Goal: Transaction & Acquisition: Purchase product/service

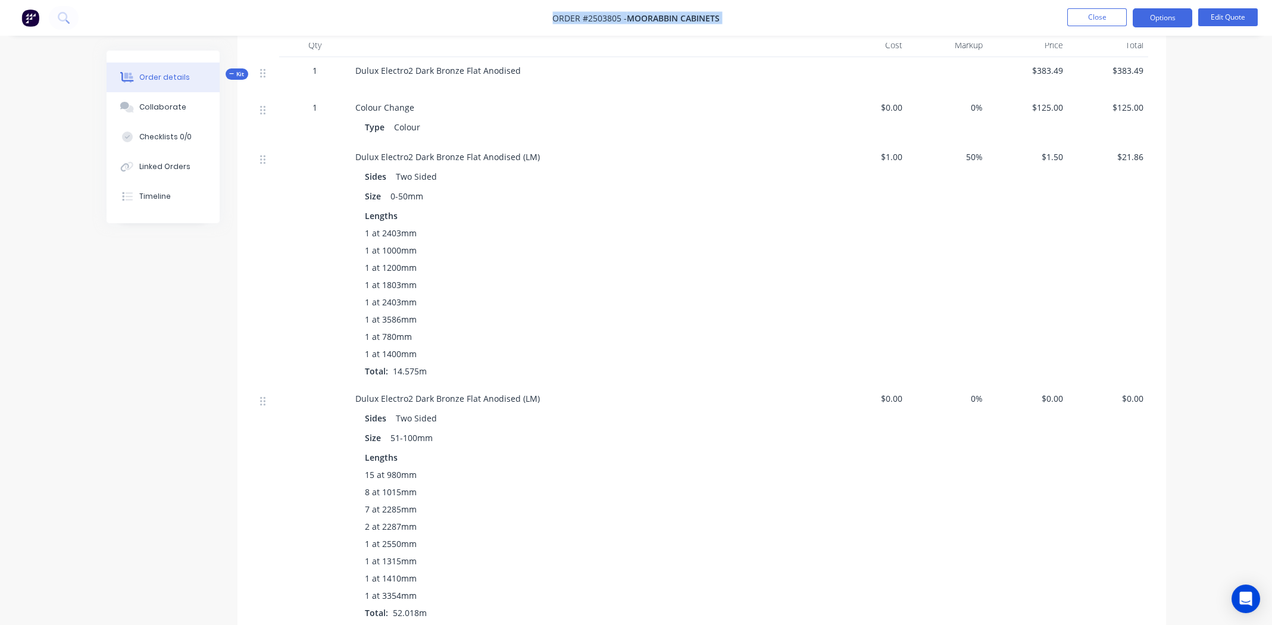
scroll to position [706, 0]
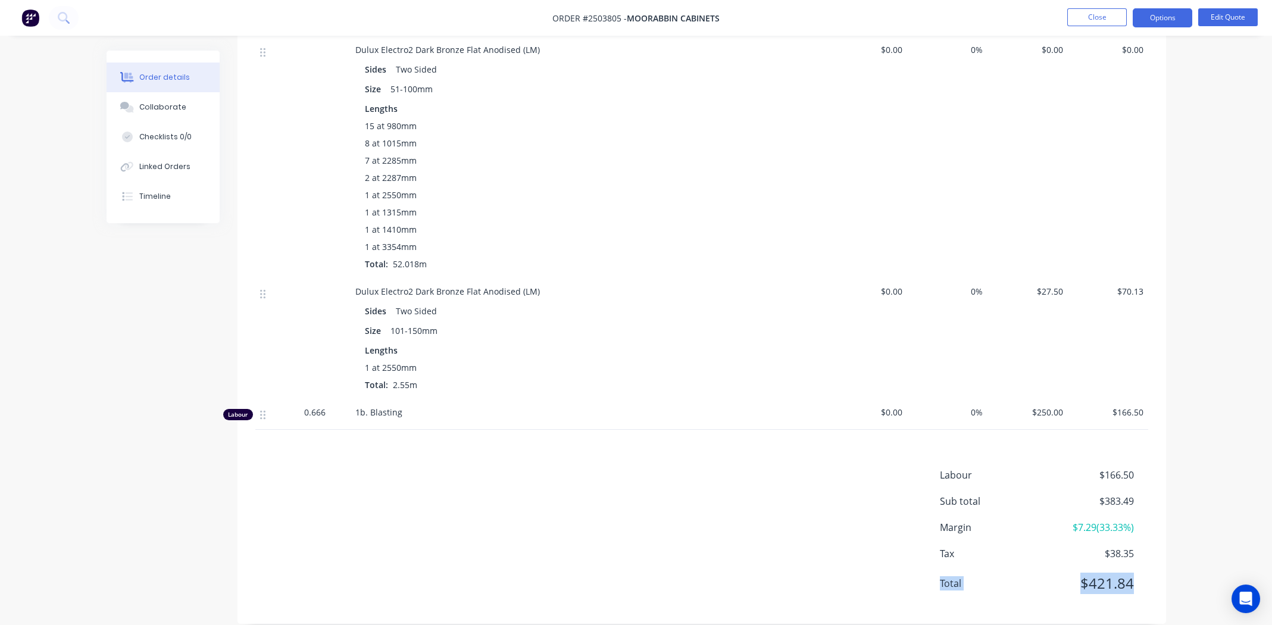
drag, startPoint x: 1134, startPoint y: 564, endPoint x: 939, endPoint y: 565, distance: 194.6
click at [936, 566] on div "Labour $166.50 Sub total $383.49 Margin $7.29 ( 33.33 %) Tax $38.35 Total $421.…" at bounding box center [701, 537] width 893 height 138
copy div "Total $421.84"
drag, startPoint x: 580, startPoint y: 15, endPoint x: 617, endPoint y: 17, distance: 36.9
click at [617, 17] on span "Order #2503805 -" at bounding box center [589, 17] width 74 height 11
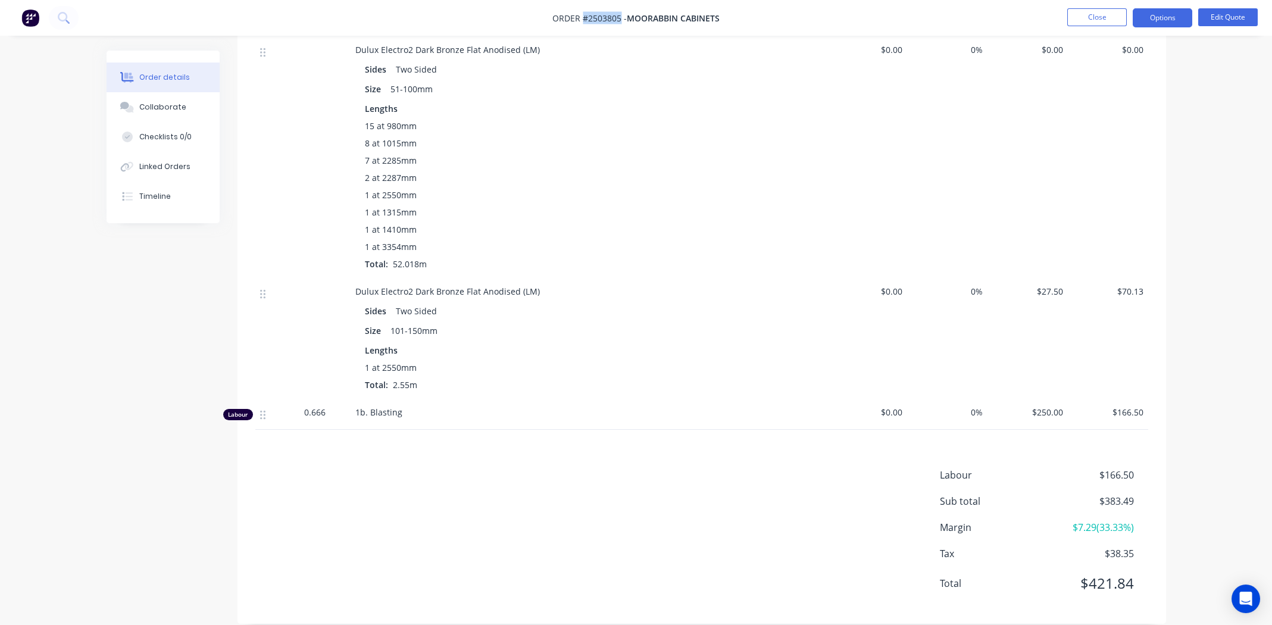
copy span "#2503805"
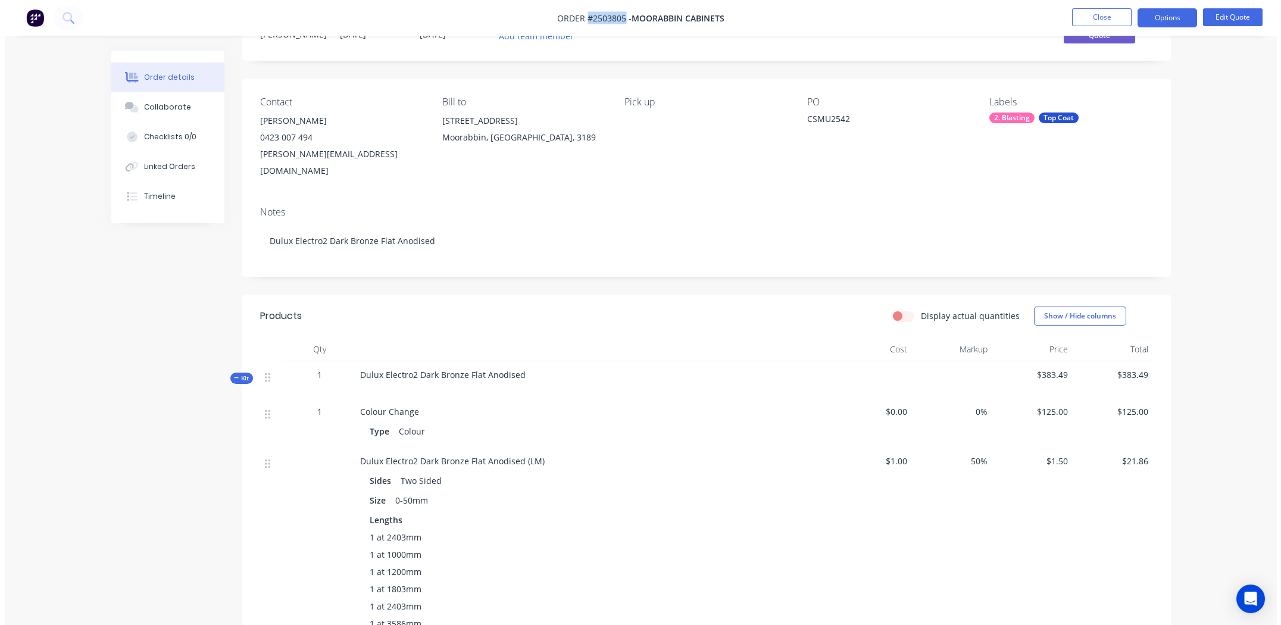
scroll to position [0, 0]
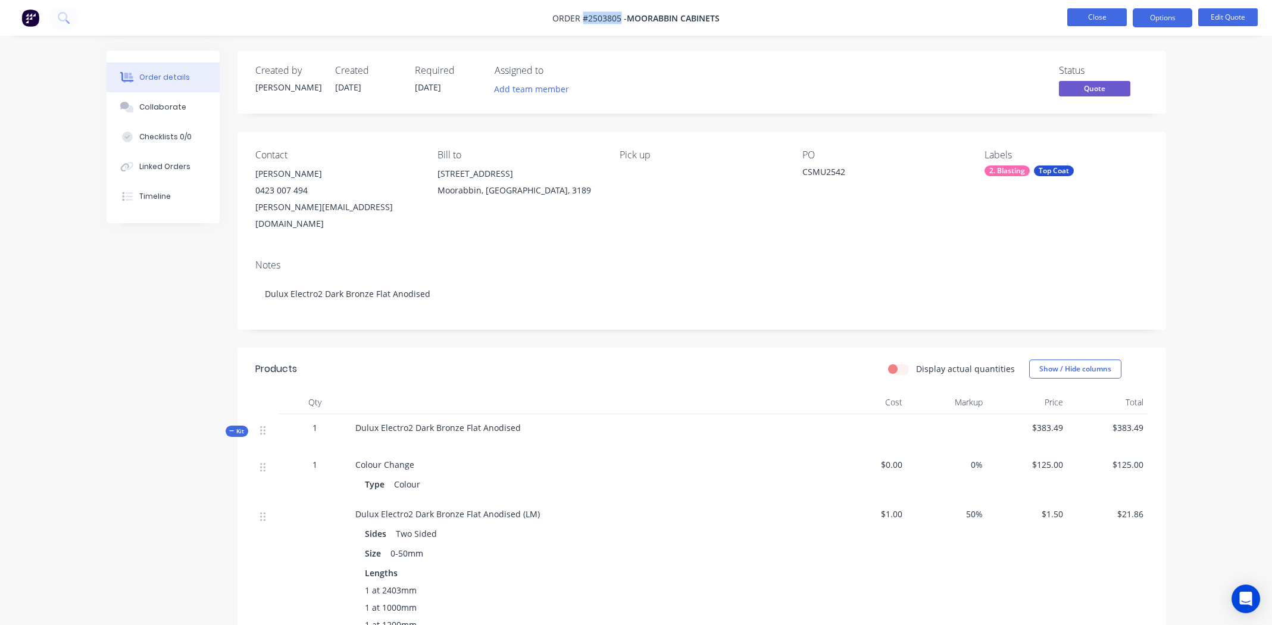
click at [1093, 14] on button "Close" at bounding box center [1097, 17] width 60 height 18
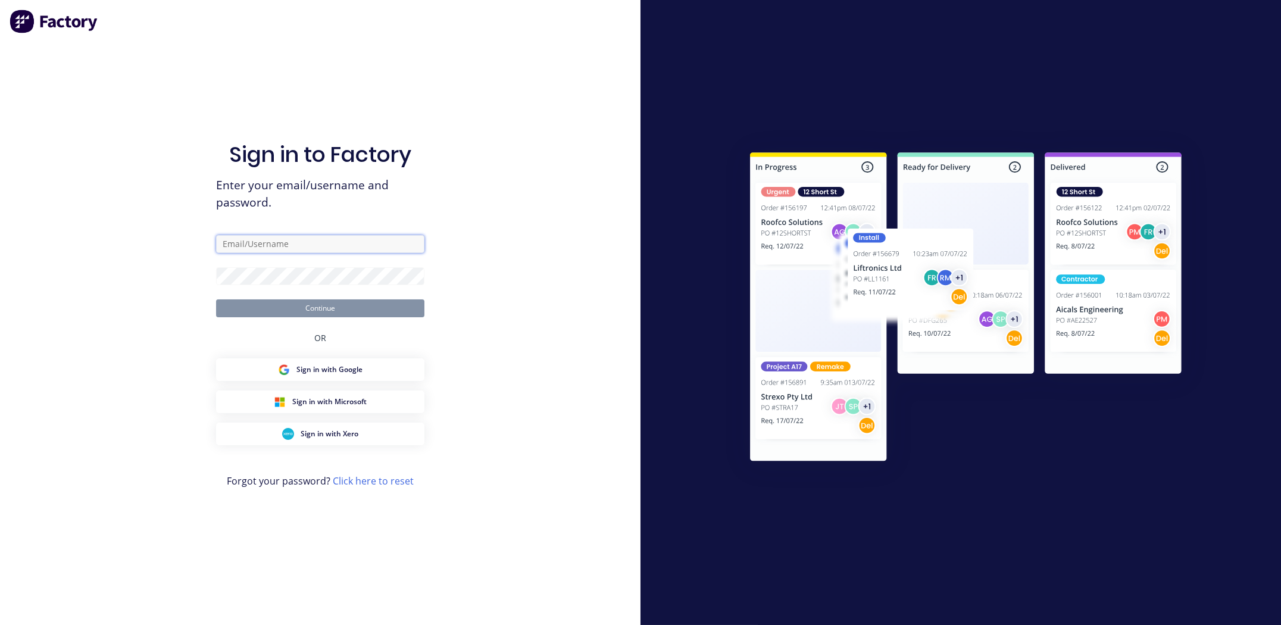
type input "michael.m.gillard@gmail.com"
click at [379, 313] on button "Continue" at bounding box center [320, 308] width 208 height 18
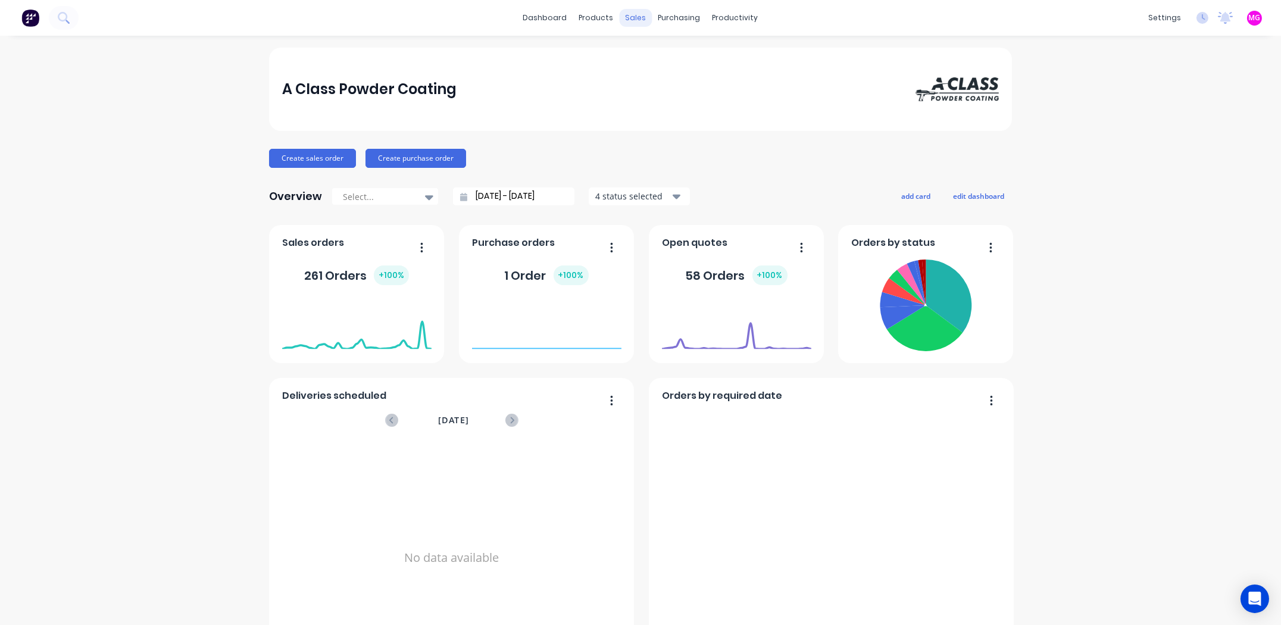
click at [630, 17] on div "sales" at bounding box center [636, 18] width 33 height 18
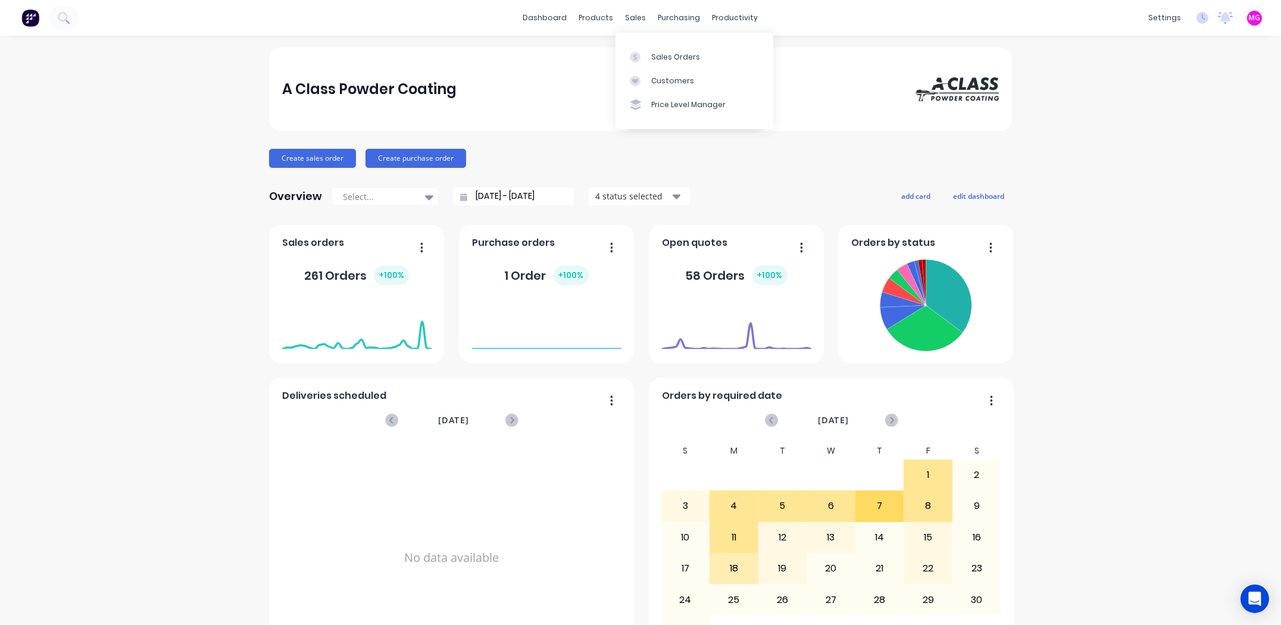
click at [654, 60] on div "Sales Orders" at bounding box center [675, 57] width 49 height 11
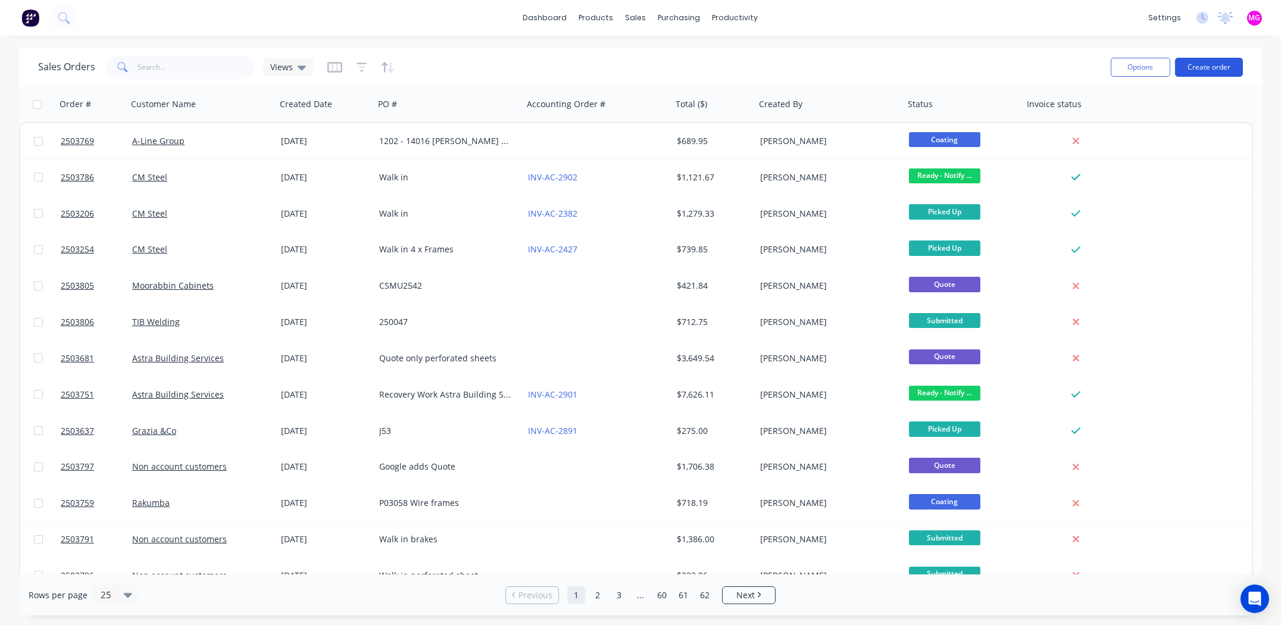
click at [1214, 65] on button "Create order" at bounding box center [1209, 67] width 68 height 19
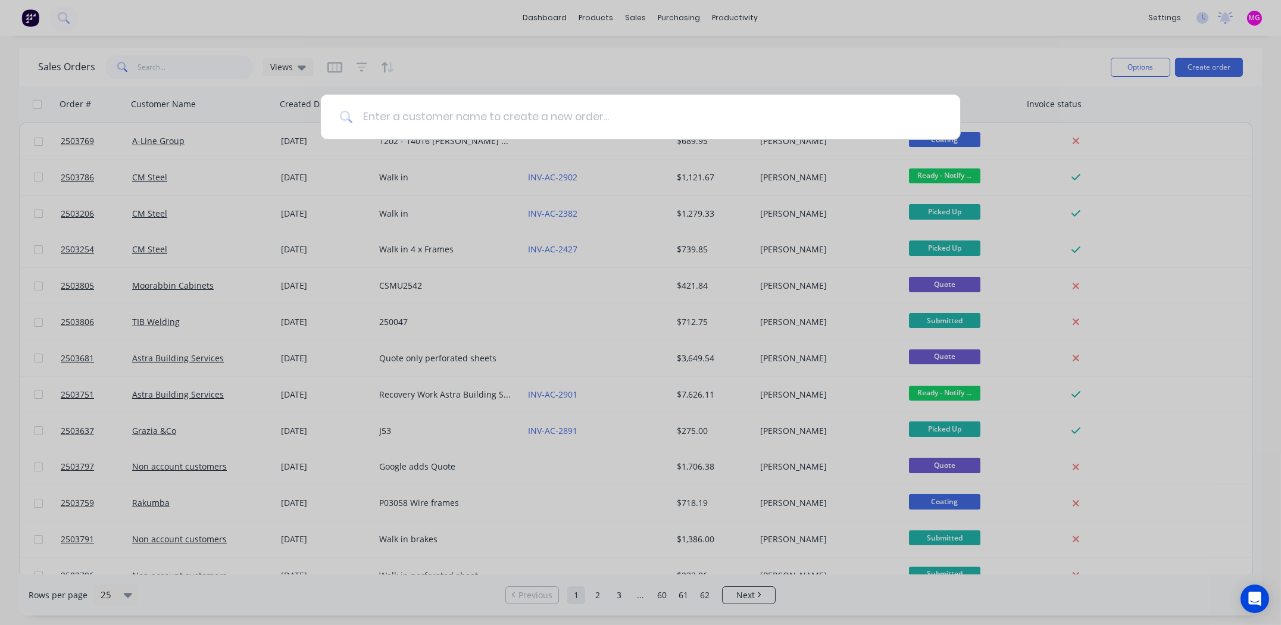
click at [629, 105] on input at bounding box center [647, 117] width 588 height 45
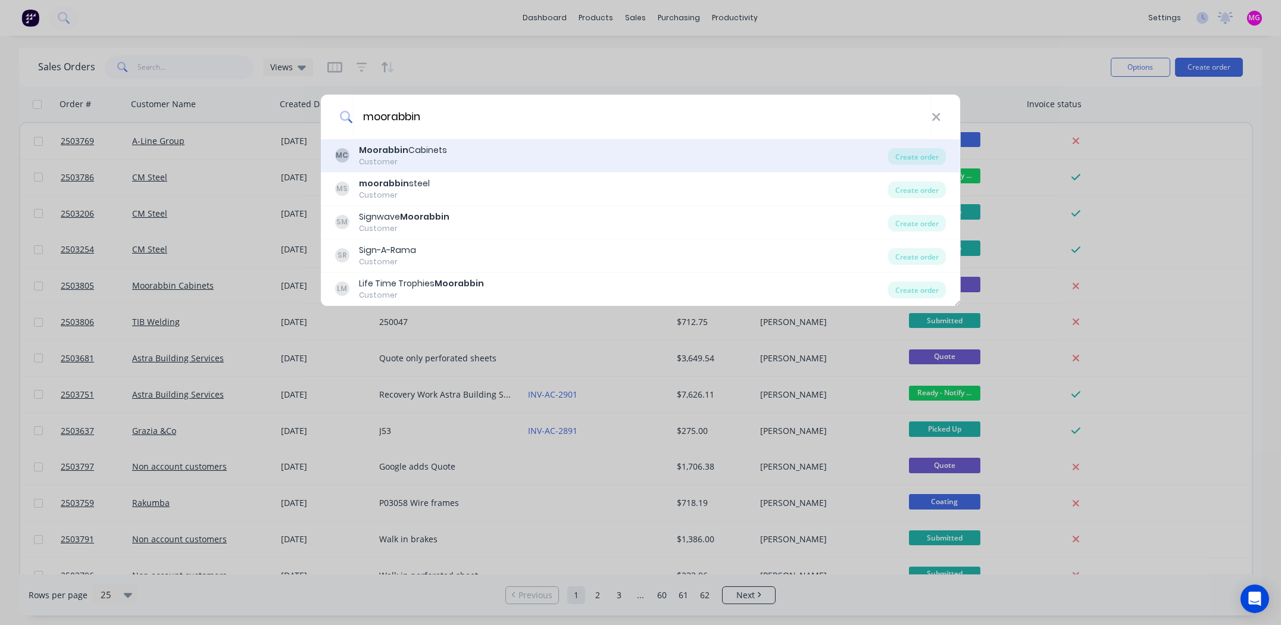
type input "moorabbin"
click at [440, 150] on div "Moorabbin Cabinets" at bounding box center [403, 150] width 88 height 12
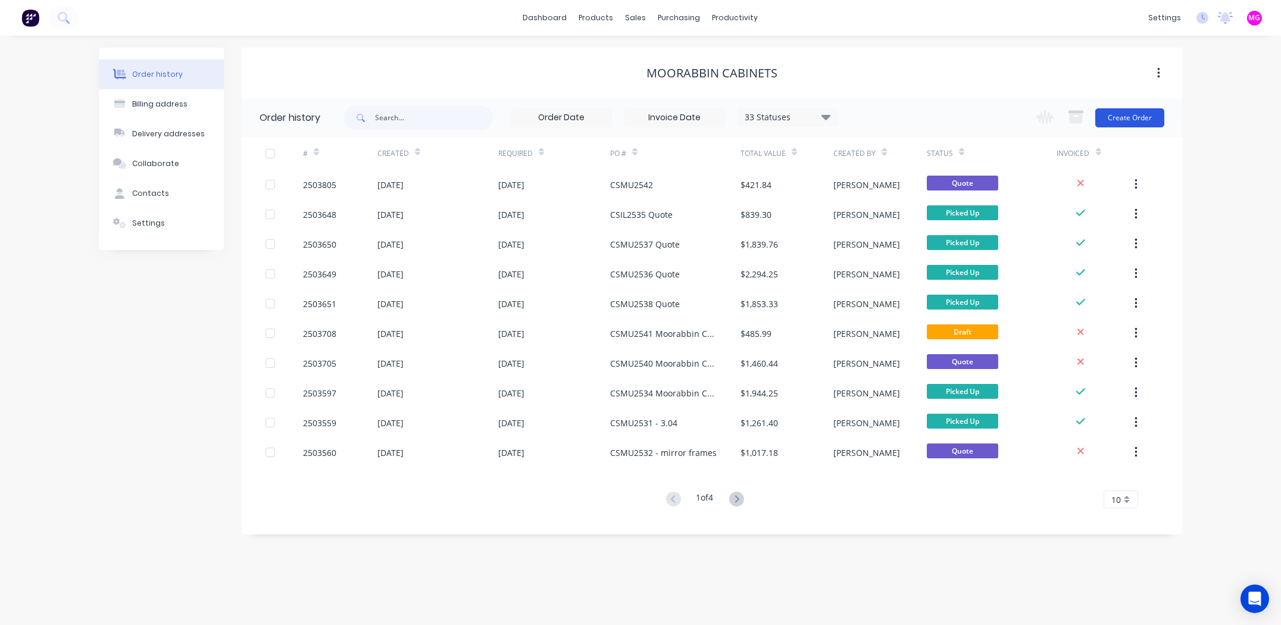
click at [1115, 114] on button "Create Order" at bounding box center [1129, 117] width 69 height 19
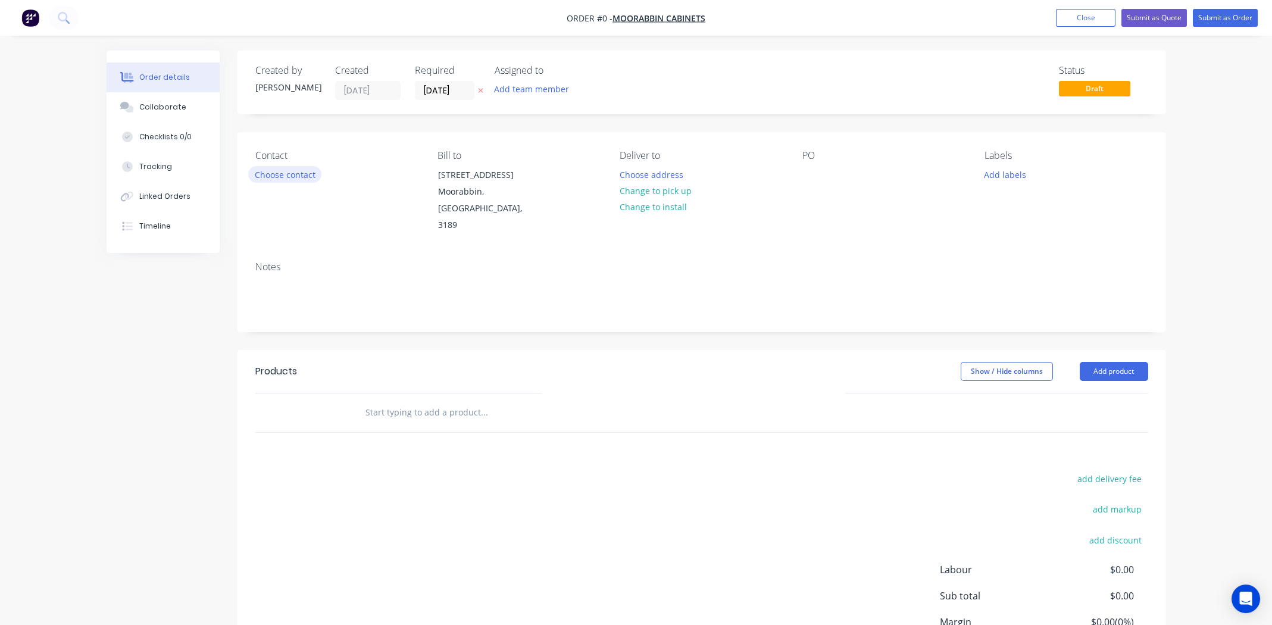
click at [299, 171] on button "Choose contact" at bounding box center [284, 174] width 73 height 16
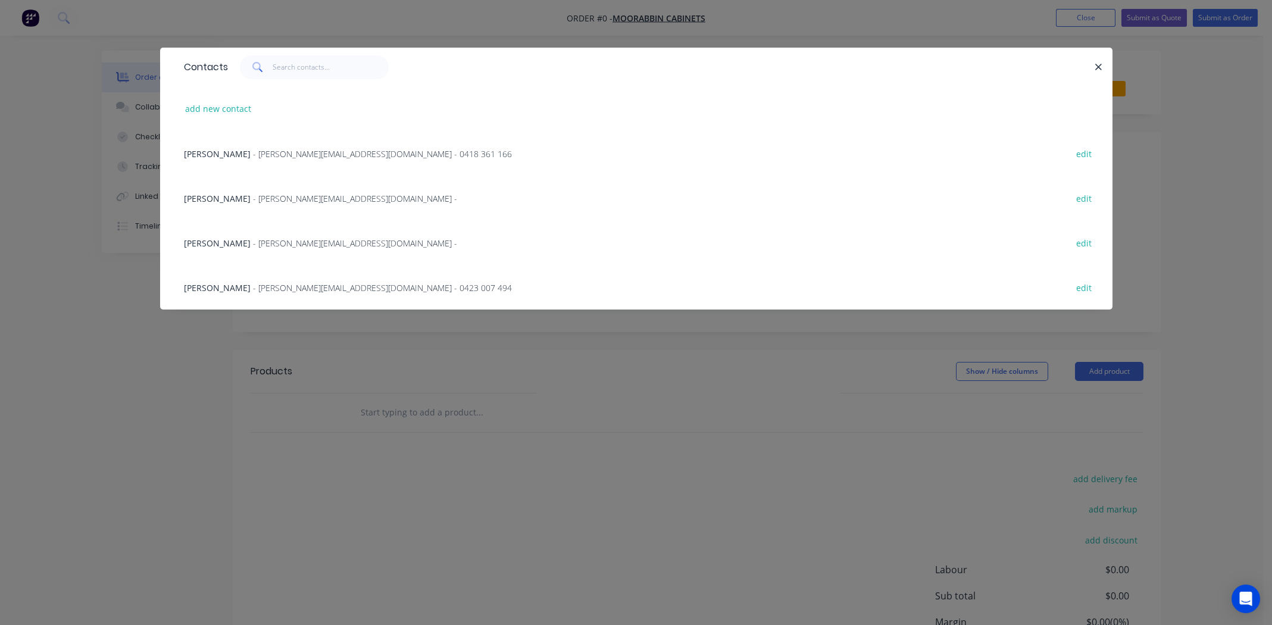
click at [197, 287] on span "[PERSON_NAME]" at bounding box center [217, 287] width 67 height 11
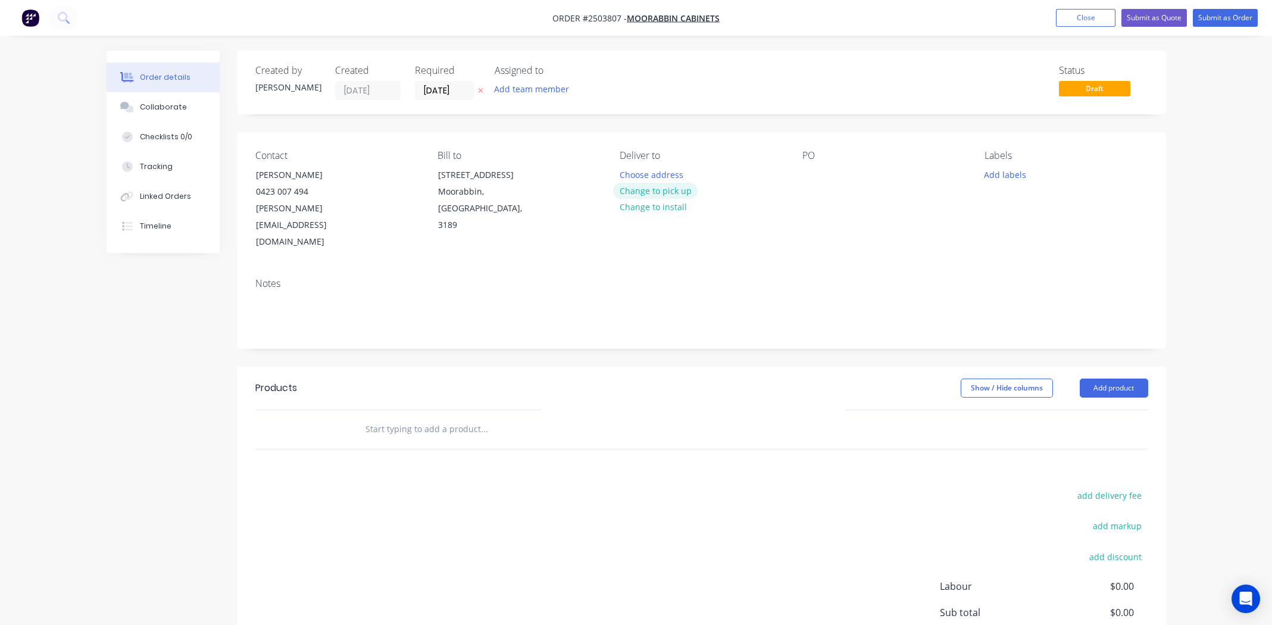
click at [661, 194] on button "Change to pick up" at bounding box center [655, 191] width 85 height 16
paste div
click at [1012, 173] on button "Add labels" at bounding box center [1005, 174] width 55 height 16
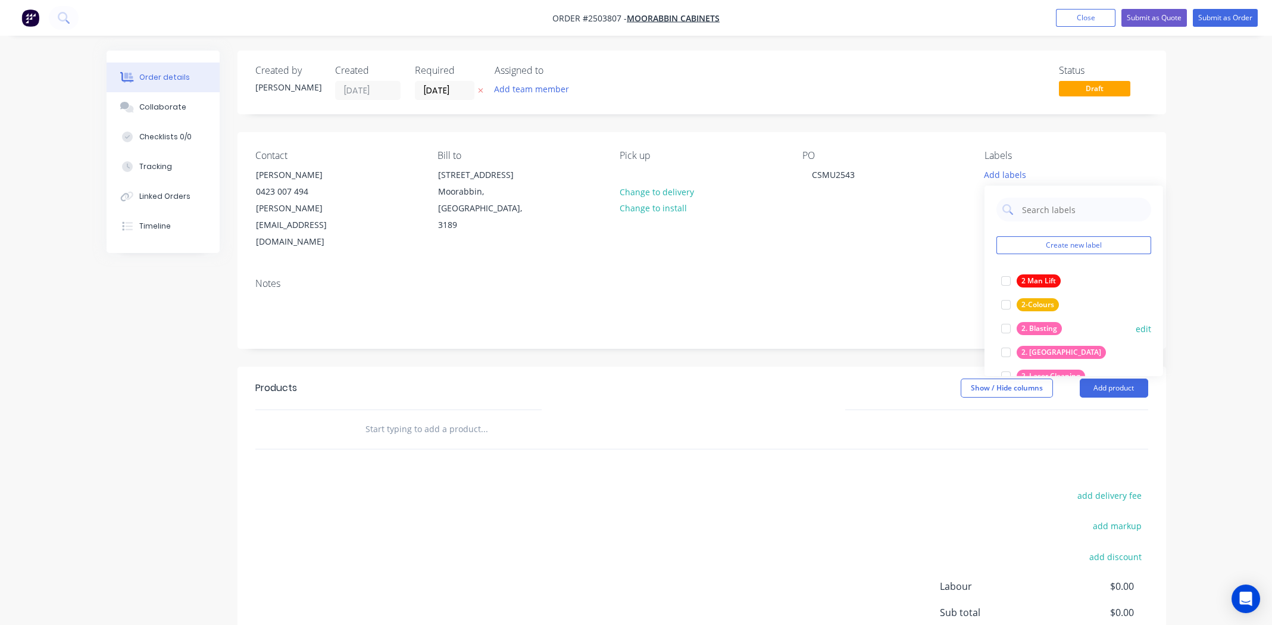
click at [1005, 324] on div at bounding box center [1006, 329] width 24 height 24
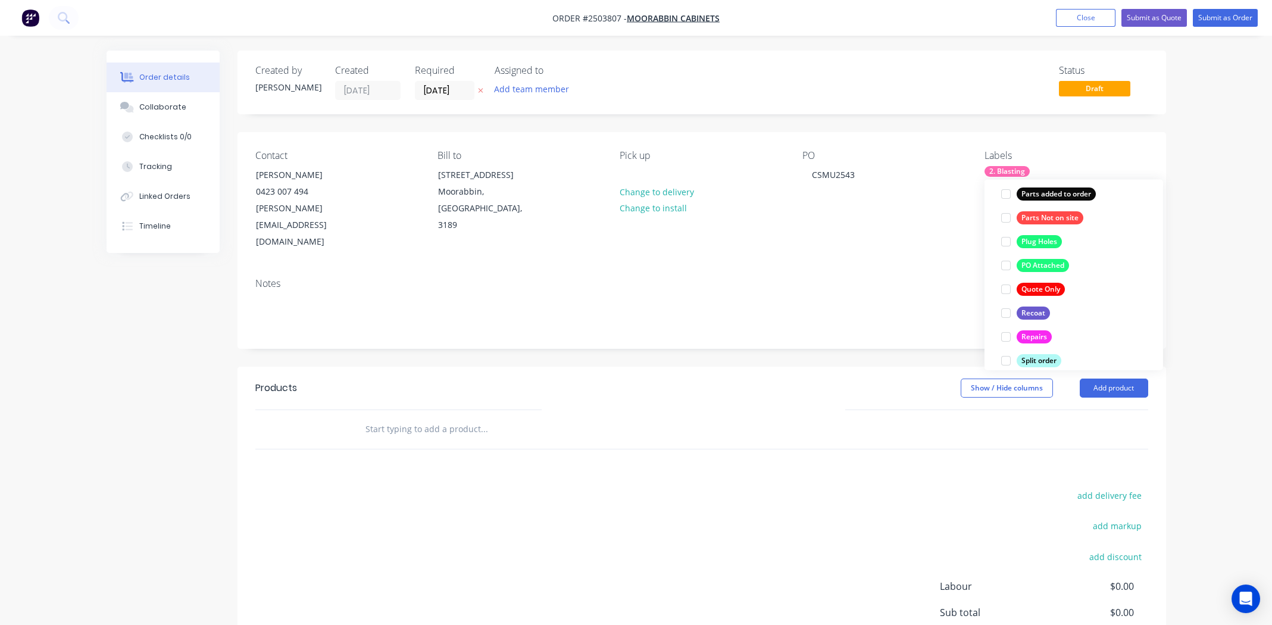
scroll to position [785, 0]
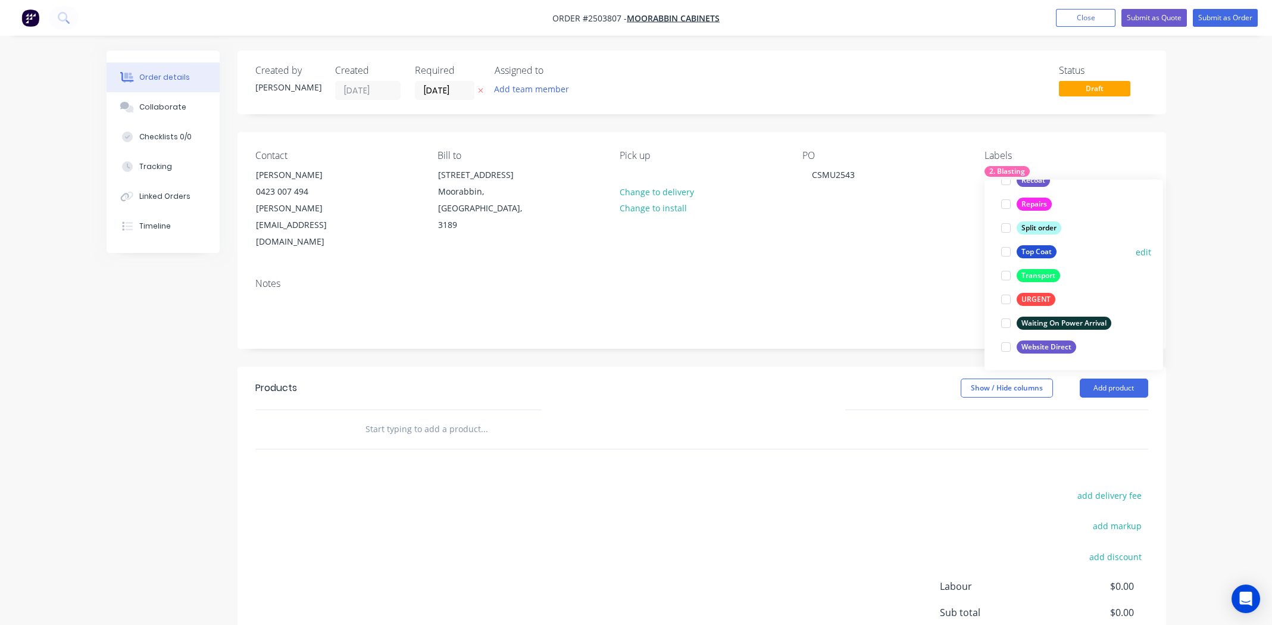
click at [999, 254] on div at bounding box center [1006, 252] width 24 height 24
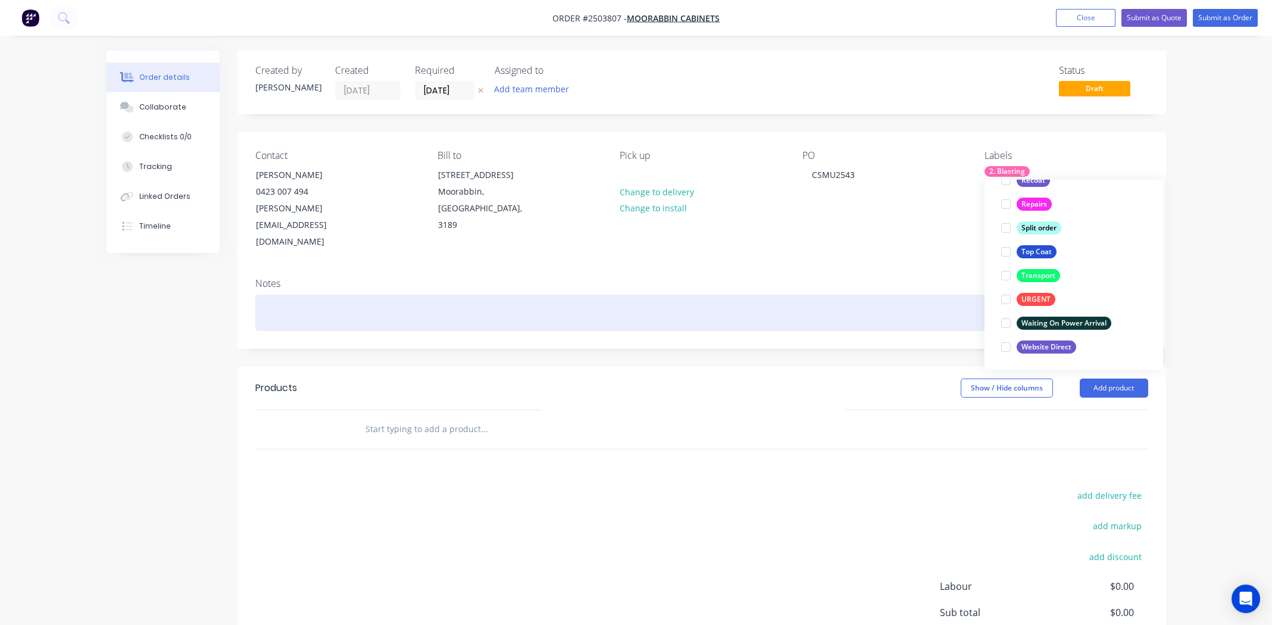
scroll to position [47, 0]
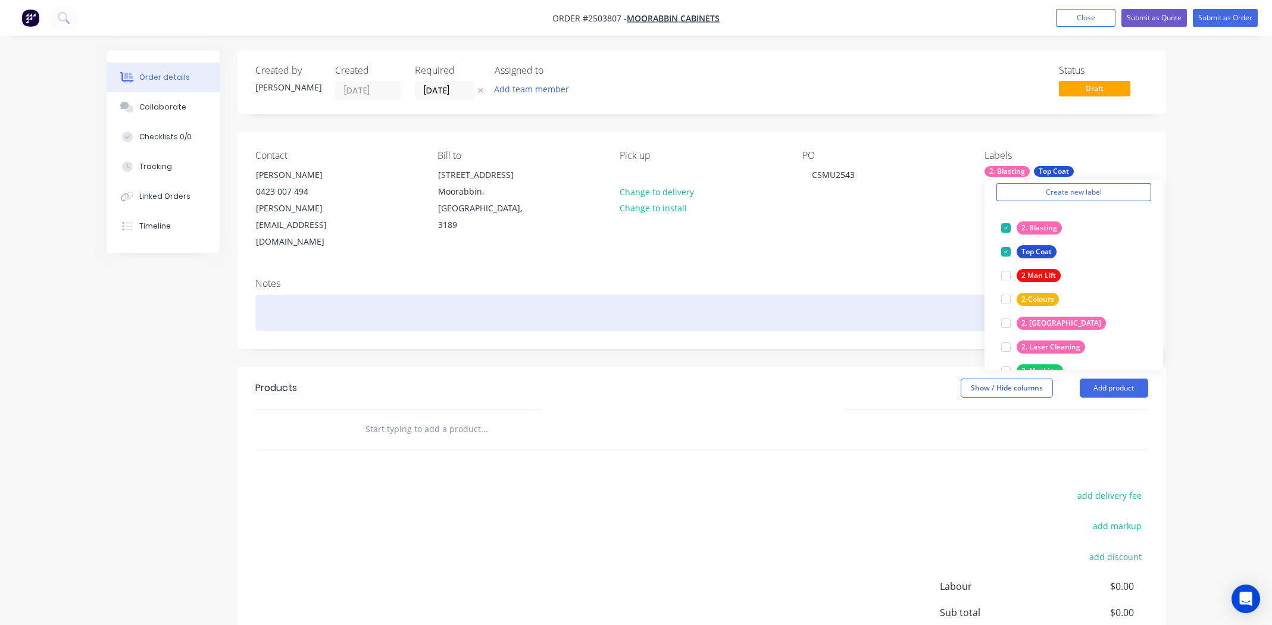
click at [845, 295] on div at bounding box center [701, 313] width 893 height 36
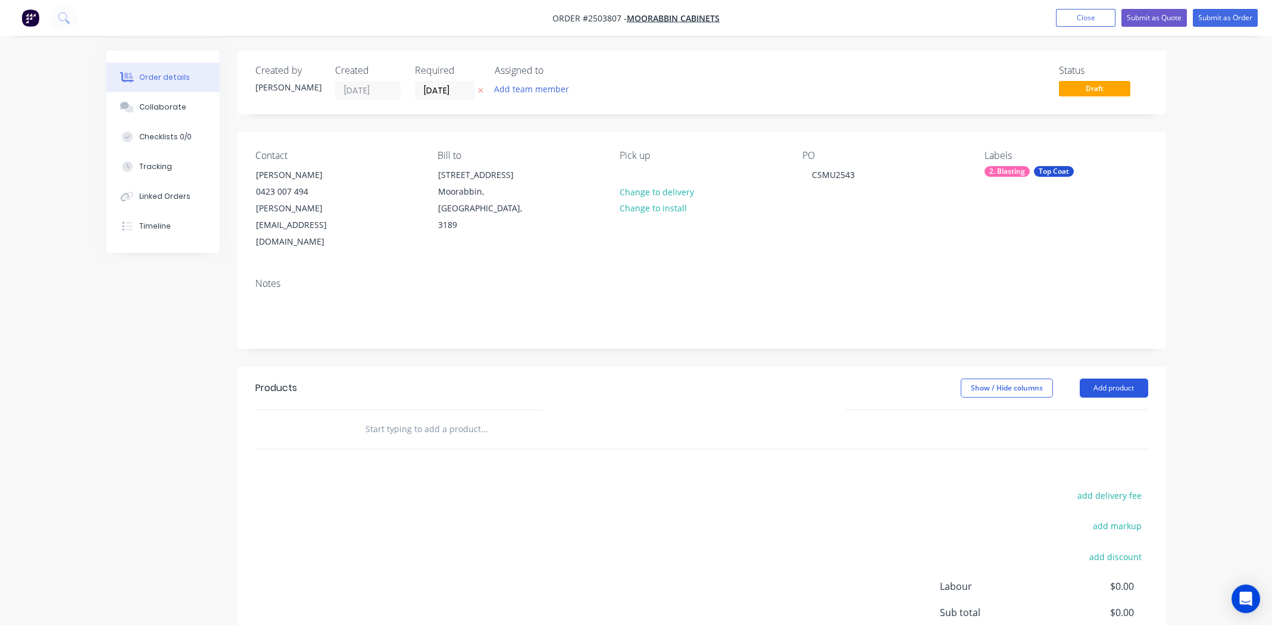
click at [1116, 379] on button "Add product" at bounding box center [1114, 388] width 68 height 19
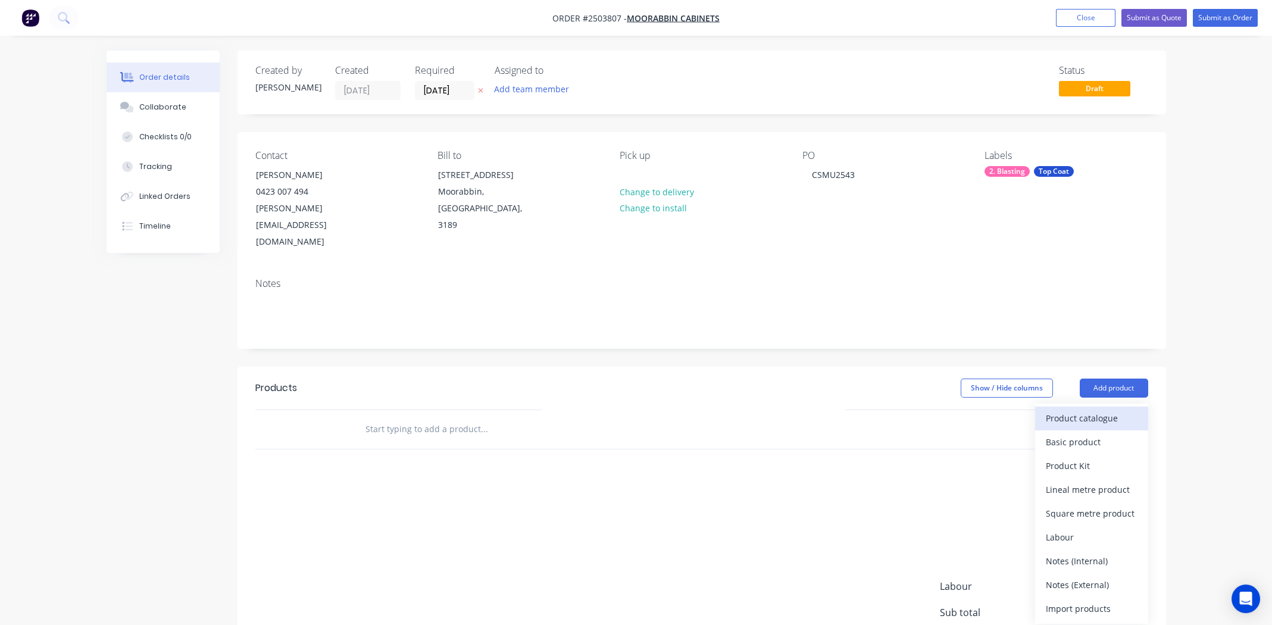
click at [1098, 409] on div "Product catalogue" at bounding box center [1092, 417] width 92 height 17
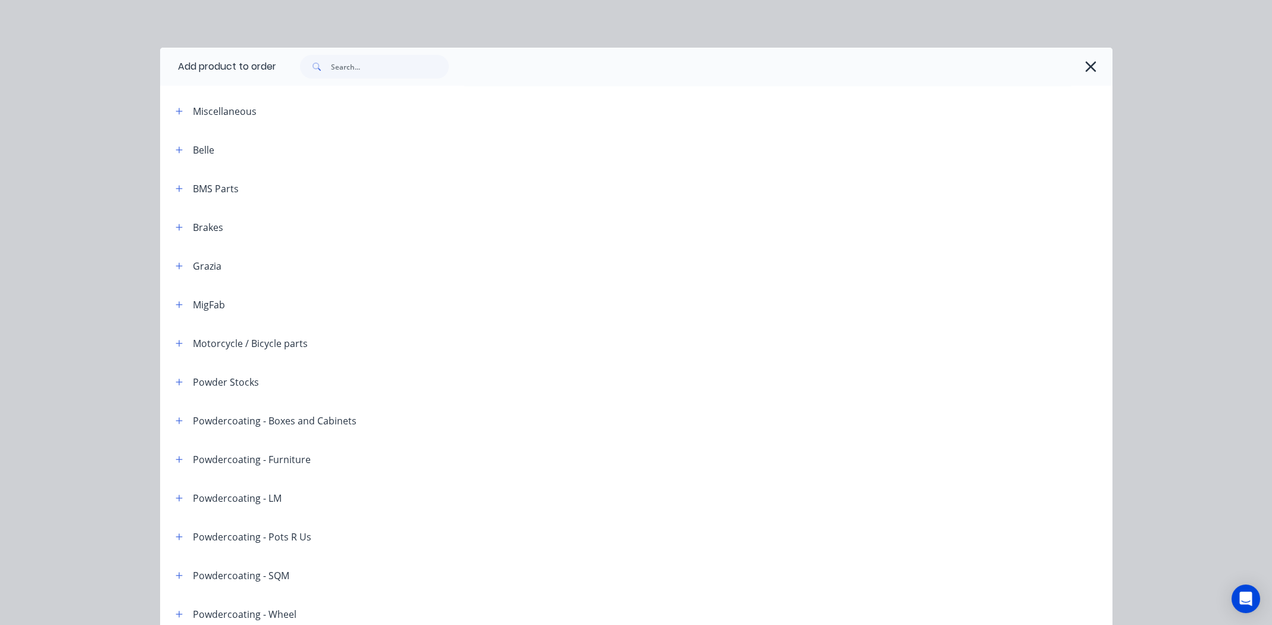
click at [908, 257] on header "Grazia" at bounding box center [636, 265] width 952 height 39
click at [368, 68] on input "text" at bounding box center [390, 67] width 118 height 24
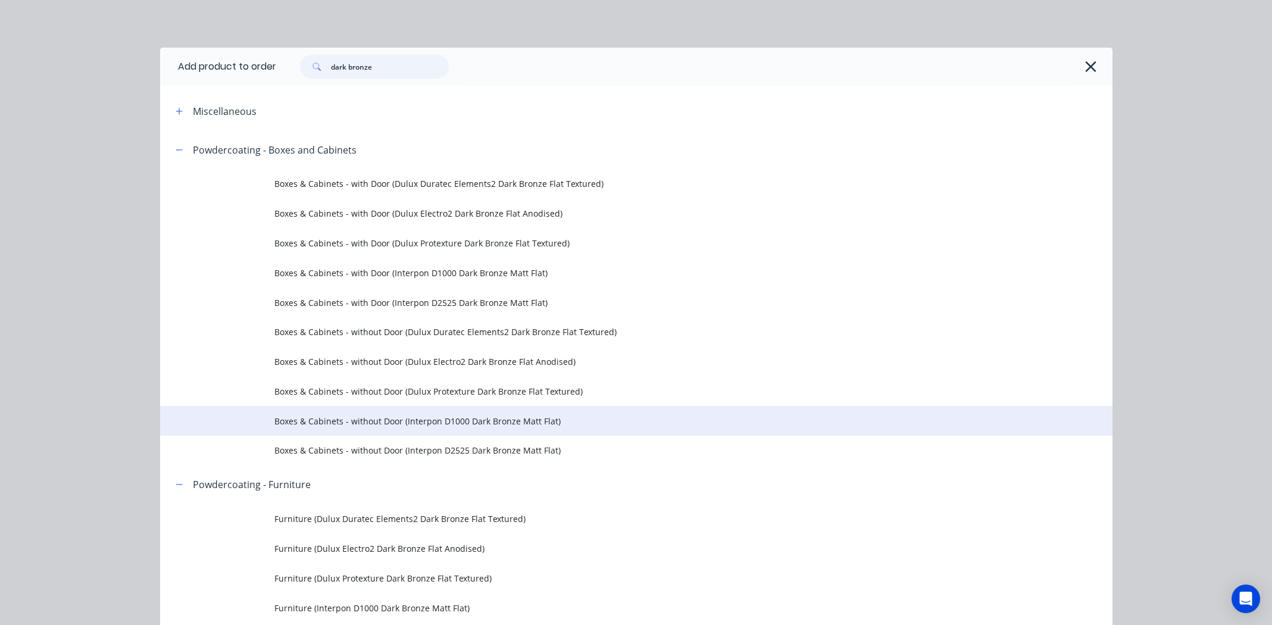
scroll to position [416, 0]
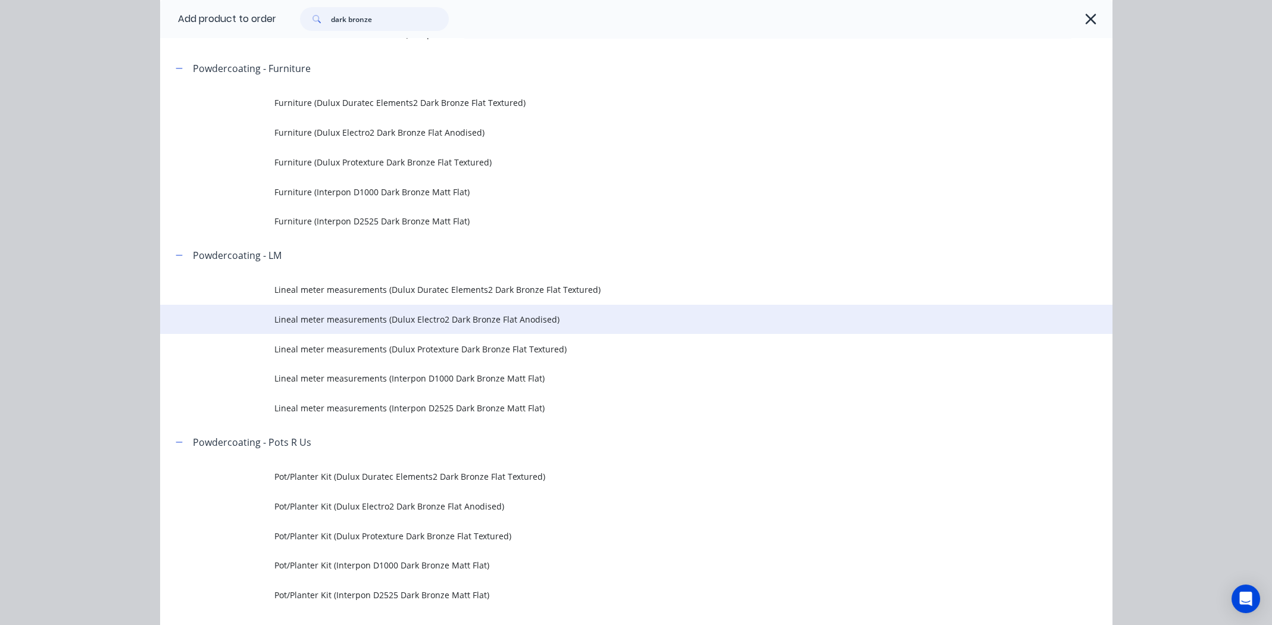
type input "dark bronze"
click at [458, 318] on span "Lineal meter measurements (Dulux Electro2 Dark Bronze Flat Anodised)" at bounding box center [609, 319] width 670 height 12
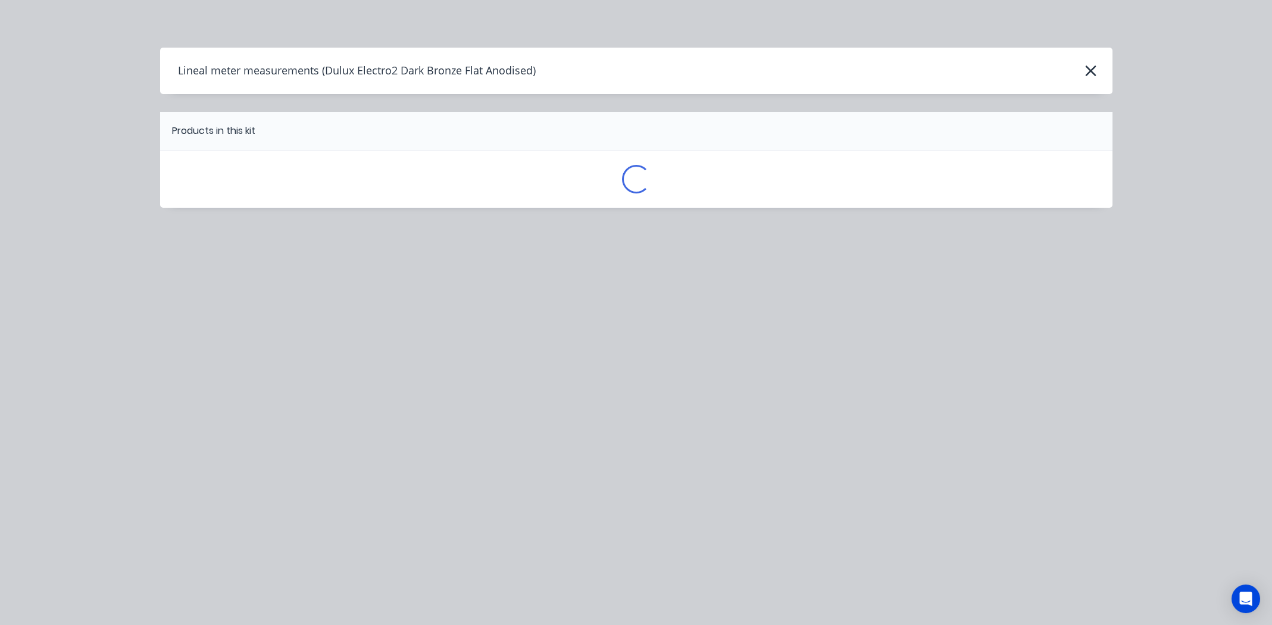
scroll to position [0, 0]
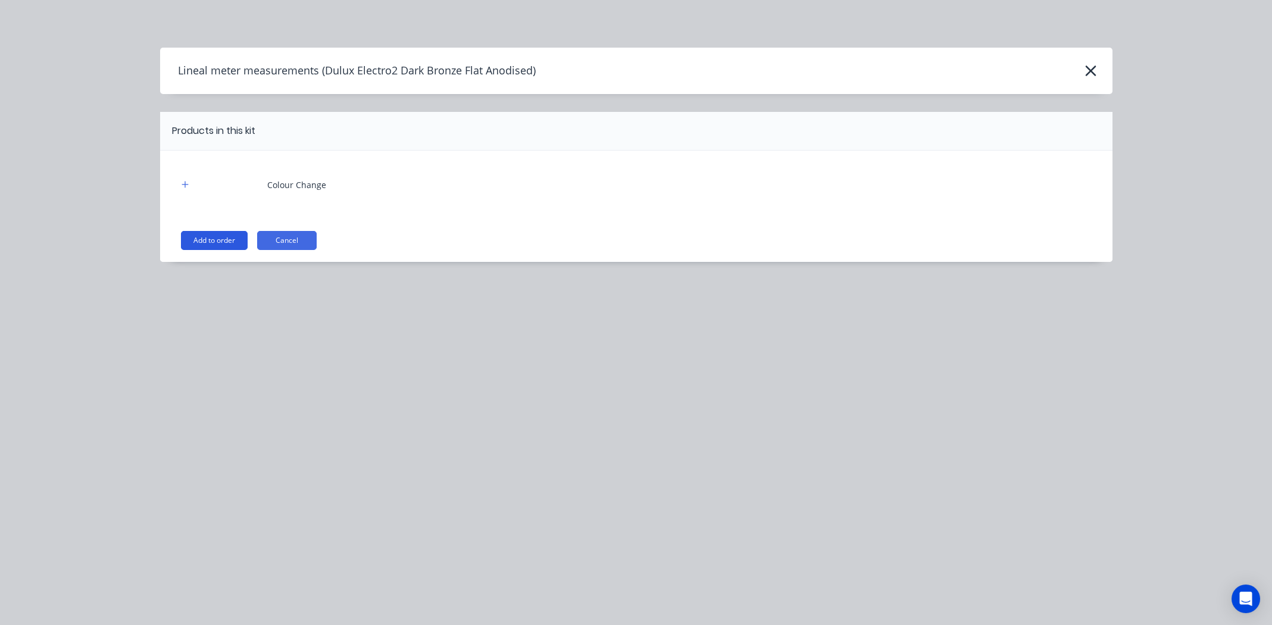
click at [226, 241] on button "Add to order" at bounding box center [214, 240] width 67 height 19
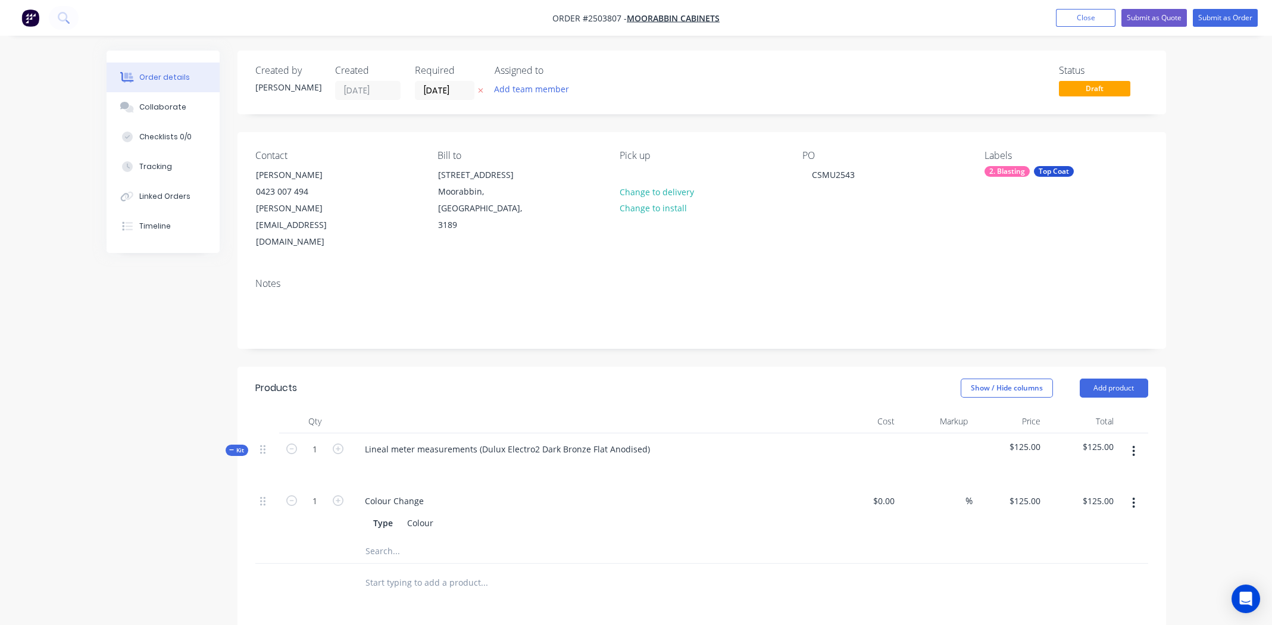
click at [1134, 446] on icon "button" at bounding box center [1134, 451] width 2 height 11
click at [1107, 474] on div "Add product to kit" at bounding box center [1092, 482] width 92 height 17
click at [1074, 518] on button "Product catalogue" at bounding box center [1091, 530] width 113 height 24
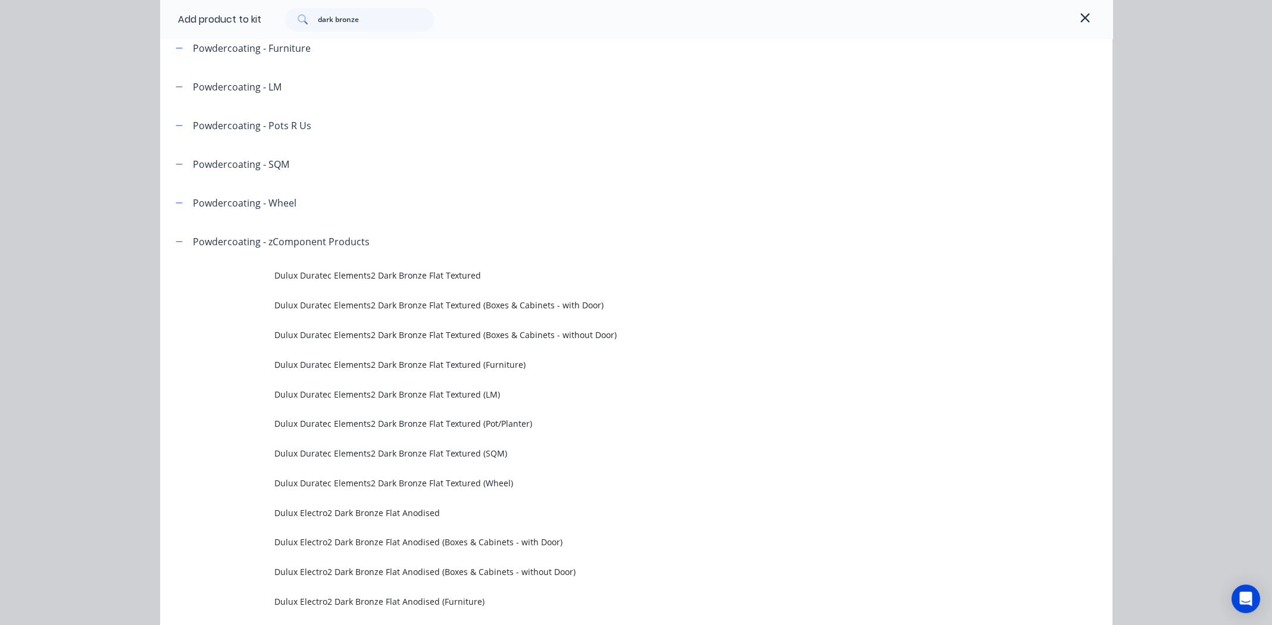
scroll to position [476, 0]
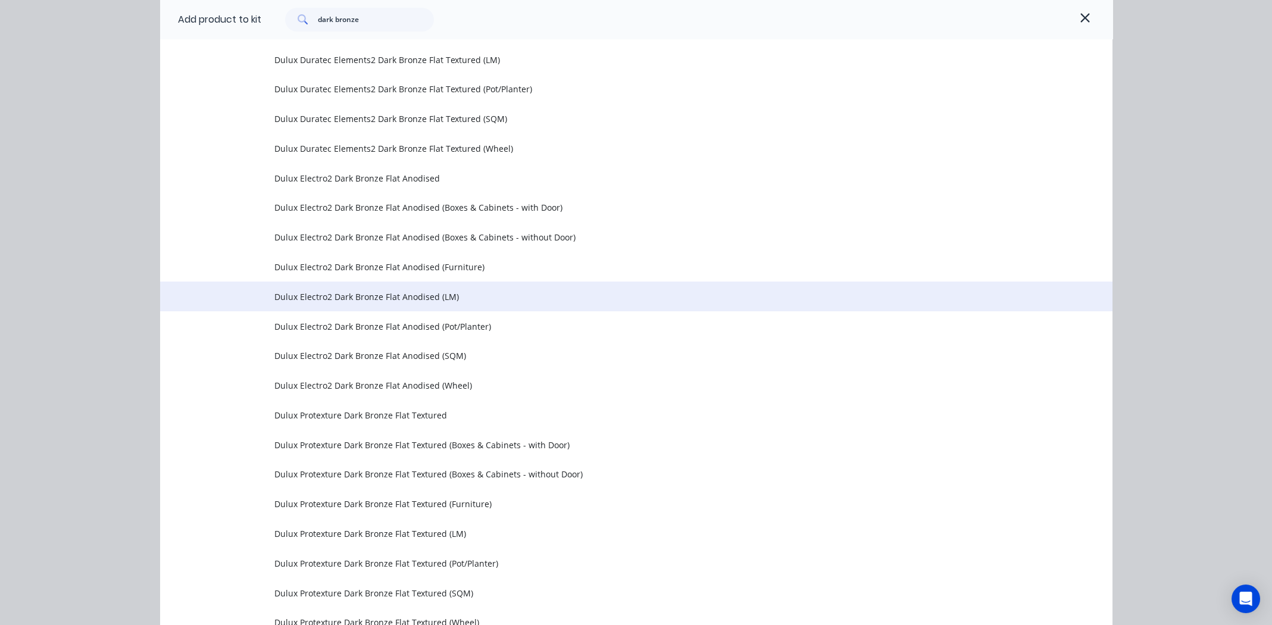
click at [385, 294] on span "Dulux Electro2 Dark Bronze Flat Anodised (LM)" at bounding box center [609, 296] width 670 height 12
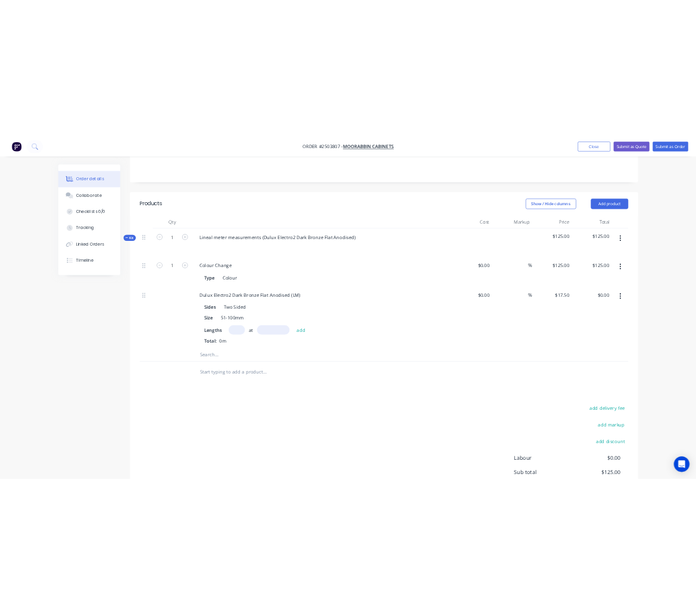
scroll to position [297, 0]
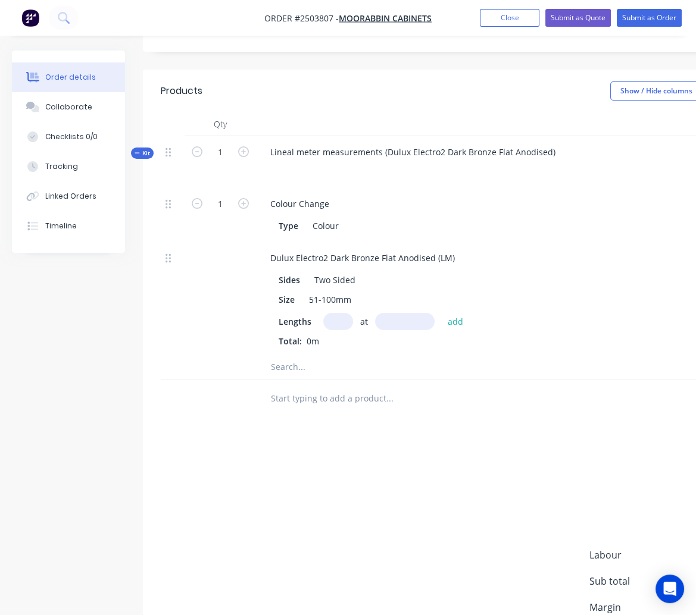
click at [338, 313] on input "text" at bounding box center [338, 321] width 30 height 17
type input "22"
type input "935"
click at [442, 313] on button "add" at bounding box center [456, 321] width 28 height 16
type input "$359.98"
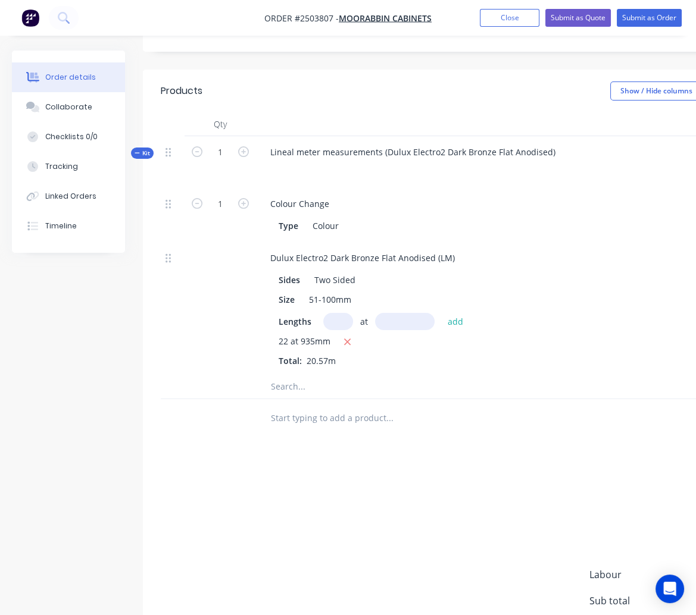
type input "2"
type input "3"
type input "2775"
click at [442, 313] on button "add" at bounding box center [456, 321] width 28 height 16
type input "$505.66"
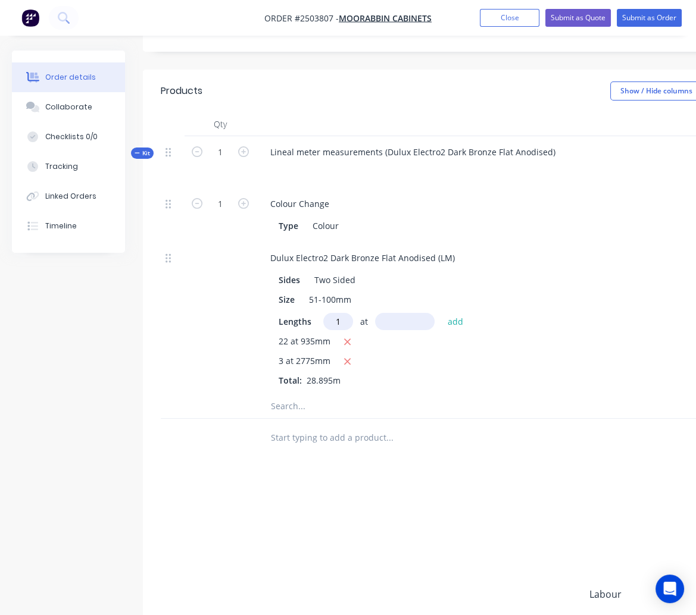
type input "1"
type input "760"
click at [442, 313] on button "add" at bounding box center [456, 321] width 28 height 16
type input "$518.96"
type input "3"
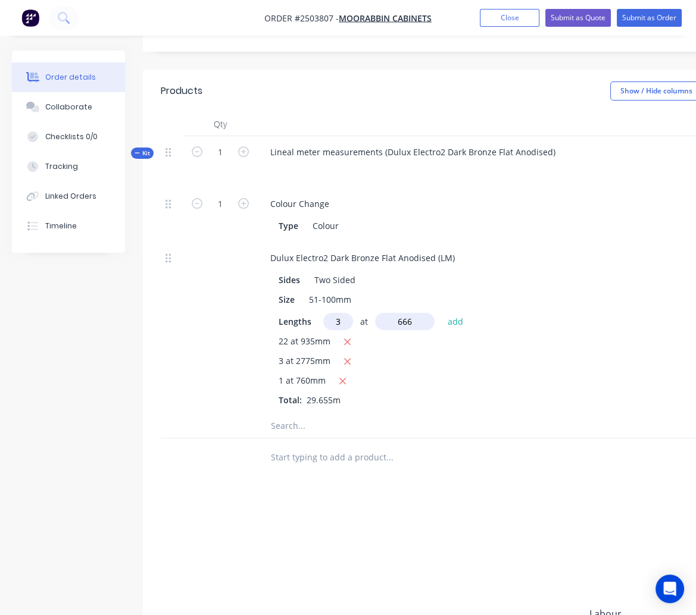
type input "666"
click at [442, 313] on button "add" at bounding box center [456, 321] width 28 height 16
type input "$553.93"
type input "1"
type input "2704"
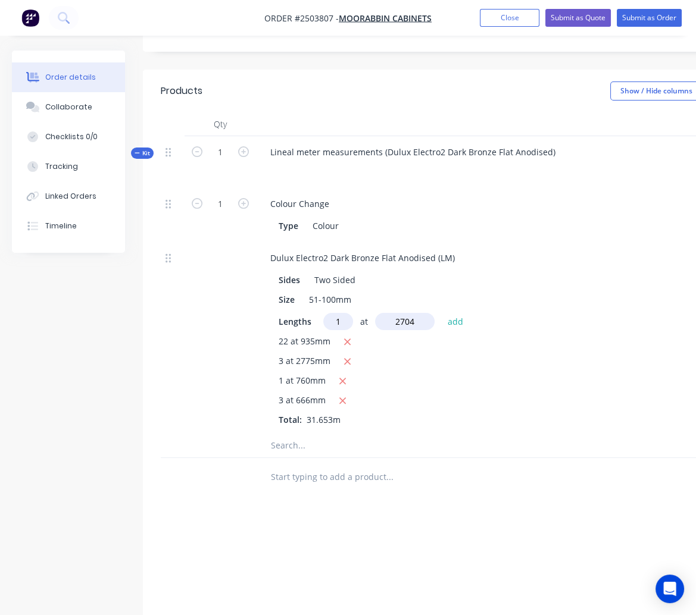
click at [442, 313] on button "add" at bounding box center [456, 321] width 28 height 16
type input "$601.25"
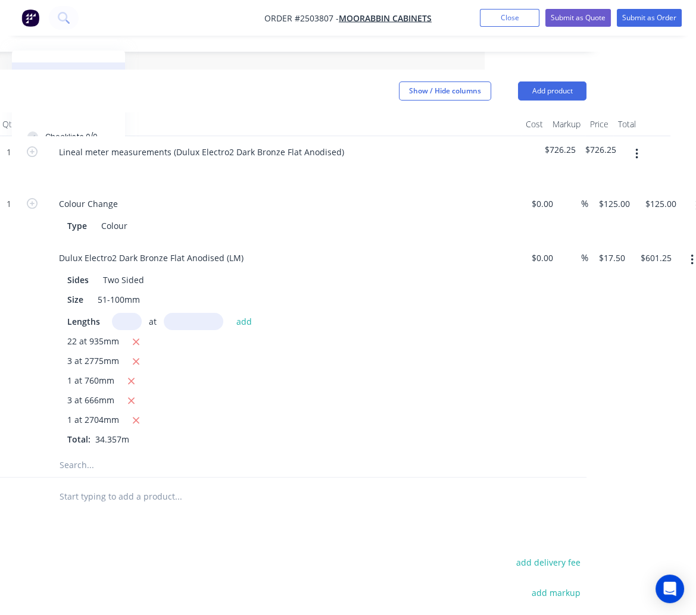
scroll to position [297, 226]
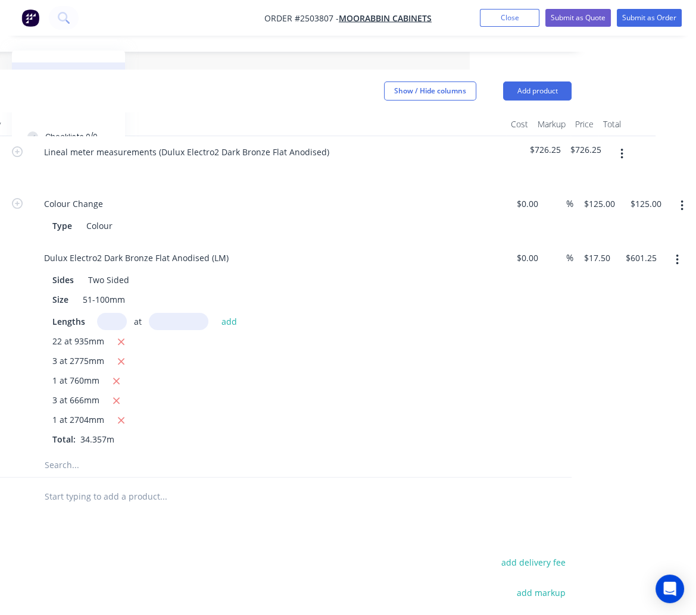
click at [621, 149] on icon "button" at bounding box center [621, 154] width 2 height 11
click at [592, 177] on div "Add product to kit" at bounding box center [579, 185] width 92 height 17
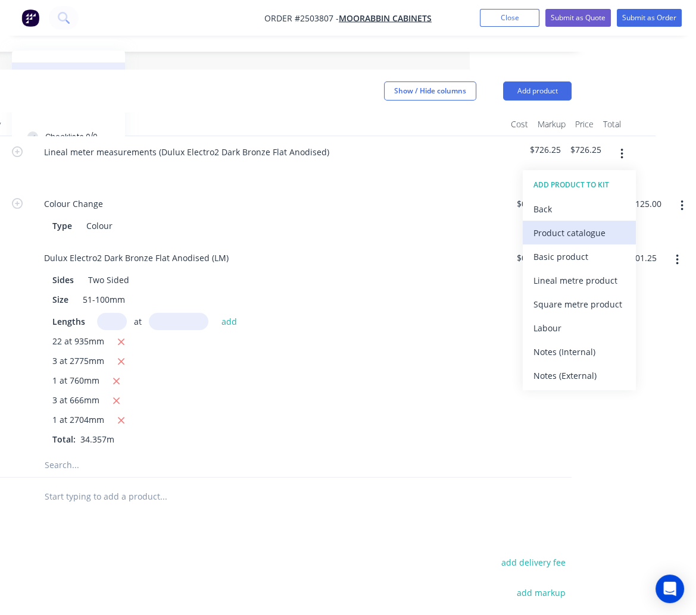
click at [561, 224] on div "Product catalogue" at bounding box center [579, 232] width 92 height 17
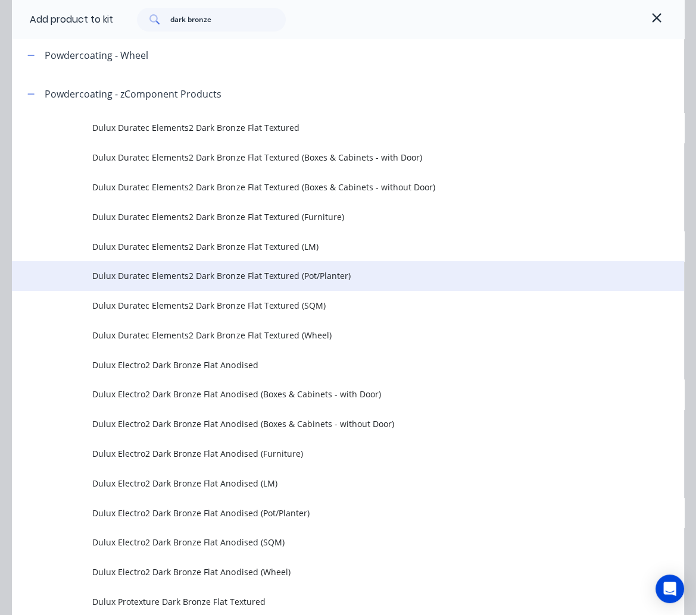
scroll to position [297, 0]
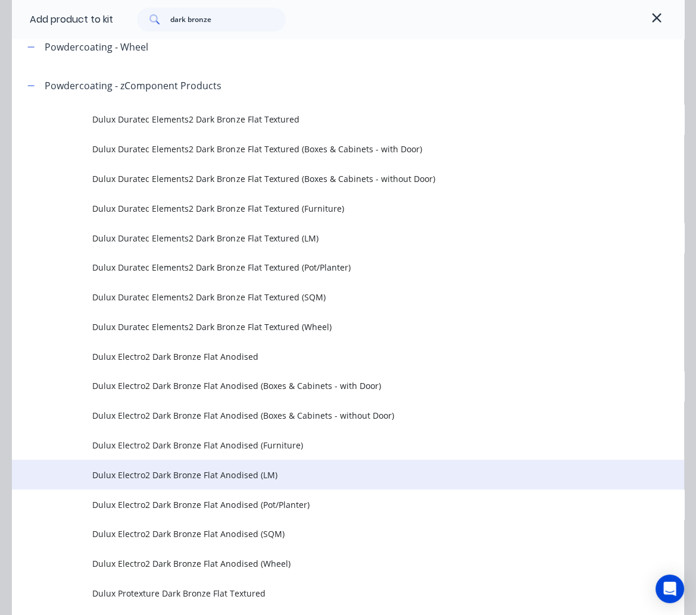
click at [155, 472] on span "Dulux Electro2 Dark Bronze Flat Anodised (LM)" at bounding box center [328, 475] width 473 height 12
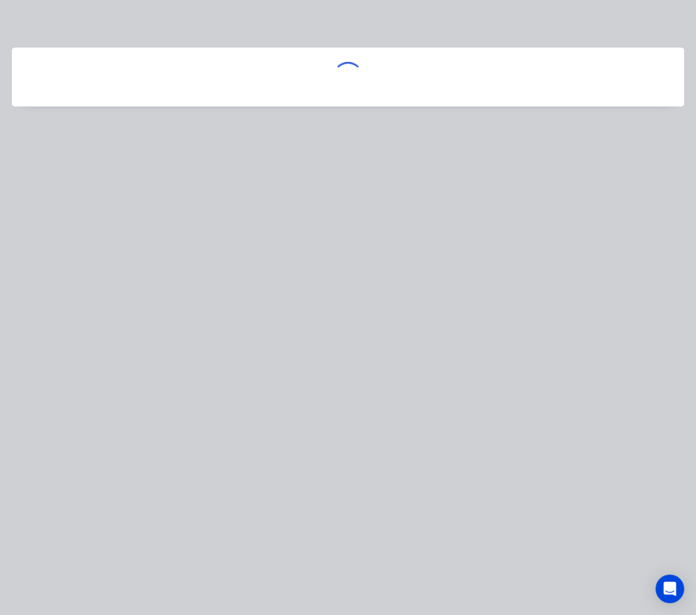
scroll to position [0, 0]
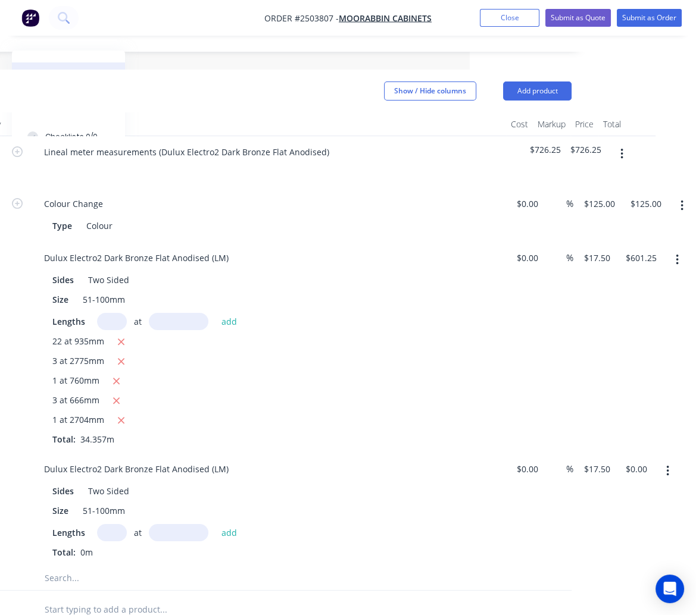
click at [667, 465] on icon "button" at bounding box center [667, 471] width 3 height 13
click at [610, 542] on div "Delete" at bounding box center [625, 550] width 92 height 17
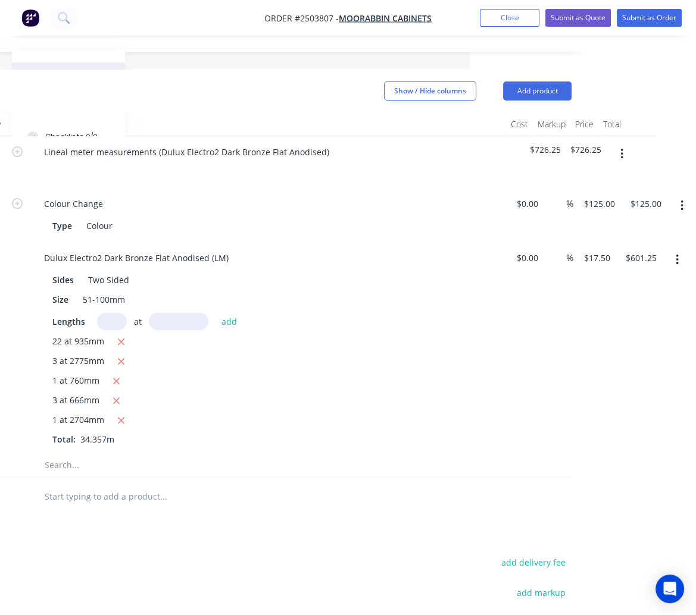
click at [106, 313] on input "text" at bounding box center [112, 321] width 30 height 17
type input "8"
type input "980"
click at [215, 313] on button "add" at bounding box center [229, 321] width 28 height 16
type input "$738.45"
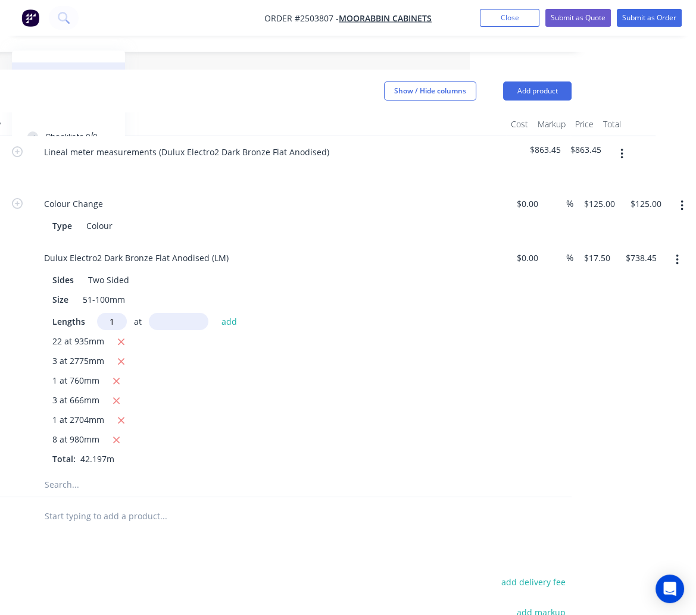
type input "1"
type input "1078"
click at [215, 313] on button "add" at bounding box center [229, 321] width 28 height 16
type input "$757.31"
type input "1"
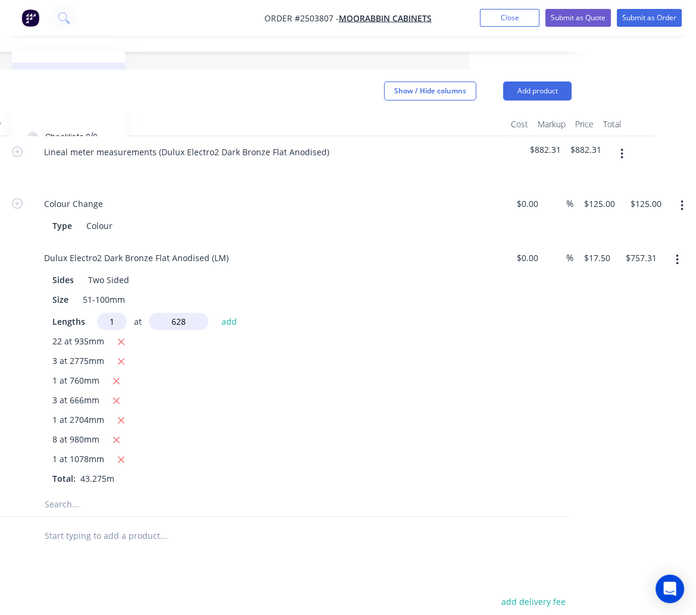
type input "628"
click at [215, 313] on button "add" at bounding box center [229, 321] width 28 height 16
type input "$768.30"
type input "1"
type input "680"
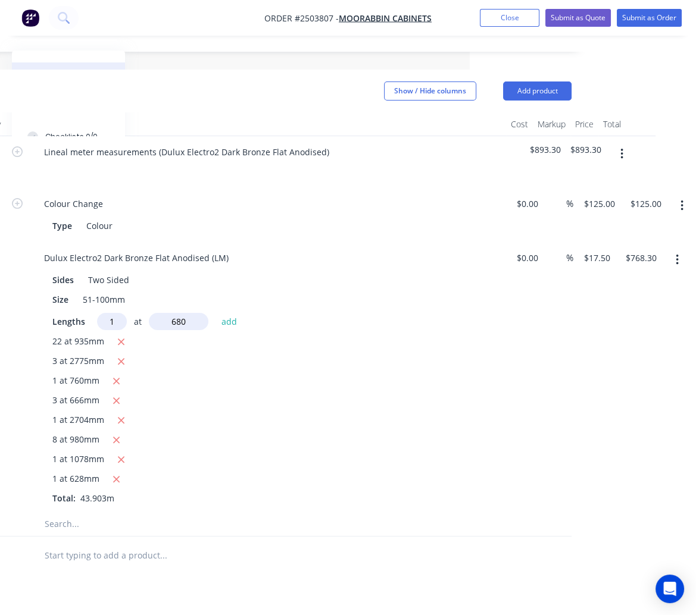
click at [215, 313] on button "add" at bounding box center [229, 321] width 28 height 16
type input "$780.20"
type input "1"
type input "504"
click at [215, 313] on button "add" at bounding box center [229, 321] width 28 height 16
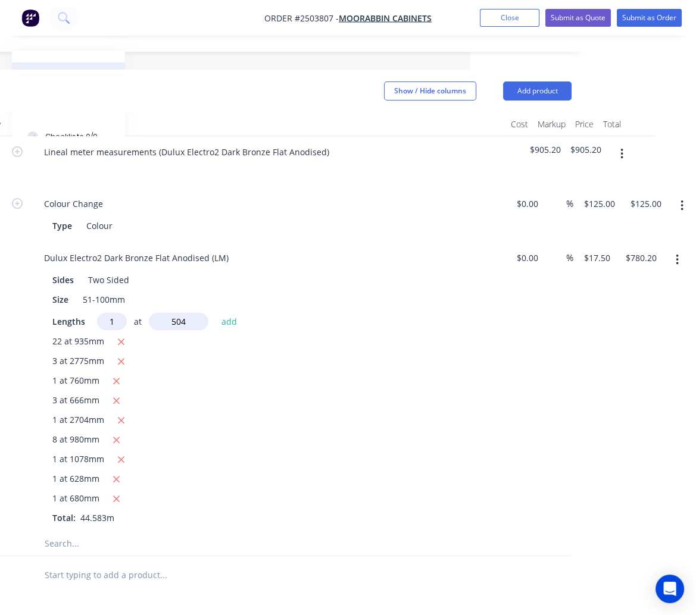
type input "$789.02"
type input "1"
type input "2585"
click at [215, 313] on button "add" at bounding box center [229, 321] width 28 height 16
type input "$834.26"
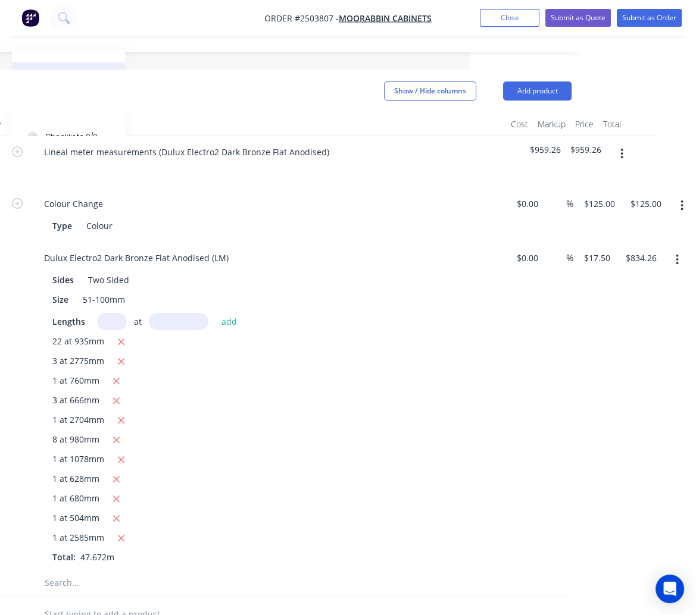
click at [415, 355] on div "3 at 2775mm" at bounding box center [267, 362] width 431 height 15
click at [620, 148] on icon "button" at bounding box center [621, 154] width 3 height 13
click at [585, 177] on div "Add product to kit" at bounding box center [579, 185] width 92 height 17
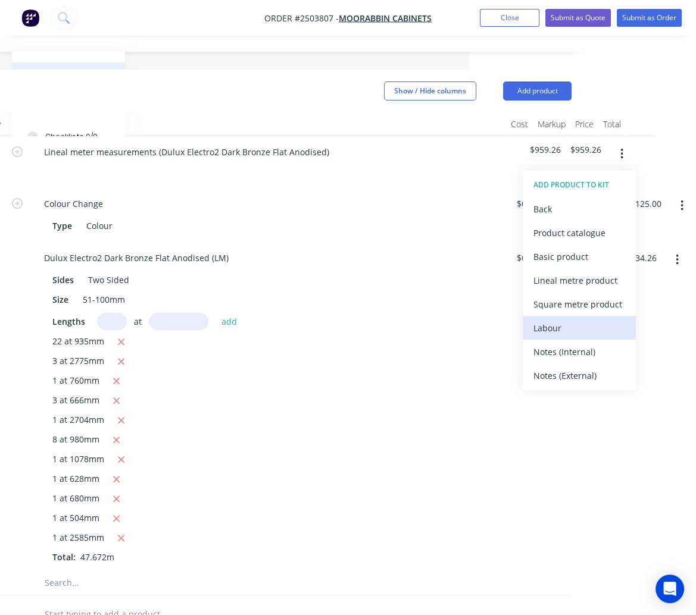
click at [574, 320] on div "Labour" at bounding box center [579, 328] width 92 height 17
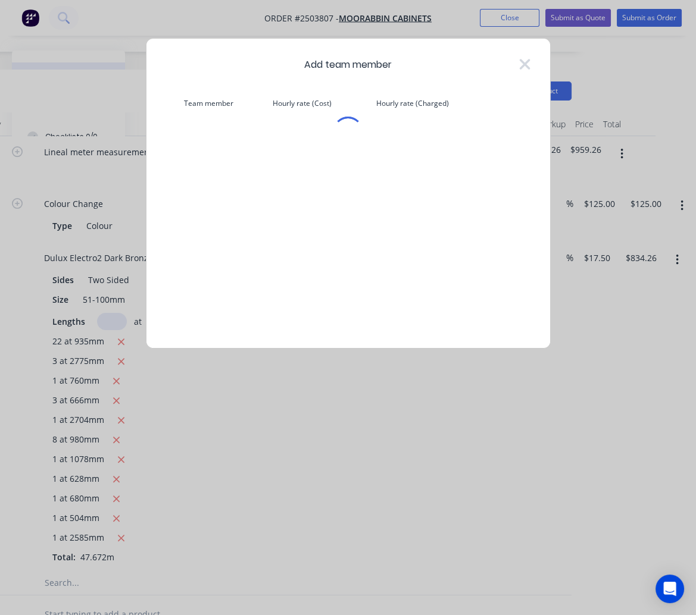
scroll to position [297, 217]
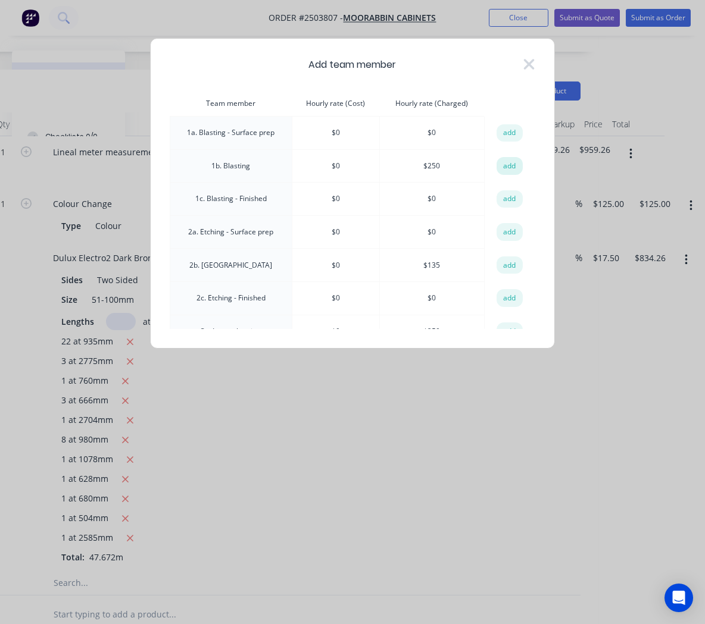
click at [507, 162] on button "add" at bounding box center [509, 166] width 26 height 18
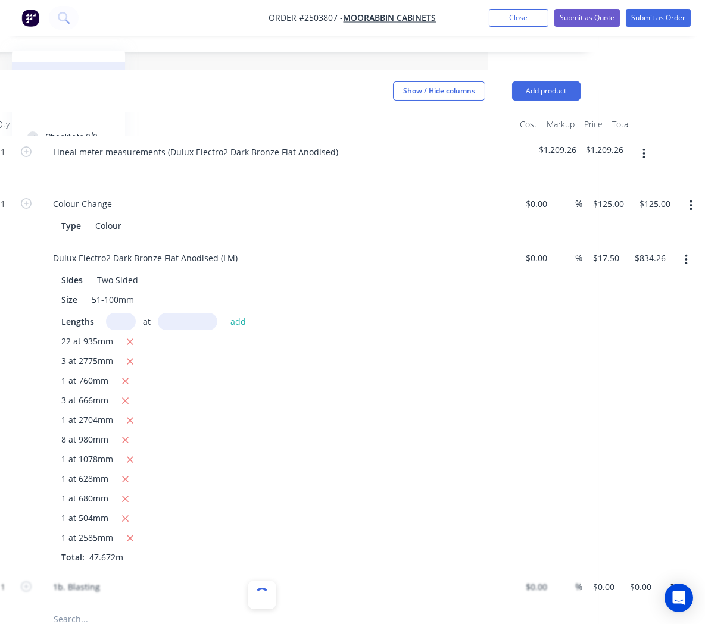
type input "$250.00"
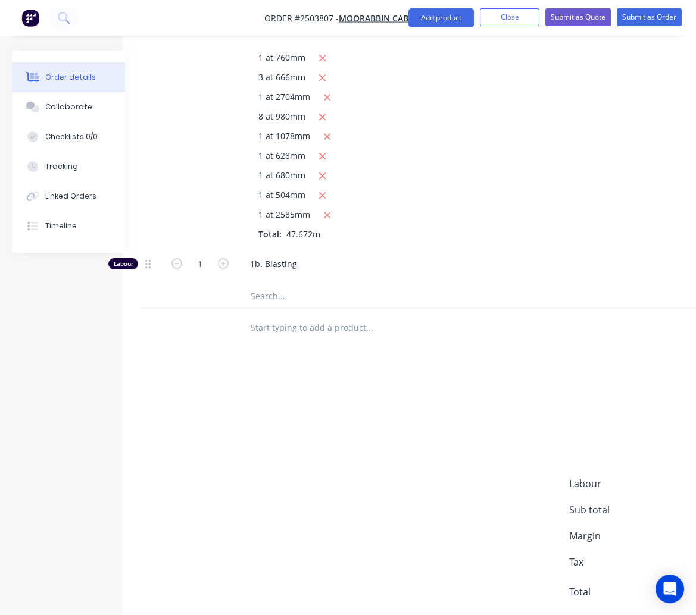
scroll to position [620, 5]
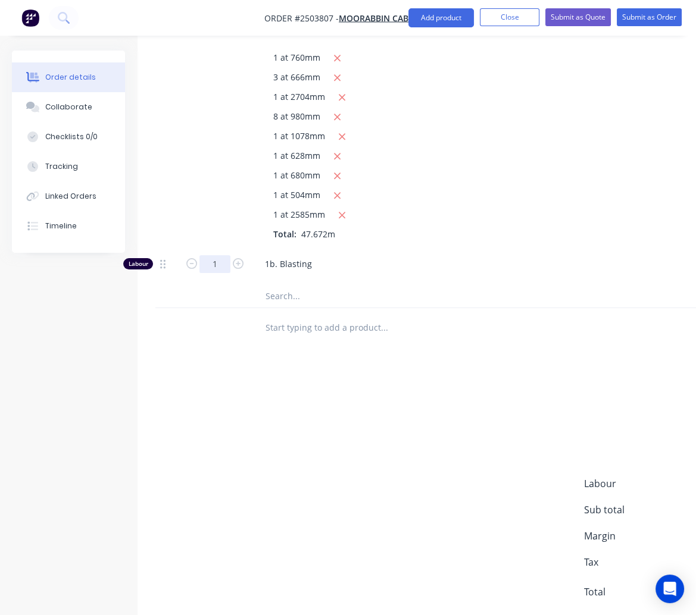
type input "0.75"
type input "$187.50"
click at [401, 457] on div "add delivery fee add markup add discount Labour $250.00 Sub total $1,209.26 Mar…" at bounding box center [473, 500] width 637 height 230
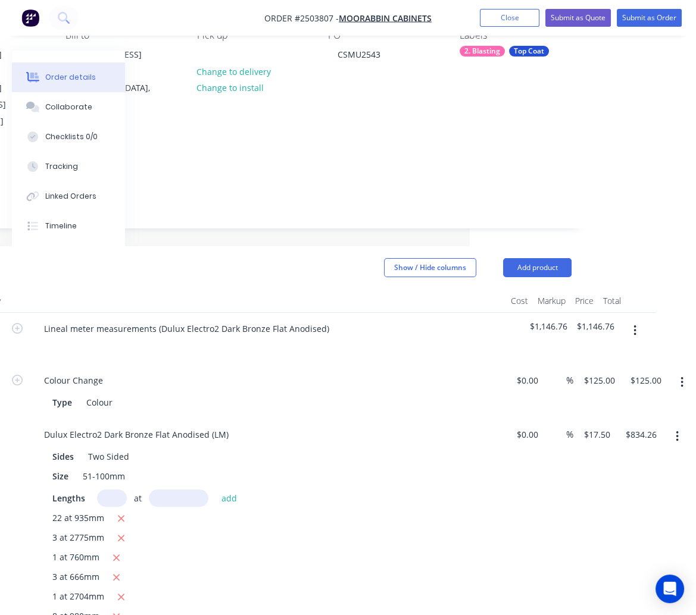
scroll to position [0, 226]
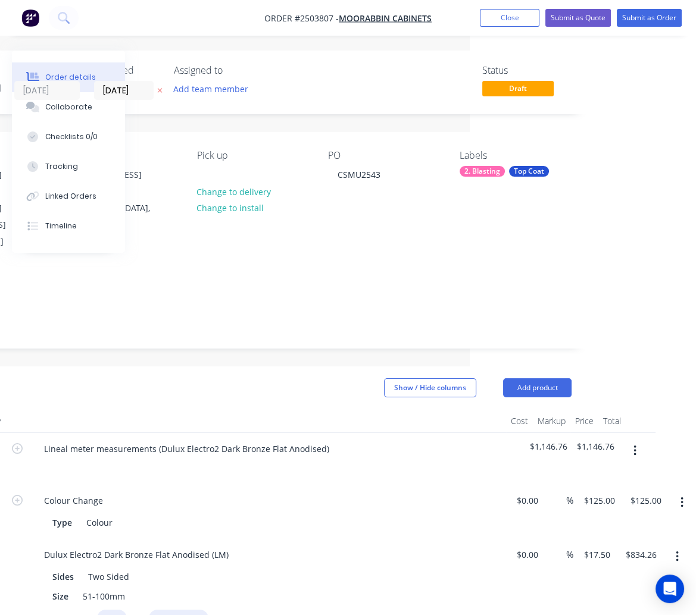
click at [358, 96] on div "Status Draft" at bounding box center [432, 82] width 279 height 35
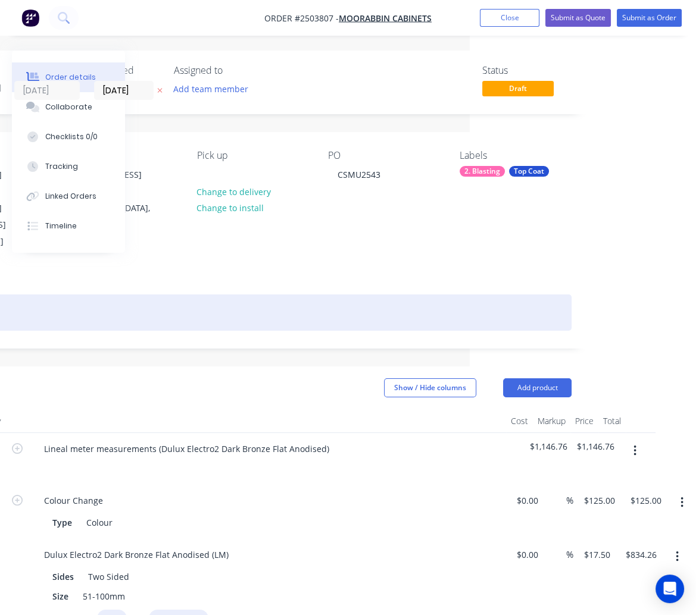
click at [289, 295] on div at bounding box center [253, 313] width 637 height 36
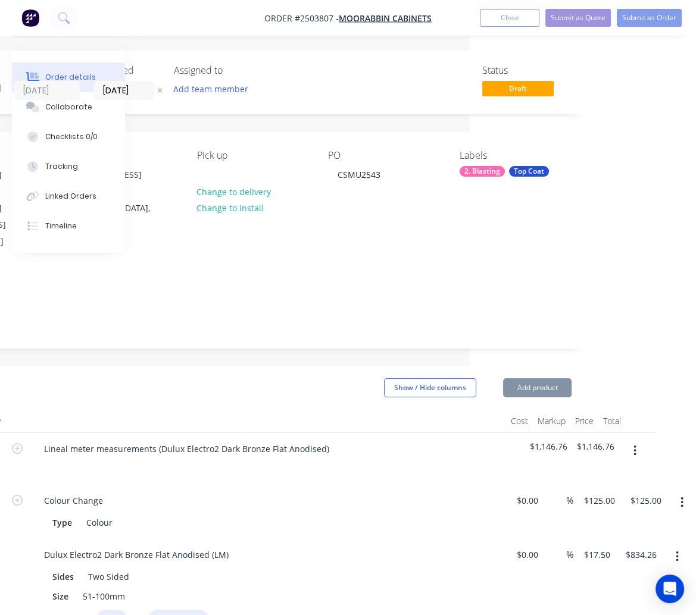
click at [347, 75] on div "Status Draft" at bounding box center [432, 82] width 279 height 35
click at [63, 69] on button "Order details" at bounding box center [68, 77] width 113 height 30
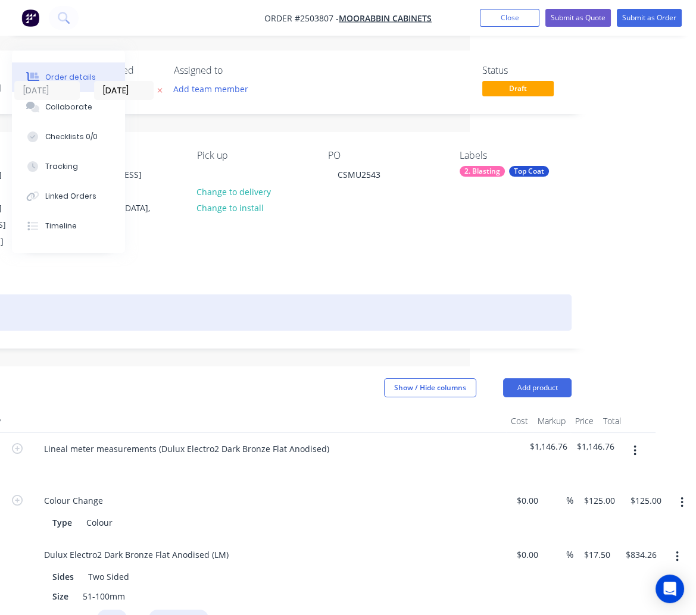
click at [404, 295] on div at bounding box center [253, 313] width 637 height 36
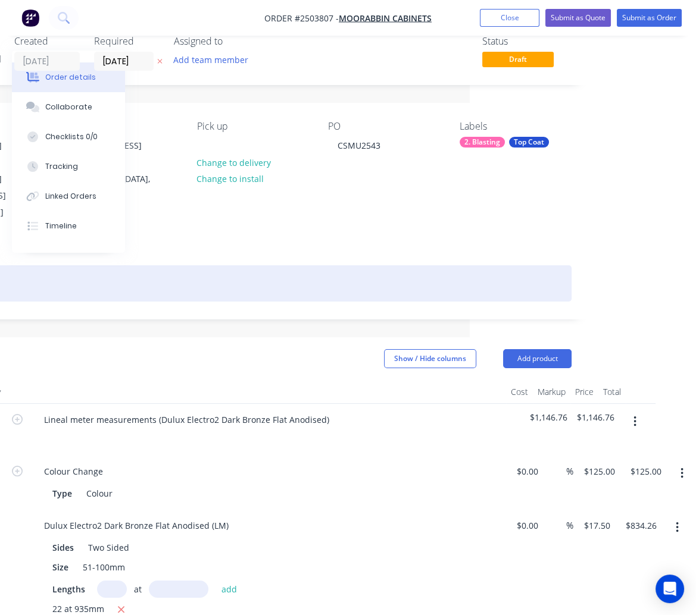
scroll to position [0, 226]
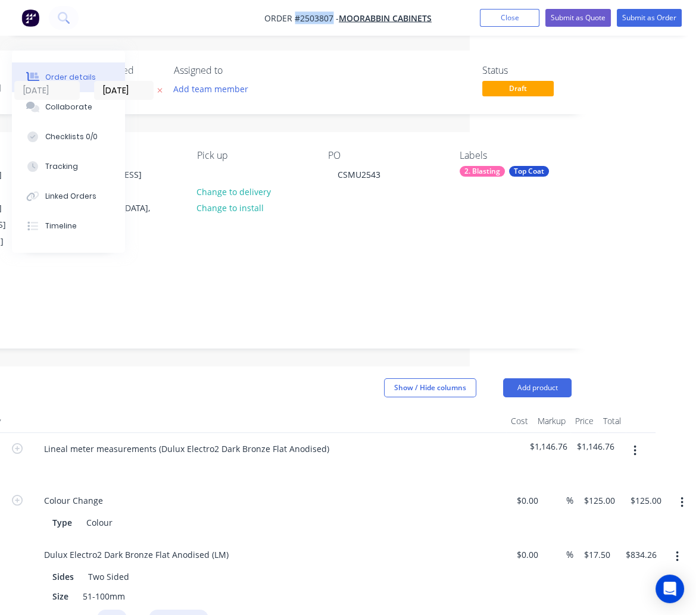
drag, startPoint x: 295, startPoint y: 18, endPoint x: 332, endPoint y: 24, distance: 37.3
click at [332, 24] on span "Order #2503807 - Moorabbin Cabinets" at bounding box center [347, 18] width 167 height 12
copy span "#2503807"
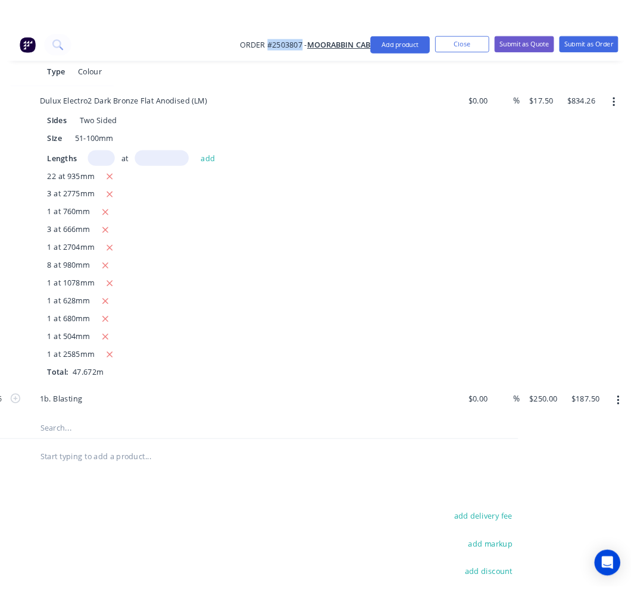
scroll to position [620, 226]
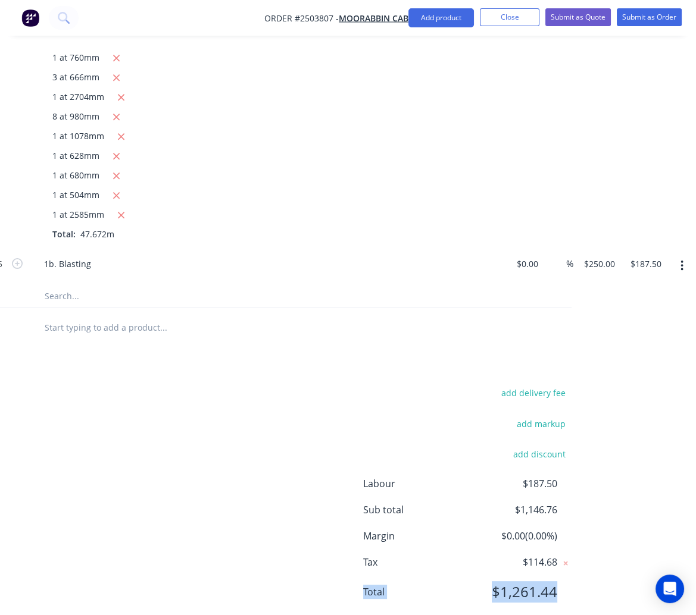
drag, startPoint x: 558, startPoint y: 557, endPoint x: 361, endPoint y: 554, distance: 196.4
click at [361, 554] on div "add delivery fee add markup add discount Labour $187.50 Sub total $1,146.76 Mar…" at bounding box center [253, 500] width 637 height 230
copy div "Total $1,261.44"
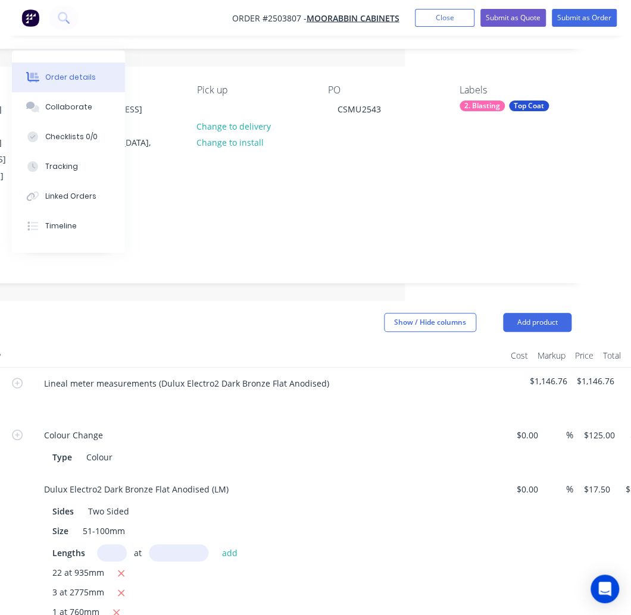
scroll to position [0, 226]
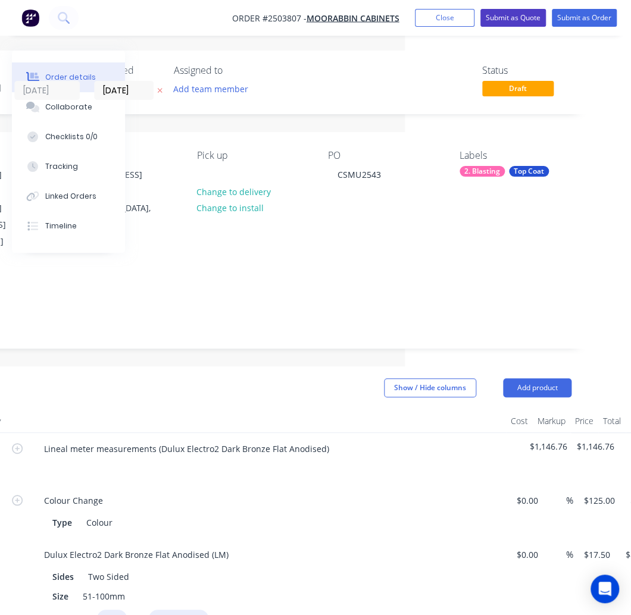
click at [509, 14] on button "Submit as Quote" at bounding box center [512, 18] width 65 height 18
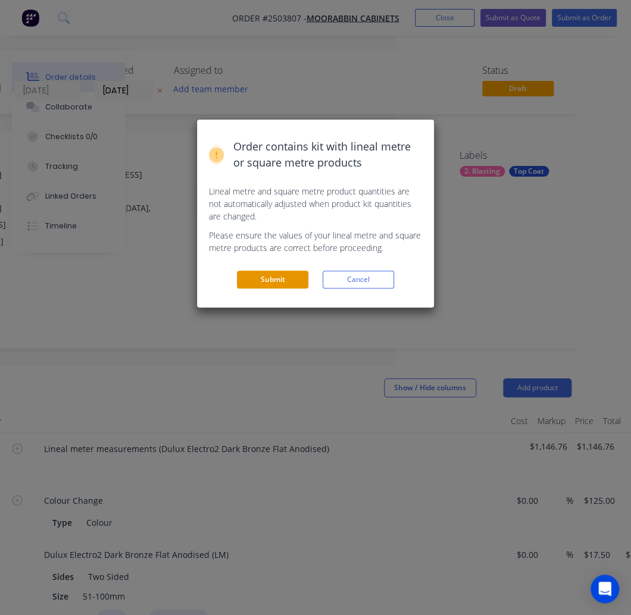
click at [289, 275] on button "Submit" at bounding box center [272, 280] width 71 height 18
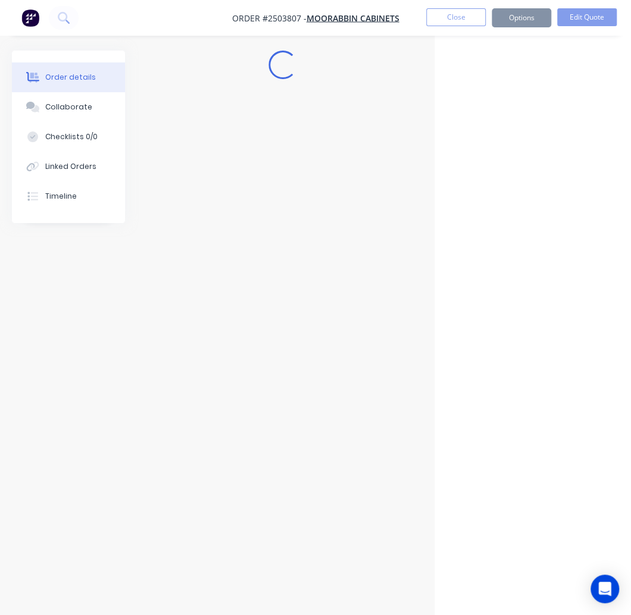
scroll to position [0, 196]
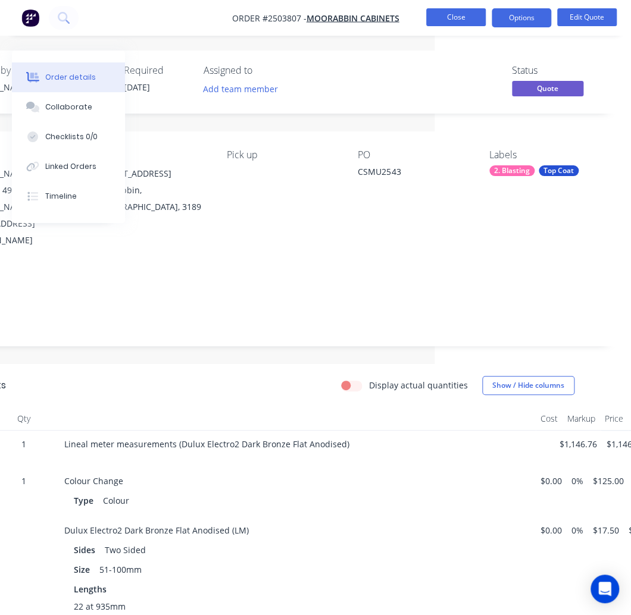
click at [449, 16] on button "Close" at bounding box center [456, 17] width 60 height 18
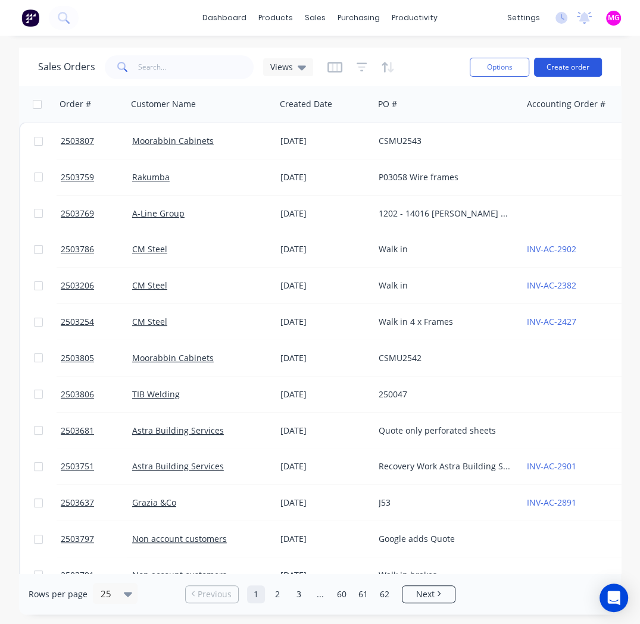
click at [568, 63] on button "Create order" at bounding box center [568, 67] width 68 height 19
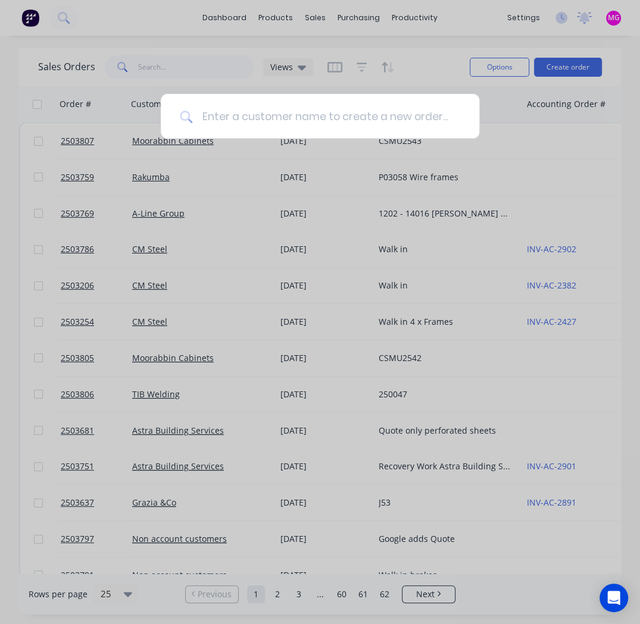
click at [240, 119] on input at bounding box center [326, 116] width 268 height 45
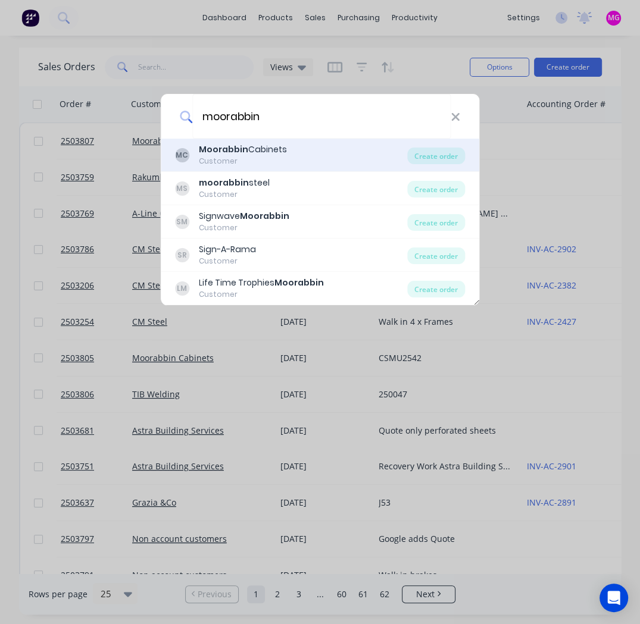
type input "moorabbin"
click at [254, 153] on div "Moorabbin Cabinets" at bounding box center [243, 149] width 88 height 12
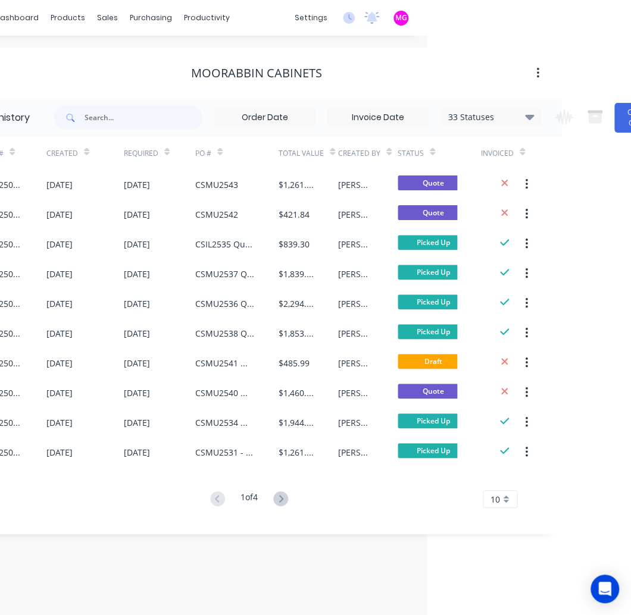
scroll to position [0, 237]
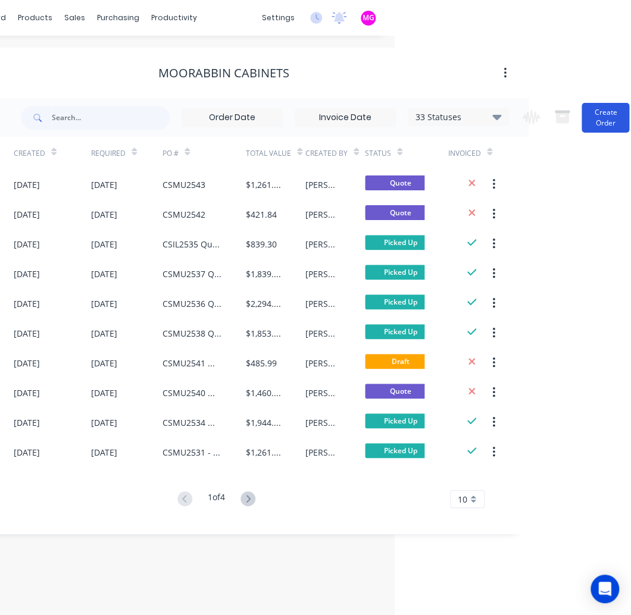
click at [600, 123] on button "Create Order" at bounding box center [606, 118] width 48 height 30
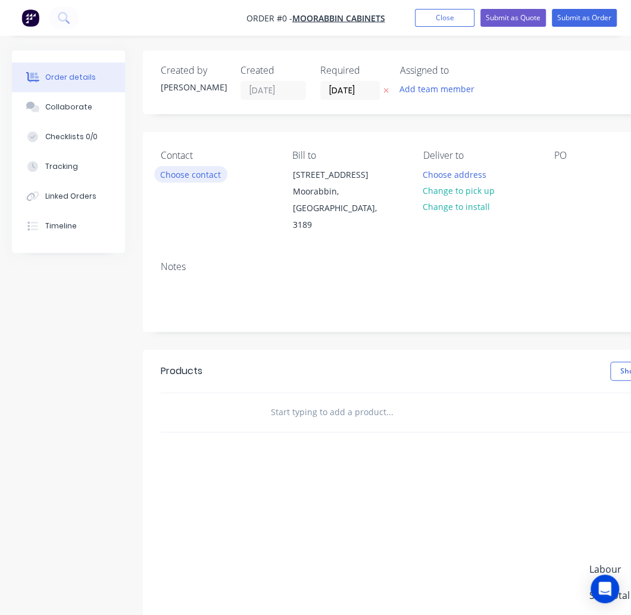
click at [193, 170] on button "Choose contact" at bounding box center [190, 174] width 73 height 16
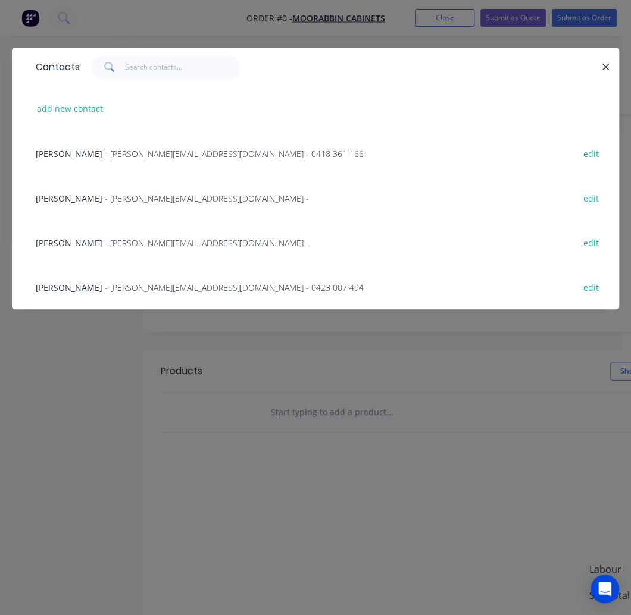
click at [67, 287] on span "[PERSON_NAME]" at bounding box center [69, 287] width 67 height 11
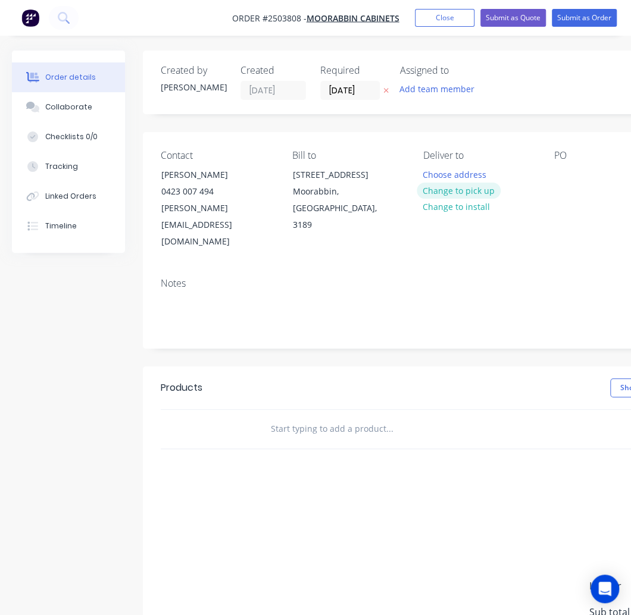
click at [455, 192] on button "Change to pick up" at bounding box center [459, 191] width 85 height 16
paste div
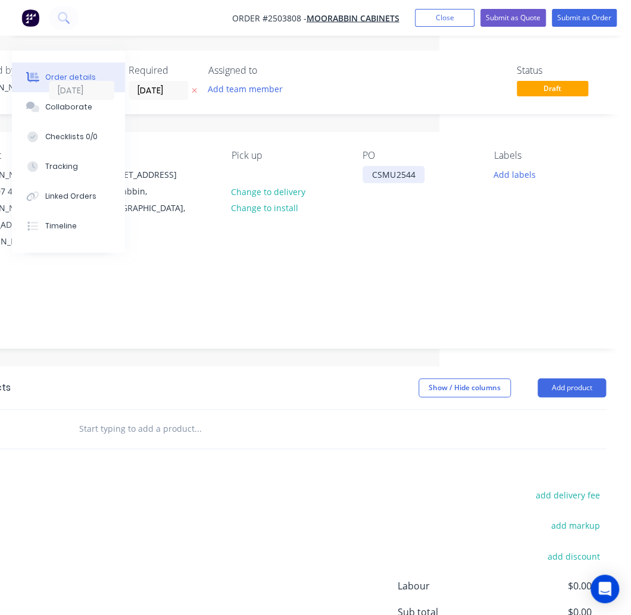
scroll to position [0, 196]
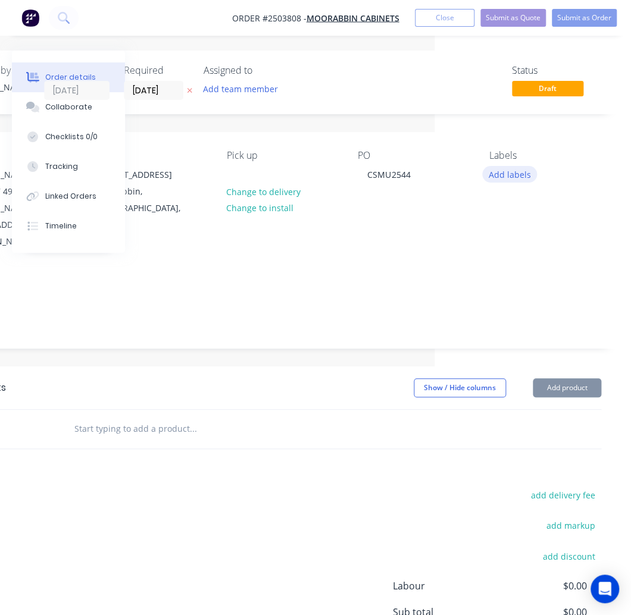
click at [504, 179] on button "Add labels" at bounding box center [509, 174] width 55 height 16
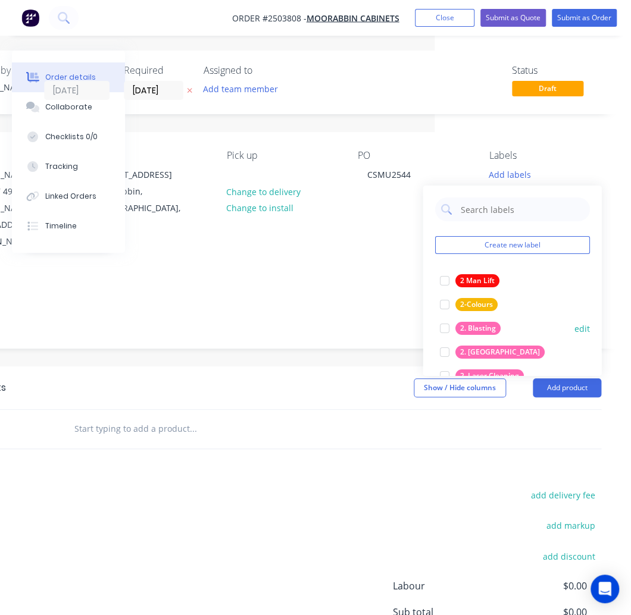
click at [443, 328] on div at bounding box center [444, 329] width 24 height 24
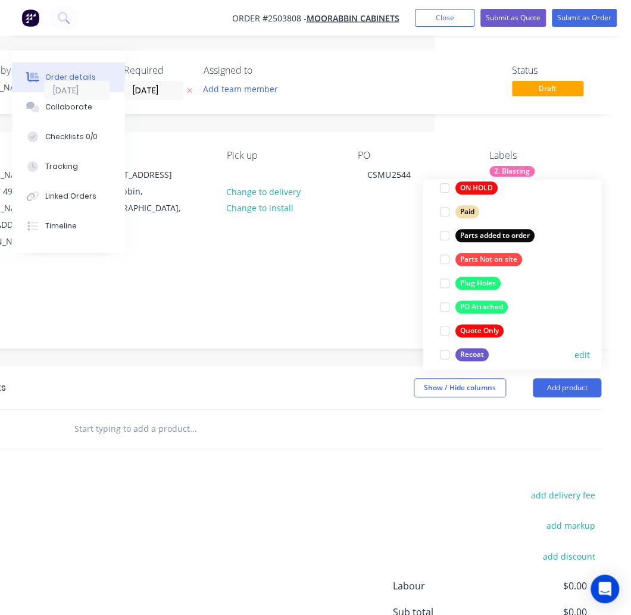
scroll to position [785, 0]
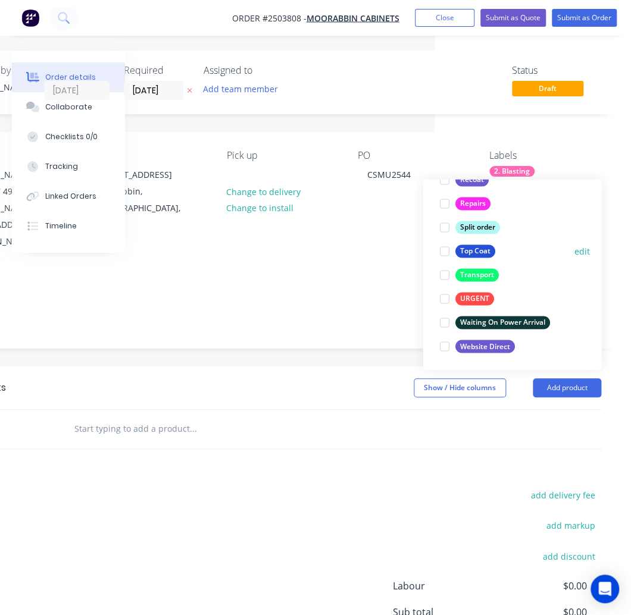
click at [439, 248] on div at bounding box center [444, 252] width 24 height 24
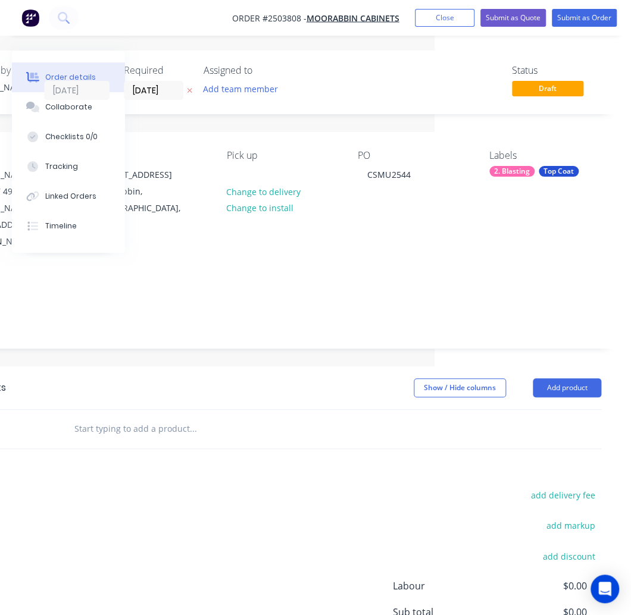
click at [289, 487] on div "add delivery fee add markup add discount Labour $0.00 Sub total $0.00 Margin $0…" at bounding box center [282, 602] width 637 height 230
click at [579, 379] on button "Add product" at bounding box center [567, 388] width 68 height 19
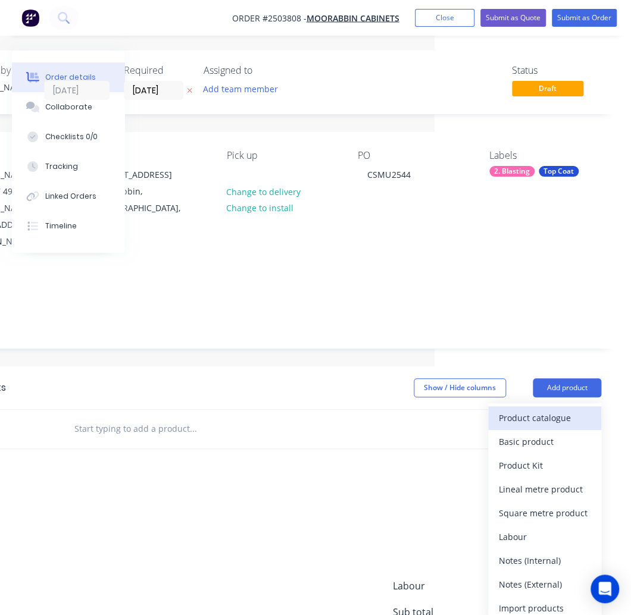
click at [549, 409] on div "Product catalogue" at bounding box center [545, 417] width 92 height 17
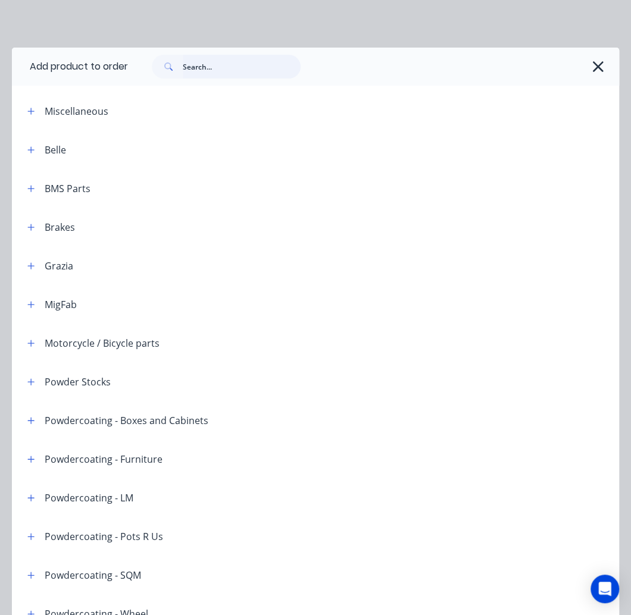
click at [207, 67] on input "text" at bounding box center [242, 67] width 118 height 24
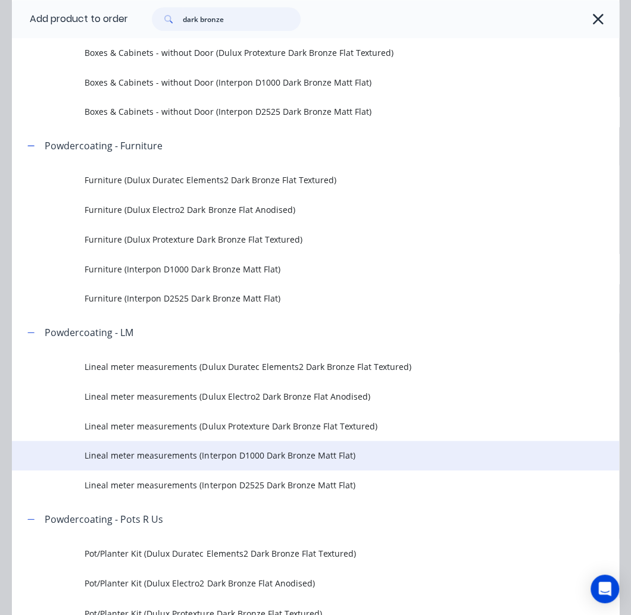
scroll to position [357, 0]
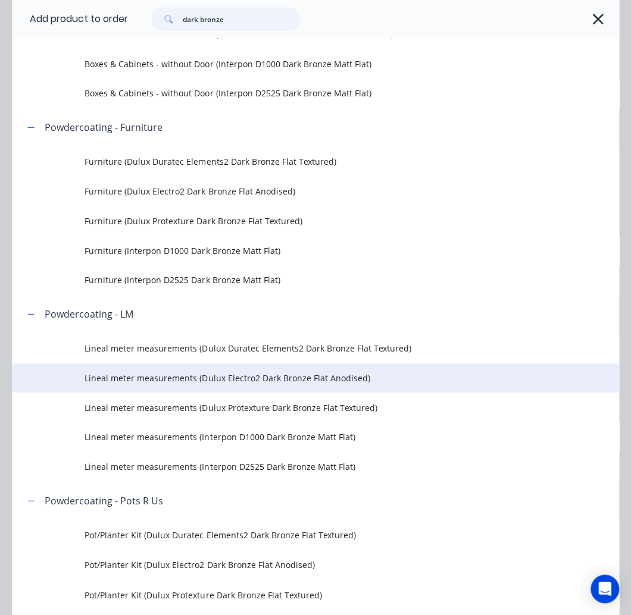
type input "dark bronze"
click at [264, 377] on span "Lineal meter measurements (Dulux Electro2 Dark Bronze Flat Anodised)" at bounding box center [298, 378] width 427 height 12
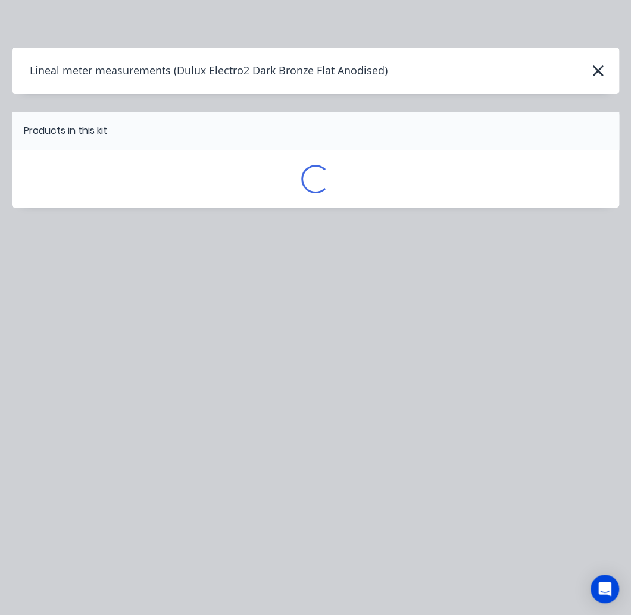
scroll to position [0, 0]
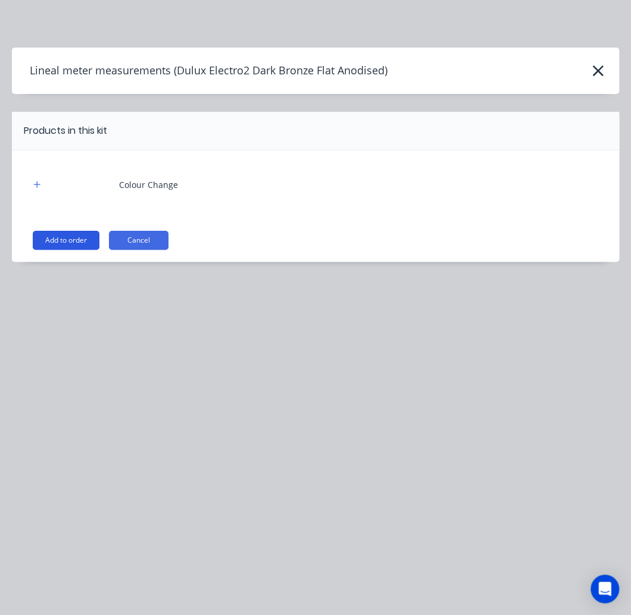
click at [64, 239] on button "Add to order" at bounding box center [66, 240] width 67 height 19
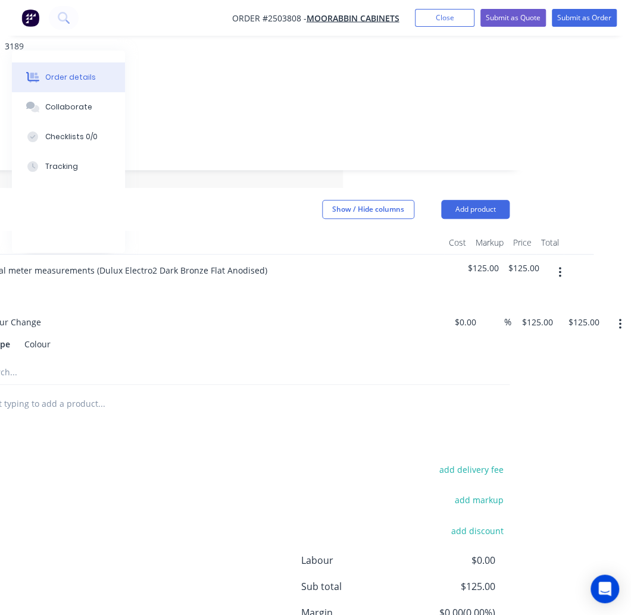
scroll to position [179, 291]
click at [555, 266] on icon "button" at bounding box center [556, 272] width 3 height 13
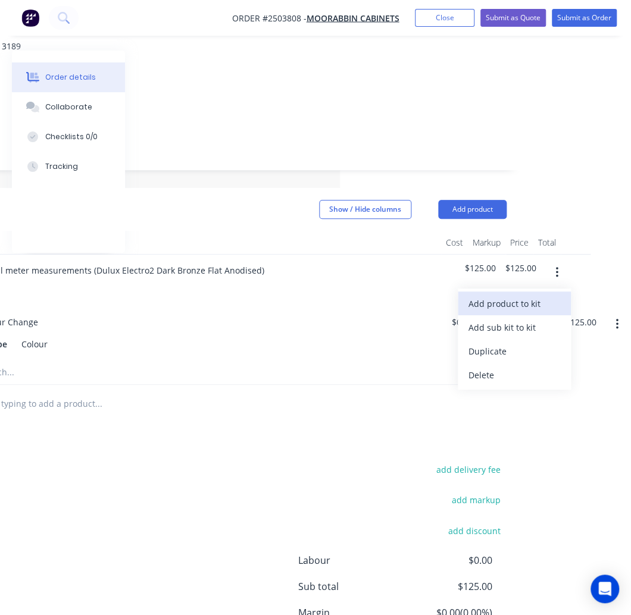
click at [534, 295] on div "Add product to kit" at bounding box center [514, 303] width 92 height 17
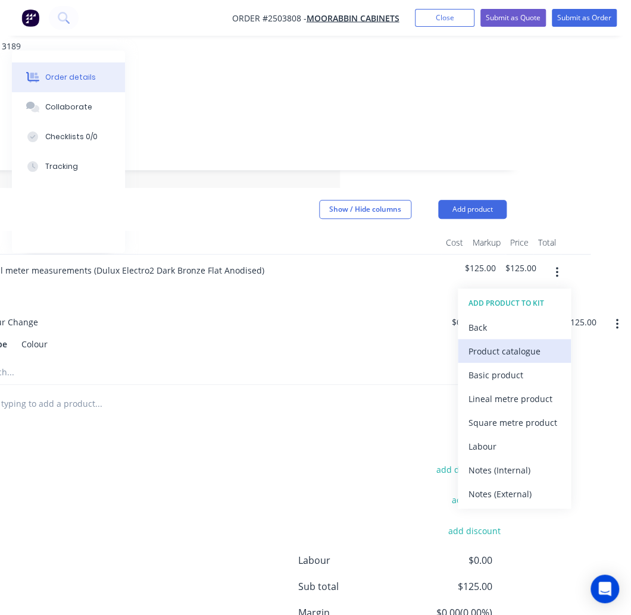
click at [519, 343] on div "Product catalogue" at bounding box center [514, 351] width 92 height 17
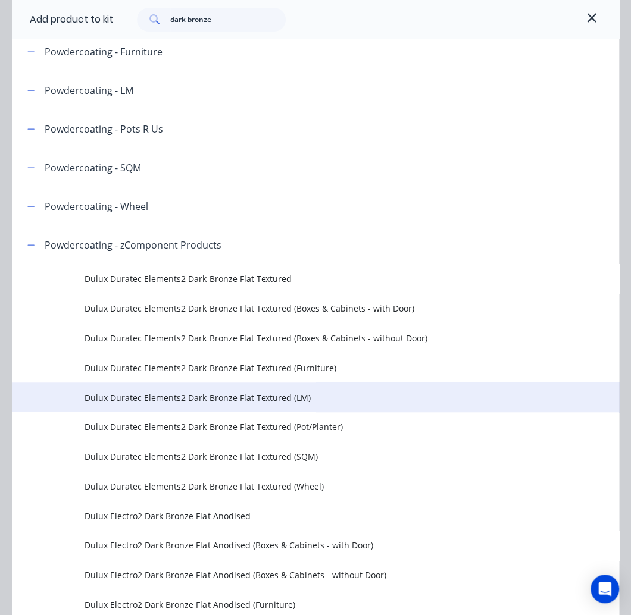
scroll to position [357, 0]
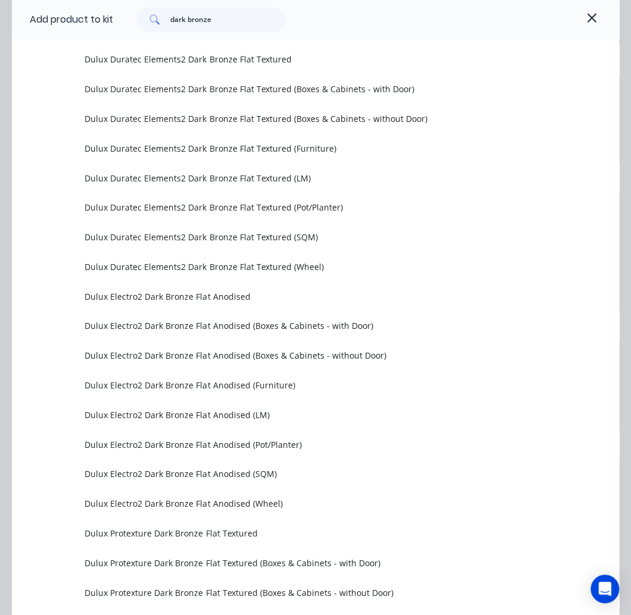
click at [196, 408] on td "Dulux Electro2 Dark Bronze Flat Anodised (LM)" at bounding box center [352, 415] width 534 height 30
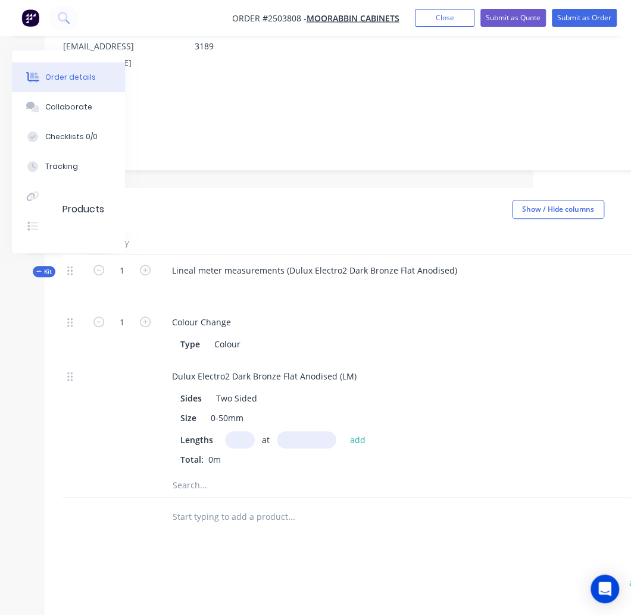
scroll to position [179, 134]
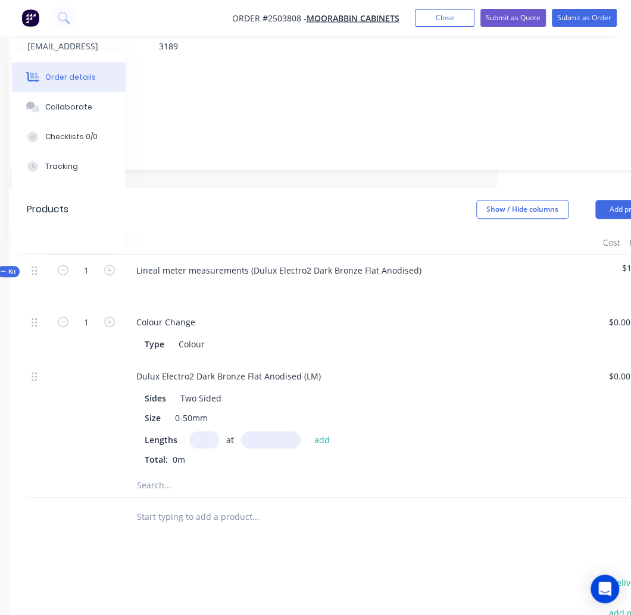
click at [204, 432] on input "text" at bounding box center [204, 440] width 30 height 17
type input "1"
type input "1800"
click at [308, 432] on button "add" at bounding box center [322, 440] width 28 height 16
type input "$20.70"
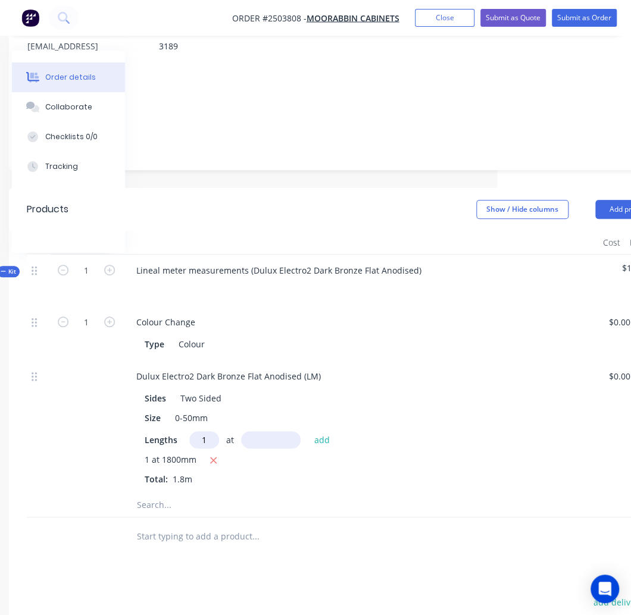
type input "1"
type input "3000"
click at [308, 432] on button "add" at bounding box center [322, 440] width 28 height 16
type input "$55.20"
type input "1"
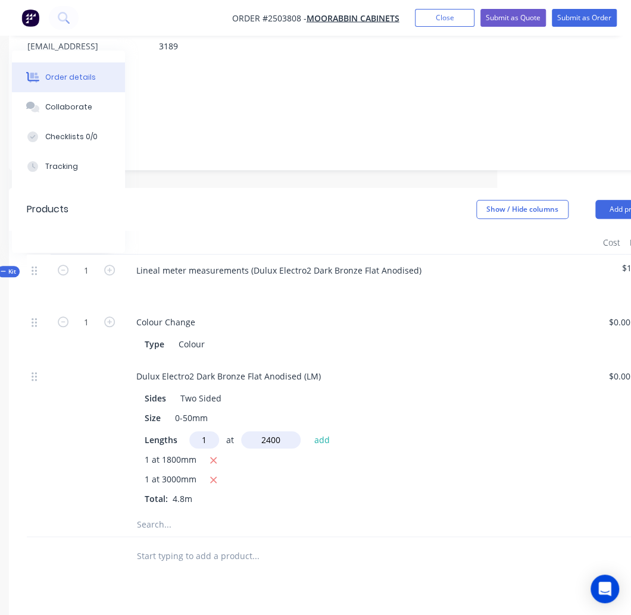
type input "2400"
click at [308, 432] on button "add" at bounding box center [322, 440] width 28 height 16
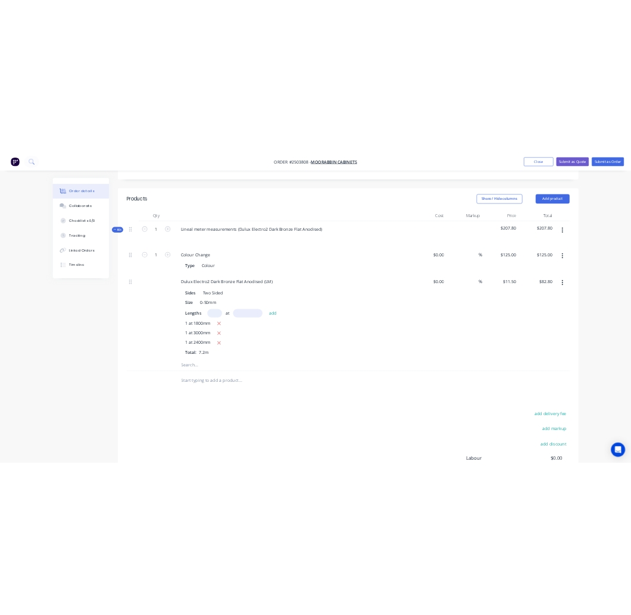
scroll to position [297, 0]
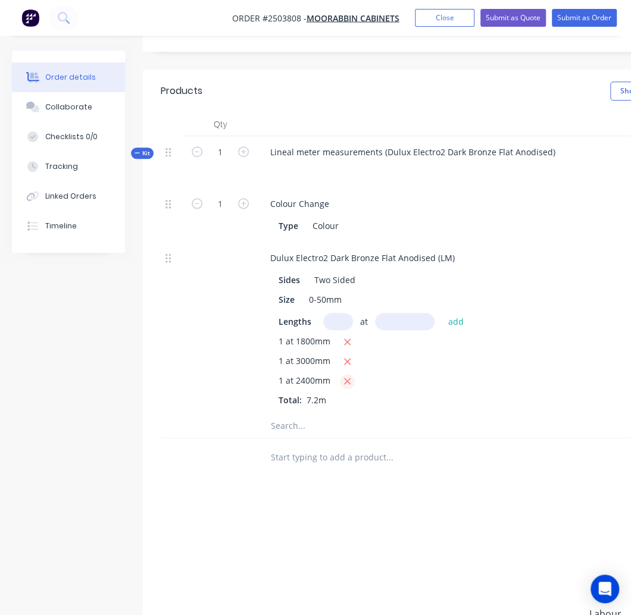
click at [348, 379] on icon "button" at bounding box center [347, 382] width 7 height 7
type input "$55.20"
click at [344, 313] on input "text" at bounding box center [338, 321] width 30 height 17
type input "2"
type input "2400"
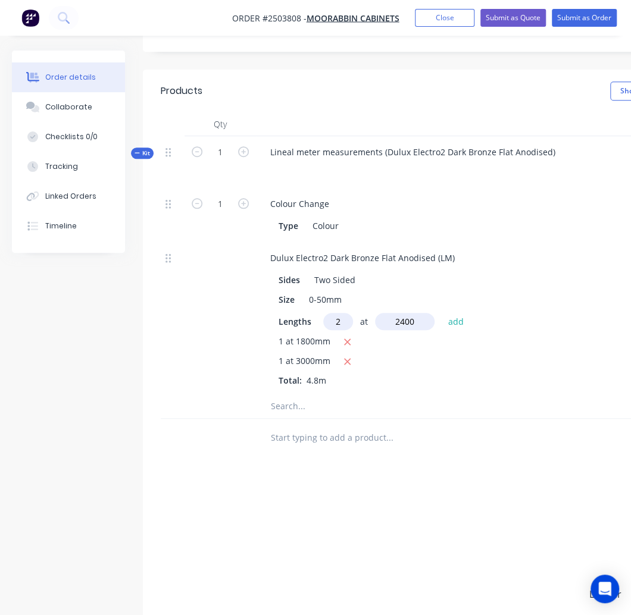
click at [442, 313] on button "add" at bounding box center [456, 321] width 28 height 16
type input "$110.40"
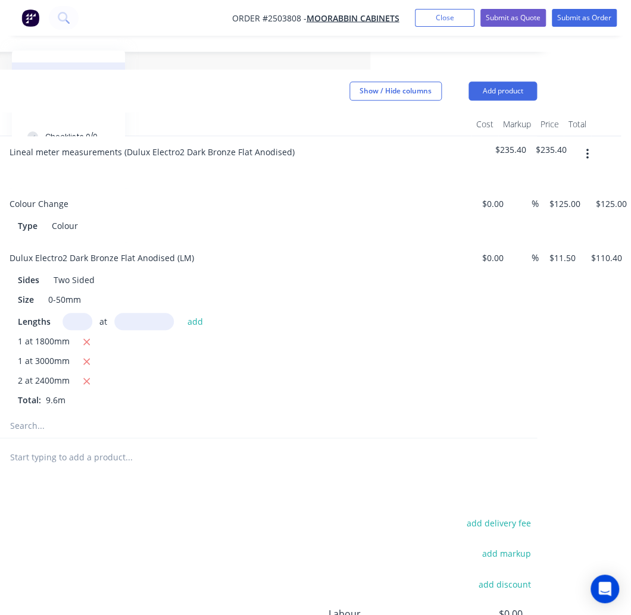
scroll to position [297, 266]
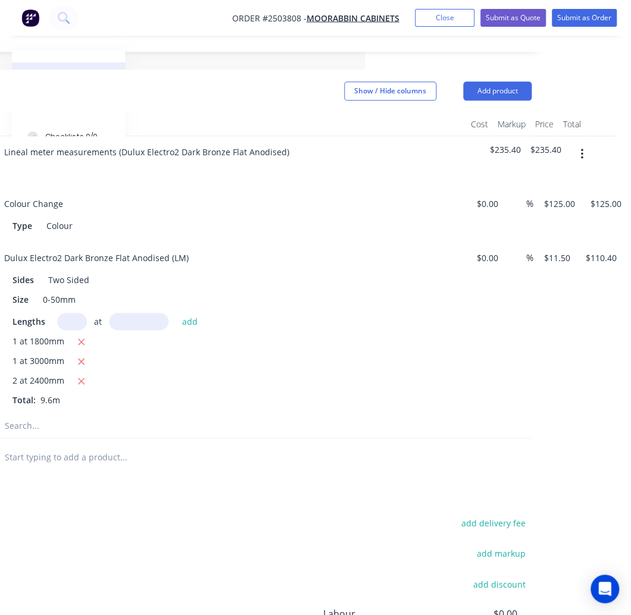
click at [580, 149] on icon "button" at bounding box center [581, 154] width 2 height 11
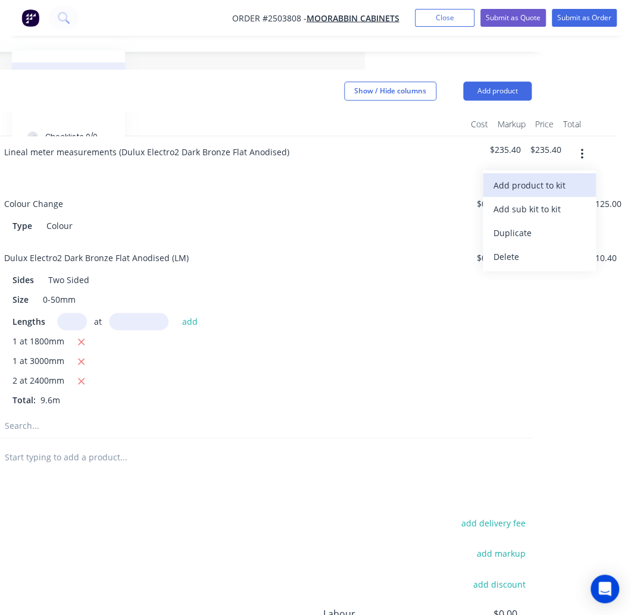
click at [539, 177] on div "Add product to kit" at bounding box center [539, 185] width 92 height 17
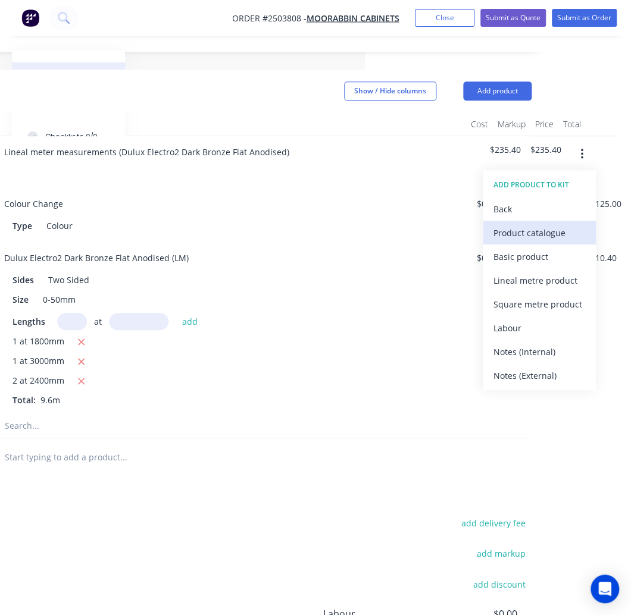
click at [530, 224] on div "Product catalogue" at bounding box center [539, 232] width 92 height 17
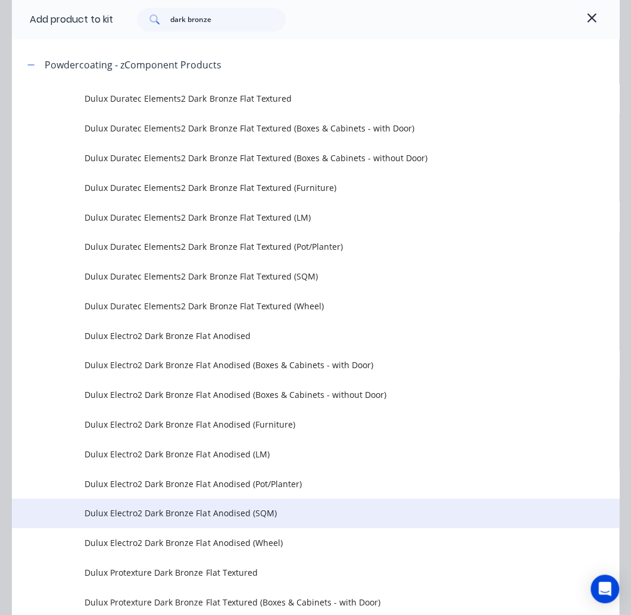
scroll to position [357, 0]
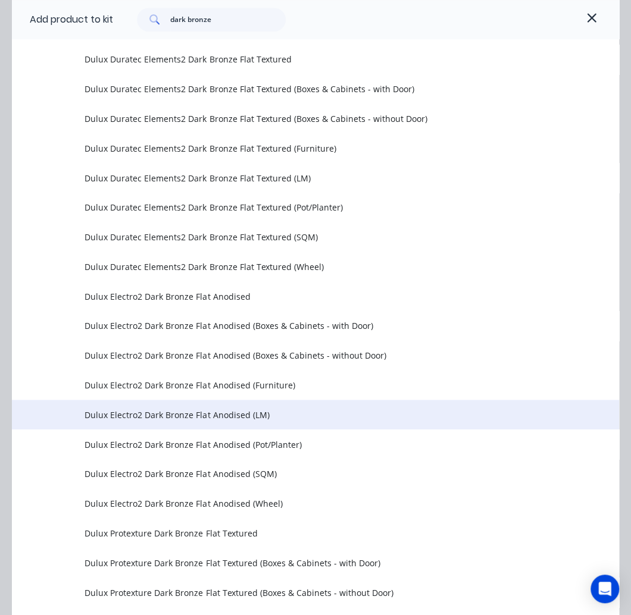
click at [200, 414] on span "Dulux Electro2 Dark Bronze Flat Anodised (LM)" at bounding box center [298, 415] width 427 height 12
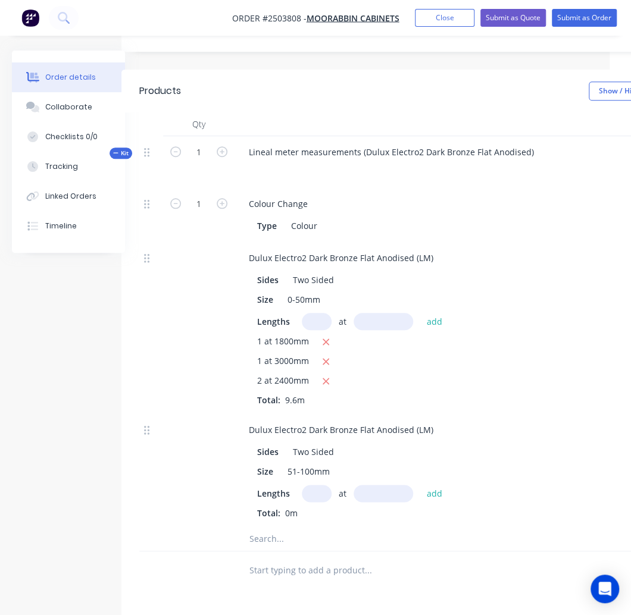
scroll to position [297, 0]
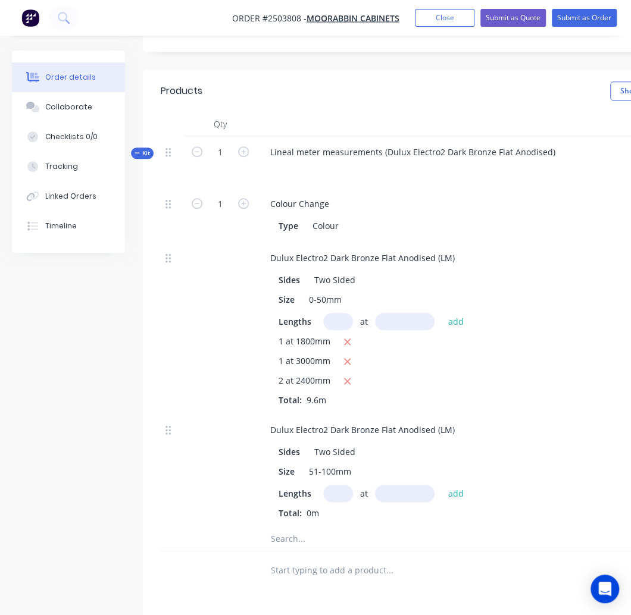
click at [333, 485] on input "text" at bounding box center [338, 493] width 30 height 17
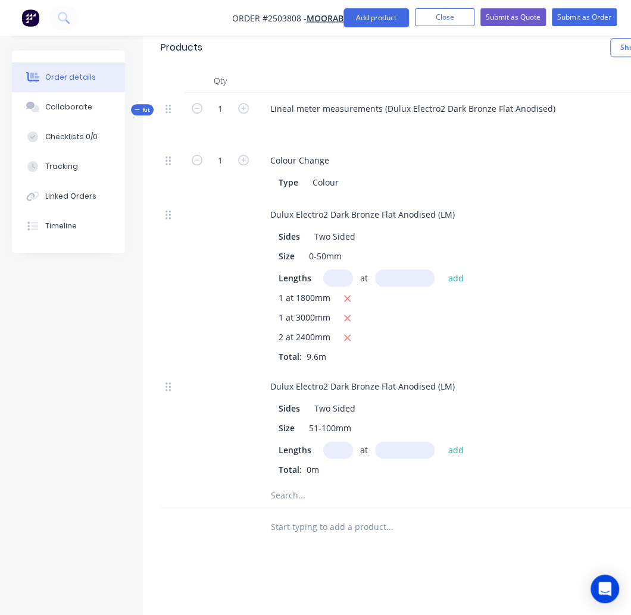
scroll to position [476, 0]
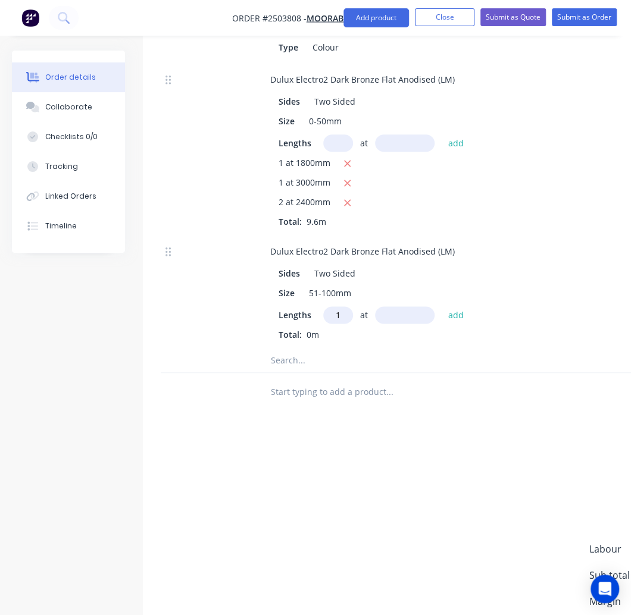
type input "1"
type input "2533"
click at [442, 307] on button "add" at bounding box center [456, 315] width 28 height 16
type input "$44.33"
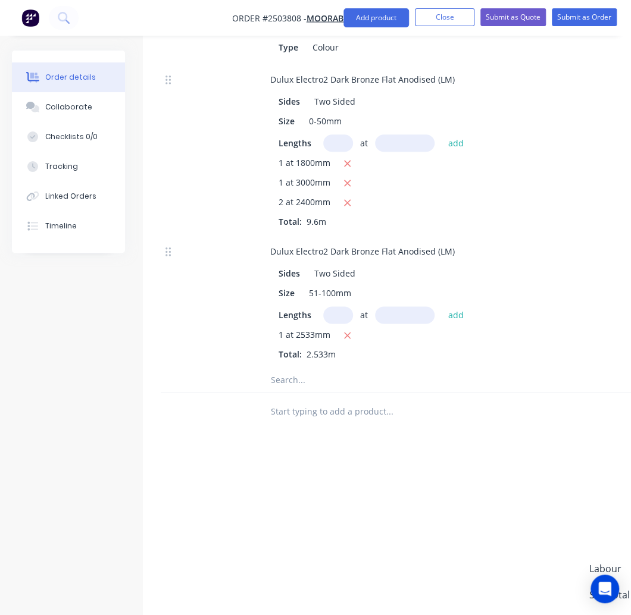
click at [327, 307] on input "text" at bounding box center [338, 315] width 30 height 17
type input "1"
type input "716"
click at [442, 307] on button "add" at bounding box center [456, 315] width 28 height 16
type input "$56.86"
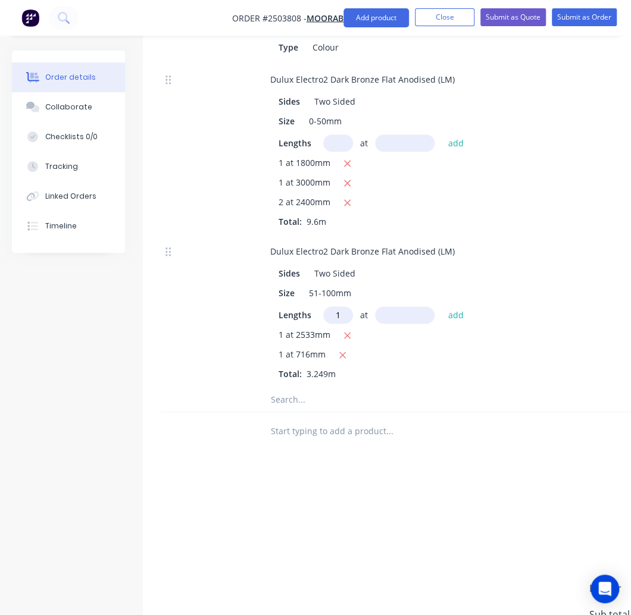
type input "1"
type input "60"
click at [442, 307] on button "add" at bounding box center [456, 315] width 28 height 16
type input "$57.91"
type input "1"
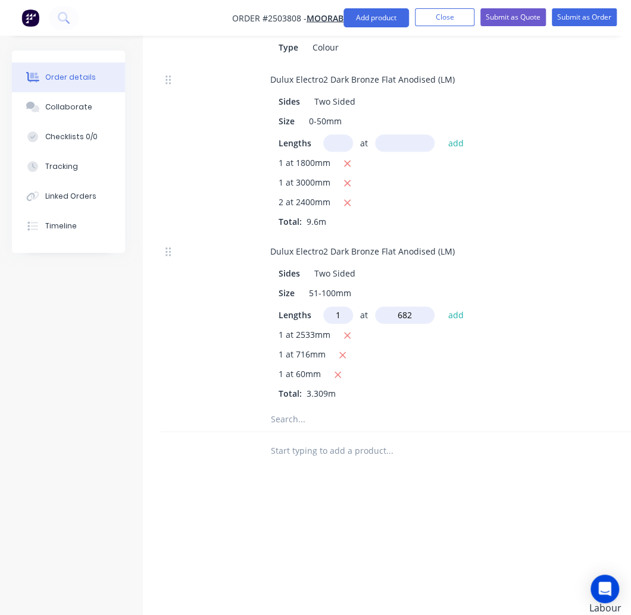
type input "682"
click at [442, 307] on button "add" at bounding box center [456, 315] width 28 height 16
type input "$69.84"
type input "1"
type input "506"
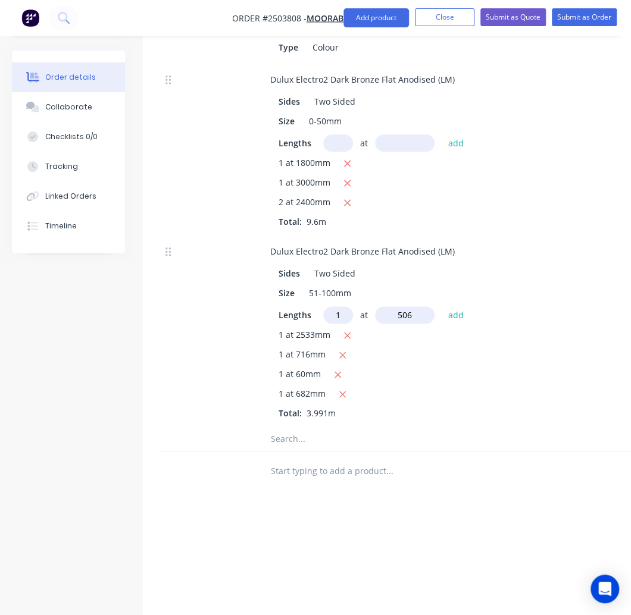
click at [442, 307] on button "add" at bounding box center [456, 315] width 28 height 16
type input "$78.70"
click at [342, 307] on input "text" at bounding box center [338, 315] width 30 height 17
type input "1"
type input "2287"
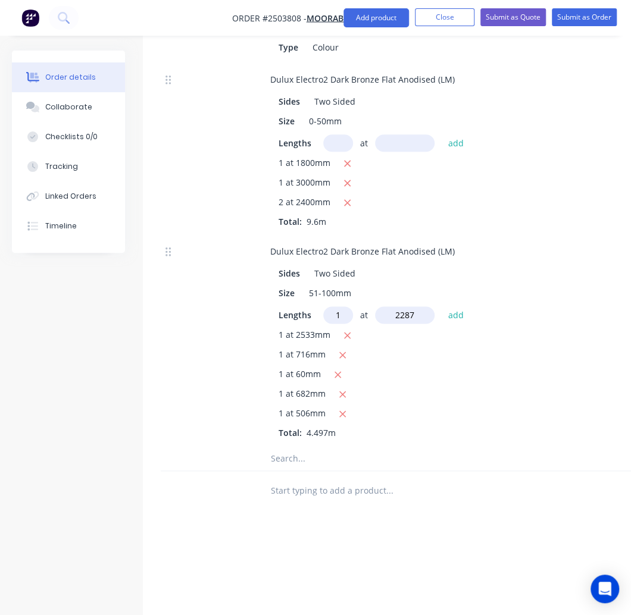
click at [442, 307] on button "add" at bounding box center [456, 315] width 28 height 16
type input "$118.72"
type input "1"
type input "2265"
click at [442, 307] on button "add" at bounding box center [456, 315] width 28 height 16
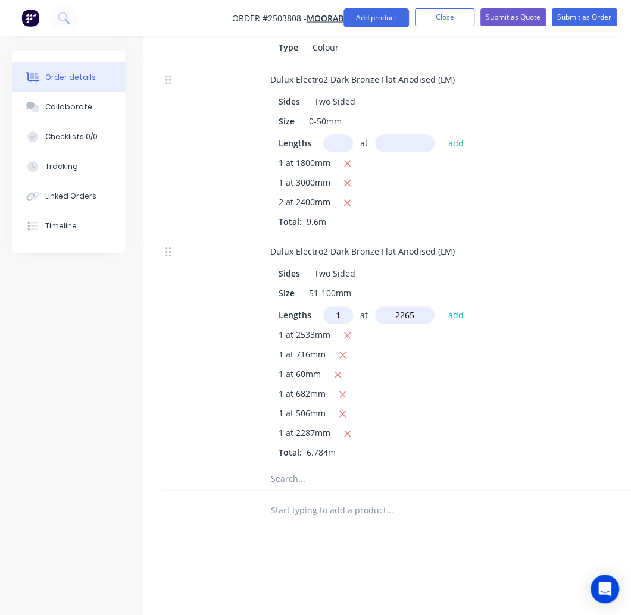
type input "$158.36"
type input "2"
type input "1"
type input "2288"
click at [442, 307] on button "add" at bounding box center [456, 315] width 28 height 16
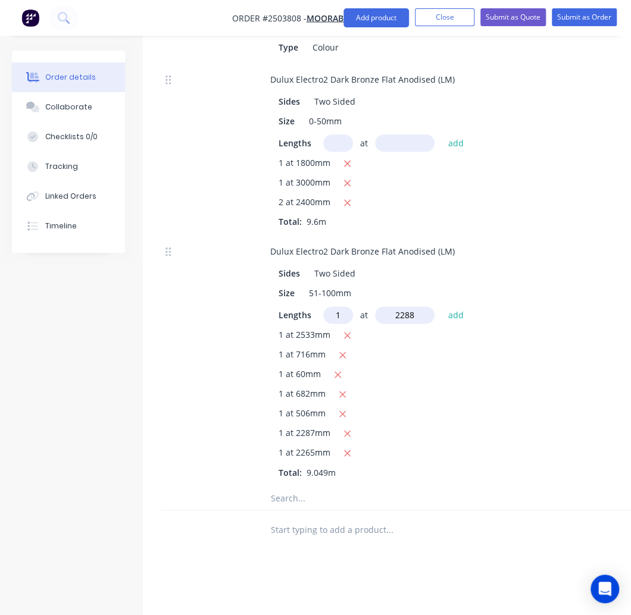
type input "$198.40"
click at [339, 307] on input "text" at bounding box center [338, 315] width 30 height 17
type input "18"
type input "980"
click at [442, 307] on button "add" at bounding box center [456, 315] width 28 height 16
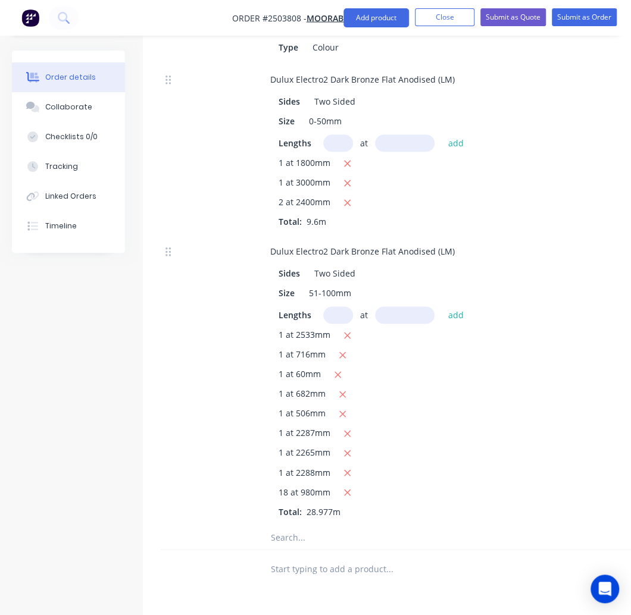
click at [509, 446] on div "1 at 2265mm" at bounding box center [494, 453] width 431 height 15
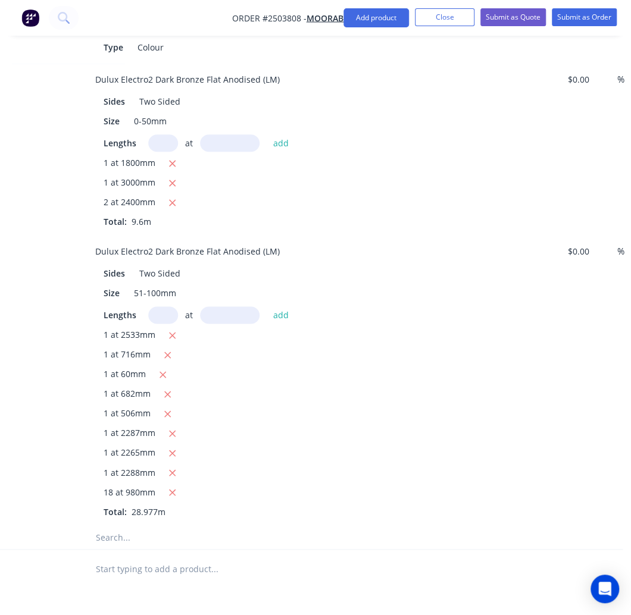
scroll to position [476, 150]
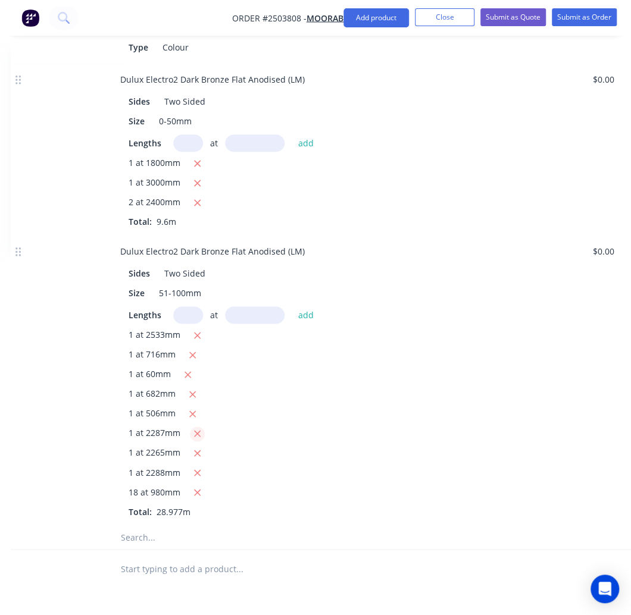
click at [195, 429] on icon "button" at bounding box center [197, 434] width 8 height 11
type input "$467.08"
click at [191, 307] on input "text" at bounding box center [188, 315] width 30 height 17
type input "4"
type input "2287"
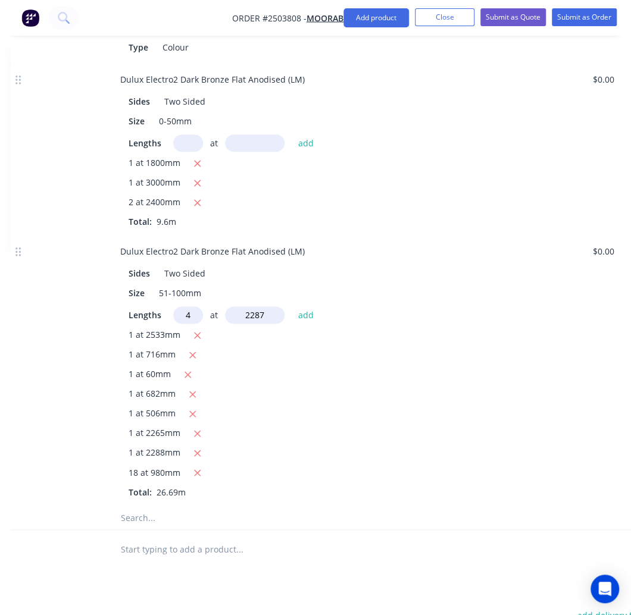
click at [292, 307] on button "add" at bounding box center [306, 315] width 28 height 16
click at [195, 429] on icon "button" at bounding box center [197, 434] width 8 height 11
type input "$587.53"
click at [190, 307] on input "text" at bounding box center [188, 315] width 30 height 17
type input "3"
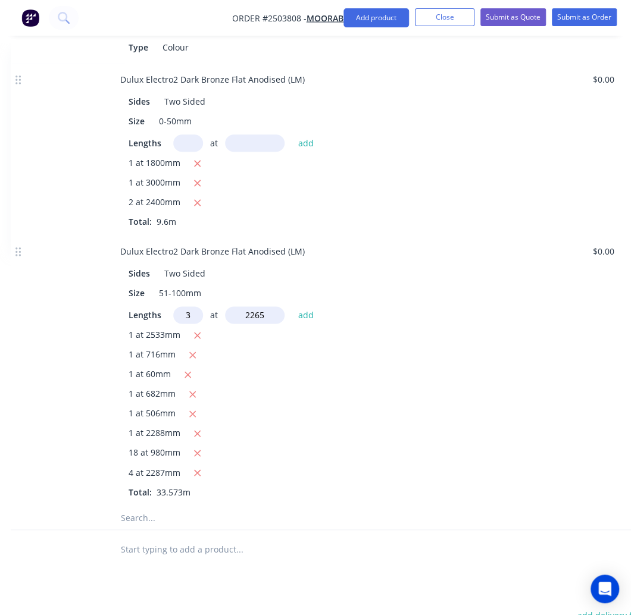
type input "2265"
click at [292, 307] on button "add" at bounding box center [306, 315] width 28 height 16
click at [195, 429] on icon "button" at bounding box center [197, 434] width 8 height 11
type input "$666.40"
click at [185, 307] on input "text" at bounding box center [188, 315] width 30 height 17
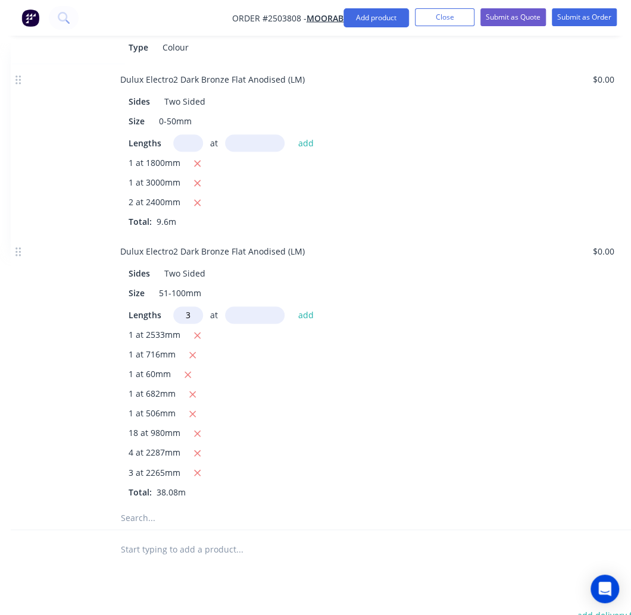
type input "3"
type input "2288"
click at [292, 307] on button "add" at bounding box center [306, 315] width 28 height 16
type input "$786.52"
click at [376, 407] on div "1 at 506mm" at bounding box center [344, 414] width 431 height 15
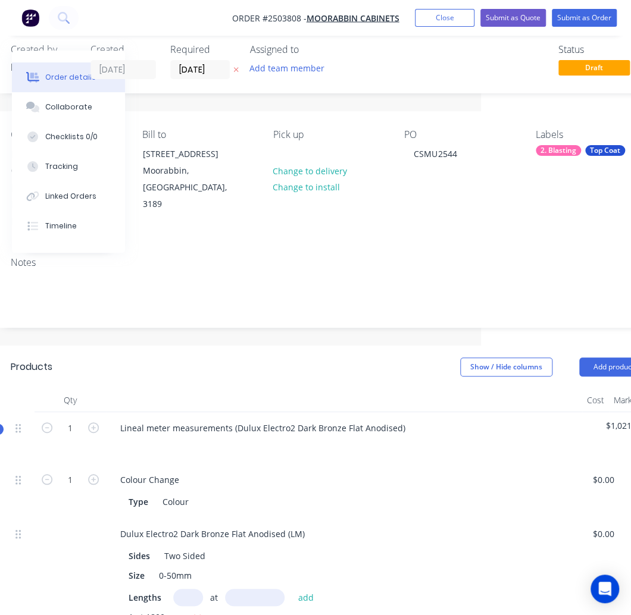
scroll to position [0, 150]
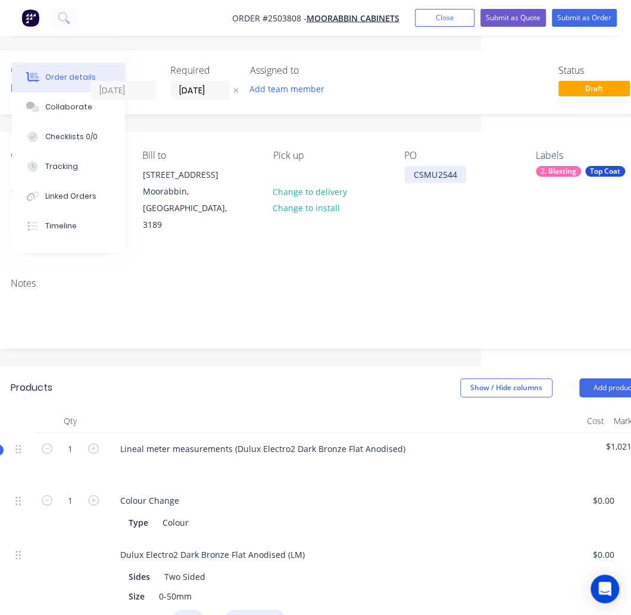
click at [429, 172] on div "CSMU2544" at bounding box center [435, 174] width 62 height 17
click at [430, 172] on div "CSMU2544" at bounding box center [435, 174] width 62 height 17
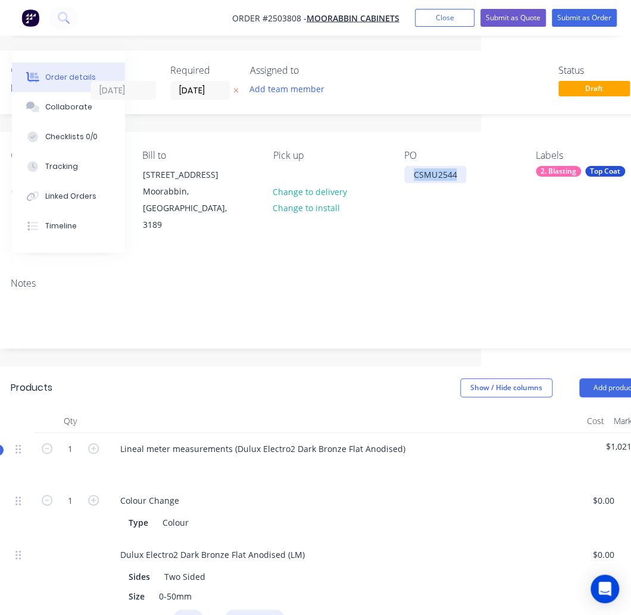
copy div "CSMU2544"
drag, startPoint x: 260, startPoint y: 17, endPoint x: 299, endPoint y: 18, distance: 38.7
click at [299, 18] on span "Order #2503808 -" at bounding box center [269, 17] width 74 height 11
copy span "#2503808"
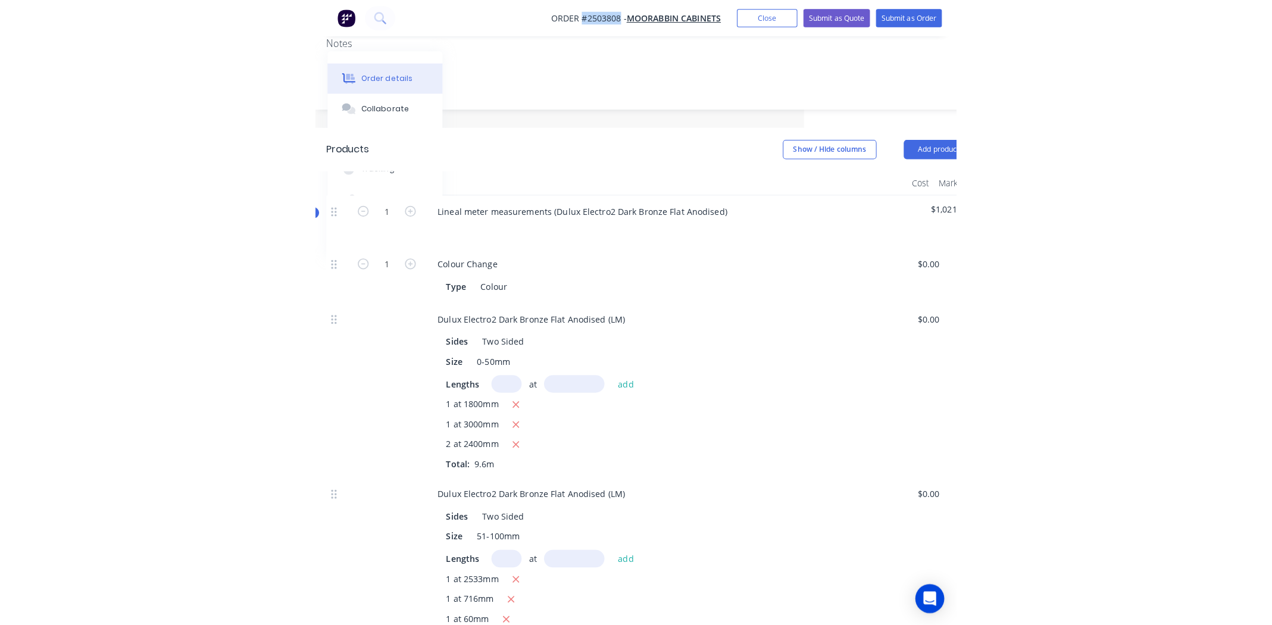
scroll to position [241, 0]
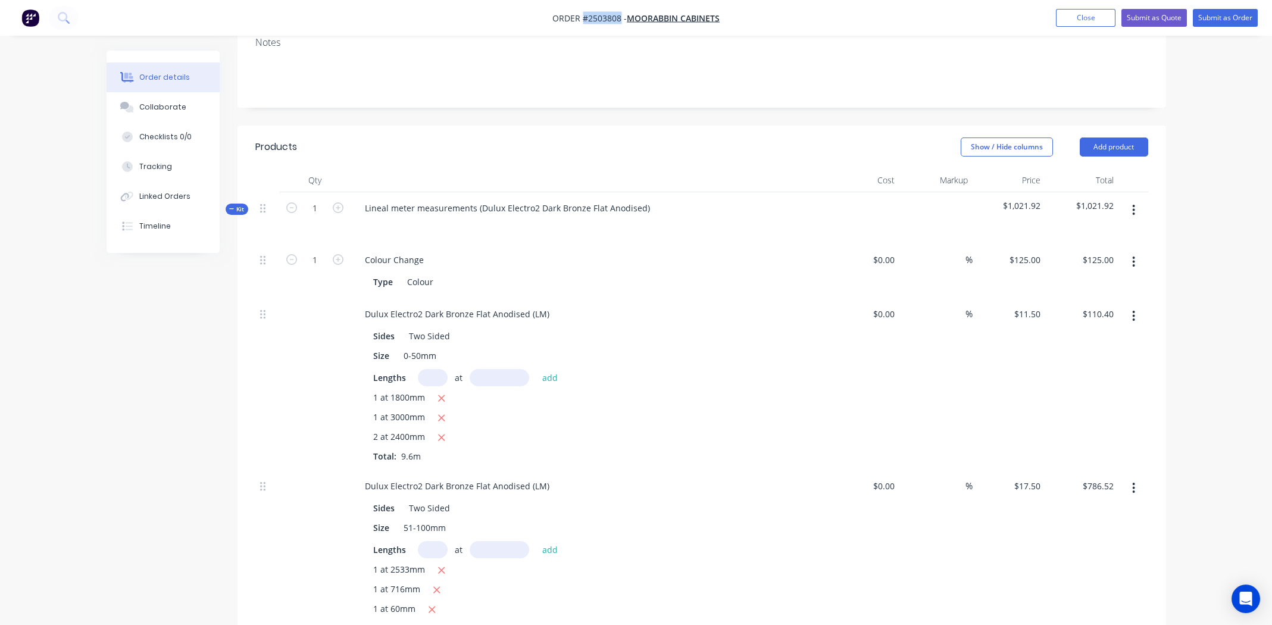
click at [1133, 204] on icon "button" at bounding box center [1133, 210] width 3 height 13
click at [1094, 233] on div "Add product to kit" at bounding box center [1092, 241] width 92 height 17
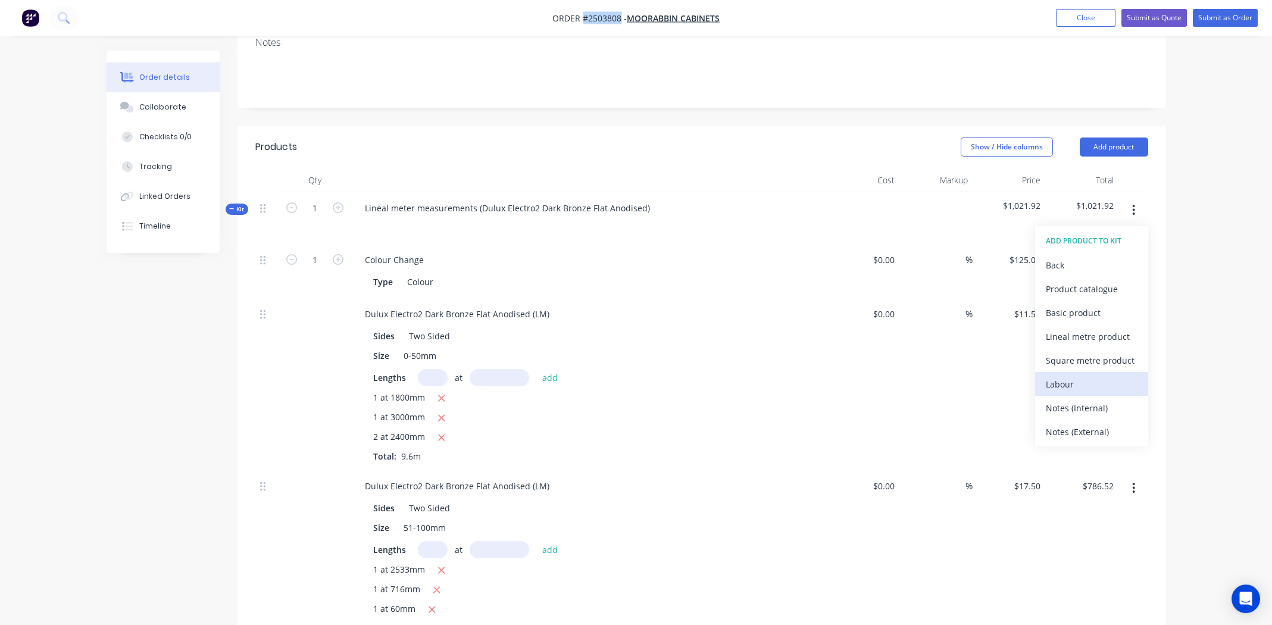
click at [1090, 376] on div "Labour" at bounding box center [1092, 384] width 92 height 17
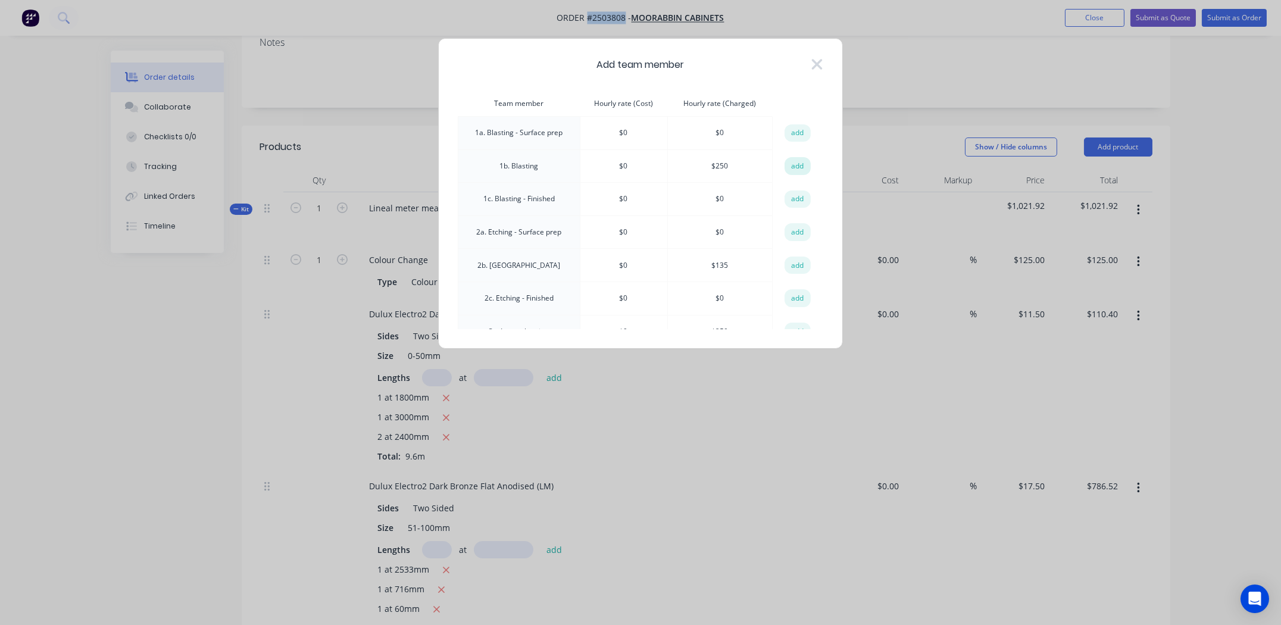
click at [786, 167] on button "add" at bounding box center [797, 166] width 26 height 18
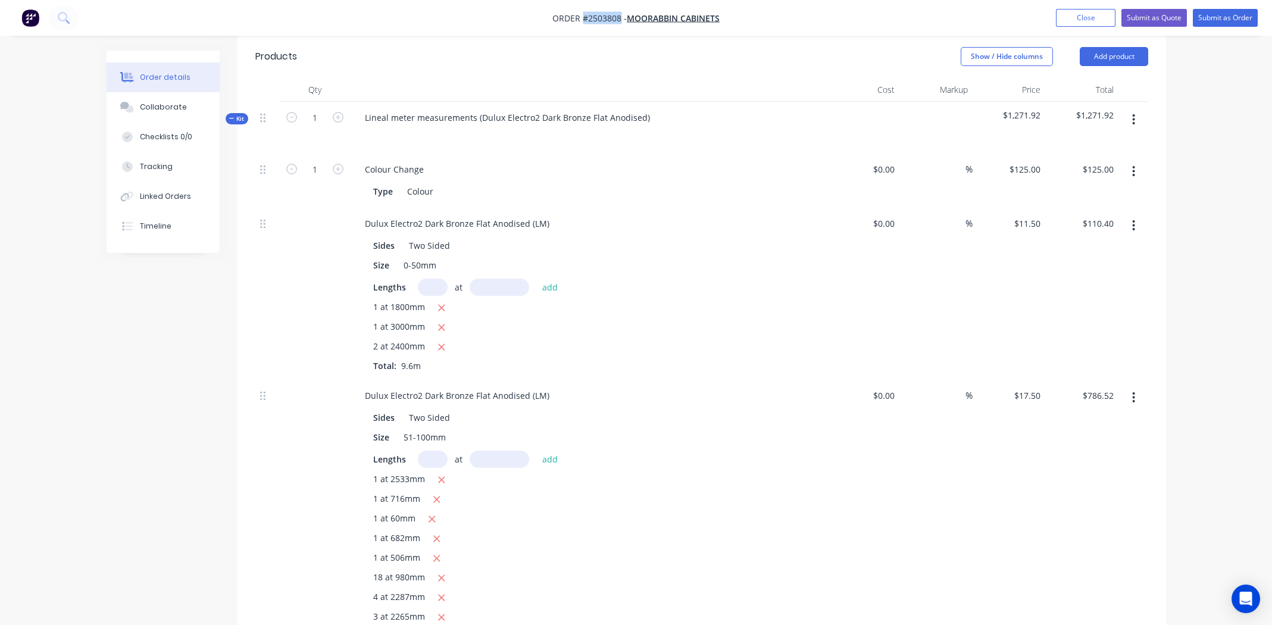
scroll to position [717, 0]
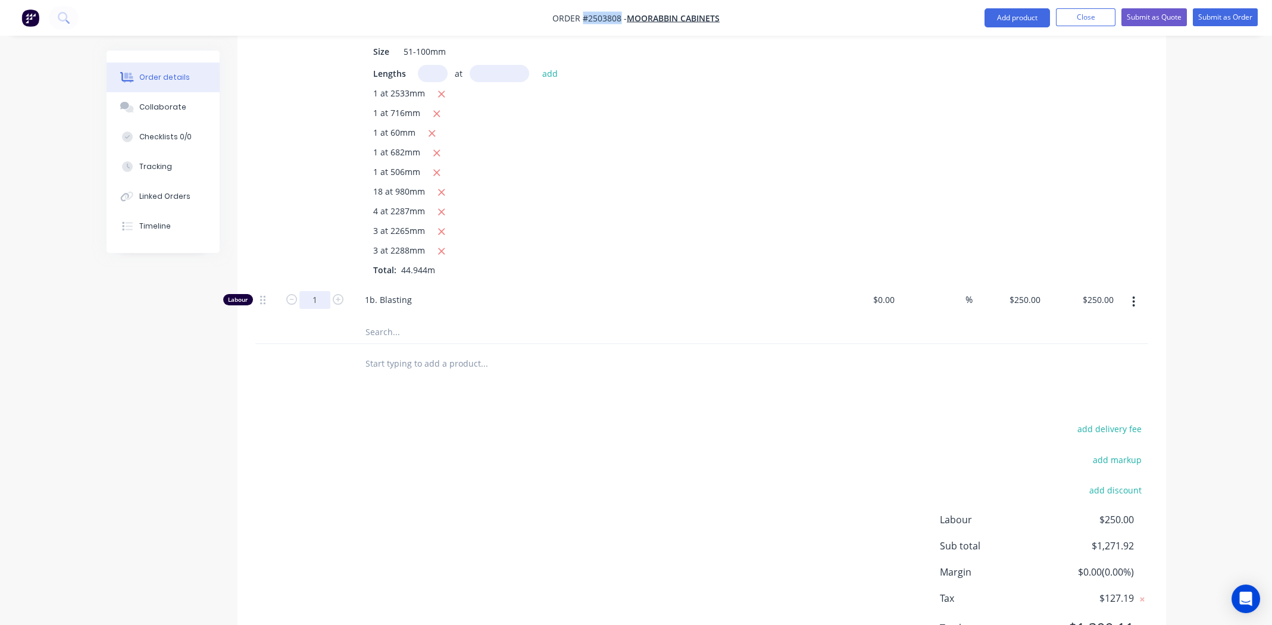
drag, startPoint x: 295, startPoint y: 267, endPoint x: 305, endPoint y: 271, distance: 10.9
click at [296, 294] on icon "button" at bounding box center [291, 299] width 11 height 11
type input "0"
type input "$0.00"
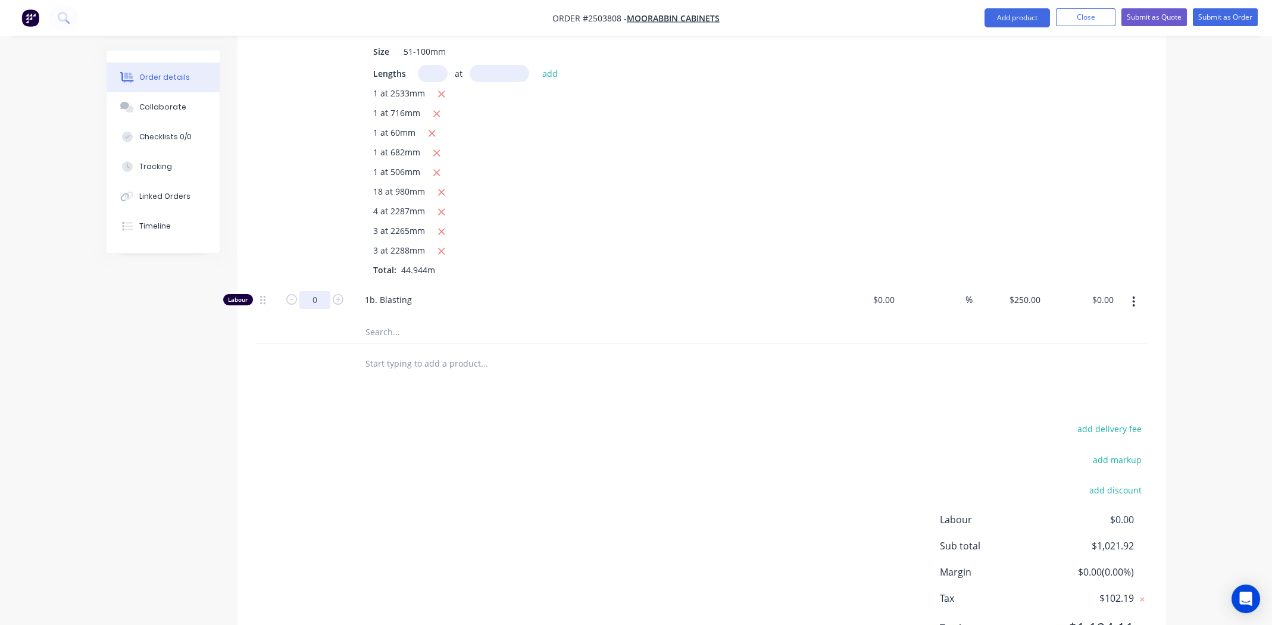
type input "0.75"
type input "$187.50"
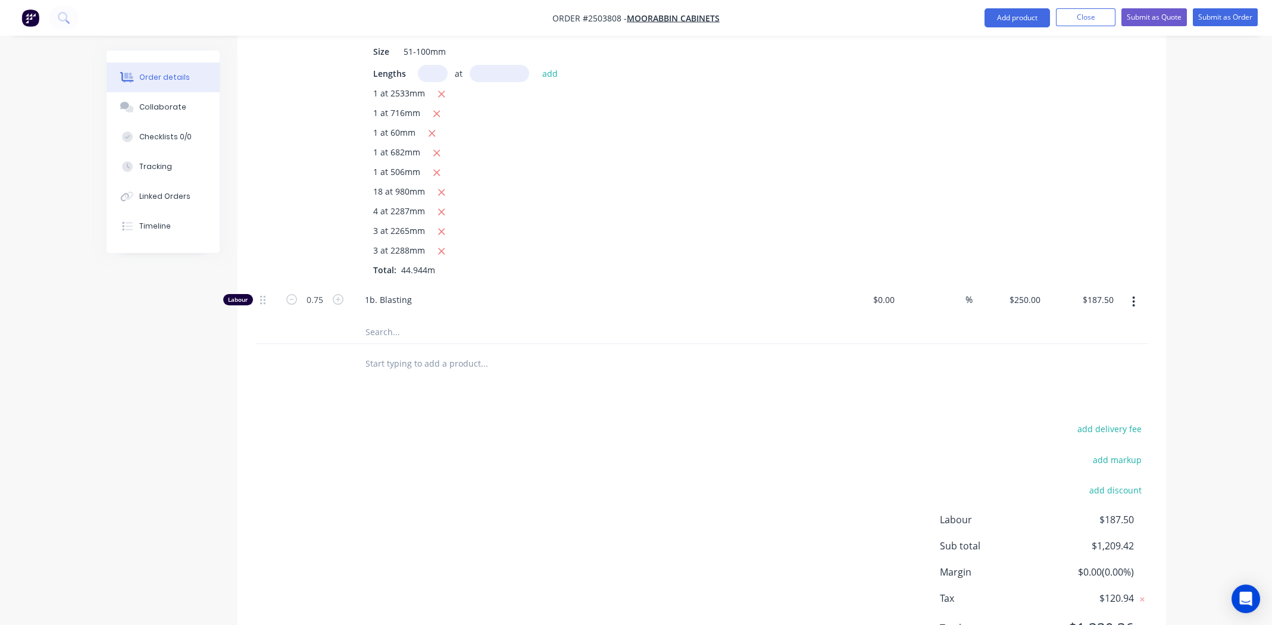
click at [470, 430] on div "add delivery fee add markup add discount Labour $187.50 Sub total $1,209.42 Mar…" at bounding box center [701, 536] width 893 height 230
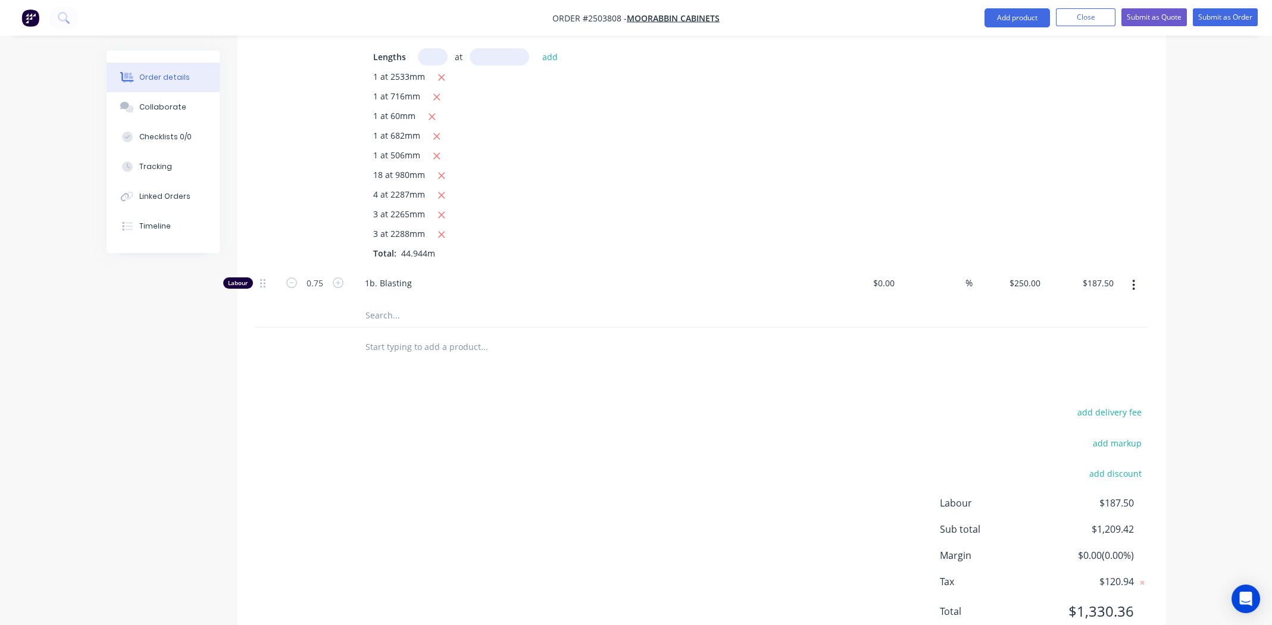
scroll to position [743, 0]
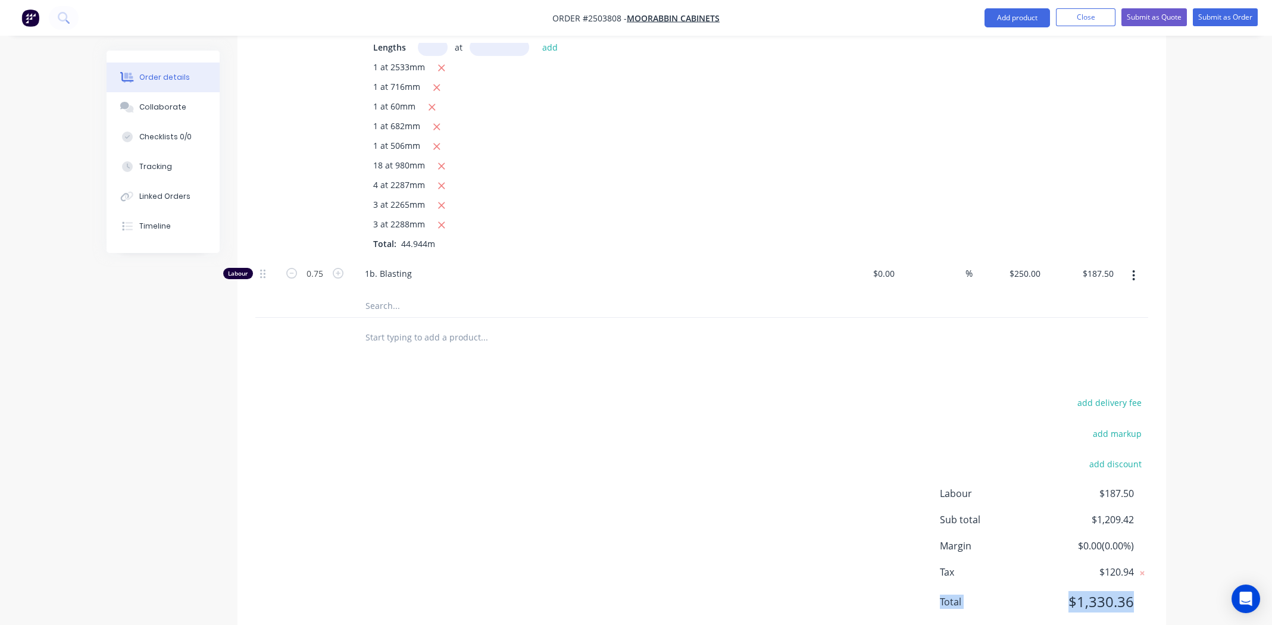
drag, startPoint x: 1134, startPoint y: 566, endPoint x: 933, endPoint y: 567, distance: 201.2
click at [933, 567] on div "add delivery fee add markup add discount Labour $187.50 Sub total $1,209.42 Mar…" at bounding box center [701, 510] width 893 height 230
copy div "Total $1,330.36"
click at [1157, 15] on button "Submit as Quote" at bounding box center [1153, 17] width 65 height 18
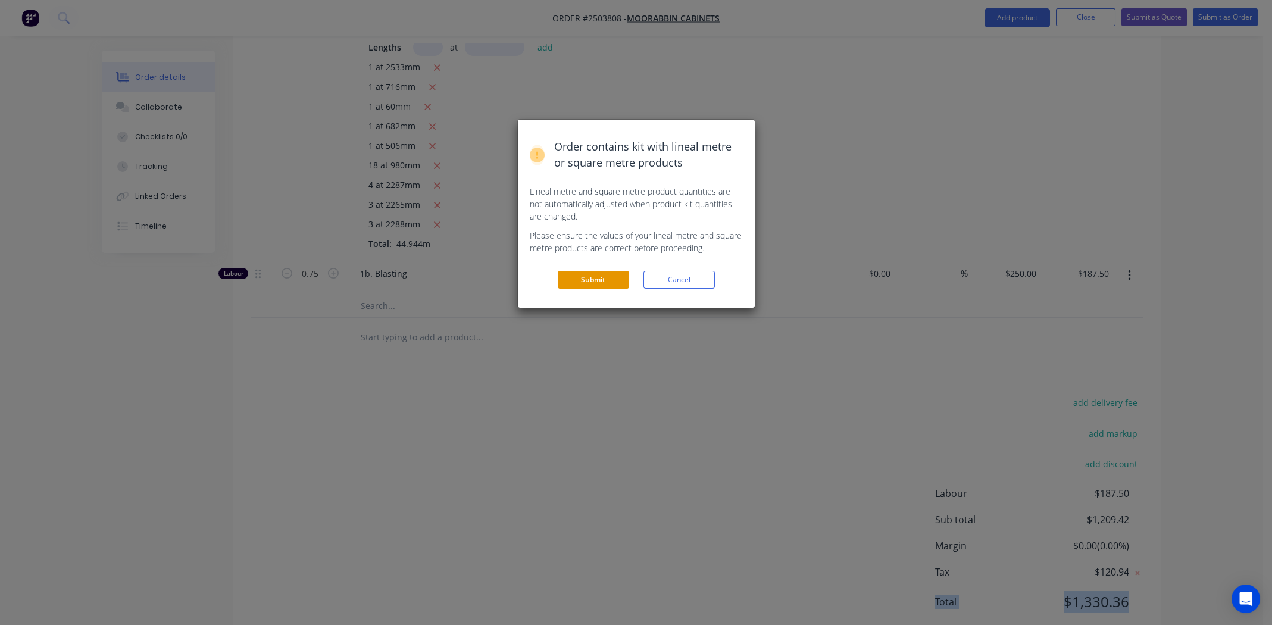
click at [602, 279] on button "Submit" at bounding box center [593, 280] width 71 height 18
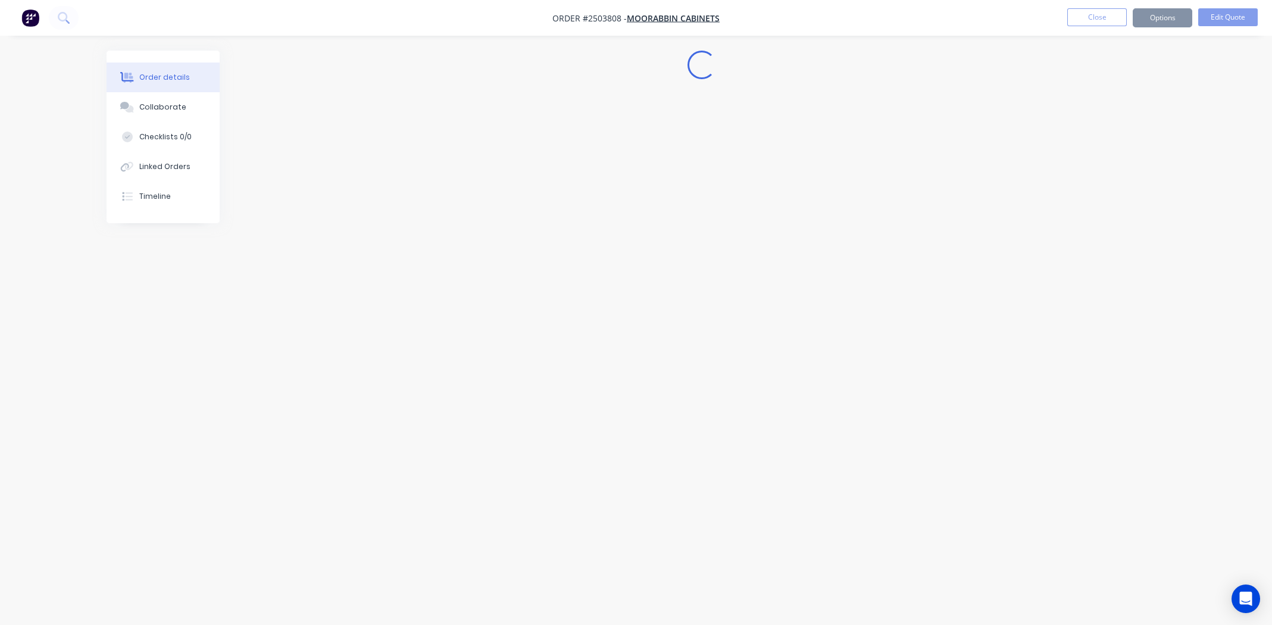
scroll to position [0, 0]
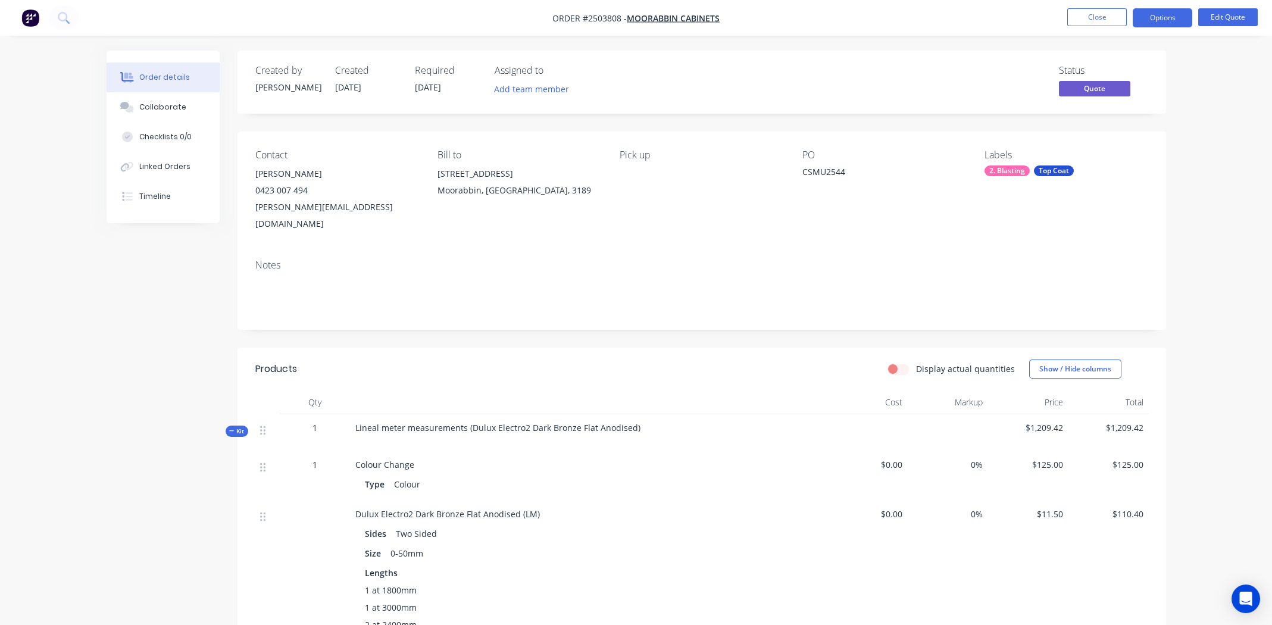
click at [527, 422] on span "Lineal meter measurements (Dulux Electro2 Dark Bronze Flat Anodised)" at bounding box center [497, 427] width 285 height 11
click at [526, 422] on span "Lineal meter measurements (Dulux Electro2 Dark Bronze Flat Anodised)" at bounding box center [497, 427] width 285 height 11
copy div "Lineal meter measurements (Dulux Electro2 Dark Bronze Flat Anodised)"
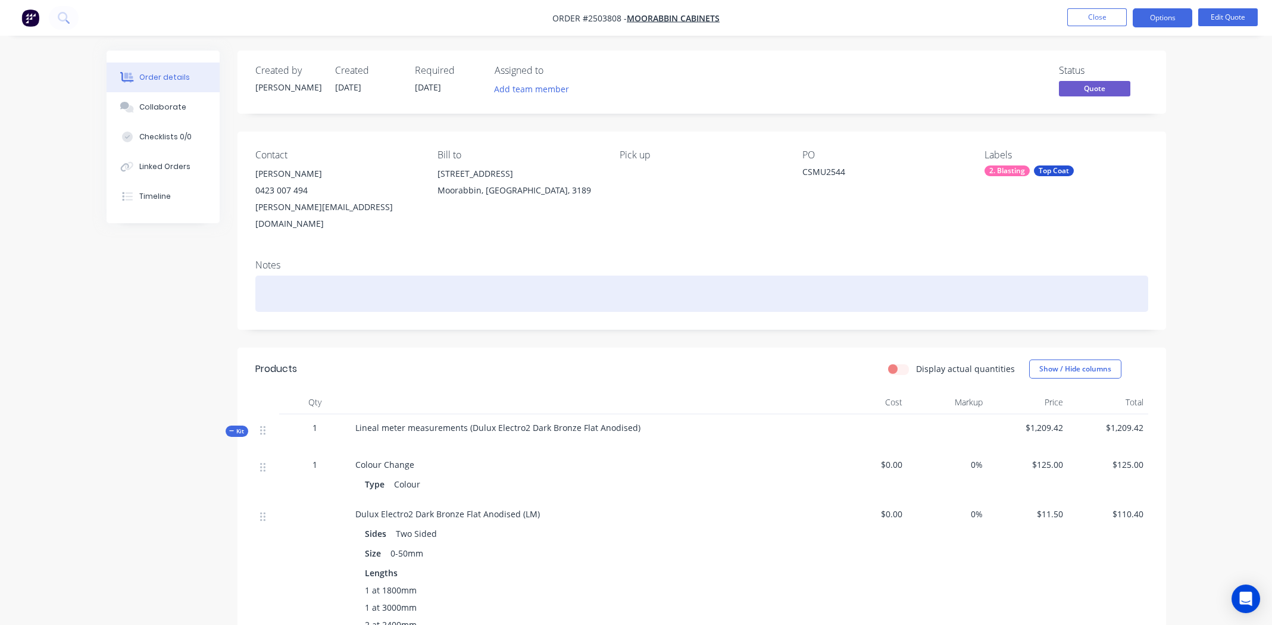
click at [328, 276] on div at bounding box center [701, 294] width 893 height 36
paste div
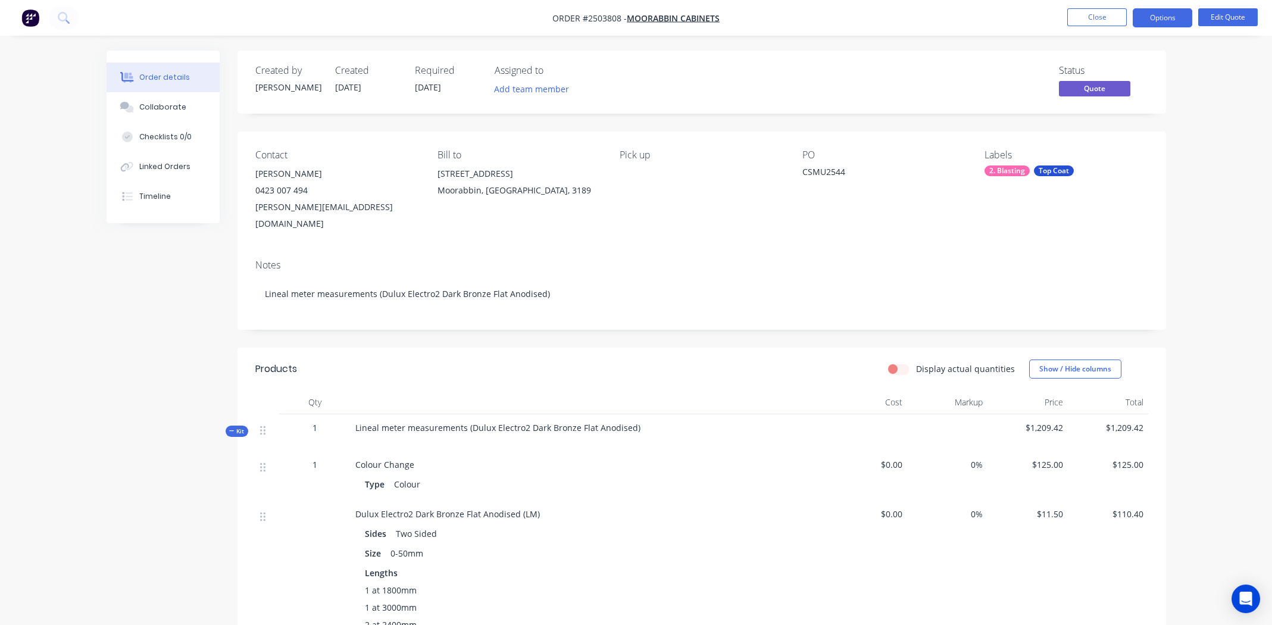
click at [965, 26] on nav "Order #2503808 - Moorabbin Cabinets Close Options Edit Quote" at bounding box center [636, 18] width 1272 height 36
click at [1110, 14] on button "Close" at bounding box center [1097, 17] width 60 height 18
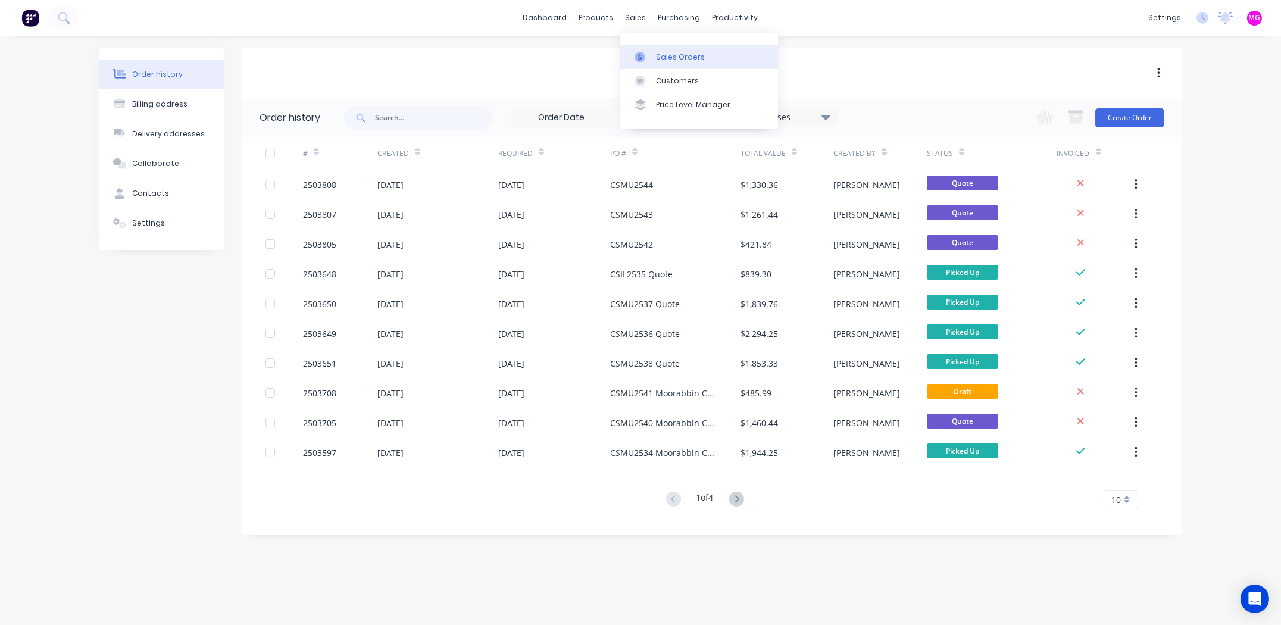
click at [640, 21] on div "sales" at bounding box center [636, 18] width 33 height 18
click at [661, 61] on div "Sales Orders" at bounding box center [680, 57] width 49 height 11
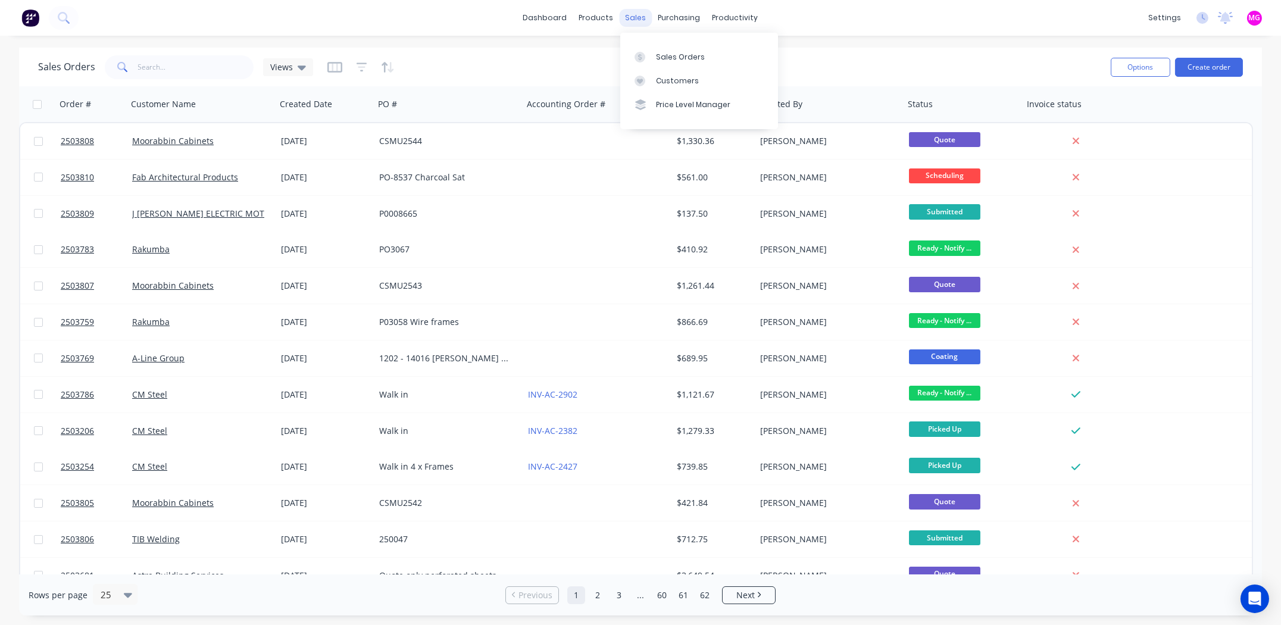
click at [630, 21] on div "sales" at bounding box center [636, 18] width 33 height 18
click at [664, 43] on div "Sales Orders Customers Price Level Manager" at bounding box center [699, 81] width 158 height 96
click at [667, 62] on link "Sales Orders" at bounding box center [699, 57] width 158 height 24
click at [699, 55] on div "Sales Orders" at bounding box center [680, 57] width 49 height 11
click at [932, 46] on div "dashboard products sales purchasing productivity dashboard products Product Cat…" at bounding box center [640, 312] width 1281 height 625
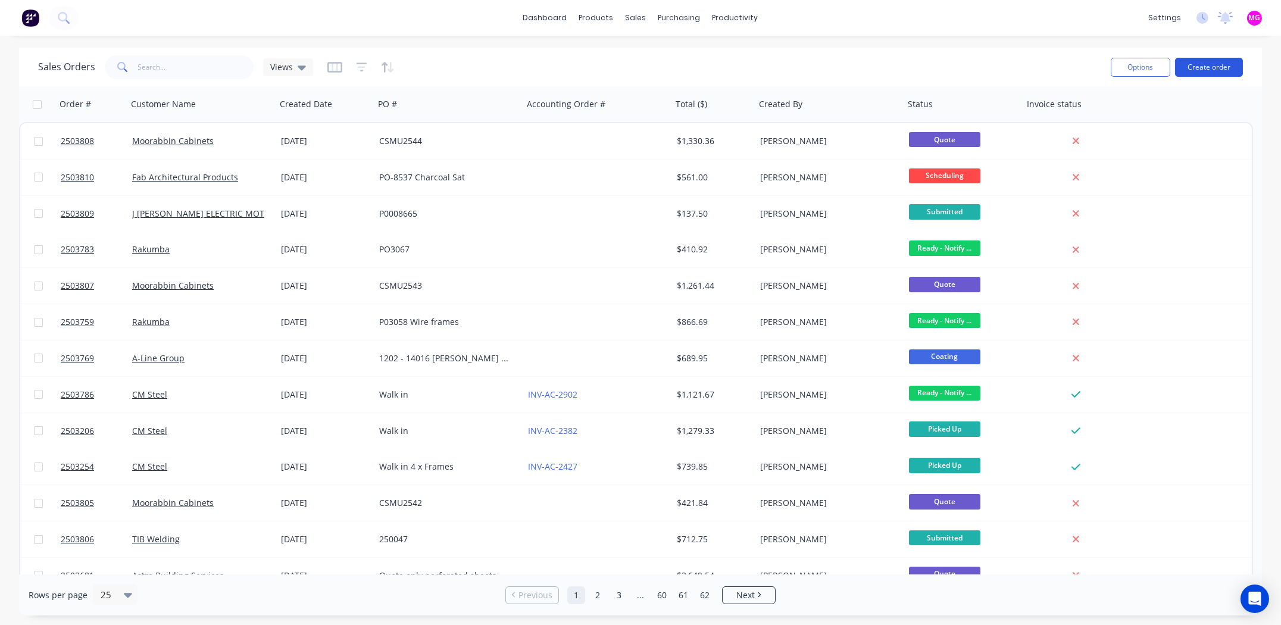
click at [1212, 68] on button "Create order" at bounding box center [1209, 67] width 68 height 19
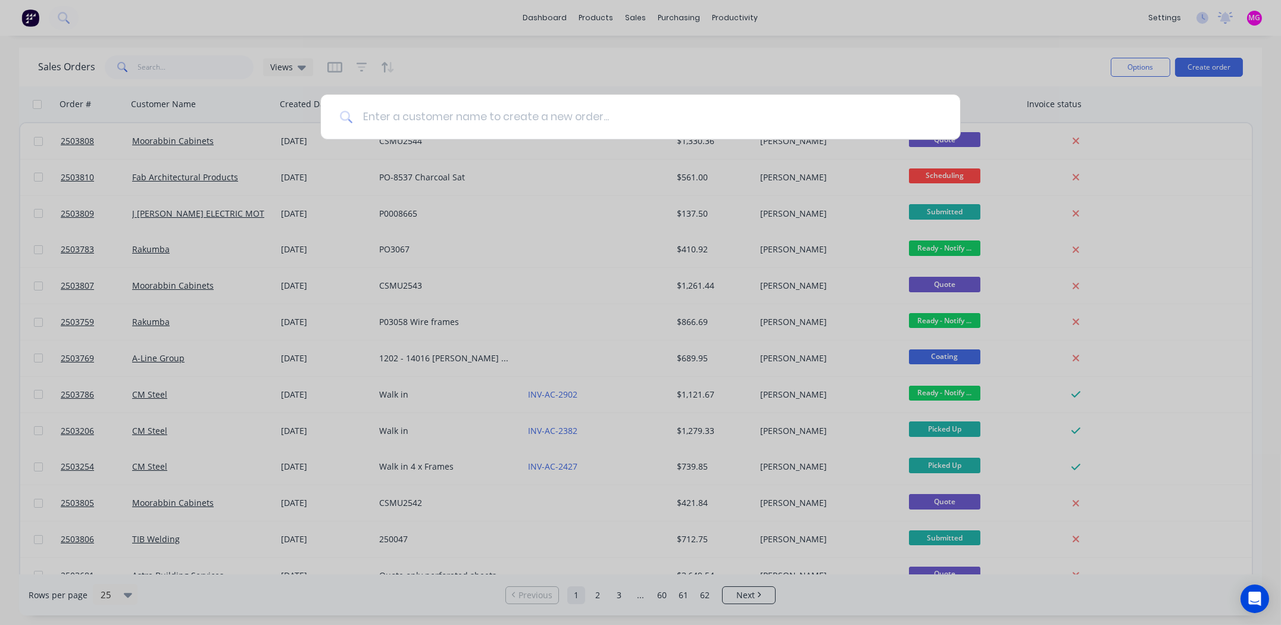
click at [423, 118] on input at bounding box center [647, 117] width 588 height 45
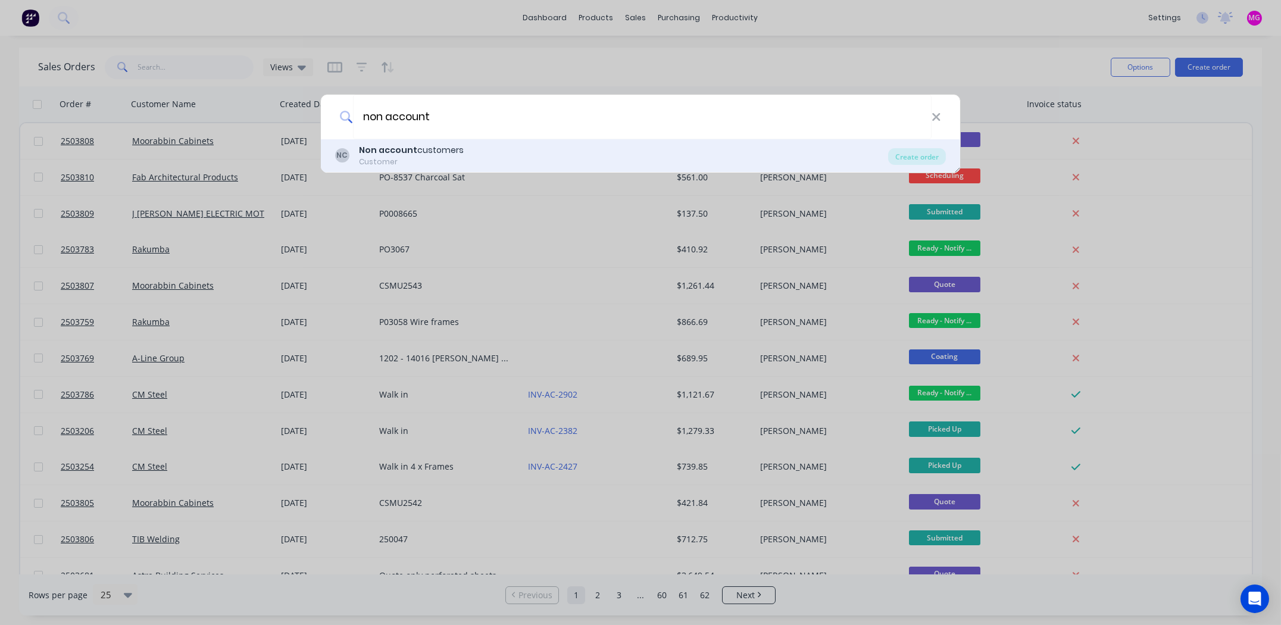
type input "non account"
click at [393, 151] on b "Non account" at bounding box center [388, 150] width 58 height 12
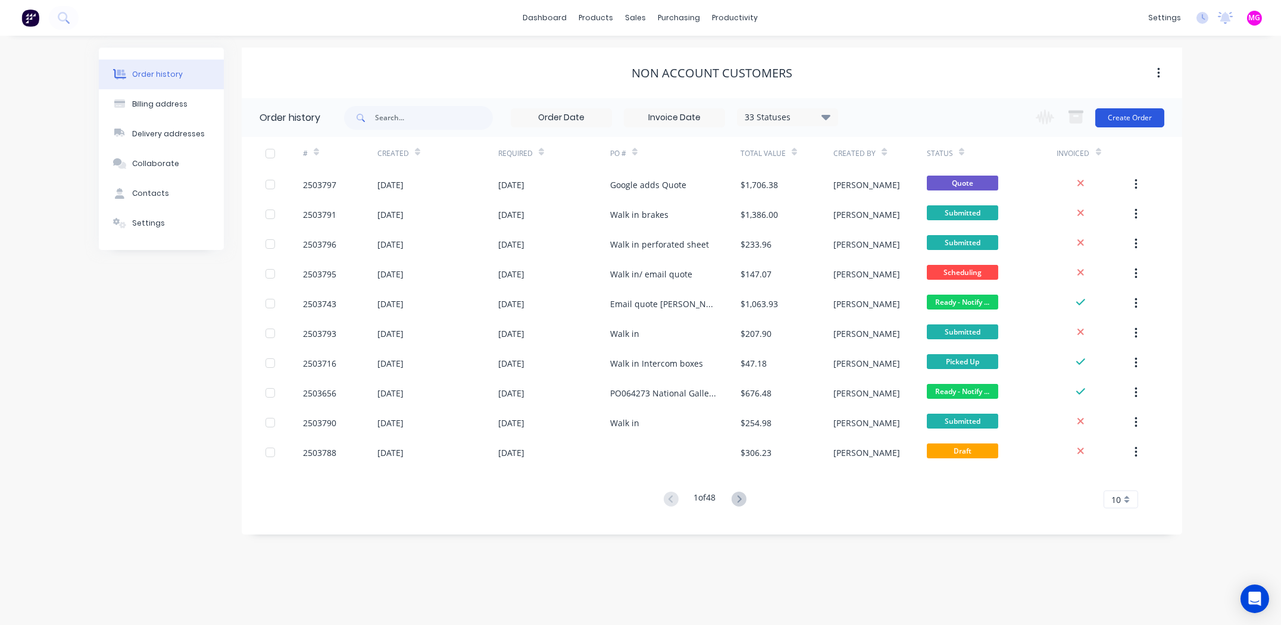
click at [1141, 116] on button "Create Order" at bounding box center [1129, 117] width 69 height 19
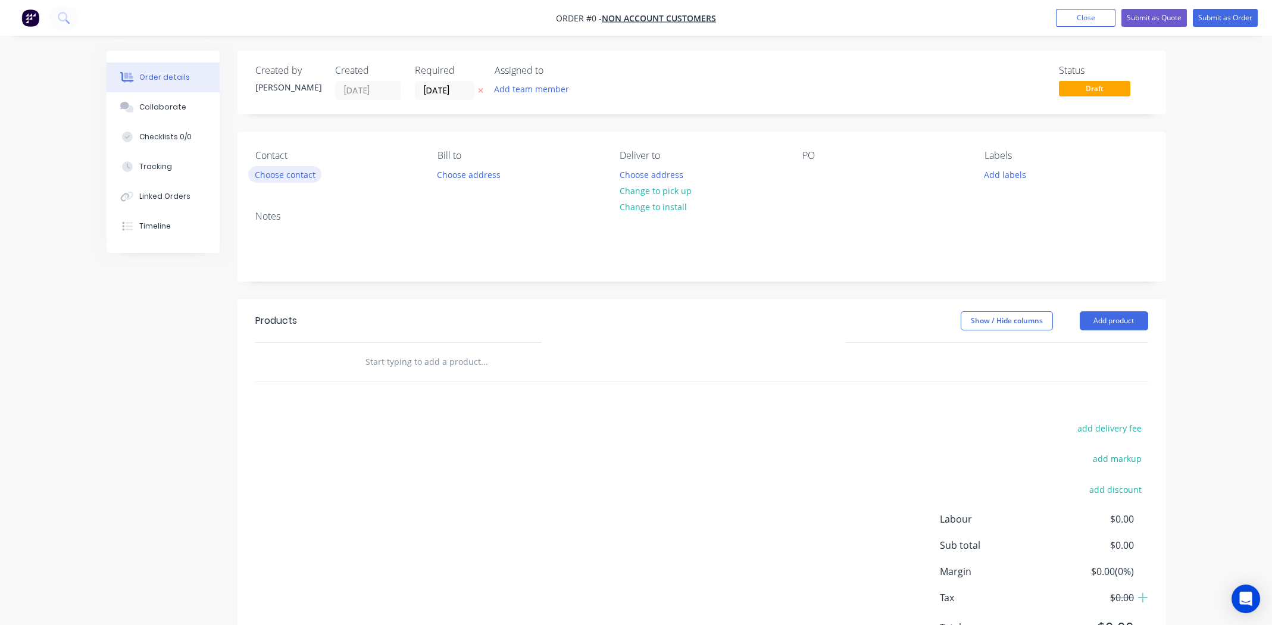
click at [291, 177] on button "Choose contact" at bounding box center [284, 174] width 73 height 16
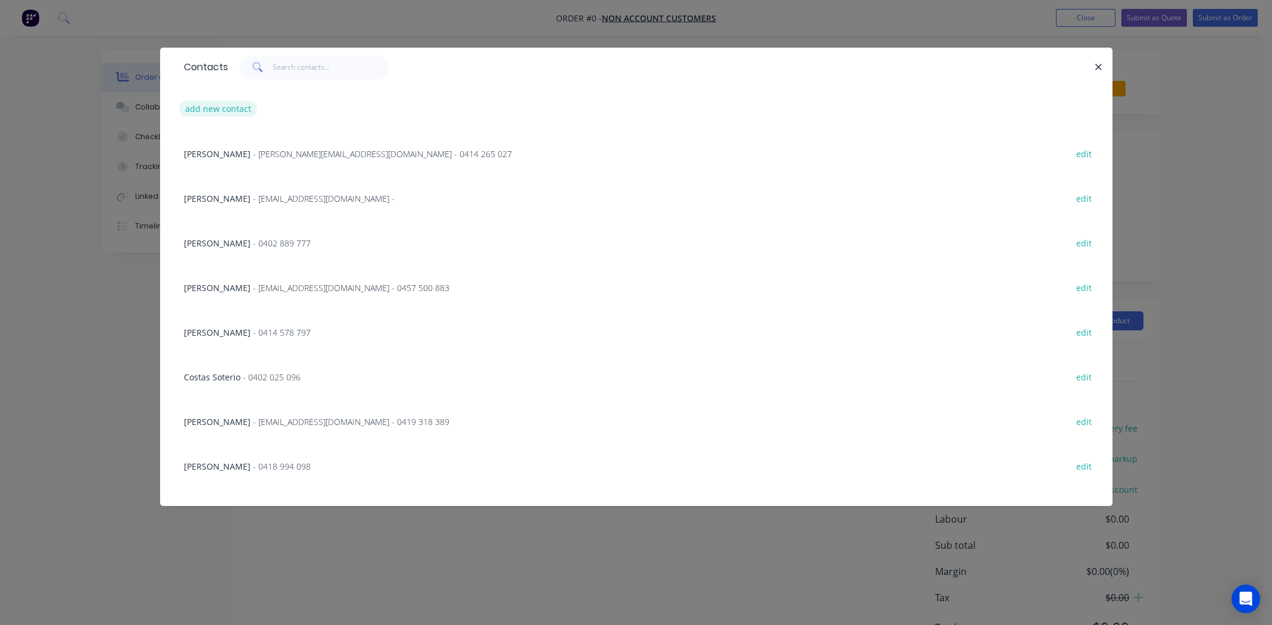
click at [214, 108] on button "add new contact" at bounding box center [218, 109] width 79 height 16
select select "AU"
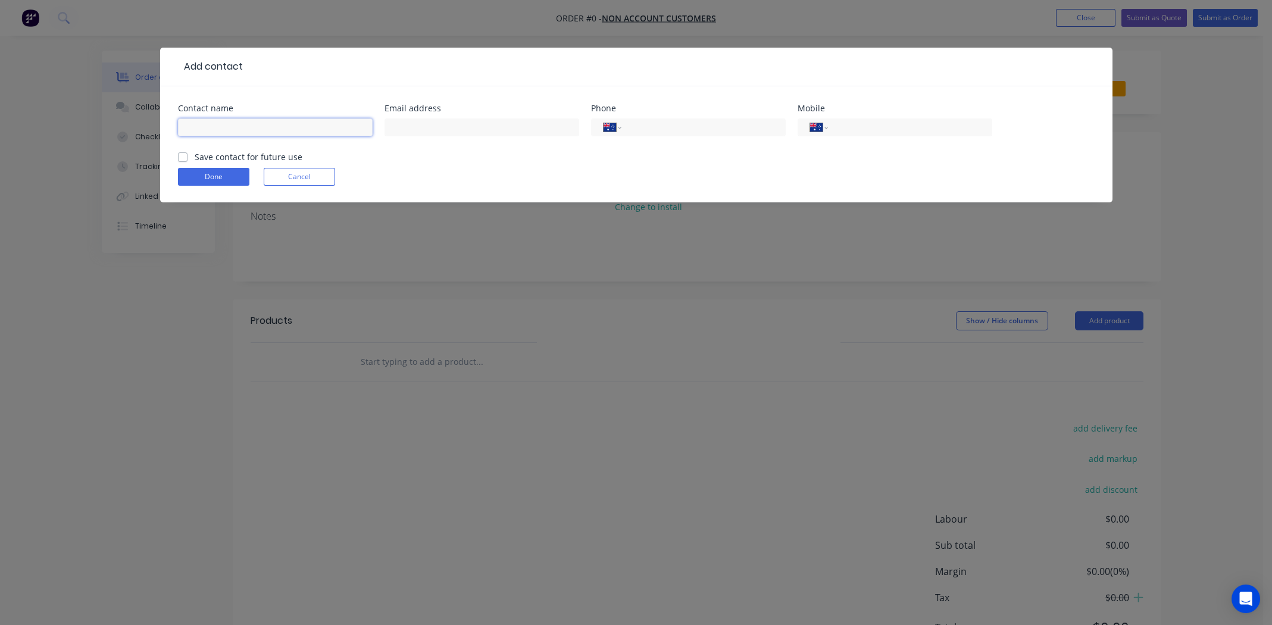
click at [233, 130] on input "text" at bounding box center [275, 127] width 195 height 18
type input "Andy Carberry"
click at [461, 128] on input "text" at bounding box center [481, 127] width 195 height 18
type input "admin@ancoelectrical.com.au"
click at [842, 127] on input "tel" at bounding box center [907, 128] width 143 height 14
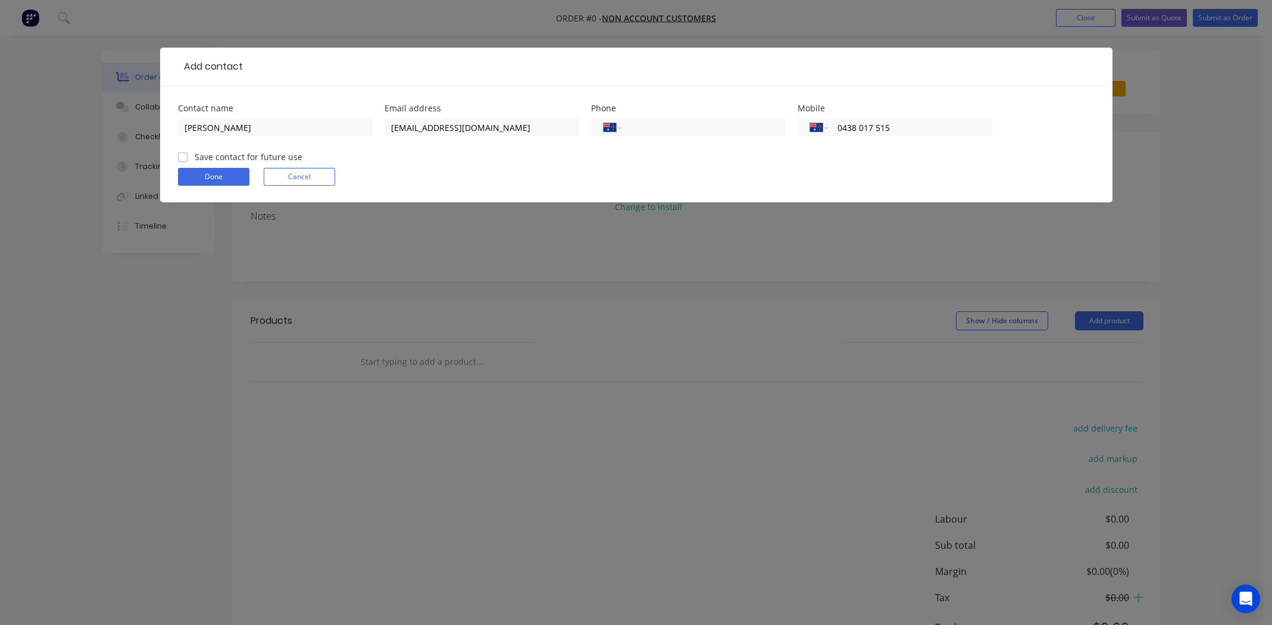
type input "0438 017 515"
click at [195, 157] on label "Save contact for future use" at bounding box center [249, 157] width 108 height 12
click at [180, 157] on input "Save contact for future use" at bounding box center [183, 156] width 10 height 11
checkbox input "true"
click at [204, 178] on button "Done" at bounding box center [213, 177] width 71 height 18
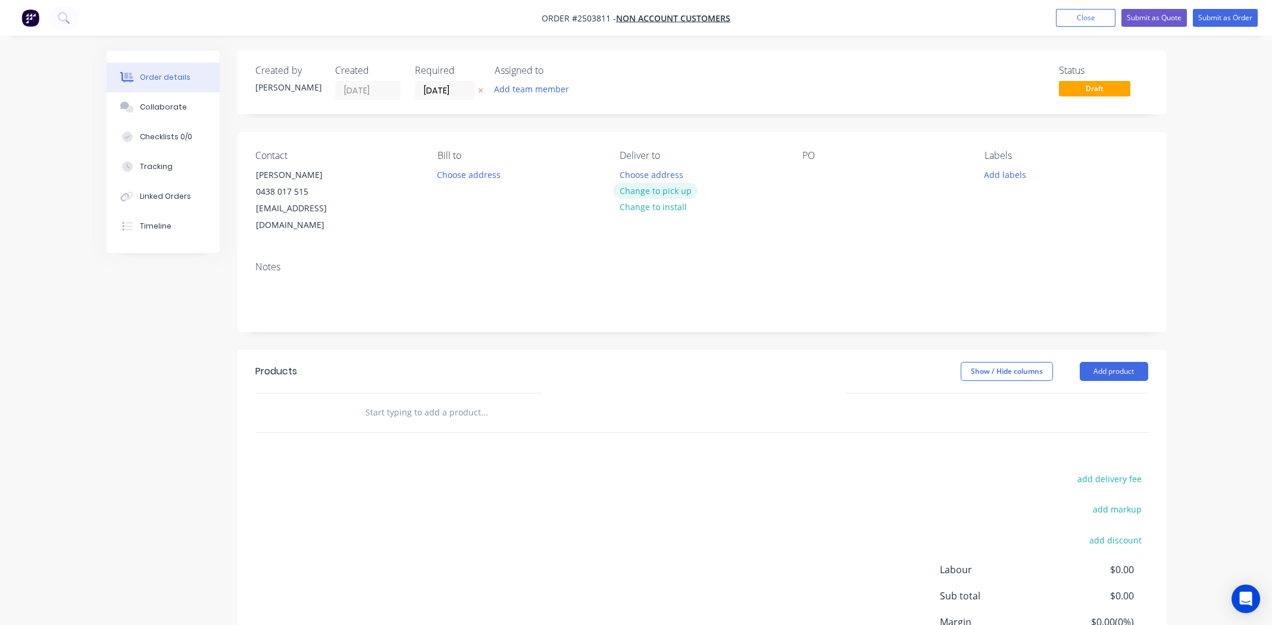
click at [665, 192] on button "Change to pick up" at bounding box center [655, 191] width 85 height 16
click at [811, 172] on div at bounding box center [811, 174] width 19 height 17
click at [996, 174] on button "Add labels" at bounding box center [1005, 174] width 55 height 16
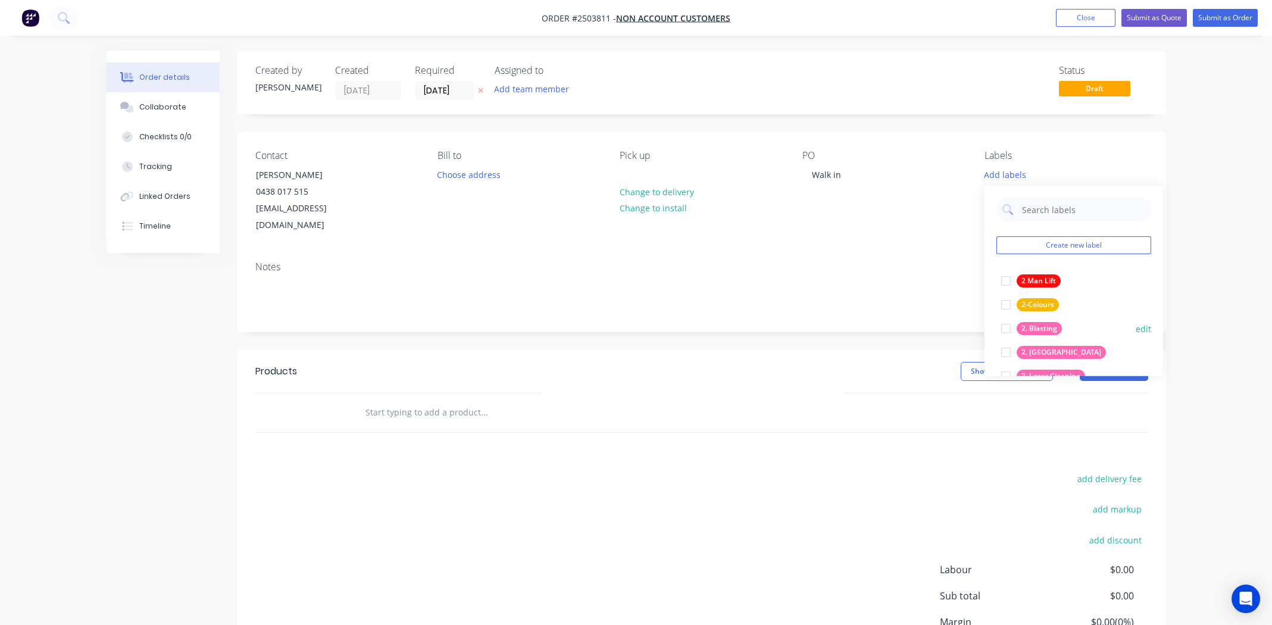
click at [1009, 329] on div at bounding box center [1006, 329] width 24 height 24
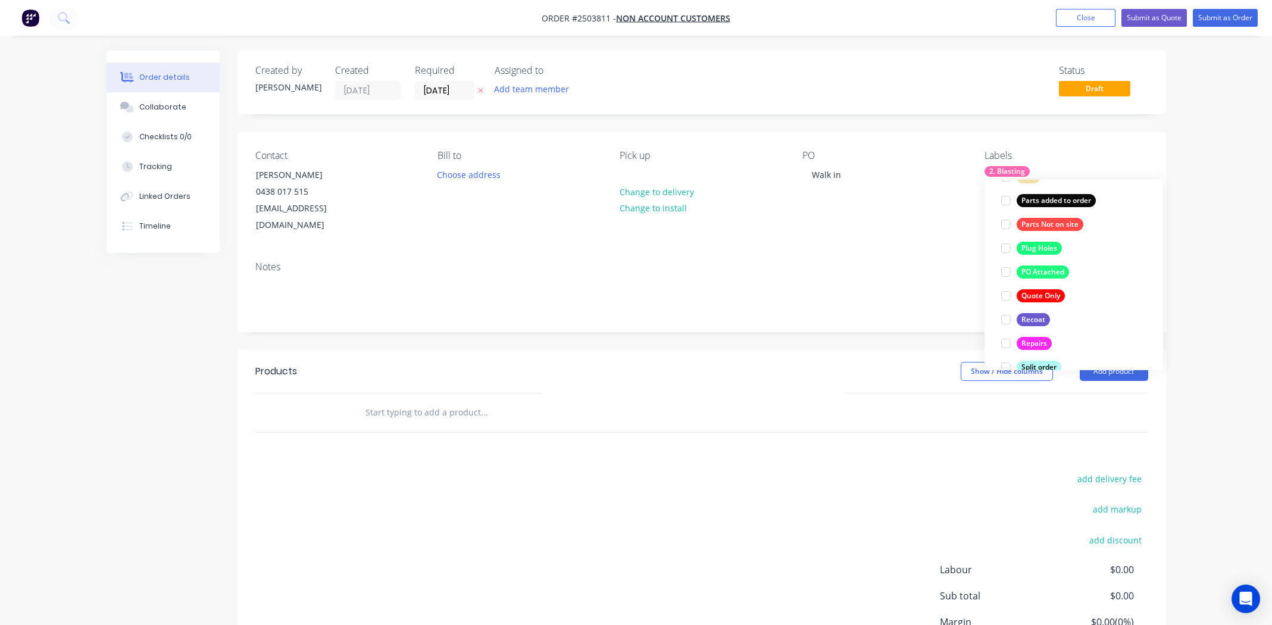
scroll to position [785, 0]
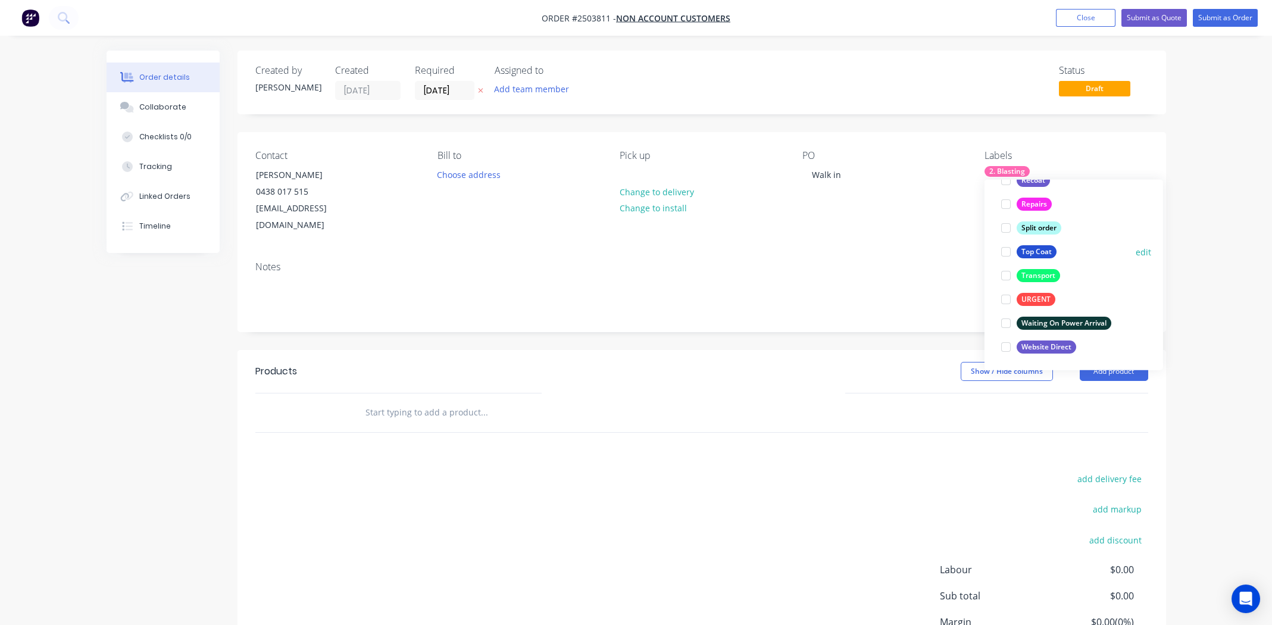
click at [1001, 252] on div at bounding box center [1006, 252] width 24 height 24
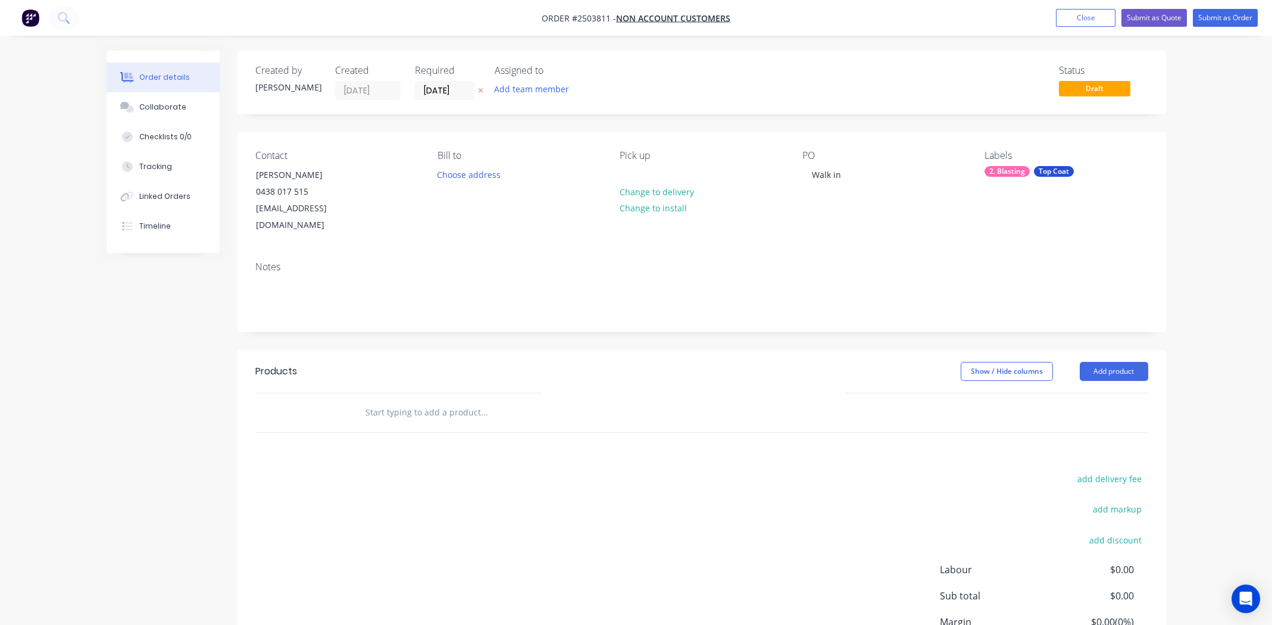
click at [840, 261] on div "Notes" at bounding box center [701, 266] width 893 height 11
click at [1115, 362] on button "Add product" at bounding box center [1114, 371] width 68 height 19
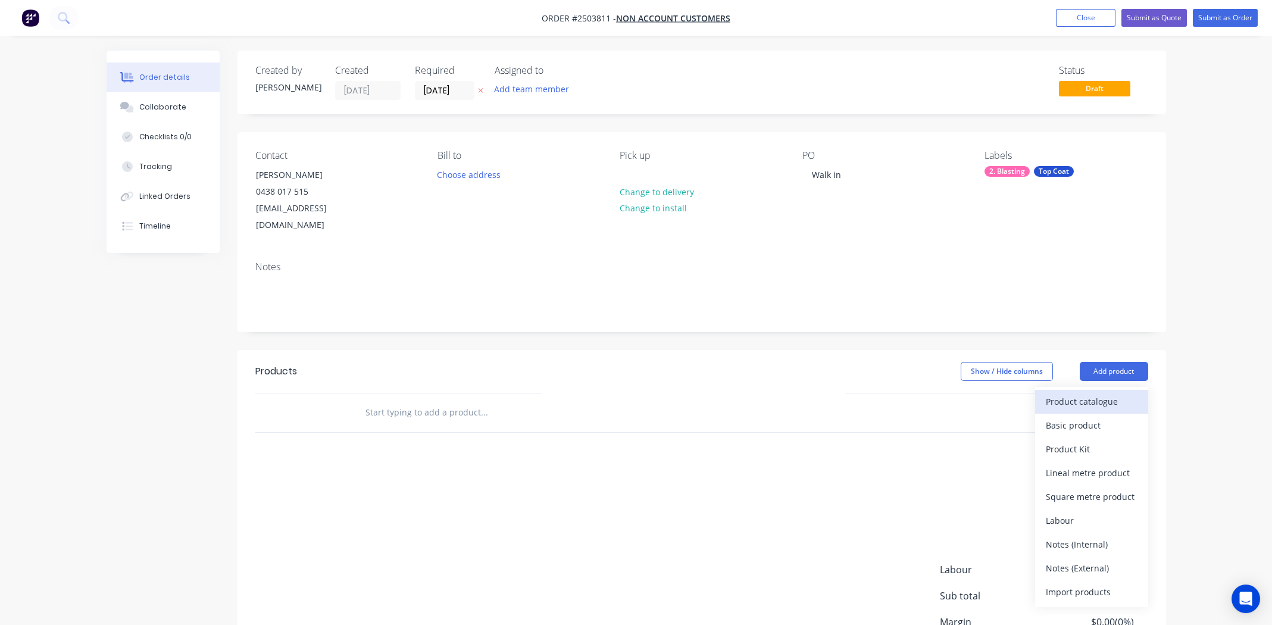
click at [1102, 395] on button "Product catalogue" at bounding box center [1091, 402] width 113 height 24
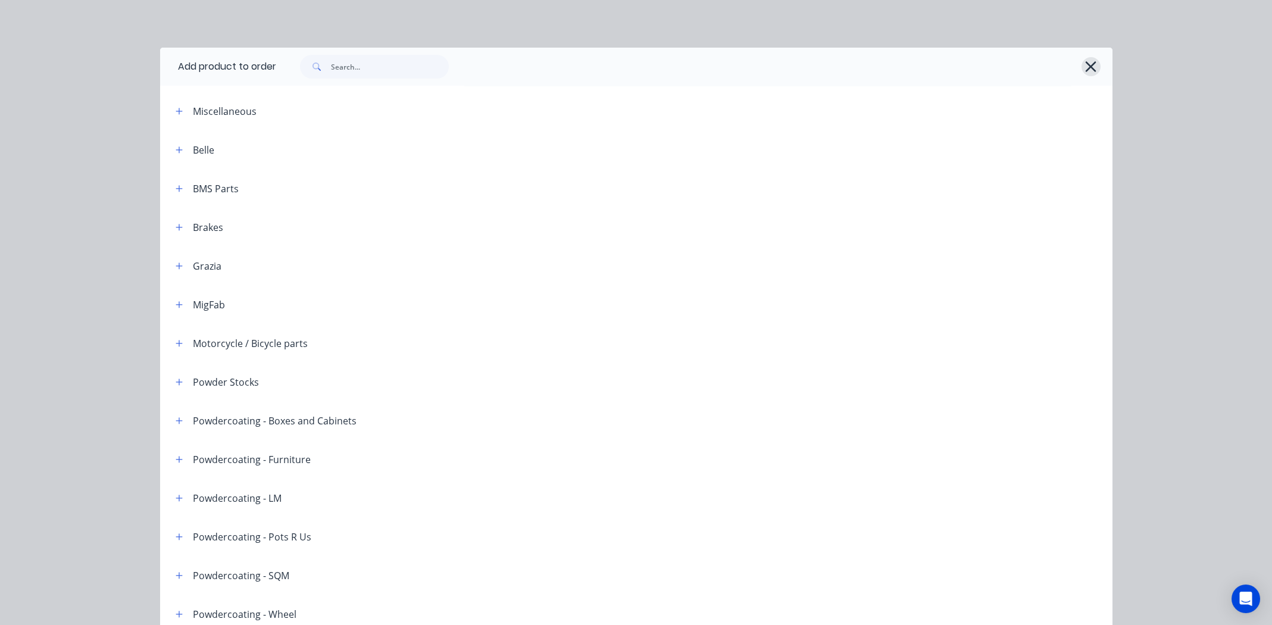
click at [1088, 67] on icon "button" at bounding box center [1090, 66] width 12 height 17
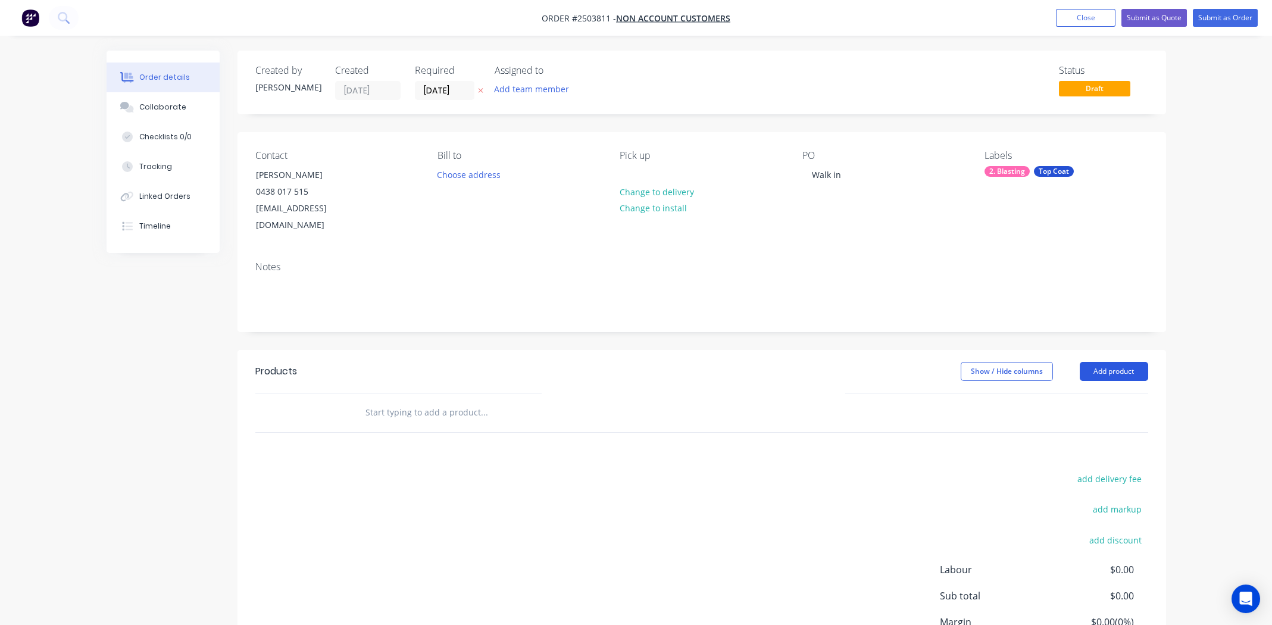
click at [1123, 362] on button "Add product" at bounding box center [1114, 371] width 68 height 19
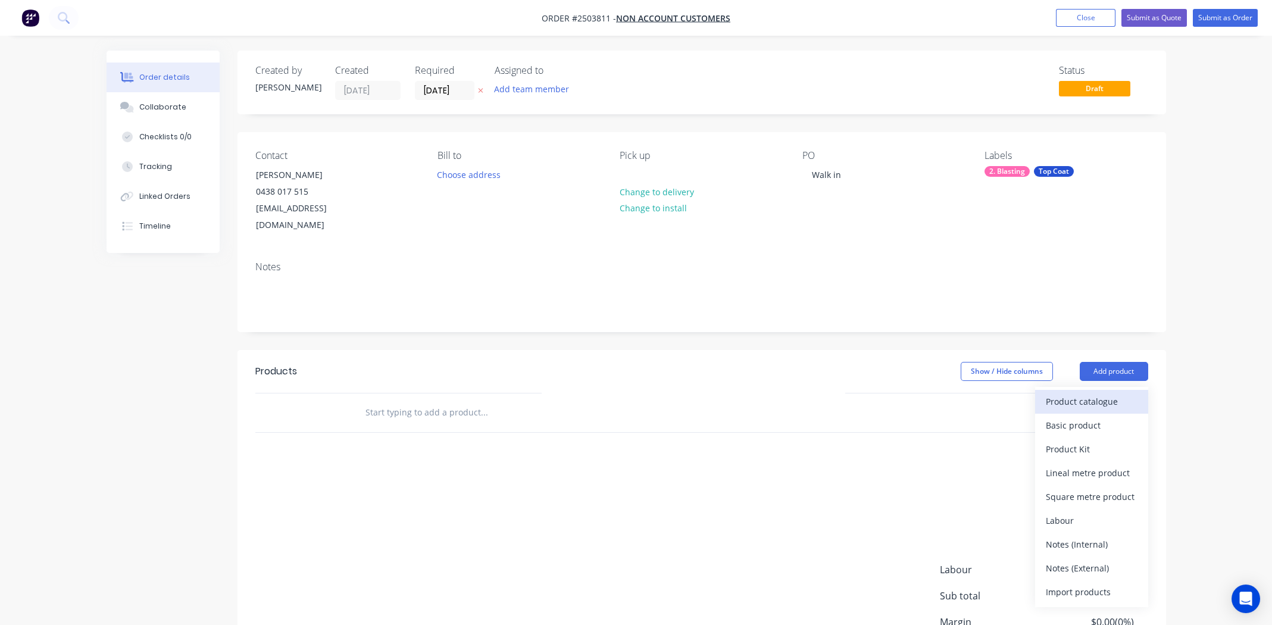
click at [1119, 393] on div "Product catalogue" at bounding box center [1092, 401] width 92 height 17
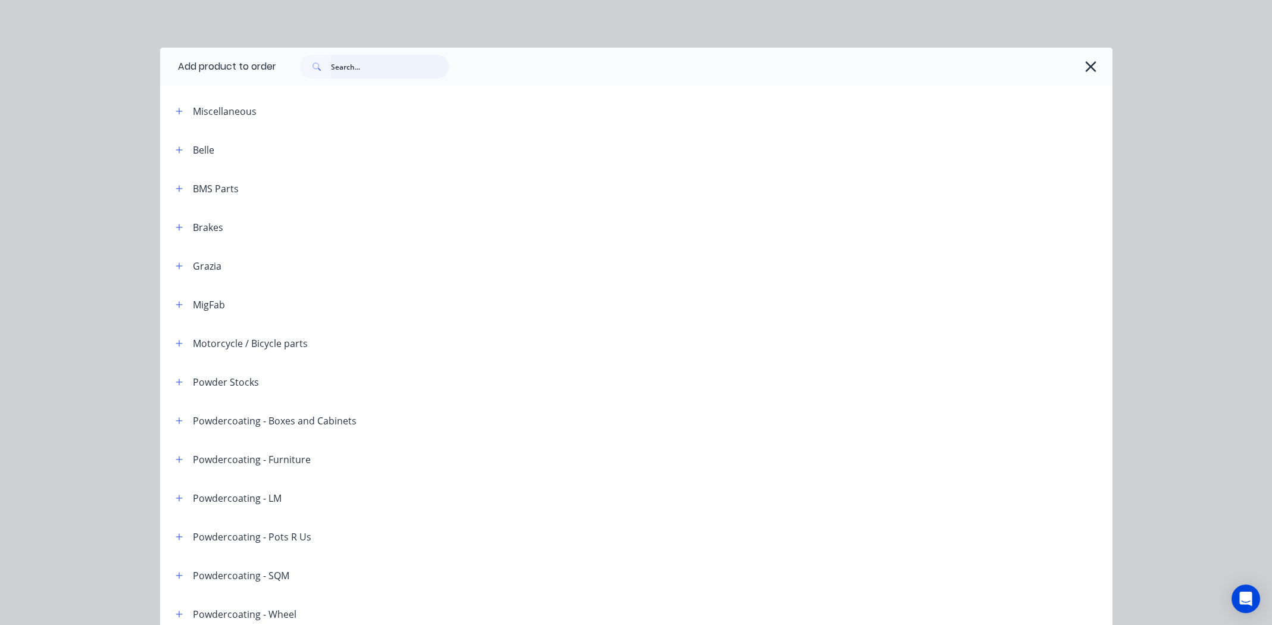
click at [374, 59] on input "text" at bounding box center [390, 67] width 118 height 24
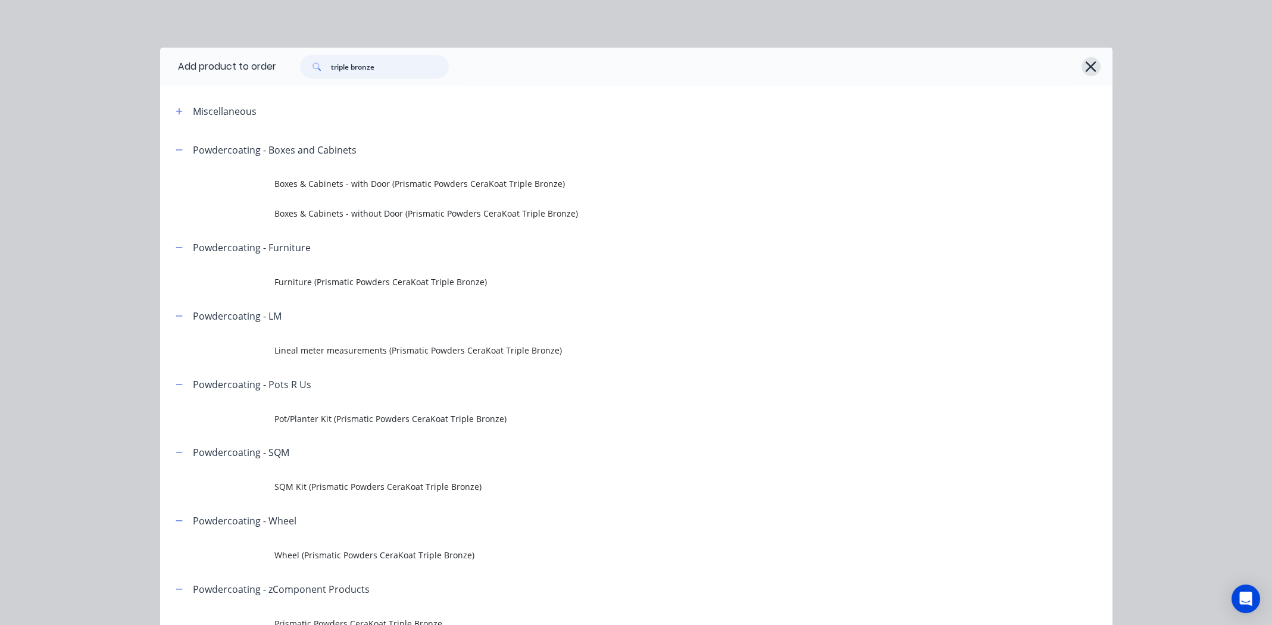
type input "triple bronze"
click at [1084, 67] on icon "button" at bounding box center [1090, 66] width 12 height 17
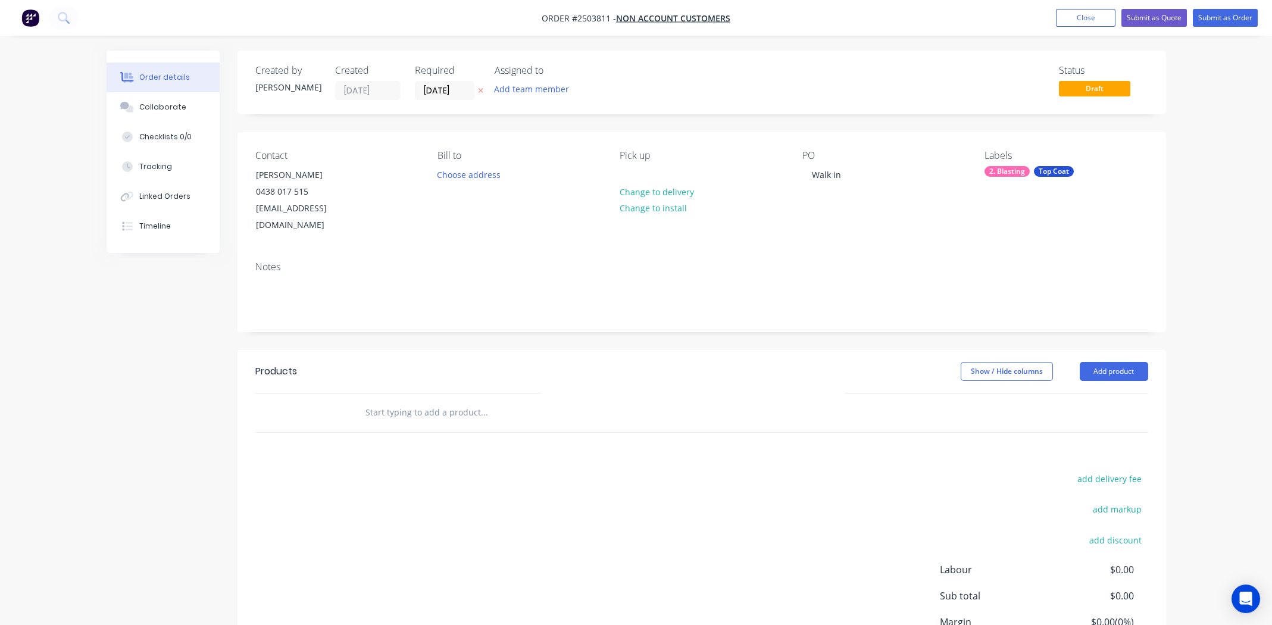
click at [842, 190] on div "PO Walk in" at bounding box center [883, 192] width 163 height 84
click at [848, 175] on div "Walk in" at bounding box center [826, 174] width 48 height 17
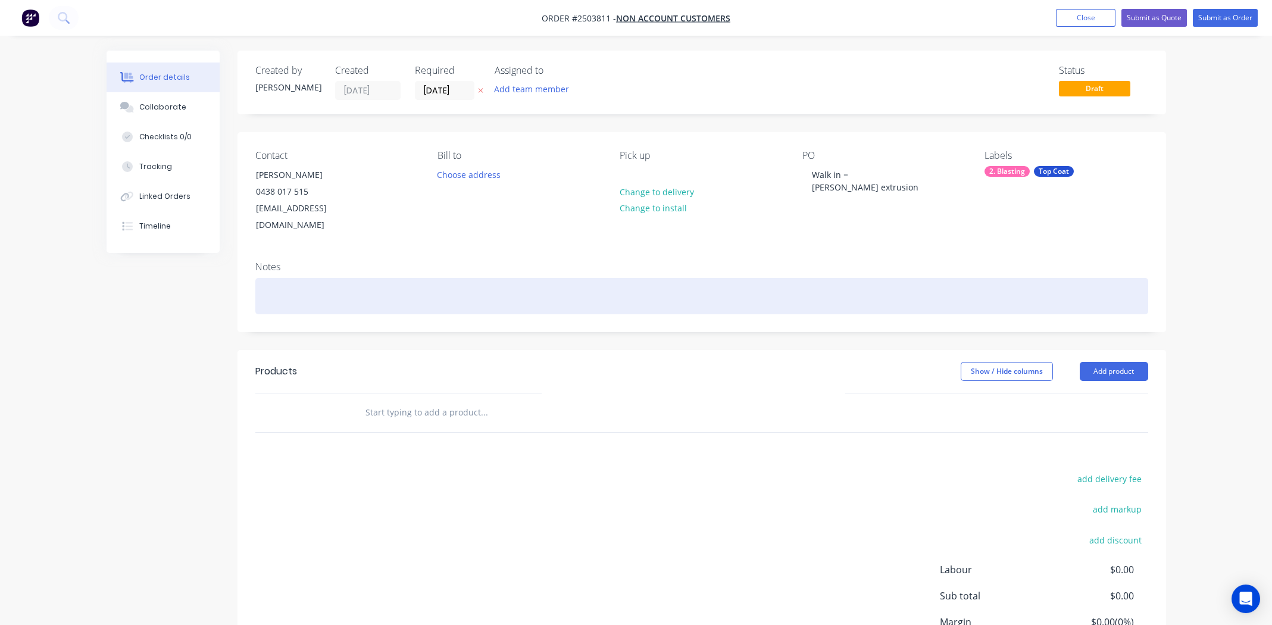
click at [719, 278] on div at bounding box center [701, 296] width 893 height 36
click at [294, 280] on div at bounding box center [701, 296] width 893 height 36
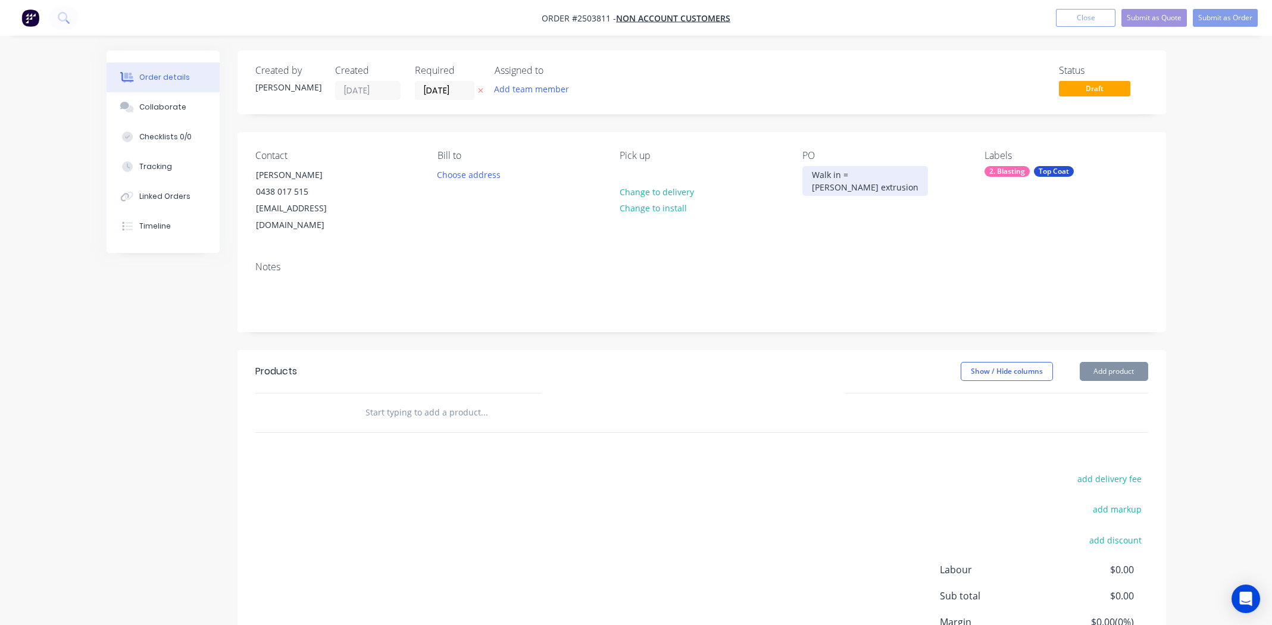
click at [846, 176] on div "Walk in = Ali extrusion" at bounding box center [865, 181] width 126 height 30
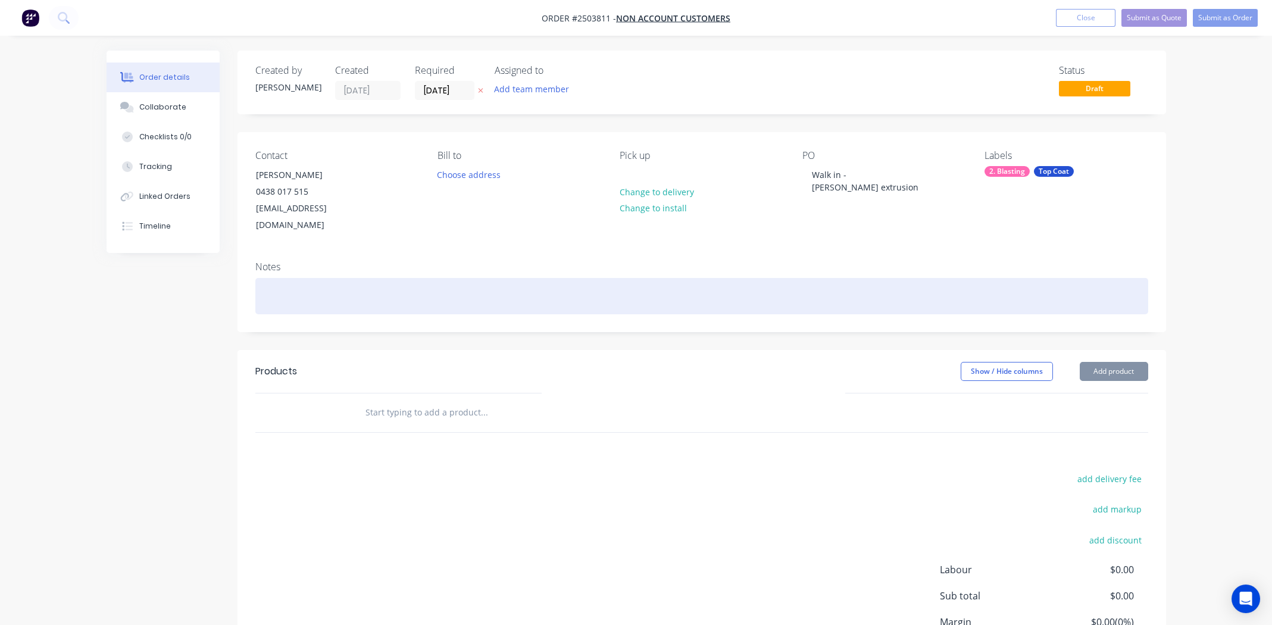
click at [886, 278] on div at bounding box center [701, 296] width 893 height 36
click at [275, 278] on div at bounding box center [701, 296] width 893 height 36
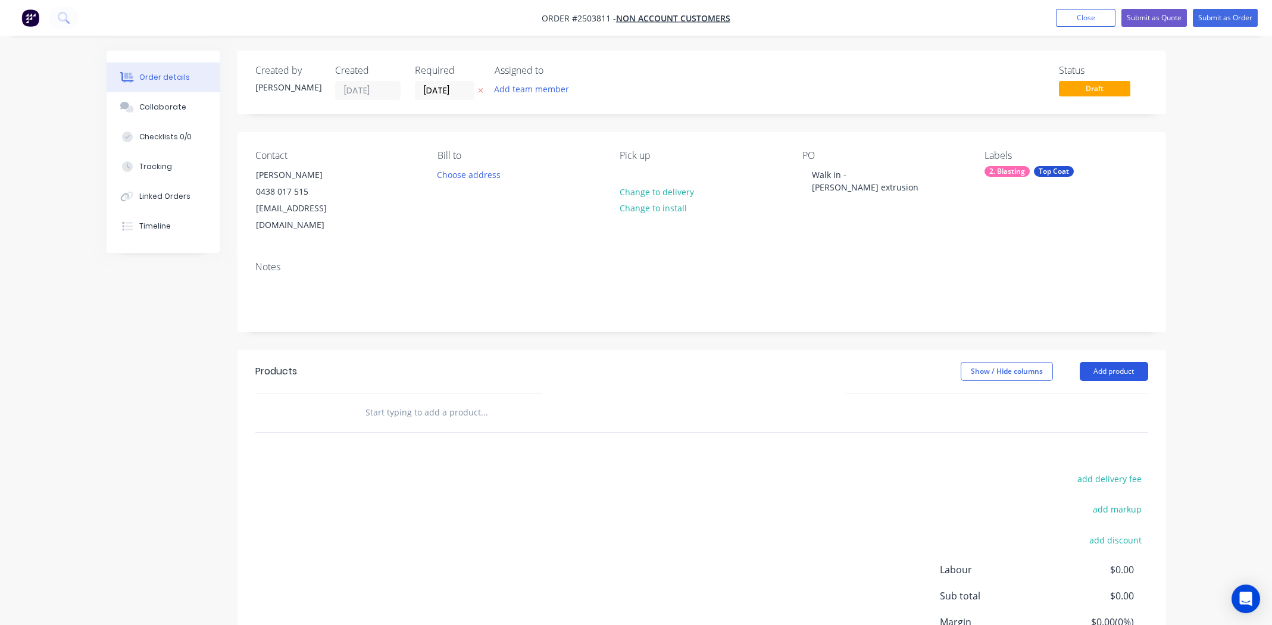
click at [1115, 362] on button "Add product" at bounding box center [1114, 371] width 68 height 19
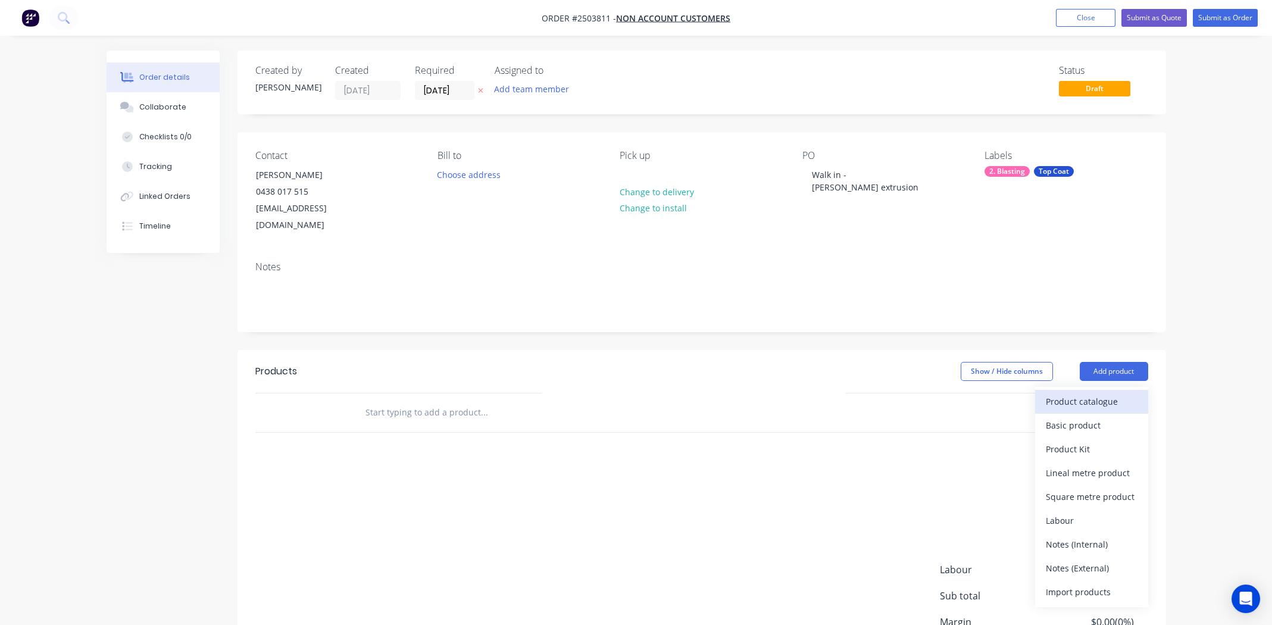
click at [1102, 393] on div "Product catalogue" at bounding box center [1092, 401] width 92 height 17
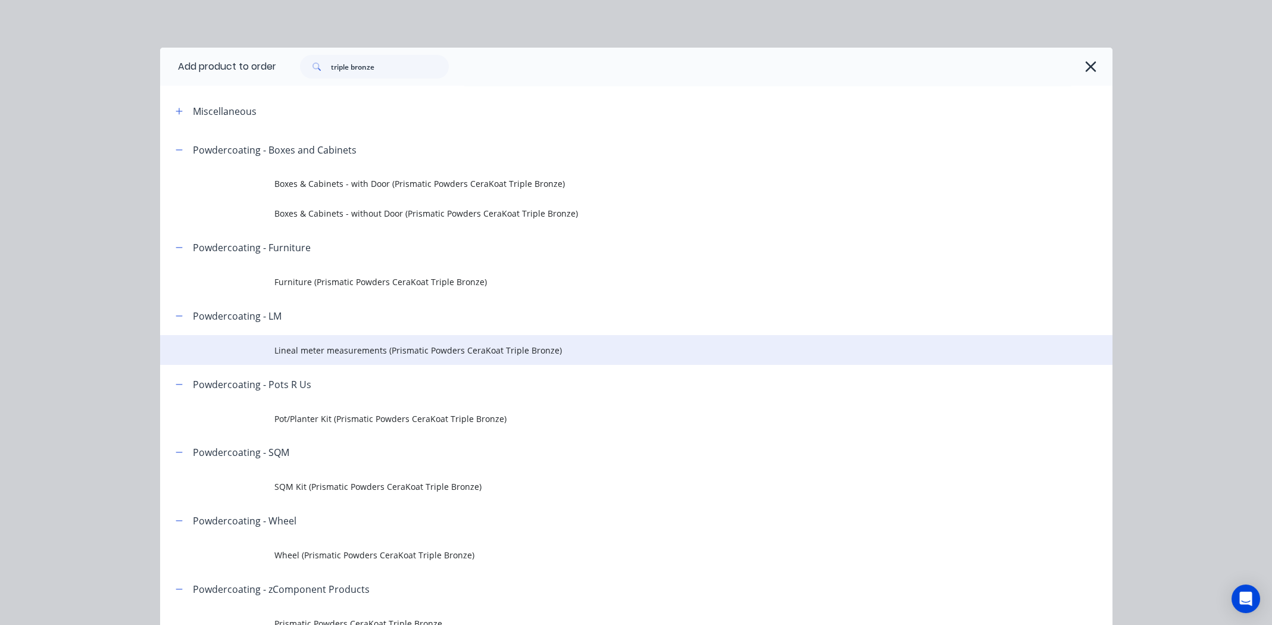
click at [428, 352] on span "Lineal meter measurements (Prismatic Powders CeraKoat Triple Bronze)" at bounding box center [609, 350] width 670 height 12
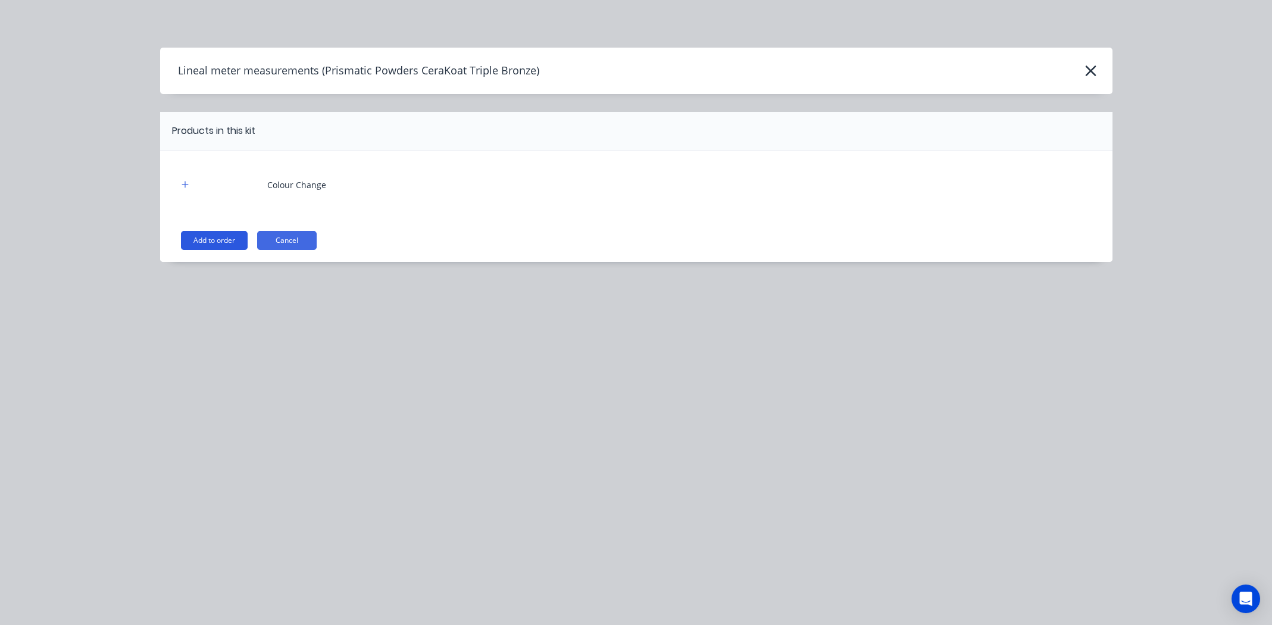
click at [221, 240] on button "Add to order" at bounding box center [214, 240] width 67 height 19
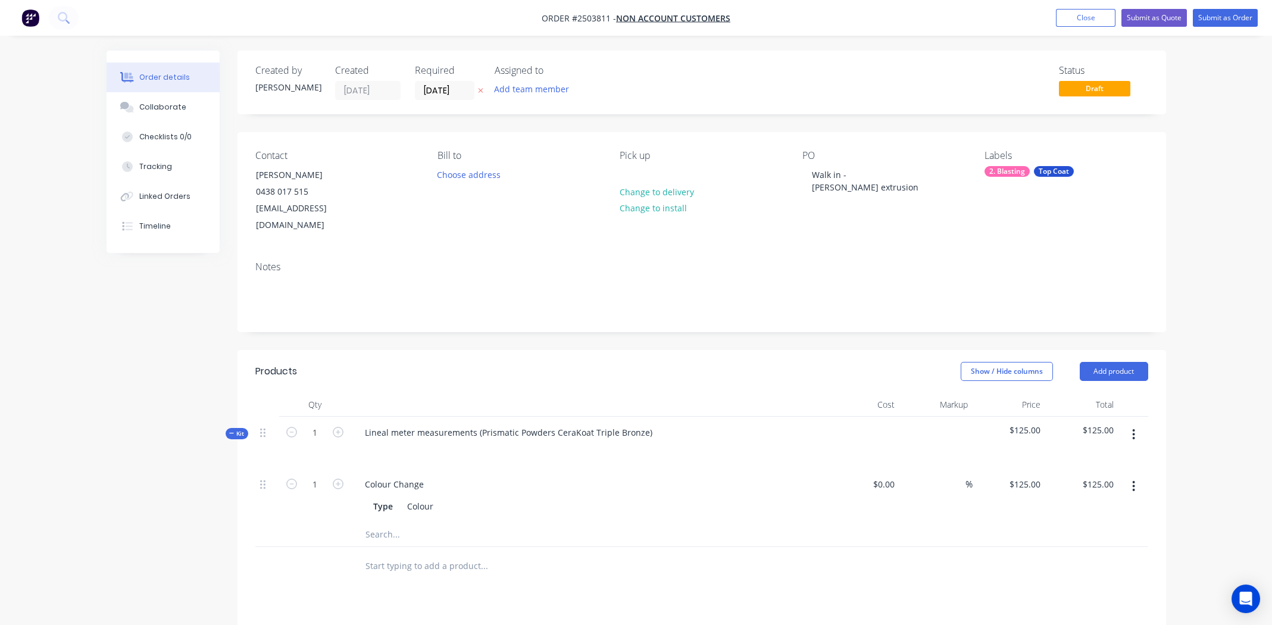
click at [1132, 428] on icon "button" at bounding box center [1133, 434] width 3 height 13
click at [1103, 457] on div "Add product to kit" at bounding box center [1092, 465] width 92 height 17
click at [1102, 505] on div "Product catalogue" at bounding box center [1092, 513] width 92 height 17
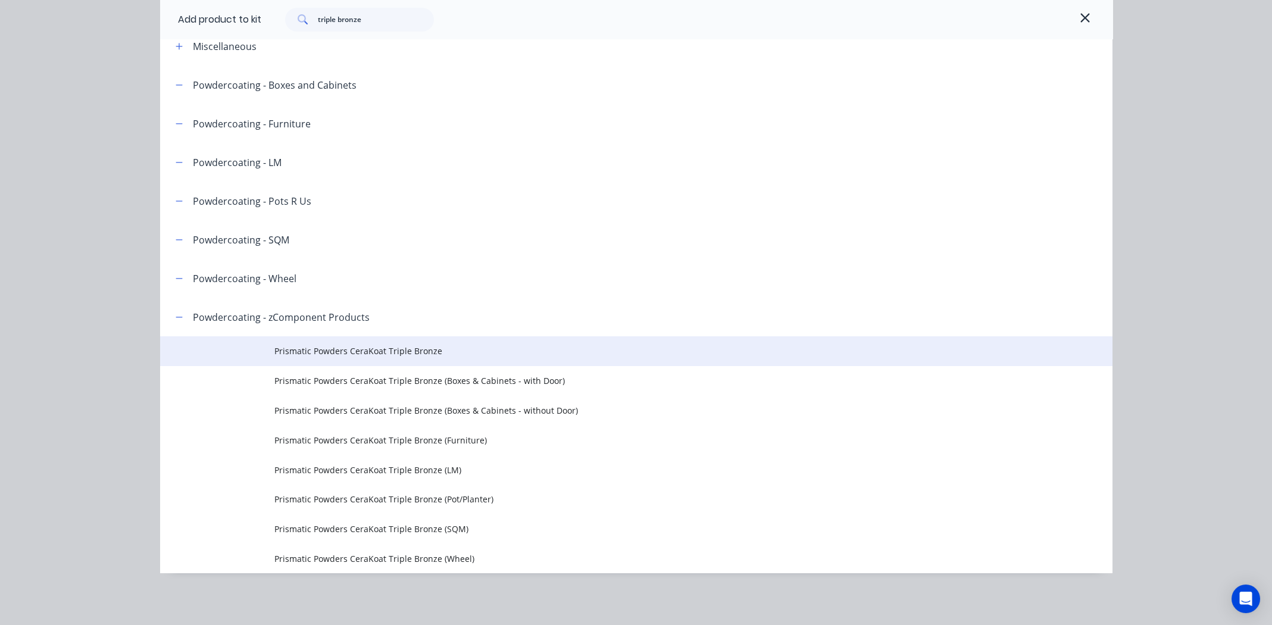
scroll to position [66, 0]
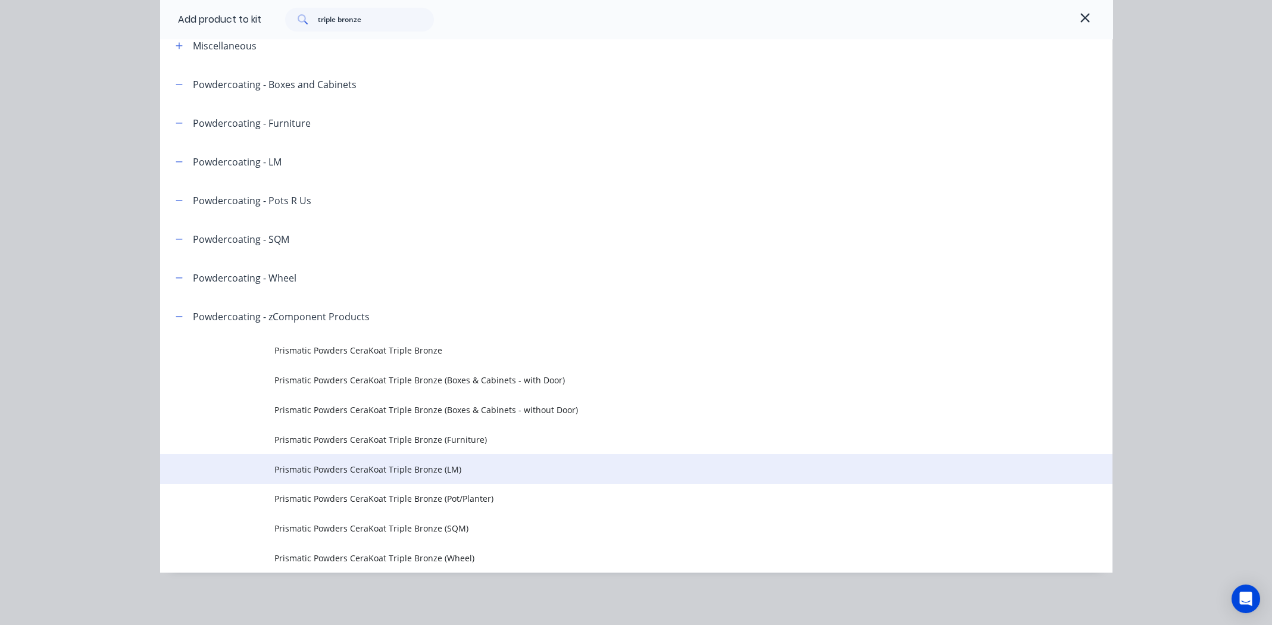
click at [354, 465] on span "Prismatic Powders CeraKoat Triple Bronze (LM)" at bounding box center [609, 469] width 670 height 12
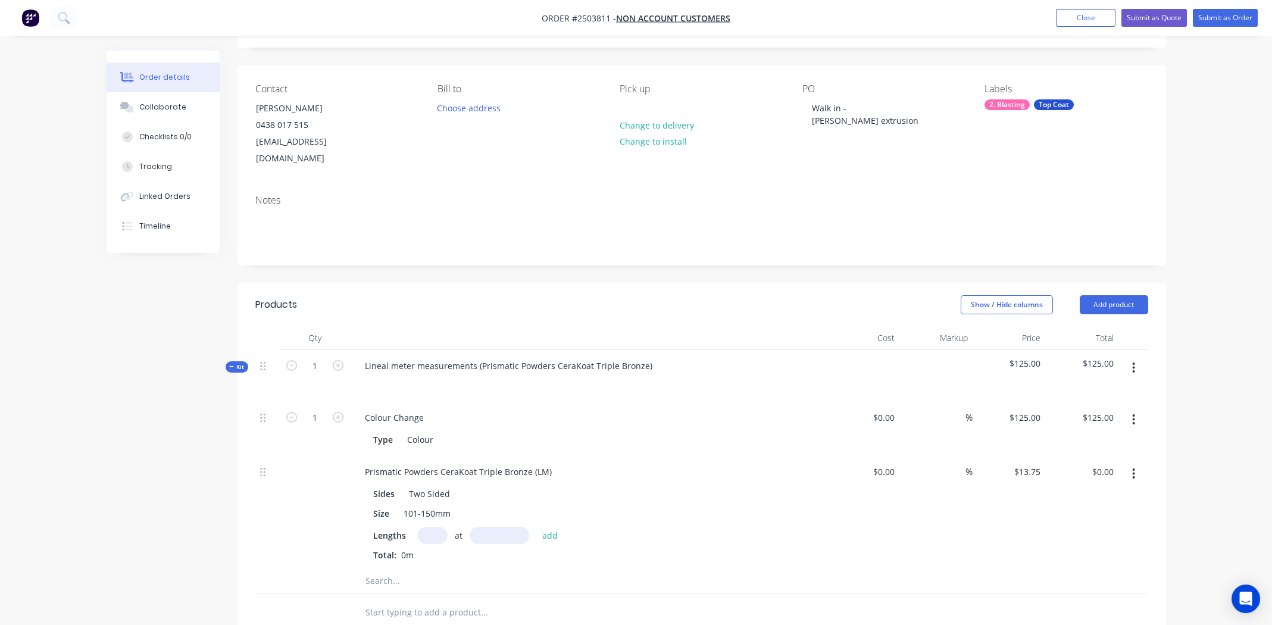
scroll to position [118, 0]
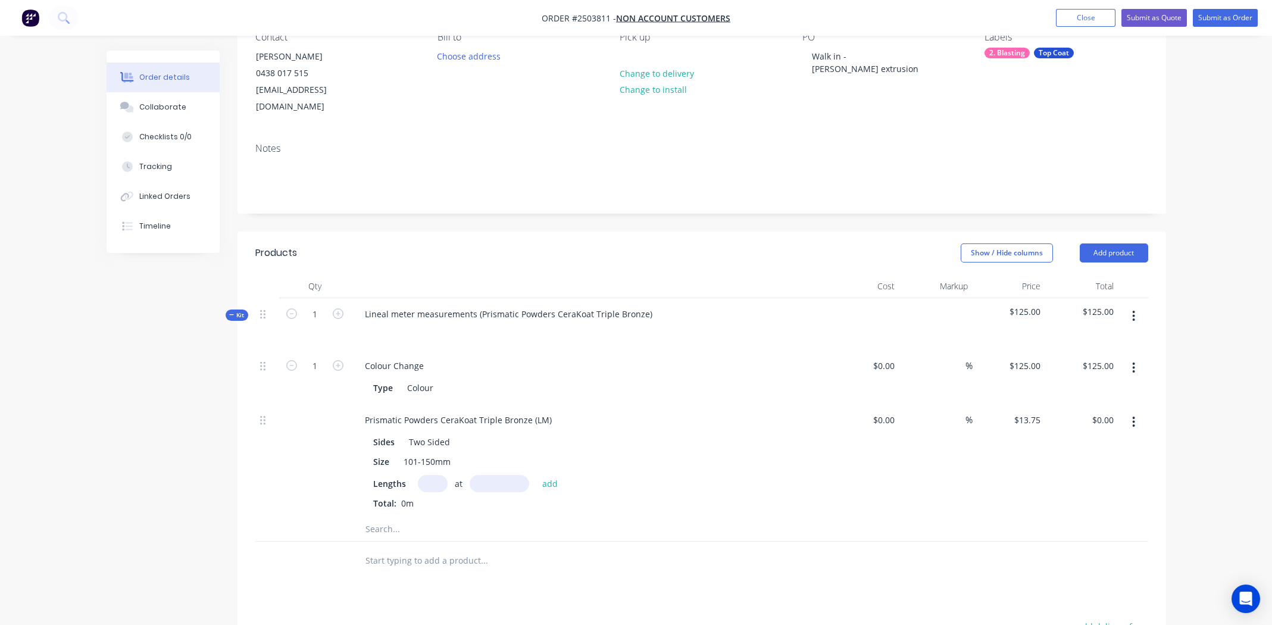
click at [437, 475] on input "text" at bounding box center [433, 483] width 30 height 17
type input "4"
type input "1600mm"
click at [542, 475] on button "add" at bounding box center [550, 483] width 28 height 16
type input "$88.00"
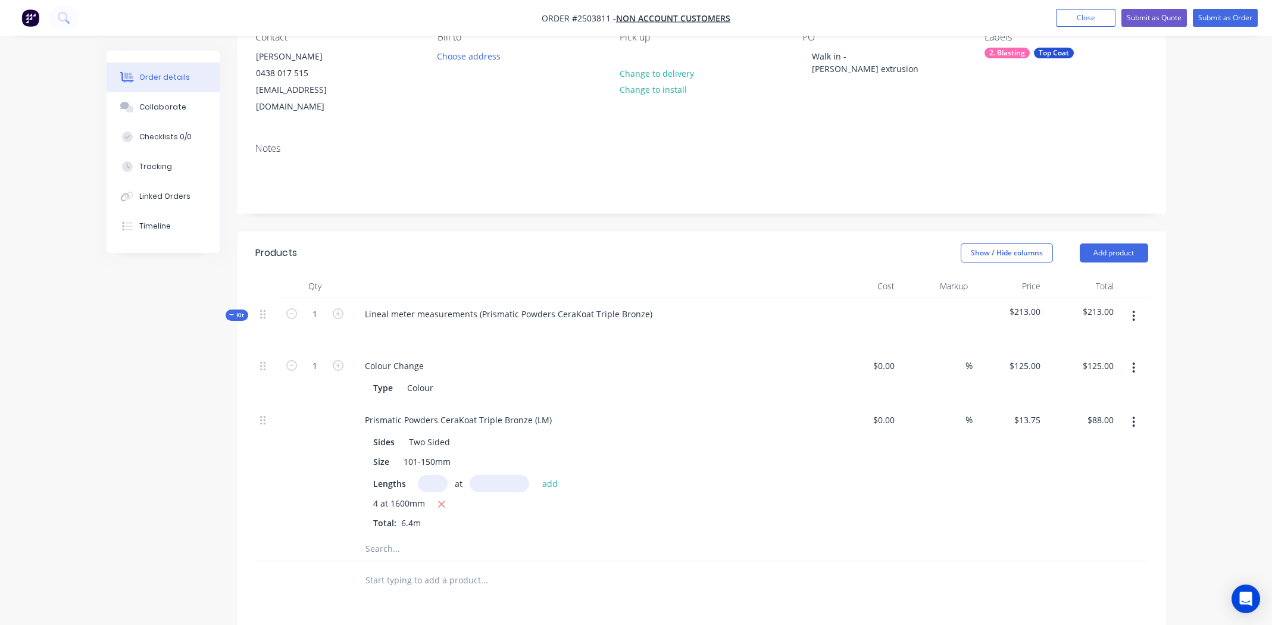
click at [1137, 305] on button "button" at bounding box center [1134, 315] width 28 height 21
click at [1108, 339] on div "Add product to kit" at bounding box center [1092, 347] width 92 height 17
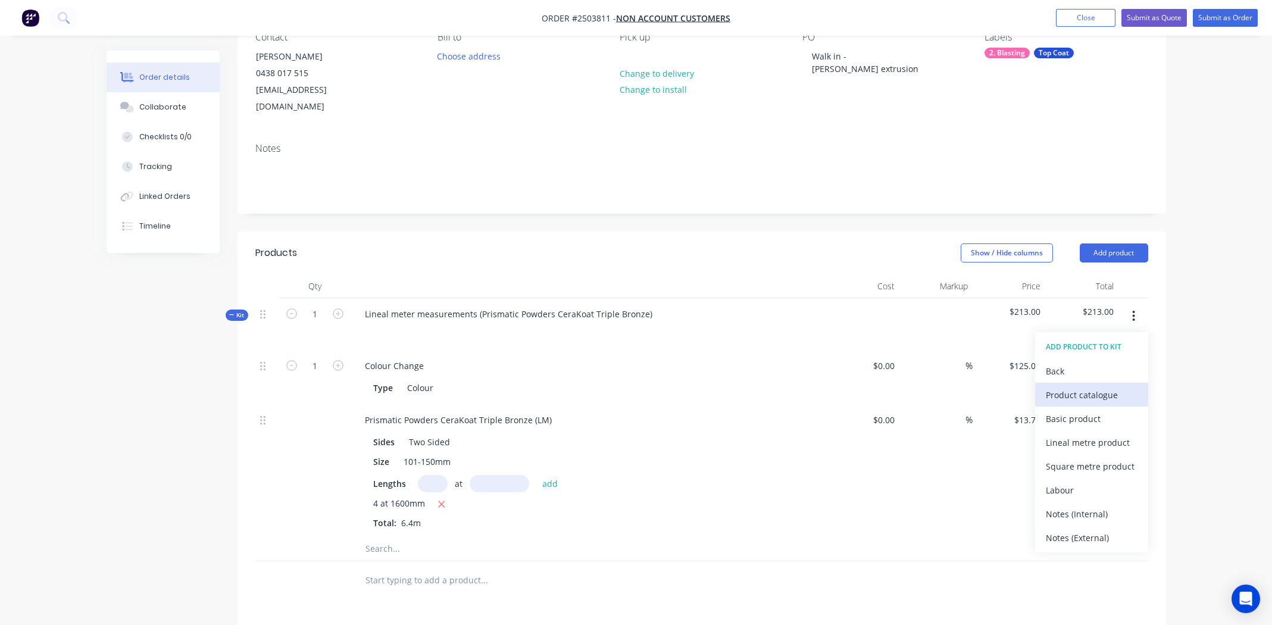
click at [1073, 386] on div "Product catalogue" at bounding box center [1092, 394] width 92 height 17
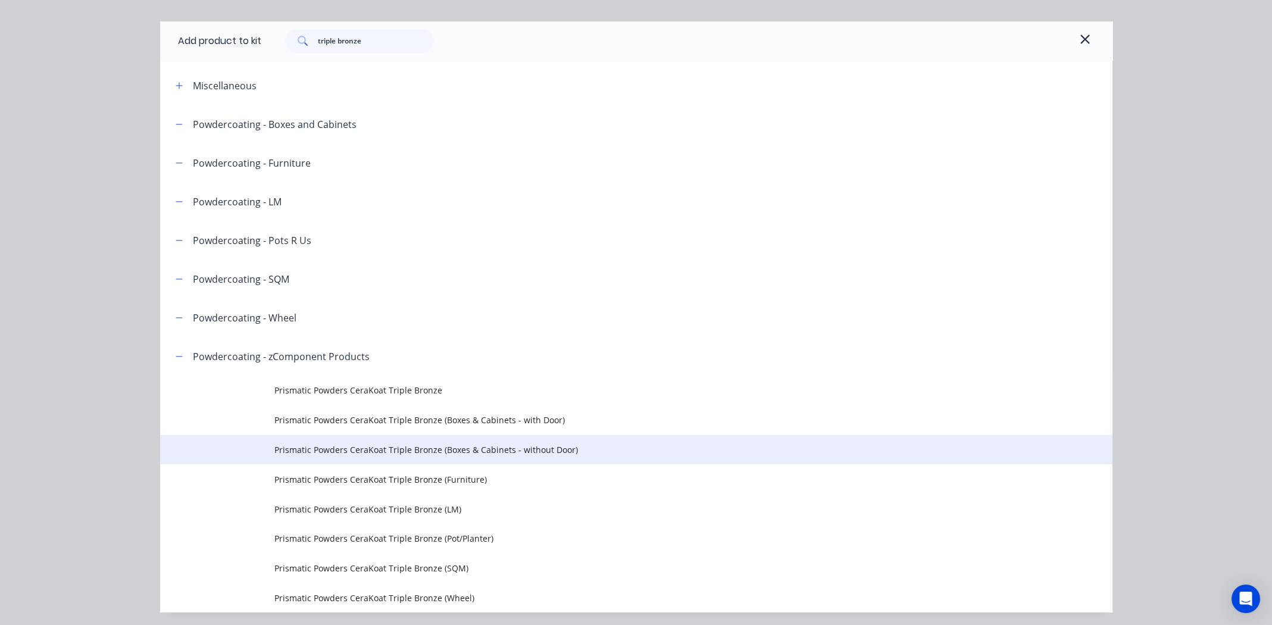
scroll to position [66, 0]
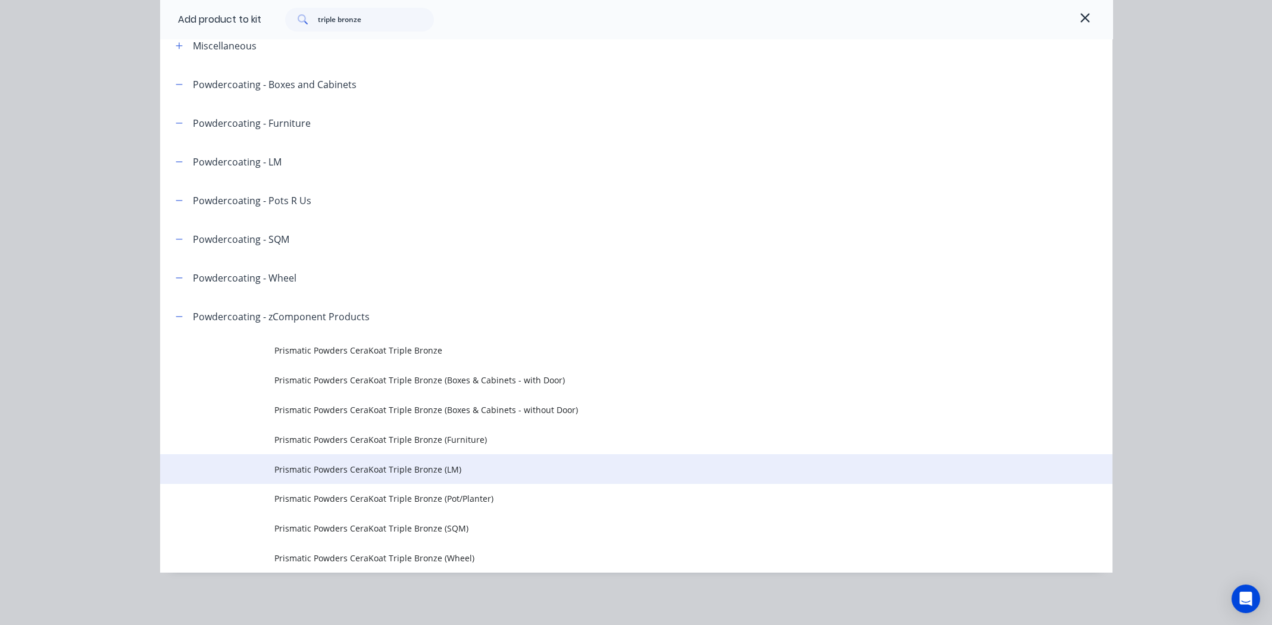
click at [387, 467] on span "Prismatic Powders CeraKoat Triple Bronze (LM)" at bounding box center [609, 469] width 670 height 12
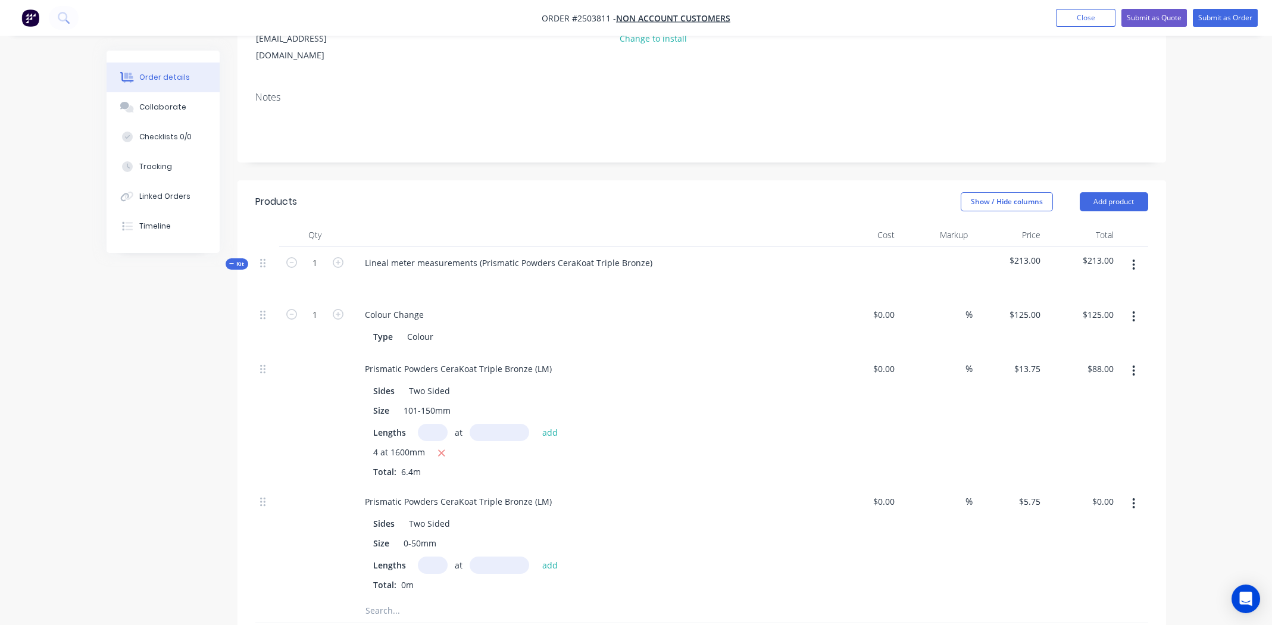
scroll to position [237, 0]
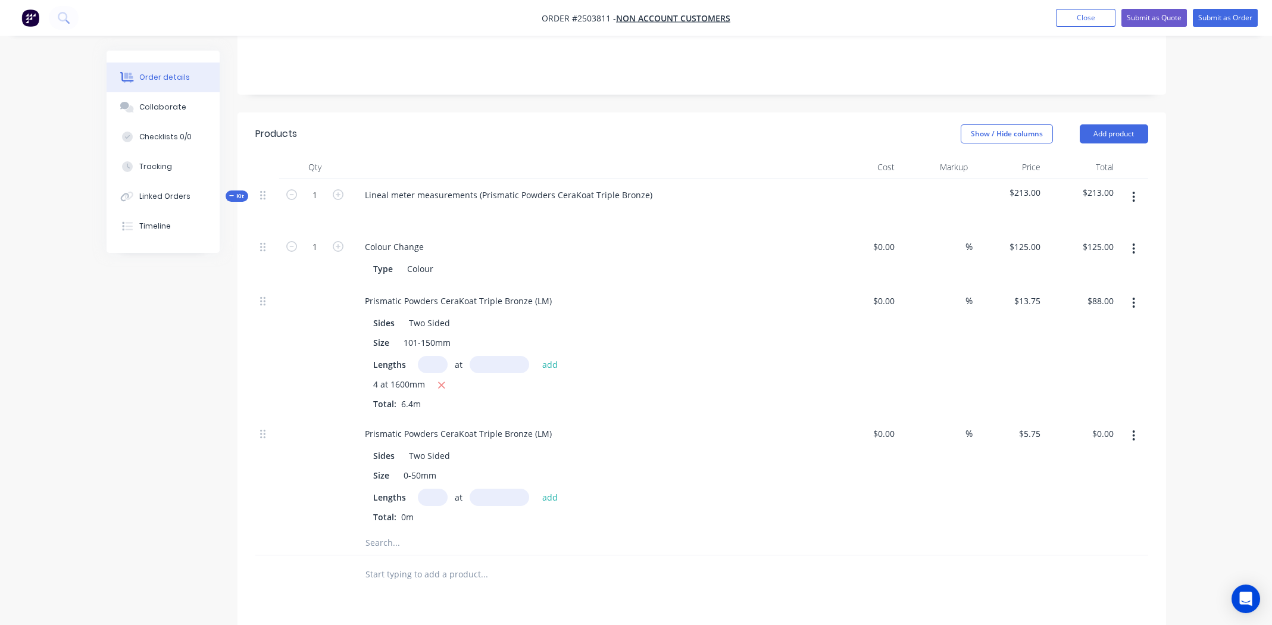
click at [437, 489] on input "text" at bounding box center [433, 497] width 30 height 17
type input "2"
type input "1000"
click at [536, 489] on button "add" at bounding box center [550, 497] width 28 height 16
type input "$11.50"
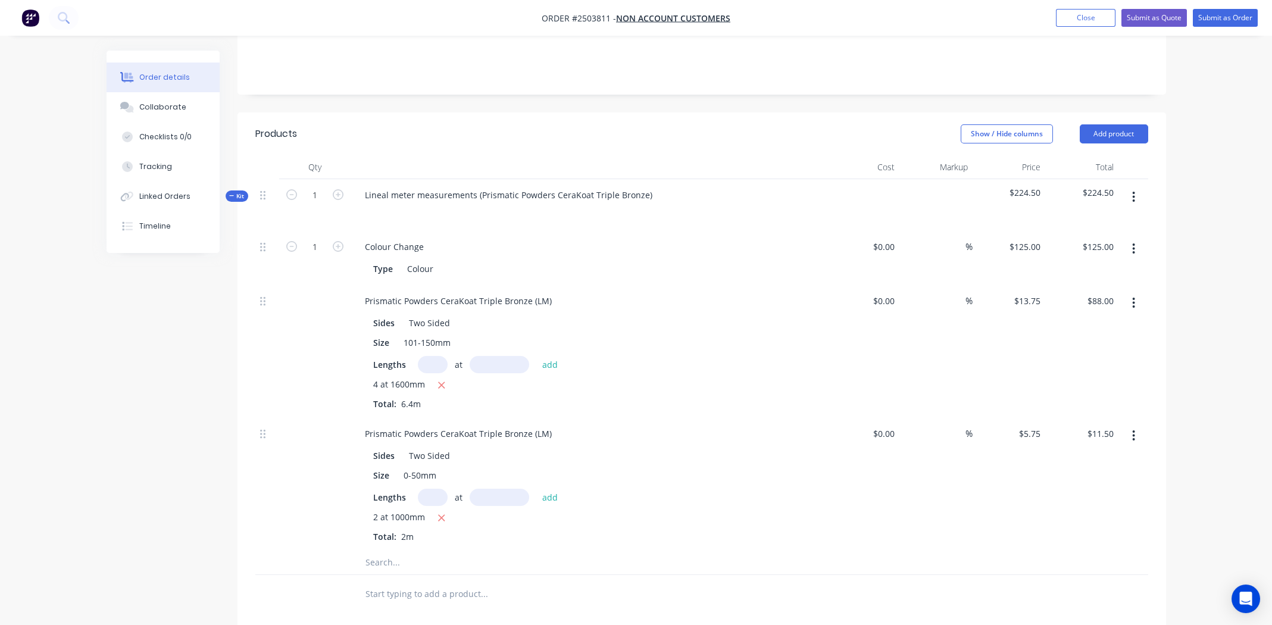
click at [798, 356] on div "Lengths at add 4 at 1600mm Total: 6.4m" at bounding box center [588, 383] width 431 height 54
click at [1136, 186] on button "button" at bounding box center [1134, 196] width 28 height 21
click at [1093, 220] on div "Add product to kit" at bounding box center [1092, 228] width 92 height 17
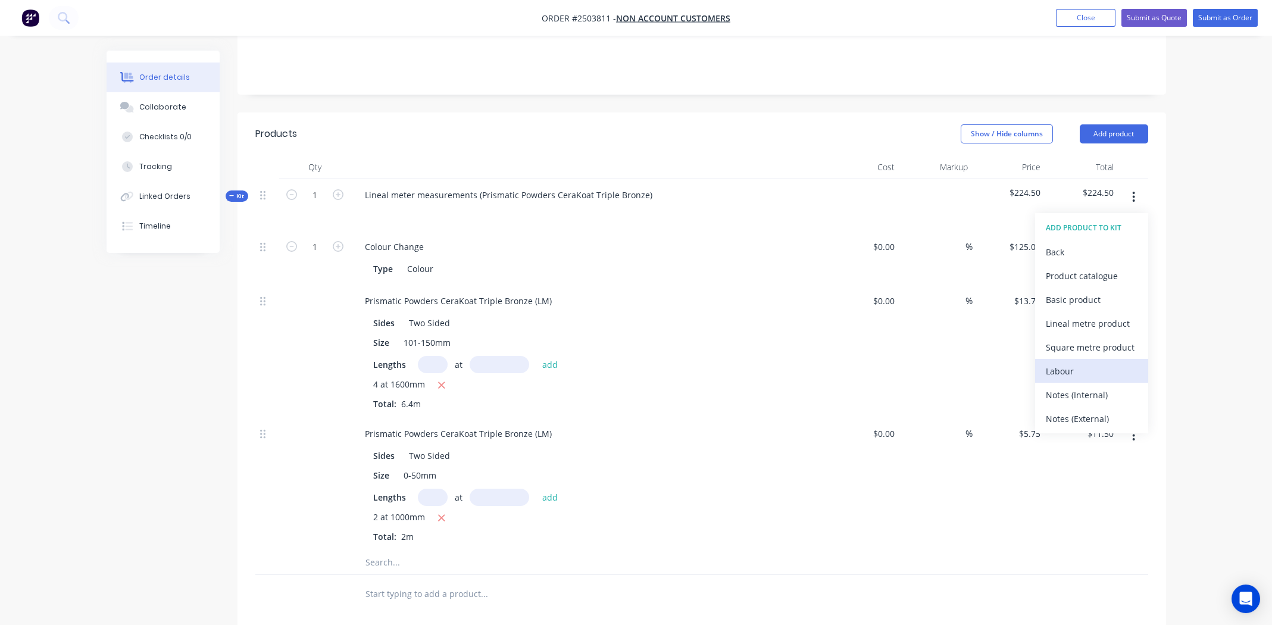
click at [1066, 362] on div "Labour" at bounding box center [1092, 370] width 92 height 17
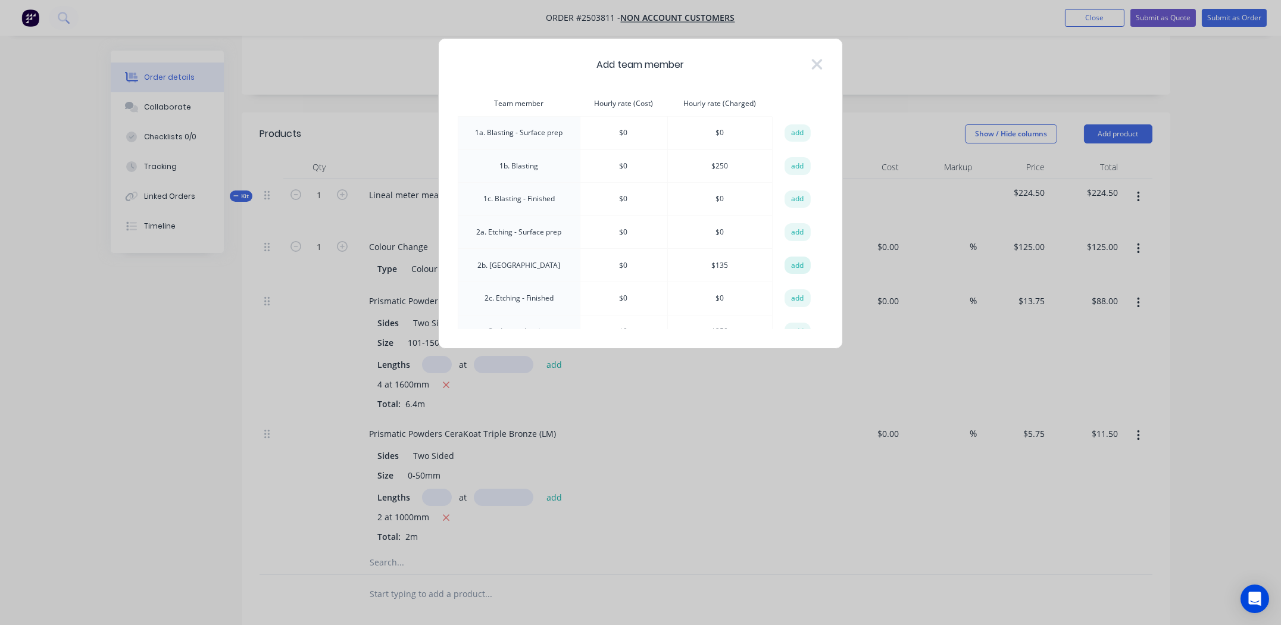
click at [789, 263] on button "add" at bounding box center [797, 266] width 26 height 18
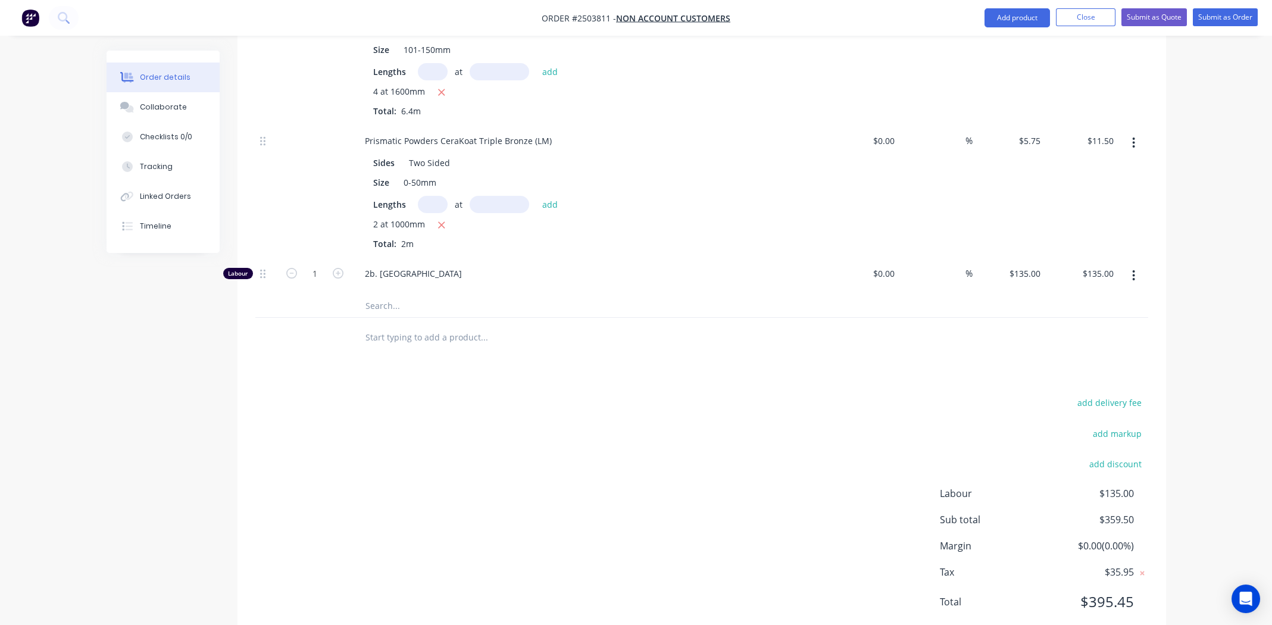
scroll to position [535, 0]
type input "0.334"
type input "$45.09"
click at [471, 417] on div "add delivery fee add markup add discount Labour $45.09 Sub total $269.59 Margin…" at bounding box center [701, 505] width 893 height 230
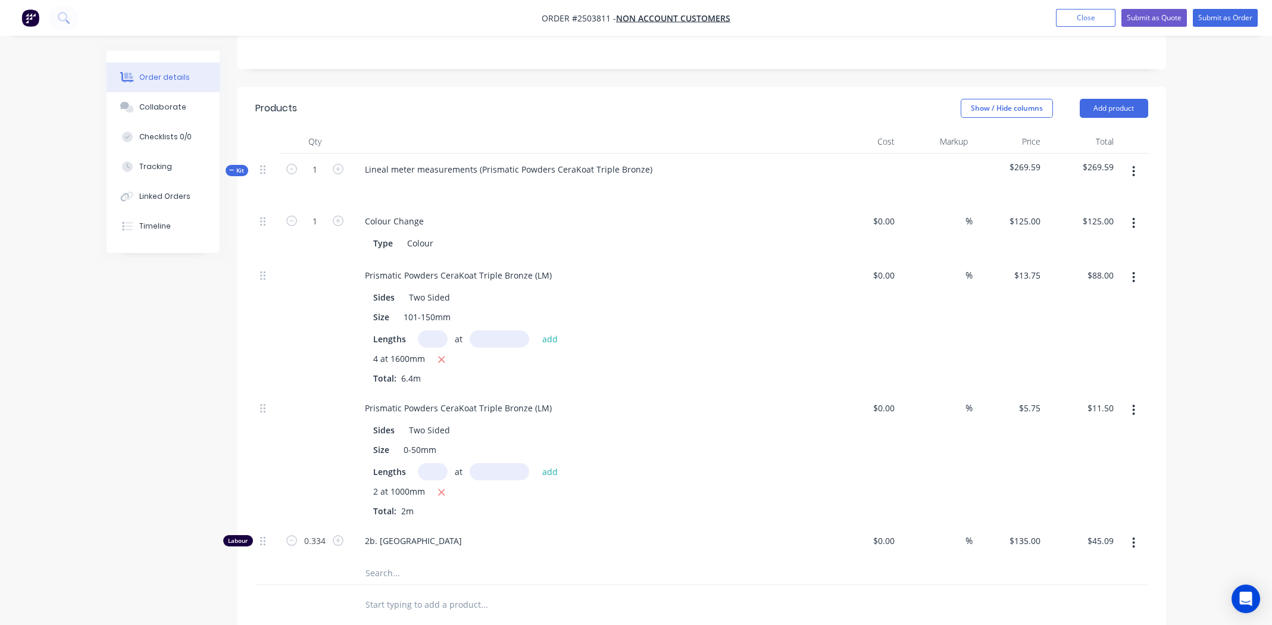
scroll to position [131, 0]
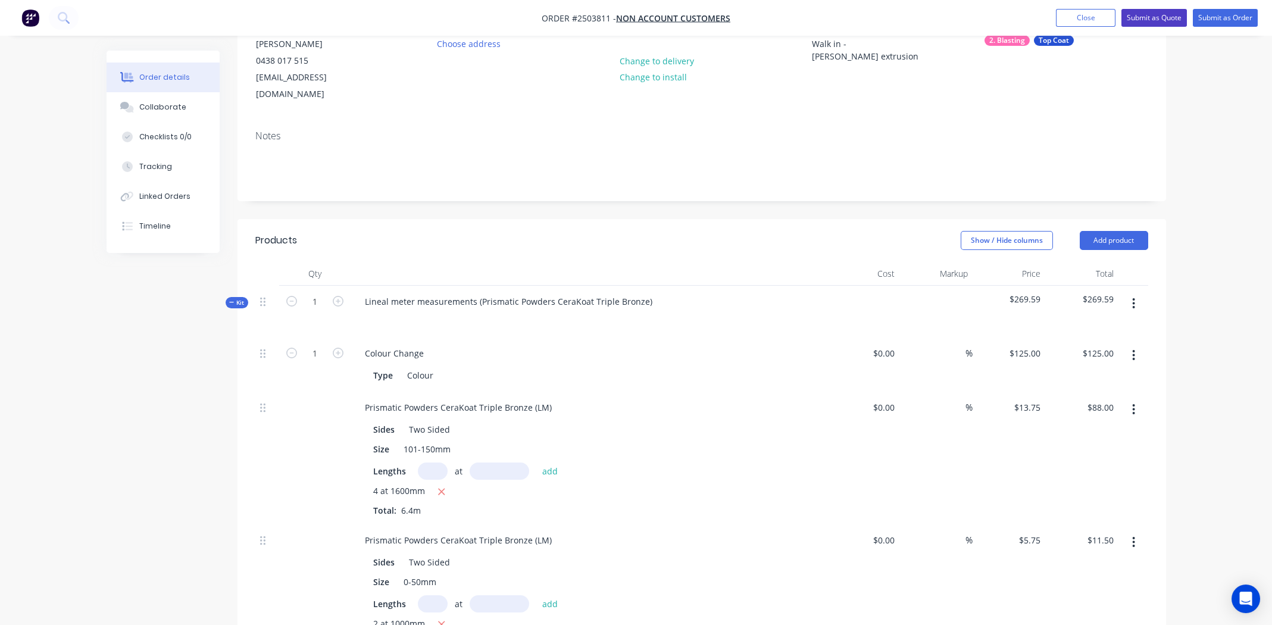
click at [1159, 20] on button "Submit as Quote" at bounding box center [1153, 18] width 65 height 18
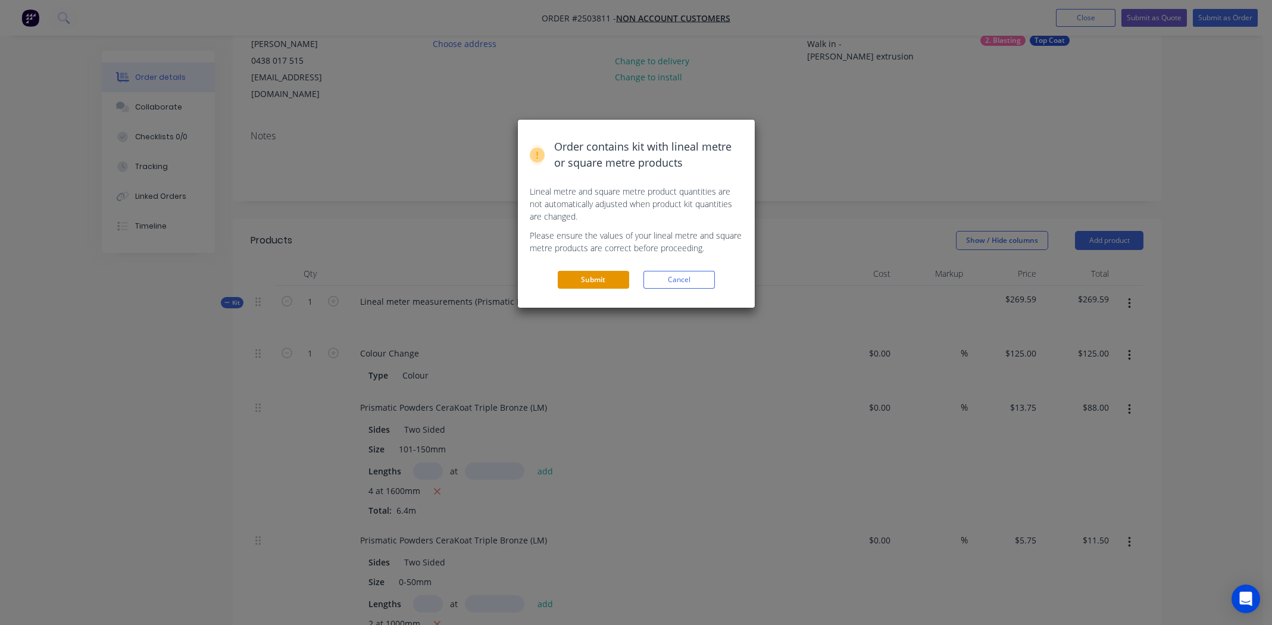
click at [600, 281] on button "Submit" at bounding box center [593, 280] width 71 height 18
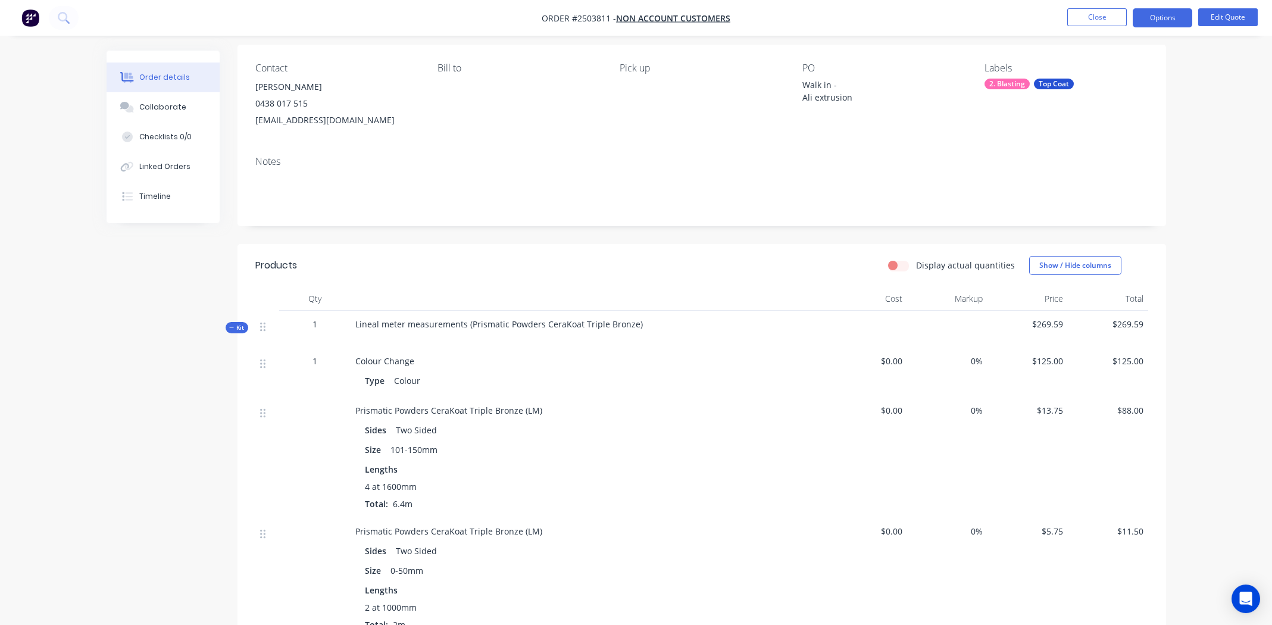
scroll to position [344, 0]
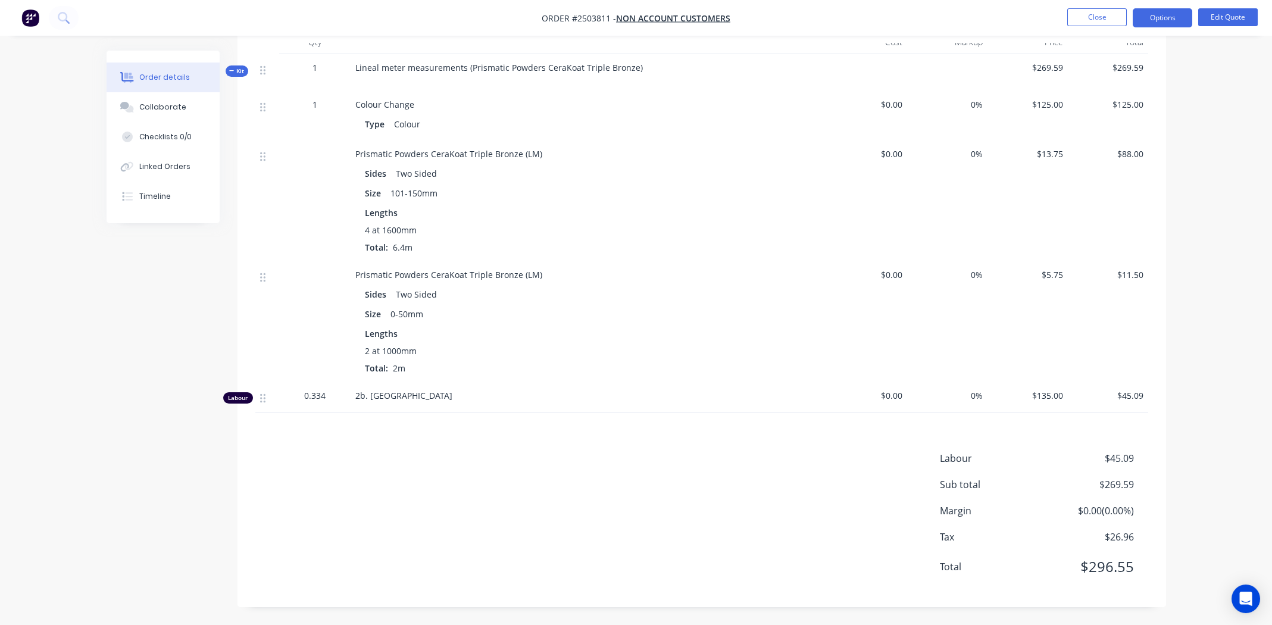
click at [446, 273] on span "Prismatic Powders CeraKoat Triple Bronze (LM)" at bounding box center [448, 274] width 187 height 11
click at [1232, 18] on button "Edit Quote" at bounding box center [1228, 17] width 60 height 18
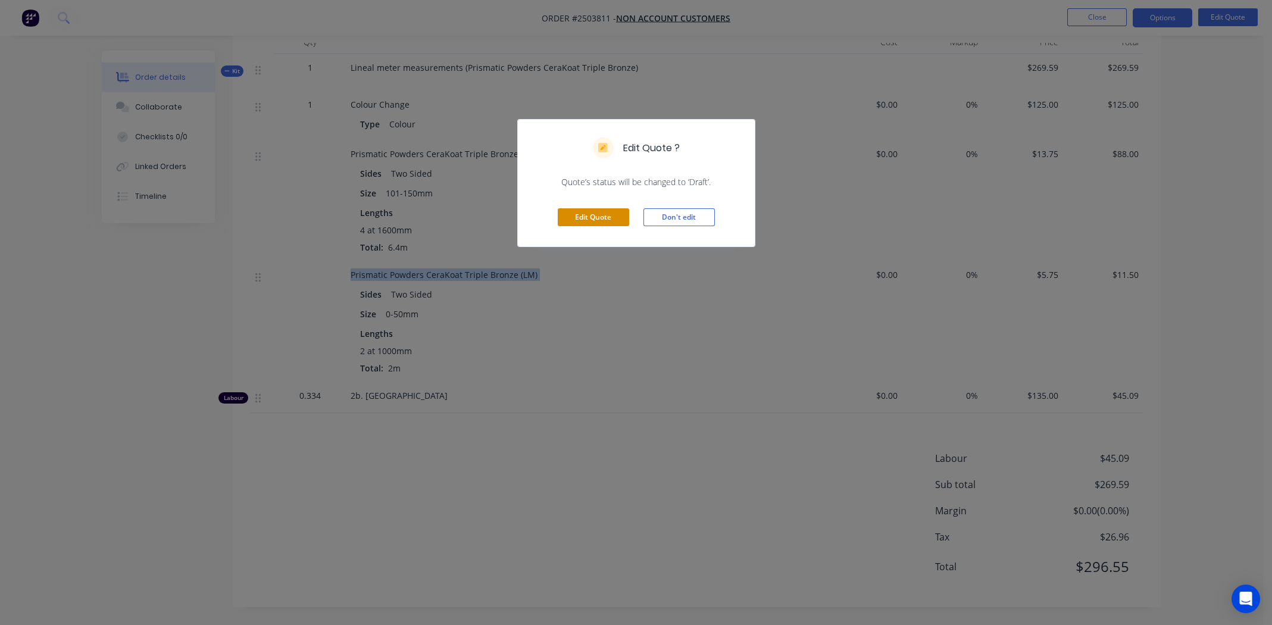
click at [593, 219] on button "Edit Quote" at bounding box center [593, 217] width 71 height 18
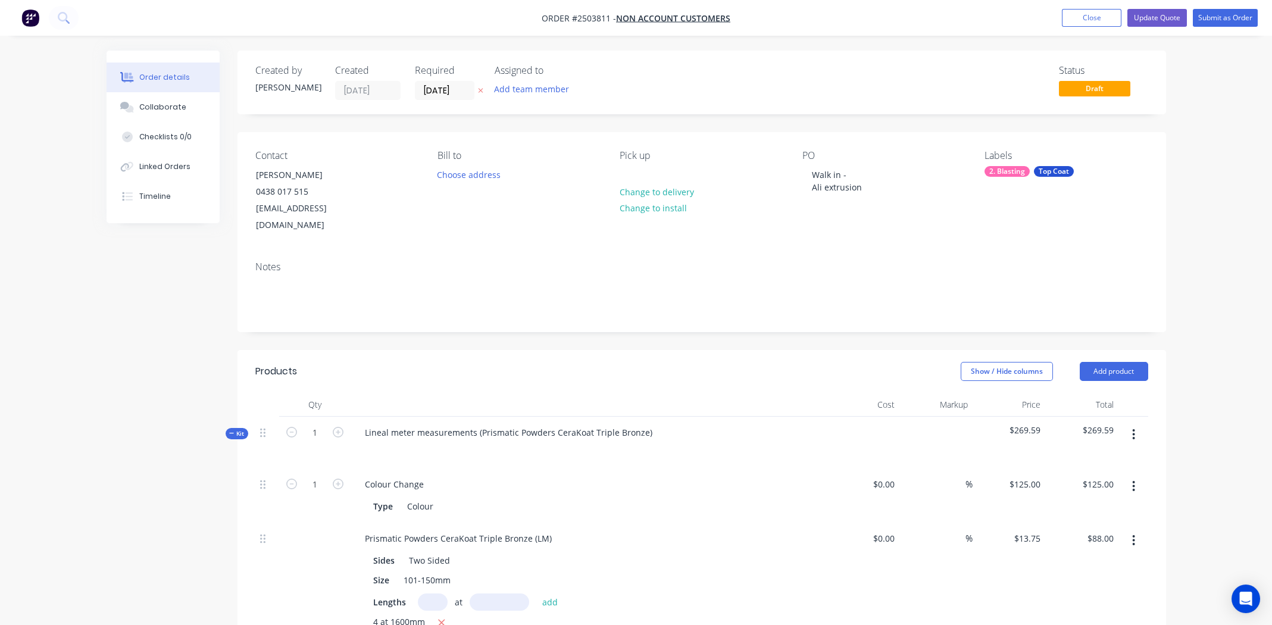
scroll to position [237, 0]
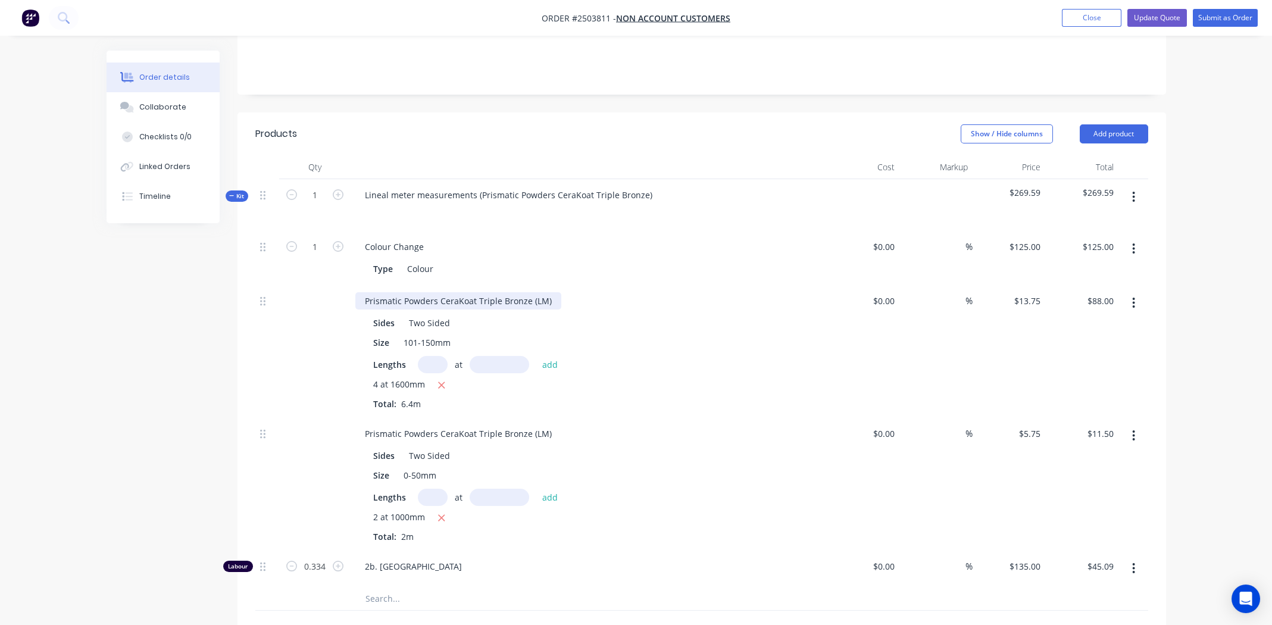
click at [450, 292] on div "Prismatic Powders CeraKoat Triple Bronze (LM)" at bounding box center [458, 300] width 206 height 17
click at [449, 292] on div "Prismatic Powders CeraKoat Triple Bronze (LM)" at bounding box center [458, 300] width 206 height 17
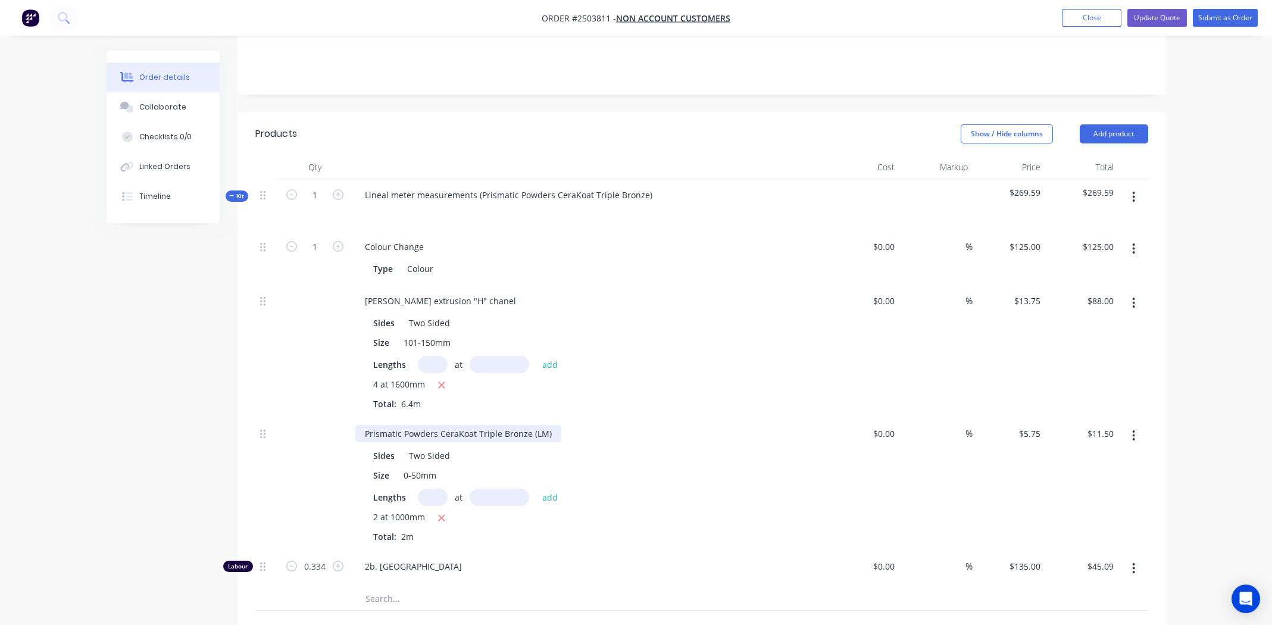
click at [442, 425] on div "Prismatic Powders CeraKoat Triple Bronze (LM)" at bounding box center [458, 433] width 206 height 17
click at [618, 397] on div "Ali extrusion "H" chanel Sides Two Sided Size 101-150mm Lengths at add 4 at 160…" at bounding box center [589, 351] width 476 height 133
click at [479, 186] on div "Lineal meter measurements (Prismatic Powders CeraKoat Triple Bronze)" at bounding box center [508, 194] width 307 height 17
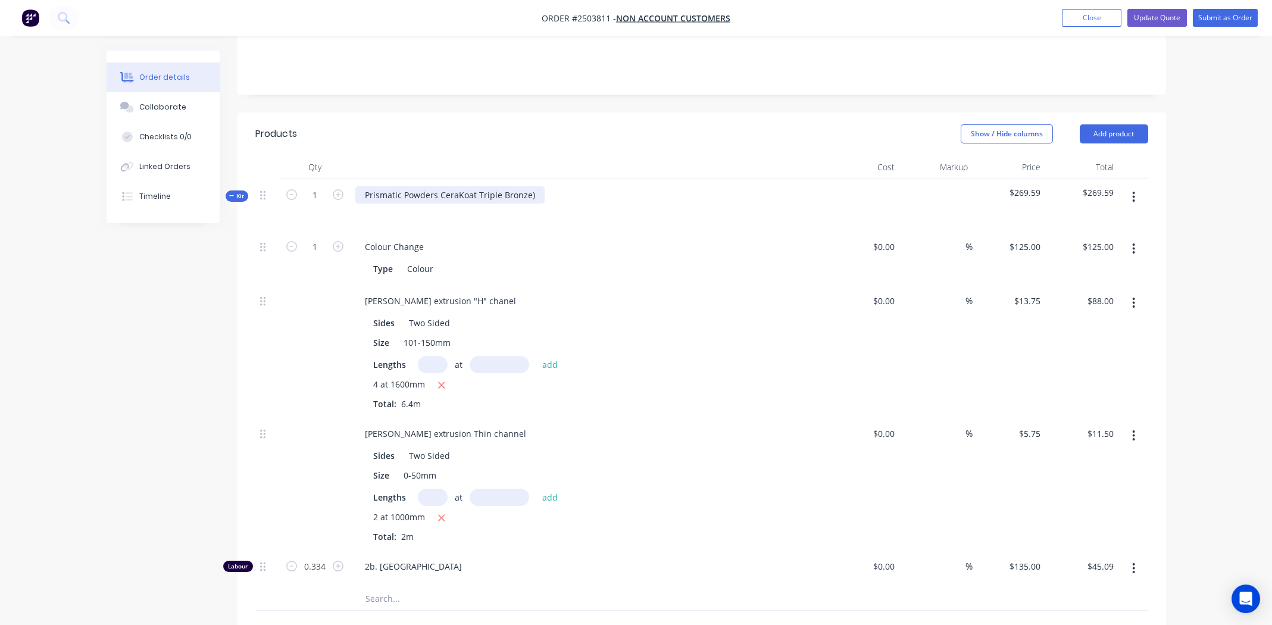
click at [536, 186] on div "Prismatic Powders CeraKoat Triple Bronze)" at bounding box center [449, 194] width 189 height 17
click at [500, 186] on div "Prismatic Powders CeraKoat Triple Bronze" at bounding box center [448, 194] width 187 height 17
copy div "Prismatic Powders CeraKoat Triple Bronze"
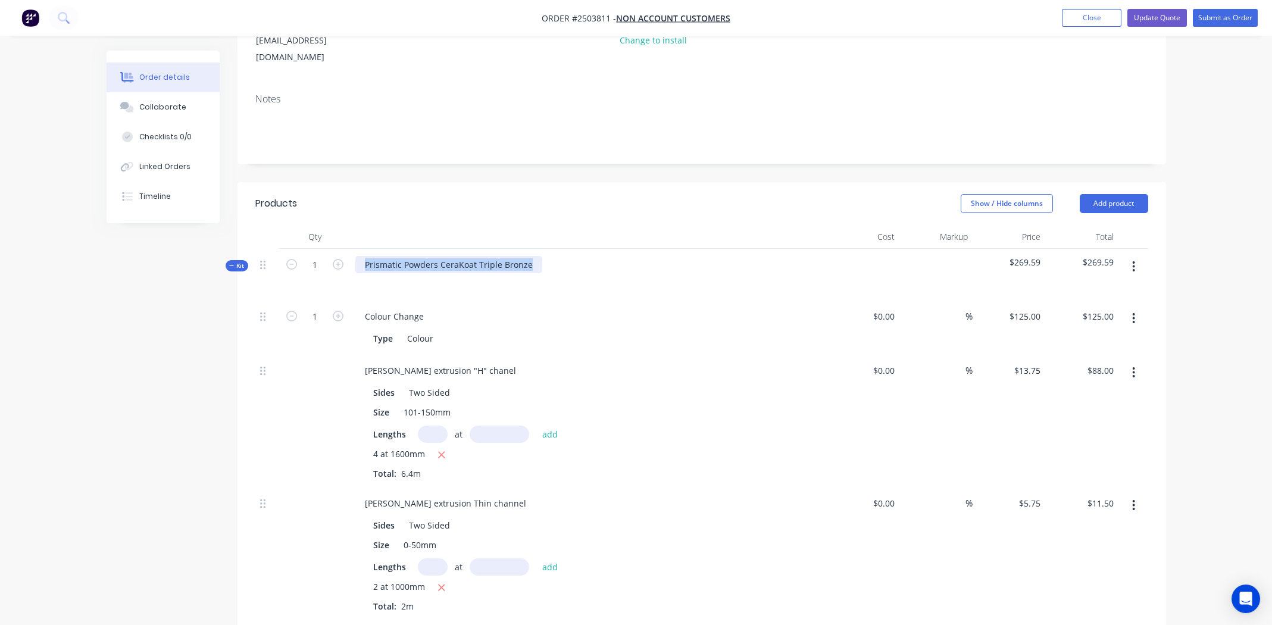
scroll to position [0, 0]
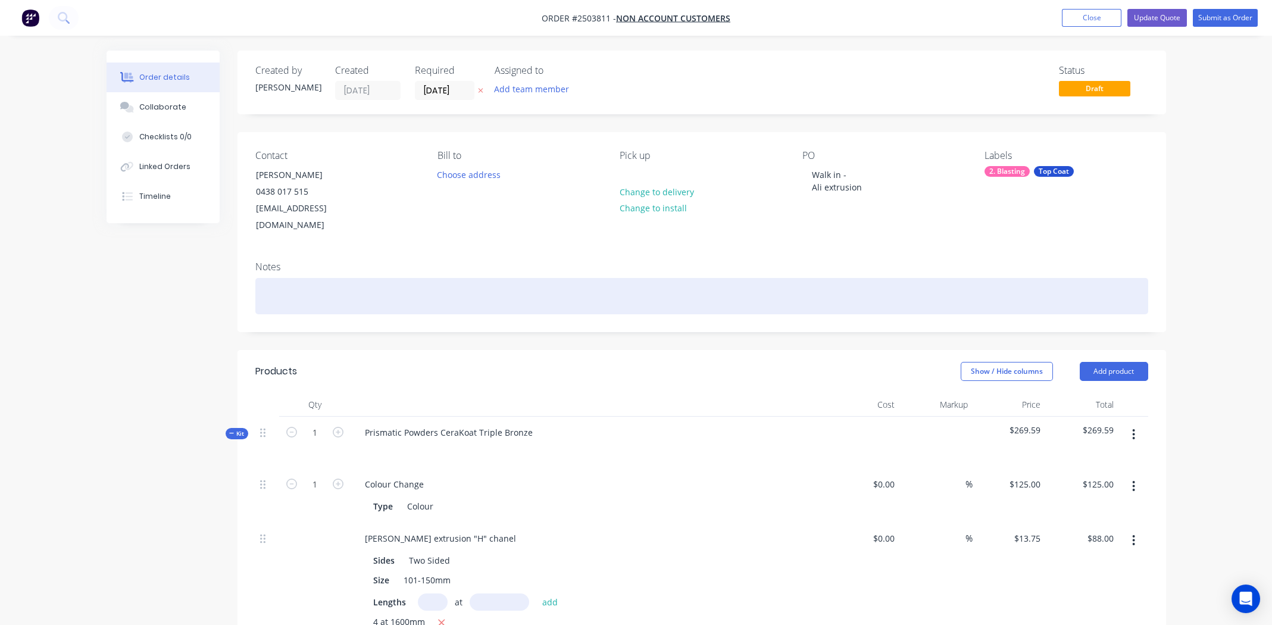
click at [368, 278] on div at bounding box center [701, 296] width 893 height 36
paste div
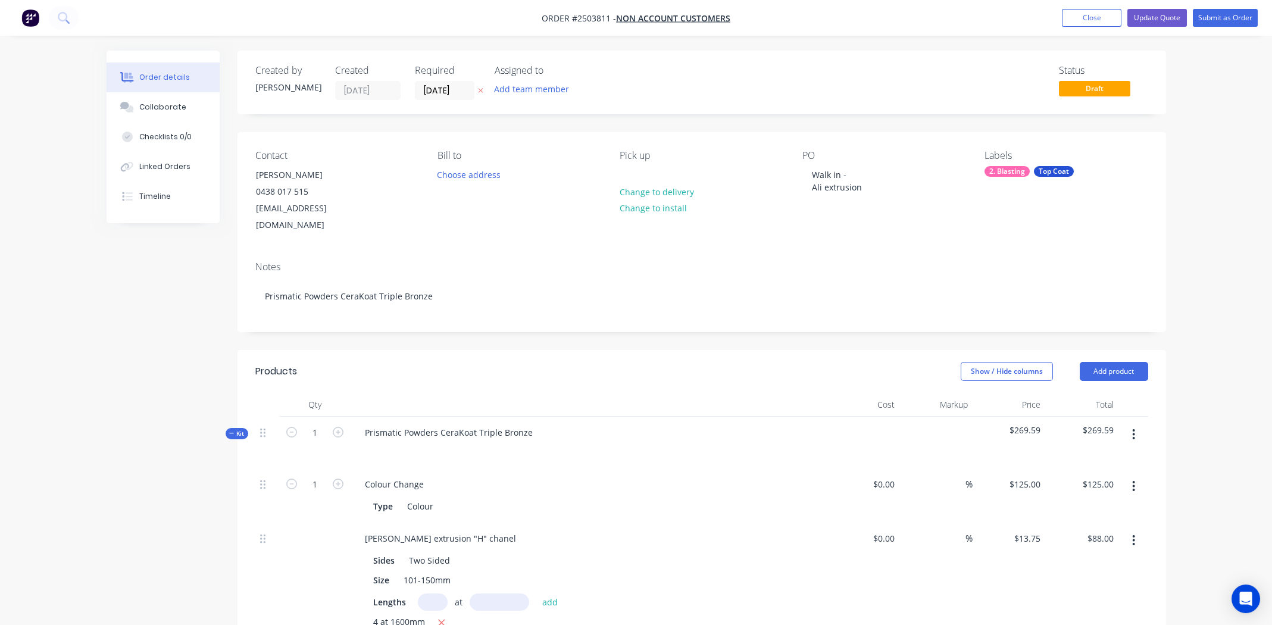
click at [706, 362] on div "Show / Hide columns Add product" at bounding box center [796, 371] width 703 height 19
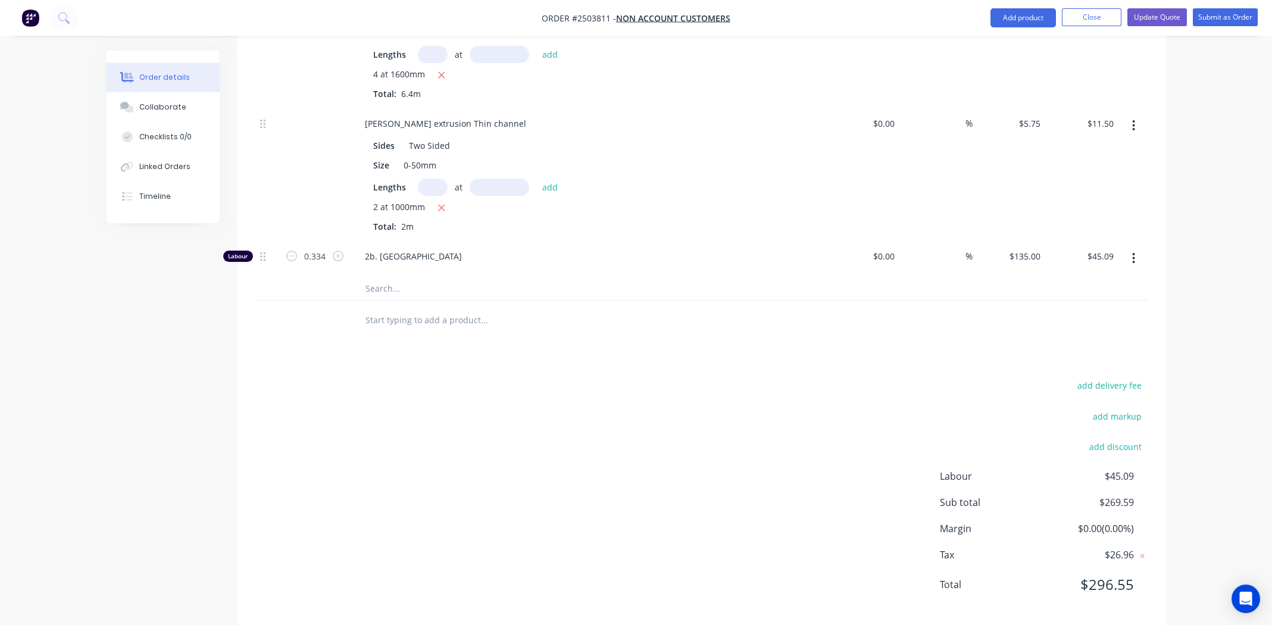
scroll to position [131, 0]
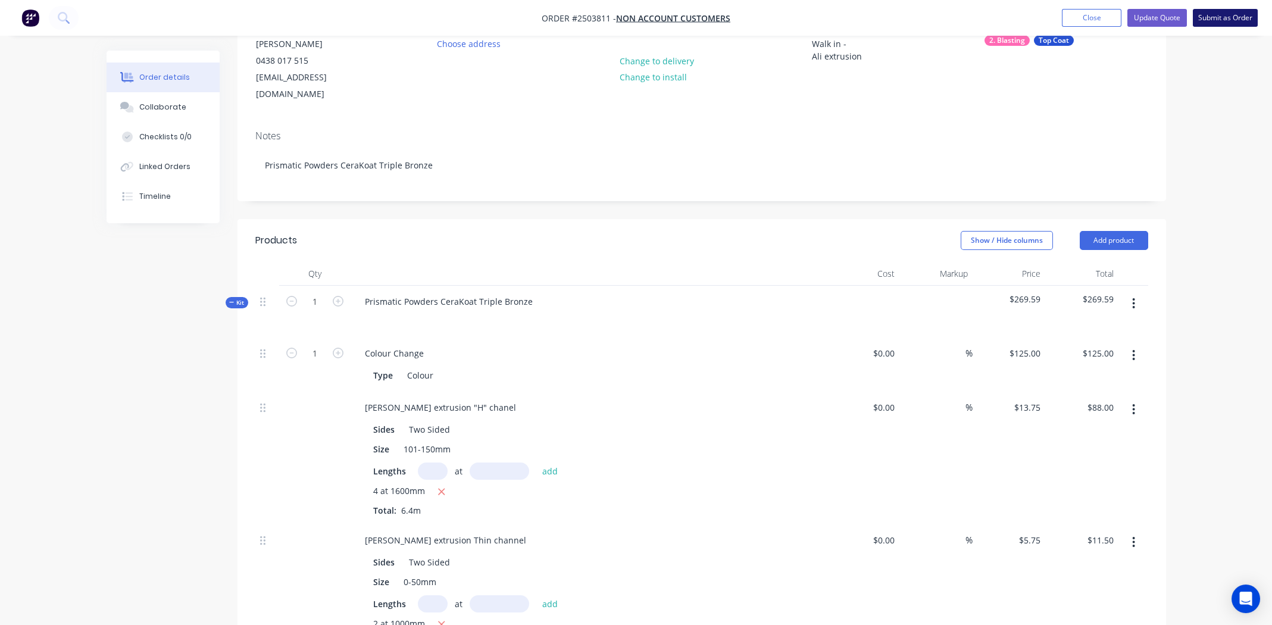
click at [1226, 16] on button "Submit as Order" at bounding box center [1225, 18] width 65 height 18
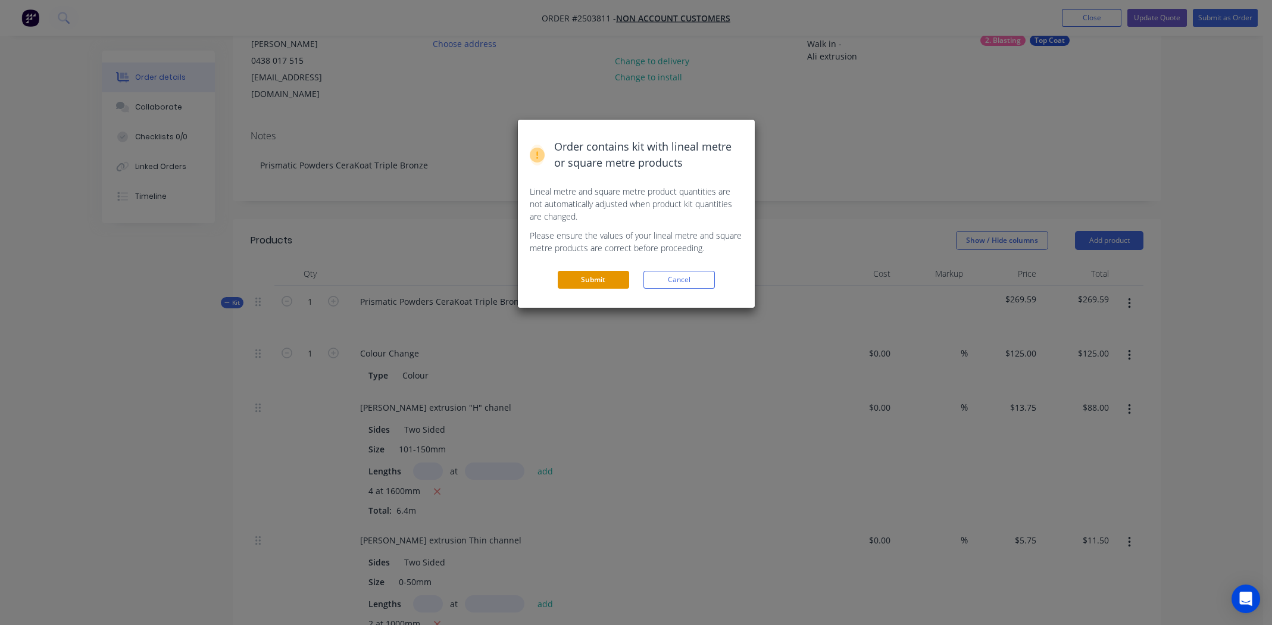
click at [602, 280] on button "Submit" at bounding box center [593, 280] width 71 height 18
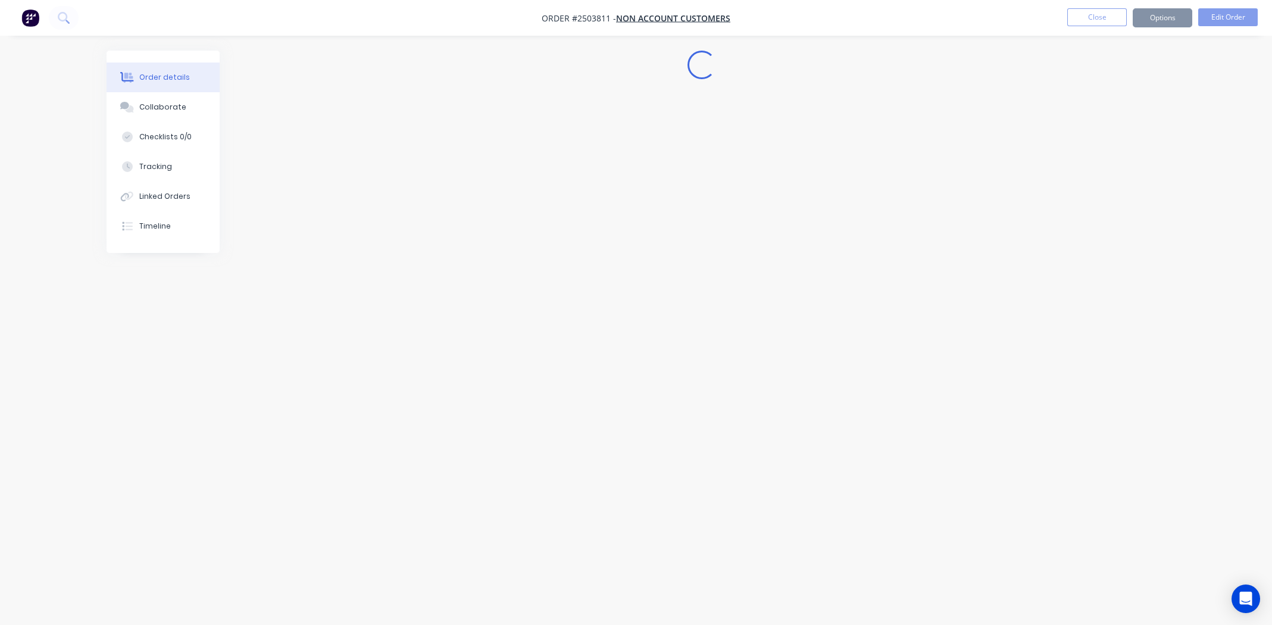
scroll to position [0, 0]
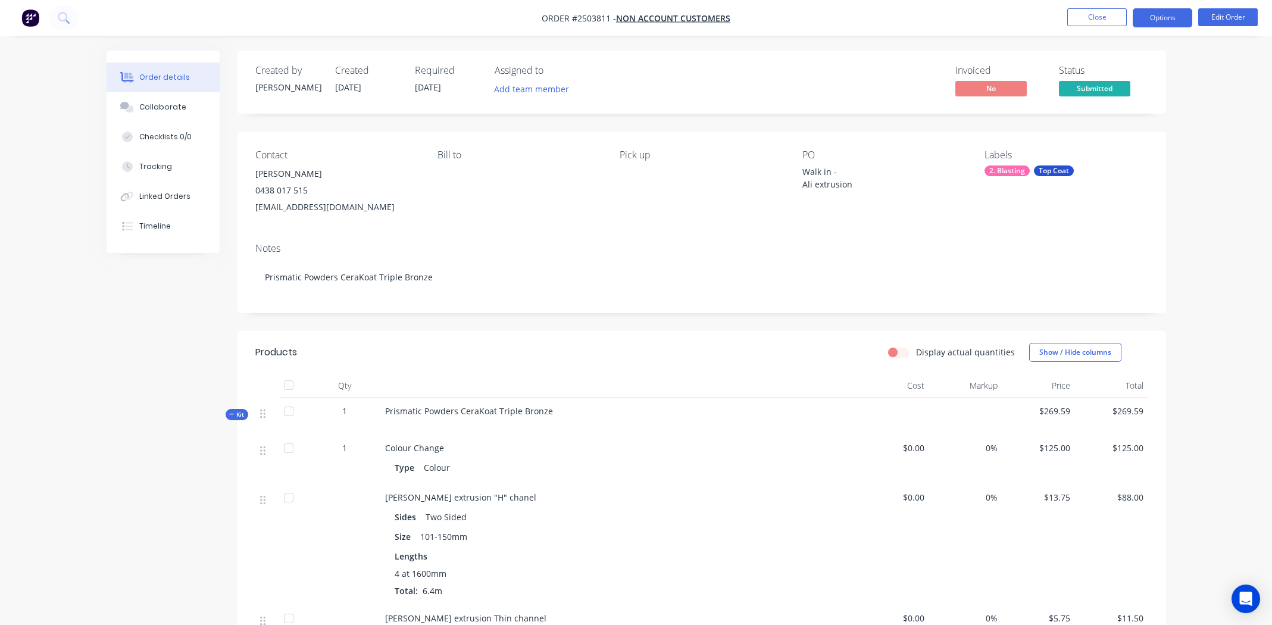
click at [1157, 20] on button "Options" at bounding box center [1163, 17] width 60 height 19
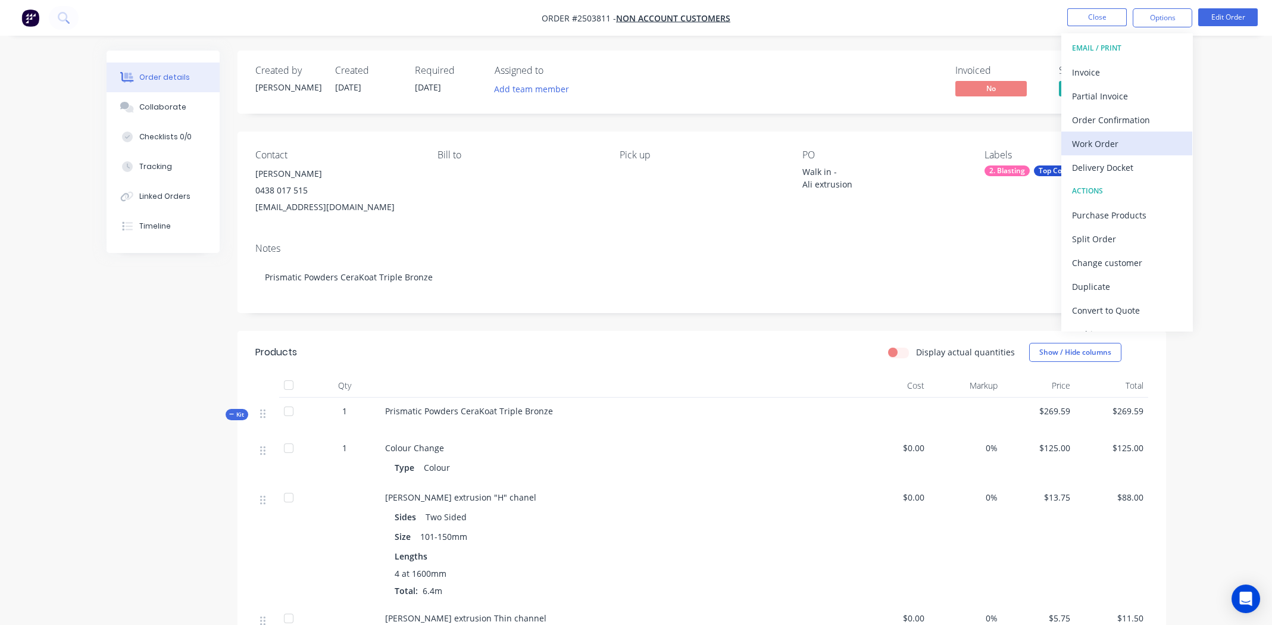
click at [1089, 144] on div "Work Order" at bounding box center [1127, 143] width 110 height 17
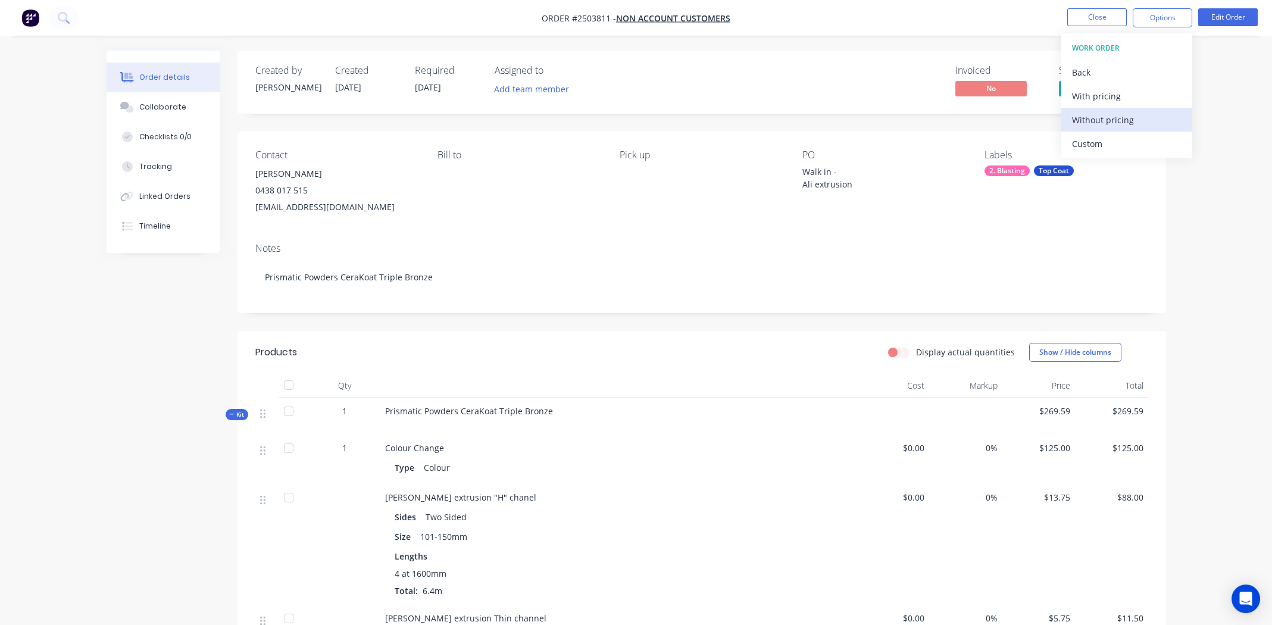
click at [1087, 115] on div "Without pricing" at bounding box center [1127, 119] width 110 height 17
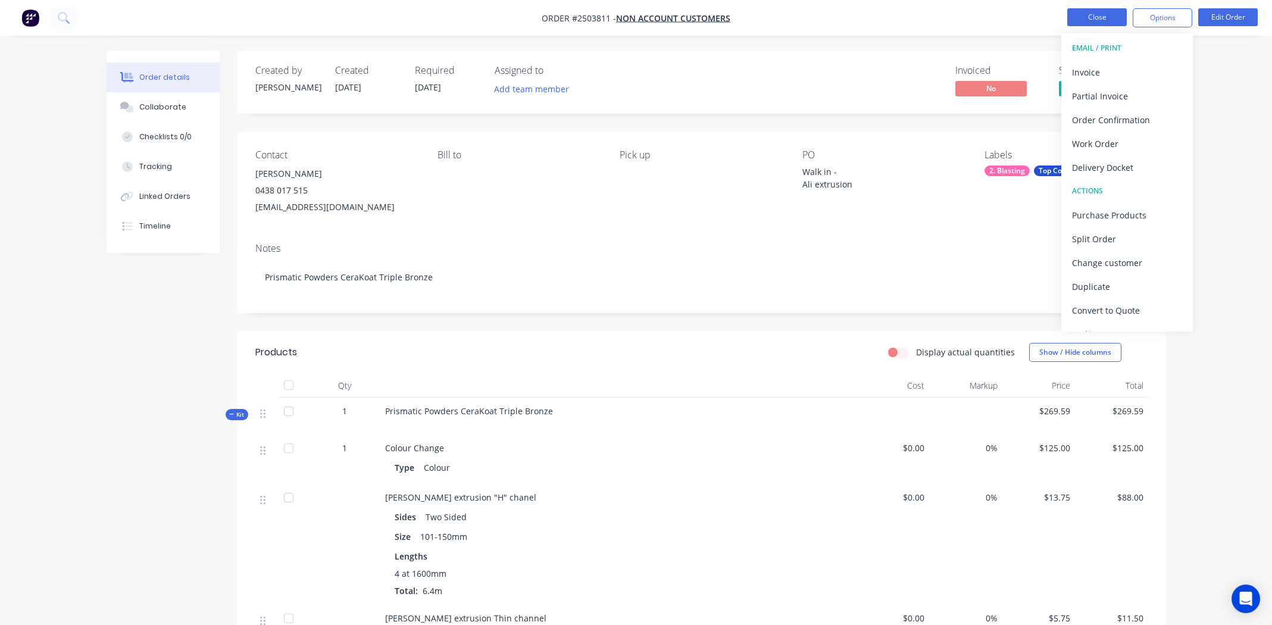
click at [1096, 12] on button "Close" at bounding box center [1097, 17] width 60 height 18
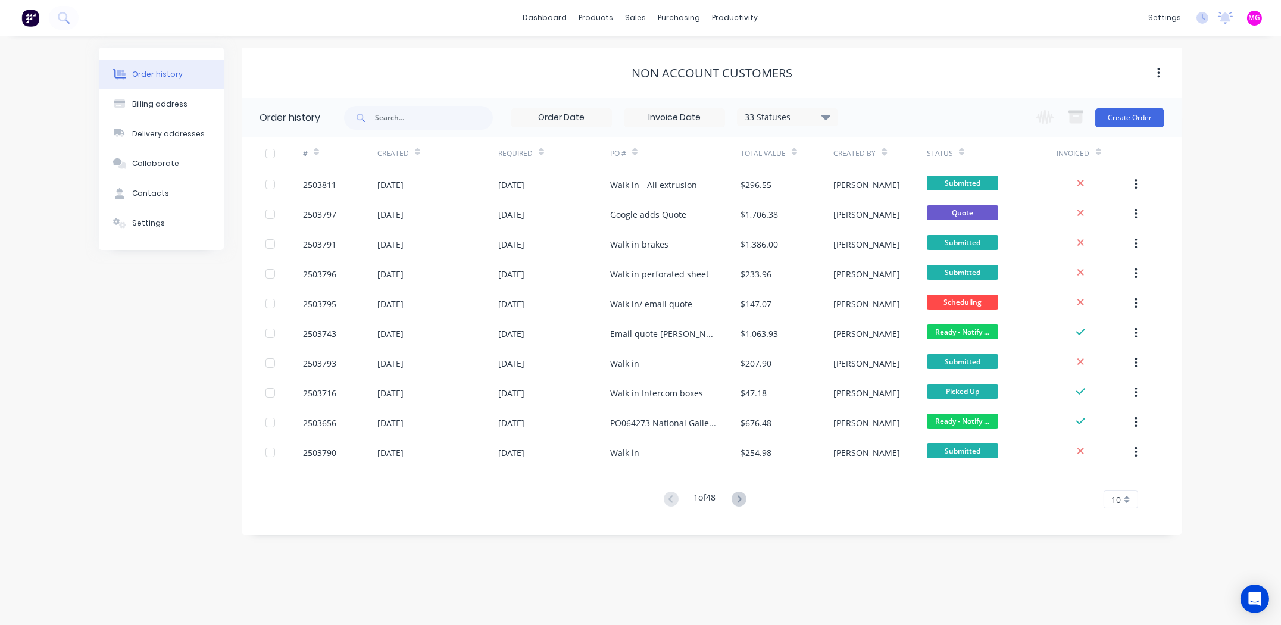
click at [910, 12] on div "dashboard products sales purchasing productivity dashboard products Product Cat…" at bounding box center [640, 18] width 1281 height 36
click at [633, 15] on div "sales" at bounding box center [636, 18] width 33 height 18
click at [658, 57] on div "Sales Orders" at bounding box center [680, 57] width 49 height 11
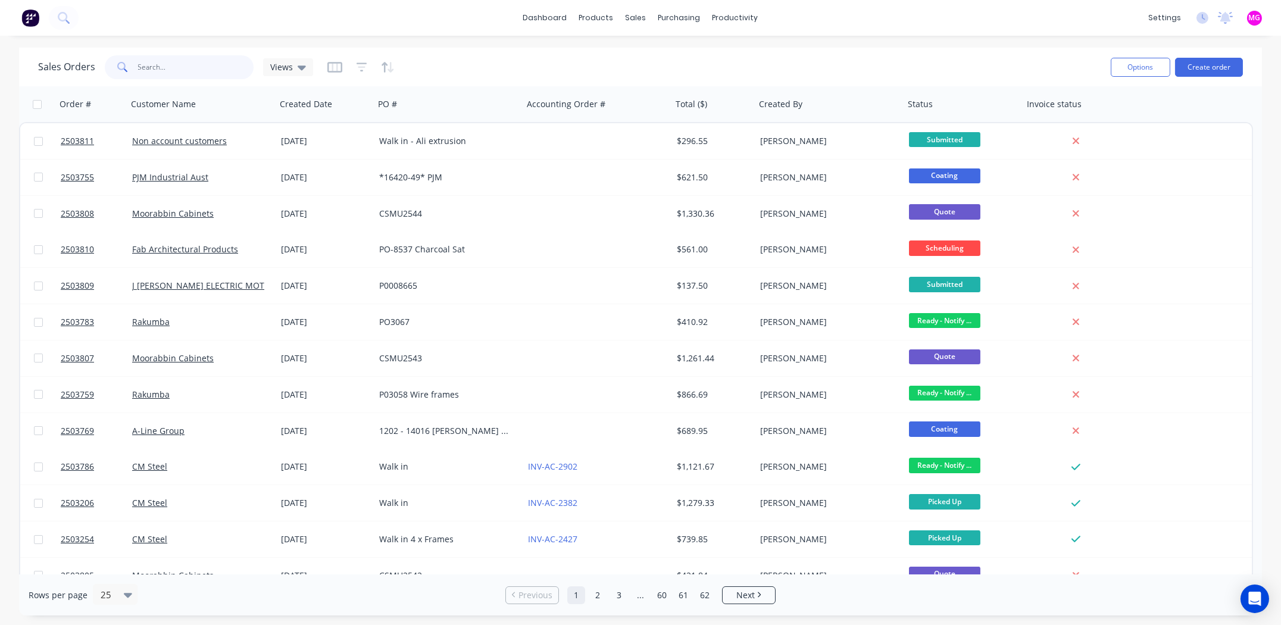
paste input "2503775"
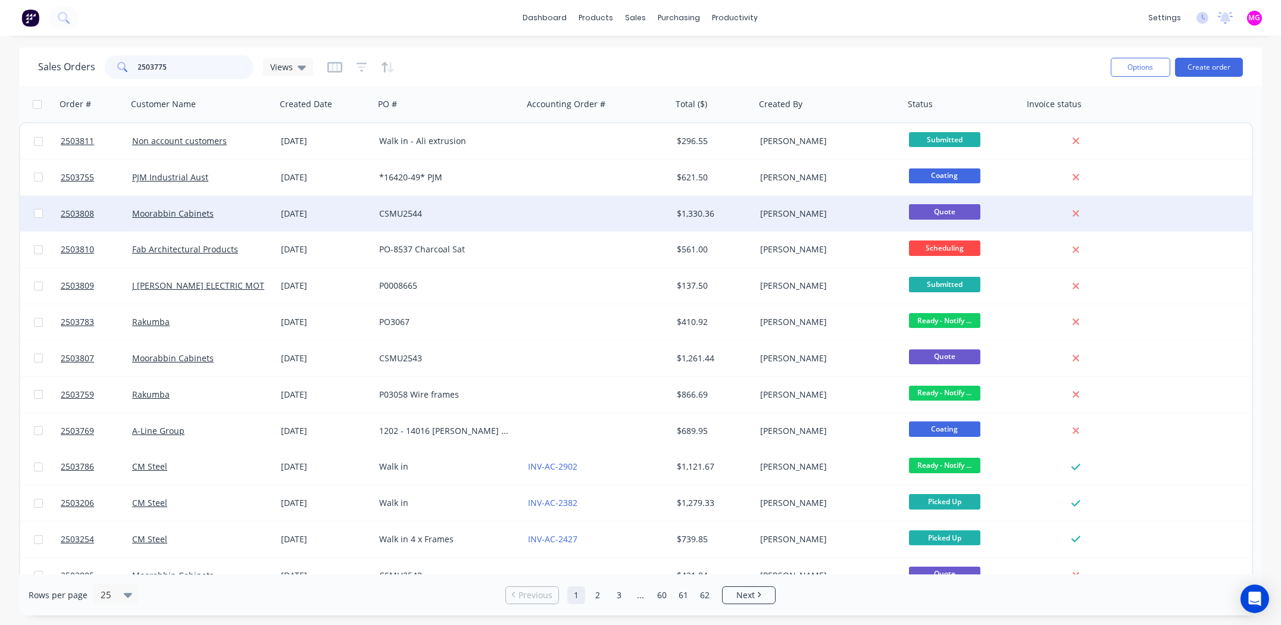
type input "2503775"
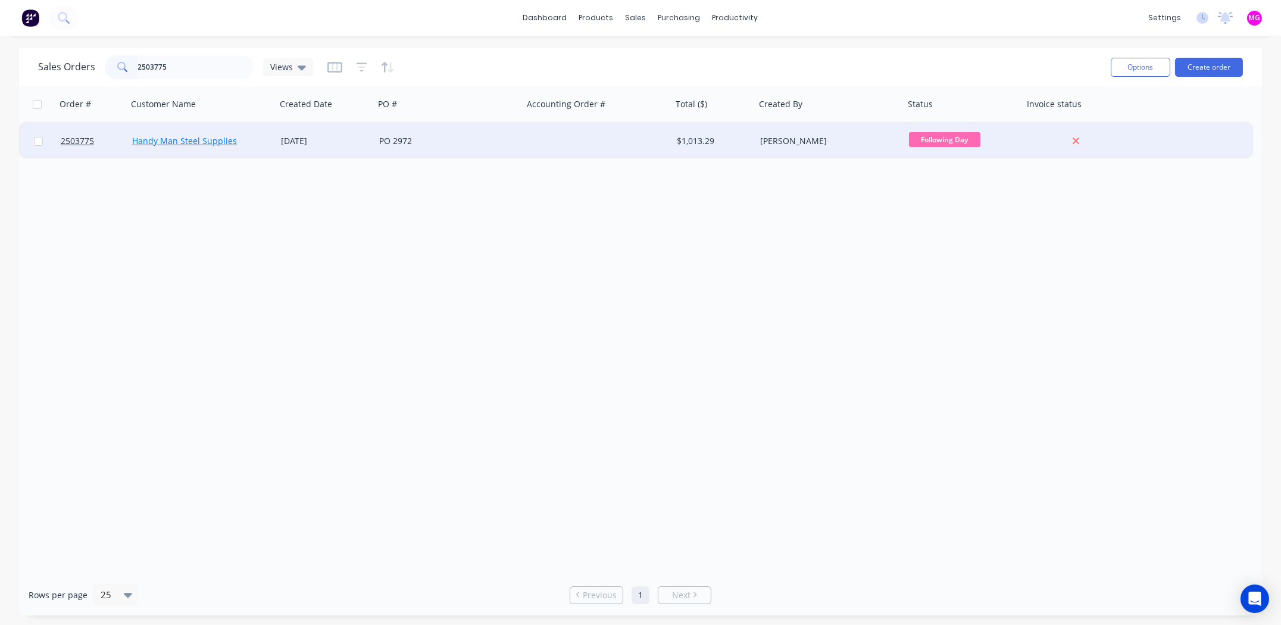
click at [160, 141] on link "Handy Man Steel Supplies" at bounding box center [184, 140] width 105 height 11
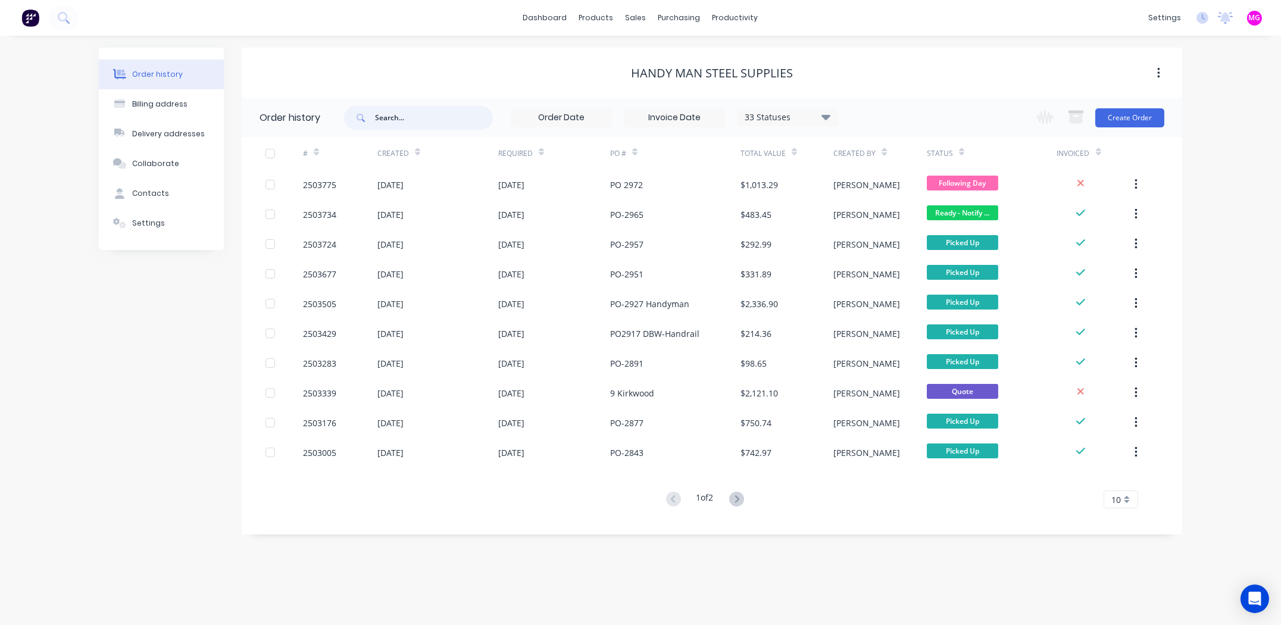
paste input "2503775"
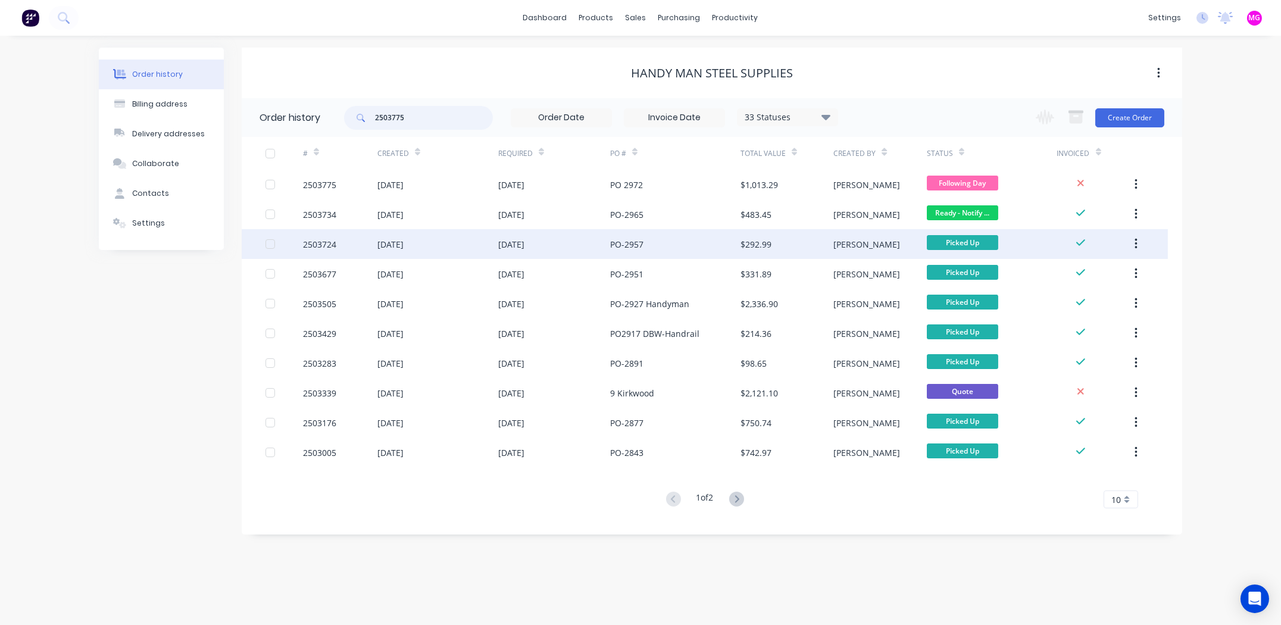
type input "2503775"
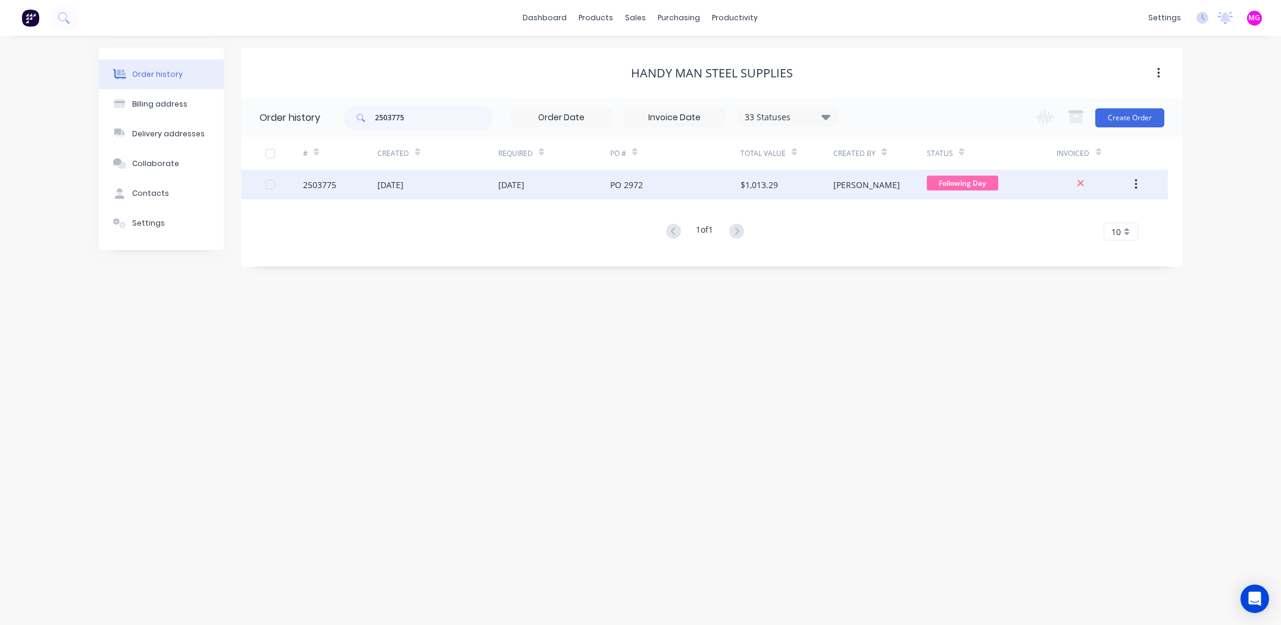
click at [313, 182] on div "2503775" at bounding box center [319, 185] width 33 height 12
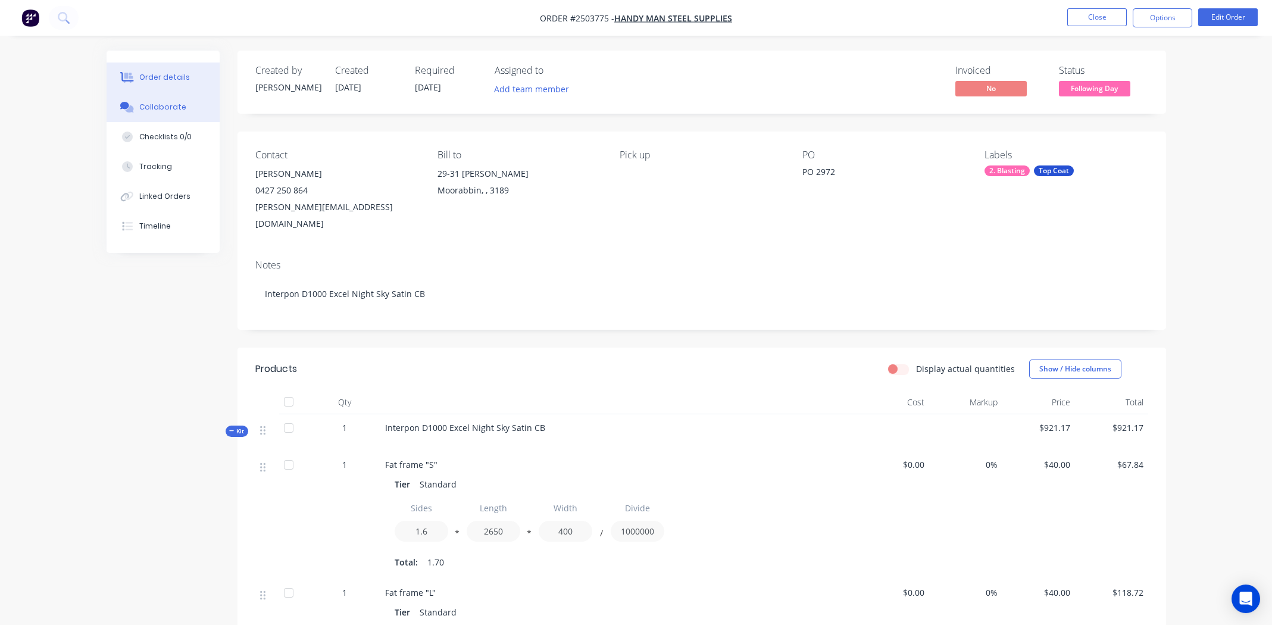
click at [152, 110] on div "Collaborate" at bounding box center [162, 107] width 47 height 11
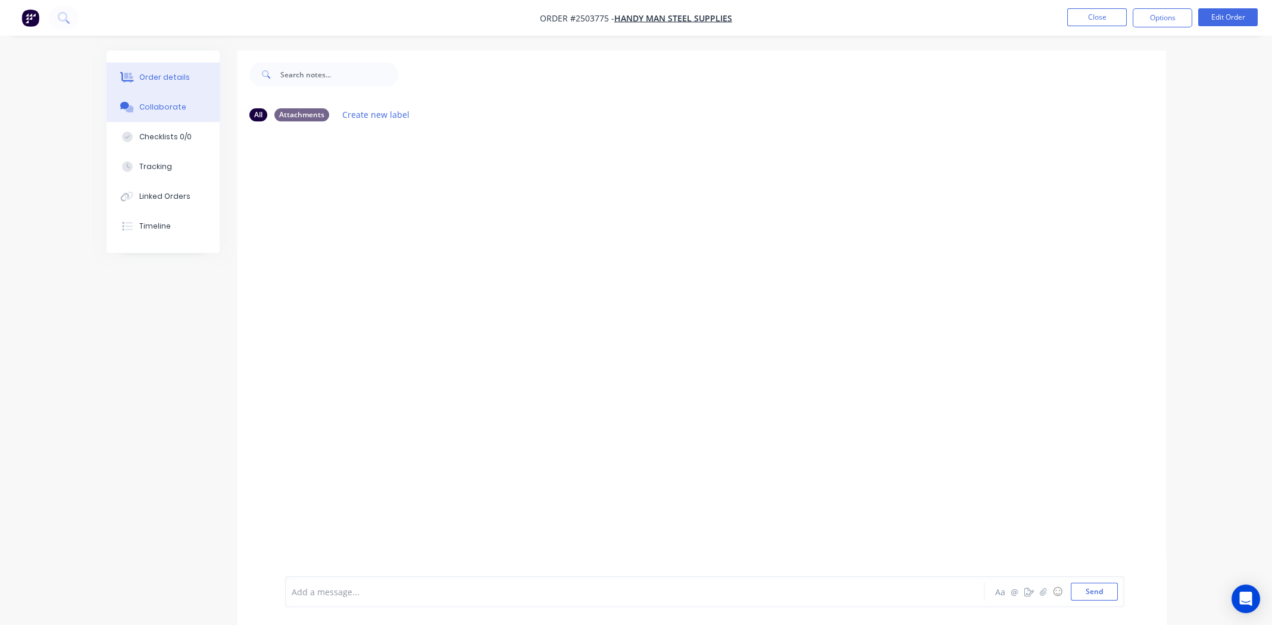
click at [167, 70] on button "Order details" at bounding box center [163, 77] width 113 height 30
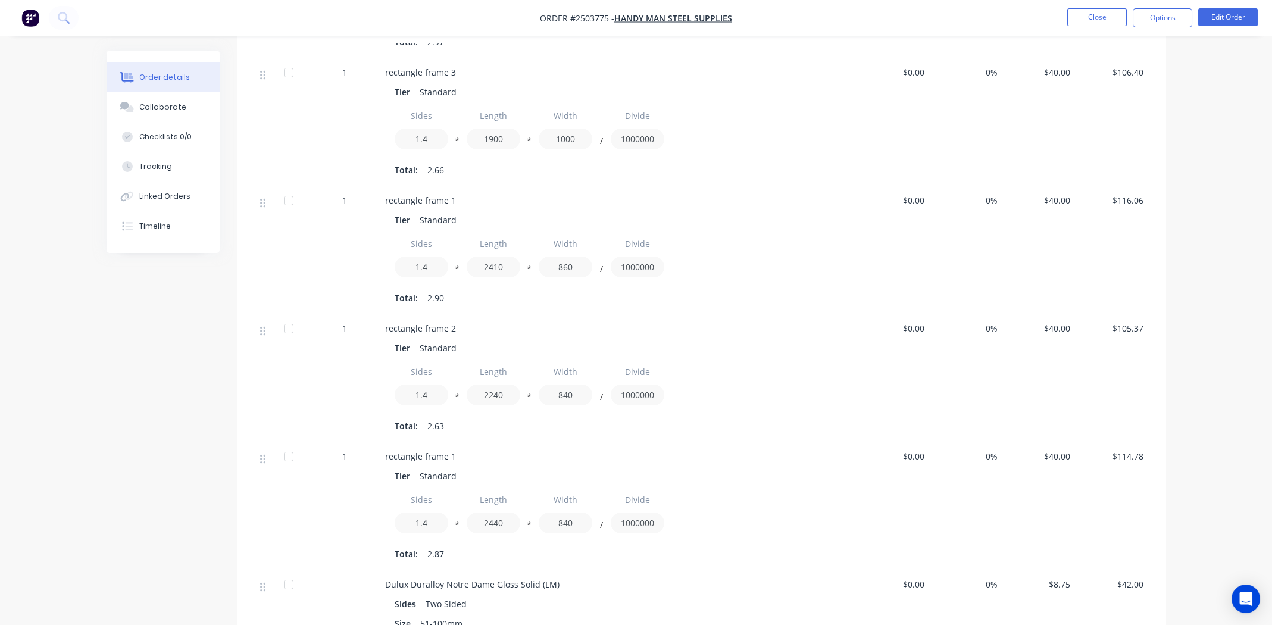
scroll to position [940, 0]
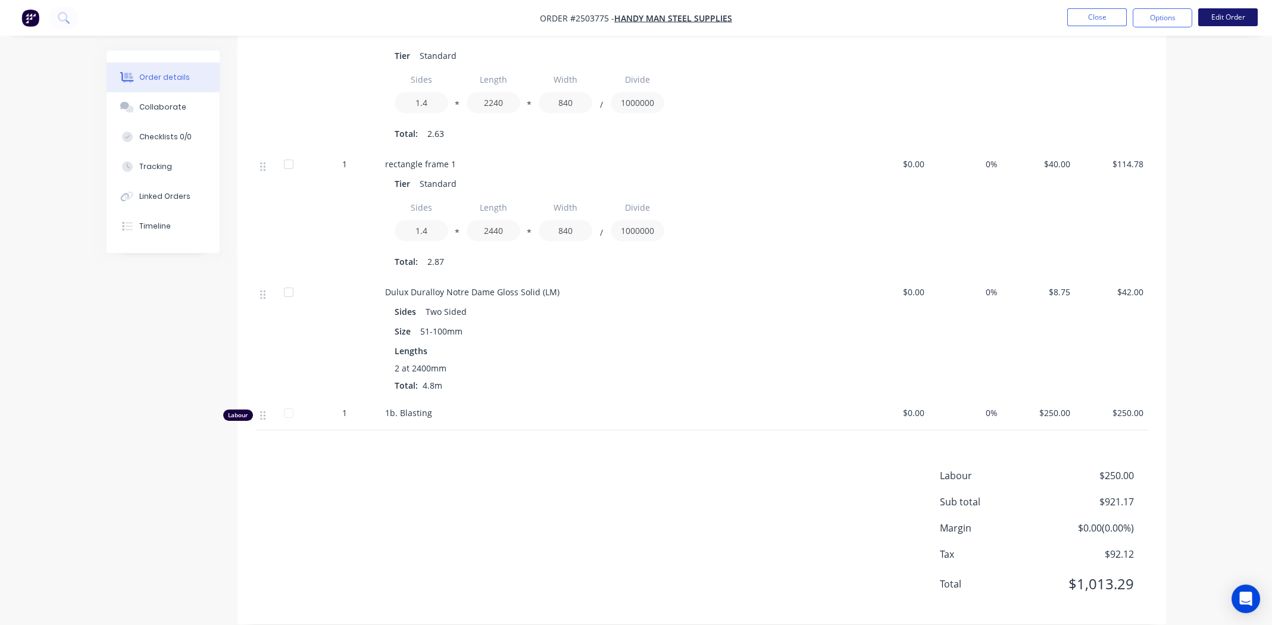
click at [1228, 16] on button "Edit Order" at bounding box center [1228, 17] width 60 height 18
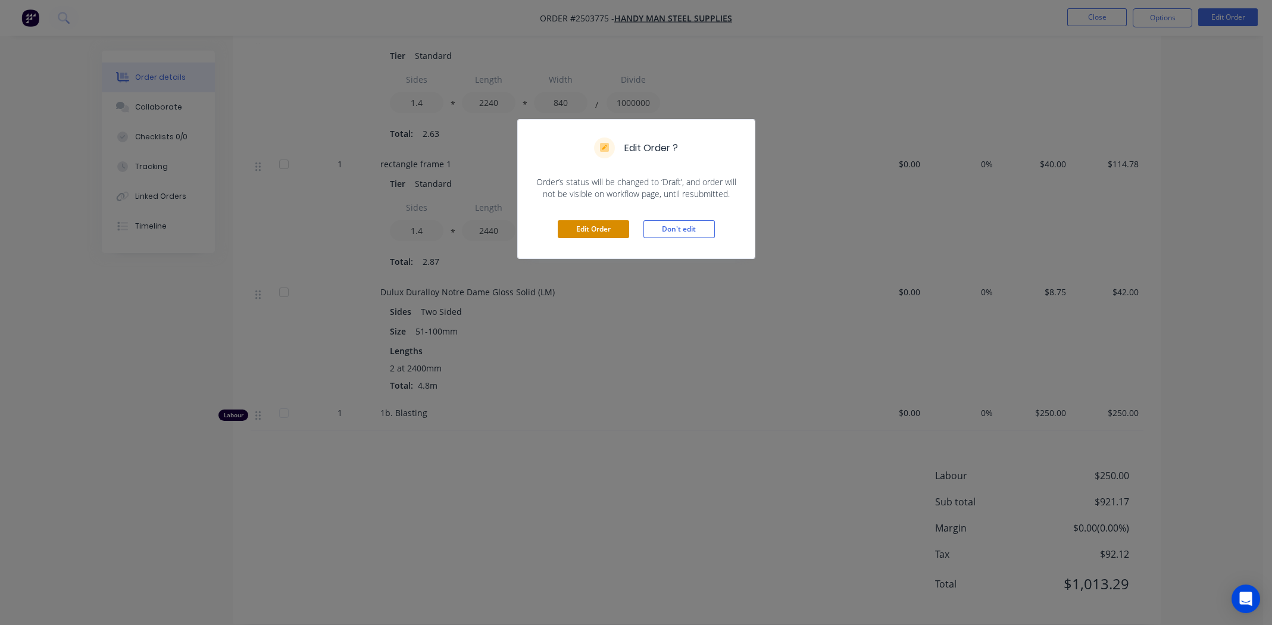
click at [586, 229] on button "Edit Order" at bounding box center [593, 229] width 71 height 18
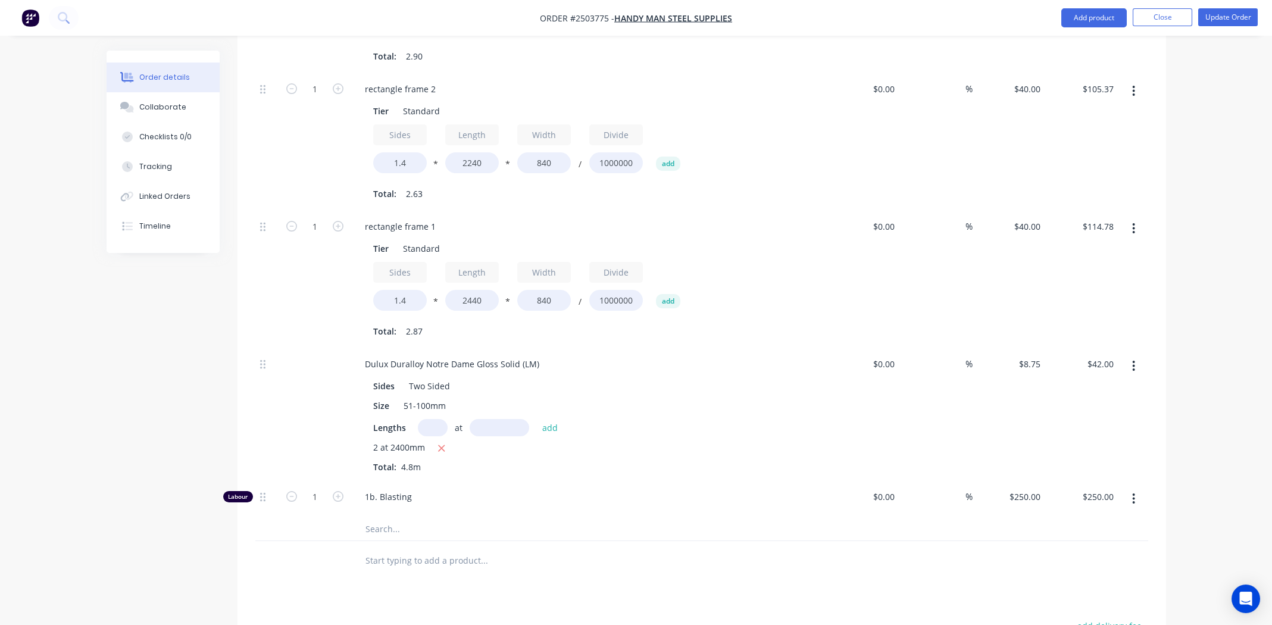
scroll to position [1184, 0]
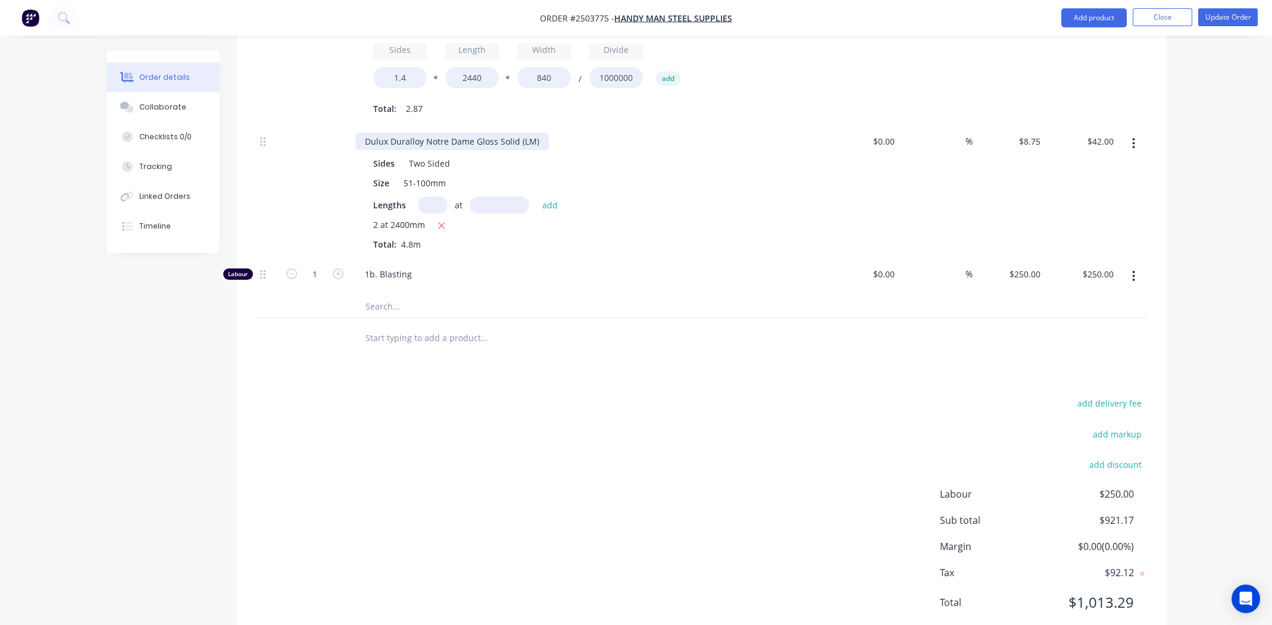
click at [479, 133] on div "Dulux Duralloy Notre Dame Gloss Solid (LM)" at bounding box center [451, 141] width 193 height 17
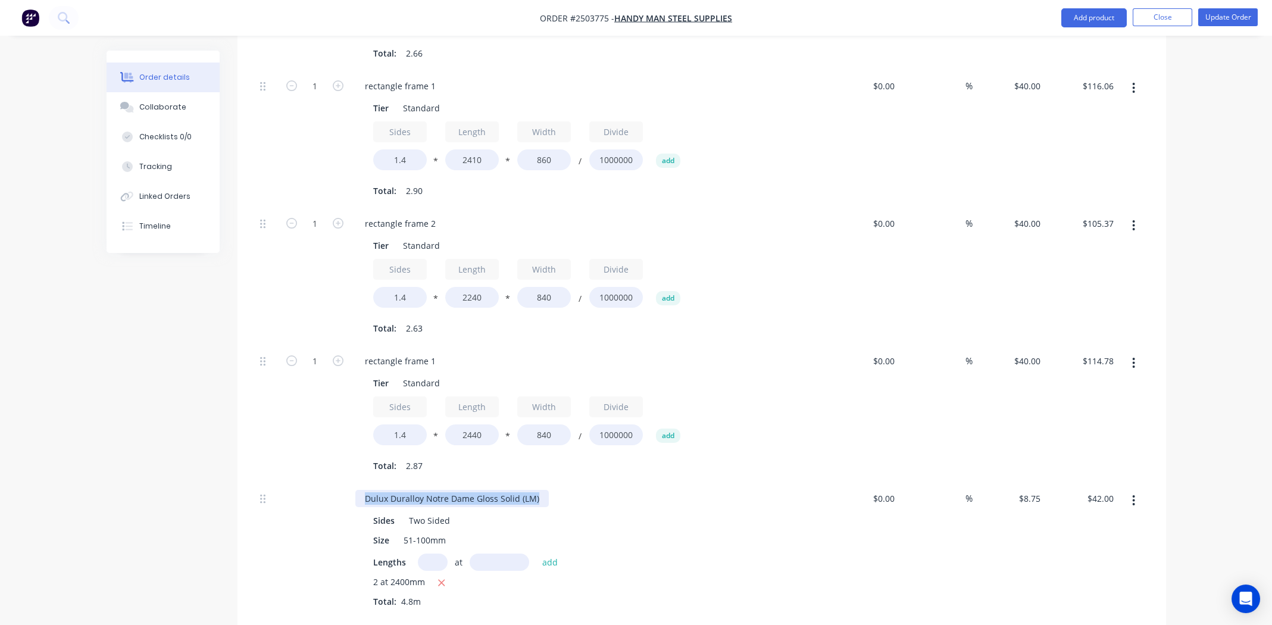
scroll to position [351, 0]
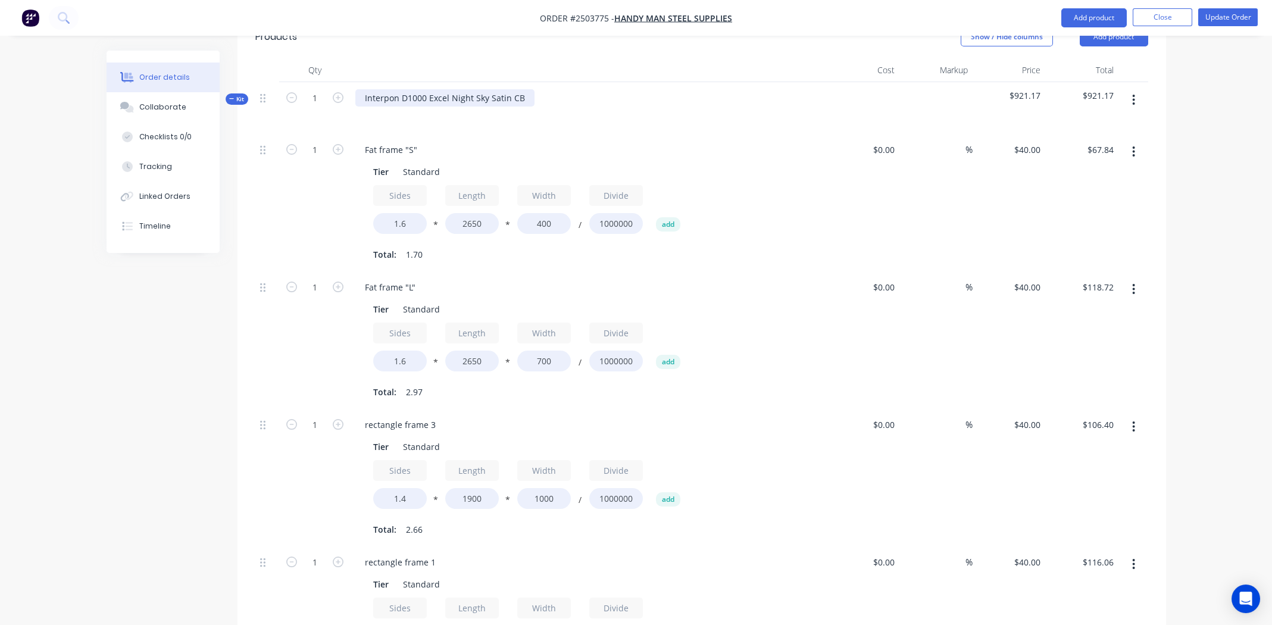
click at [461, 89] on div "Interpon D1000 Excel Night Sky Satin CB" at bounding box center [444, 97] width 179 height 17
click at [460, 89] on div "Interpon D1000 Excel Night Sky Satin CB" at bounding box center [444, 97] width 179 height 17
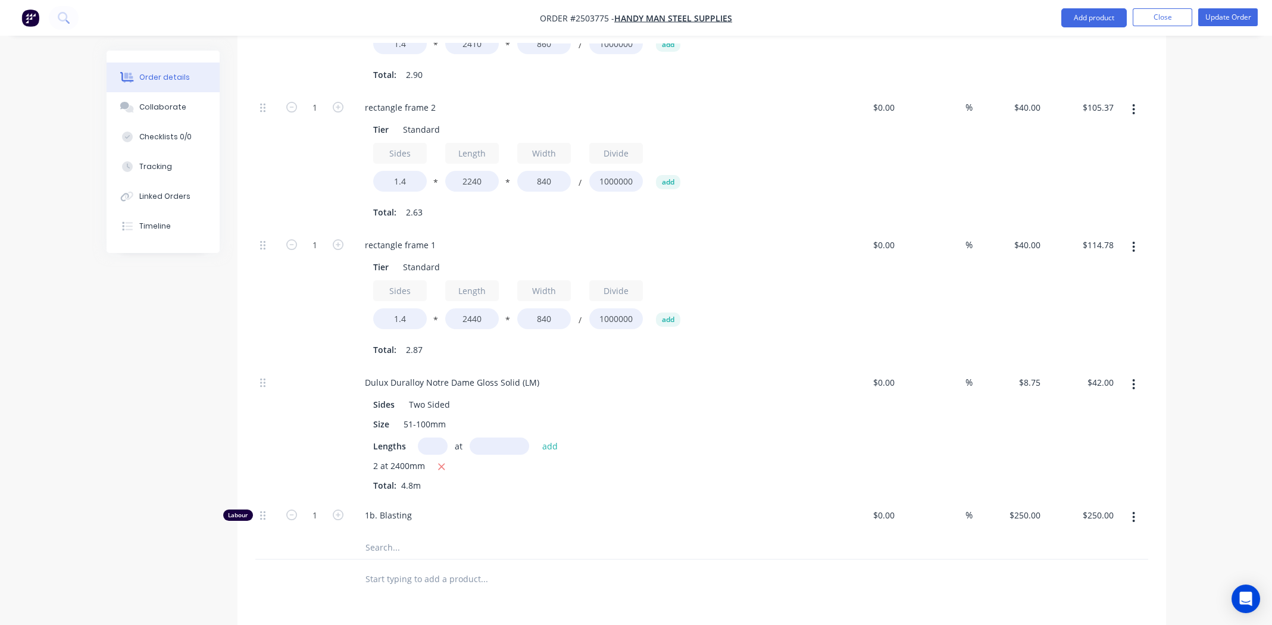
scroll to position [946, 0]
click at [459, 371] on div "Dulux Duralloy Notre Dame Gloss Solid (LM)" at bounding box center [451, 379] width 193 height 17
click at [676, 458] on div "Plinths Sides Two Sided Size 51-100mm Lengths at add 2 at 2400mm Total: 4.8m" at bounding box center [589, 430] width 476 height 133
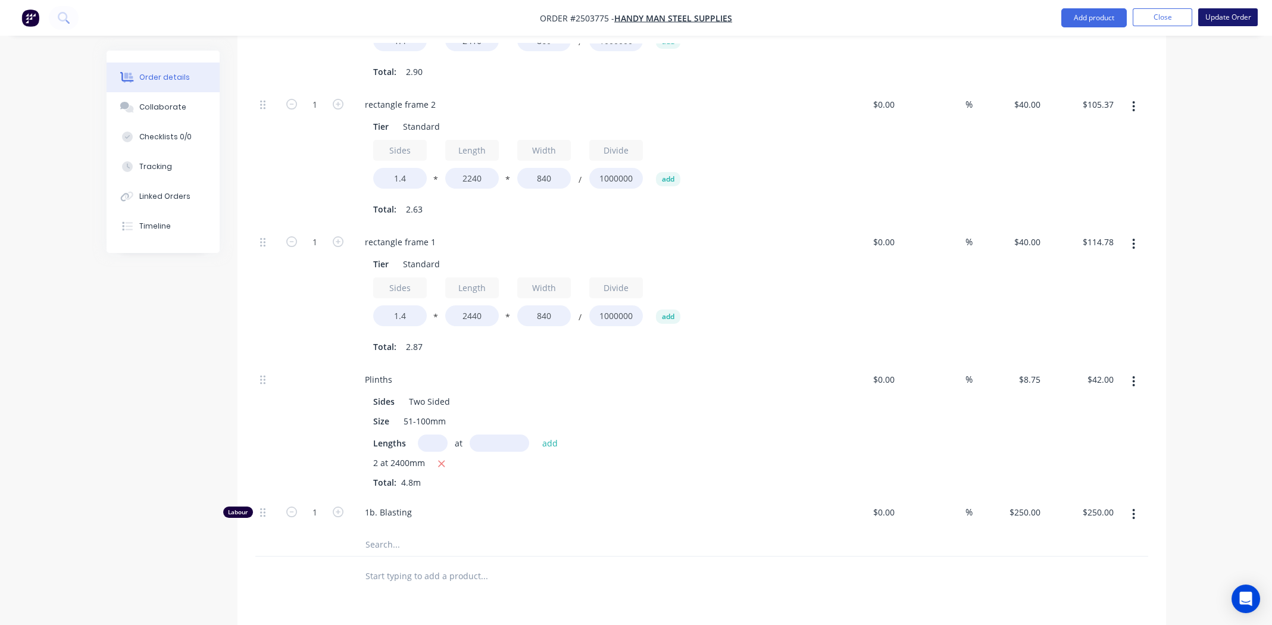
click at [1224, 15] on button "Update Order" at bounding box center [1228, 17] width 60 height 18
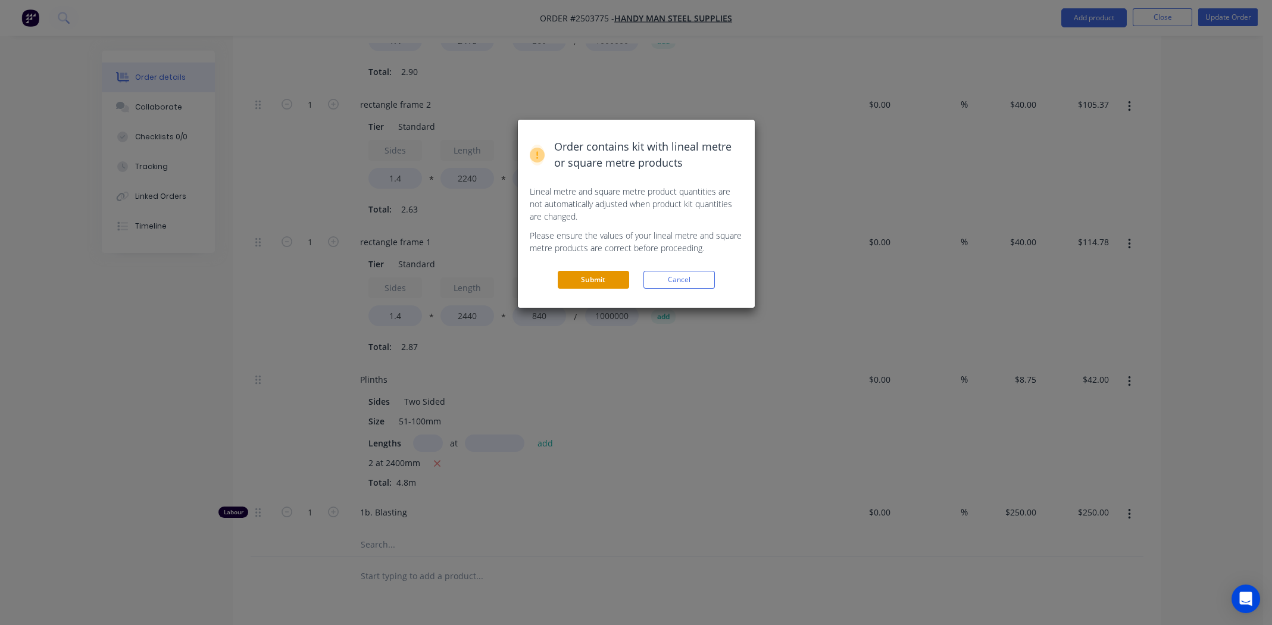
click at [589, 275] on button "Submit" at bounding box center [593, 280] width 71 height 18
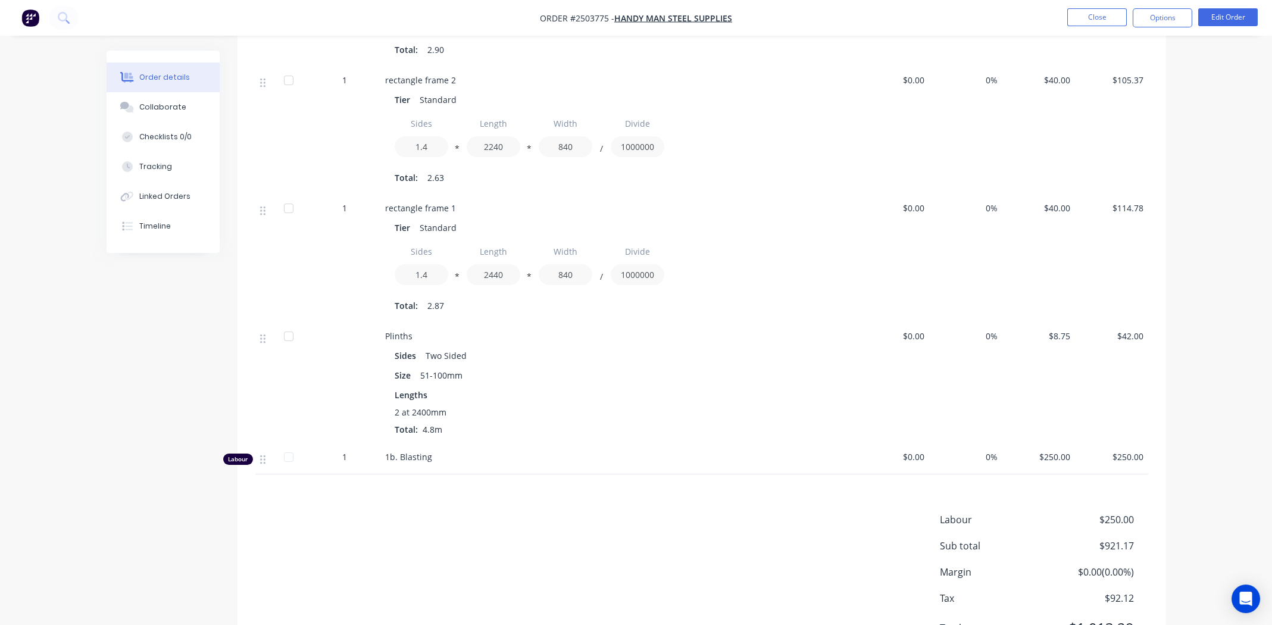
scroll to position [940, 0]
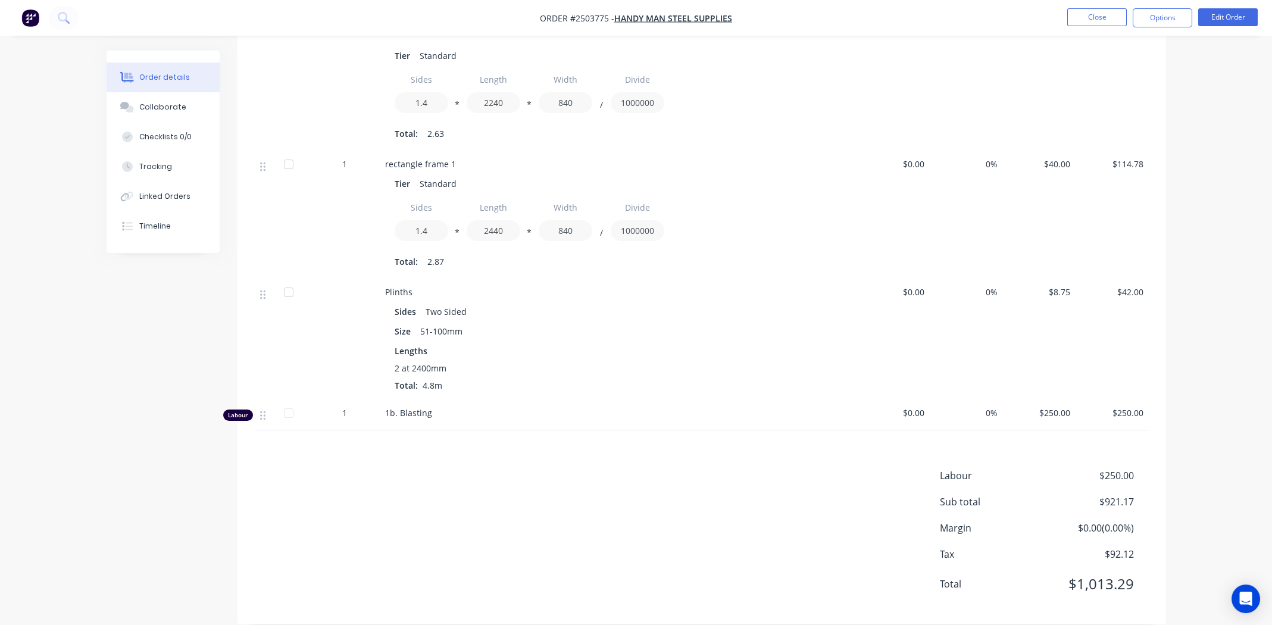
click at [545, 486] on div "Labour $250.00 Sub total $921.17 Margin $0.00 ( 0.00 %) Tax $92.12 Total $1,013…" at bounding box center [701, 537] width 893 height 138
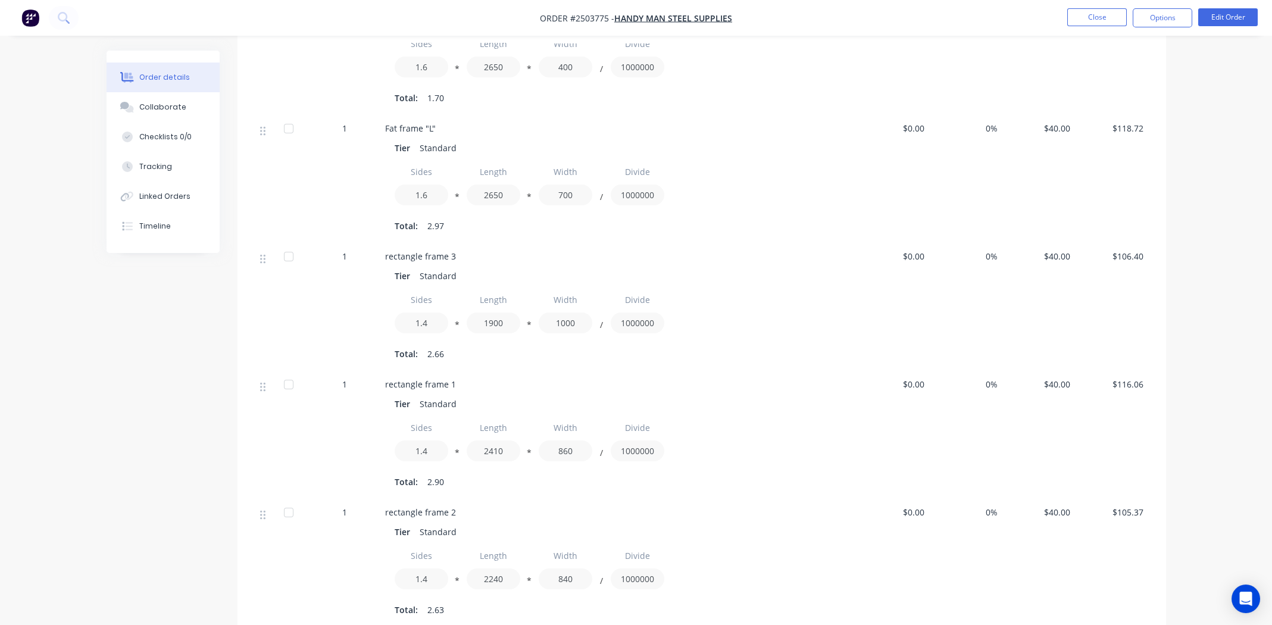
scroll to position [0, 0]
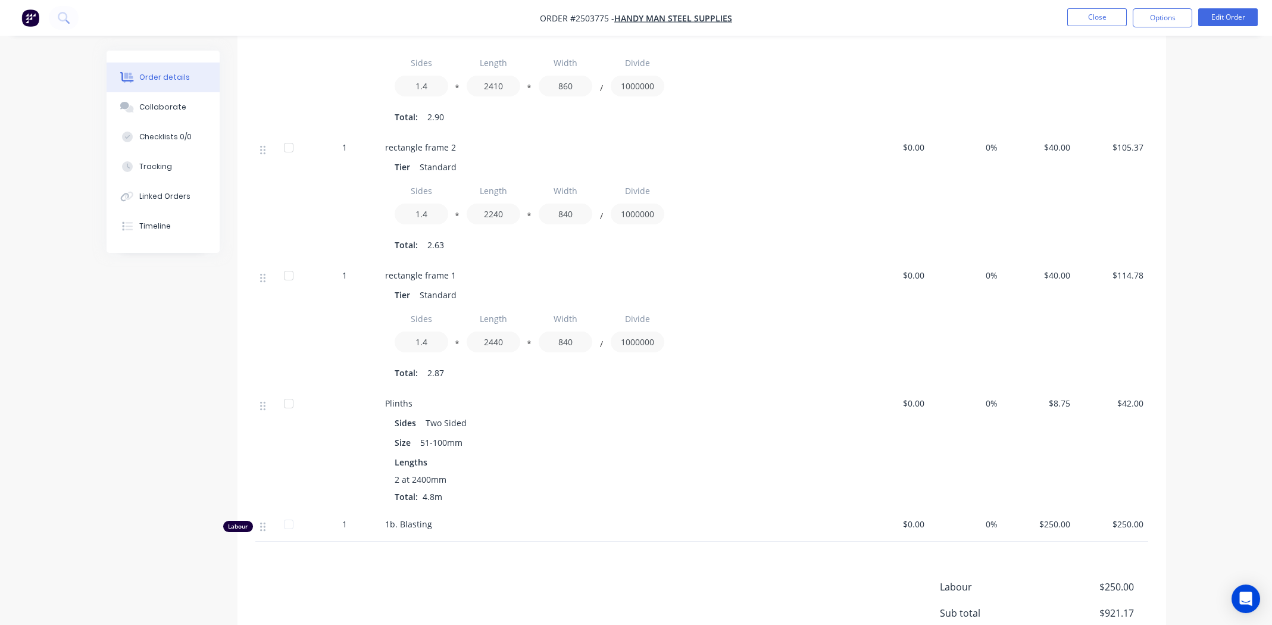
scroll to position [833, 0]
click at [450, 266] on span "rectangle frame 1" at bounding box center [420, 271] width 71 height 11
click at [612, 430] on div "Size 51-100mm" at bounding box center [619, 438] width 448 height 17
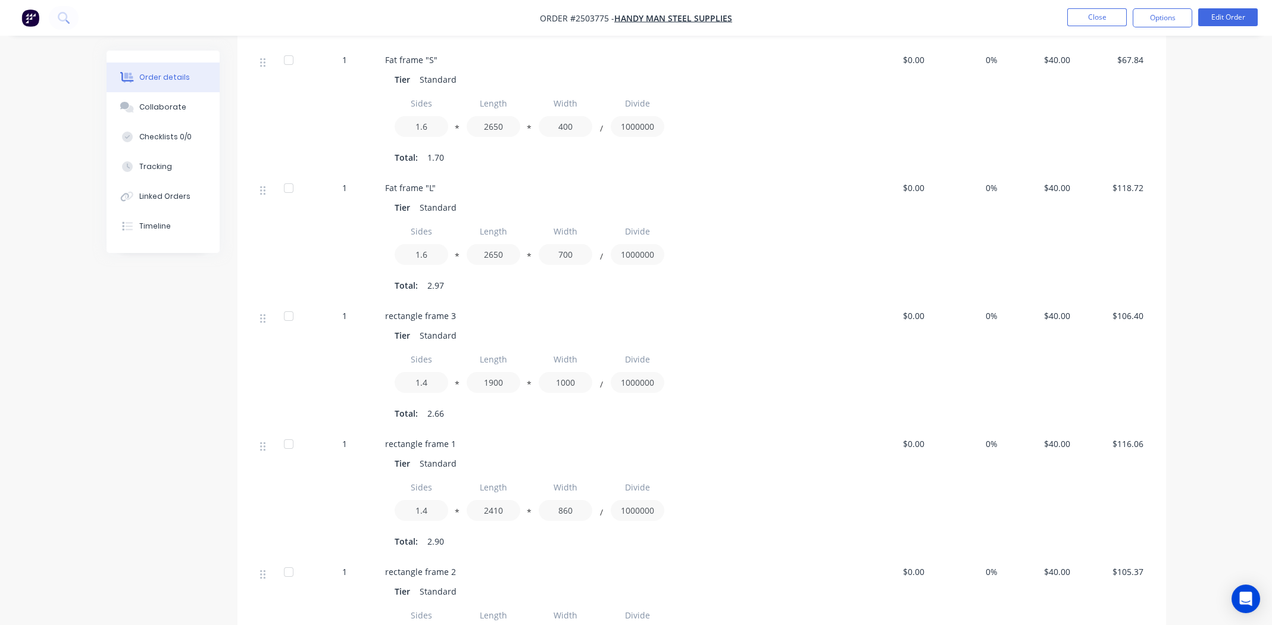
scroll to position [297, 0]
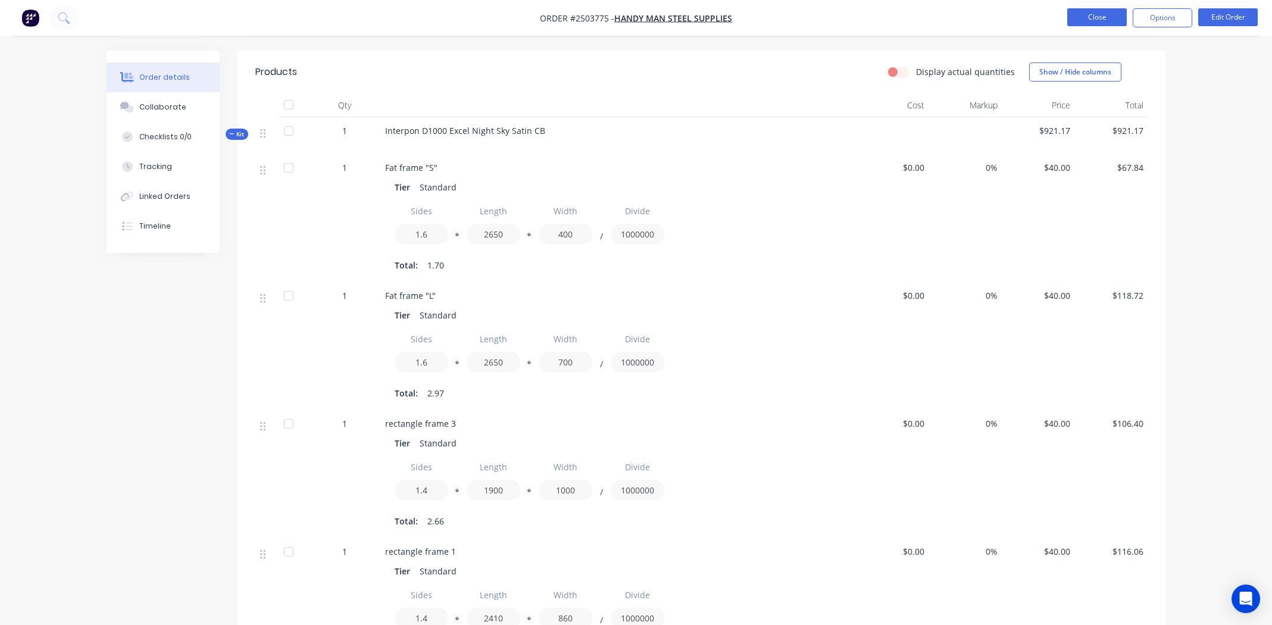
click at [1092, 21] on button "Close" at bounding box center [1097, 17] width 60 height 18
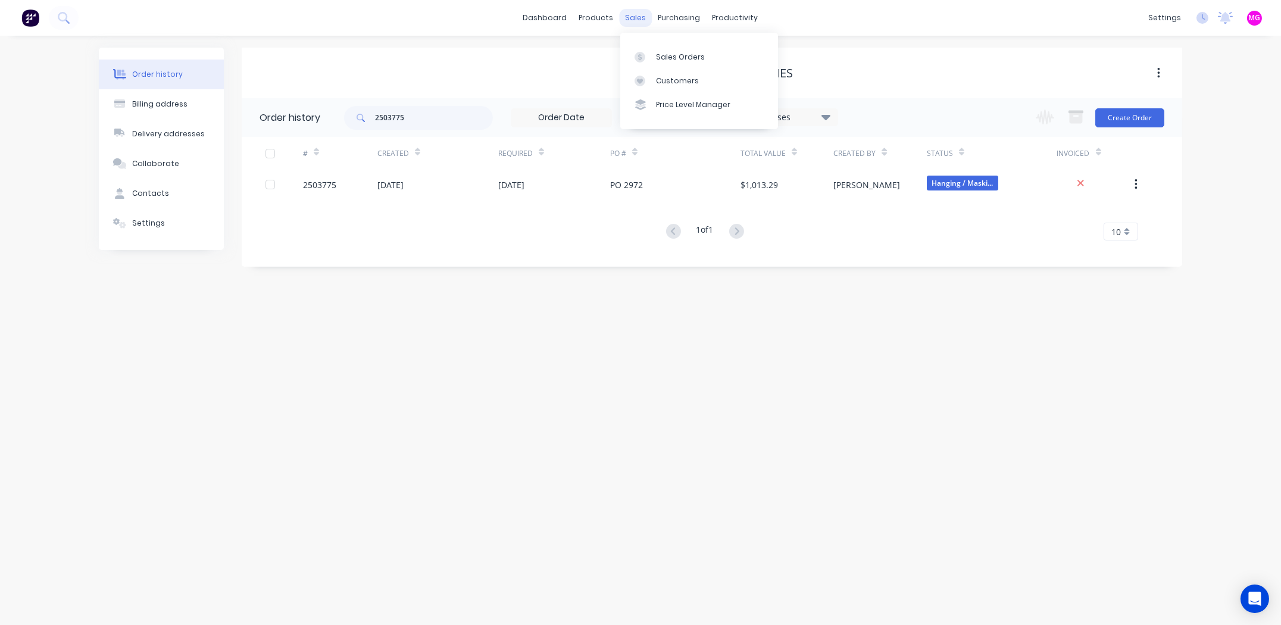
click at [634, 20] on div "sales" at bounding box center [636, 18] width 33 height 18
click at [671, 57] on div "Sales Orders" at bounding box center [680, 57] width 49 height 11
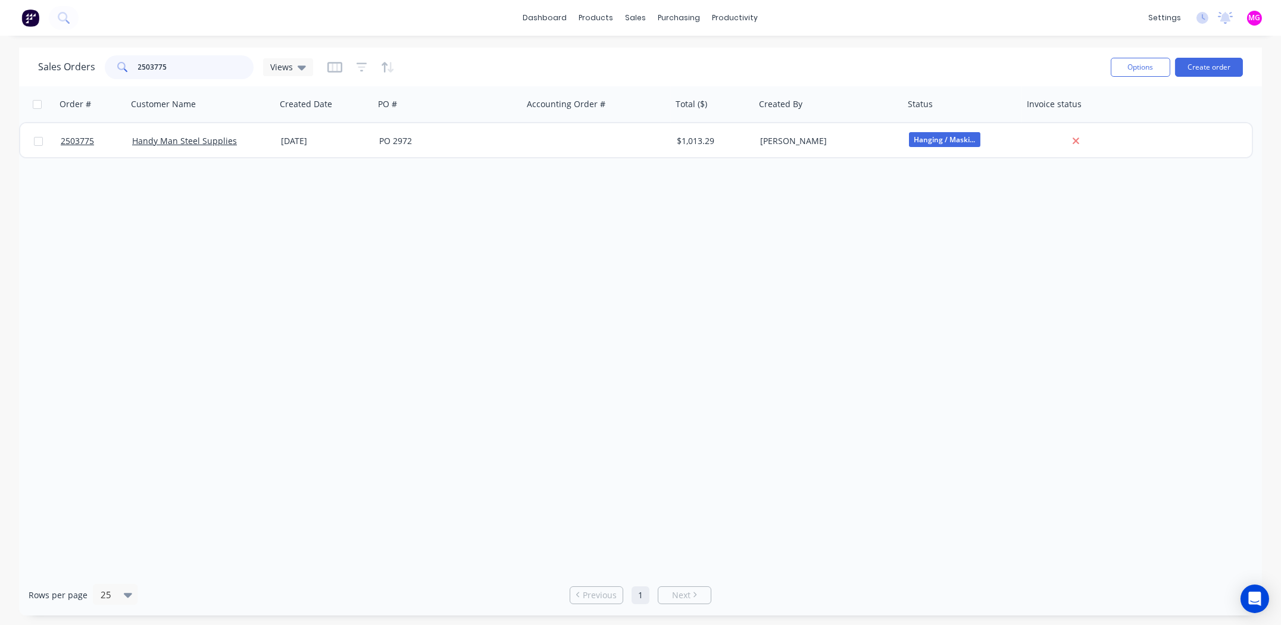
click at [174, 64] on input "2503775" at bounding box center [196, 67] width 116 height 24
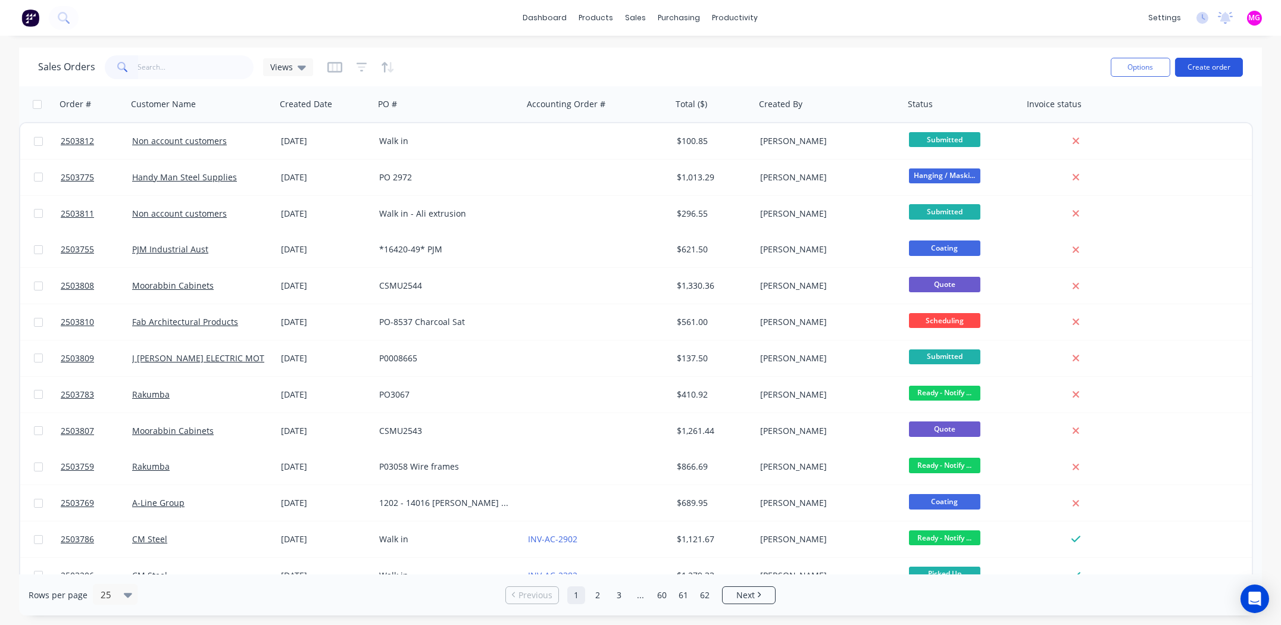
click at [1226, 65] on button "Create order" at bounding box center [1209, 67] width 68 height 19
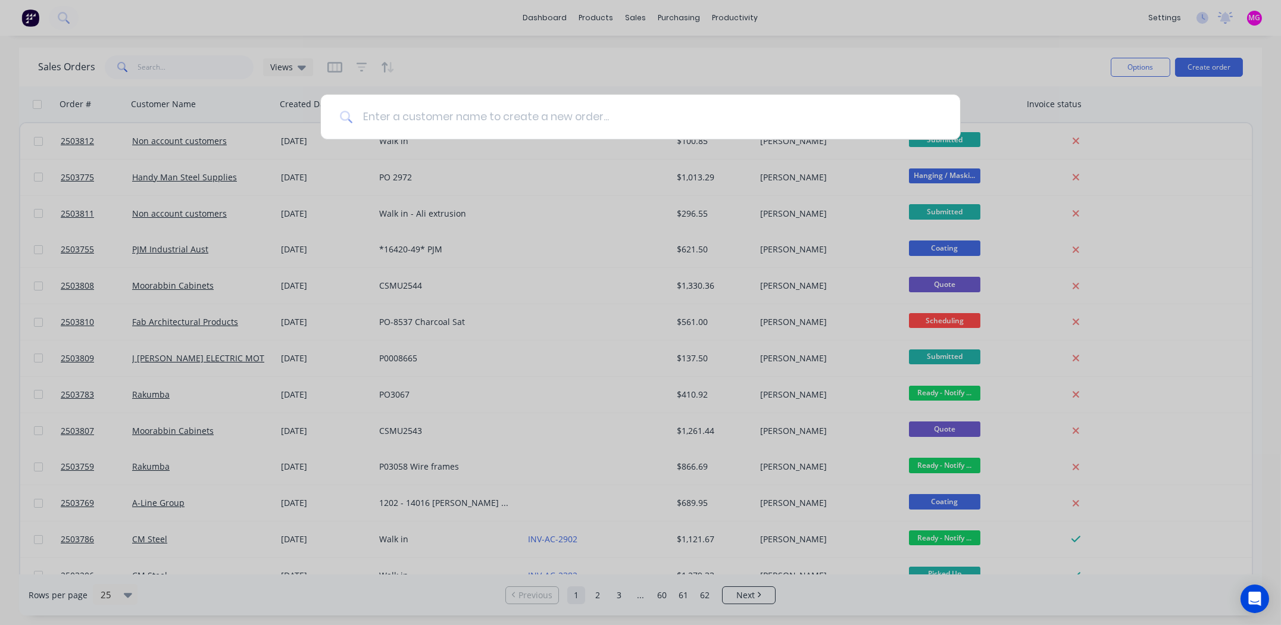
click at [486, 106] on input at bounding box center [647, 117] width 588 height 45
click at [468, 114] on input at bounding box center [647, 117] width 588 height 45
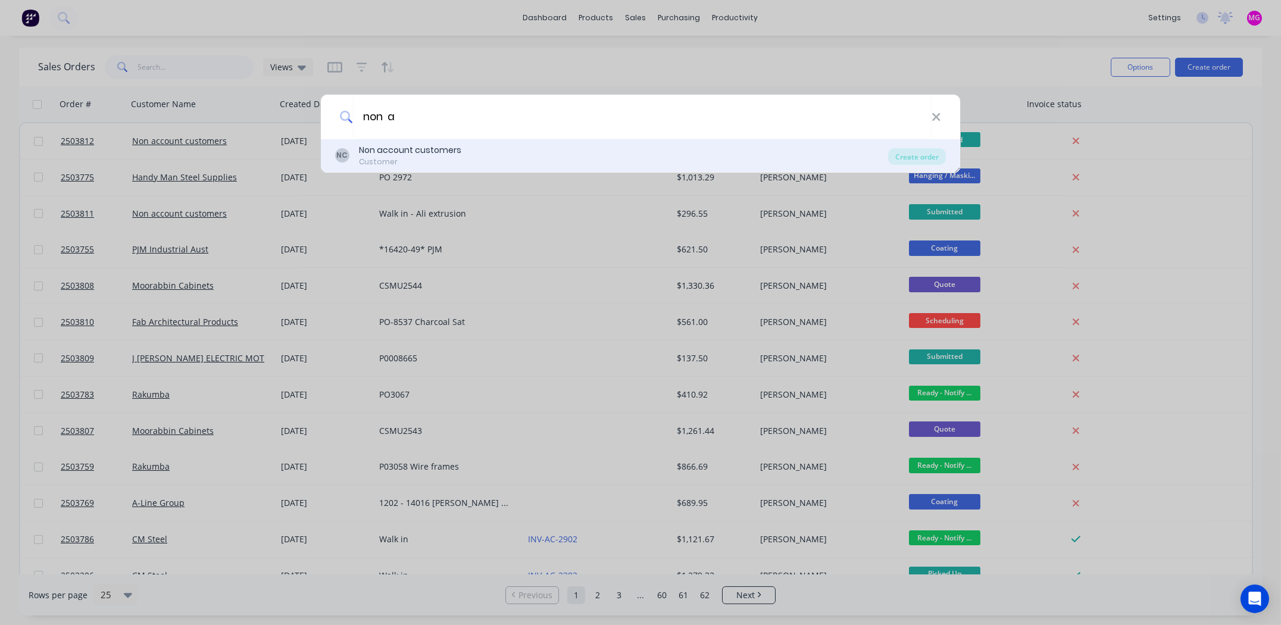
type input "non a"
click at [379, 147] on div "Non account customers" at bounding box center [410, 150] width 102 height 12
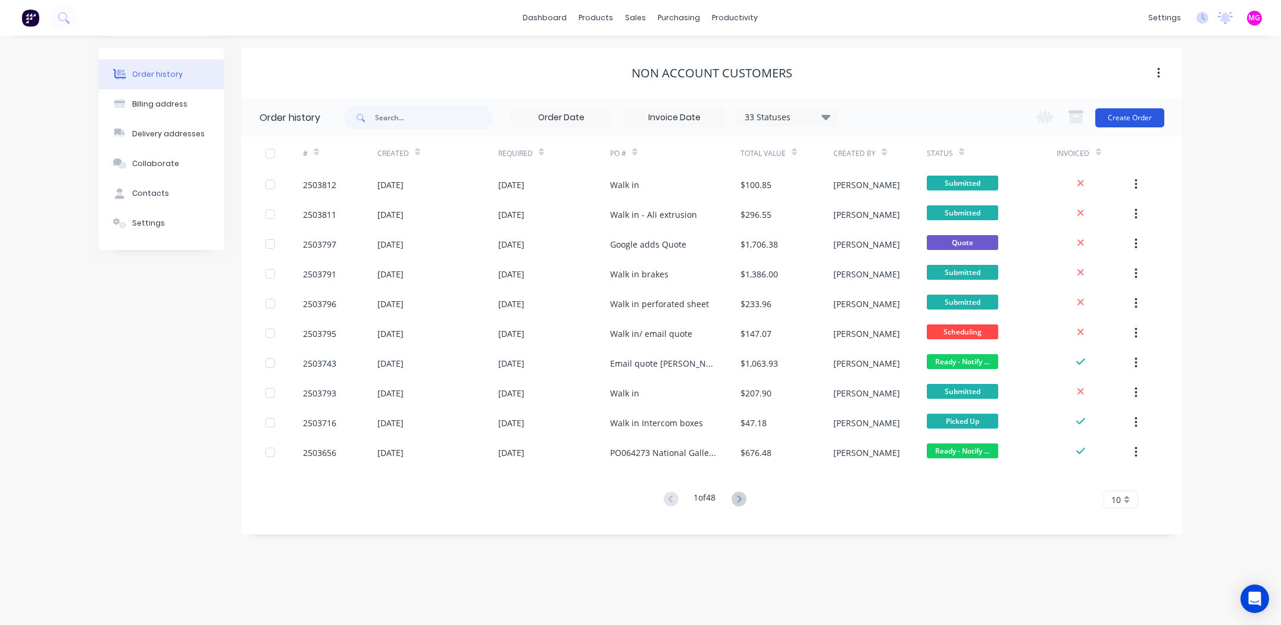
click at [1141, 118] on button "Create Order" at bounding box center [1129, 117] width 69 height 19
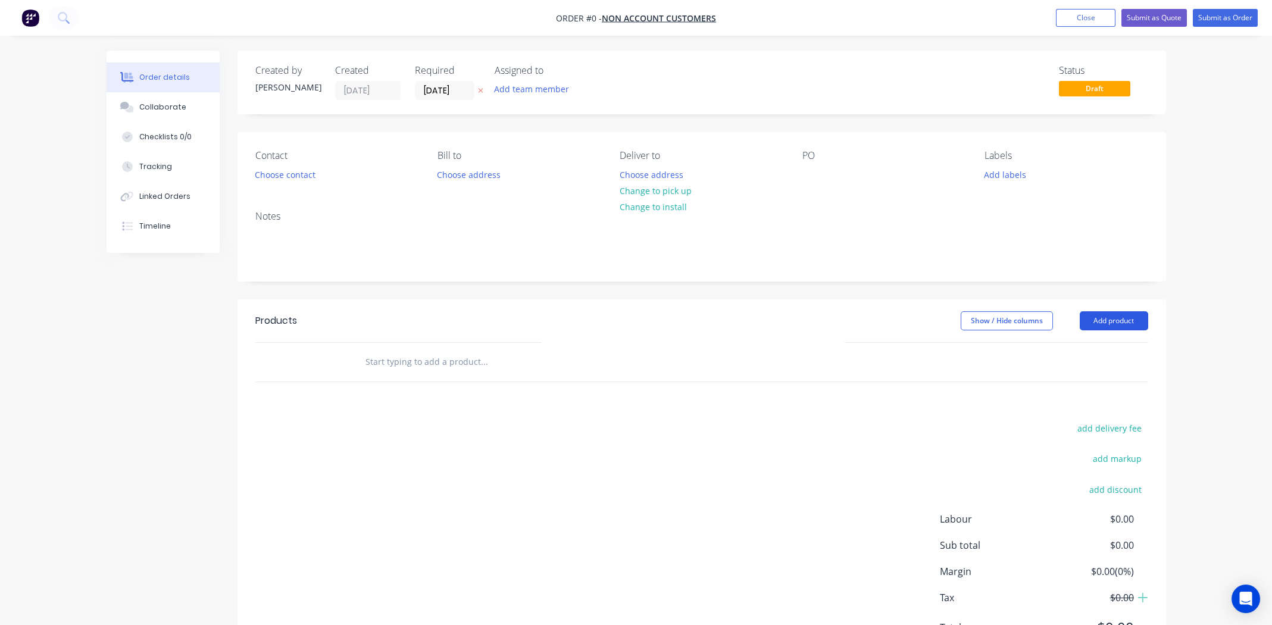
click at [1118, 317] on button "Add product" at bounding box center [1114, 320] width 68 height 19
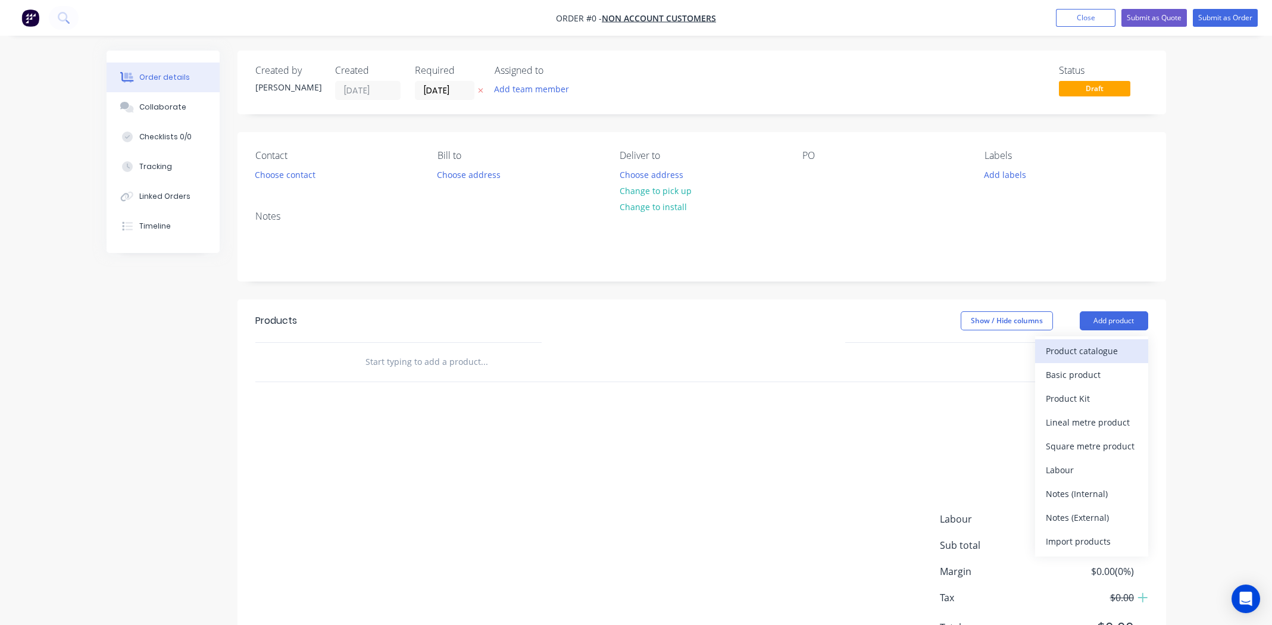
click at [1134, 358] on div "Product catalogue" at bounding box center [1092, 350] width 92 height 17
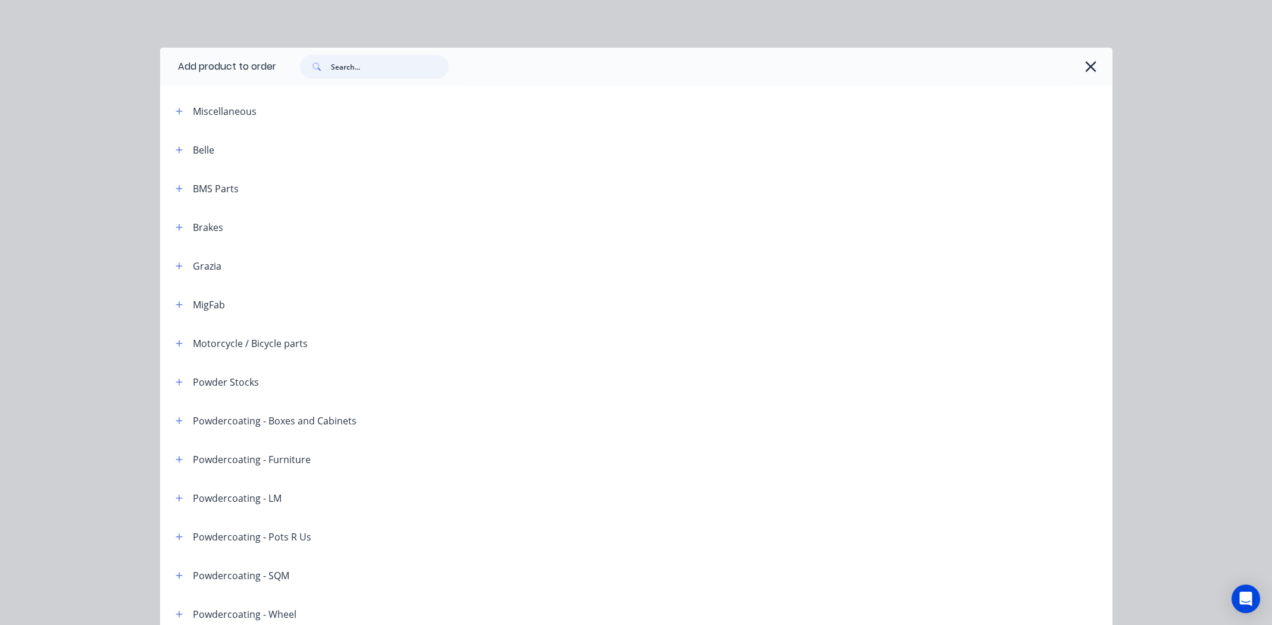
click at [395, 74] on input "text" at bounding box center [390, 67] width 118 height 24
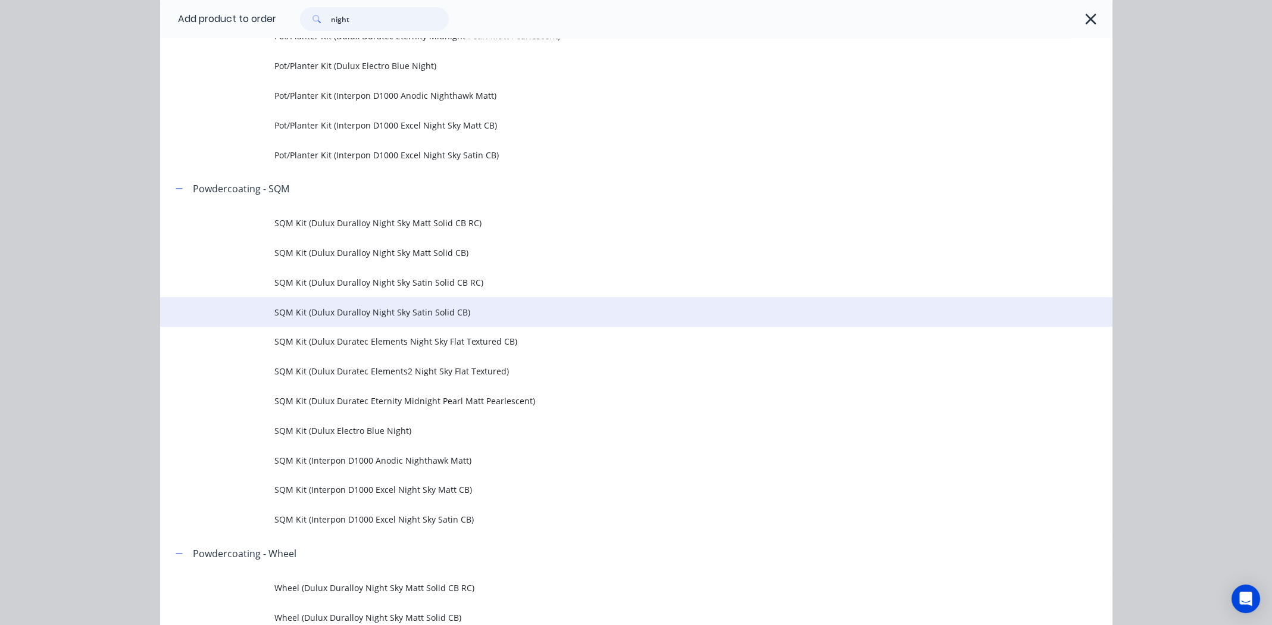
scroll to position [1844, 0]
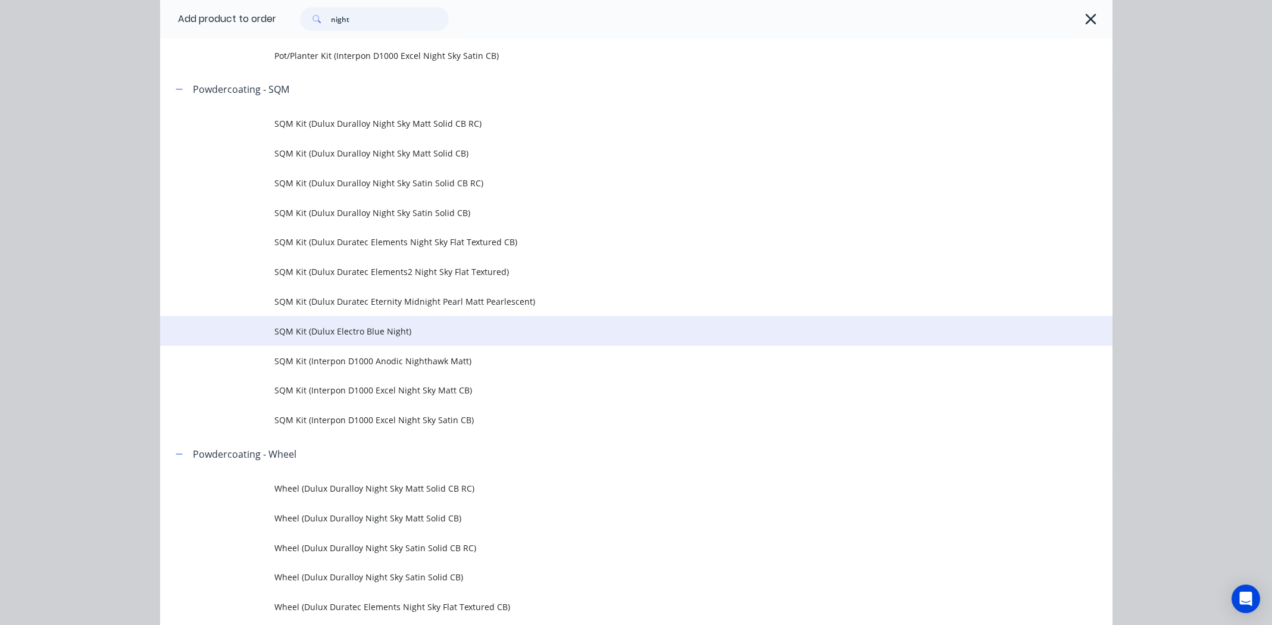
type input "night"
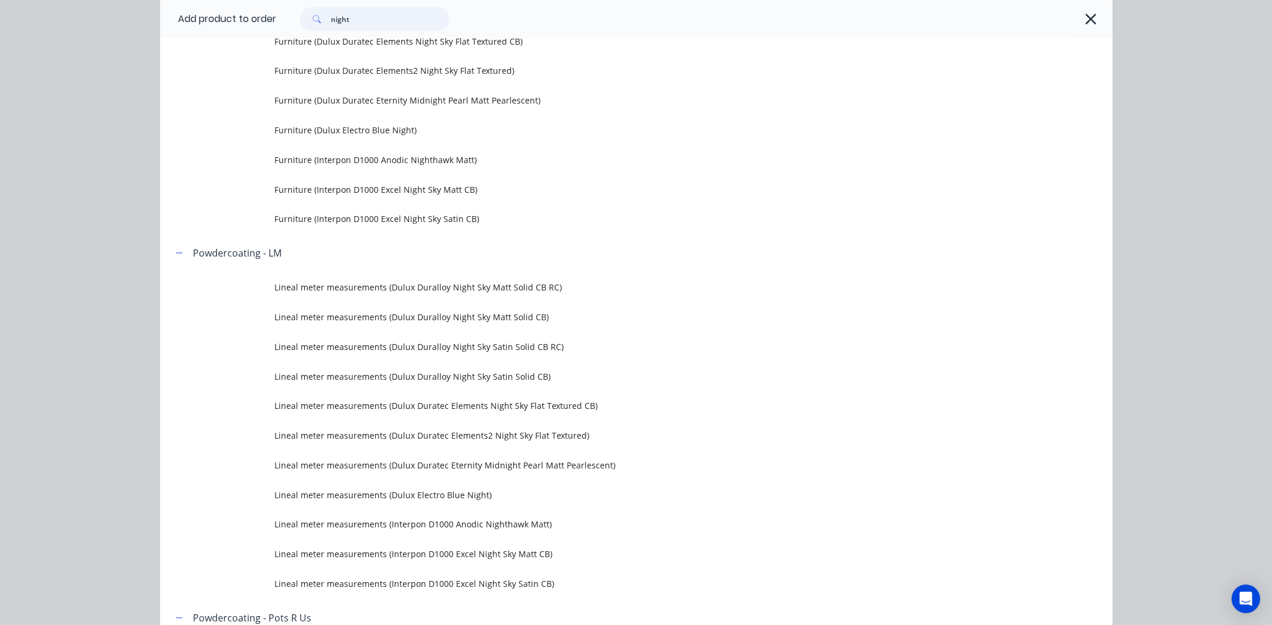
scroll to position [1190, 0]
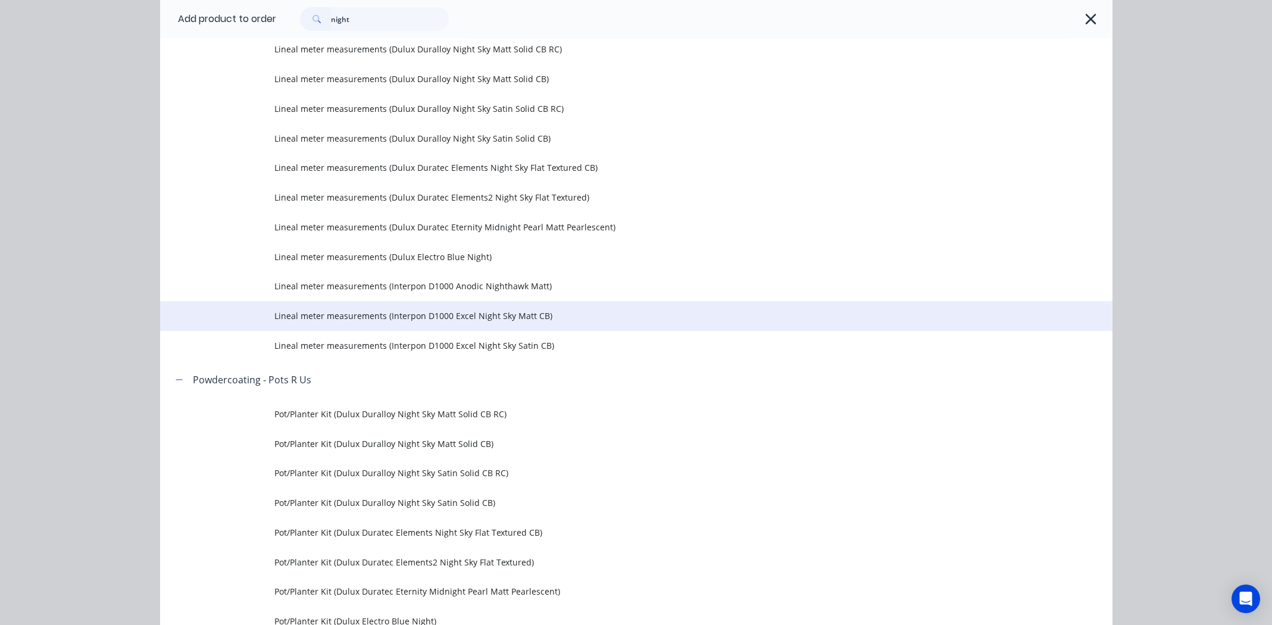
click at [493, 316] on span "Lineal meter measurements (Interpon D1000 Excel Night Sky Matt CB)" at bounding box center [609, 315] width 670 height 12
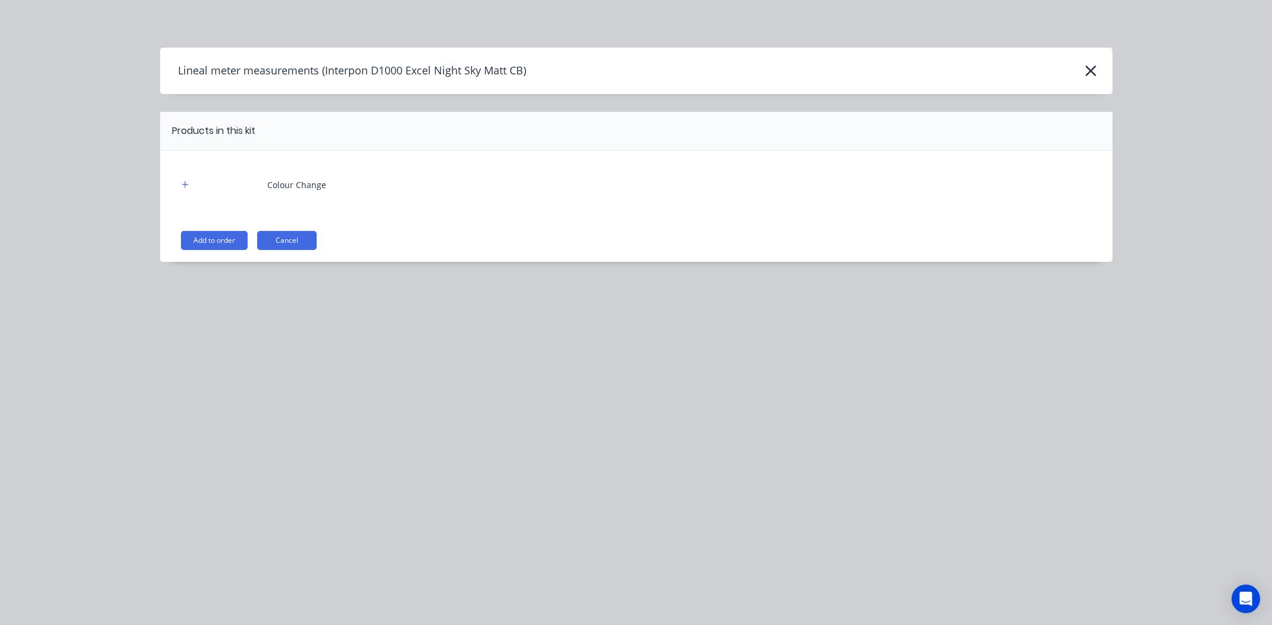
click at [211, 240] on button "Add to order" at bounding box center [214, 240] width 67 height 19
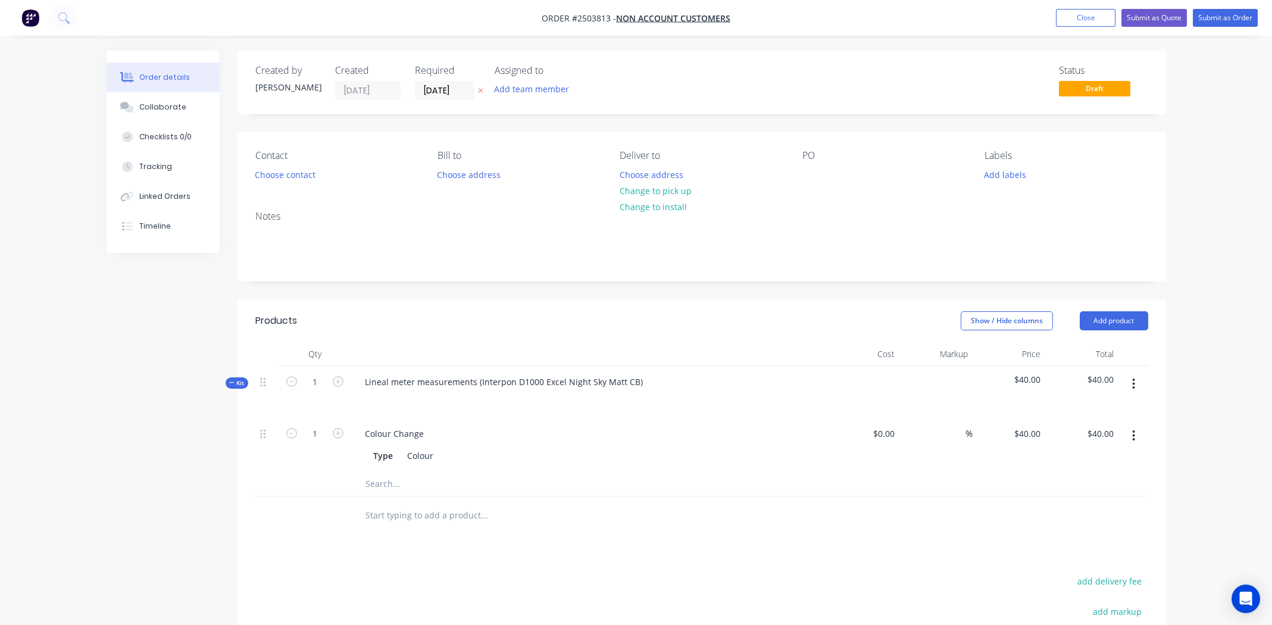
click at [1130, 380] on button "button" at bounding box center [1134, 383] width 28 height 21
click at [1080, 410] on div "Add product to kit" at bounding box center [1092, 415] width 92 height 17
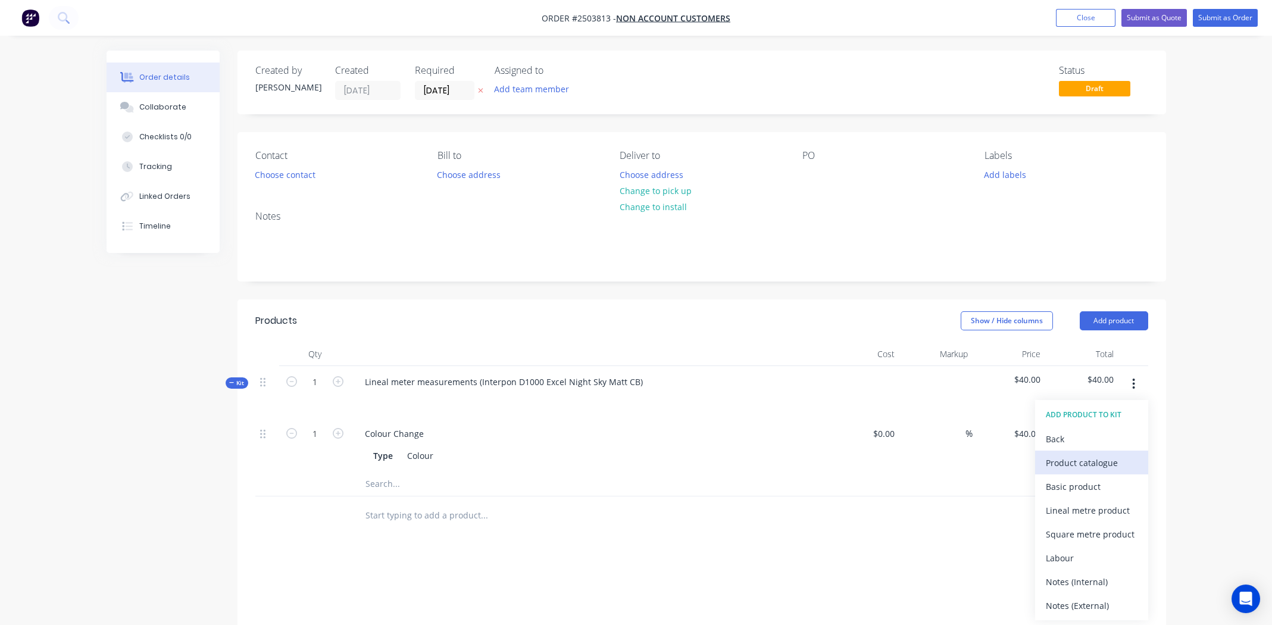
click at [1049, 458] on div "Product catalogue" at bounding box center [1092, 462] width 92 height 17
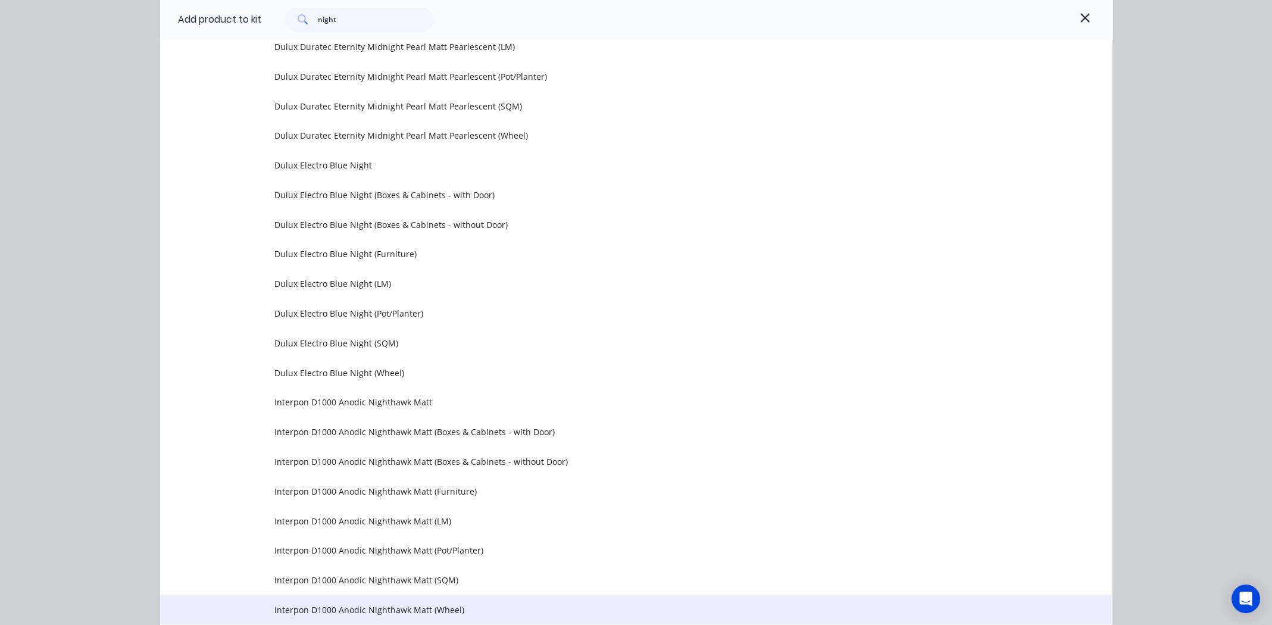
scroll to position [1781, 0]
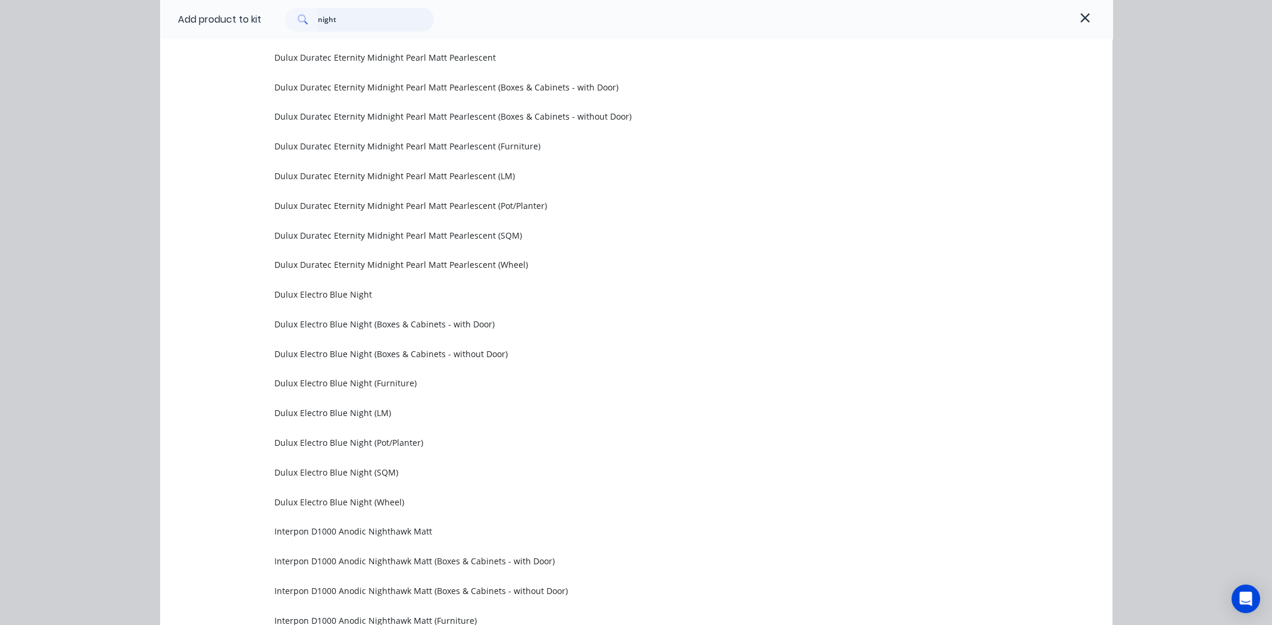
click at [344, 21] on input "night" at bounding box center [376, 20] width 116 height 24
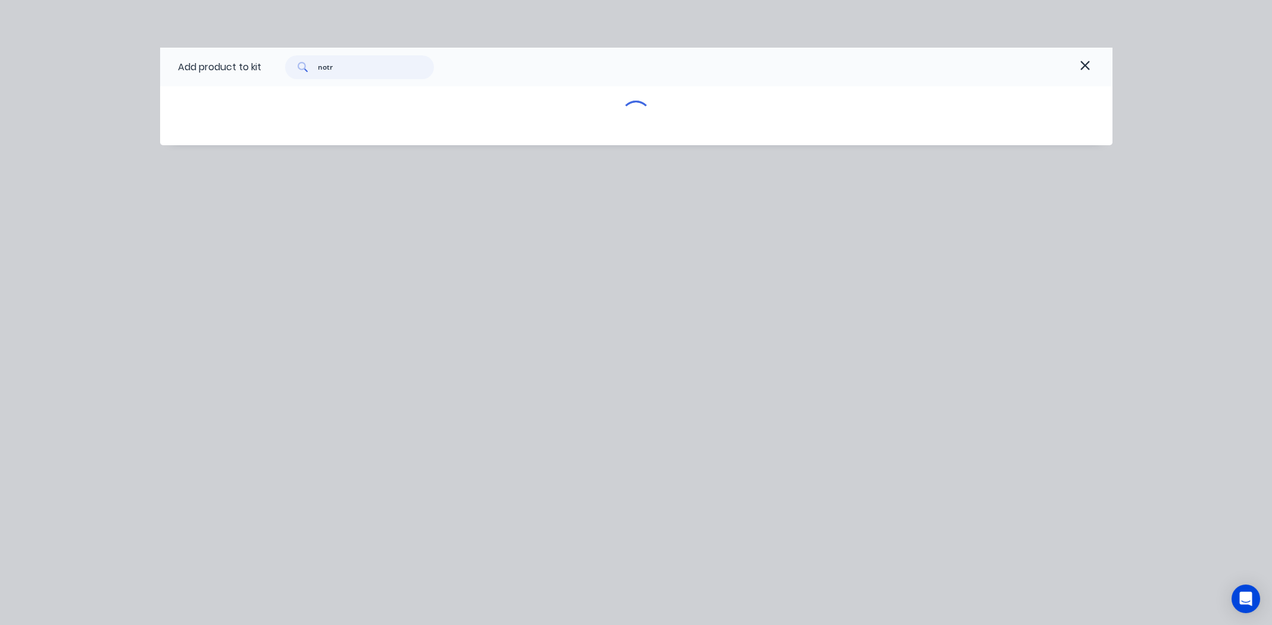
type input "notre"
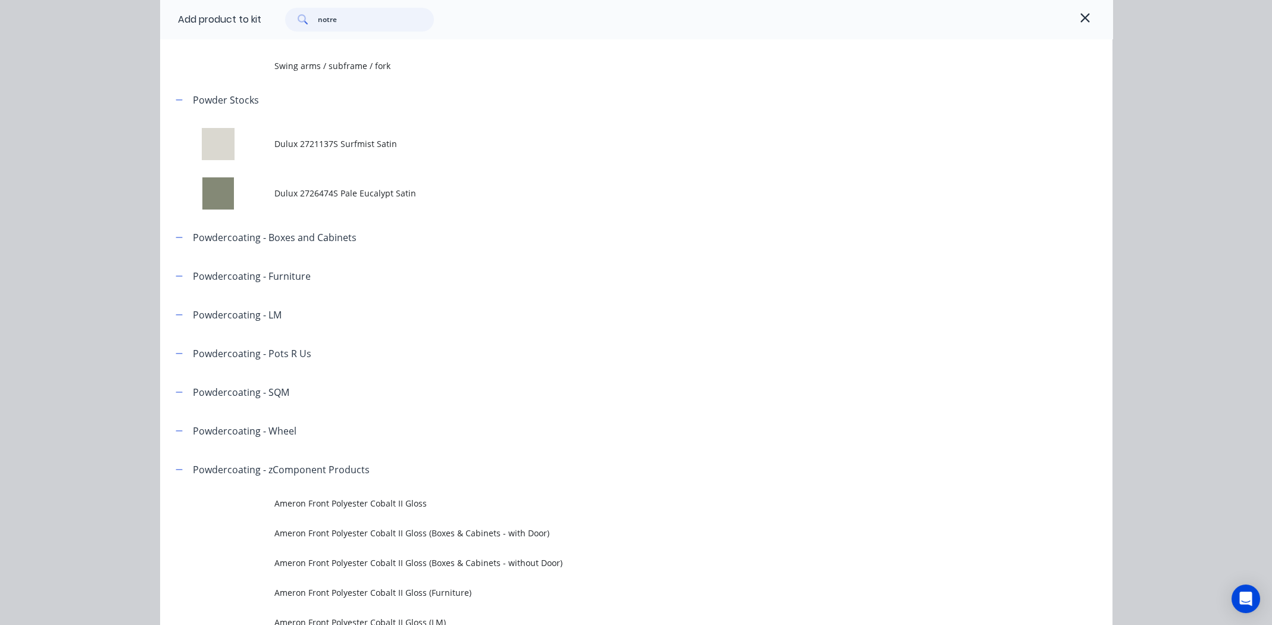
scroll to position [97128, 0]
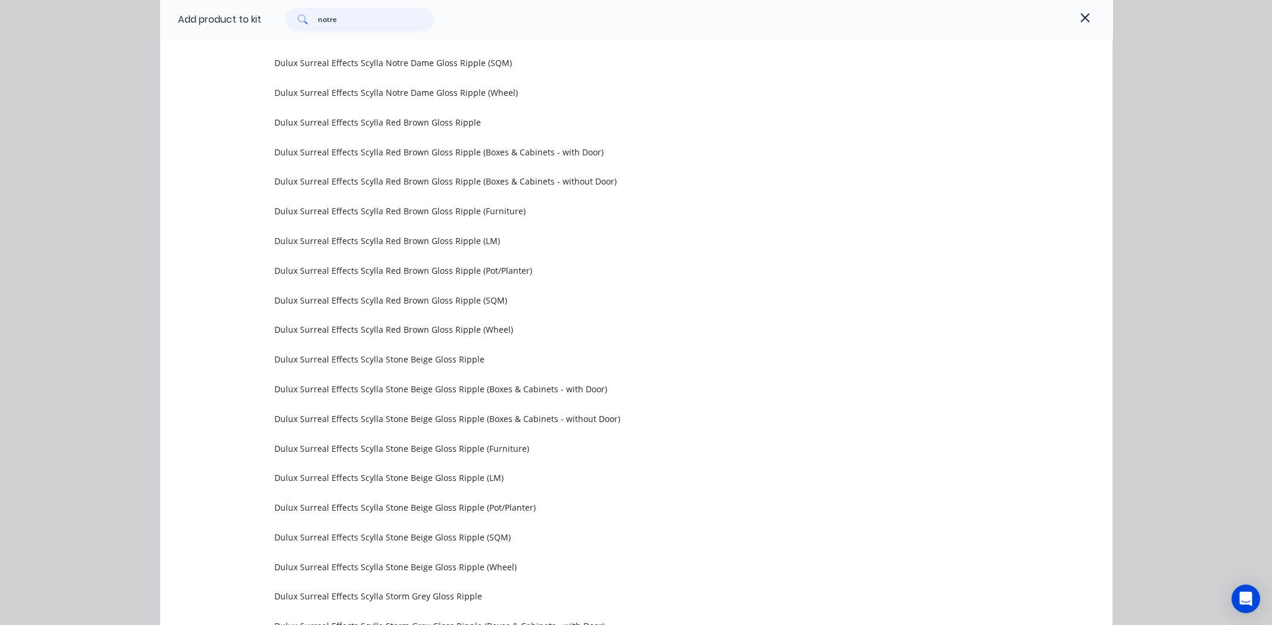
click at [349, 17] on input "notre" at bounding box center [376, 20] width 116 height 24
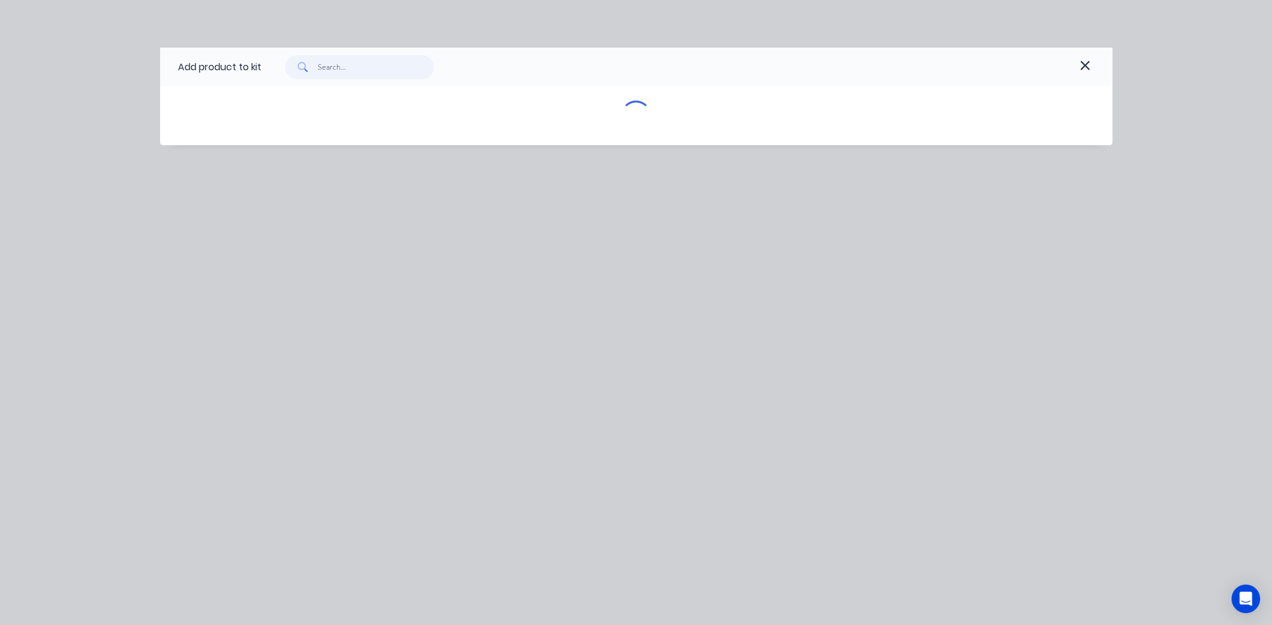
scroll to position [0, 0]
click at [1084, 68] on icon "button" at bounding box center [1085, 65] width 11 height 14
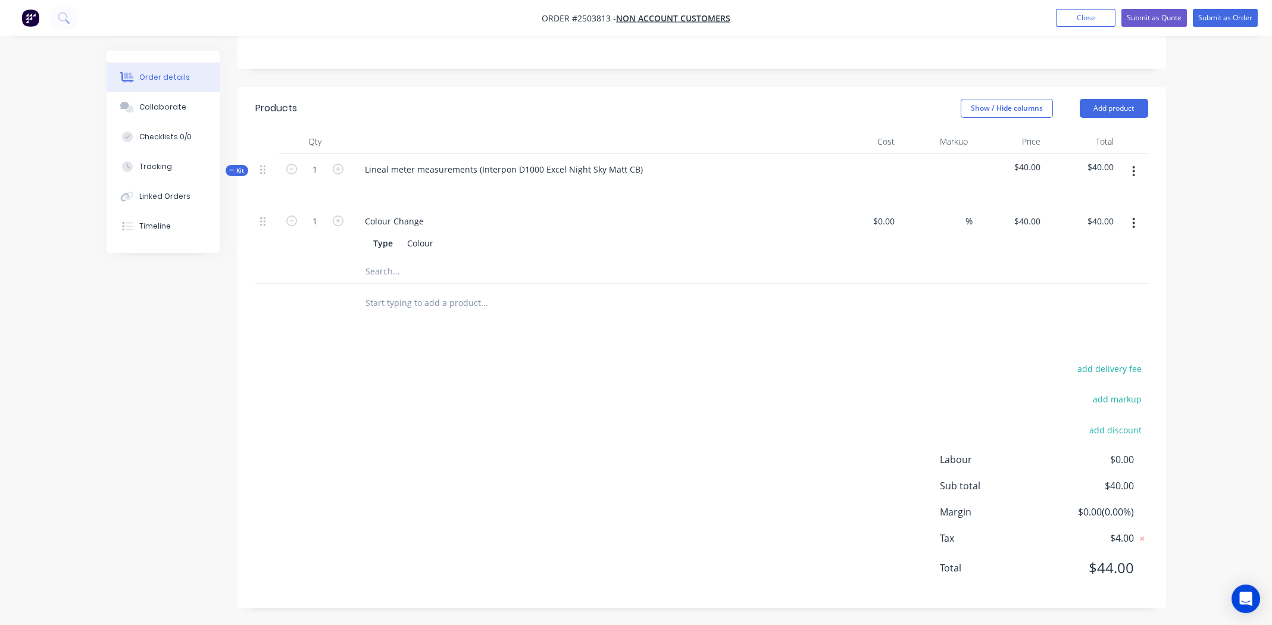
click at [1136, 167] on button "button" at bounding box center [1134, 171] width 28 height 21
click at [1103, 205] on div "Add product to kit" at bounding box center [1092, 202] width 92 height 17
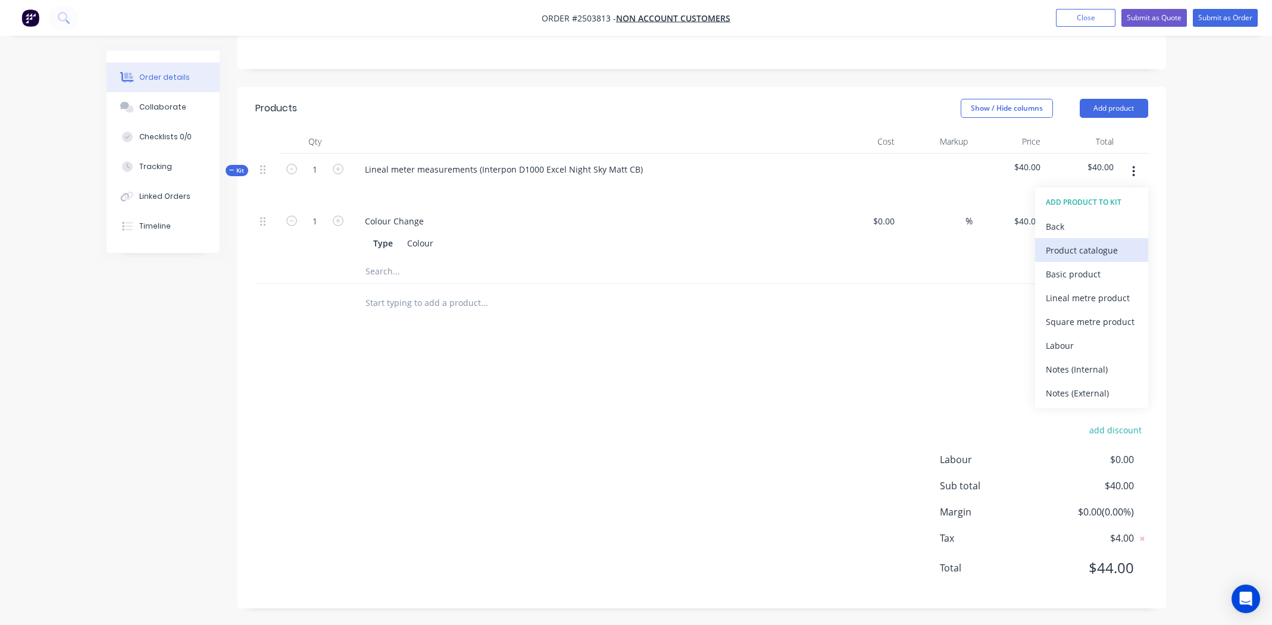
click at [1090, 248] on div "Product catalogue" at bounding box center [1092, 250] width 92 height 17
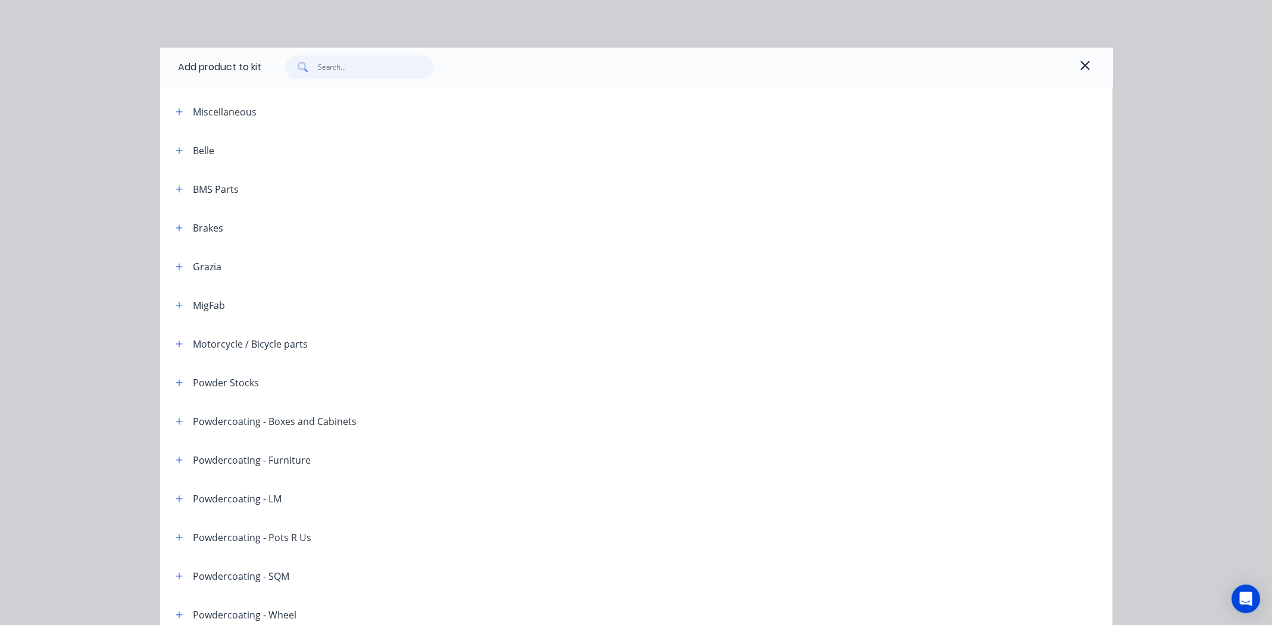
click at [384, 71] on input "text" at bounding box center [376, 67] width 116 height 24
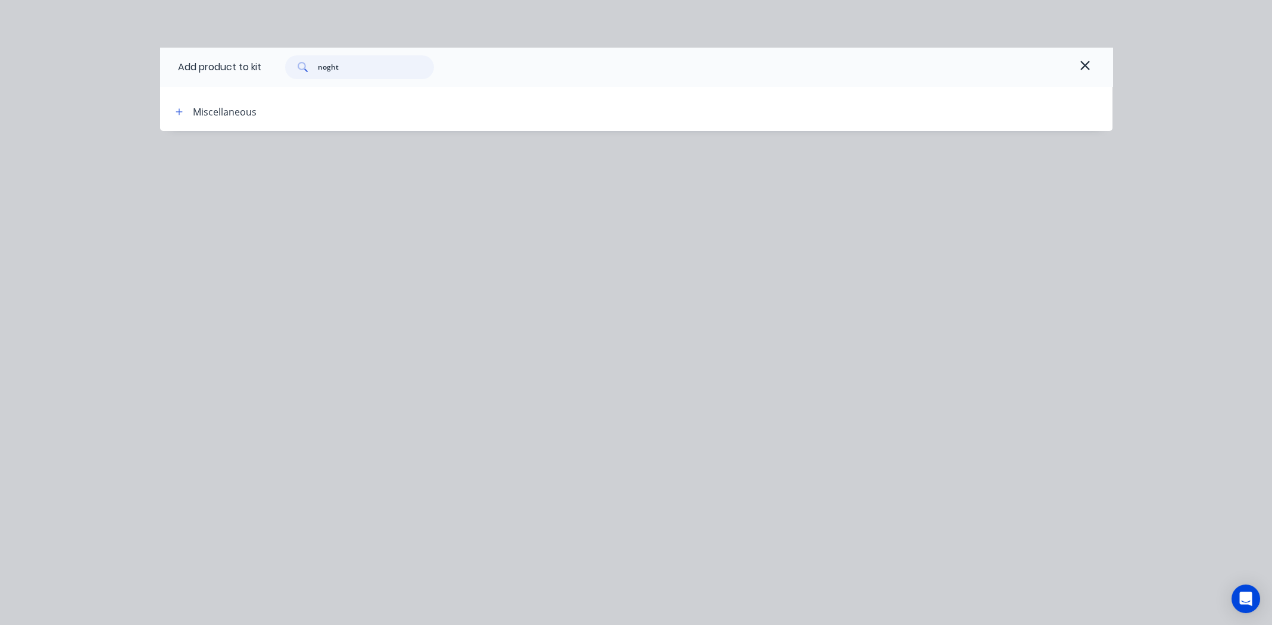
scroll to position [230, 0]
click at [341, 65] on input "noght" at bounding box center [376, 67] width 116 height 24
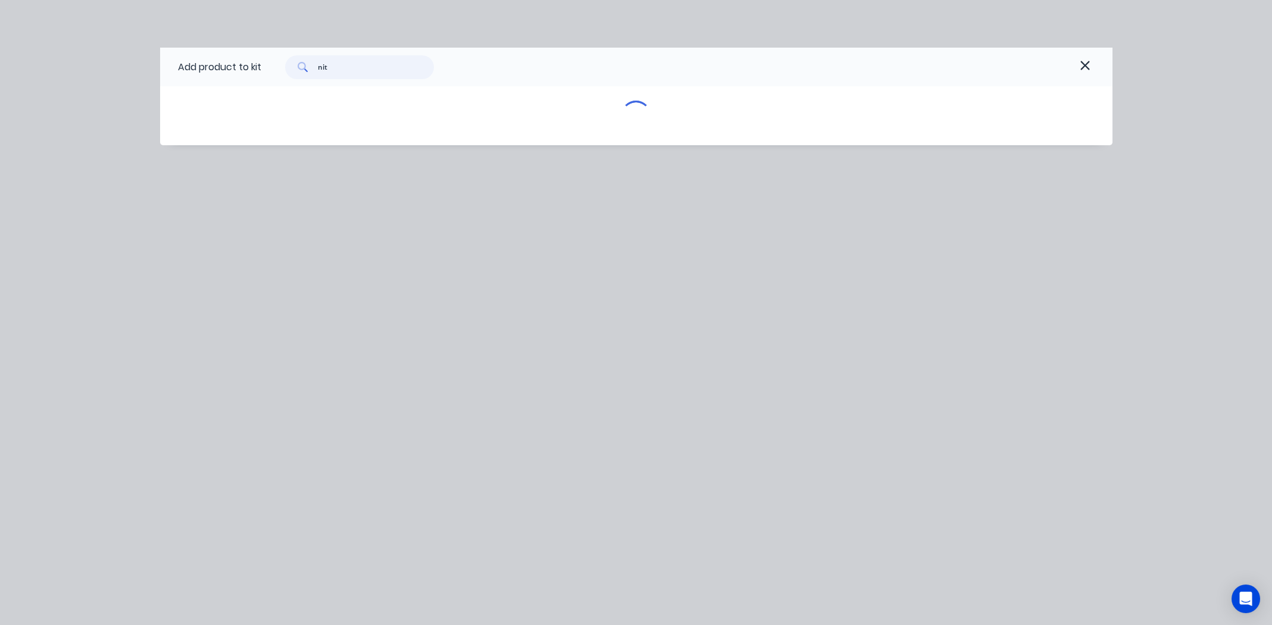
type input "ni"
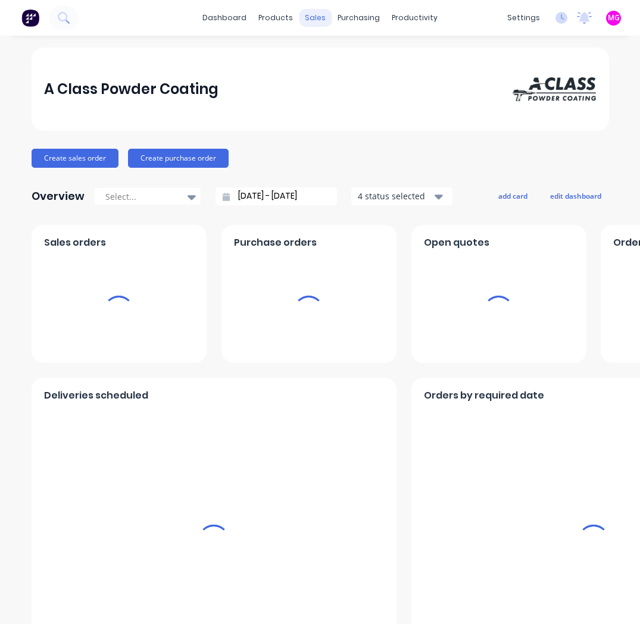
click at [311, 18] on div "sales" at bounding box center [315, 18] width 33 height 18
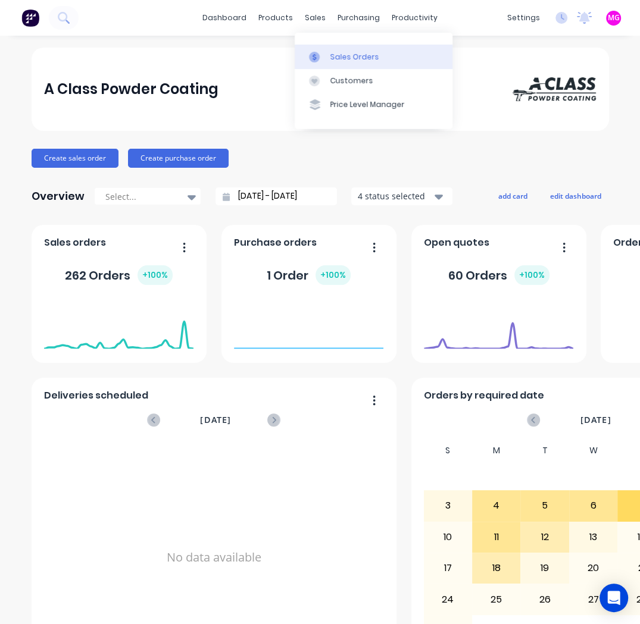
click at [341, 53] on div "Sales Orders" at bounding box center [354, 57] width 49 height 11
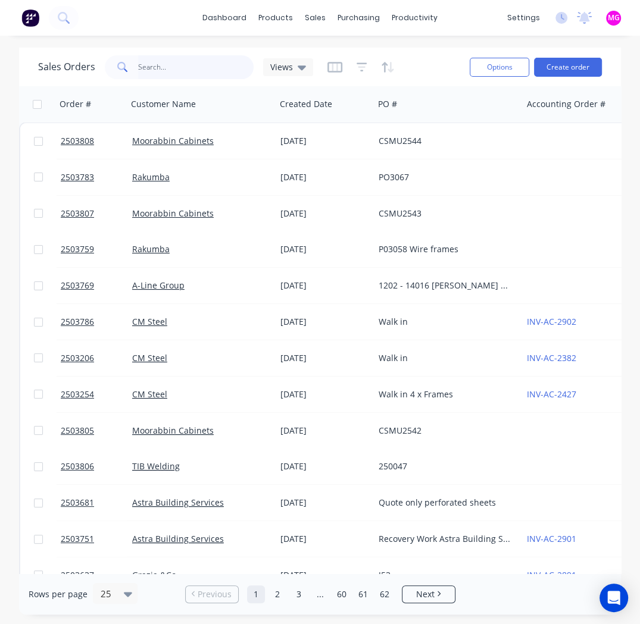
click at [161, 64] on input "text" at bounding box center [196, 67] width 116 height 24
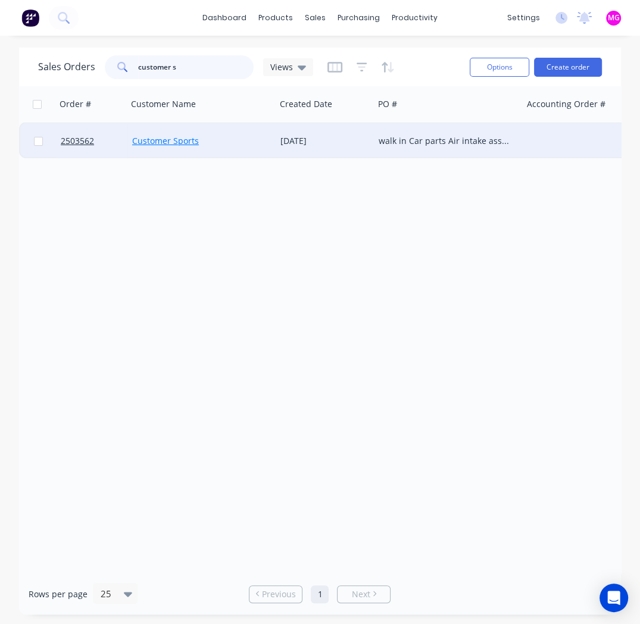
type input "customer s"
click at [180, 140] on link "Customer Sports" at bounding box center [165, 140] width 67 height 11
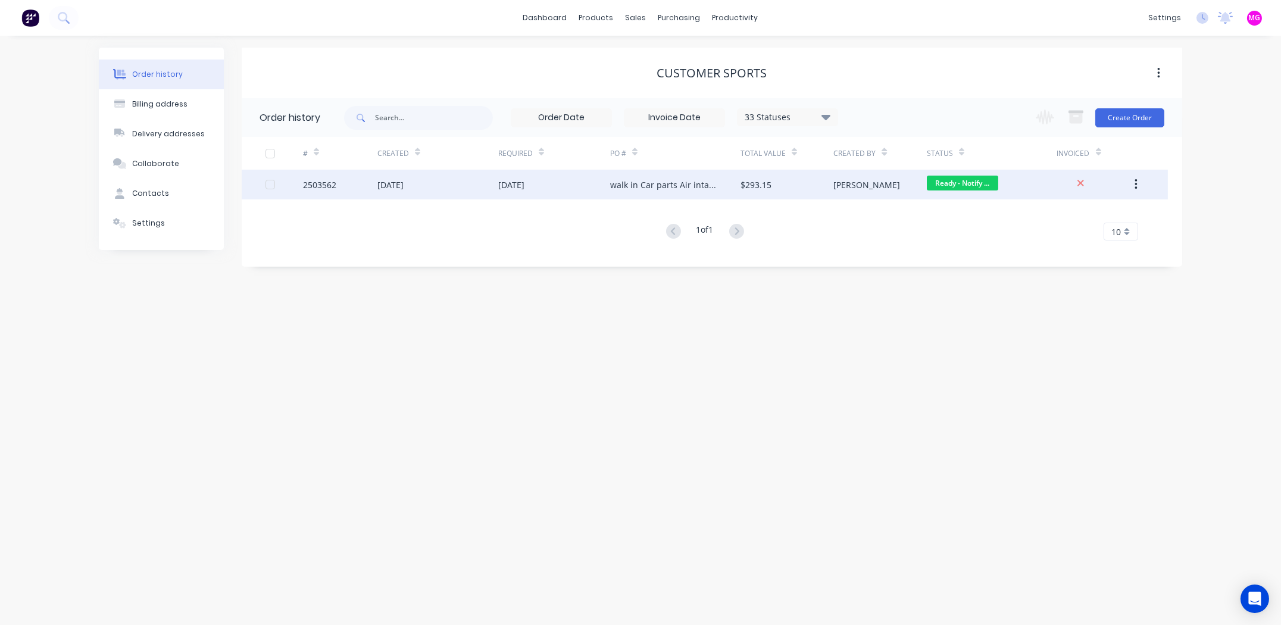
click at [323, 185] on div "2503562" at bounding box center [319, 185] width 33 height 12
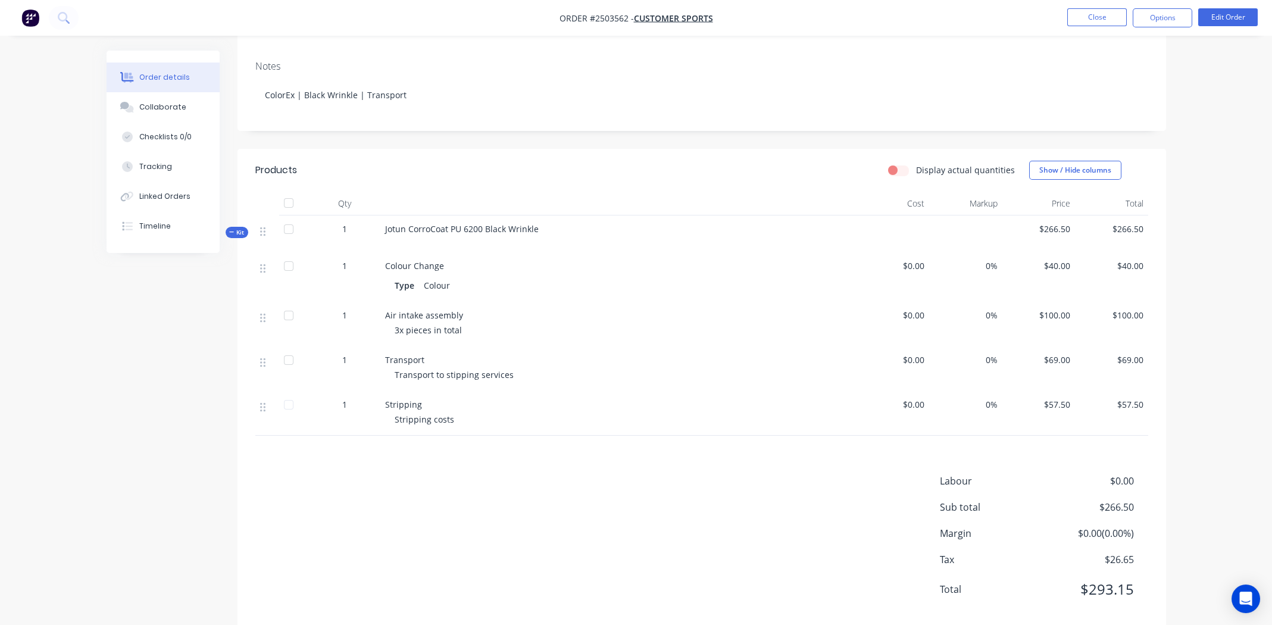
scroll to position [221, 0]
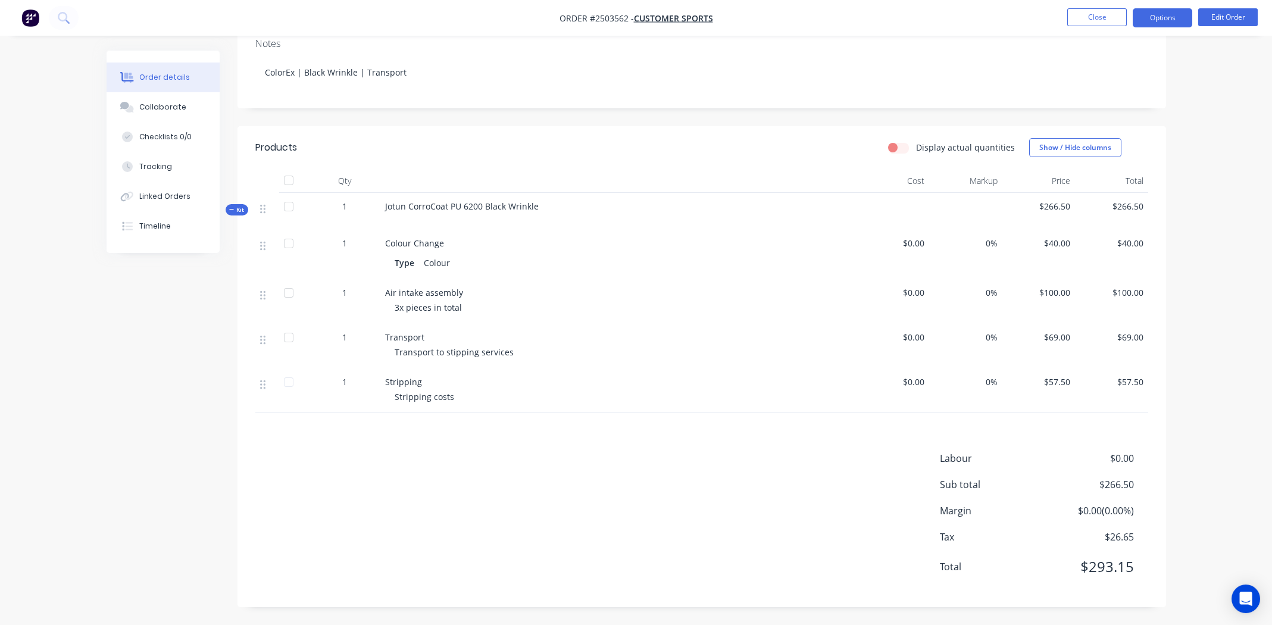
click at [639, 10] on button "Options" at bounding box center [1163, 17] width 60 height 19
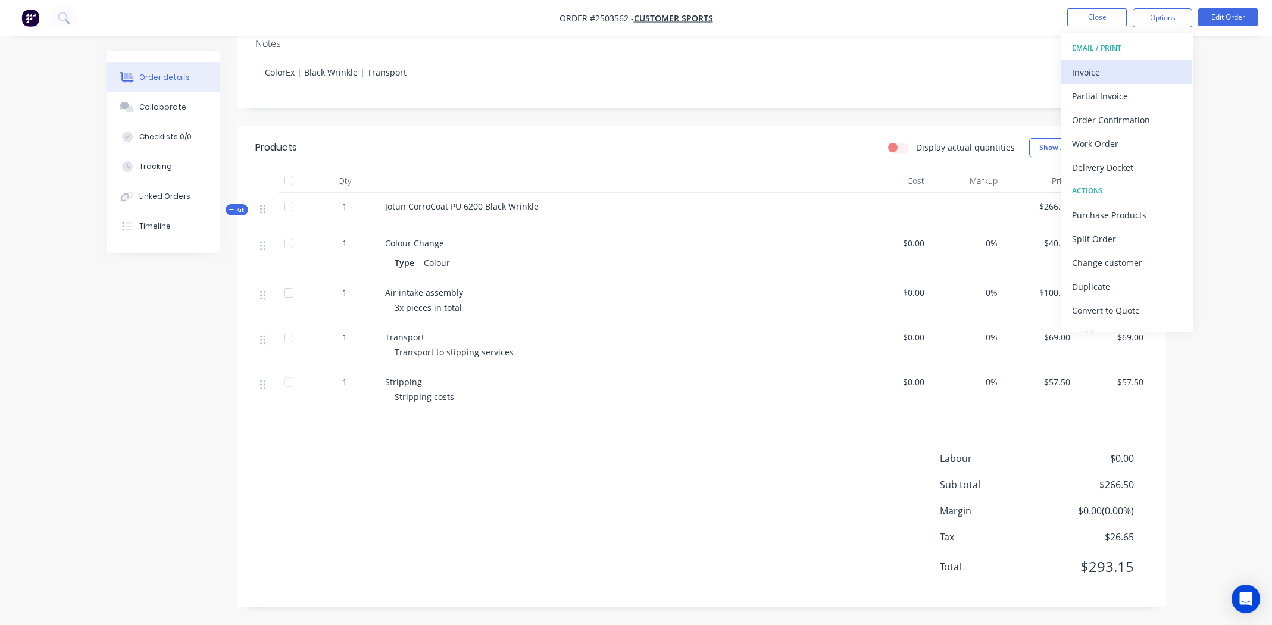
click at [639, 69] on div "Invoice" at bounding box center [1127, 72] width 110 height 17
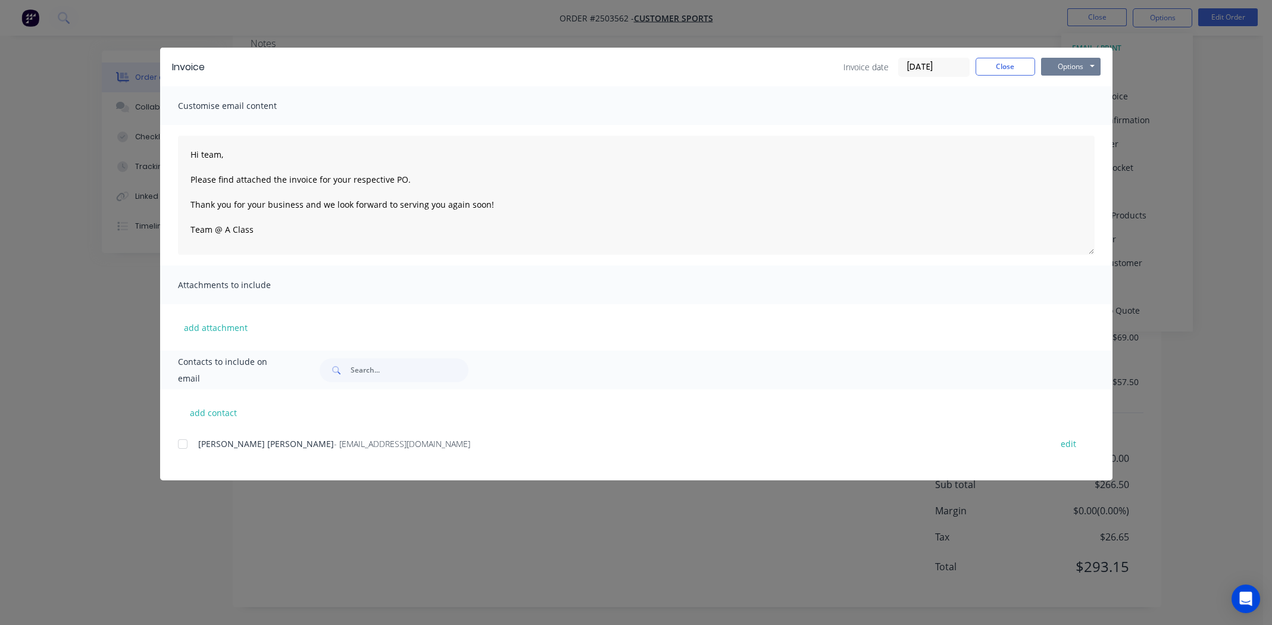
click at [639, 62] on button "Options" at bounding box center [1071, 67] width 60 height 18
click at [639, 109] on button "Print" at bounding box center [1079, 108] width 76 height 20
click at [639, 67] on button "Close" at bounding box center [1006, 67] width 60 height 18
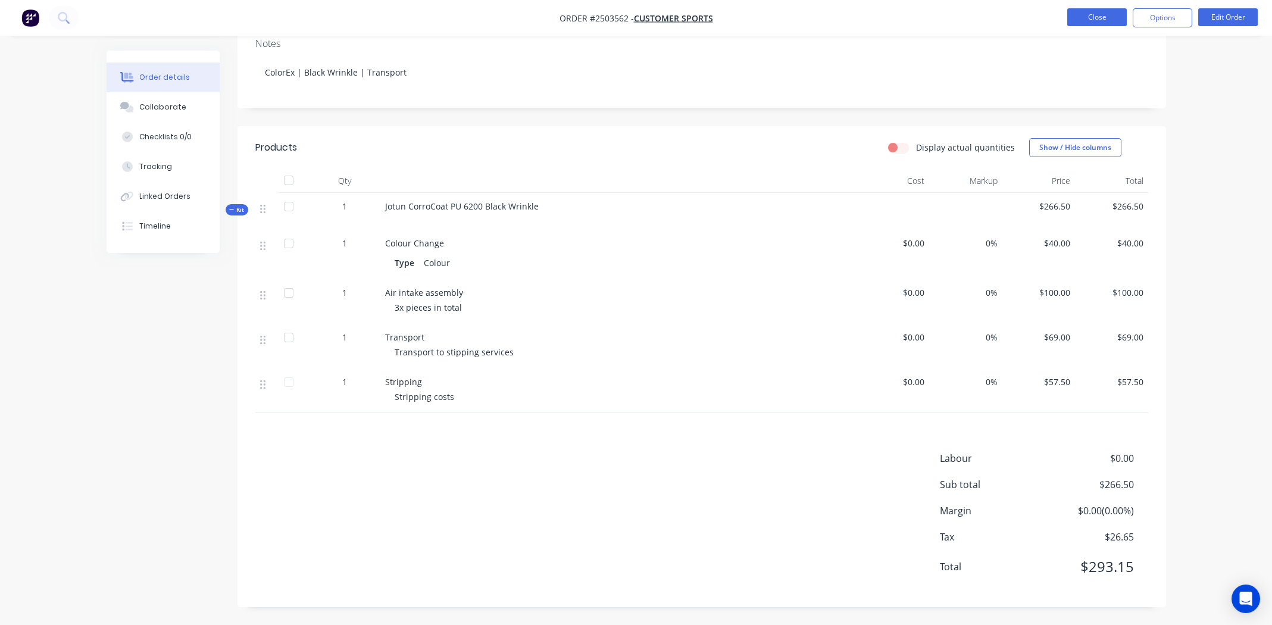
click at [639, 18] on button "Close" at bounding box center [1097, 17] width 60 height 18
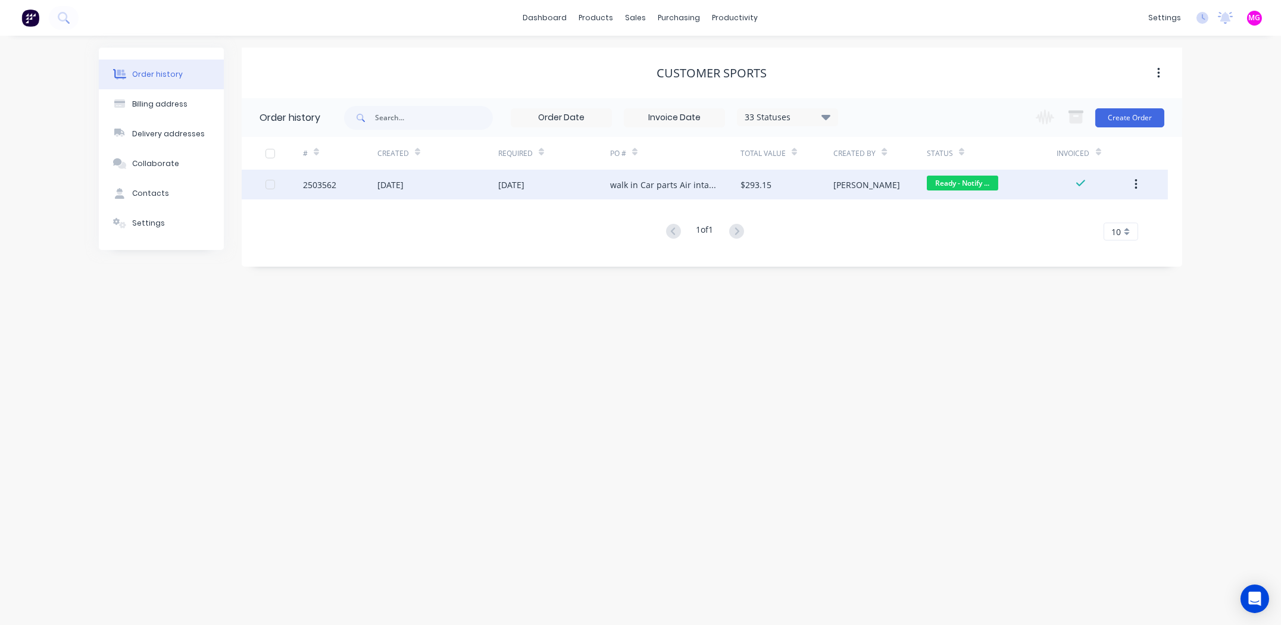
click at [330, 179] on div "2503562" at bounding box center [319, 185] width 33 height 12
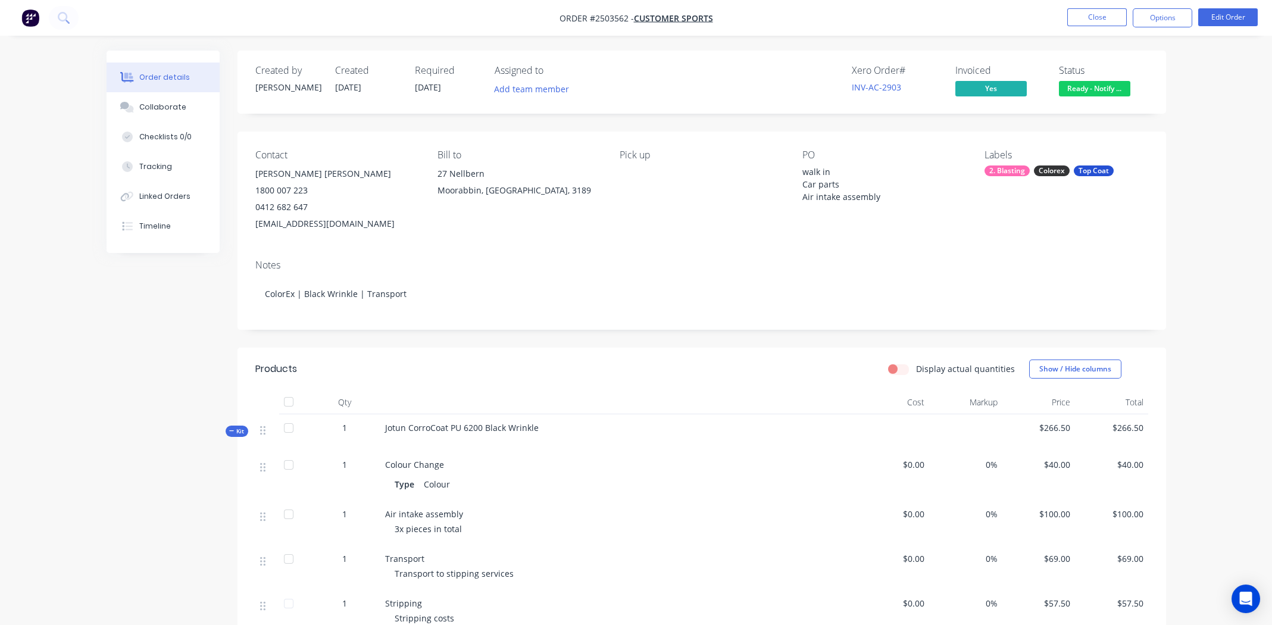
click at [371, 252] on div "Notes ColorEx | Black Wrinkle | Transport" at bounding box center [701, 290] width 928 height 80
click at [639, 89] on span "Ready - Notify ..." at bounding box center [1094, 88] width 71 height 15
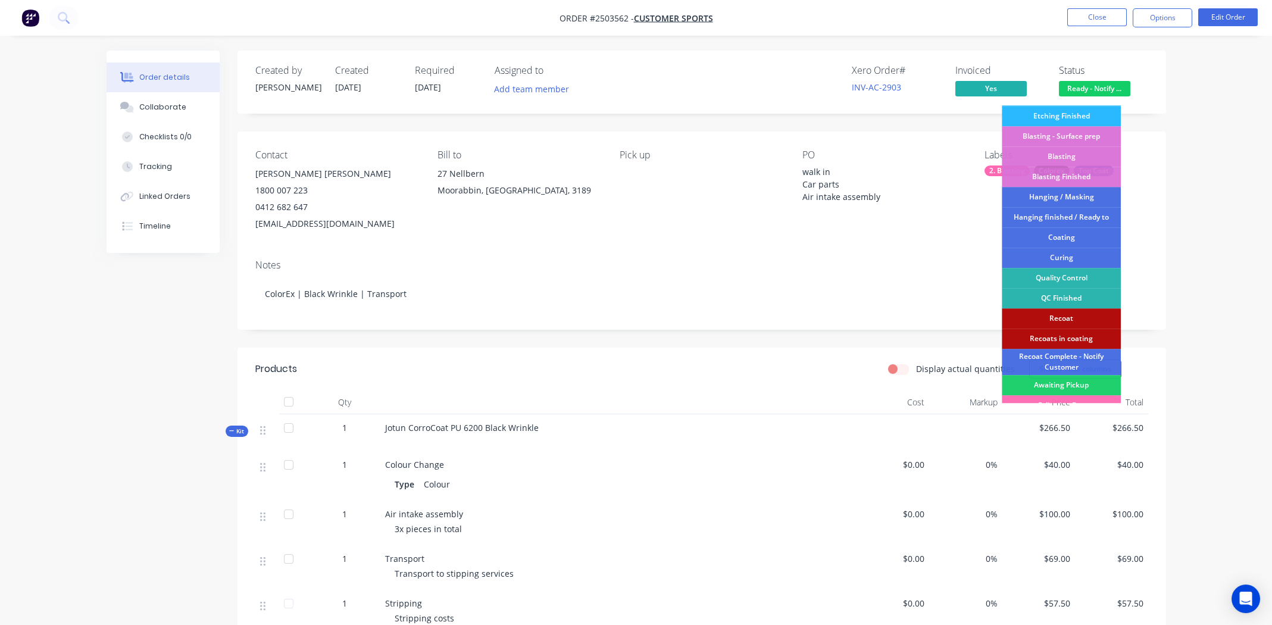
scroll to position [254, 0]
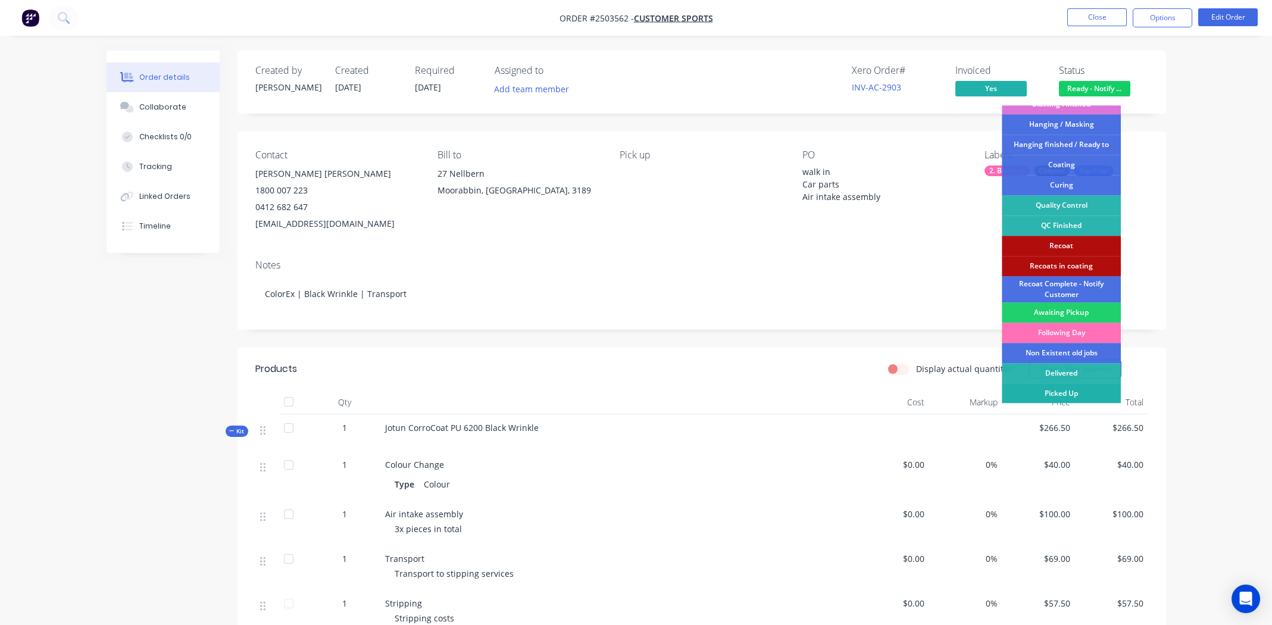
click at [639, 389] on div "Picked Up" at bounding box center [1061, 393] width 119 height 20
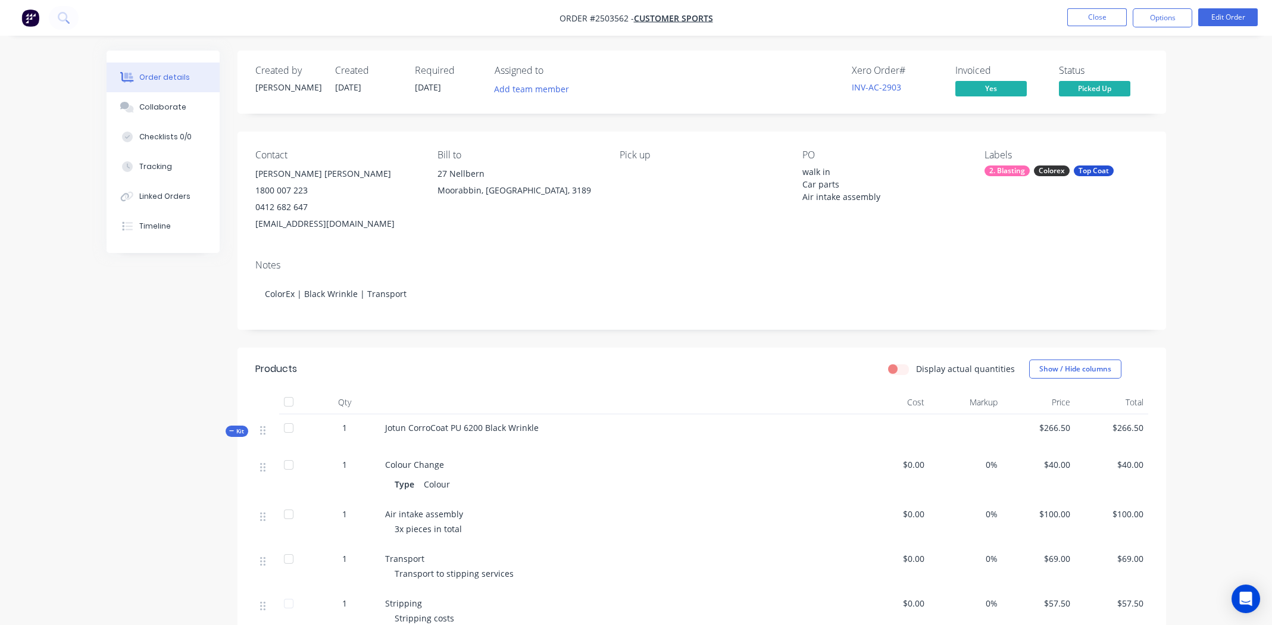
click at [593, 234] on div "Contact Joe Li Donni 1800 007 223 0412 682 647 1csrservice@gmail.com Bill to 27…" at bounding box center [701, 191] width 928 height 118
click at [157, 108] on div "Collaborate" at bounding box center [162, 107] width 47 height 11
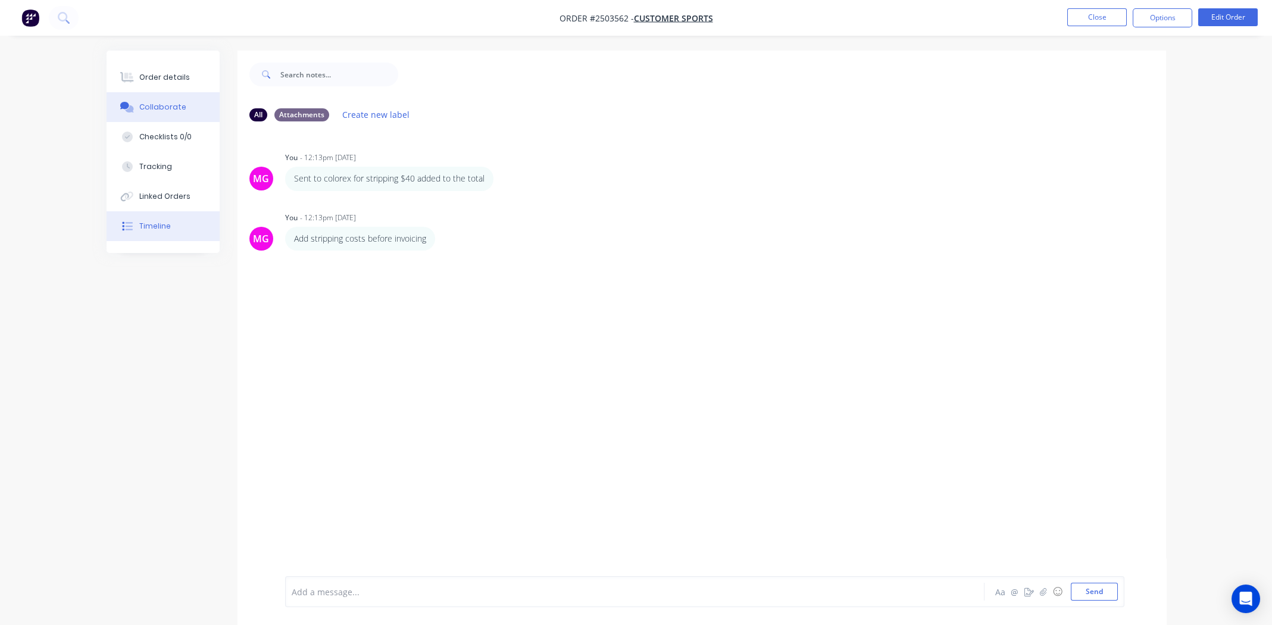
click at [154, 221] on div "Timeline" at bounding box center [155, 226] width 32 height 11
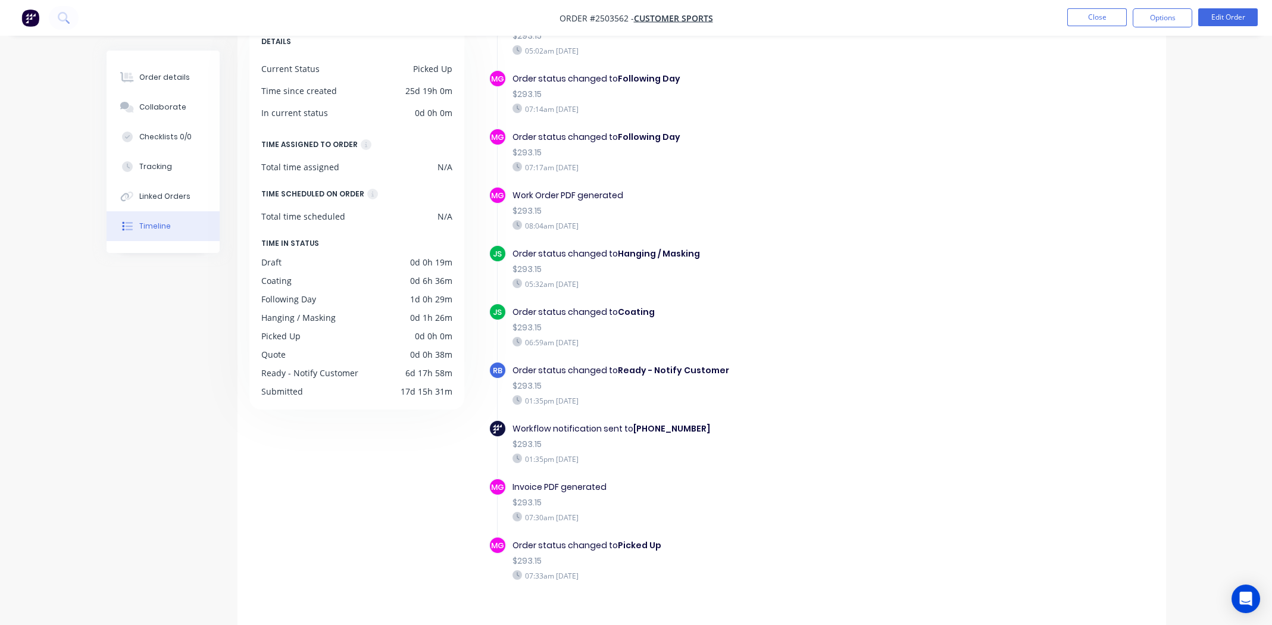
scroll to position [87, 0]
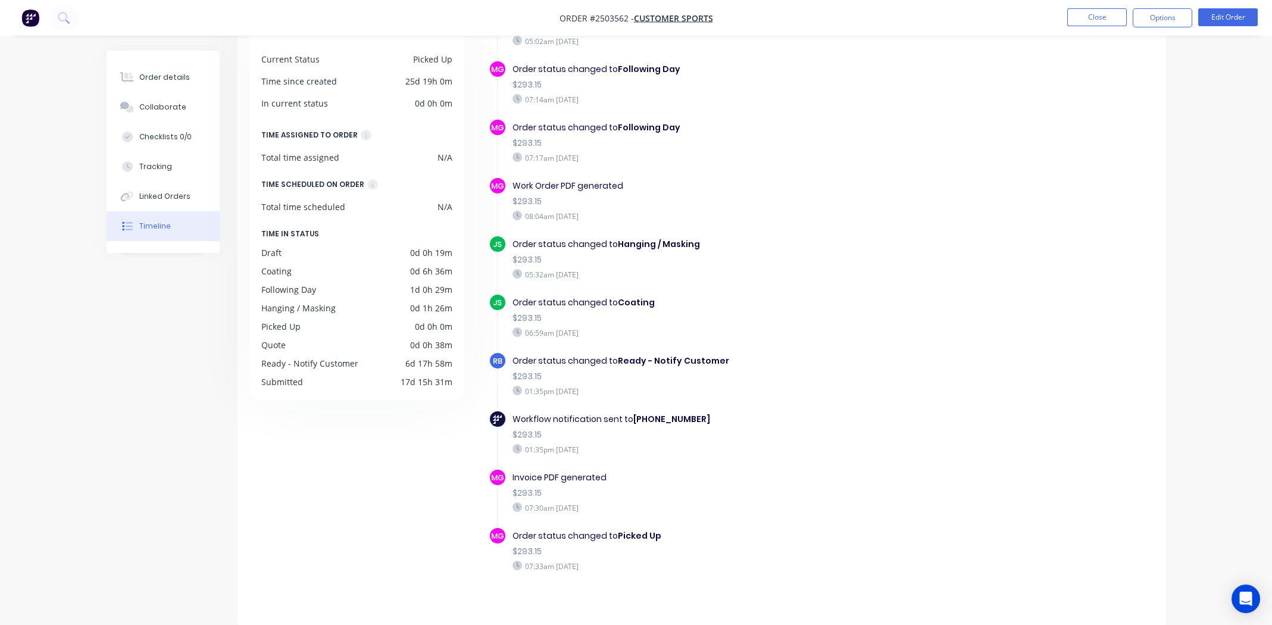
click at [639, 386] on div "01:35pm Wednesday 06/08/25" at bounding box center [718, 391] width 412 height 11
click at [639, 355] on div "Order status changed to Ready - Notify Customer" at bounding box center [718, 361] width 412 height 12
click at [639, 413] on div "Workflow notification sent to +61412682647" at bounding box center [718, 419] width 412 height 12
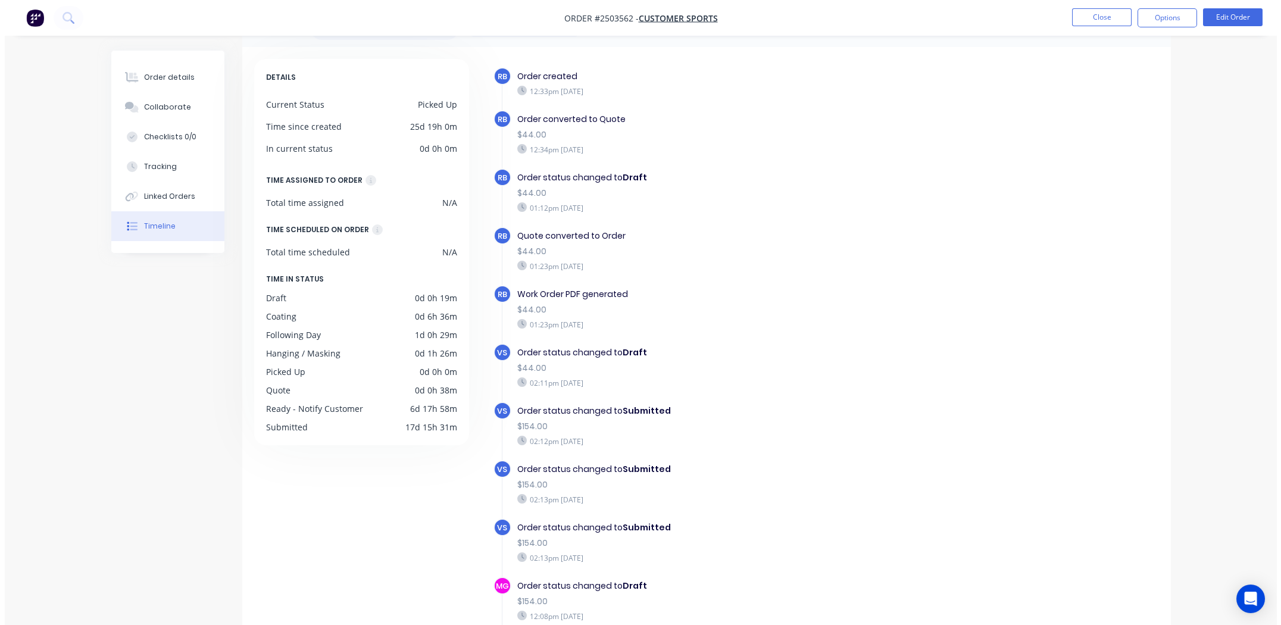
scroll to position [0, 0]
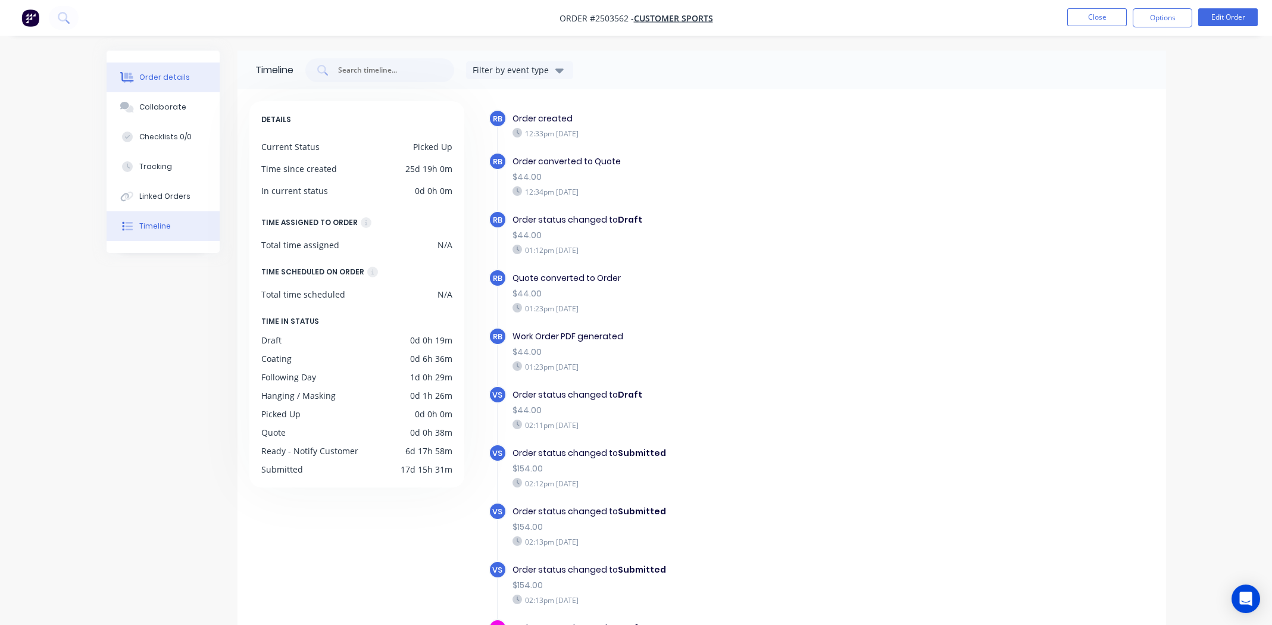
click at [162, 76] on div "Order details" at bounding box center [164, 77] width 51 height 11
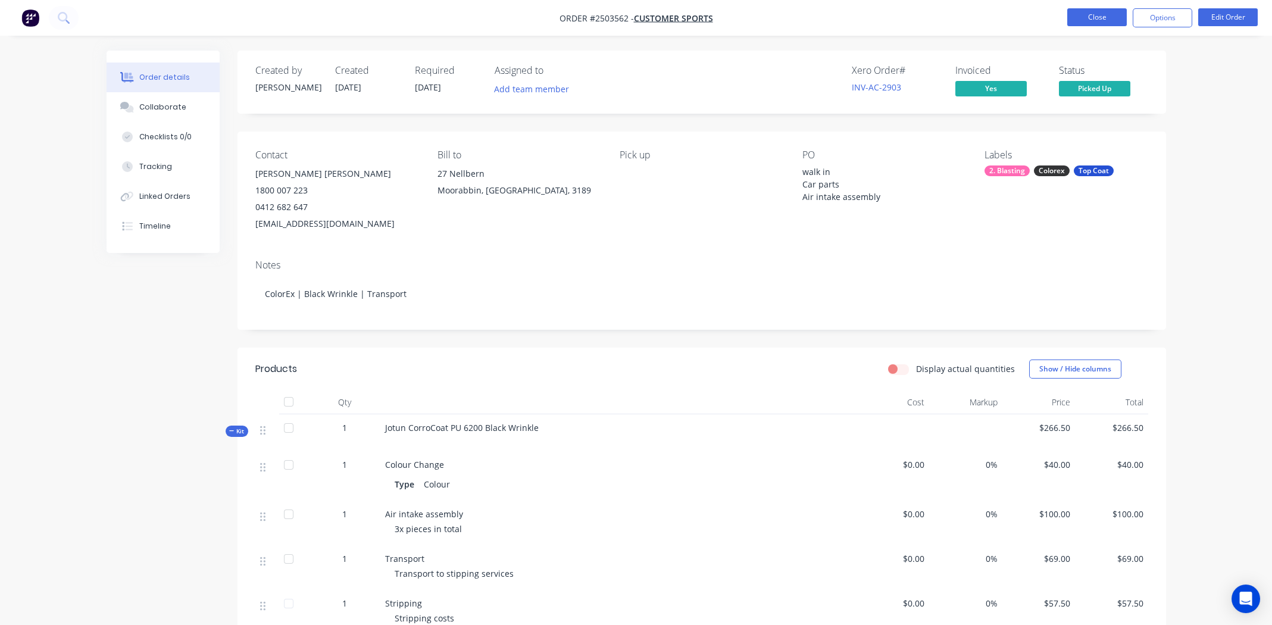
click at [639, 18] on button "Close" at bounding box center [1097, 17] width 60 height 18
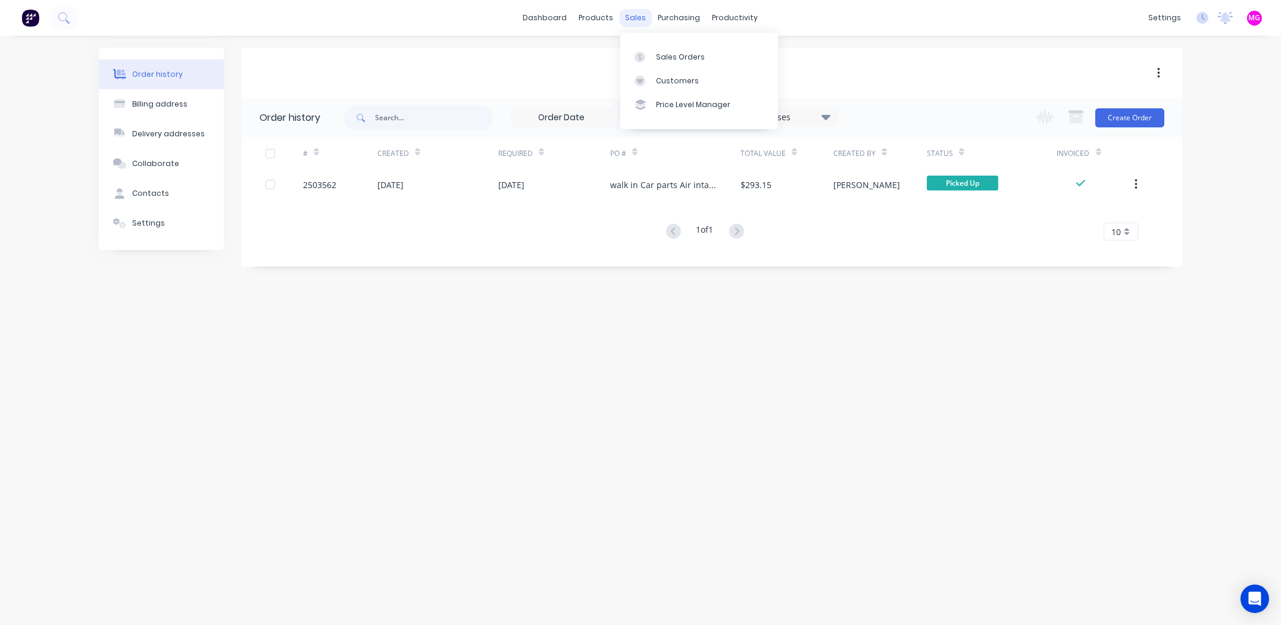
click at [633, 17] on div "sales" at bounding box center [636, 18] width 33 height 18
click at [639, 34] on div "Sales Orders Customers Price Level Manager" at bounding box center [699, 81] width 158 height 96
click at [639, 54] on div "Sales Orders" at bounding box center [680, 57] width 49 height 11
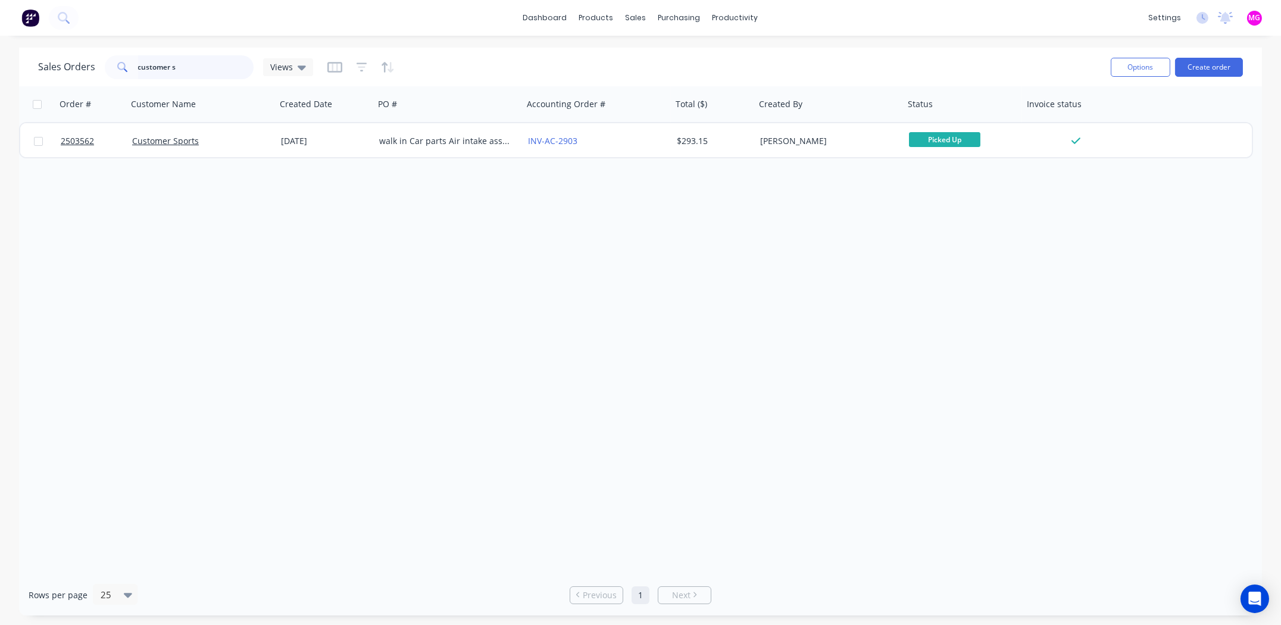
click at [202, 62] on input "customer s" at bounding box center [196, 67] width 116 height 24
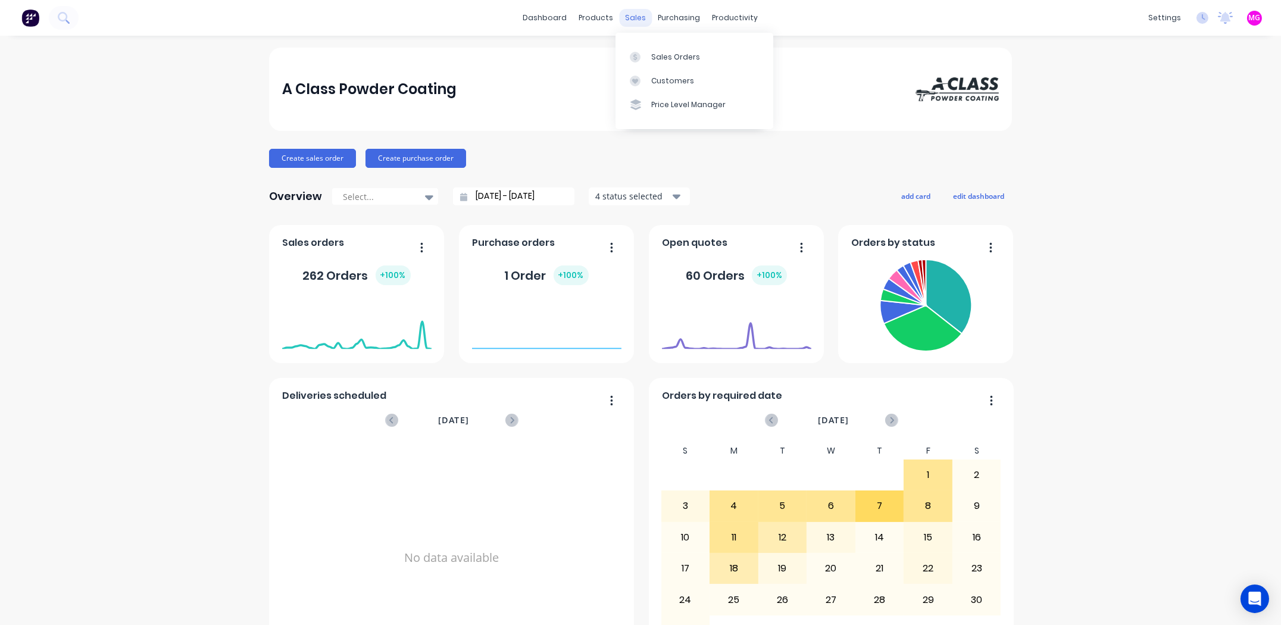
click at [523, 20] on div "sales" at bounding box center [636, 18] width 33 height 18
click at [523, 54] on div "Sales Orders" at bounding box center [675, 57] width 49 height 11
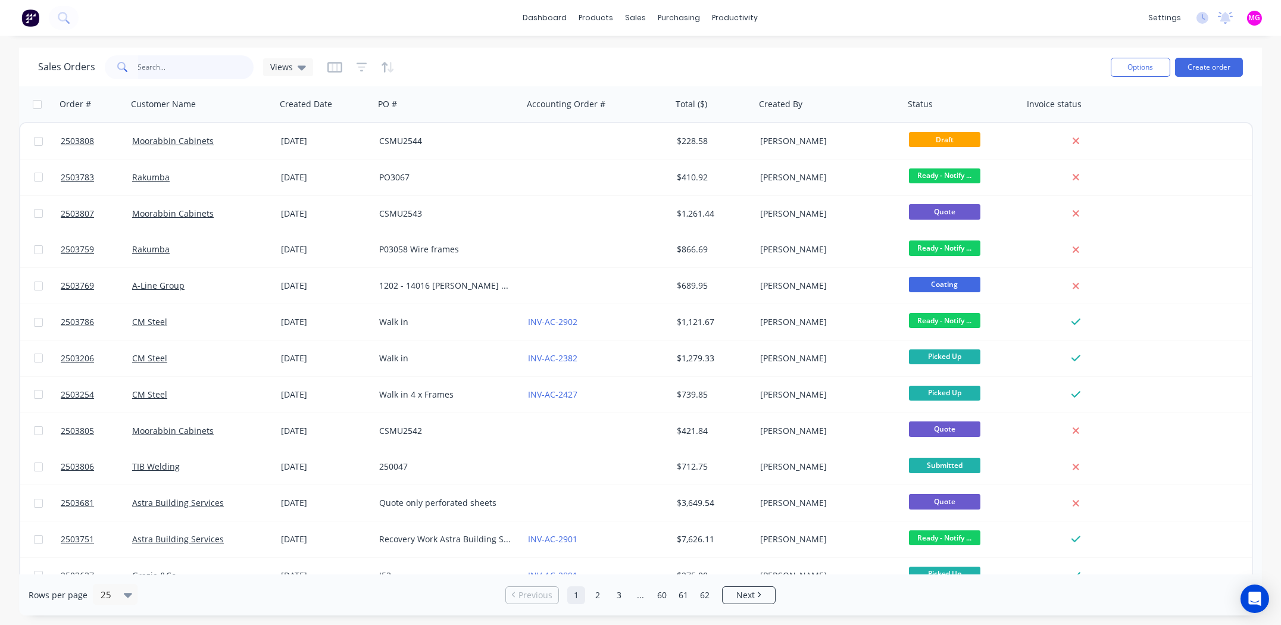
click at [179, 71] on input "text" at bounding box center [196, 67] width 116 height 24
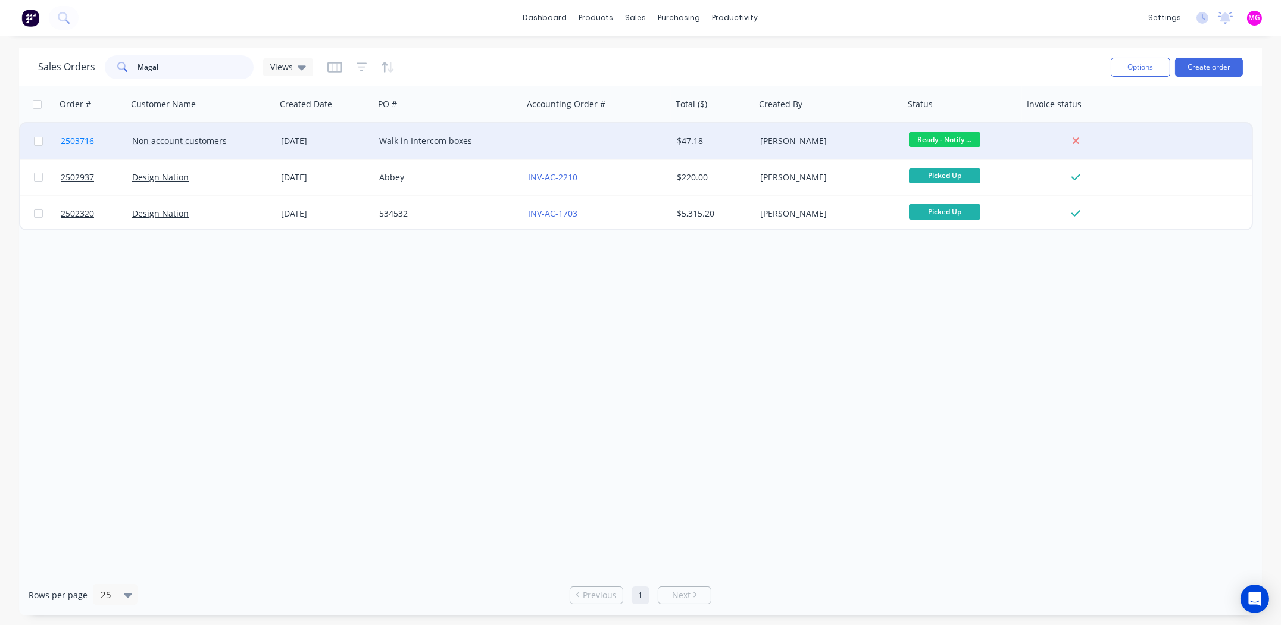
type input "Magal"
click at [77, 136] on span "2503716" at bounding box center [77, 141] width 33 height 12
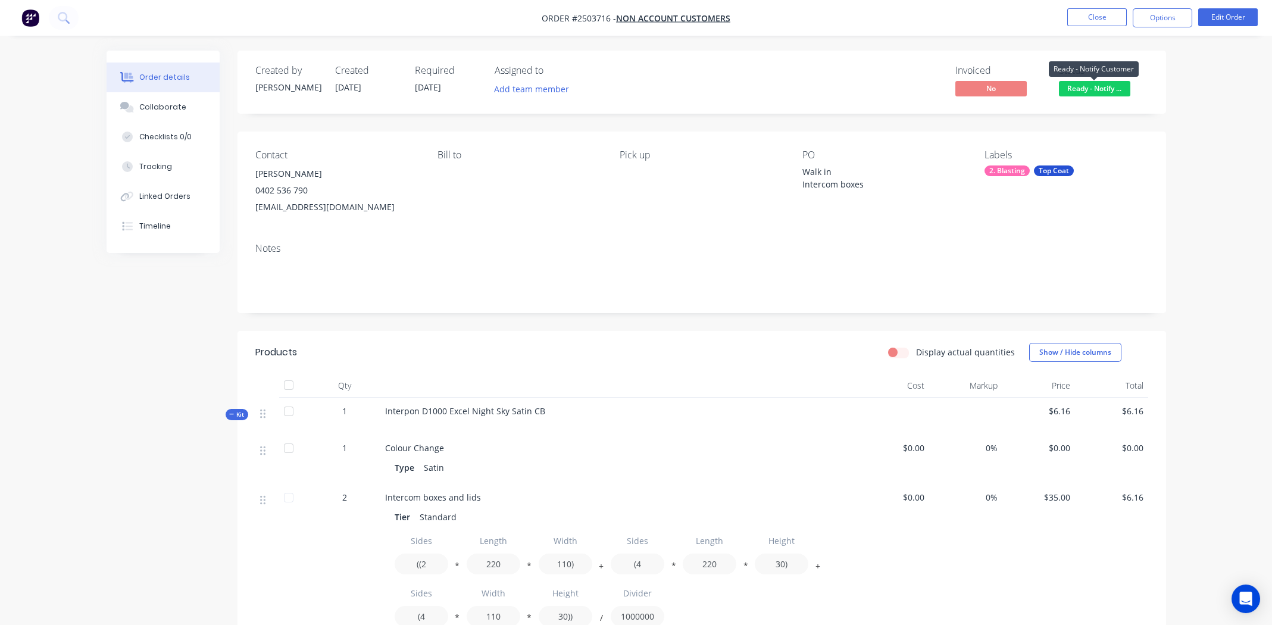
click at [523, 87] on span "Ready - Notify ..." at bounding box center [1094, 88] width 71 height 15
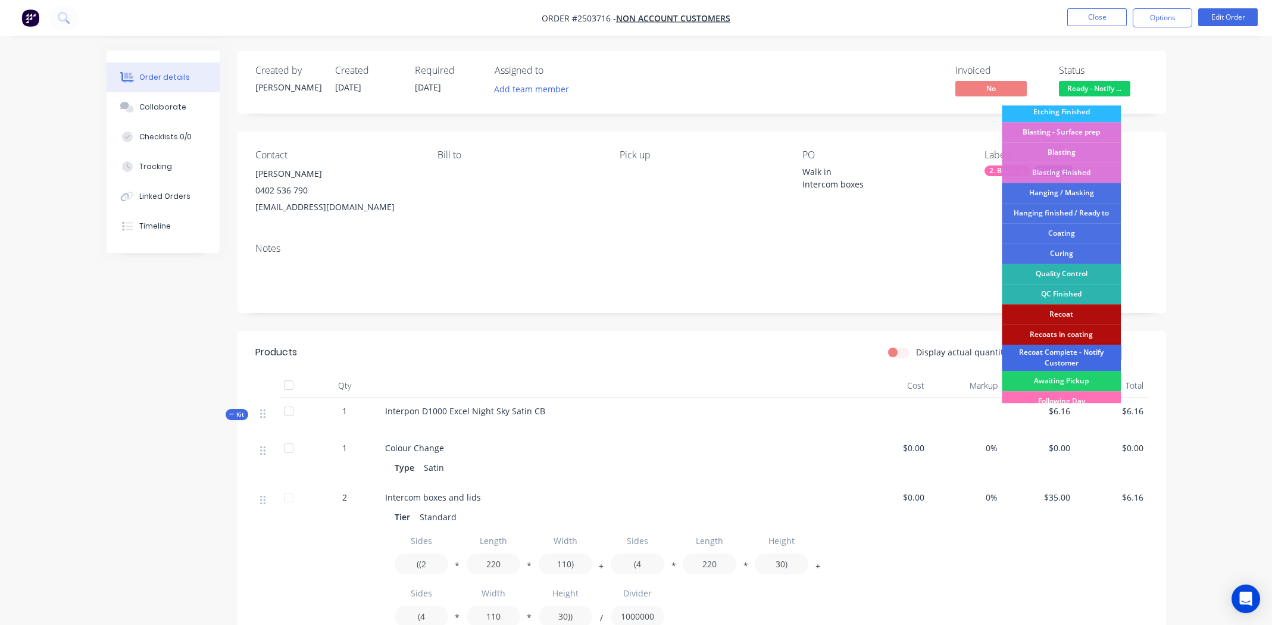
scroll to position [254, 0]
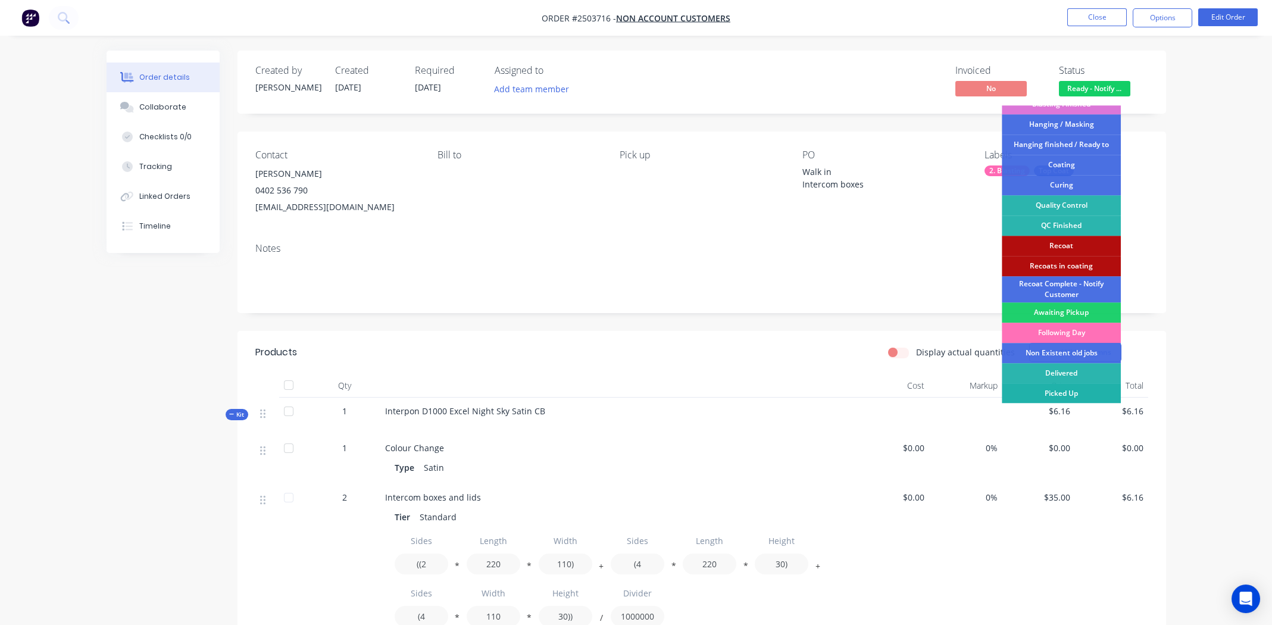
click at [523, 309] on div "Picked Up" at bounding box center [1061, 393] width 119 height 20
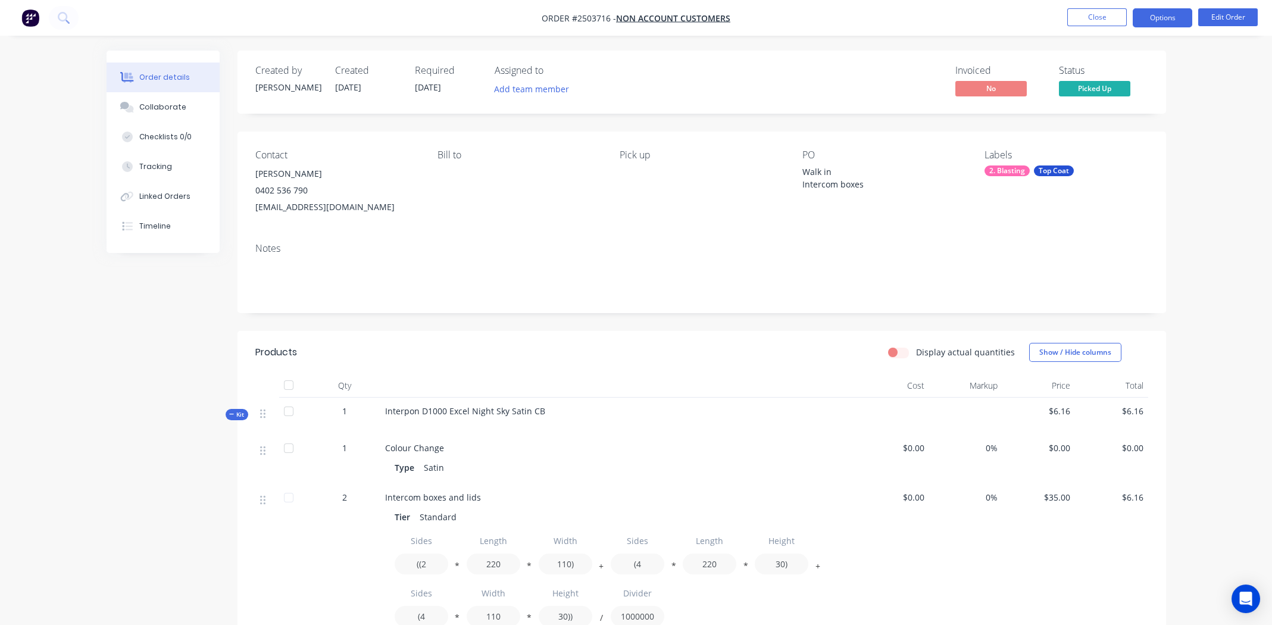
click at [523, 8] on button "Options" at bounding box center [1163, 17] width 60 height 19
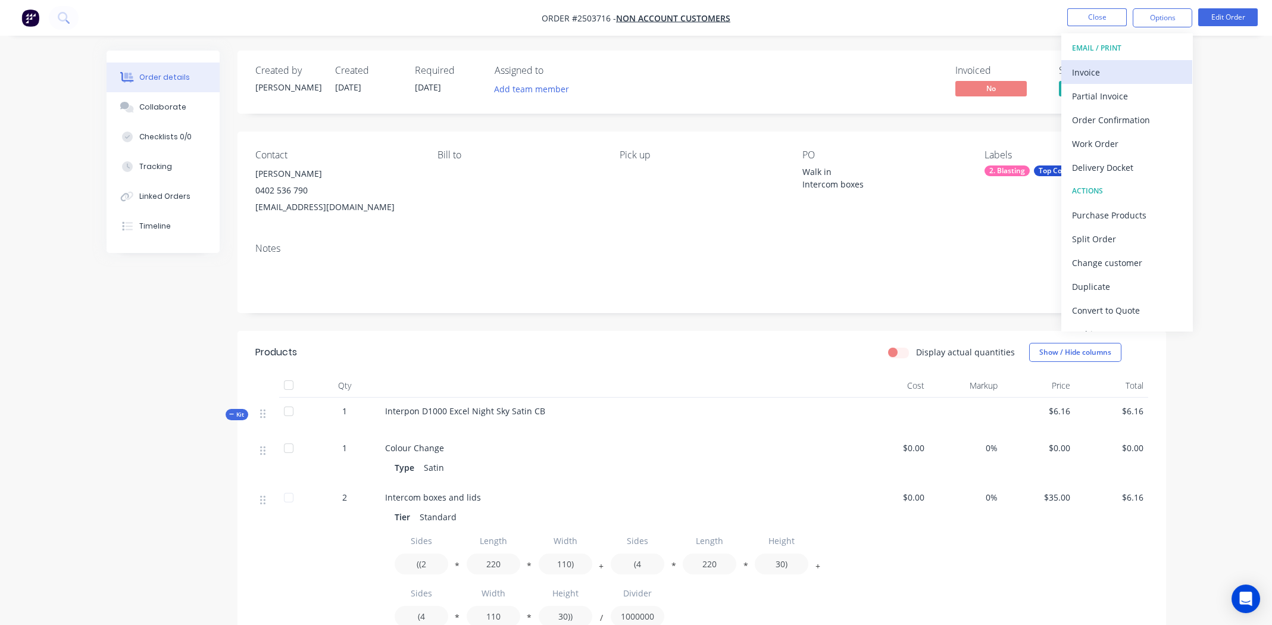
click at [523, 72] on div "Invoice" at bounding box center [1127, 72] width 110 height 17
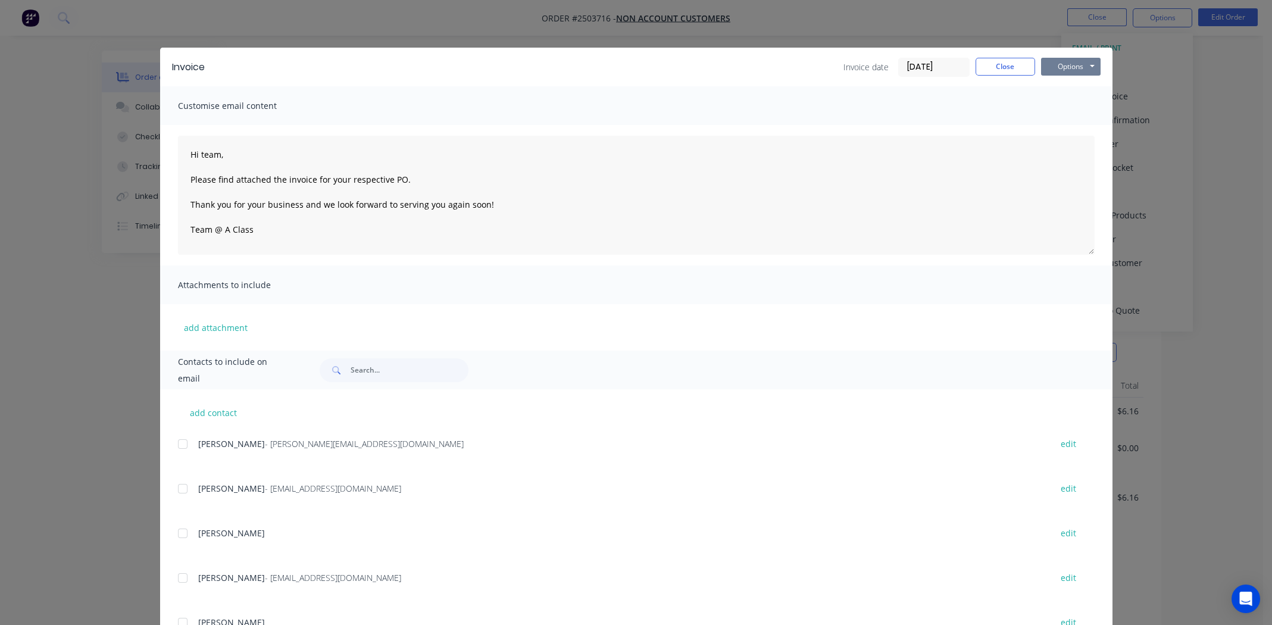
click at [523, 62] on button "Options" at bounding box center [1071, 67] width 60 height 18
click at [523, 106] on button "Print" at bounding box center [1079, 108] width 76 height 20
click at [523, 68] on button "Close" at bounding box center [1006, 67] width 60 height 18
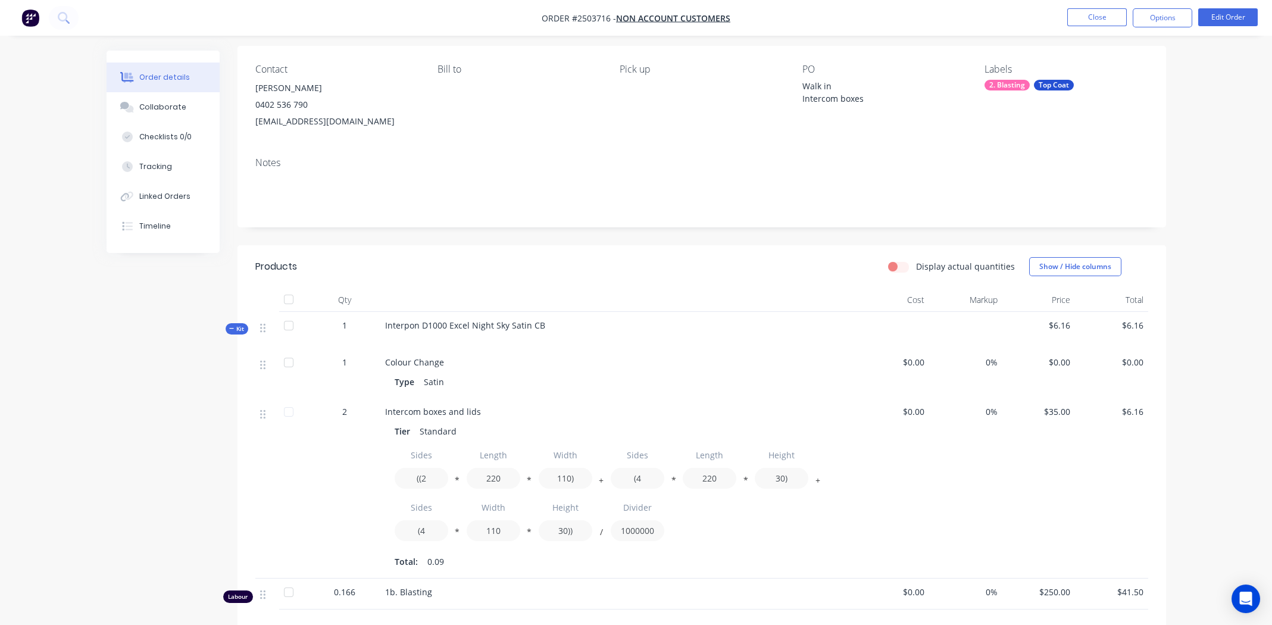
scroll to position [0, 0]
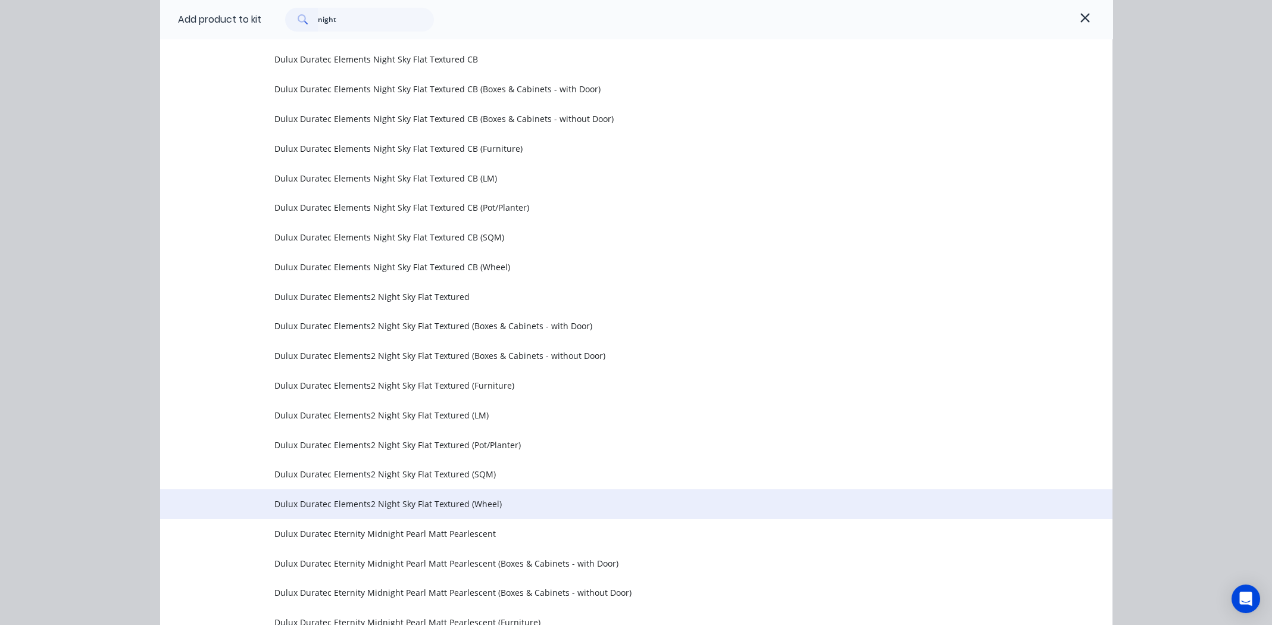
scroll to position [1127, 0]
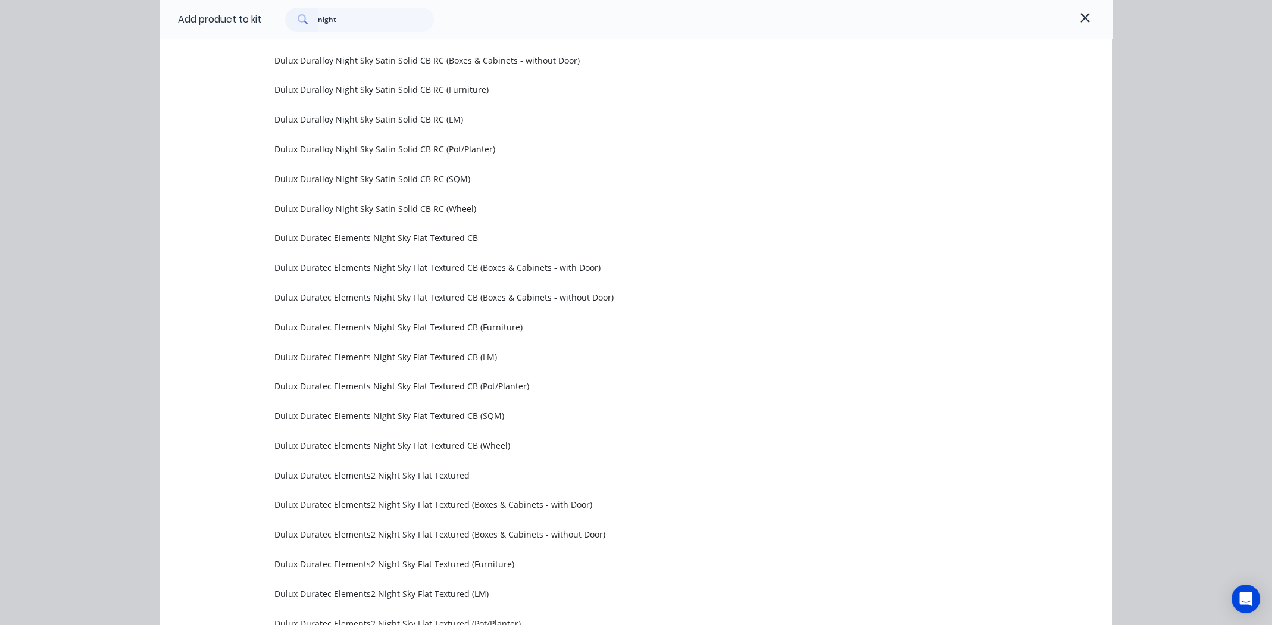
click at [335, 23] on input "night" at bounding box center [376, 20] width 116 height 24
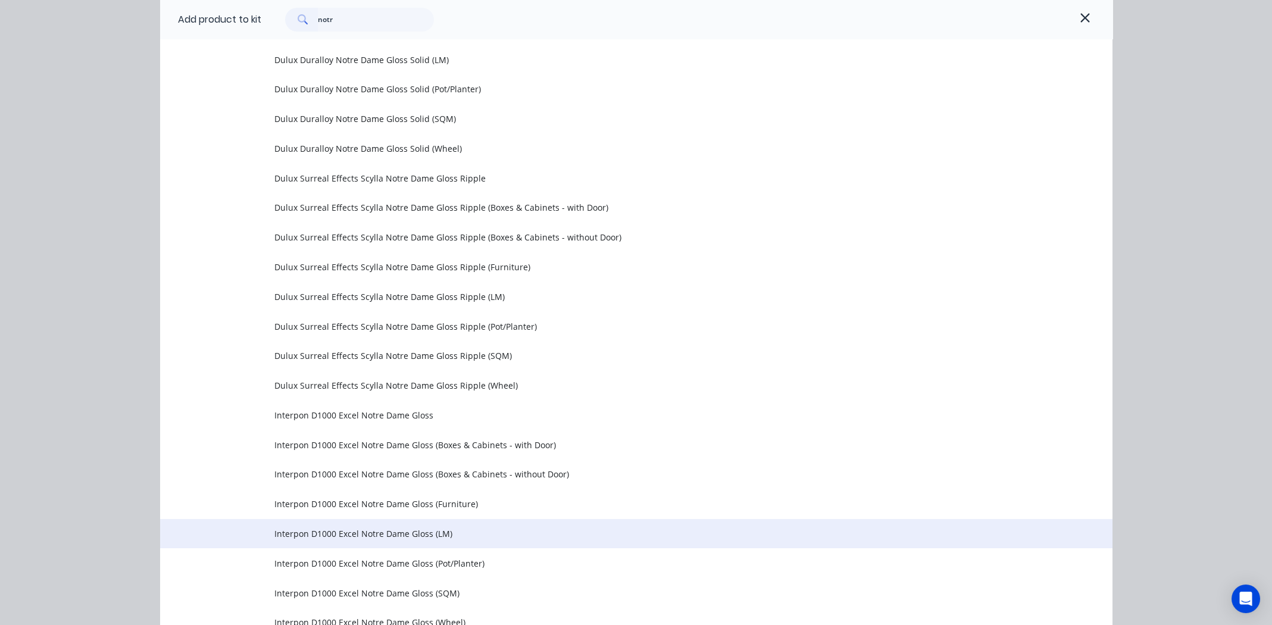
scroll to position [535, 0]
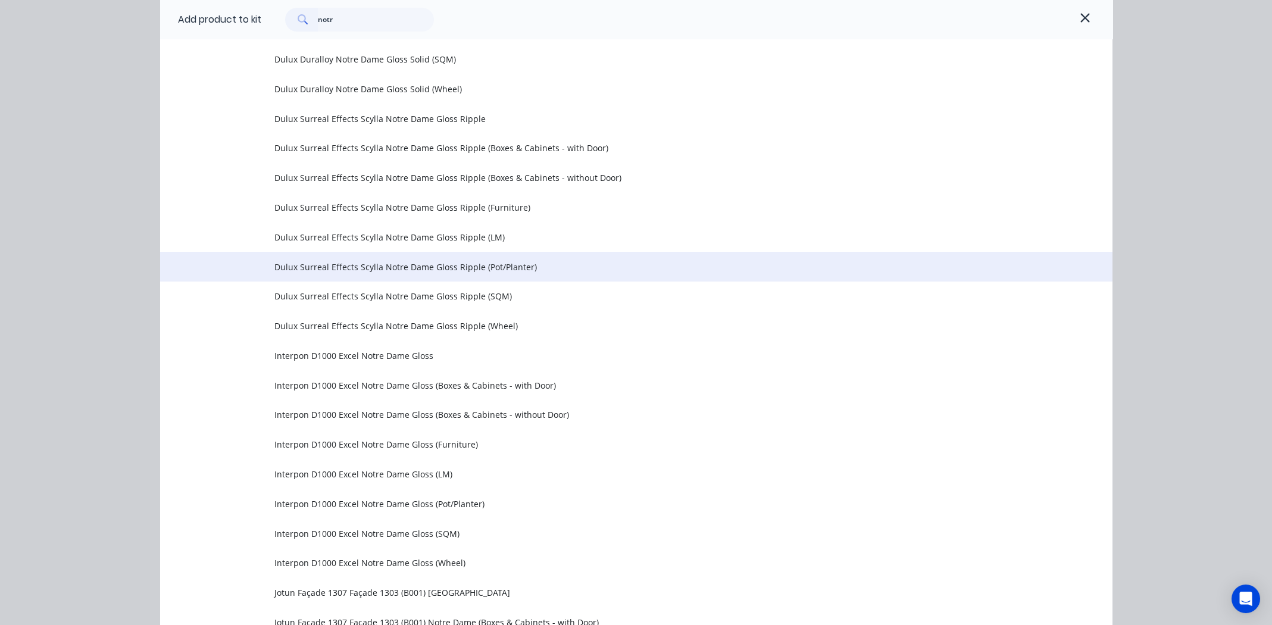
type input "notr"
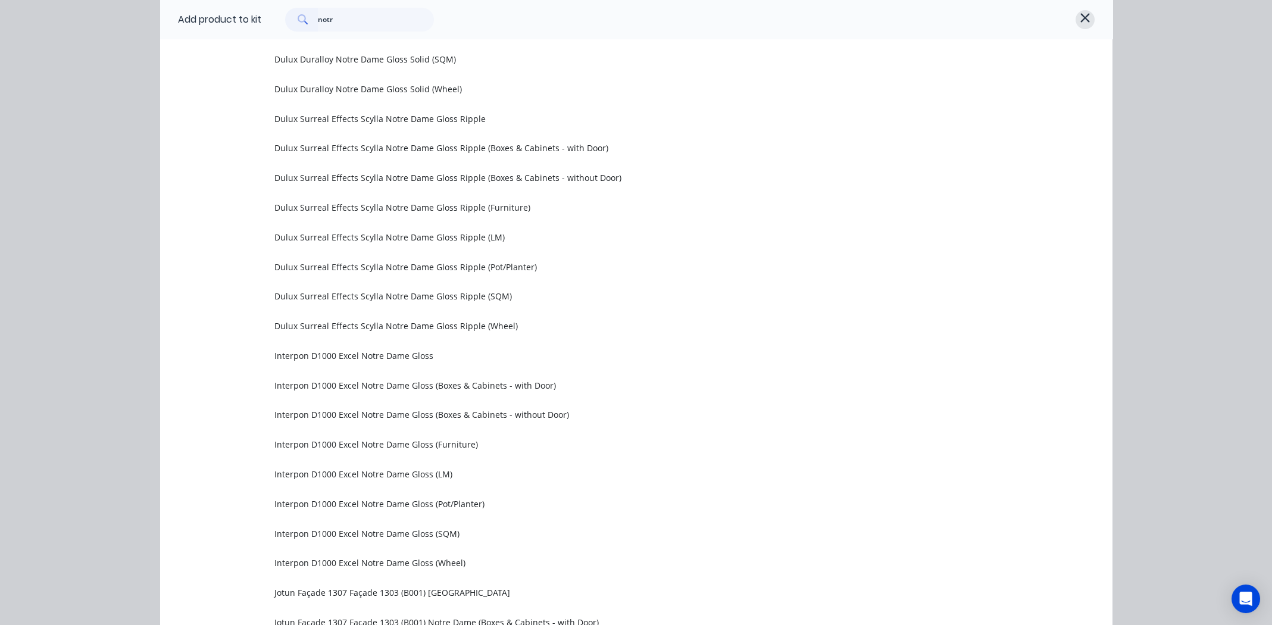
click at [1081, 17] on icon "button" at bounding box center [1084, 17] width 9 height 9
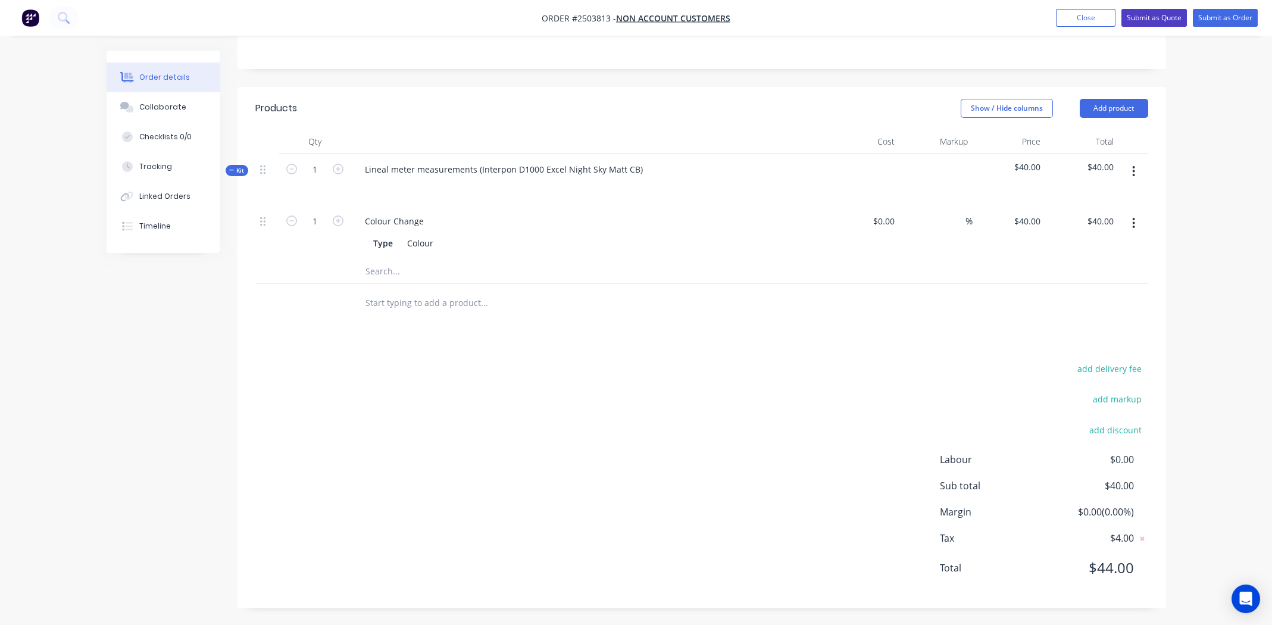
click at [1153, 17] on button "Submit as Quote" at bounding box center [1153, 18] width 65 height 18
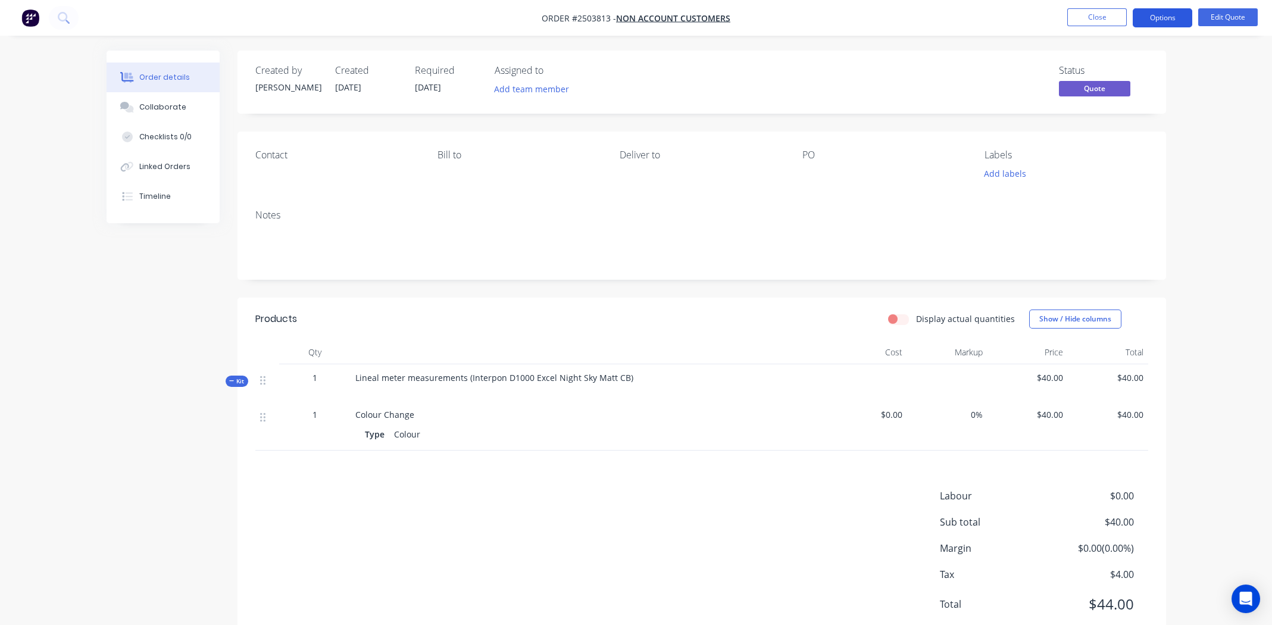
click at [1155, 10] on button "Options" at bounding box center [1163, 17] width 60 height 19
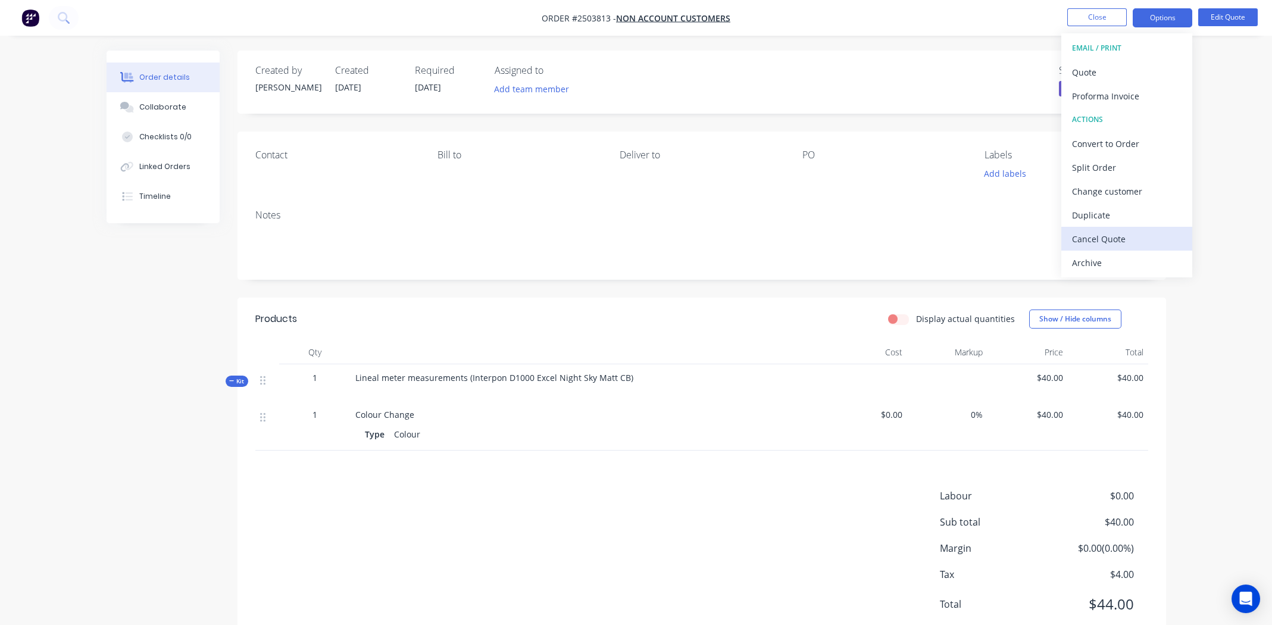
click at [1111, 233] on div "Cancel Quote" at bounding box center [1127, 238] width 110 height 17
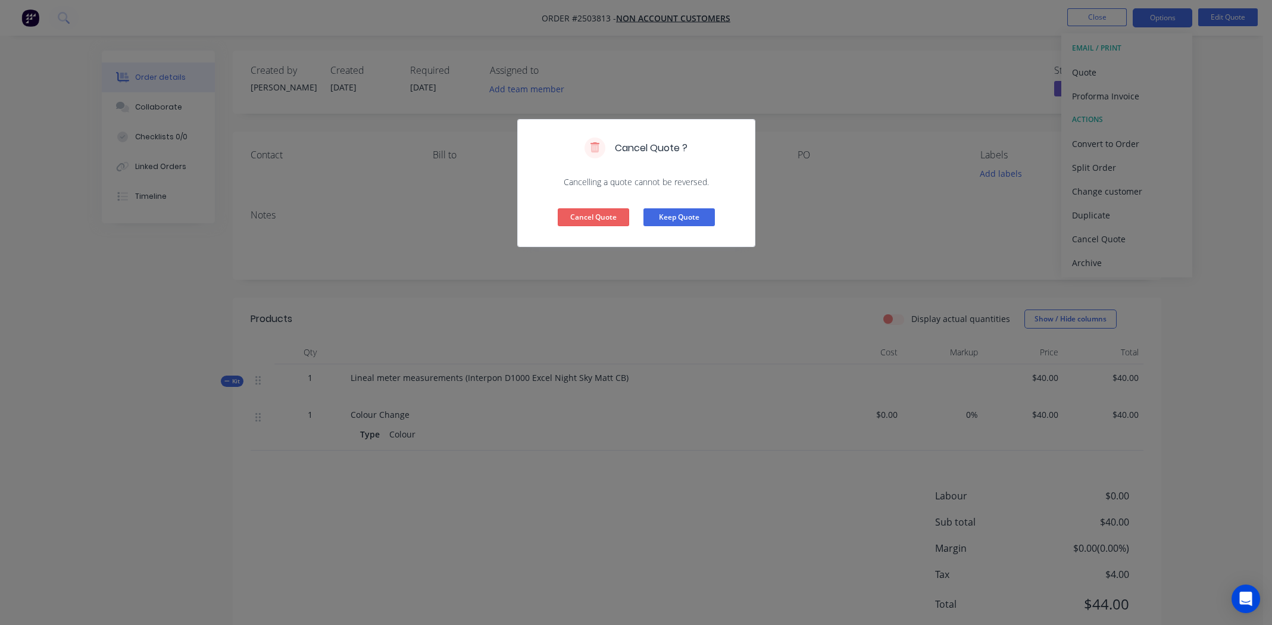
click at [593, 212] on button "Cancel Quote" at bounding box center [593, 217] width 71 height 18
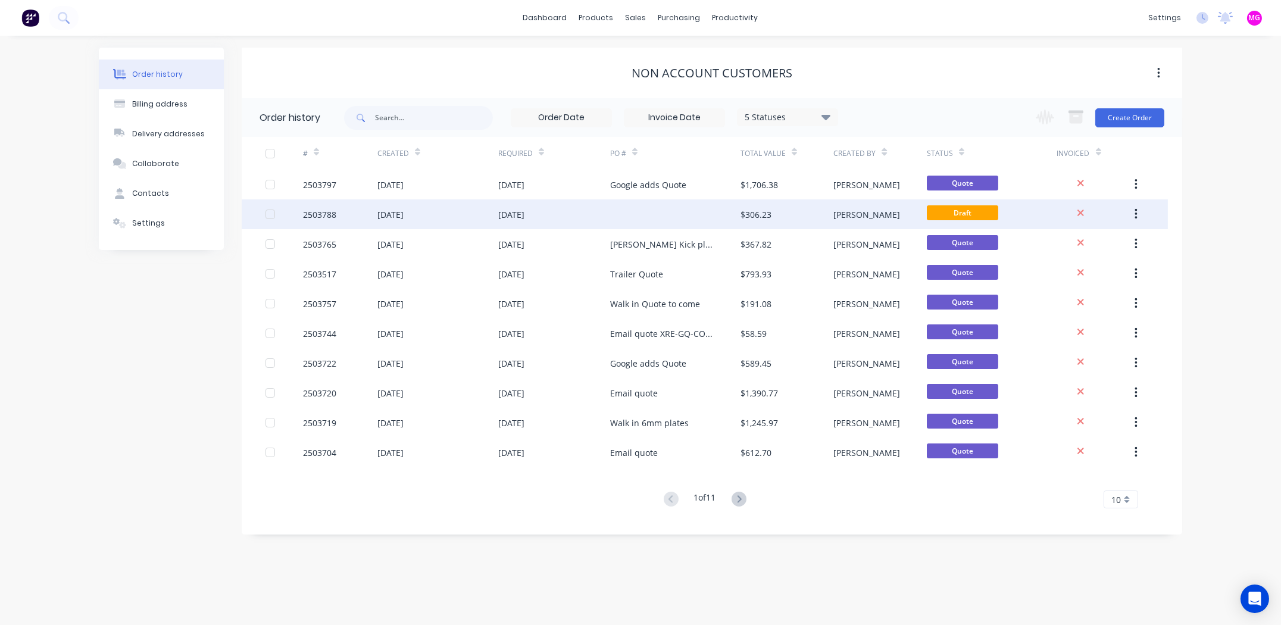
click at [322, 212] on div "2503788" at bounding box center [319, 214] width 33 height 12
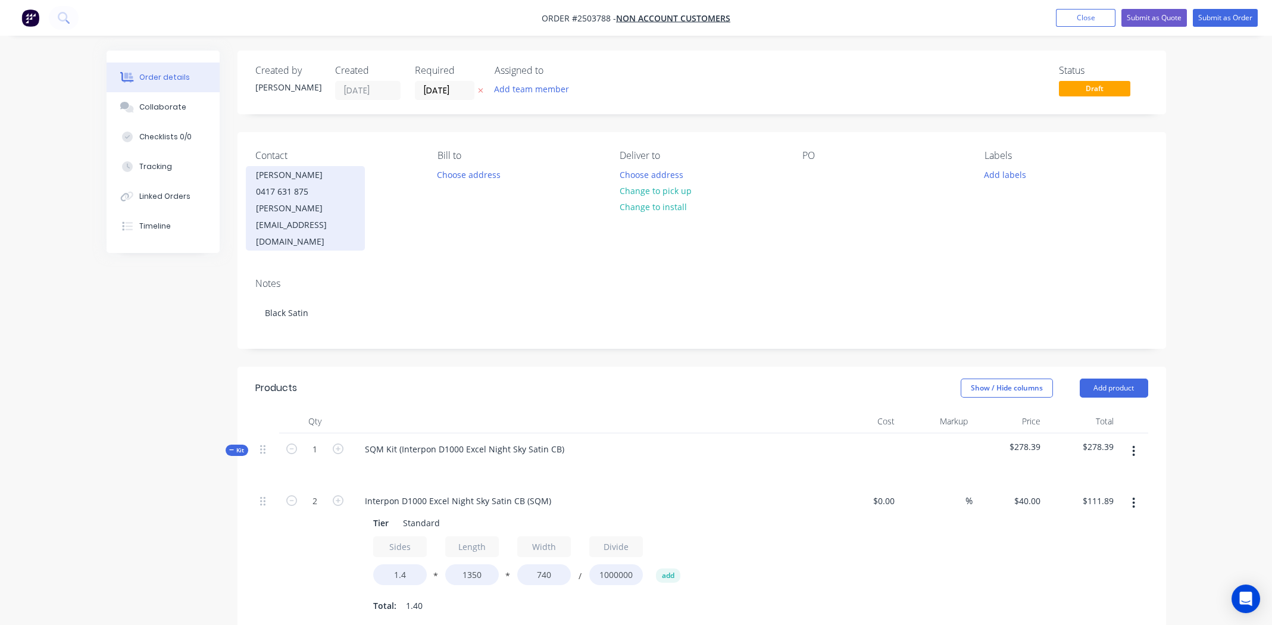
click at [309, 174] on div "Matt Kaplan" at bounding box center [305, 175] width 99 height 17
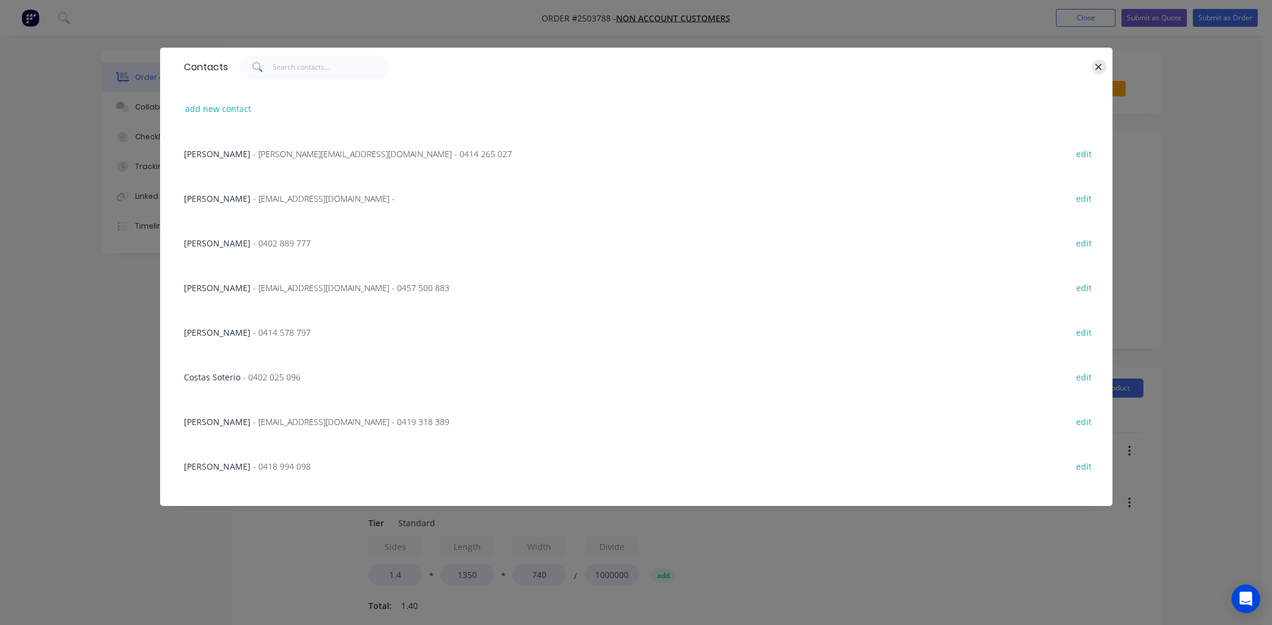
click at [1100, 63] on icon "button" at bounding box center [1099, 67] width 8 height 11
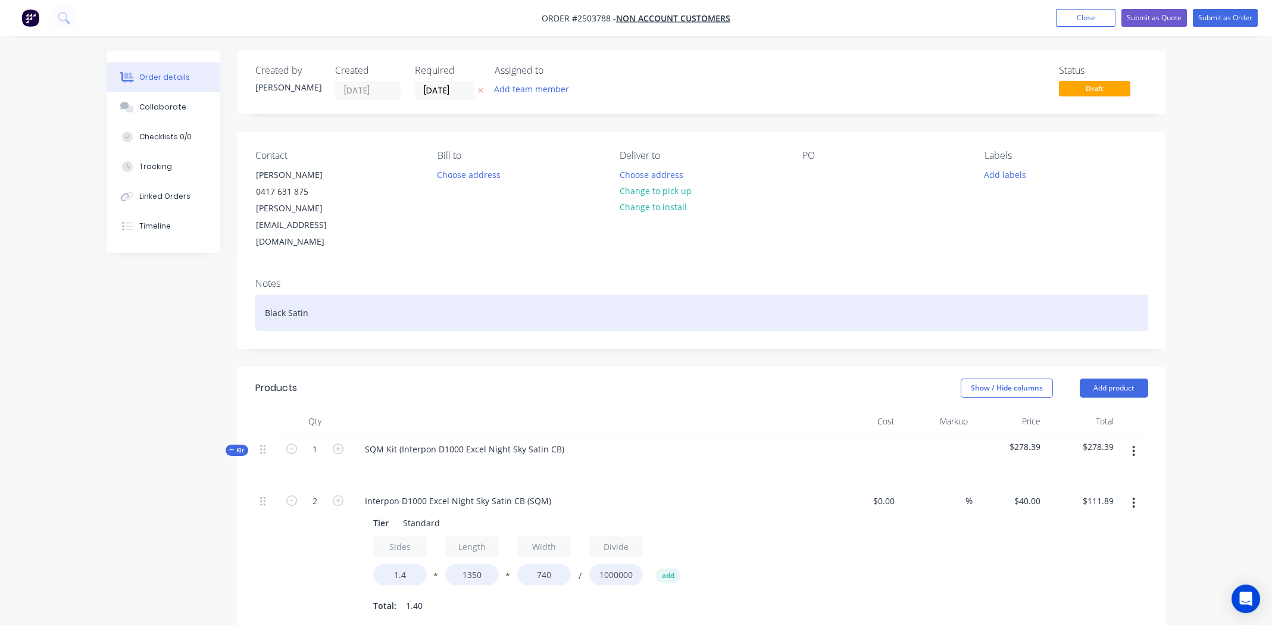
click at [360, 295] on div "Black Satin" at bounding box center [701, 313] width 893 height 36
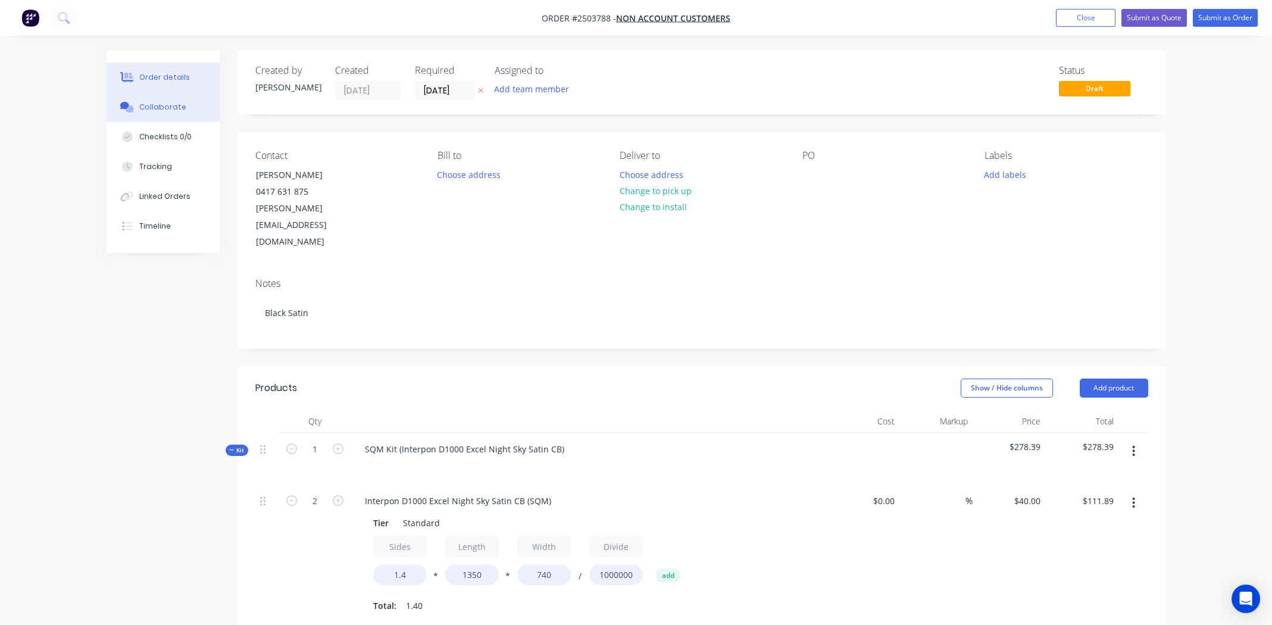
click at [186, 104] on button "Collaborate" at bounding box center [163, 107] width 113 height 30
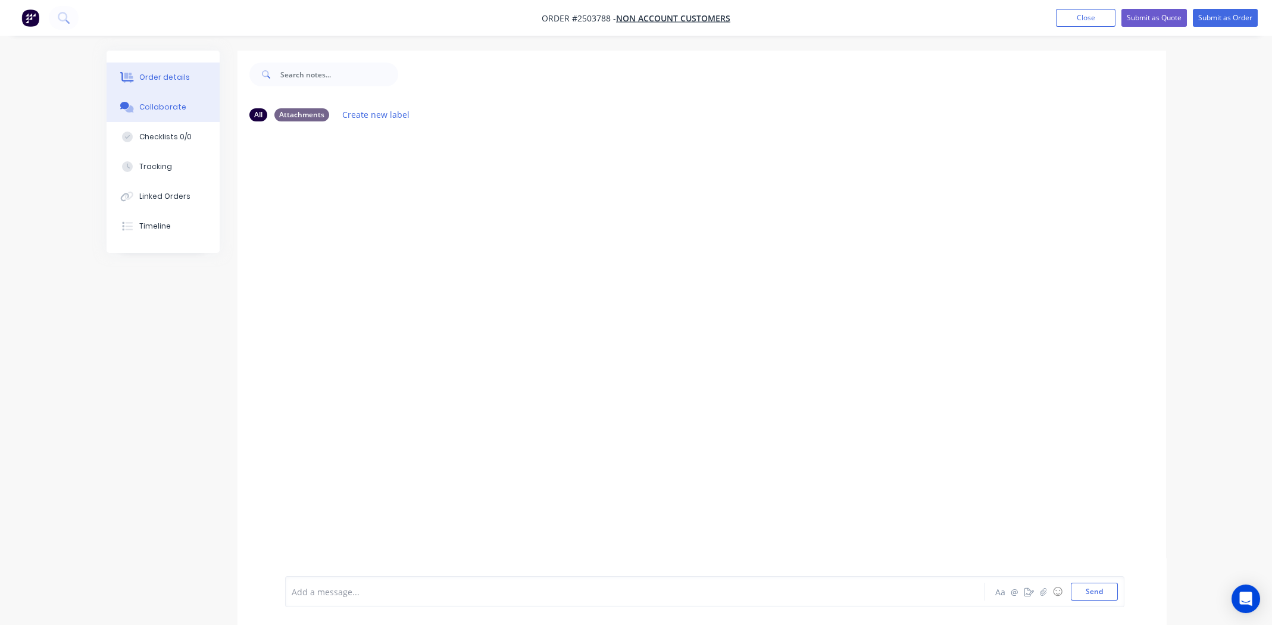
click at [152, 77] on div "Order details" at bounding box center [164, 77] width 51 height 11
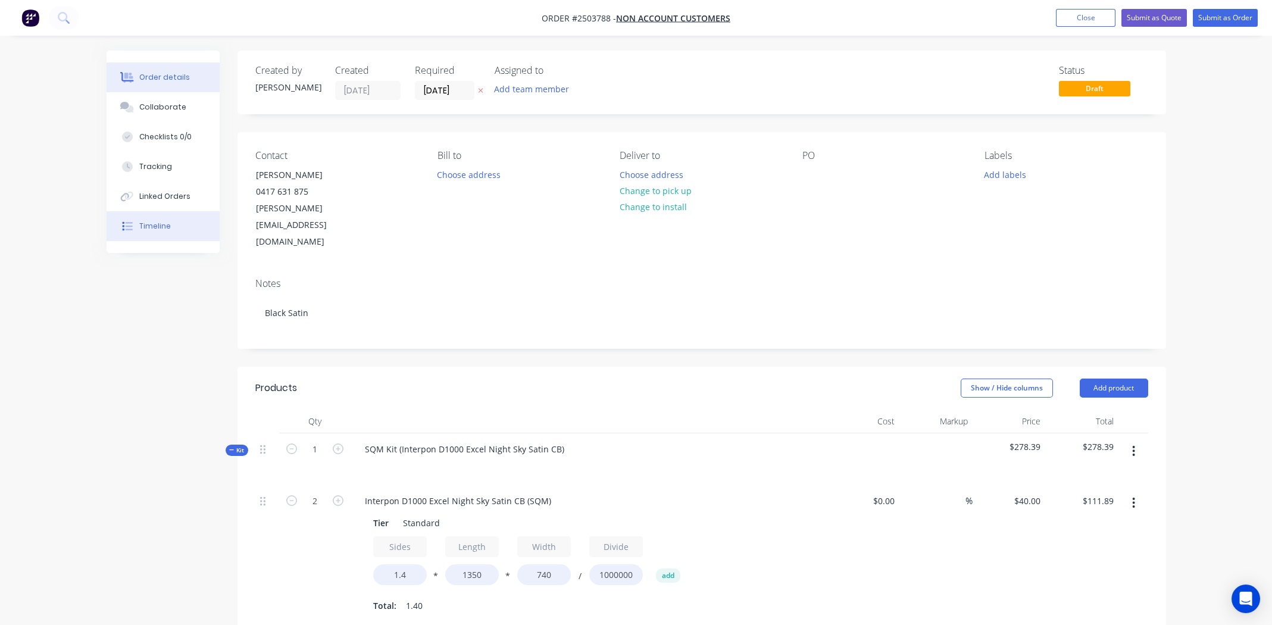
click at [170, 221] on button "Timeline" at bounding box center [163, 226] width 113 height 30
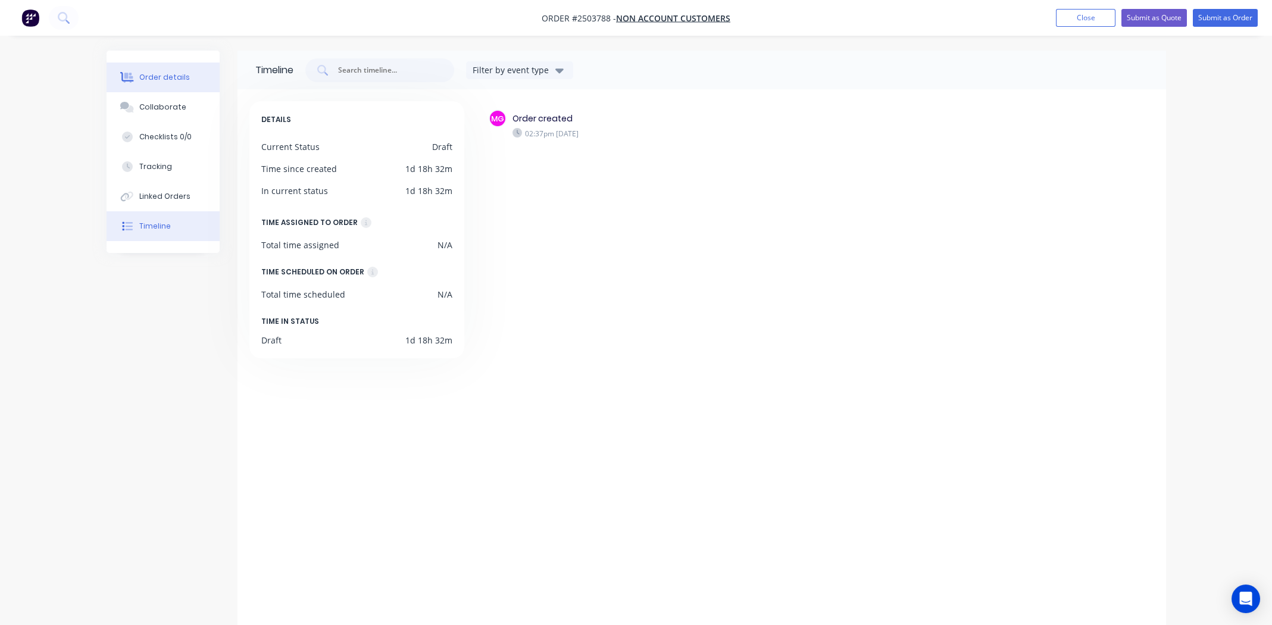
click at [160, 80] on div "Order details" at bounding box center [164, 77] width 51 height 11
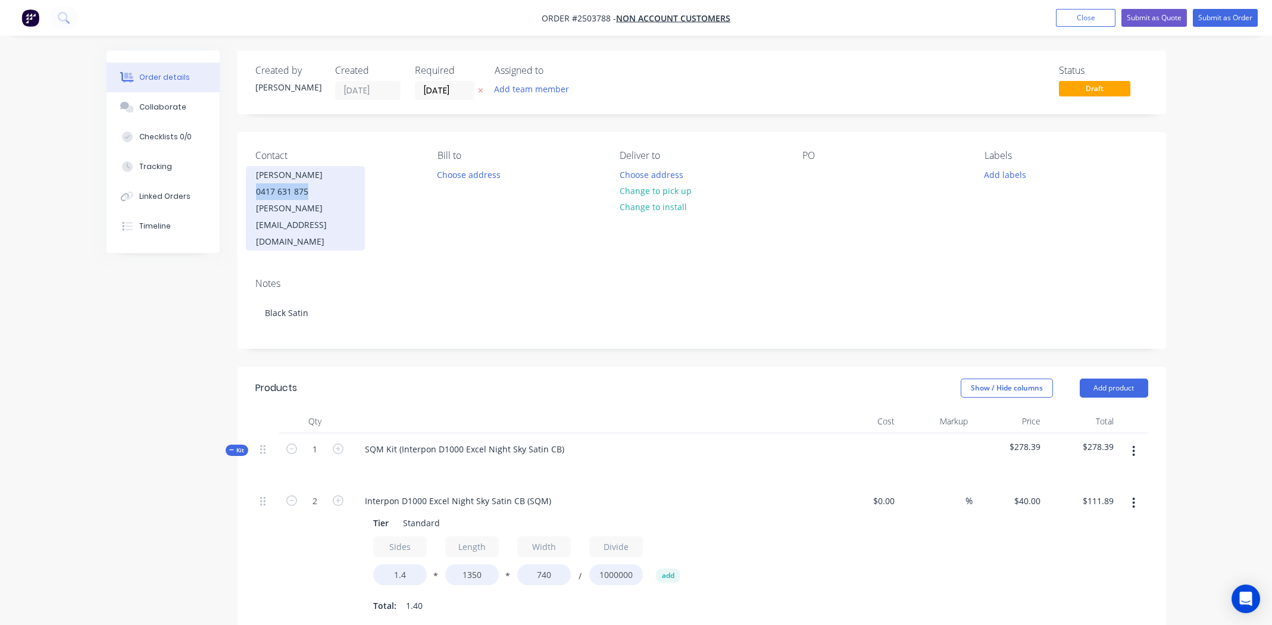
drag, startPoint x: 255, startPoint y: 191, endPoint x: 308, endPoint y: 192, distance: 53.6
click at [308, 192] on div "0417 631 875" at bounding box center [305, 191] width 99 height 17
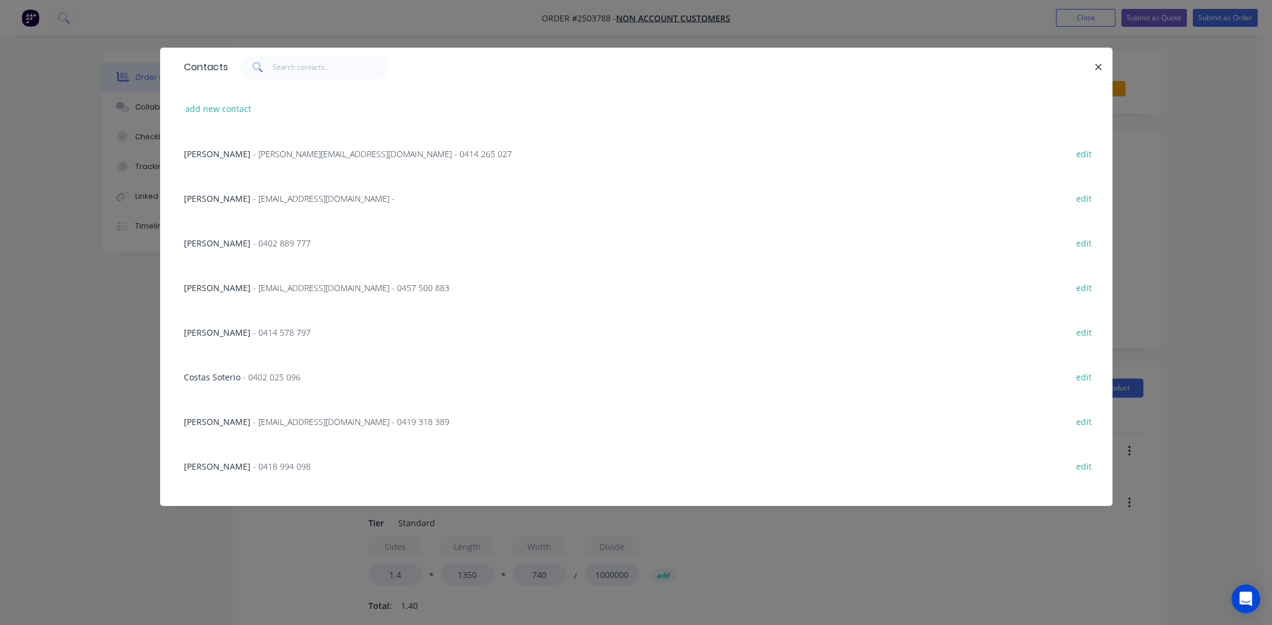
drag, startPoint x: 298, startPoint y: 192, endPoint x: 1101, endPoint y: 64, distance: 813.0
click at [1101, 64] on icon "button" at bounding box center [1099, 67] width 8 height 11
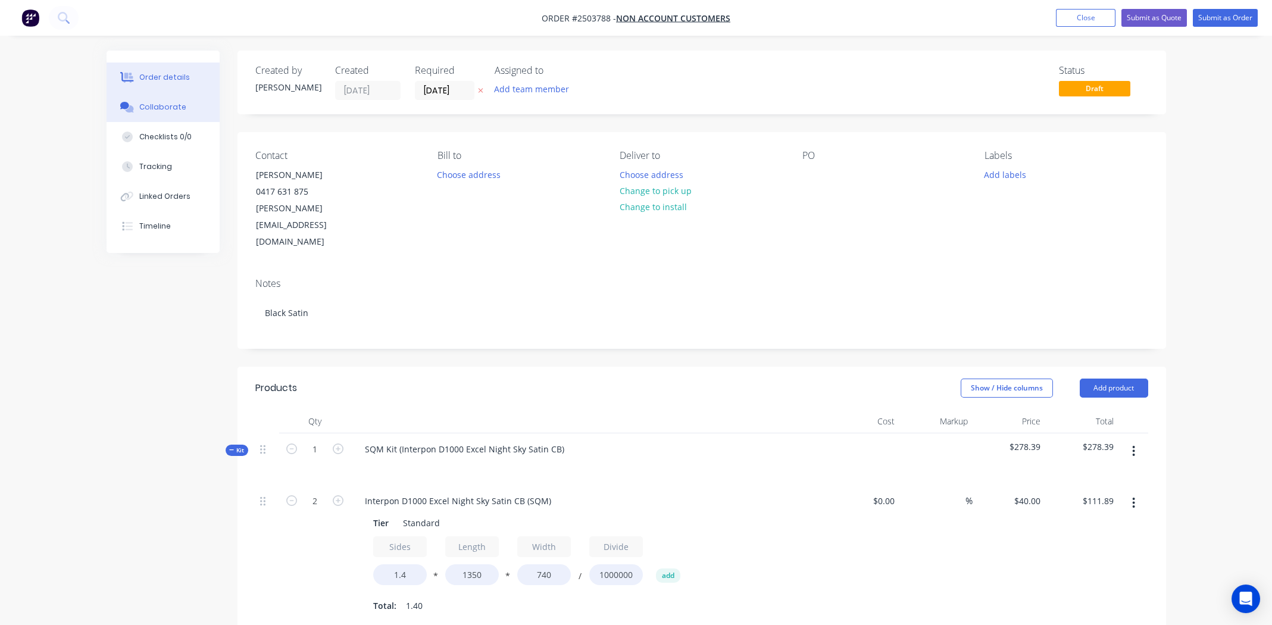
click at [173, 110] on div "Collaborate" at bounding box center [162, 107] width 47 height 11
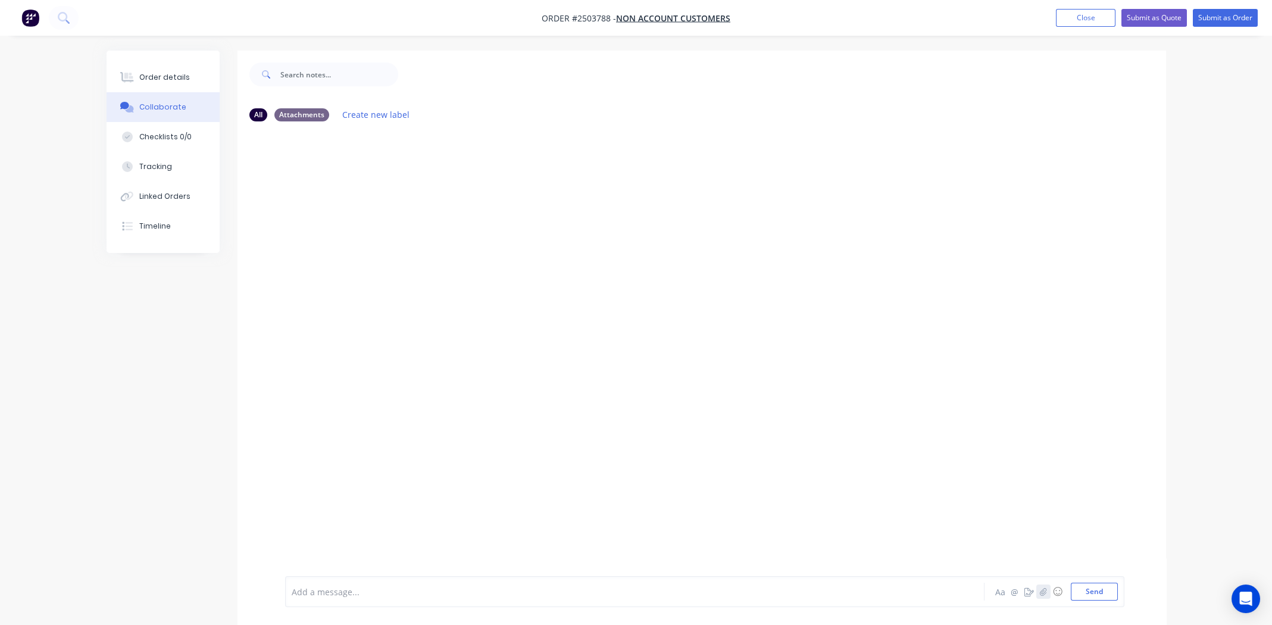
click at [1043, 592] on icon "button" at bounding box center [1042, 591] width 7 height 8
click at [1102, 597] on button "Send" at bounding box center [1094, 592] width 47 height 18
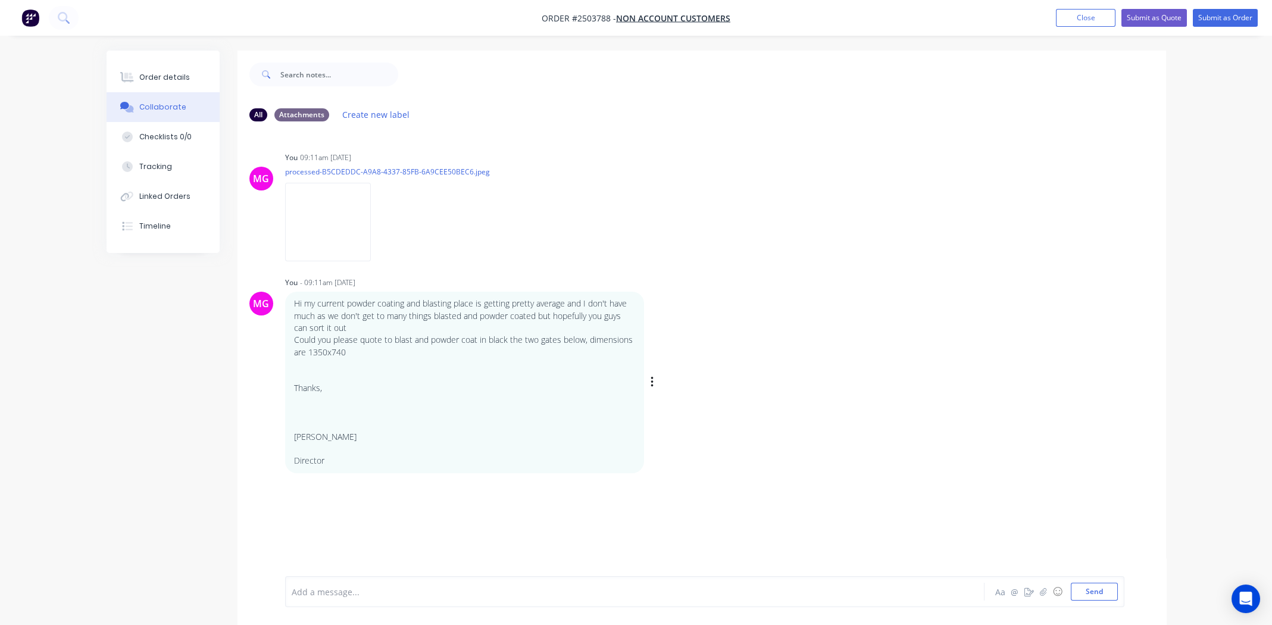
click at [874, 302] on div "MG You - 09:11am 13/08/25 Hi my current powder coating and blasting place is ge…" at bounding box center [701, 373] width 928 height 199
click at [169, 72] on div "Order details" at bounding box center [164, 77] width 51 height 11
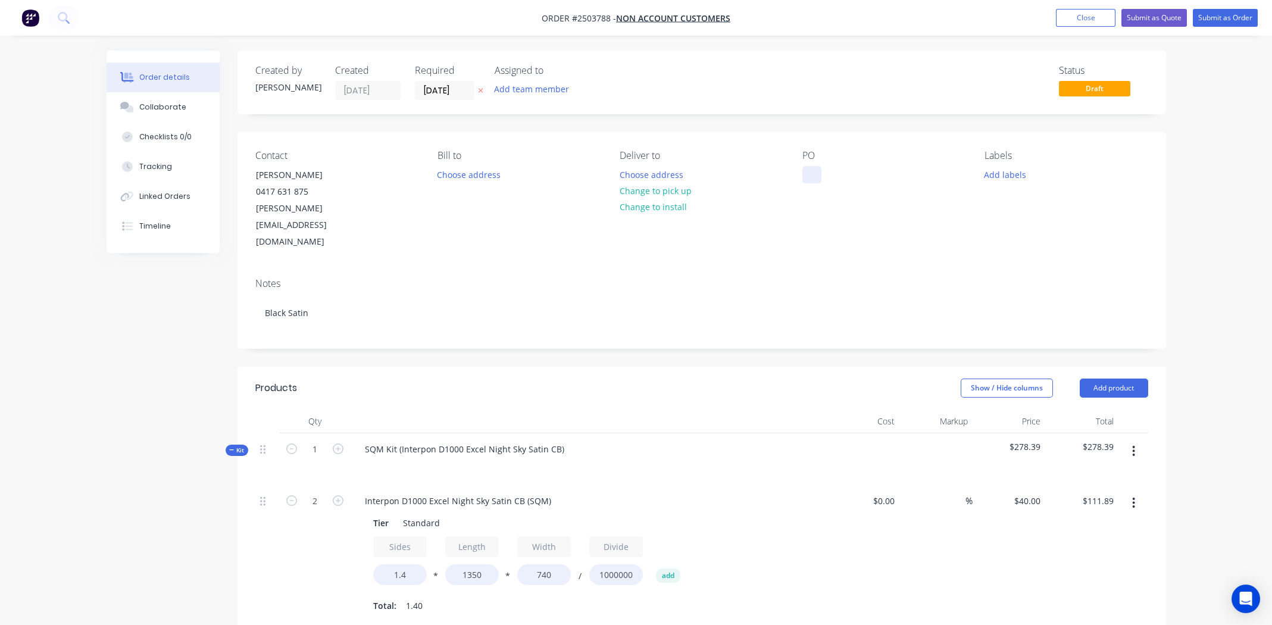
click at [802, 169] on div at bounding box center [811, 174] width 19 height 17
click at [842, 175] on div "Email kQuote" at bounding box center [838, 174] width 72 height 17
click at [1005, 171] on button "Add labels" at bounding box center [1005, 174] width 55 height 16
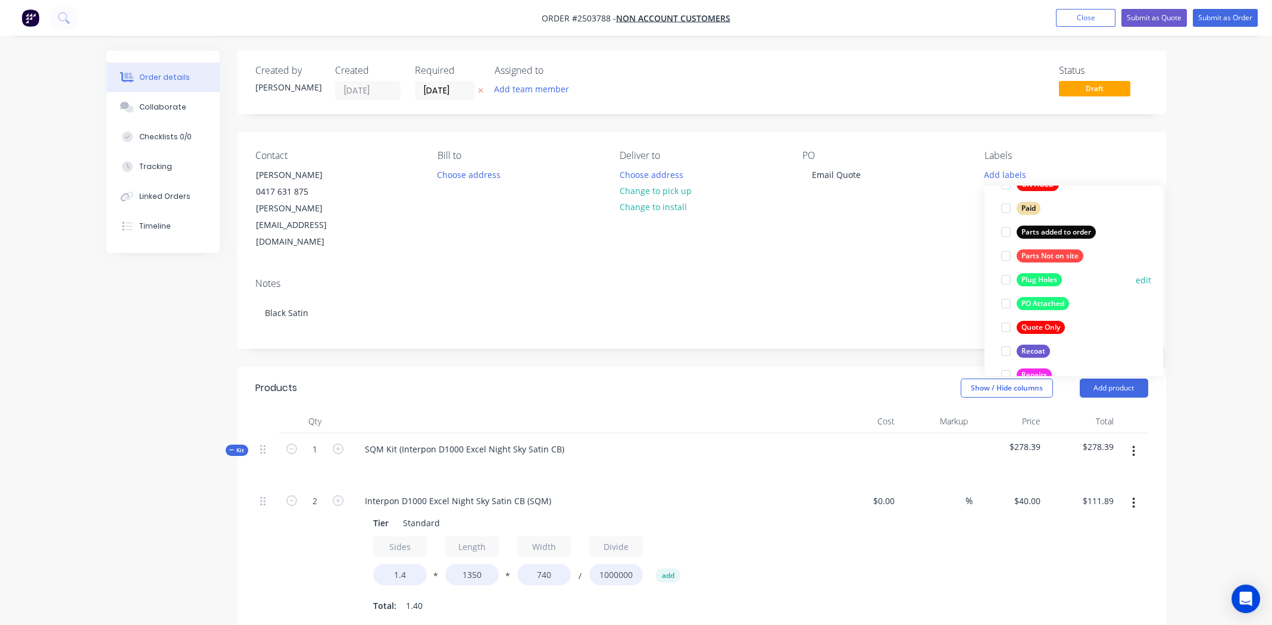
scroll to position [655, 0]
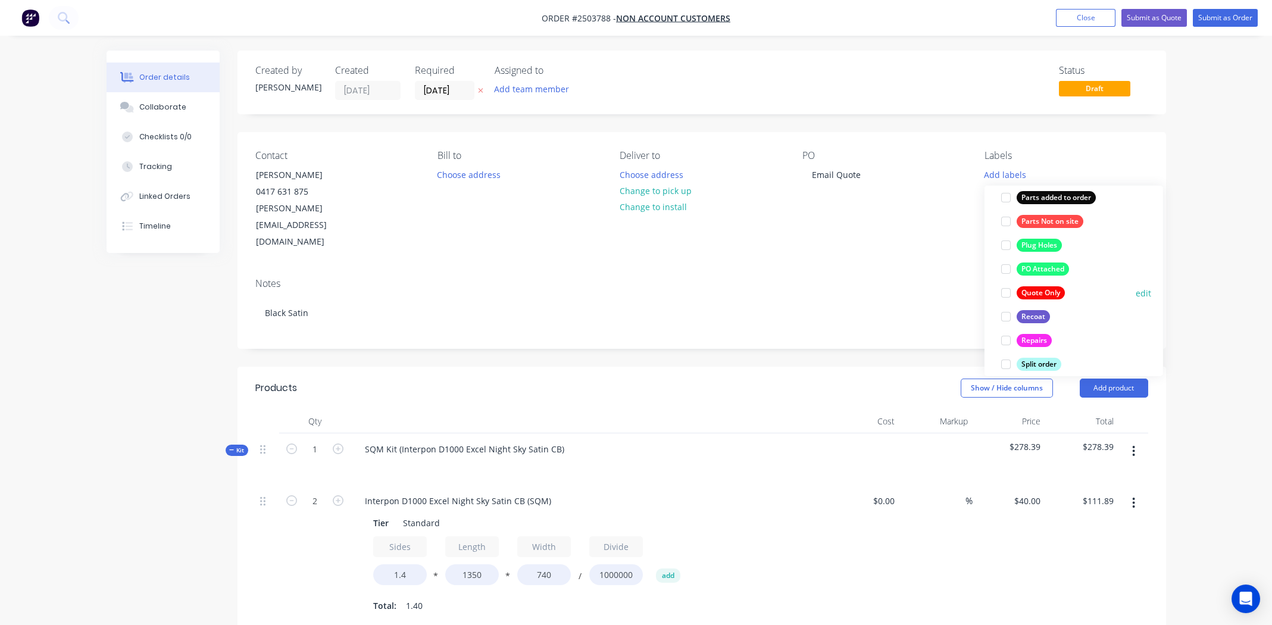
click at [1008, 291] on div at bounding box center [1006, 293] width 24 height 24
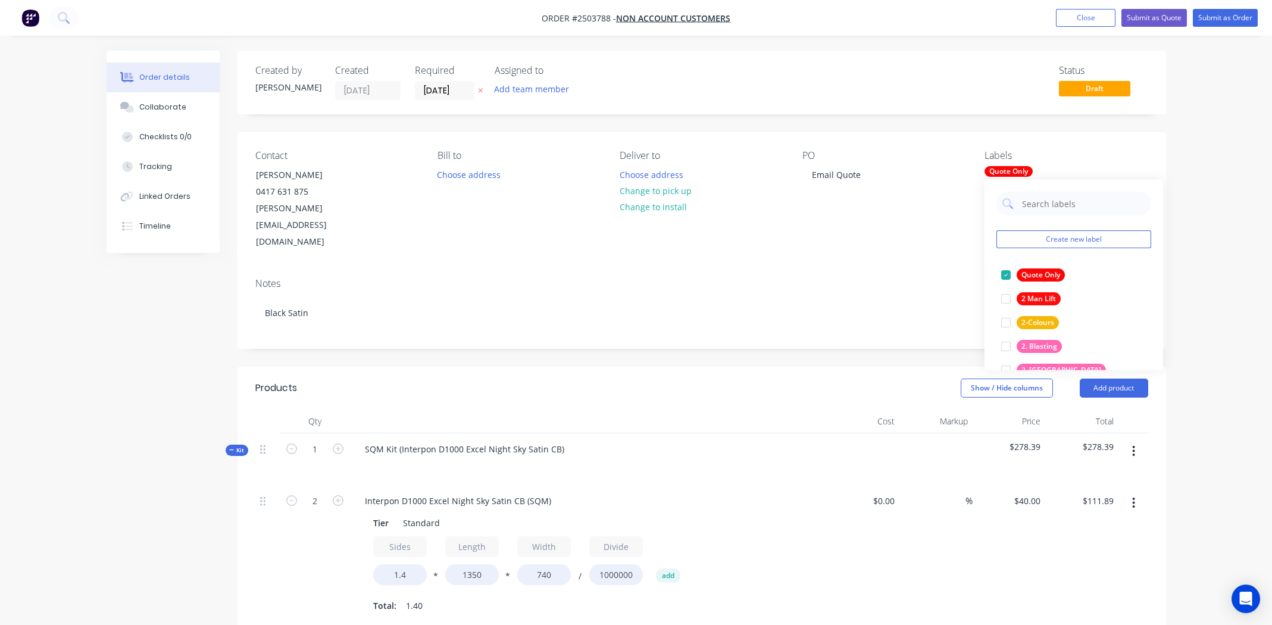
drag, startPoint x: 912, startPoint y: 240, endPoint x: 964, endPoint y: 210, distance: 60.8
click at [912, 268] on div "Notes Black Satin" at bounding box center [701, 308] width 928 height 80
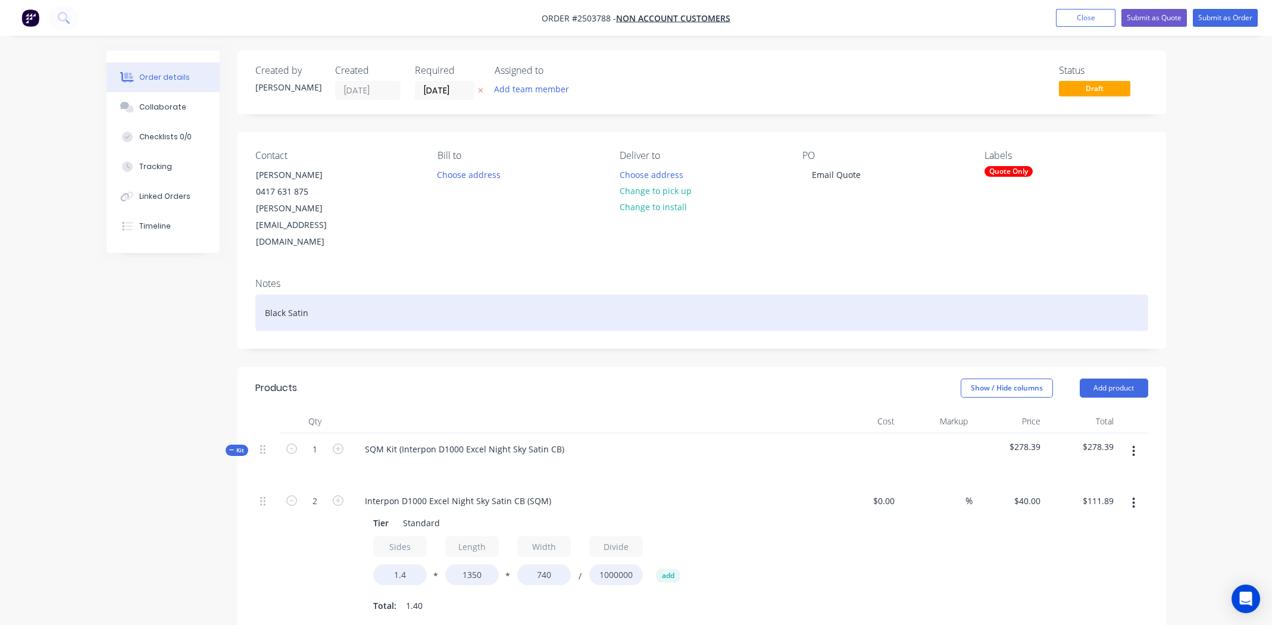
click at [501, 295] on div "Black Satin" at bounding box center [701, 313] width 893 height 36
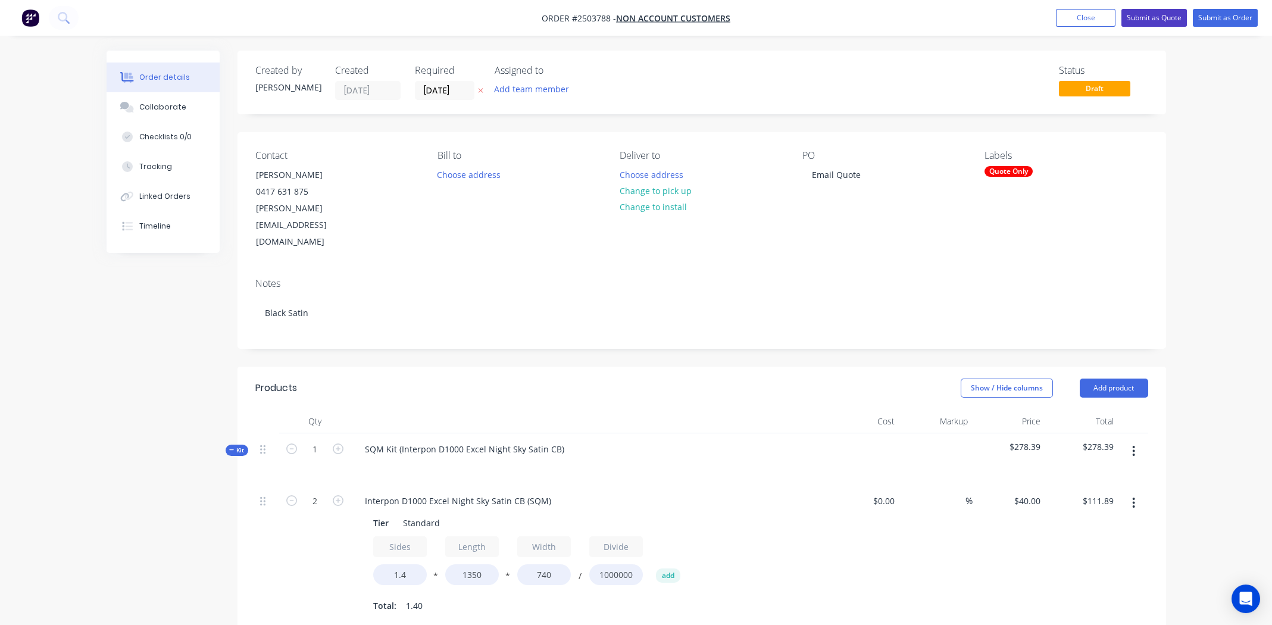
click at [1152, 14] on button "Submit as Quote" at bounding box center [1153, 18] width 65 height 18
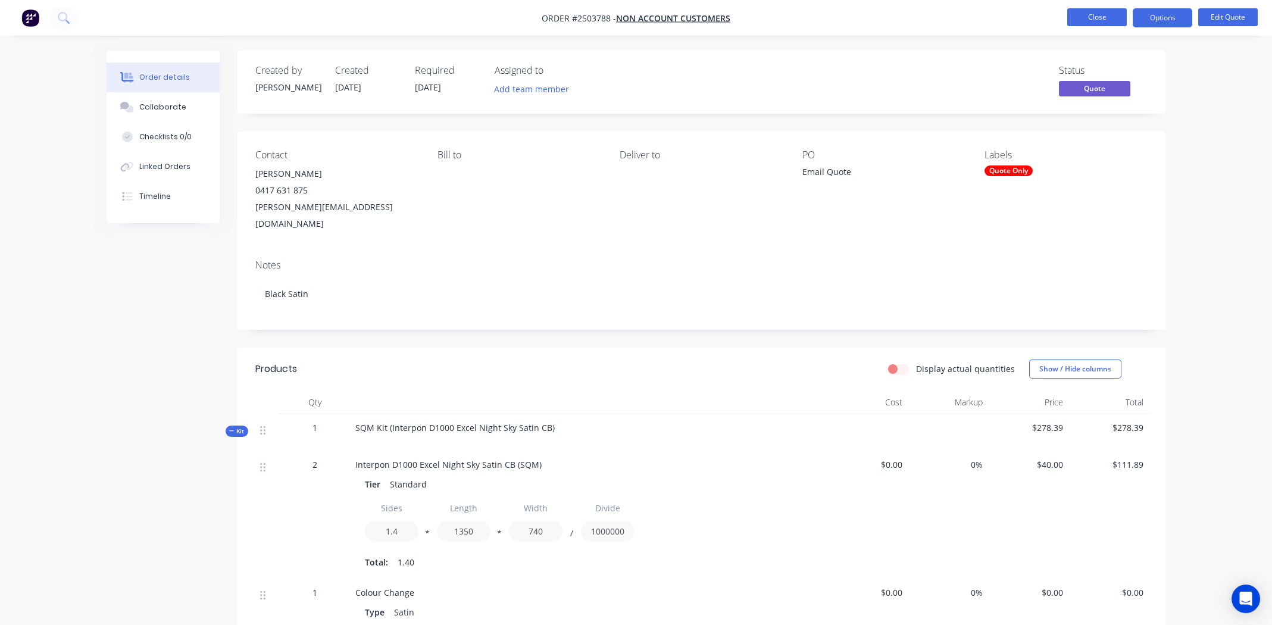
click at [1102, 15] on button "Close" at bounding box center [1097, 17] width 60 height 18
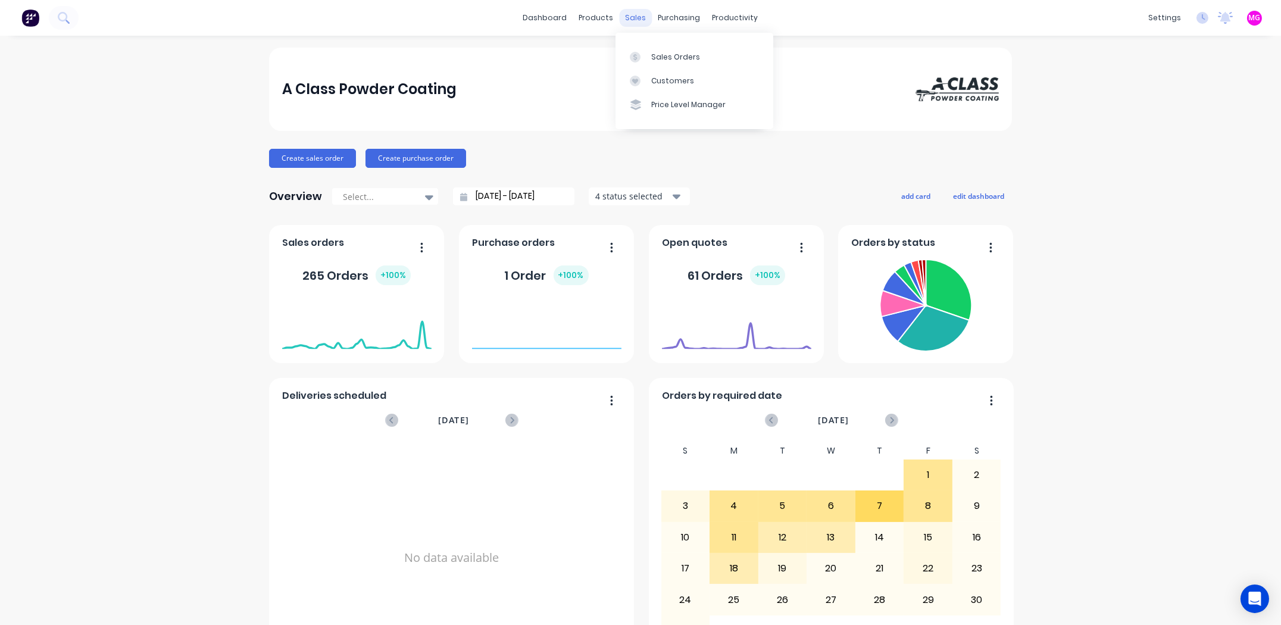
click at [626, 17] on div "sales" at bounding box center [636, 18] width 33 height 18
click at [665, 54] on div "Sales Orders" at bounding box center [675, 57] width 49 height 11
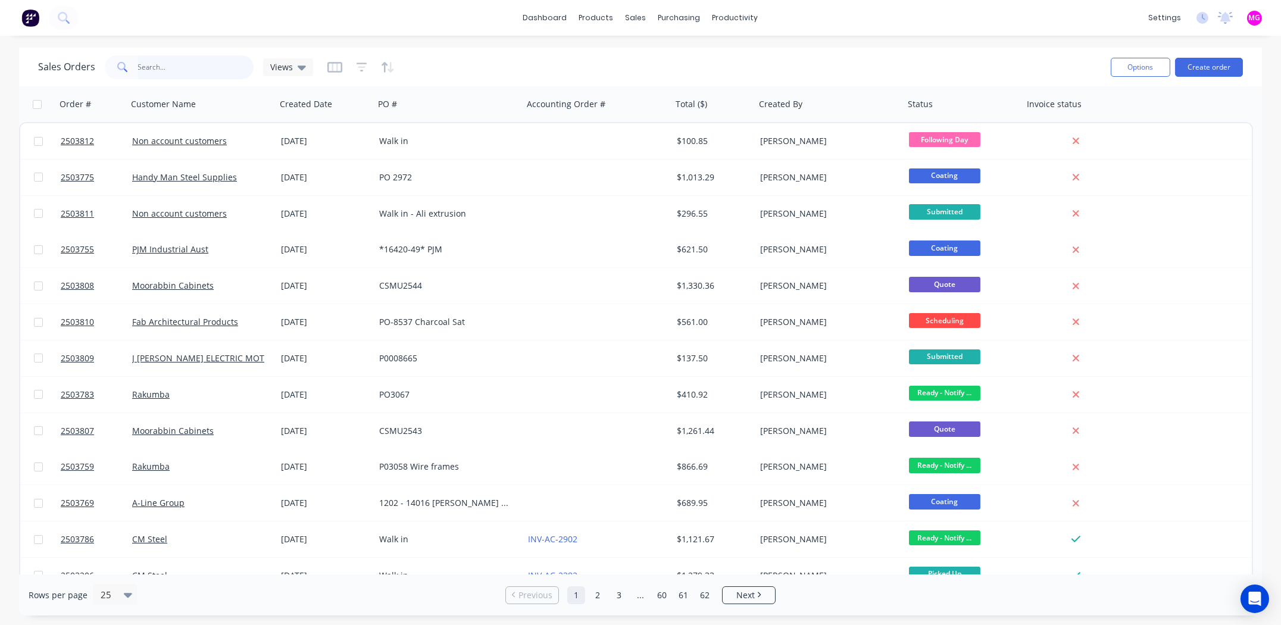
click at [208, 63] on input "text" at bounding box center [196, 67] width 116 height 24
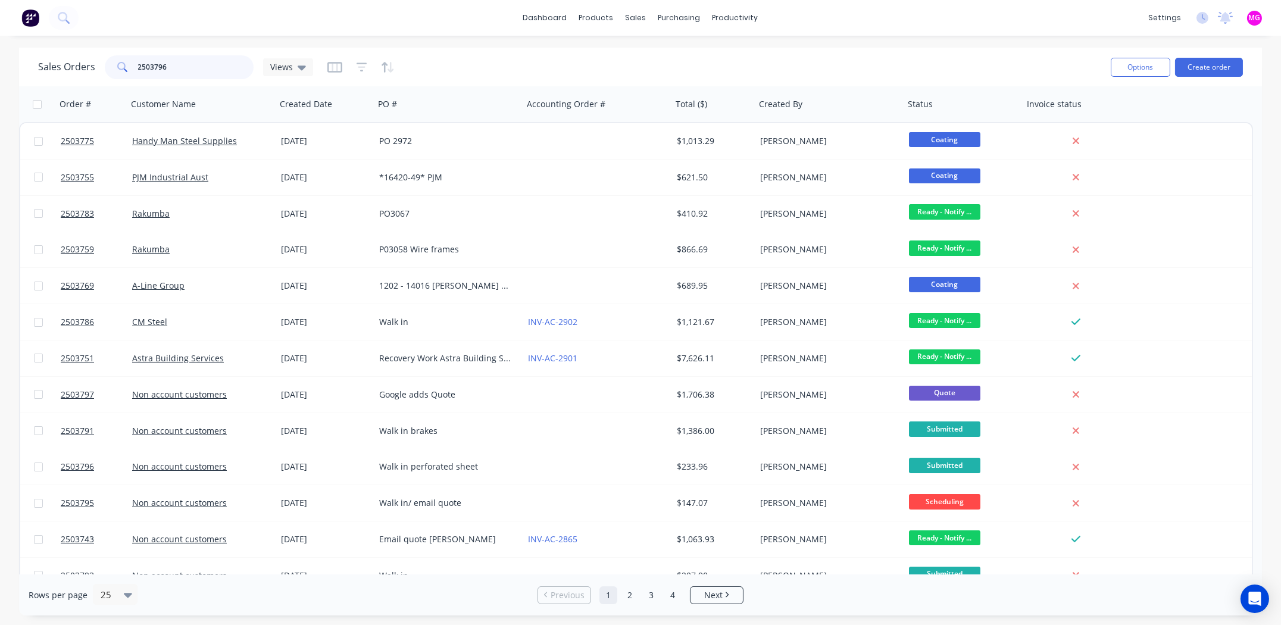
type input "2503796"
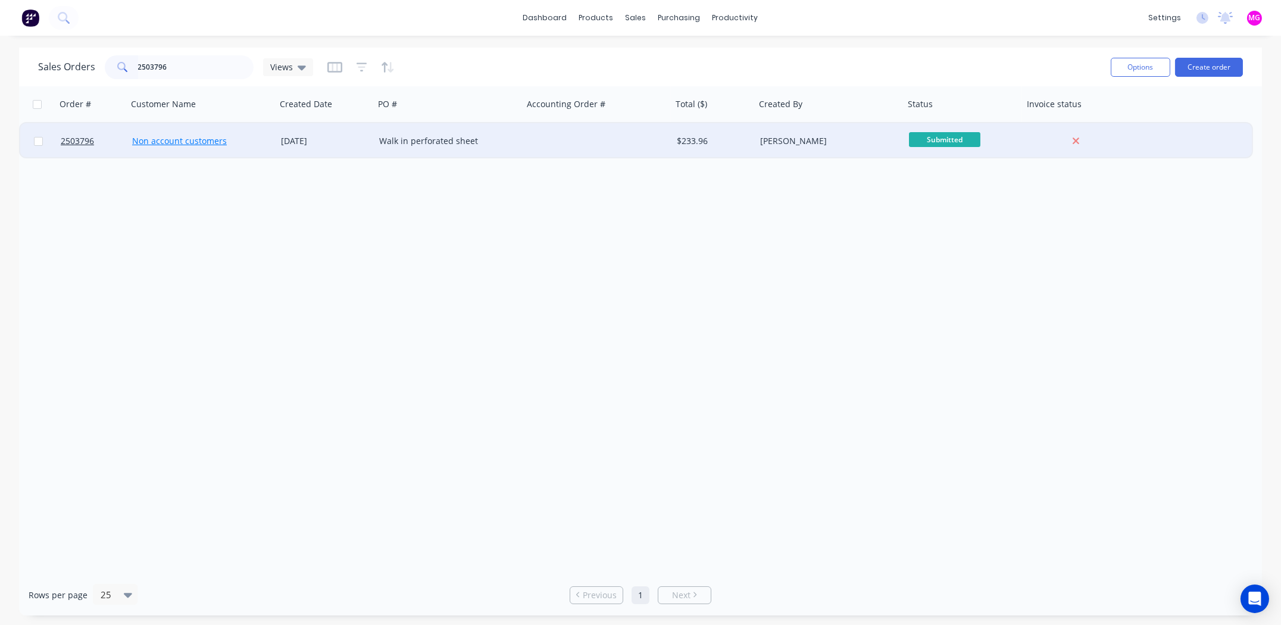
click at [161, 142] on link "Non account customers" at bounding box center [179, 140] width 95 height 11
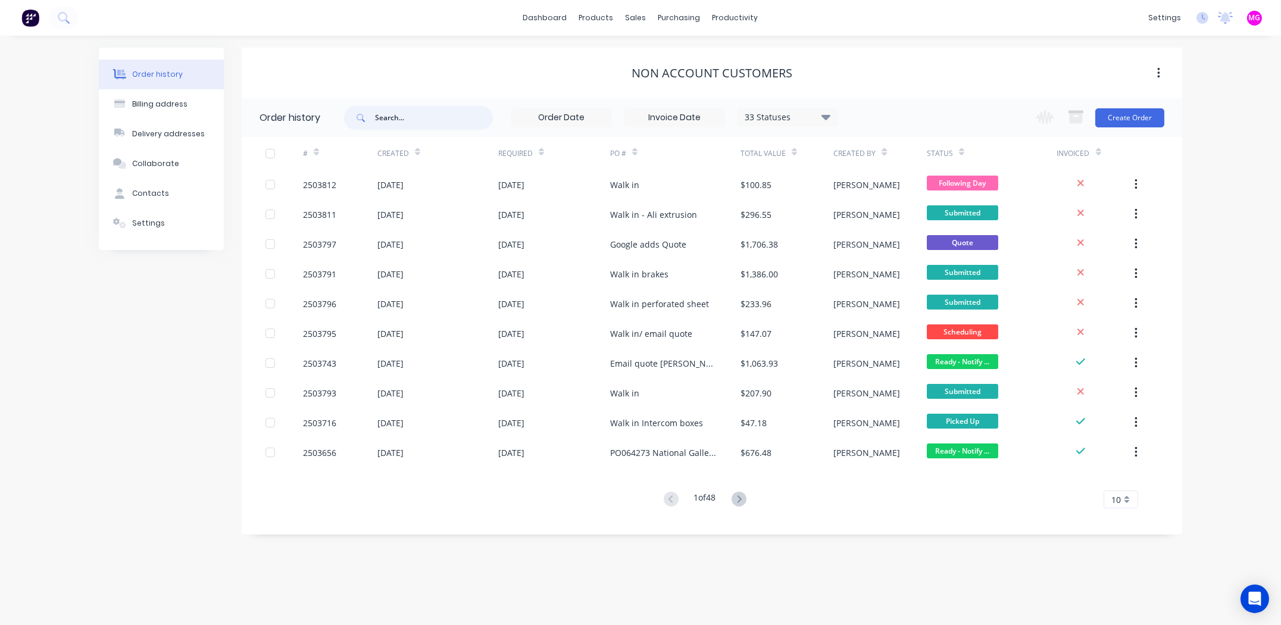
click at [404, 118] on input "text" at bounding box center [434, 118] width 118 height 24
type input "2503796"
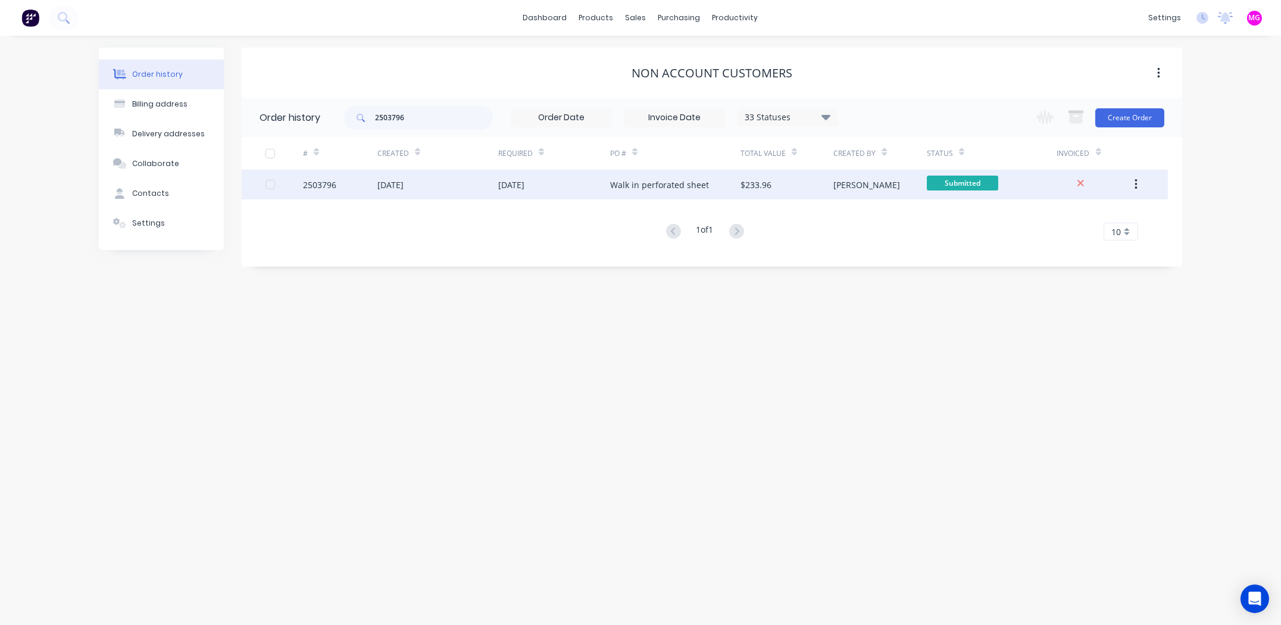
click at [310, 182] on div "2503796" at bounding box center [319, 185] width 33 height 12
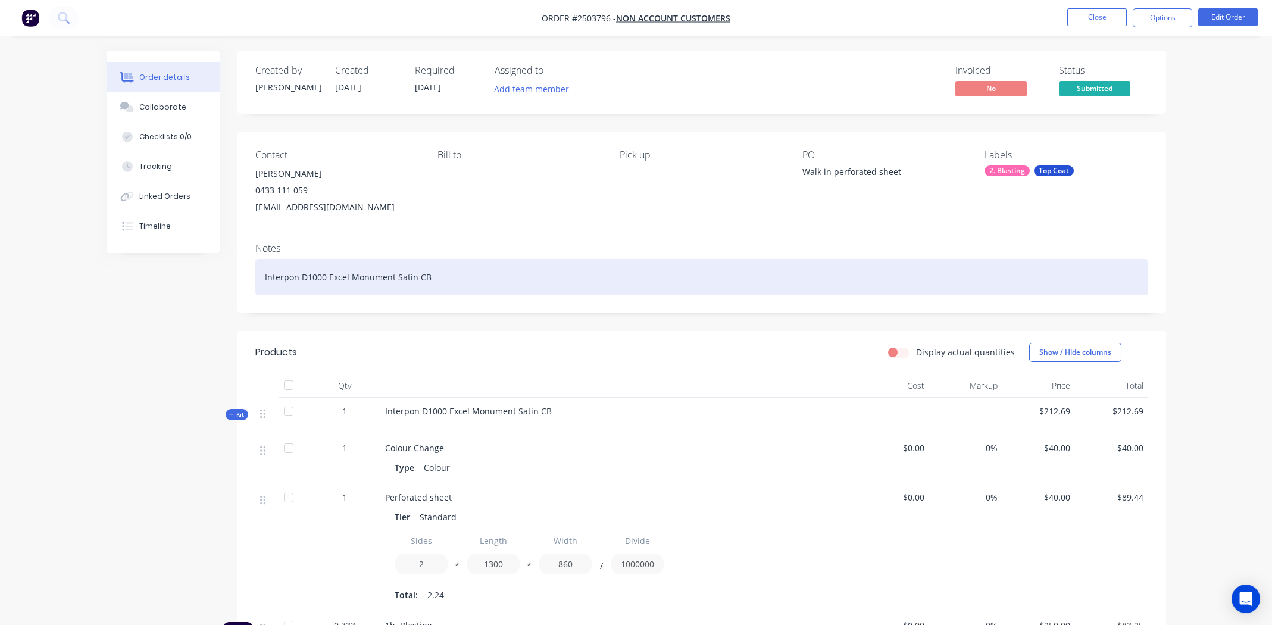
click at [496, 273] on div "Interpon D1000 Excel Monument Satin CB" at bounding box center [701, 277] width 893 height 36
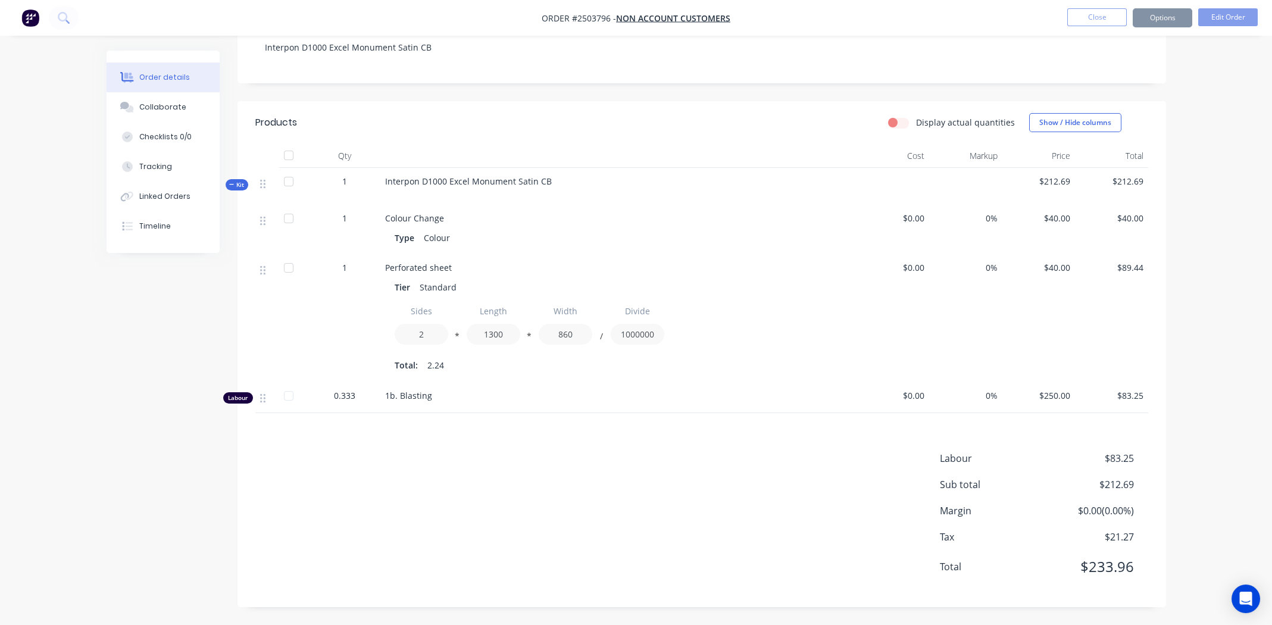
click at [527, 407] on div "1b. Blasting" at bounding box center [618, 397] width 476 height 31
click at [611, 379] on div "Perforated sheet Tier Standard Sides 2 * Length 1300 * Width 860 / Divide 10000…" at bounding box center [618, 318] width 476 height 128
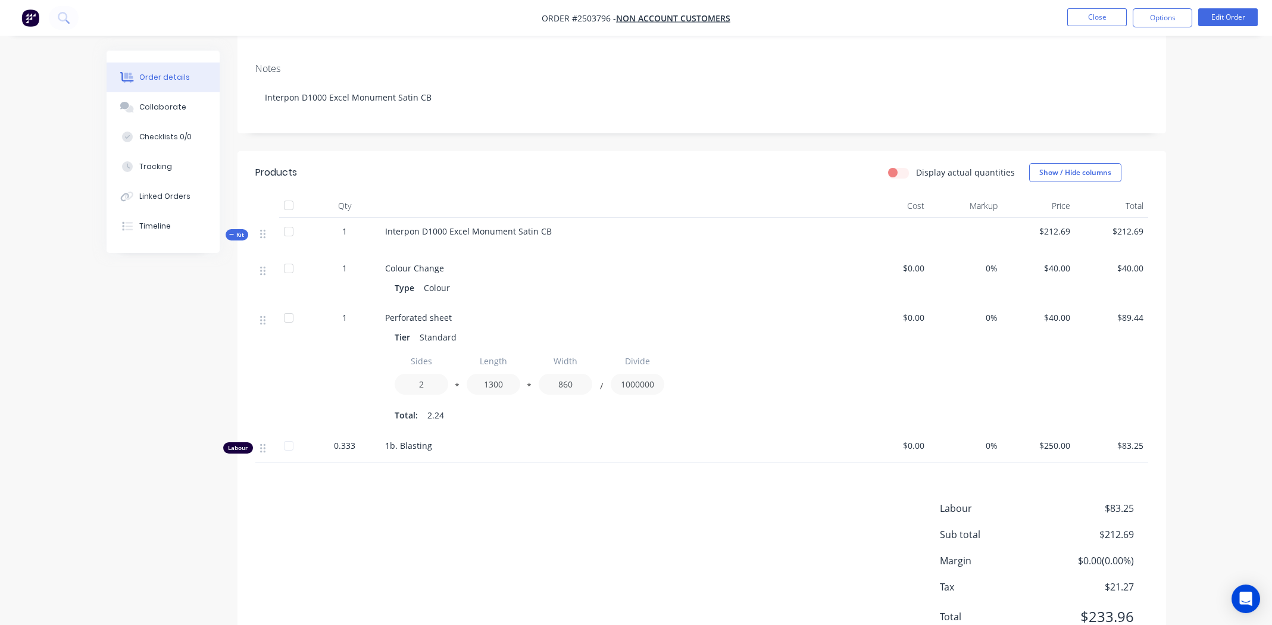
scroll to position [0, 0]
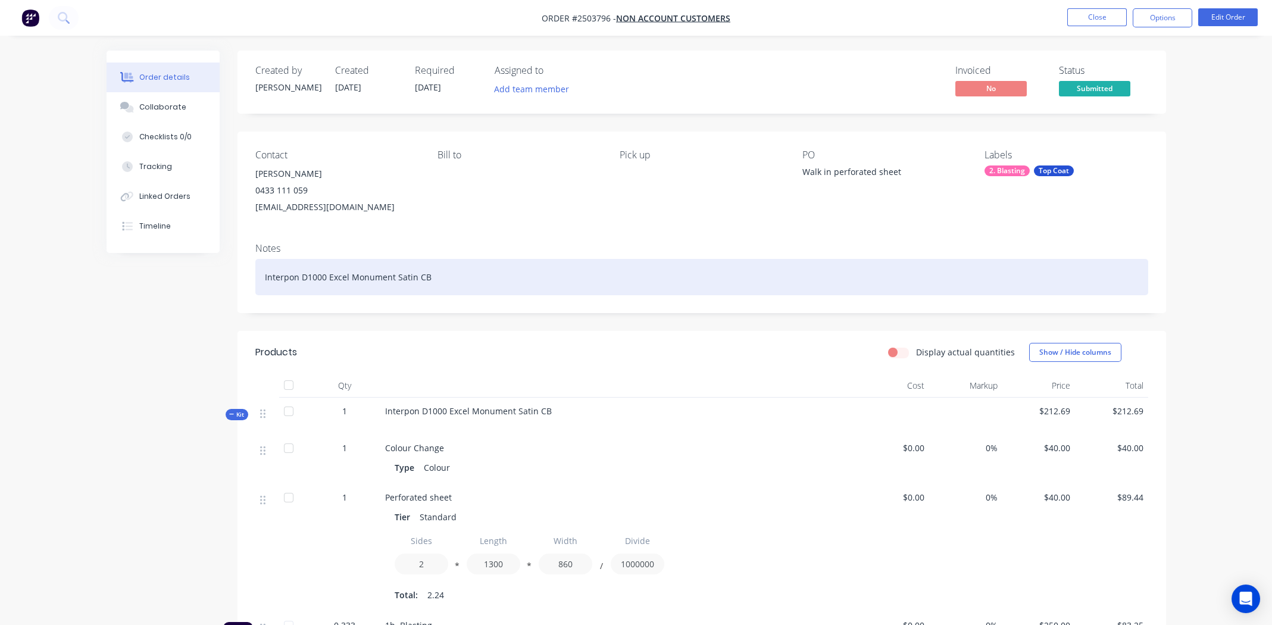
click at [539, 272] on div "Interpon D1000 Excel Monument Satin CB" at bounding box center [701, 277] width 893 height 36
click at [537, 274] on div "Interpon D1000 Excel Monument Satin CB" at bounding box center [701, 277] width 893 height 36
click at [447, 280] on div "Interpon D1000 Excel Monument Satin CB" at bounding box center [701, 277] width 893 height 36
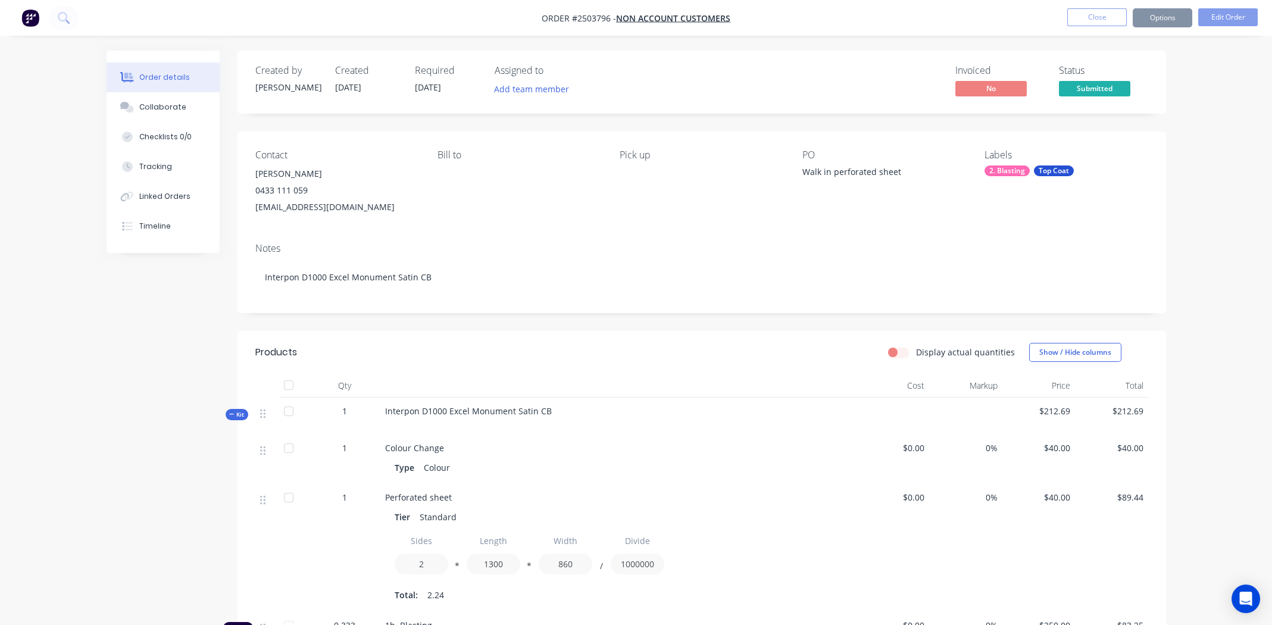
click at [113, 346] on div "Created by [PERSON_NAME] Created [DATE] Required [DATE] Assigned to Add team me…" at bounding box center [636, 453] width 1059 height 804
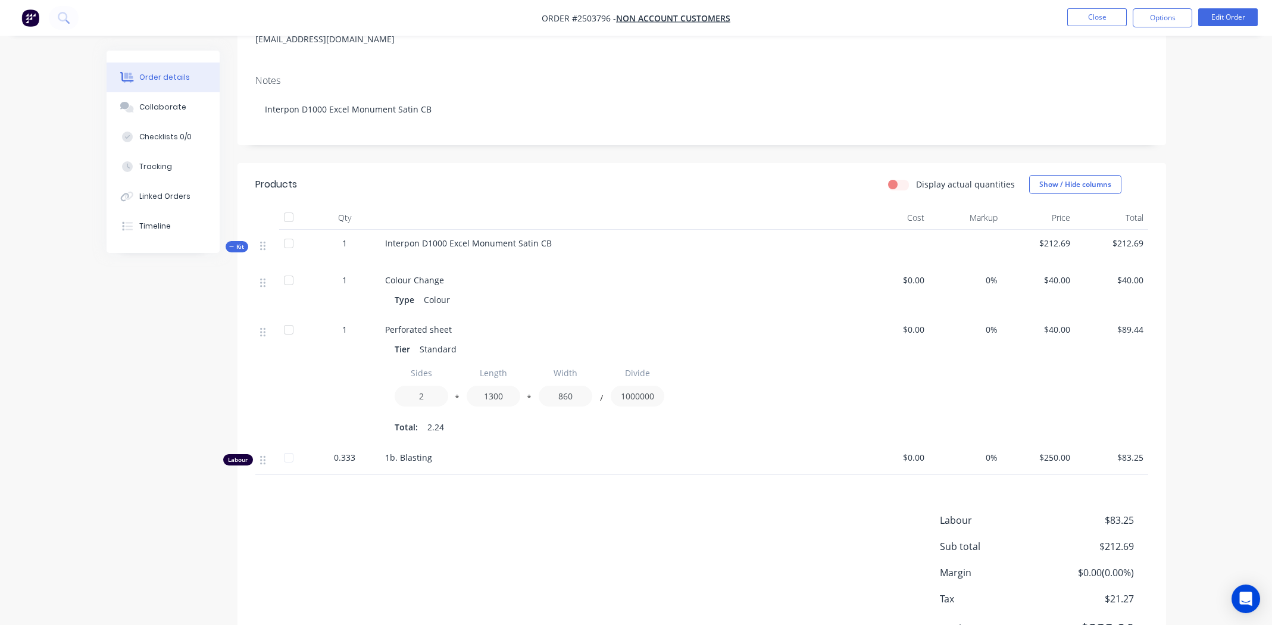
scroll to position [230, 0]
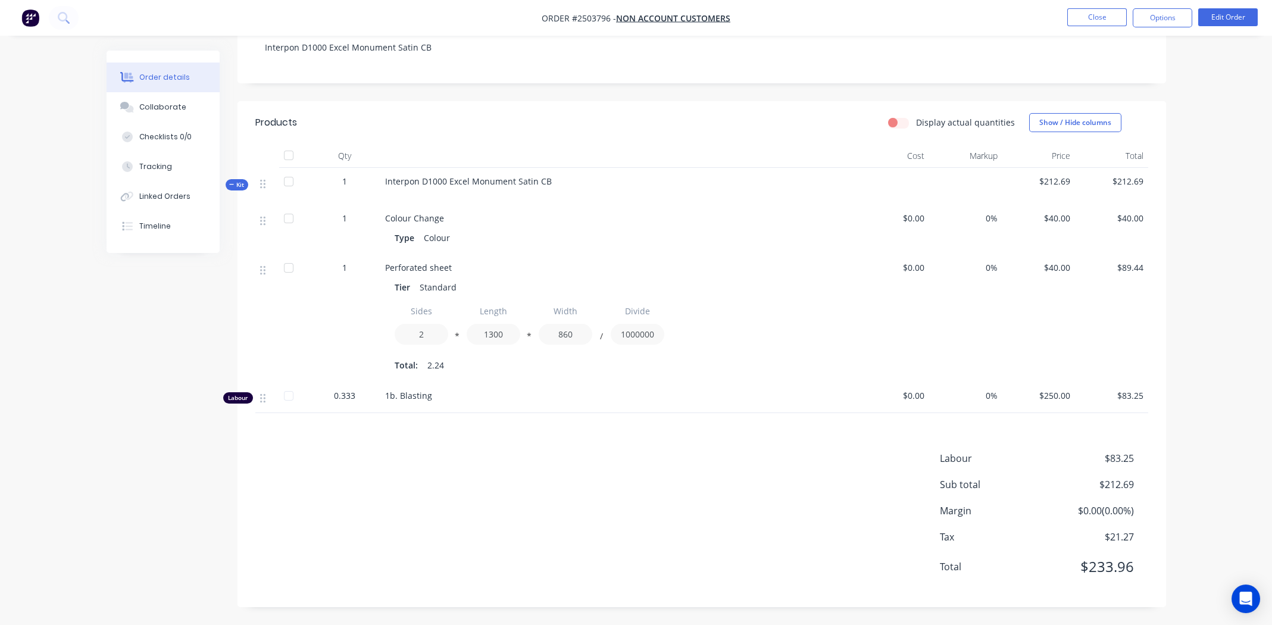
click at [398, 481] on div "Labour $83.25 Sub total $212.69 Margin $0.00 ( 0.00 %) Tax $21.27 Total $233.96" at bounding box center [701, 520] width 893 height 138
drag, startPoint x: 434, startPoint y: 470, endPoint x: 458, endPoint y: 464, distance: 24.4
click at [434, 469] on div "Labour $83.25 Sub total $212.69 Margin $0.00 ( 0.00 %) Tax $21.27 Total $233.96" at bounding box center [701, 520] width 893 height 138
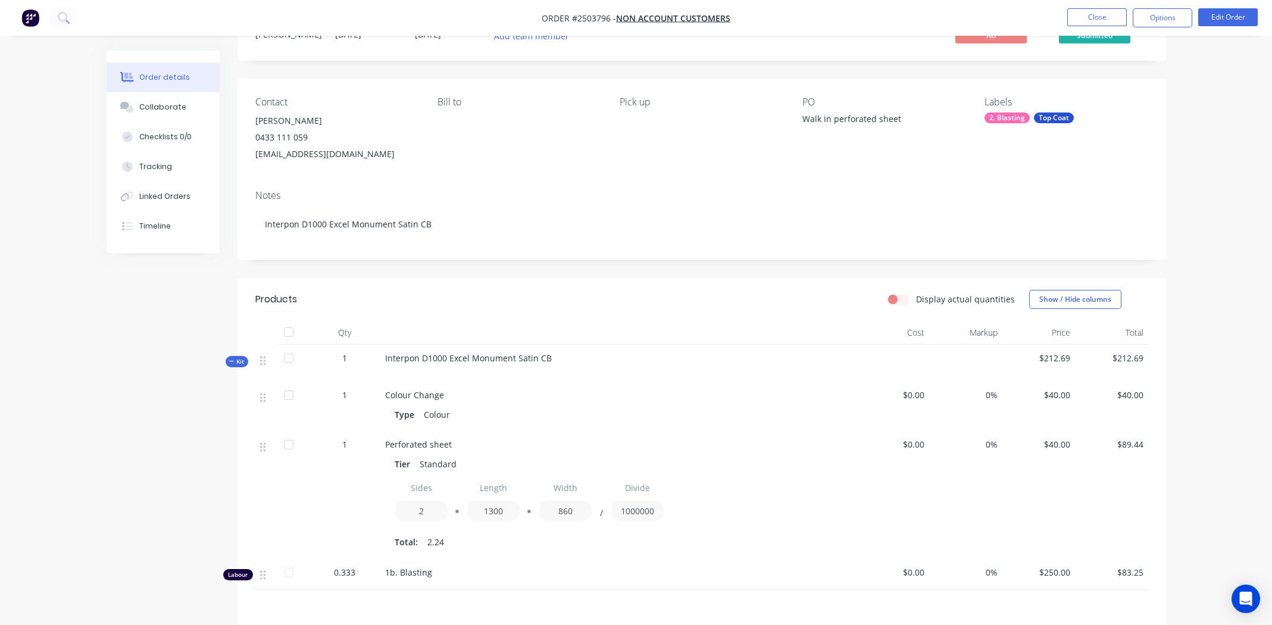
scroll to position [0, 0]
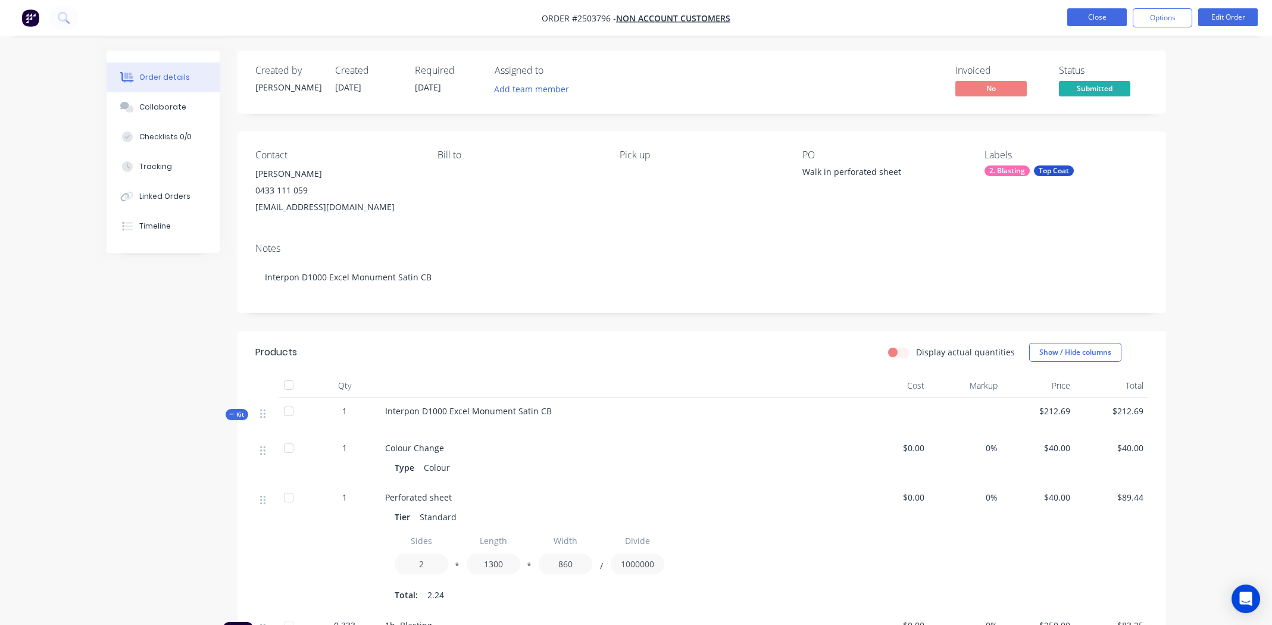
click at [1090, 17] on button "Close" at bounding box center [1097, 17] width 60 height 18
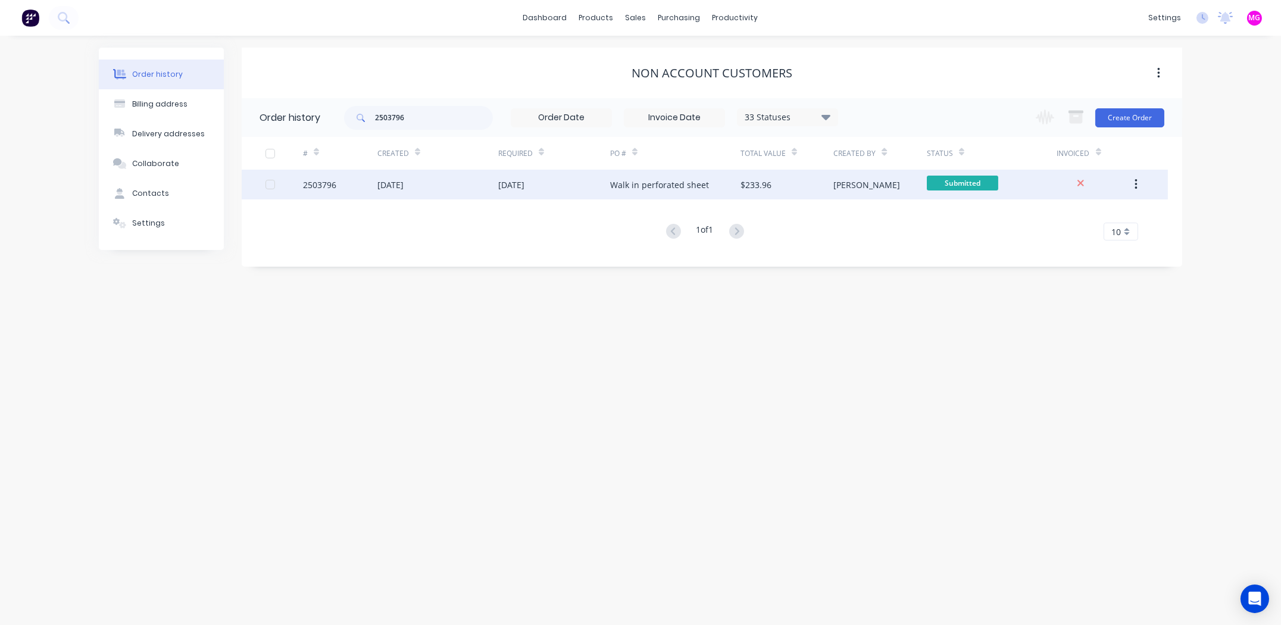
click at [317, 185] on div "2503796" at bounding box center [319, 185] width 33 height 12
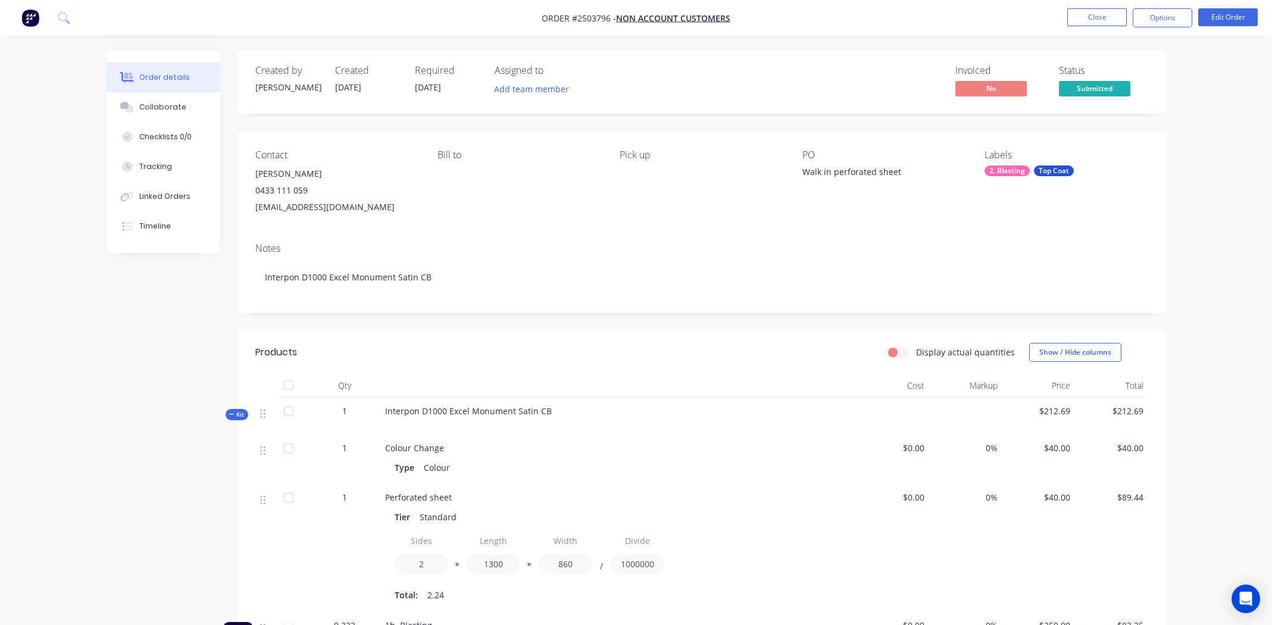
drag, startPoint x: 162, startPoint y: 108, endPoint x: 231, endPoint y: 125, distance: 70.6
click at [164, 108] on div "Collaborate" at bounding box center [162, 107] width 47 height 11
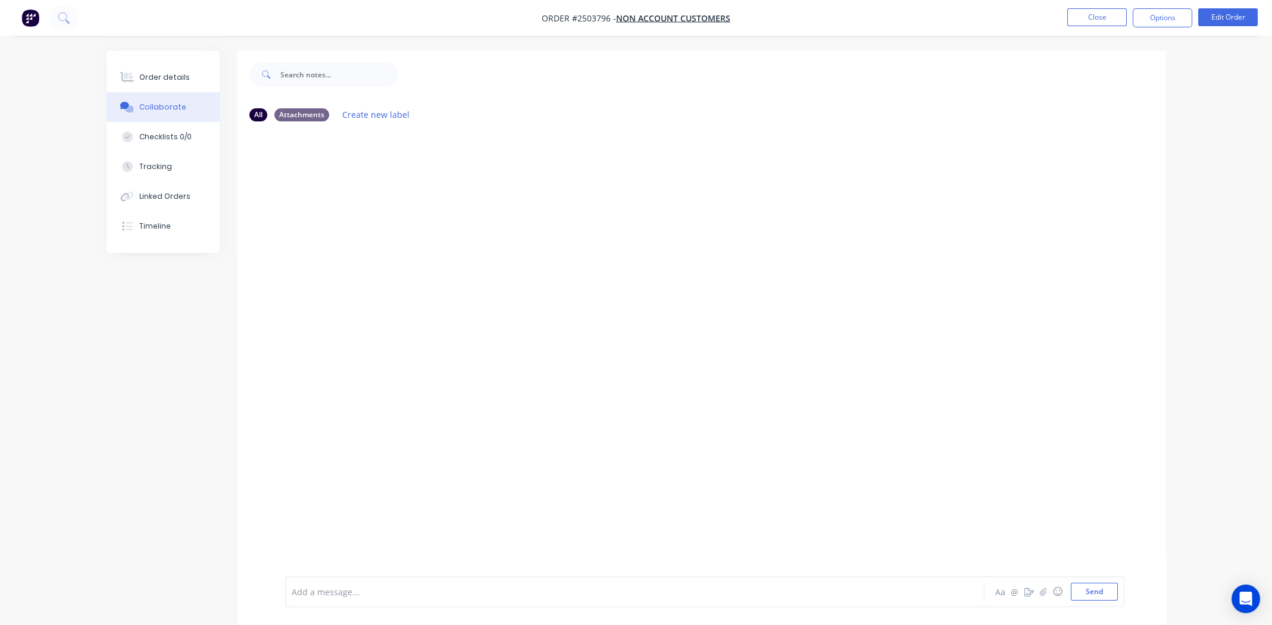
click at [348, 589] on div at bounding box center [601, 592] width 619 height 12
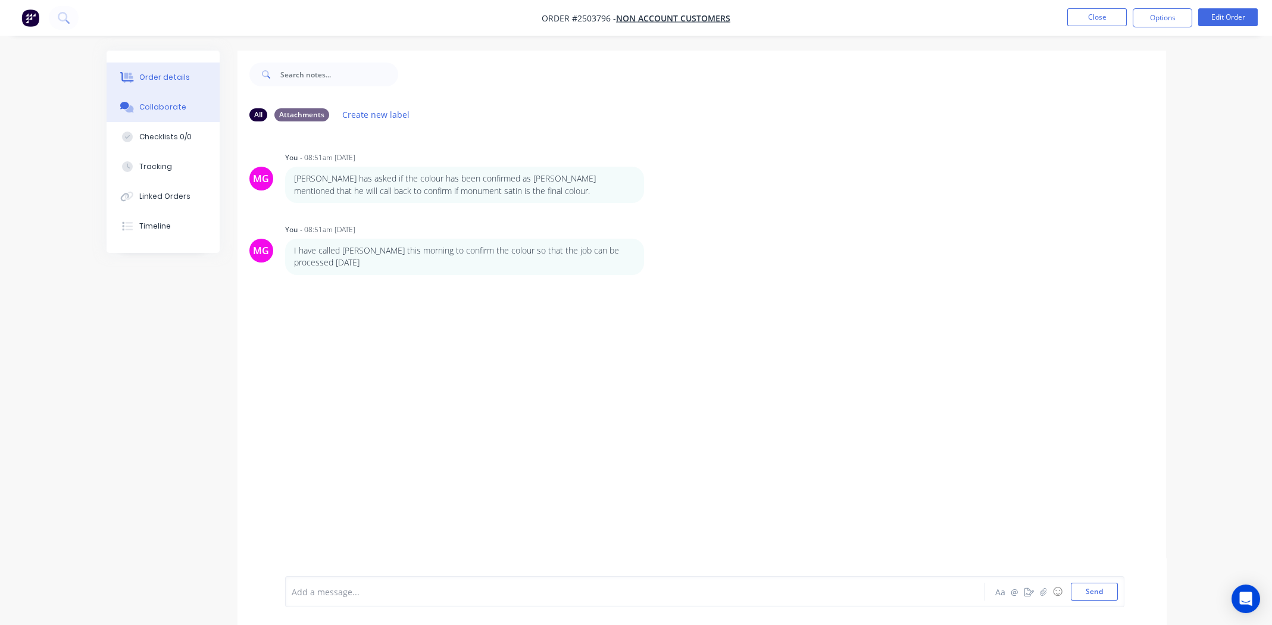
click at [158, 72] on div "Order details" at bounding box center [164, 77] width 51 height 11
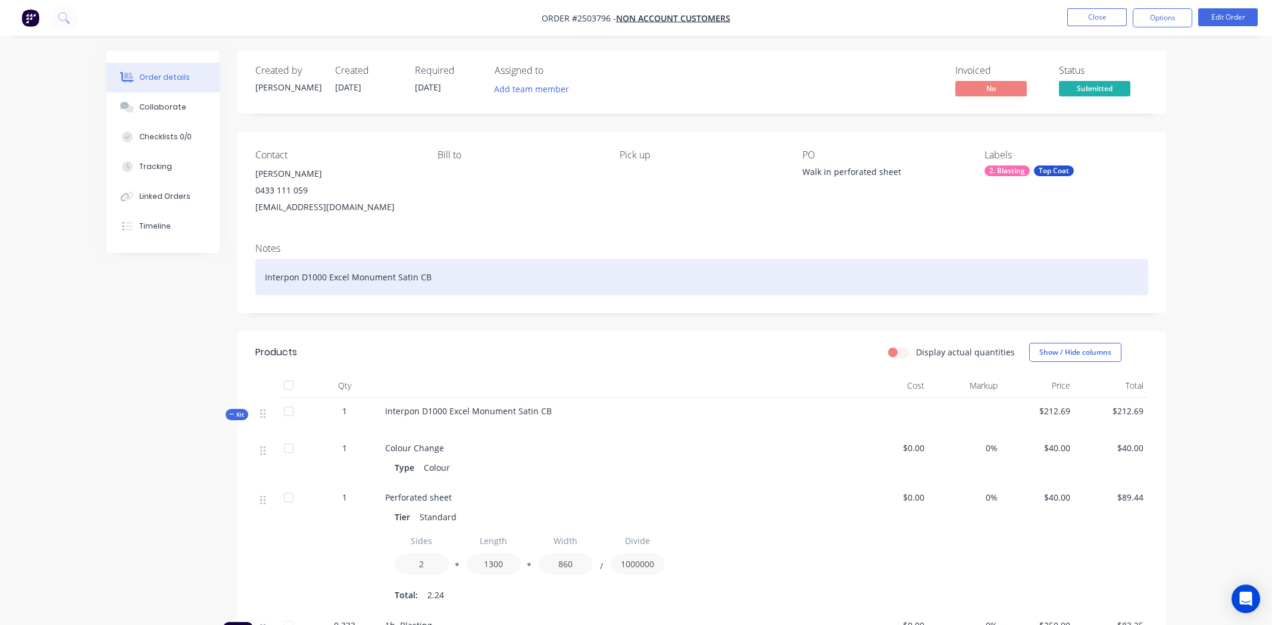
click at [480, 282] on div "Interpon D1000 Excel Monument Satin CB" at bounding box center [701, 277] width 893 height 36
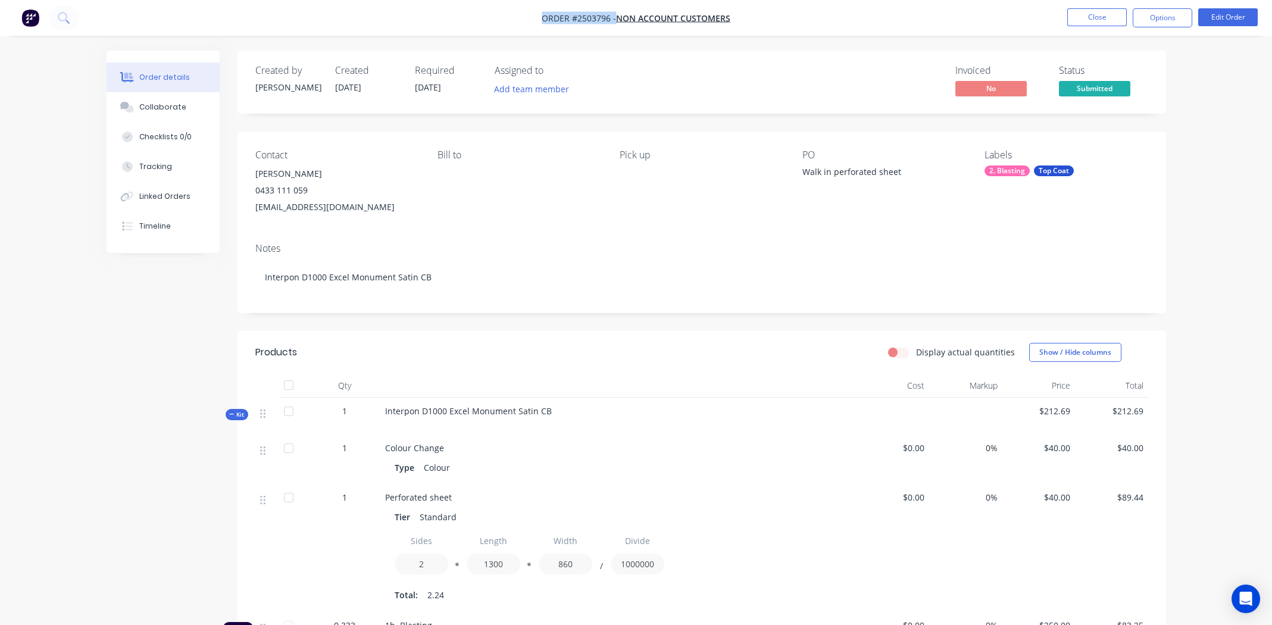
drag, startPoint x: 542, startPoint y: 19, endPoint x: 733, endPoint y: 14, distance: 191.1
click at [733, 14] on nav "Order #2503796 - Non account customers Close Options Edit Order" at bounding box center [636, 18] width 1272 height 36
click at [802, 16] on nav "Order #2503796 - Non account customers Close Options Edit Order" at bounding box center [636, 18] width 1272 height 36
drag, startPoint x: 739, startPoint y: 23, endPoint x: 576, endPoint y: 26, distance: 162.5
click at [576, 26] on nav "Order #2503796 - Non account customers Close Options Edit Order" at bounding box center [636, 18] width 1272 height 36
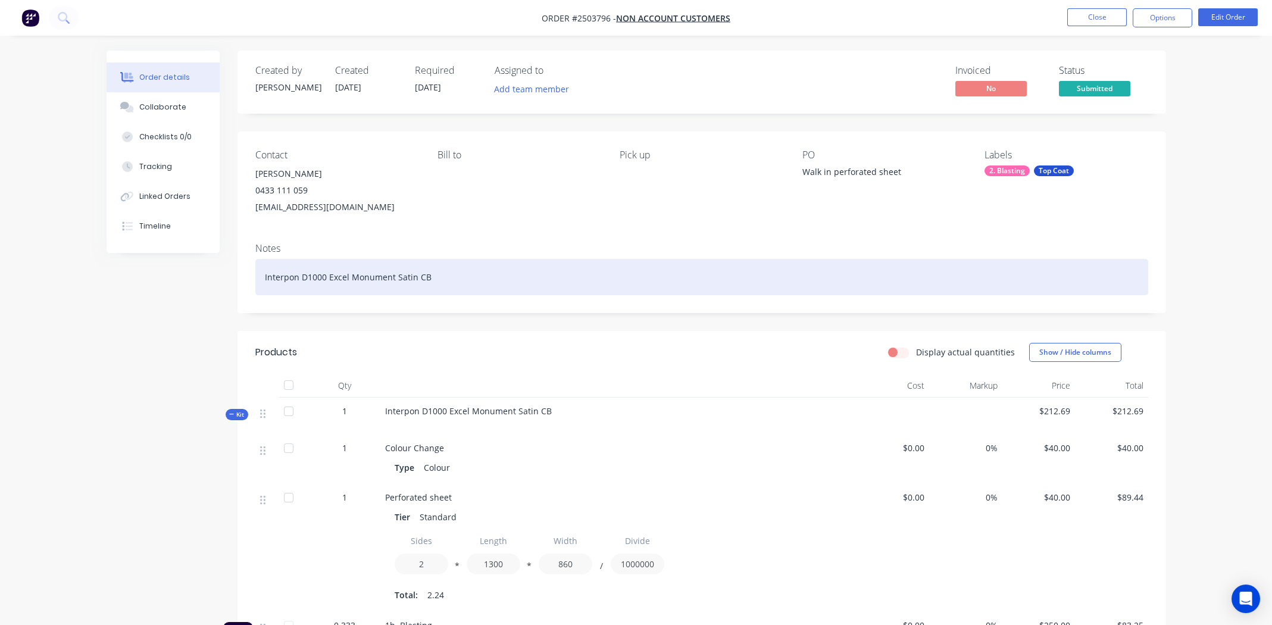
click at [493, 278] on div "Interpon D1000 Excel Monument Satin CB" at bounding box center [701, 277] width 893 height 36
click at [509, 280] on div "Interpon D1000 Excel Monument Satin CB" at bounding box center [701, 277] width 893 height 36
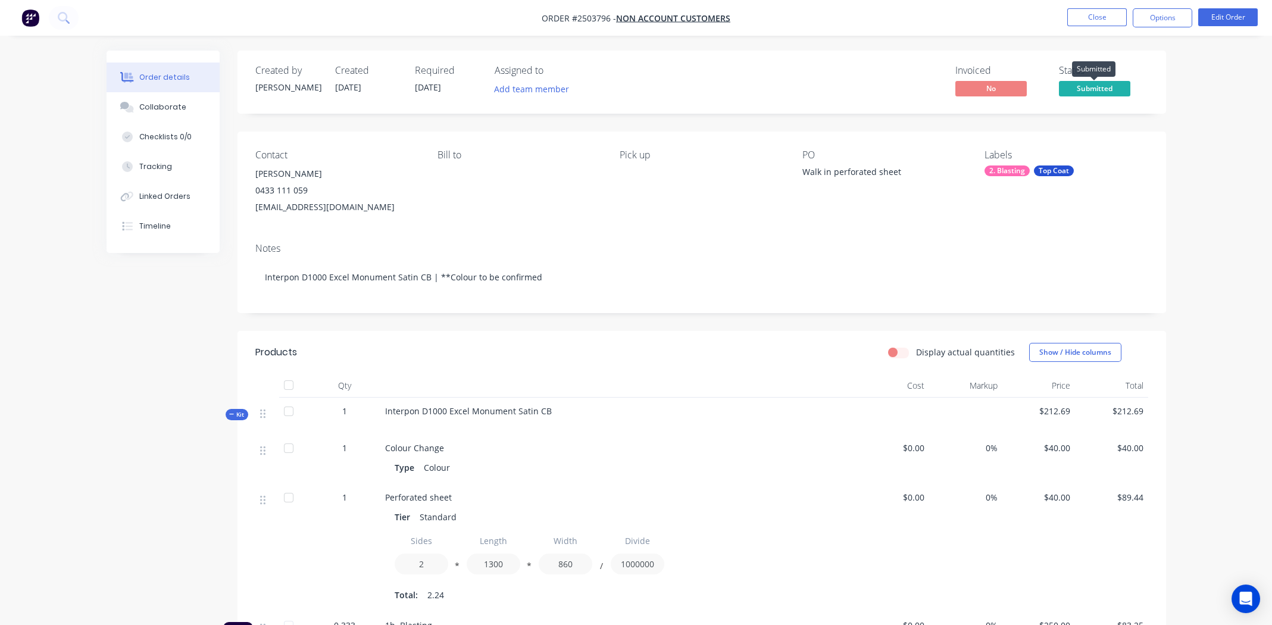
click at [1088, 83] on span "Submitted" at bounding box center [1094, 88] width 71 height 15
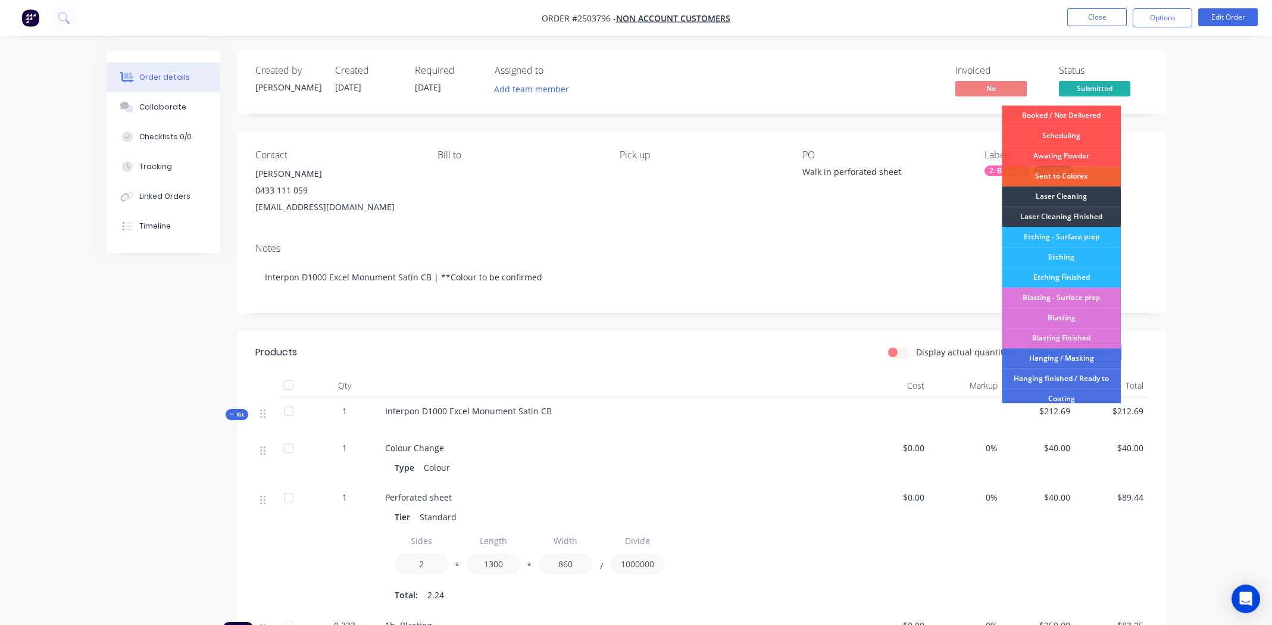
click at [721, 85] on div "Invoiced No Status Submitted Booked / Not Delivered Scheduling Awating Powder S…" at bounding box center [881, 82] width 534 height 35
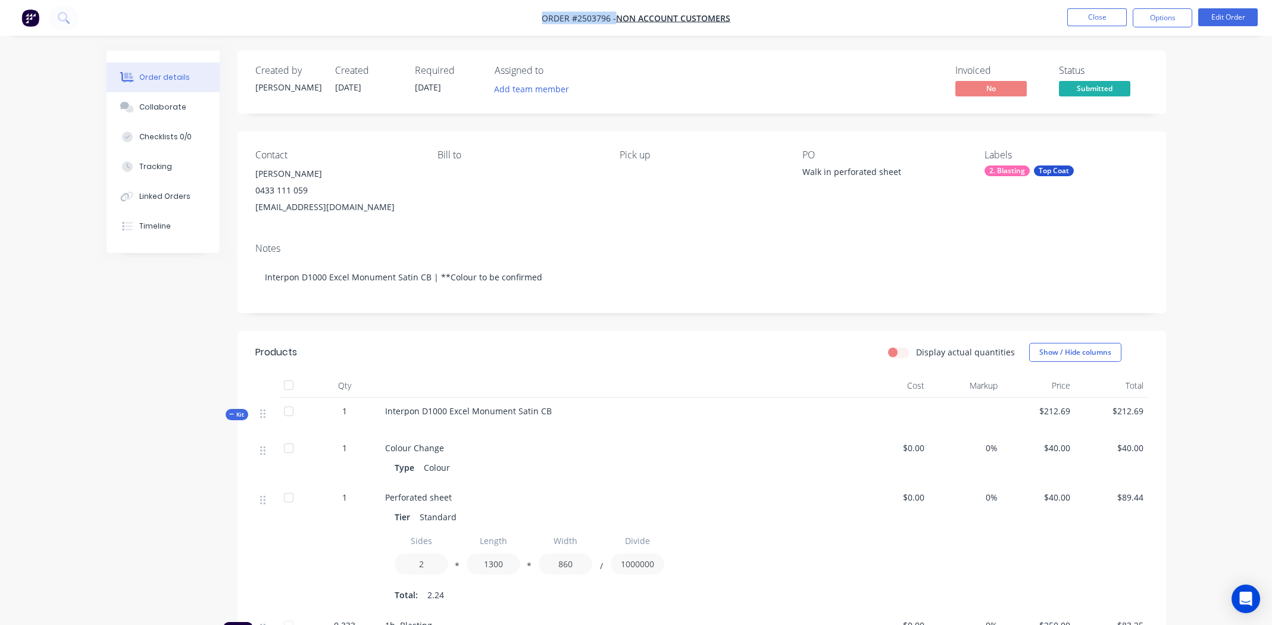
drag, startPoint x: 540, startPoint y: 18, endPoint x: 758, endPoint y: 27, distance: 217.5
click at [758, 27] on nav "Order #2503796 - Non account customers Close Options Edit Order" at bounding box center [636, 18] width 1272 height 36
copy div "Order #2503796 - Non account customers Close Options Edit Order"
click at [668, 254] on div "Notes" at bounding box center [701, 248] width 893 height 11
click at [652, 257] on div "Notes Interpon D1000 Excel Monument Satin CB | **Colour to be confirmed" at bounding box center [701, 273] width 928 height 80
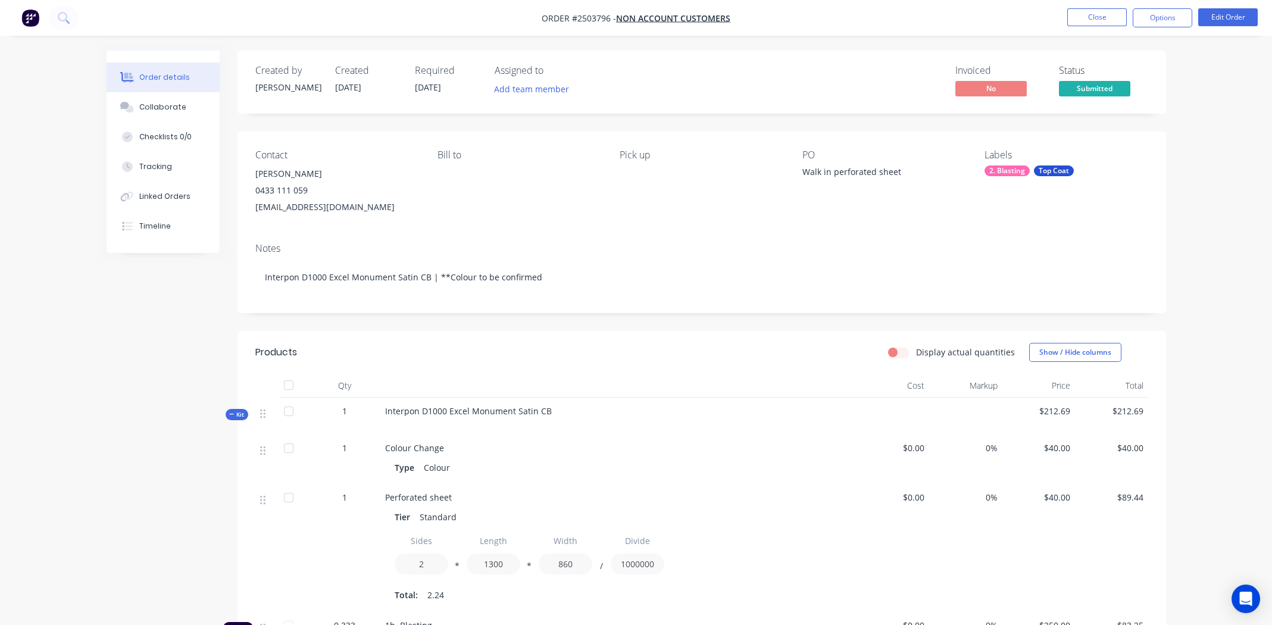
click at [642, 229] on div "Contact [PERSON_NAME] [PHONE_NUMBER] [EMAIL_ADDRESS][DOMAIN_NAME] Bill to Pick …" at bounding box center [701, 183] width 928 height 102
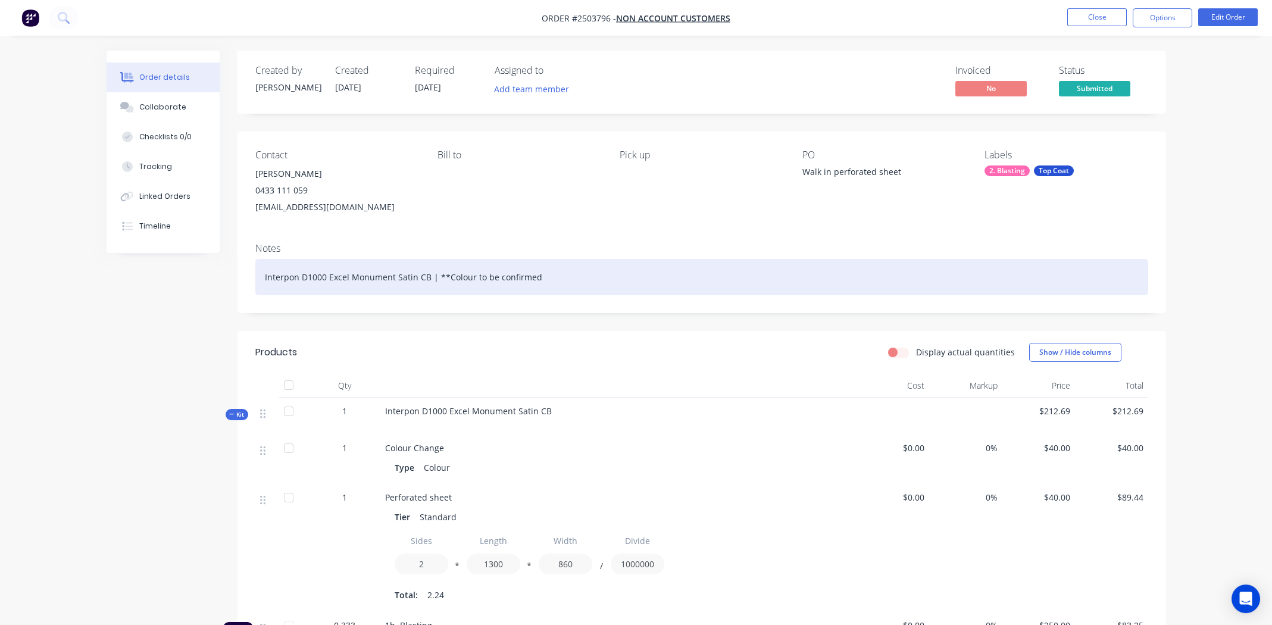
click at [612, 275] on div "Interpon D1000 Excel Monument Satin CB | **Colour to be confirmed" at bounding box center [701, 277] width 893 height 36
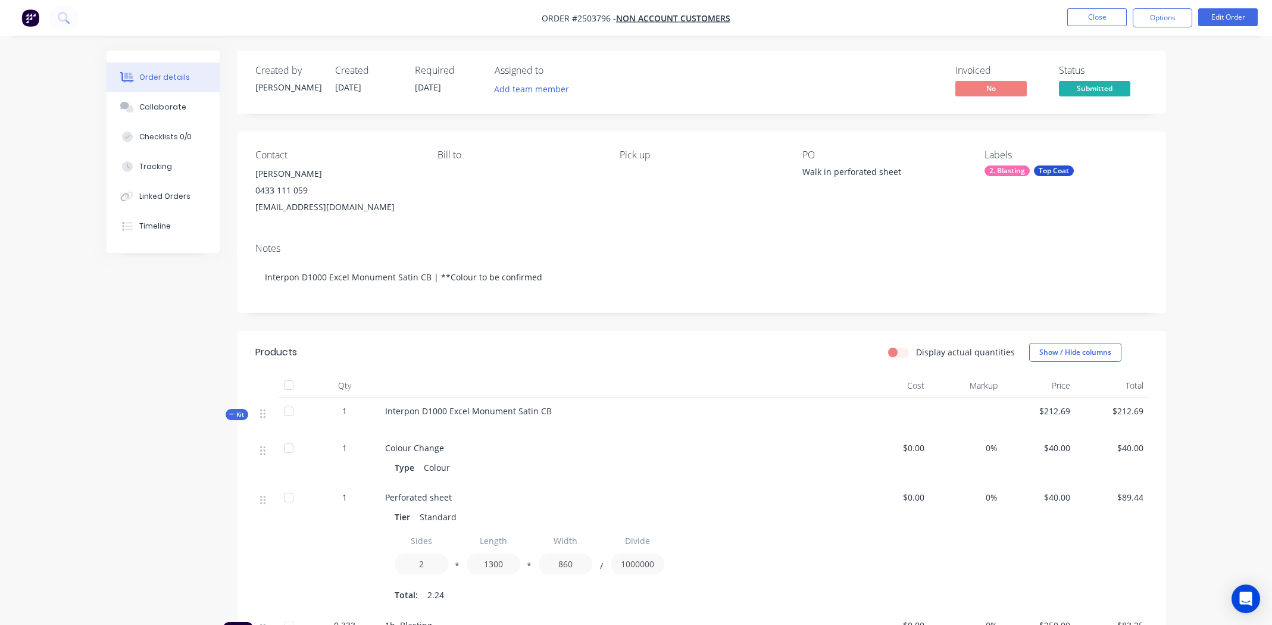
click at [636, 227] on div "Contact [PERSON_NAME] [PHONE_NUMBER] [EMAIL_ADDRESS][DOMAIN_NAME] Bill to Pick …" at bounding box center [701, 183] width 928 height 102
click at [1227, 17] on button "Edit Order" at bounding box center [1228, 17] width 60 height 18
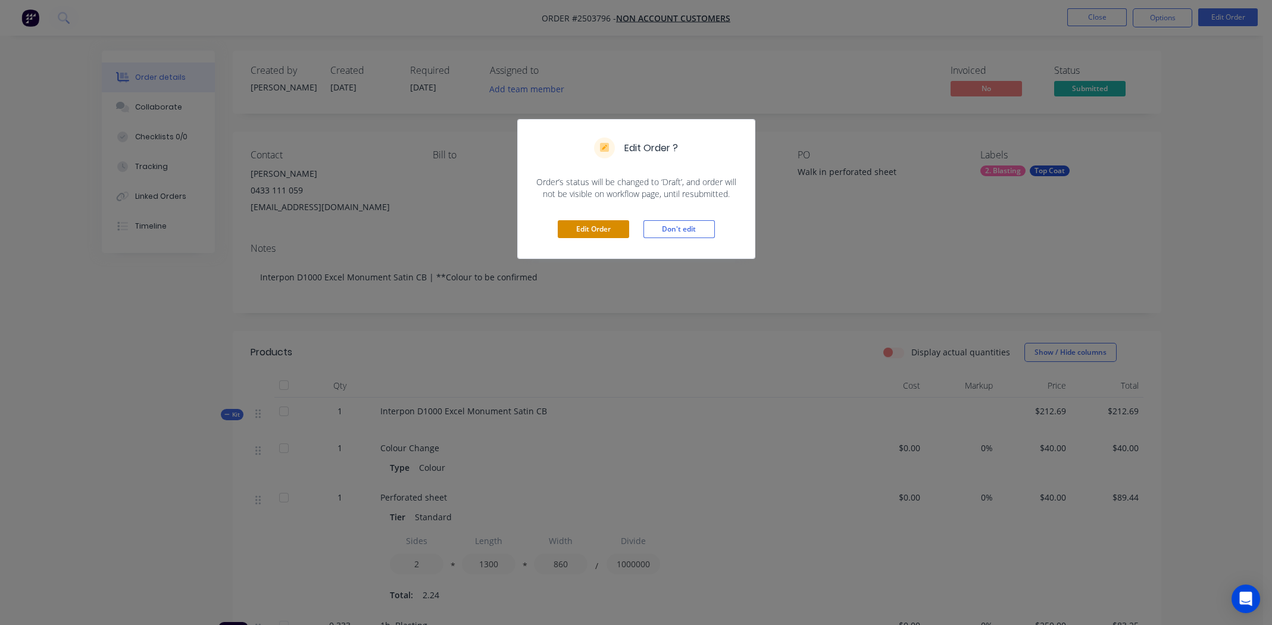
click at [614, 226] on button "Edit Order" at bounding box center [593, 229] width 71 height 18
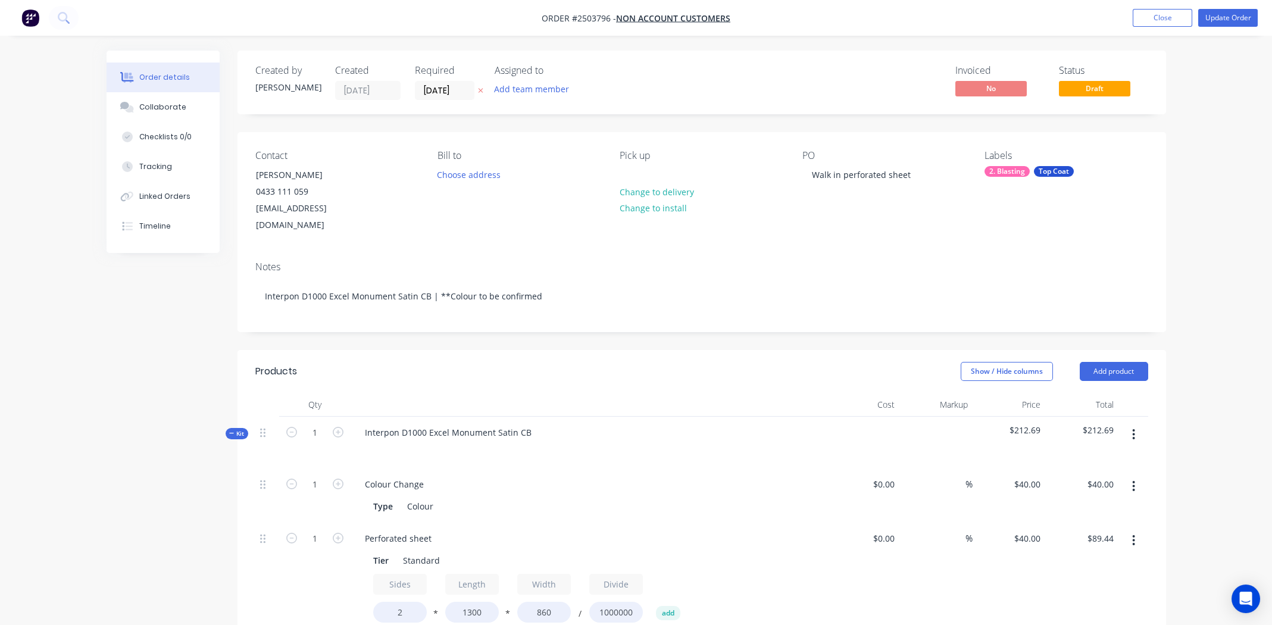
click at [481, 88] on icon at bounding box center [480, 90] width 5 height 7
click at [462, 83] on input at bounding box center [447, 91] width 64 height 18
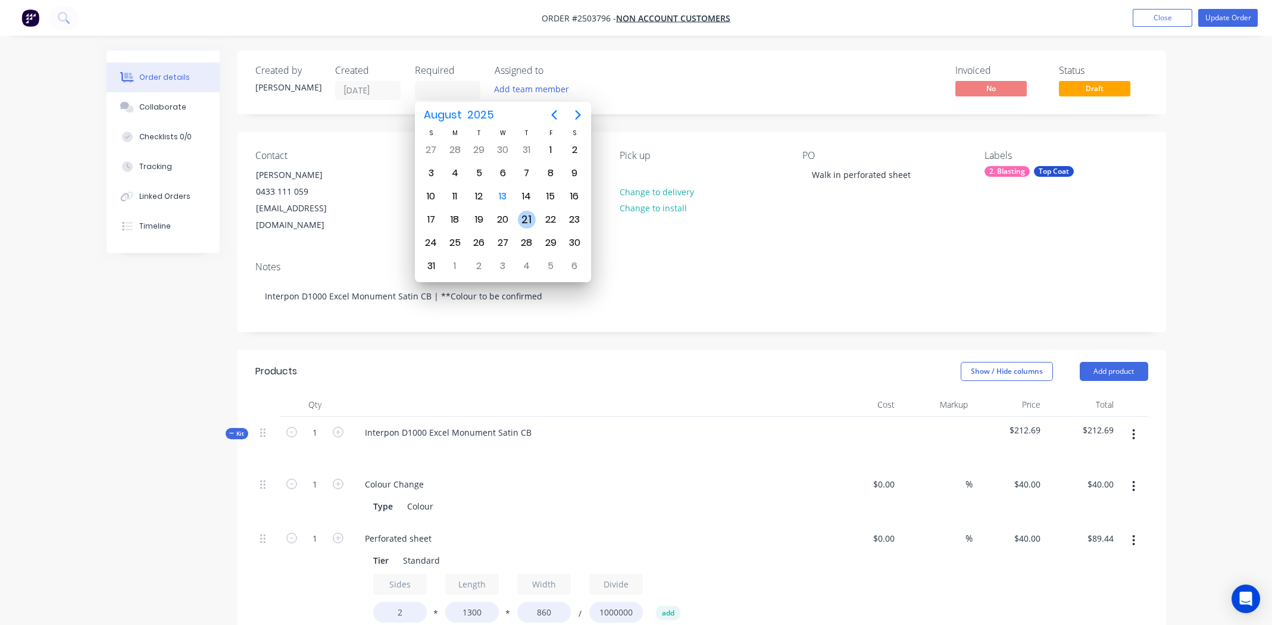
click at [523, 216] on div "21" at bounding box center [527, 220] width 18 height 18
type input "[DATE]"
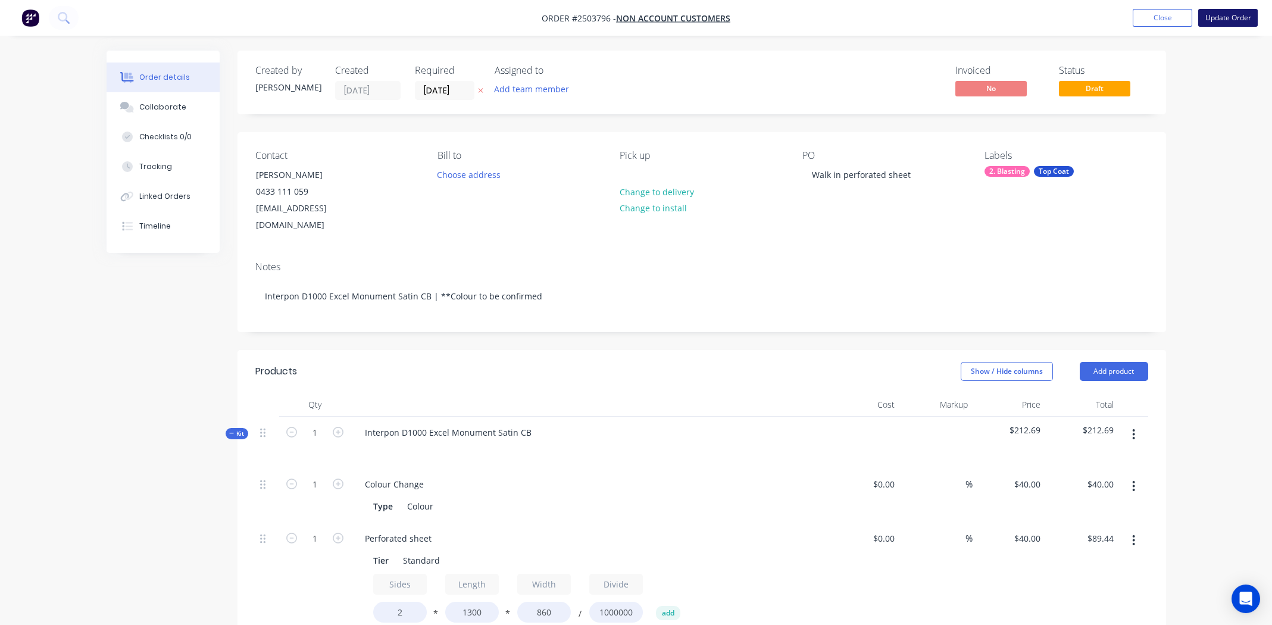
click at [1231, 14] on button "Update Order" at bounding box center [1228, 18] width 60 height 18
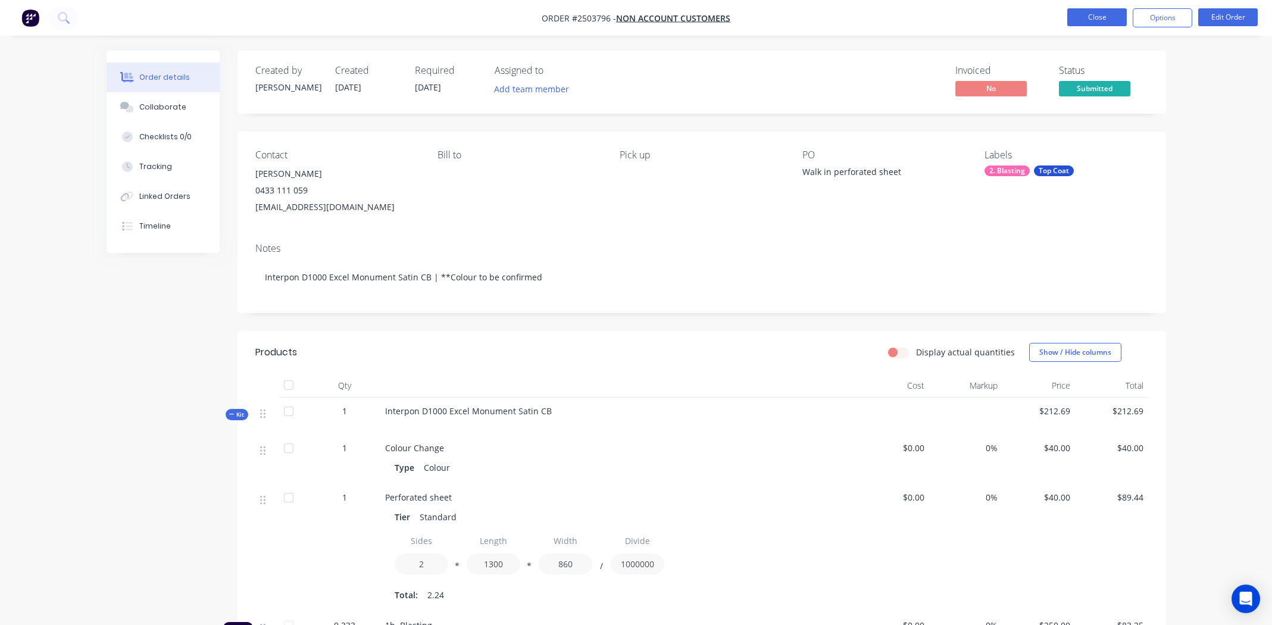
click at [1091, 21] on button "Close" at bounding box center [1097, 17] width 60 height 18
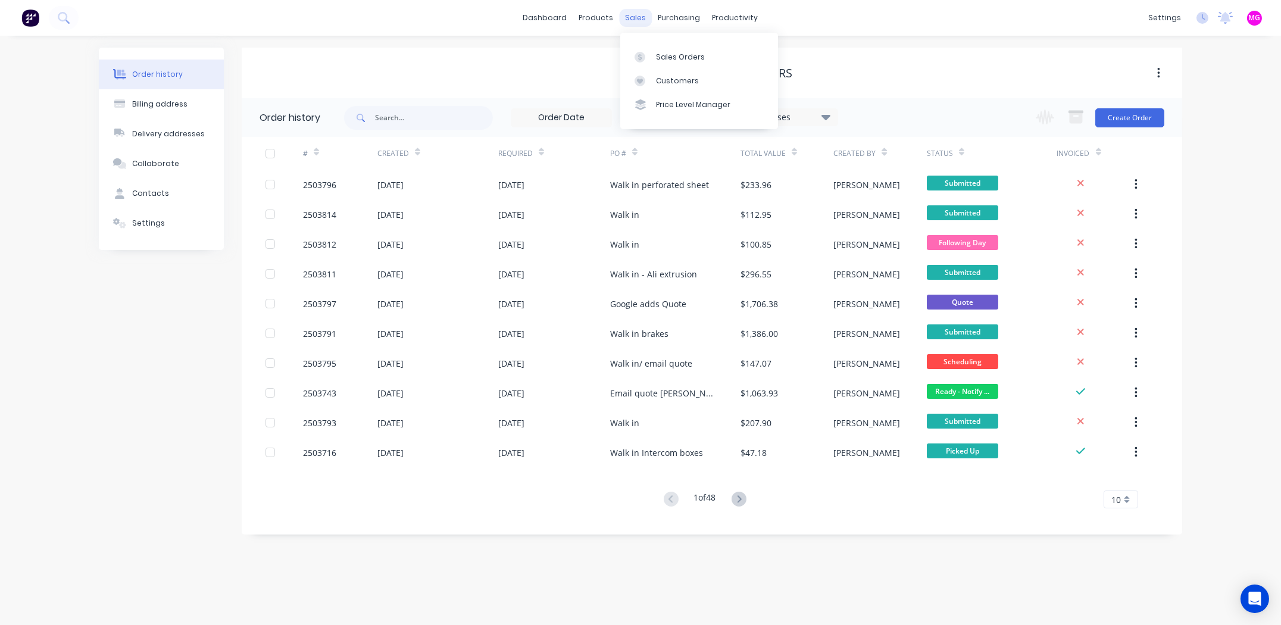
click at [642, 17] on div "sales" at bounding box center [636, 18] width 33 height 18
click at [689, 50] on link "Sales Orders" at bounding box center [699, 57] width 158 height 24
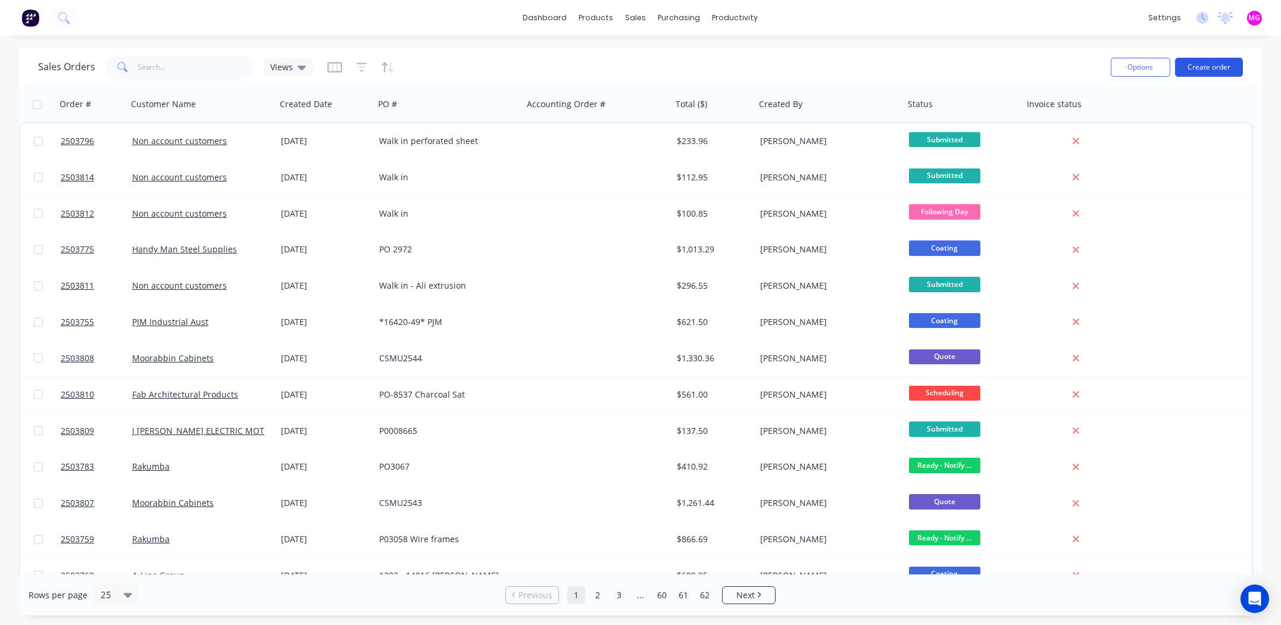
click at [1202, 64] on button "Create order" at bounding box center [1209, 67] width 68 height 19
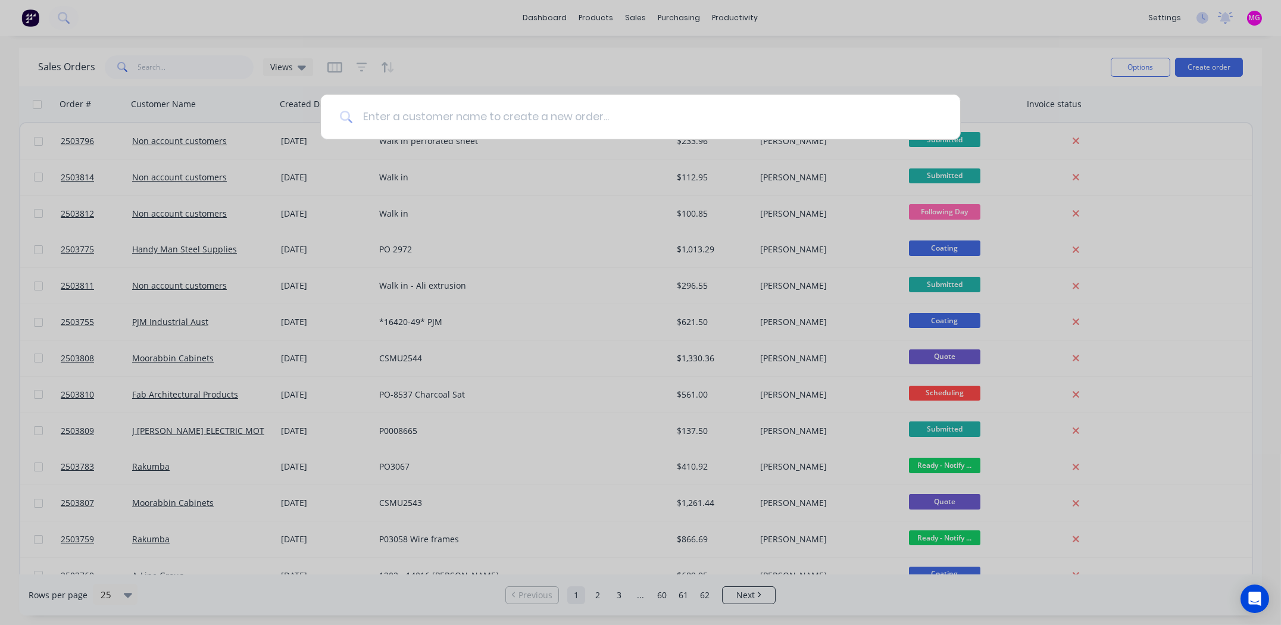
click at [483, 118] on input at bounding box center [647, 117] width 588 height 45
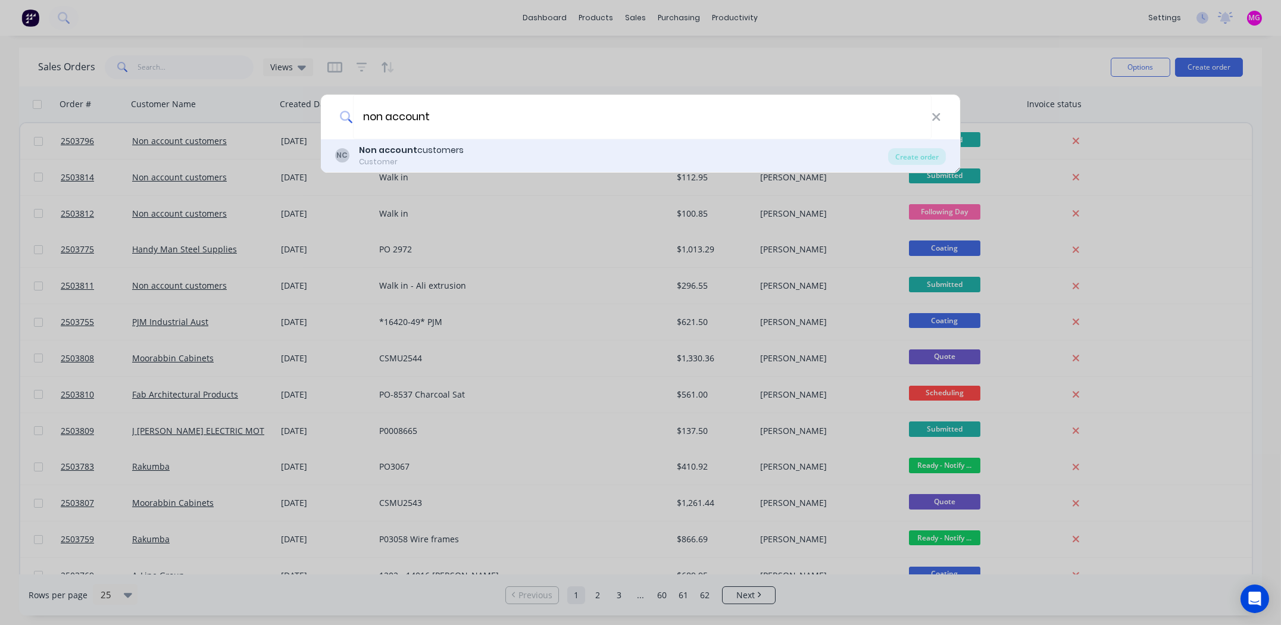
type input "non account"
click at [457, 147] on div "Non account customers" at bounding box center [411, 150] width 105 height 12
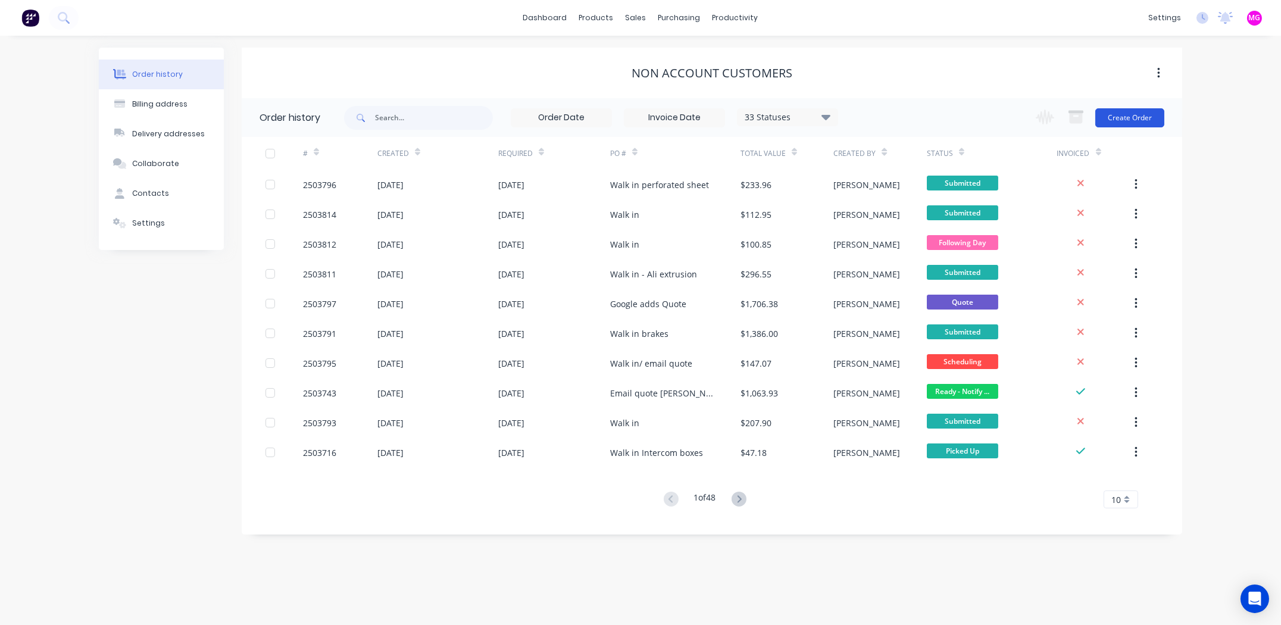
click at [1127, 118] on button "Create Order" at bounding box center [1129, 117] width 69 height 19
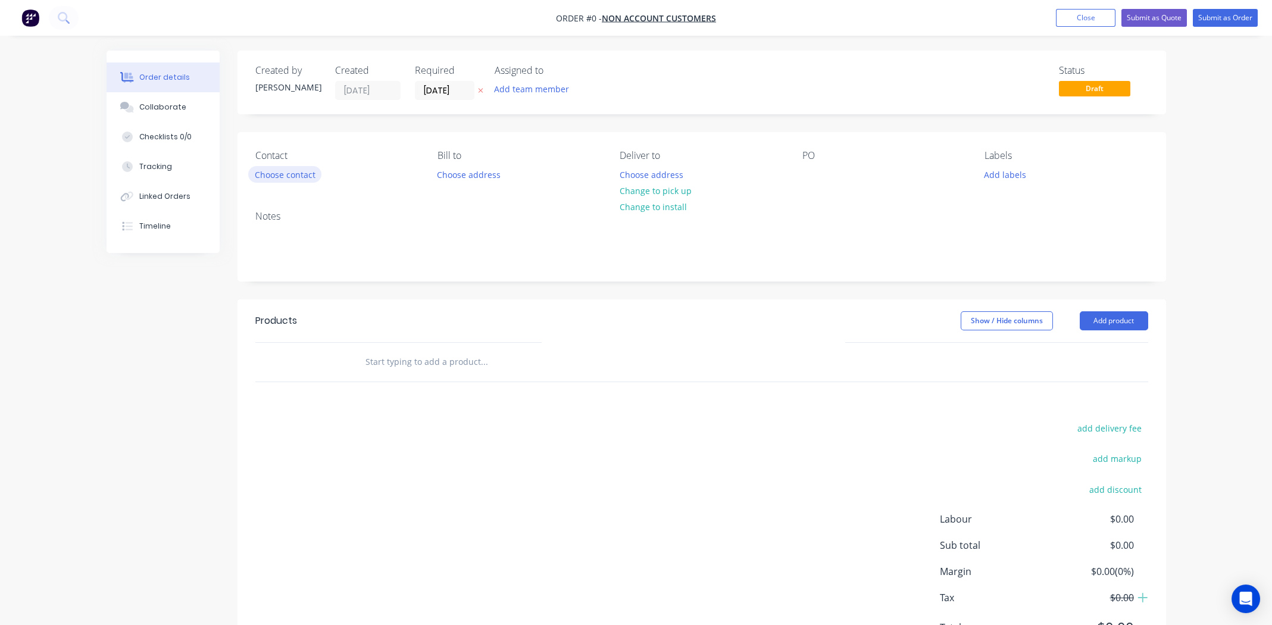
click at [283, 171] on button "Choose contact" at bounding box center [284, 174] width 73 height 16
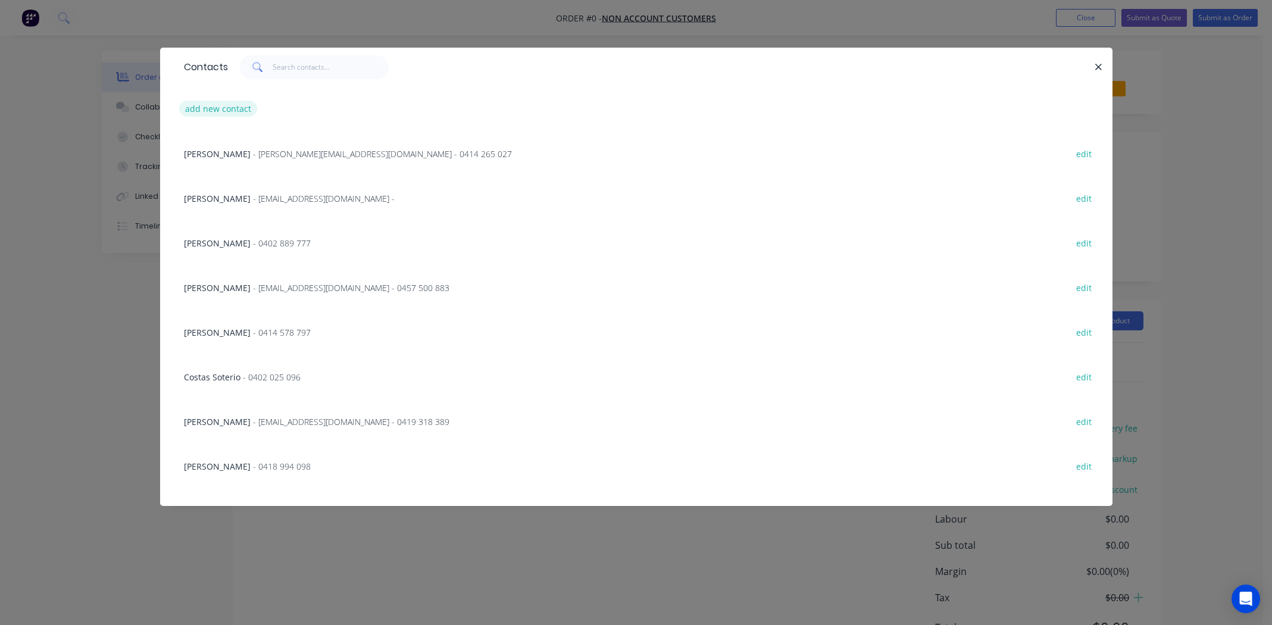
click at [217, 112] on button "add new contact" at bounding box center [218, 109] width 79 height 16
select select "AU"
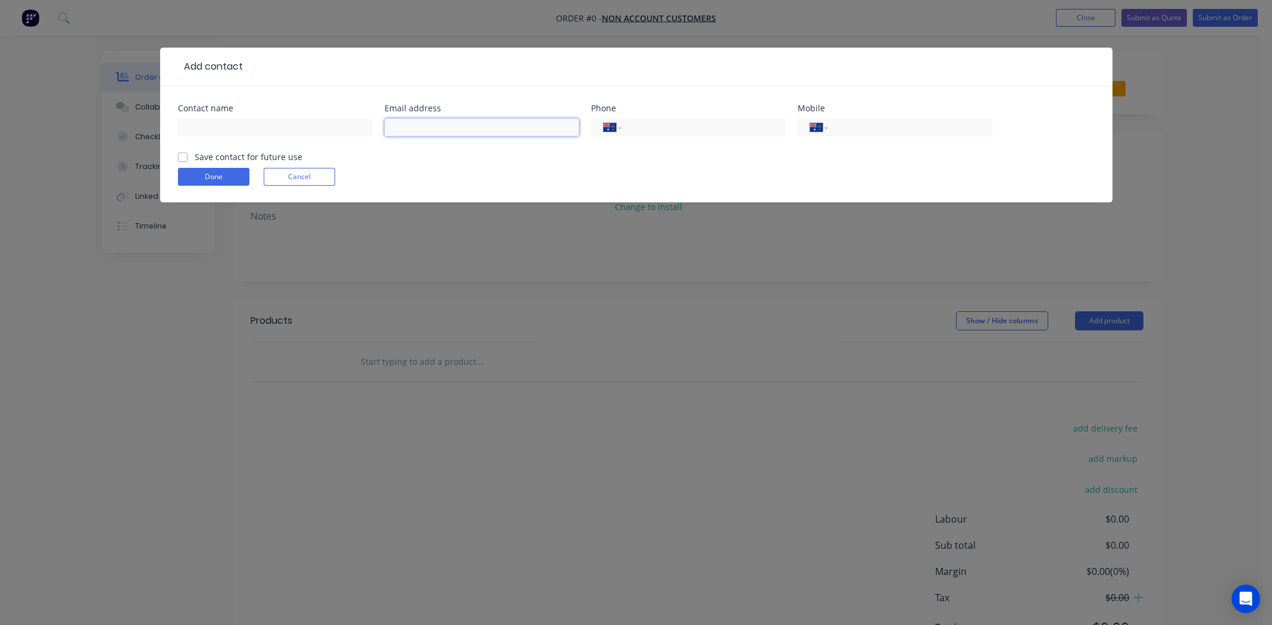
paste input "[EMAIL_ADDRESS][DOMAIN_NAME]"
type input "[EMAIL_ADDRESS][DOMAIN_NAME]"
click at [287, 126] on input "text" at bounding box center [275, 127] width 195 height 18
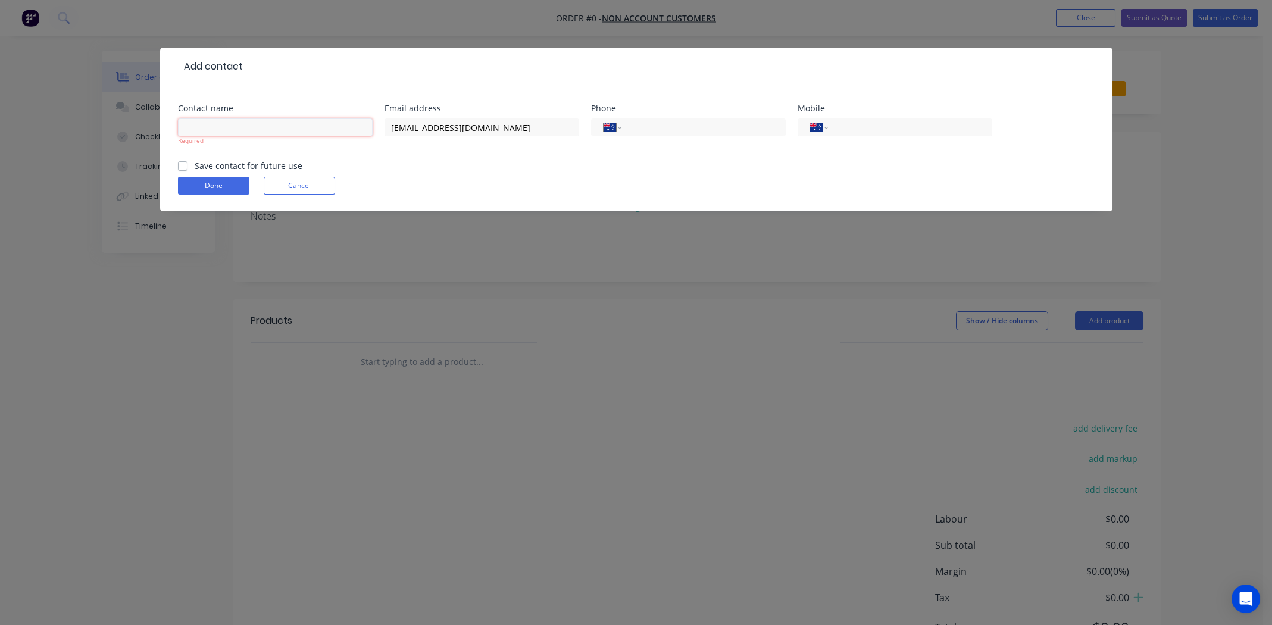
paste input "[PERSON_NAME]"
type input "[PERSON_NAME]"
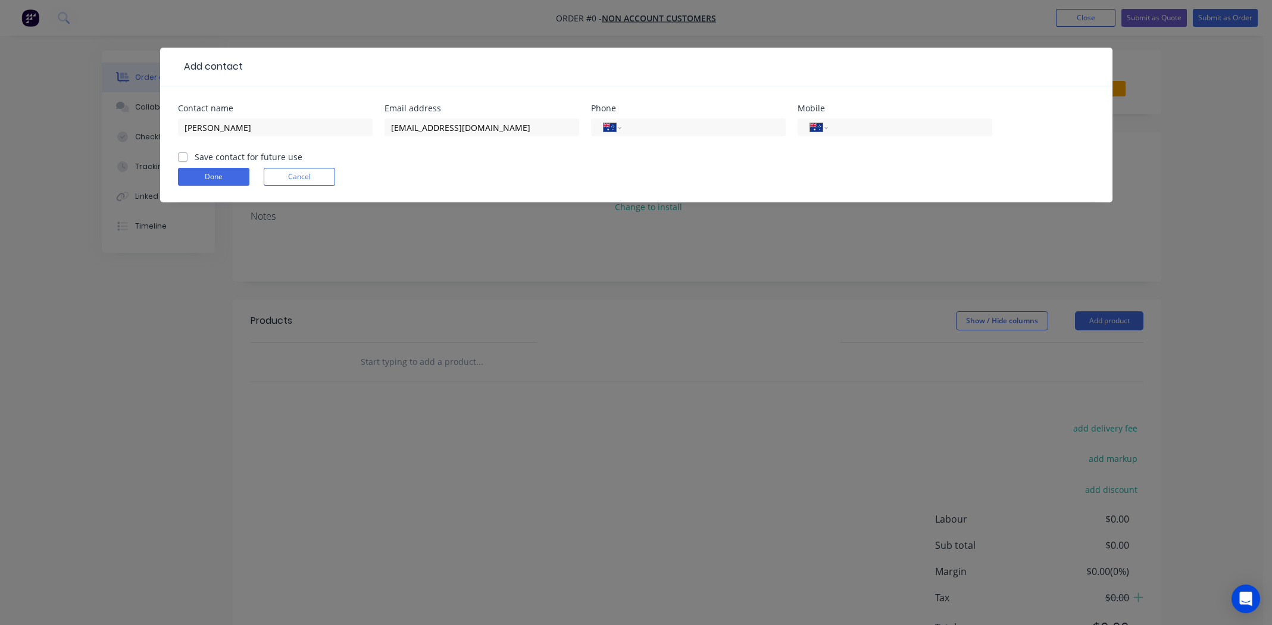
click at [182, 161] on div "Save contact for future use" at bounding box center [240, 157] width 124 height 12
click at [177, 157] on div "Contact name [PERSON_NAME] Email address [EMAIL_ADDRESS][DOMAIN_NAME] Phone Int…" at bounding box center [636, 144] width 952 height 116
click at [195, 155] on label "Save contact for future use" at bounding box center [249, 157] width 108 height 12
click at [182, 155] on input "Save contact for future use" at bounding box center [183, 156] width 10 height 11
checkbox input "true"
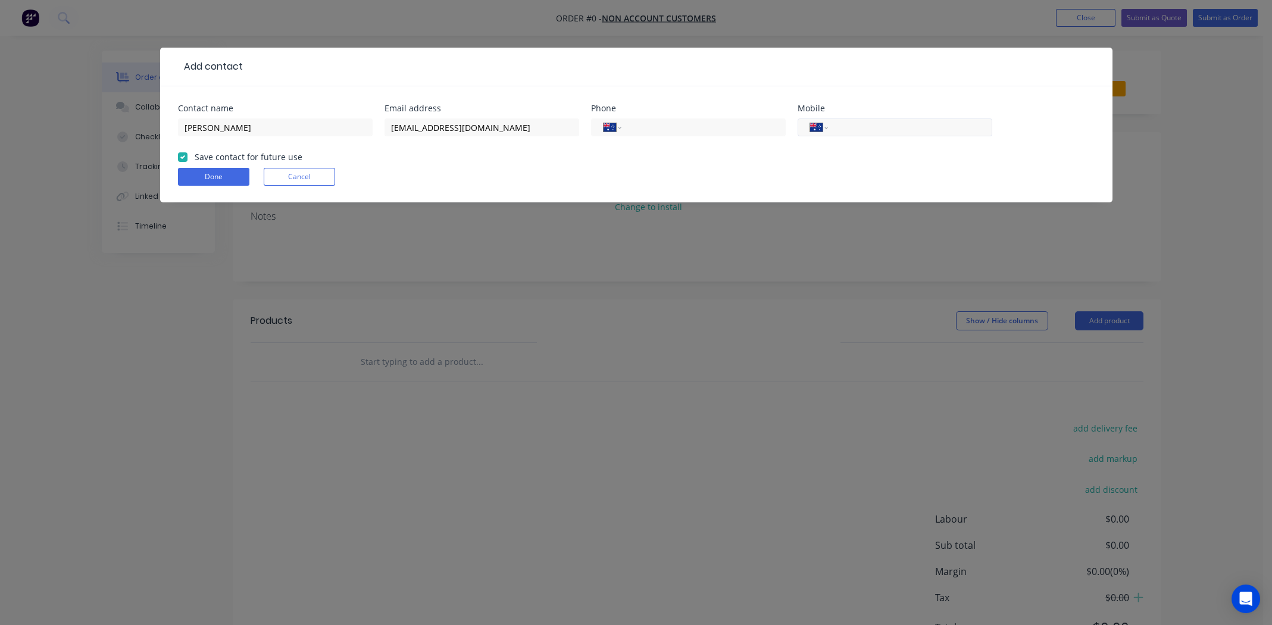
click at [857, 124] on input "tel" at bounding box center [907, 128] width 143 height 14
paste input "0400 101 184"
type input "0400 101 184"
click at [219, 179] on button "Done" at bounding box center [213, 177] width 71 height 18
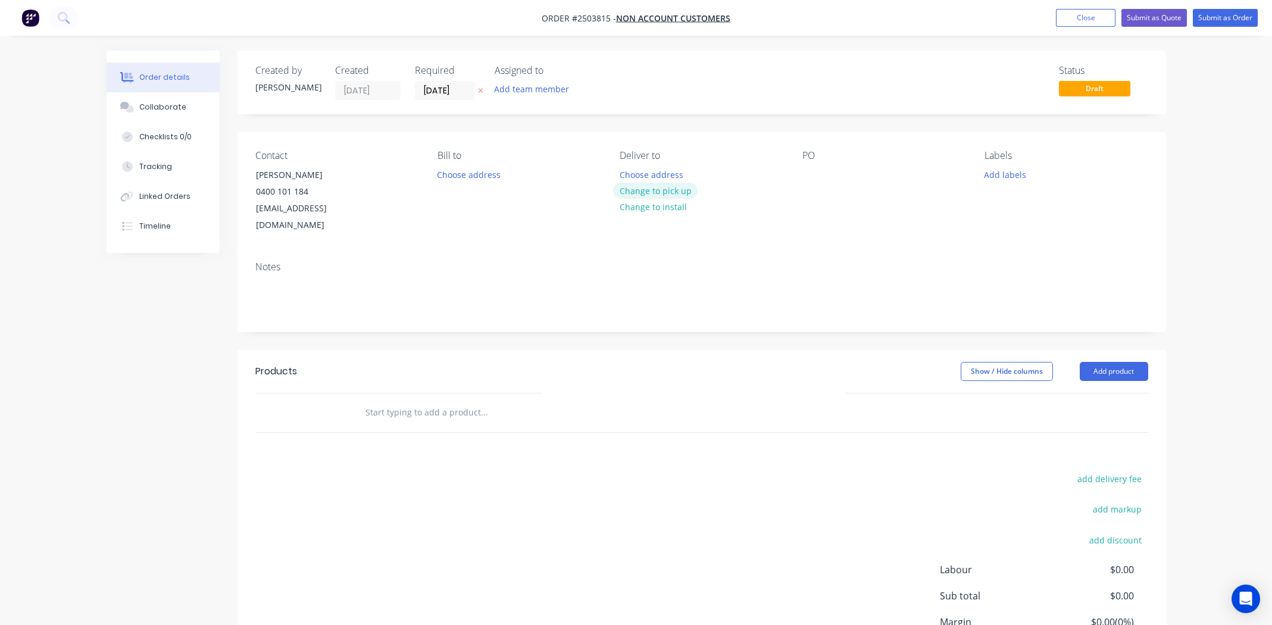
click at [682, 186] on button "Change to pick up" at bounding box center [655, 191] width 85 height 16
click at [817, 169] on div at bounding box center [811, 174] width 19 height 17
click at [1015, 174] on button "Add labels" at bounding box center [1005, 174] width 55 height 16
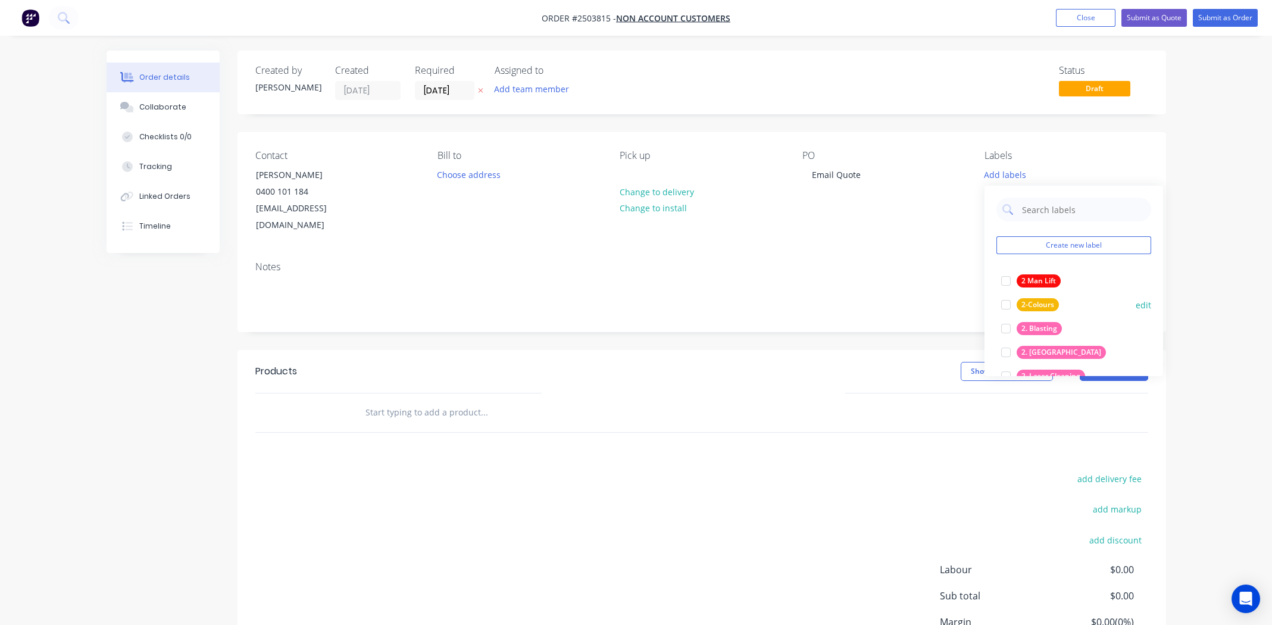
click at [1002, 327] on div at bounding box center [1006, 329] width 24 height 24
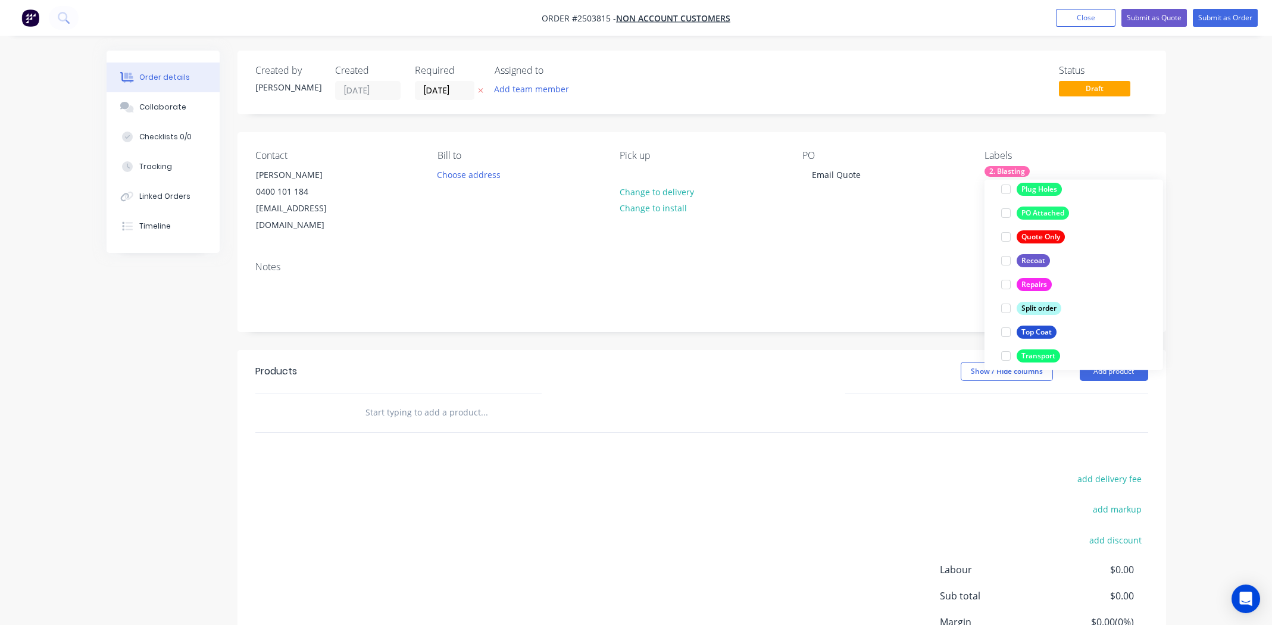
scroll to position [785, 0]
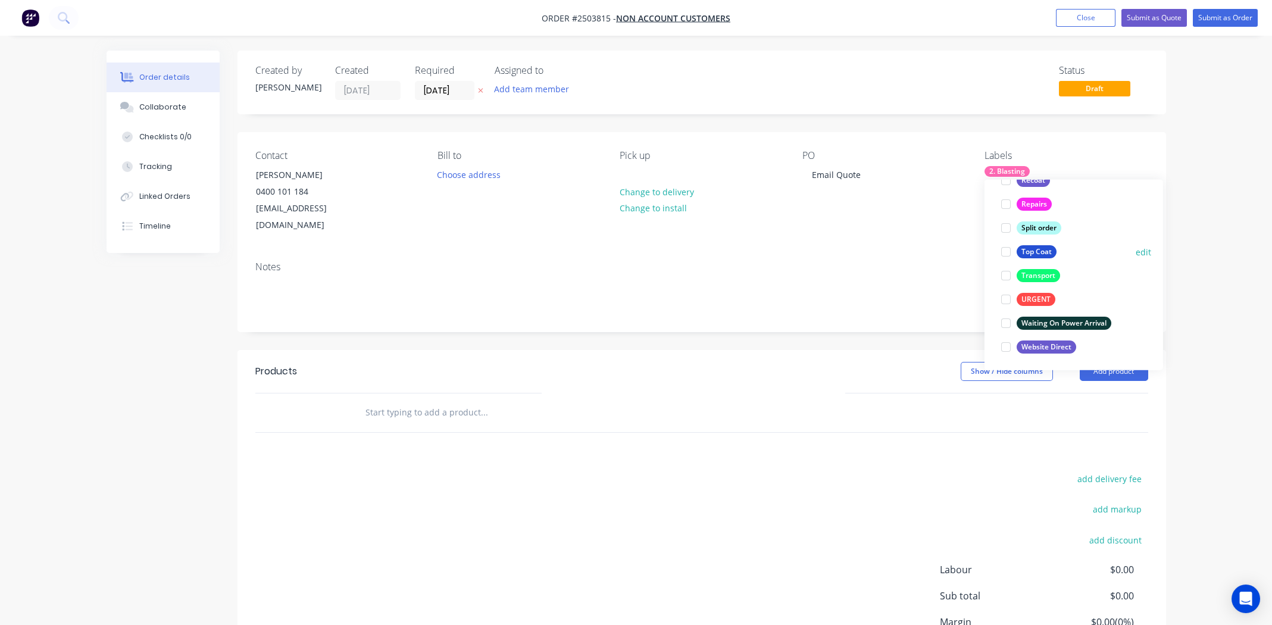
click at [1002, 252] on div at bounding box center [1006, 252] width 24 height 24
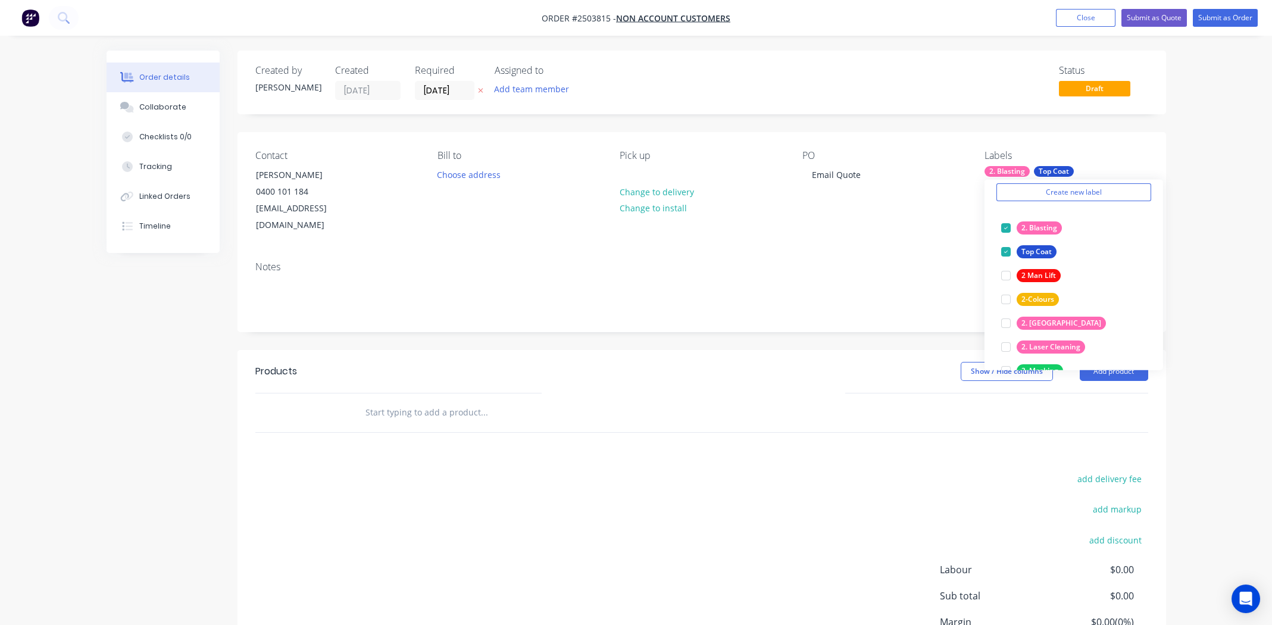
drag, startPoint x: 715, startPoint y: 477, endPoint x: 739, endPoint y: 482, distance: 23.8
click at [721, 479] on div "add delivery fee add markup add discount Labour $0.00 Sub total $0.00 Margin $0…" at bounding box center [701, 586] width 893 height 230
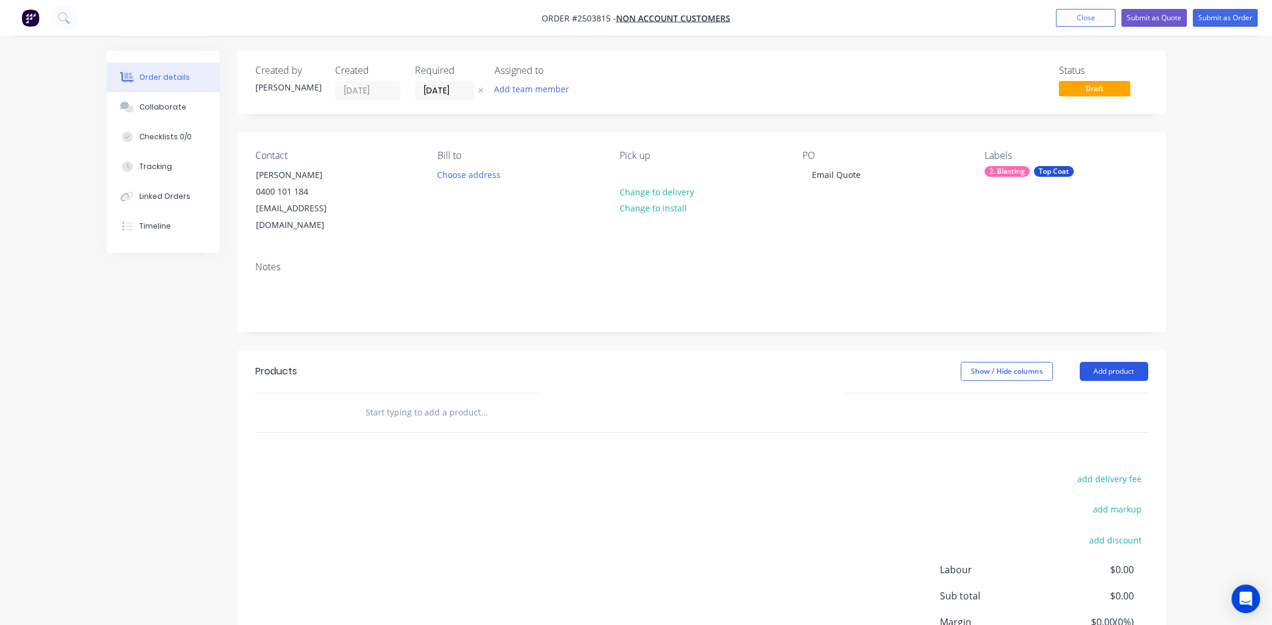
click at [1112, 362] on button "Add product" at bounding box center [1114, 371] width 68 height 19
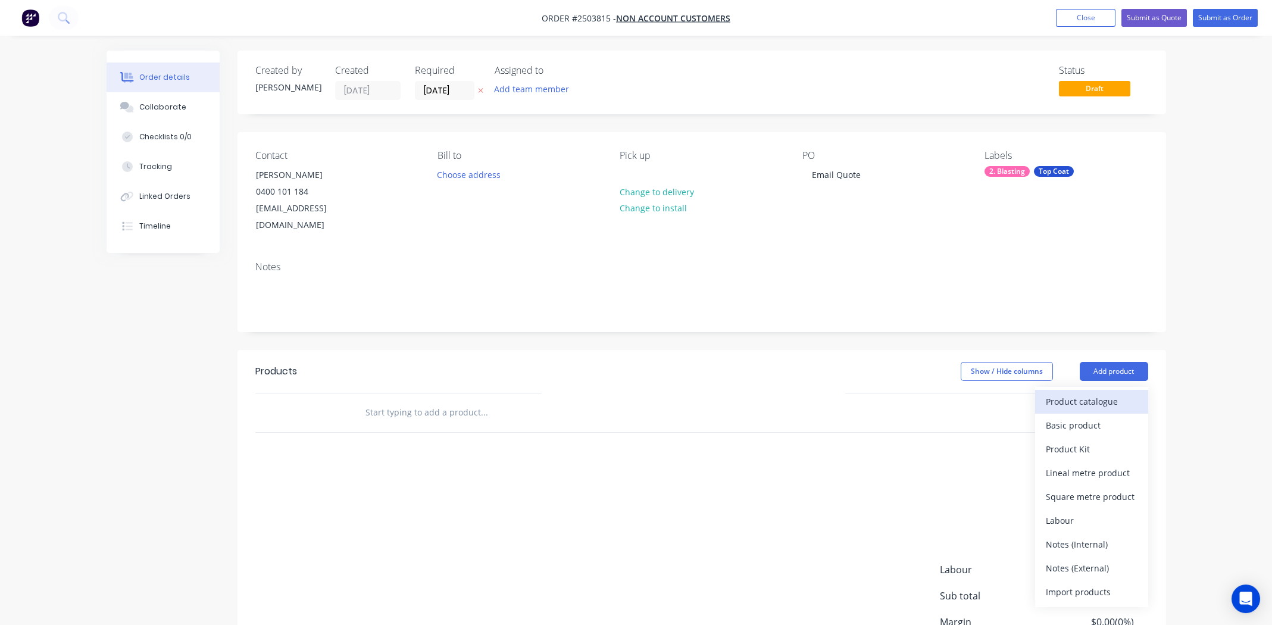
click at [1084, 393] on div "Product catalogue" at bounding box center [1092, 401] width 92 height 17
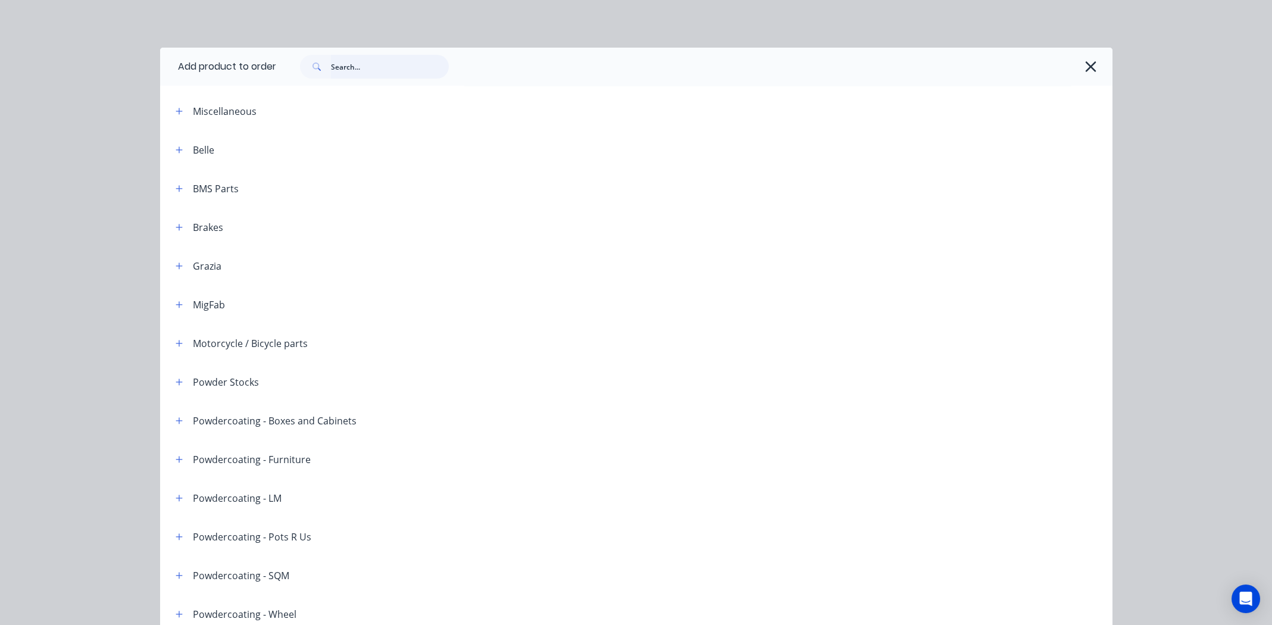
click at [397, 64] on input "text" at bounding box center [390, 67] width 118 height 24
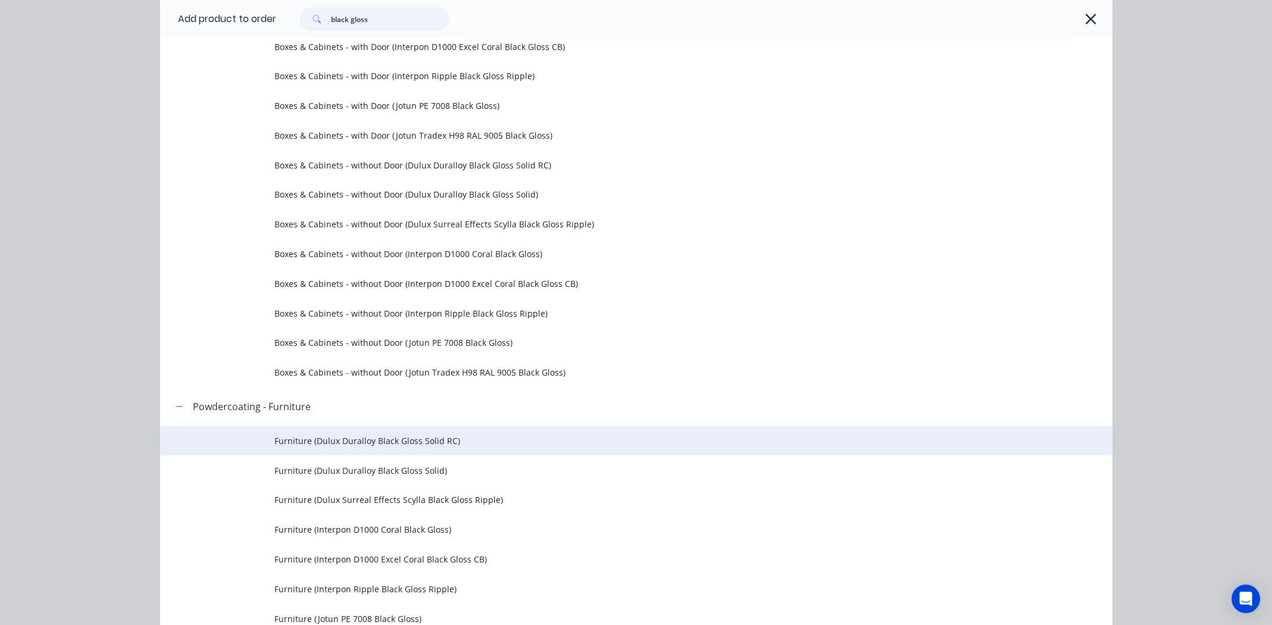
scroll to position [357, 0]
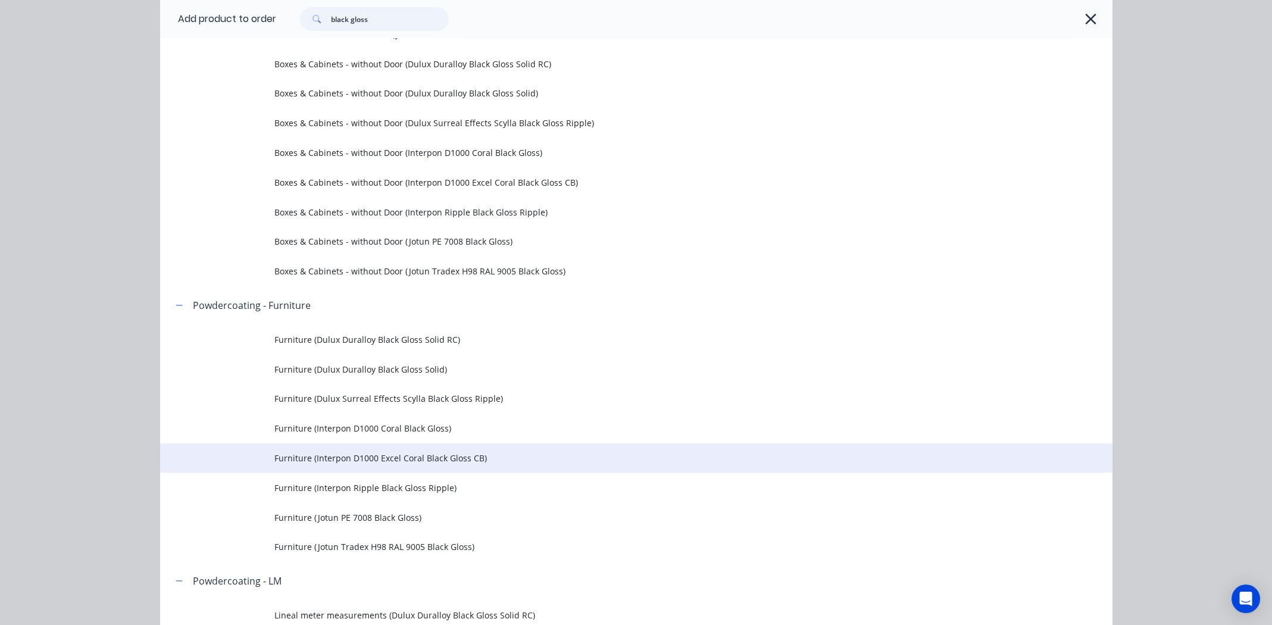
type input "black gloss"
click at [409, 457] on span "Furniture (Interpon D1000 Excel Coral Black Gloss CB)" at bounding box center [609, 458] width 670 height 12
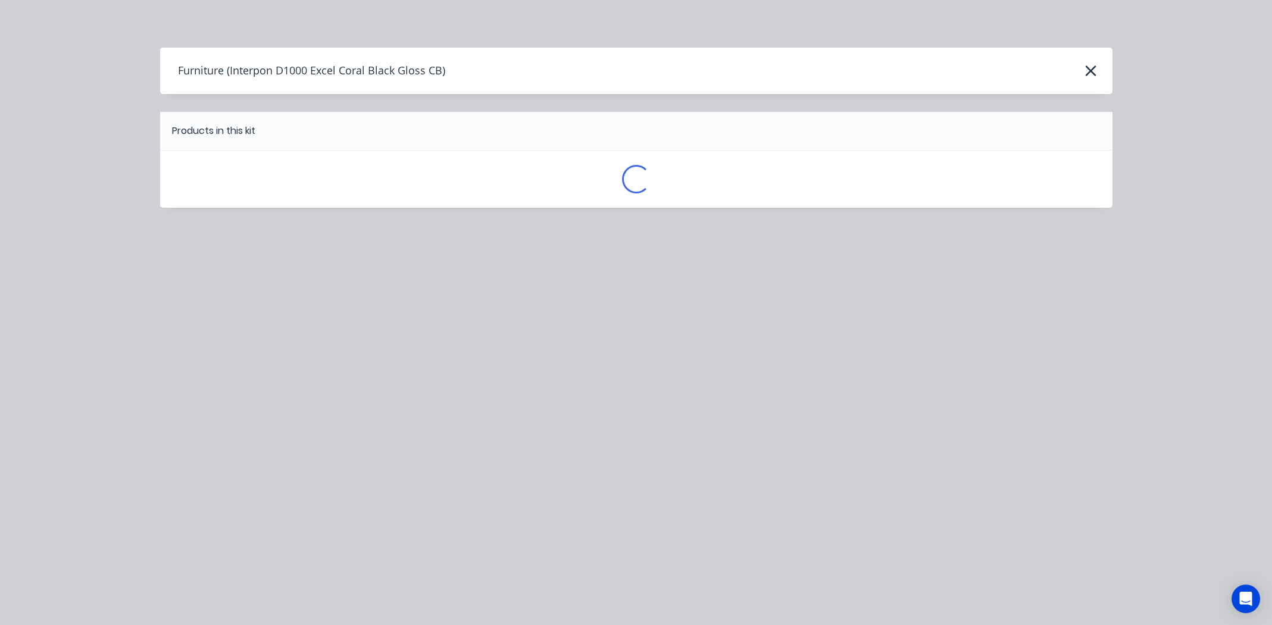
scroll to position [0, 0]
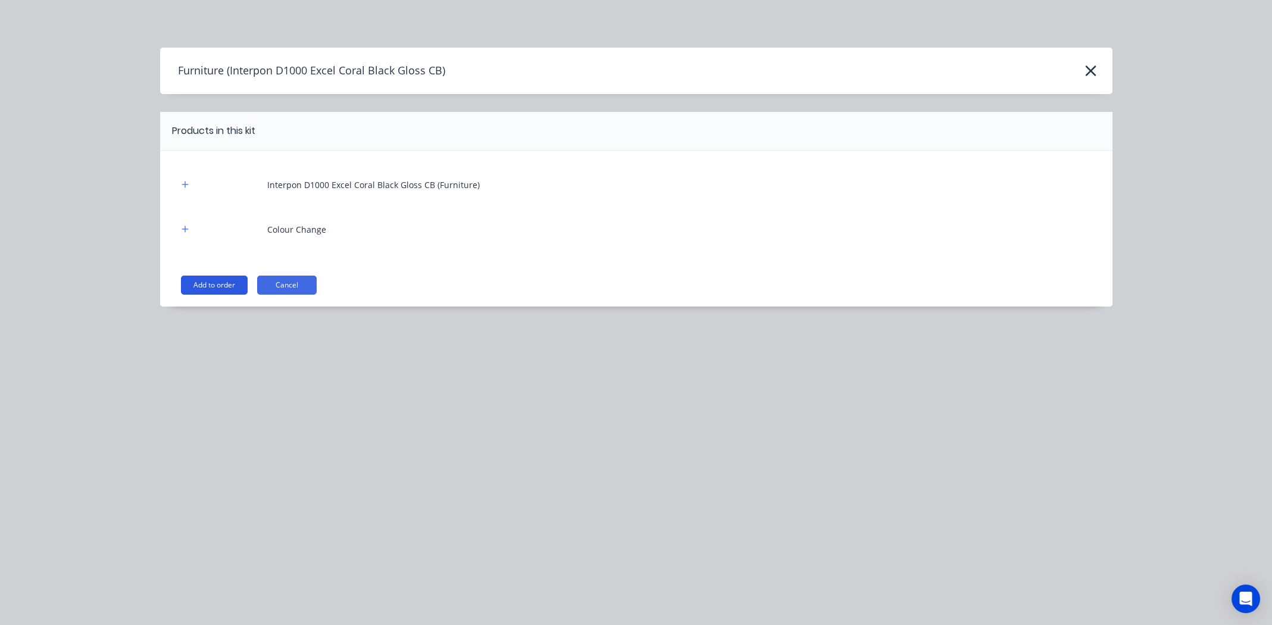
click at [215, 280] on button "Add to order" at bounding box center [214, 285] width 67 height 19
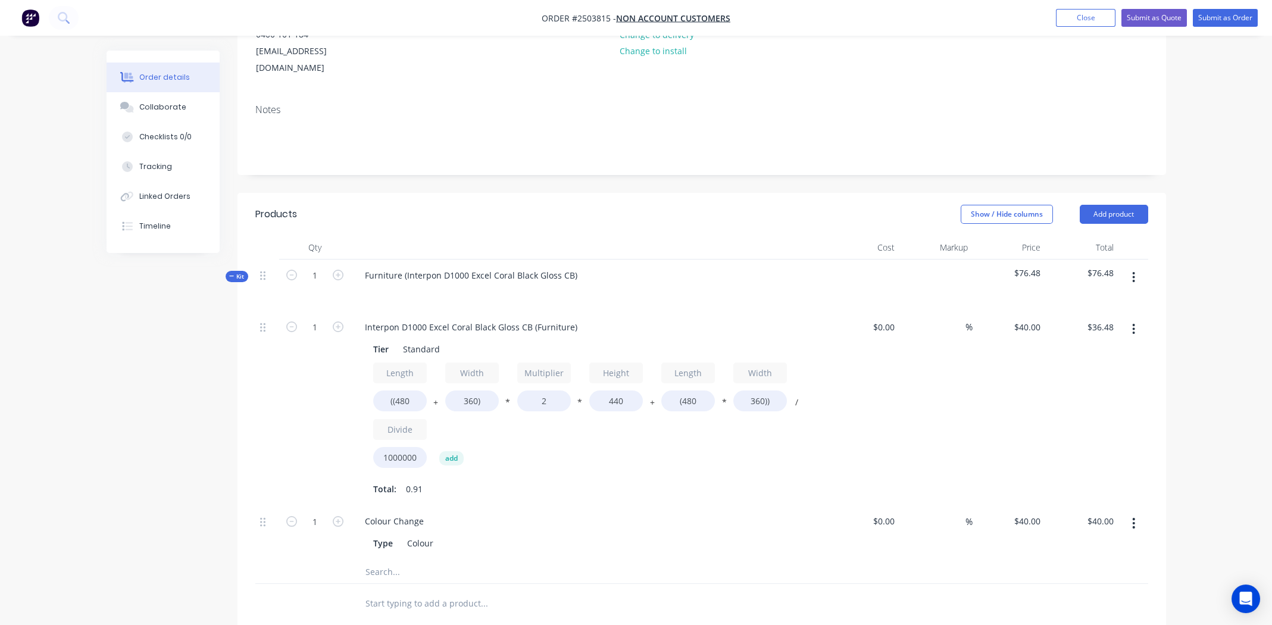
scroll to position [179, 0]
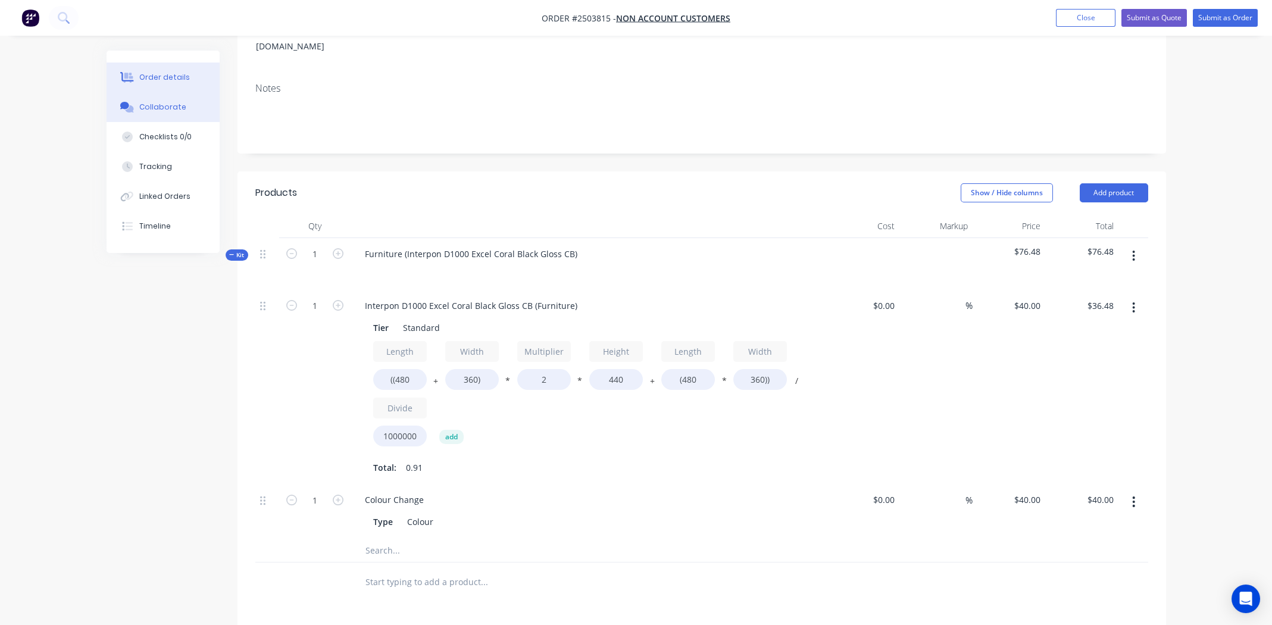
click at [160, 103] on div "Collaborate" at bounding box center [162, 107] width 47 height 11
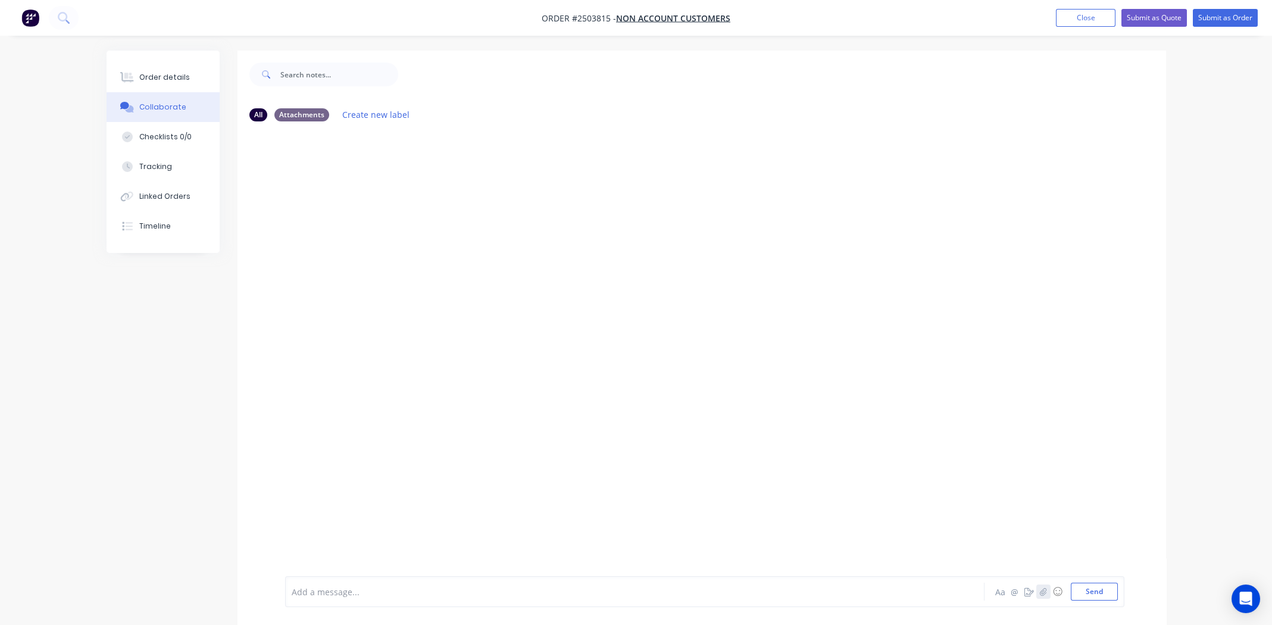
click at [1043, 592] on icon "button" at bounding box center [1042, 591] width 7 height 8
click at [1089, 590] on button "Send" at bounding box center [1094, 592] width 47 height 18
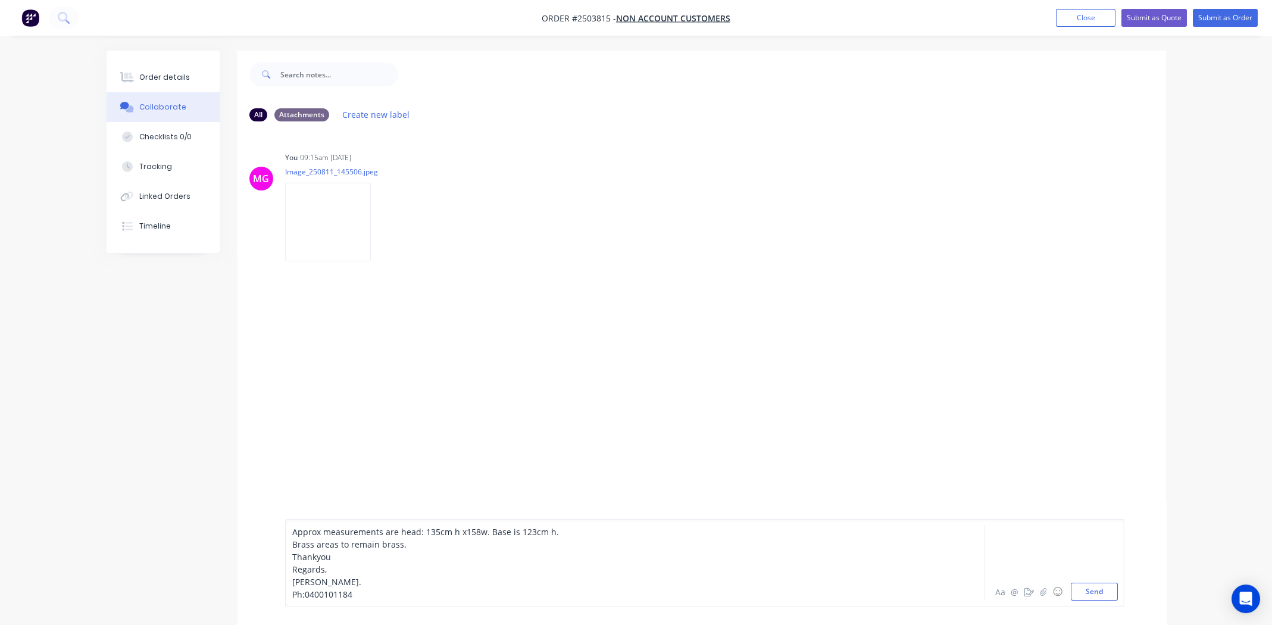
click at [292, 529] on span "Approx measurements are head: 135cm h x158w. Base is 123cm h." at bounding box center [425, 531] width 267 height 11
click at [298, 521] on div at bounding box center [601, 519] width 619 height 12
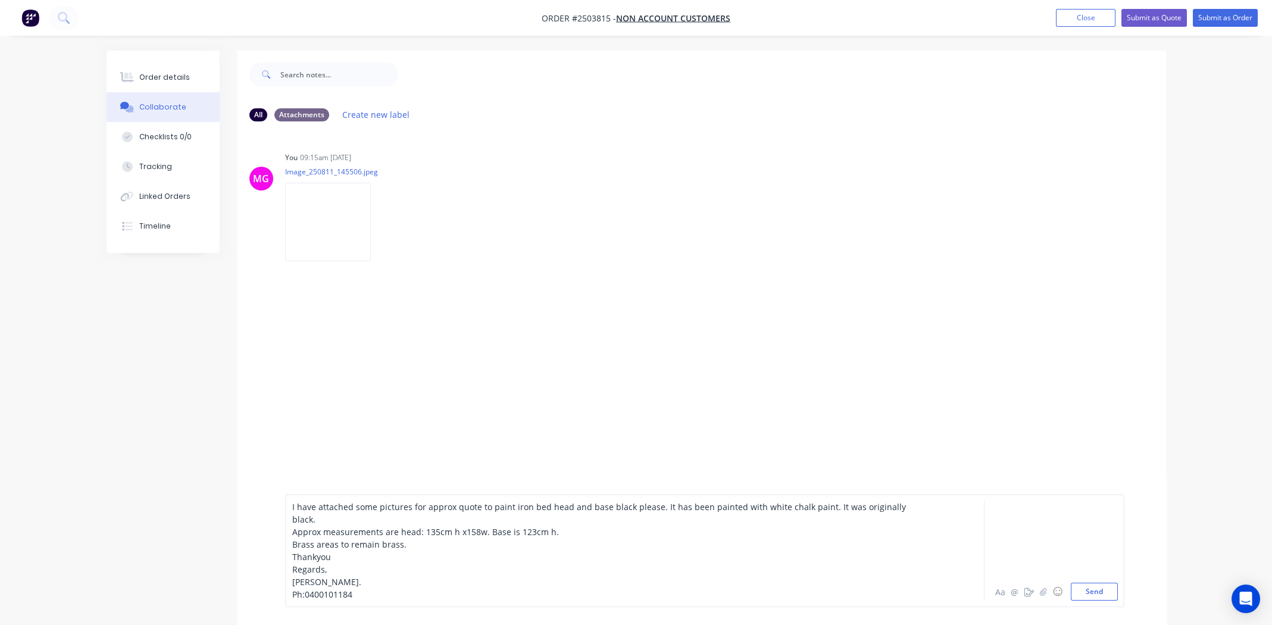
click at [655, 517] on span "I have attached some pictures for approx quote to paint iron bed head and base …" at bounding box center [600, 513] width 616 height 24
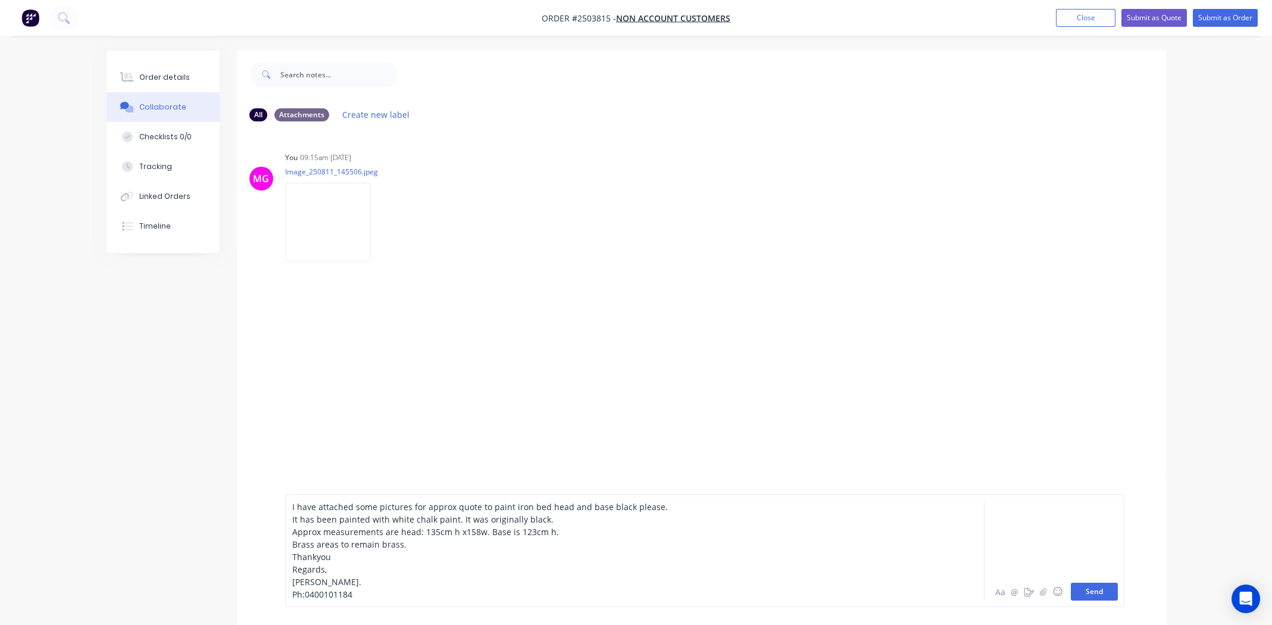
click at [1095, 590] on button "Send" at bounding box center [1094, 592] width 47 height 18
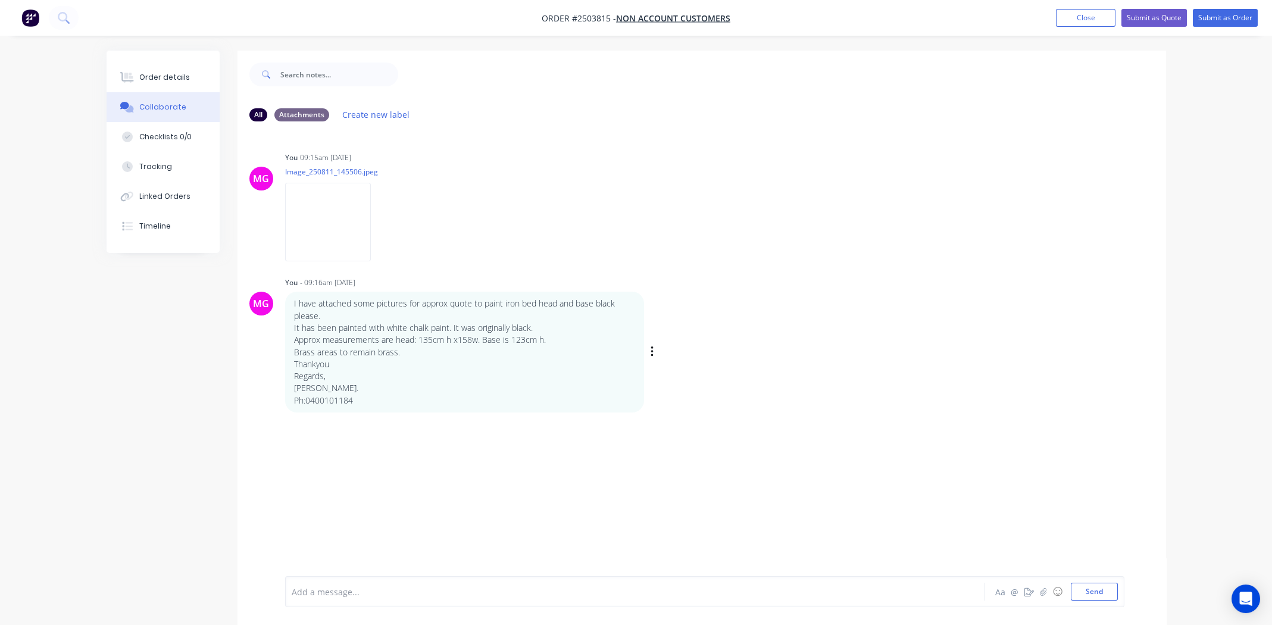
drag, startPoint x: 874, startPoint y: 457, endPoint x: 719, endPoint y: 402, distance: 164.7
click at [874, 454] on div "MG You 09:15am 13/08/25 Image_250811_145506.jpeg Labels Download Delete MG You …" at bounding box center [701, 353] width 928 height 445
click at [147, 72] on div "Order details" at bounding box center [164, 77] width 51 height 11
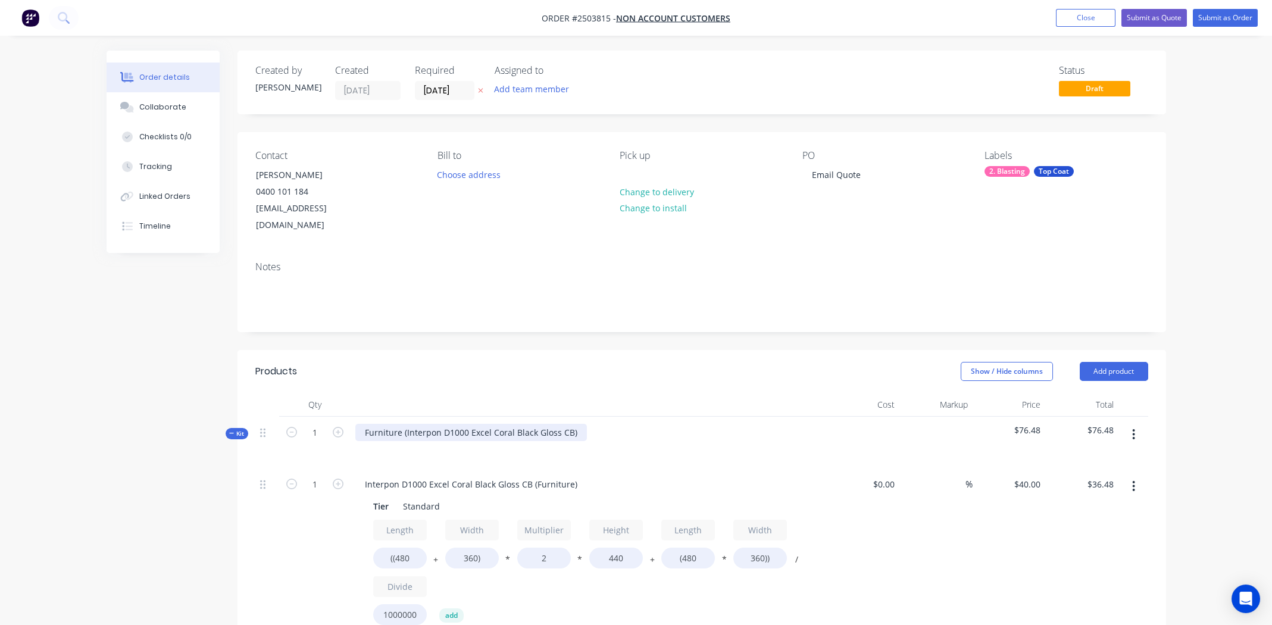
click at [573, 424] on div "Furniture (Interpon D1000 Excel Coral Black Gloss CB)" at bounding box center [471, 432] width 232 height 17
click at [443, 424] on div "Interpon D1000 Excel Coral Black Gloss CB" at bounding box center [448, 432] width 187 height 17
copy div "Interpon D1000 Excel Coral Black Gloss CB"
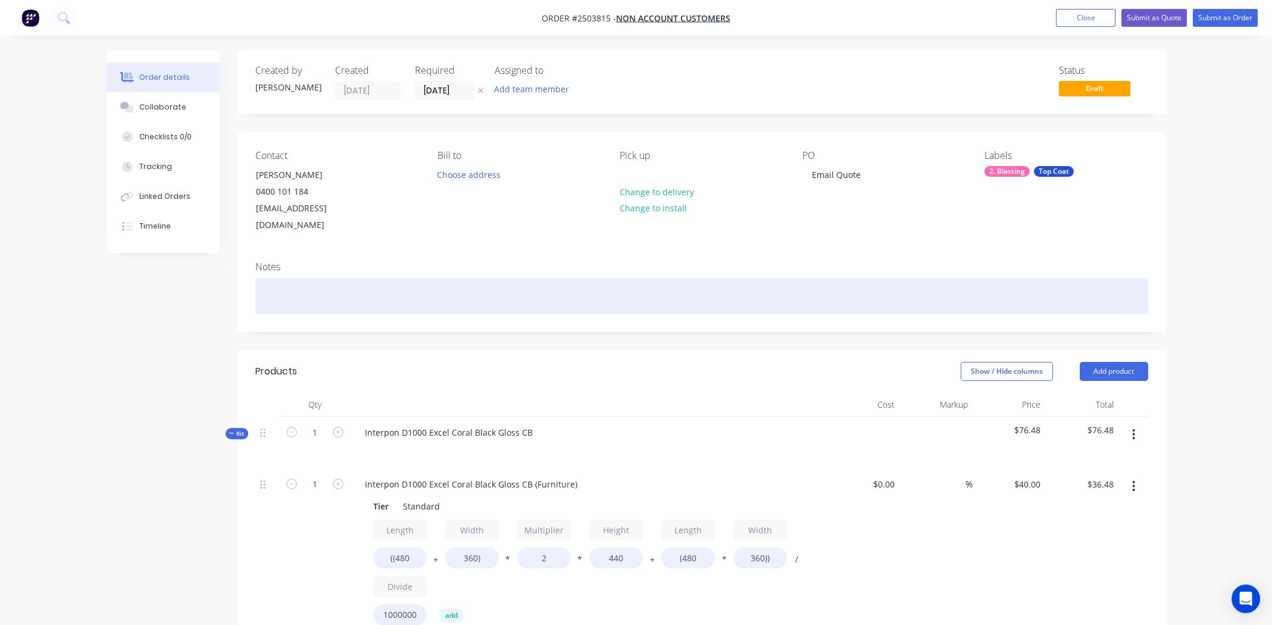
click at [343, 285] on div at bounding box center [701, 296] width 893 height 36
paste div
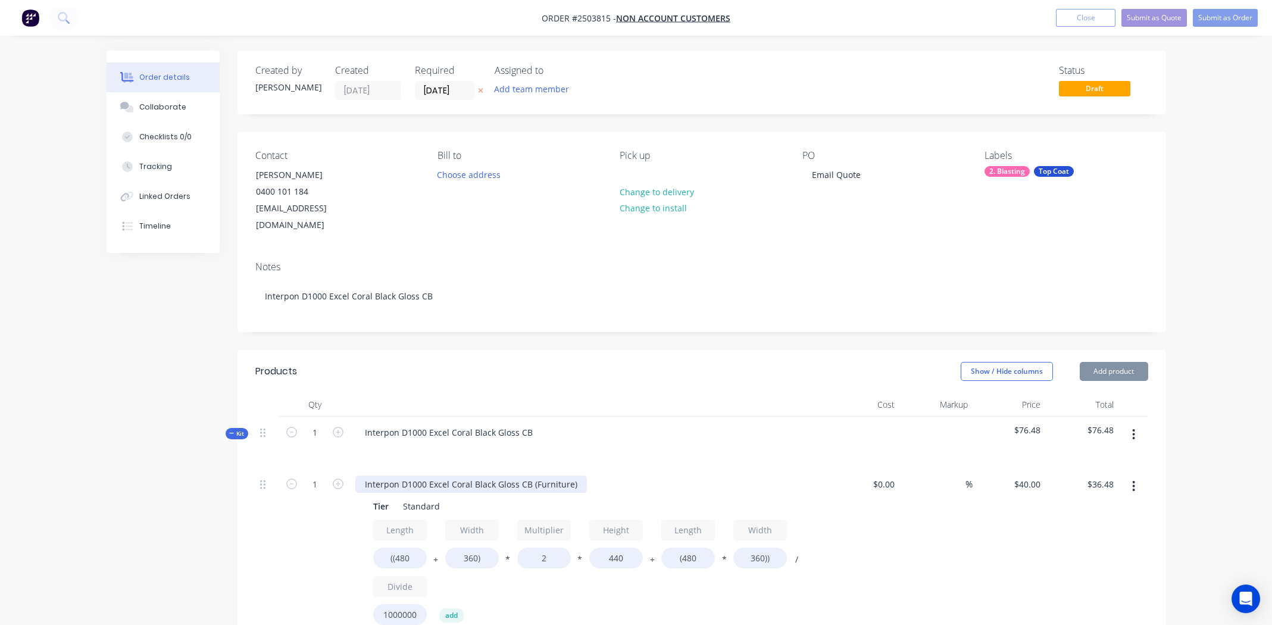
click at [480, 476] on div "Interpon D1000 Excel Coral Black Gloss CB (Furniture)" at bounding box center [471, 484] width 232 height 17
click at [483, 476] on div "Interpon D1000 Excel Coral Black Gloss CB (Furniture)" at bounding box center [471, 484] width 232 height 17
click at [486, 476] on div "Interpon D1000 Excel Coral Black Gloss CB (Furniture)" at bounding box center [471, 484] width 232 height 17
click at [482, 476] on div "Interpon D1000 Excel Coral Black Gloss CB (Furniture)" at bounding box center [471, 484] width 232 height 17
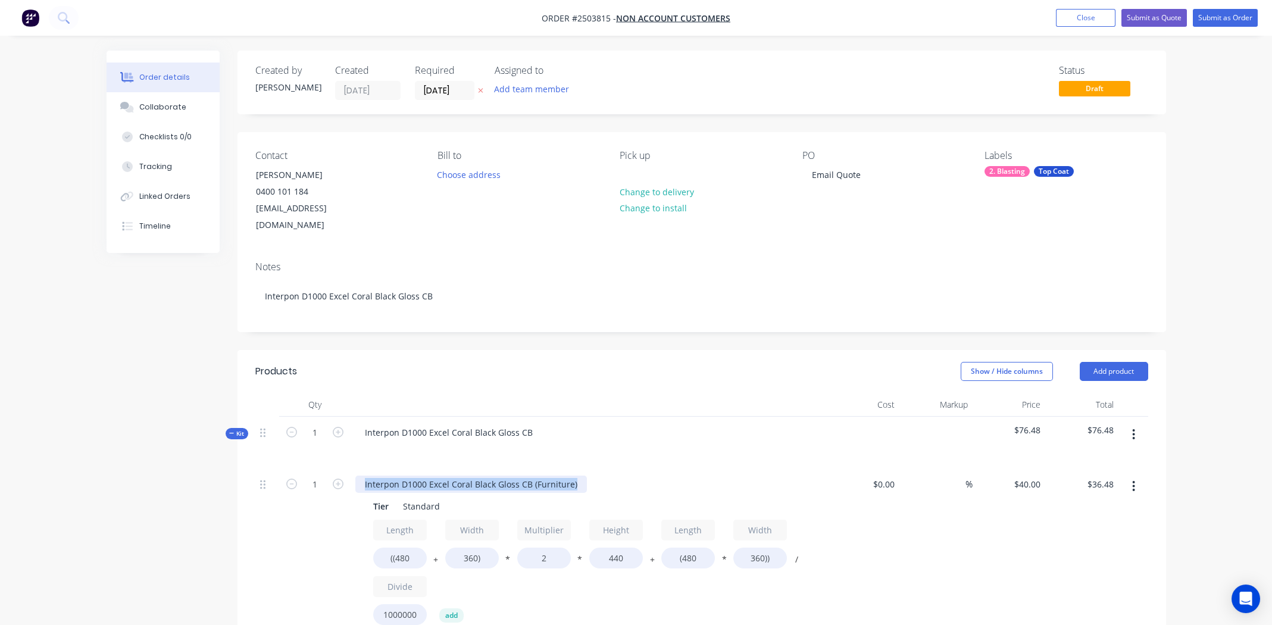
click at [482, 476] on div "Interpon D1000 Excel Coral Black Gloss CB (Furniture)" at bounding box center [471, 484] width 232 height 17
click at [716, 441] on div at bounding box center [588, 449] width 467 height 17
click at [407, 548] on input "((480" at bounding box center [400, 558] width 54 height 21
type input "((1350"
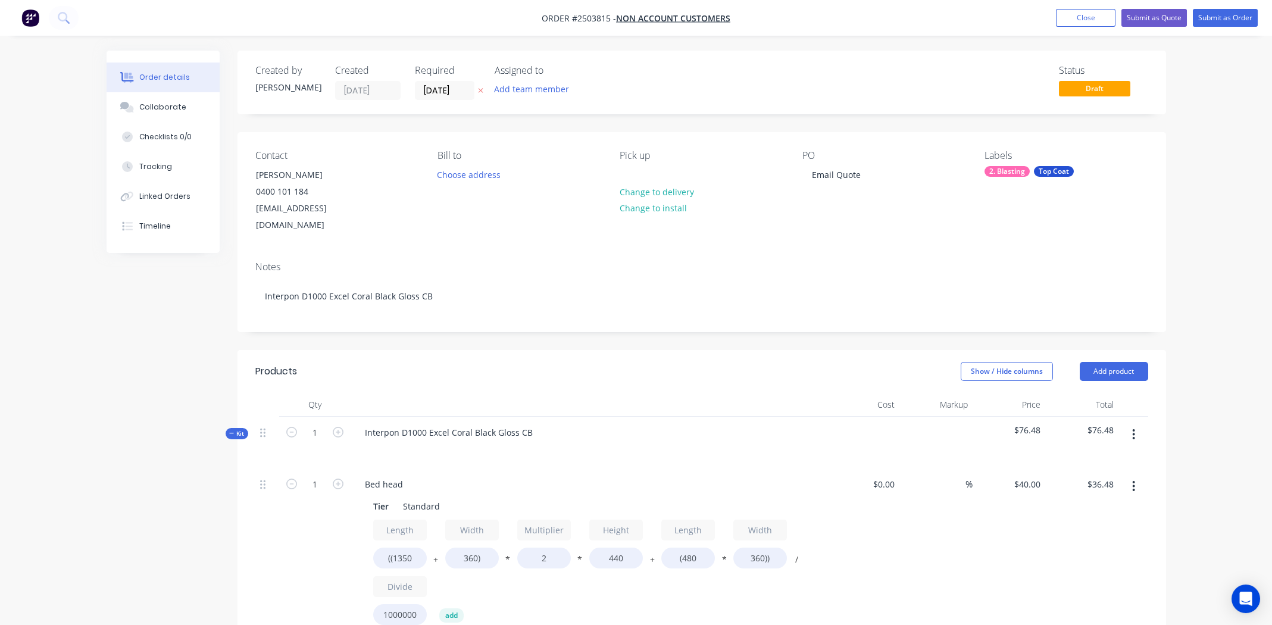
type input "$67.10"
click at [1132, 480] on icon "button" at bounding box center [1133, 486] width 3 height 13
click at [1079, 557] on div "Delete" at bounding box center [1092, 565] width 92 height 17
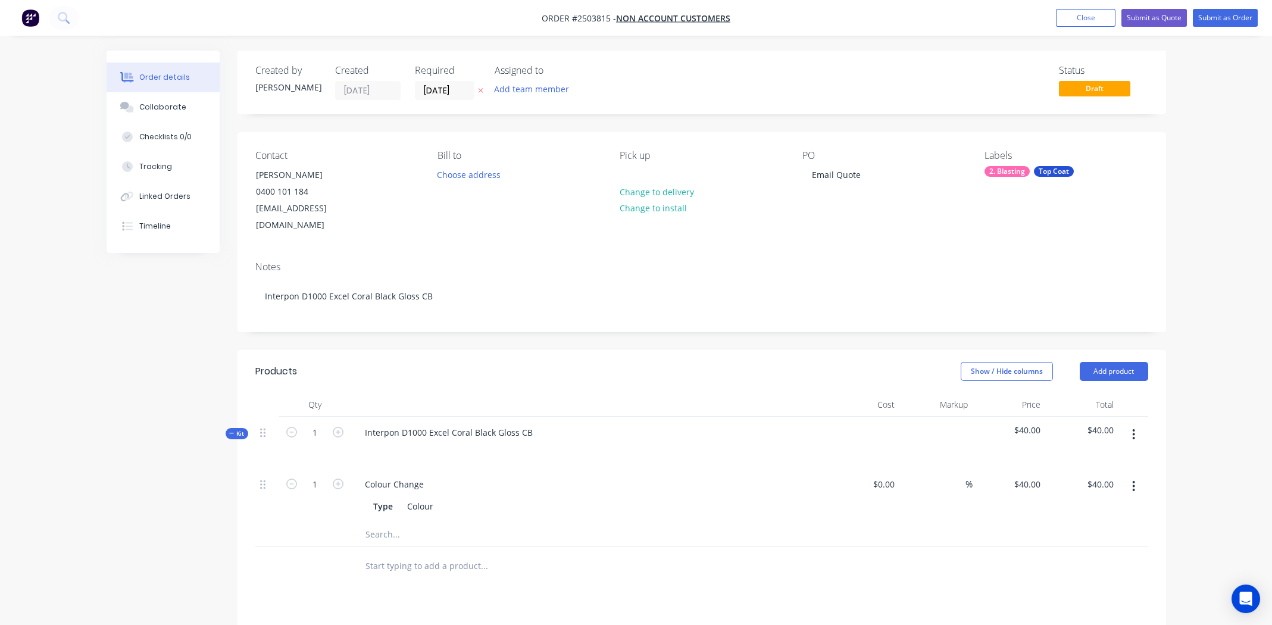
click at [1133, 429] on icon "button" at bounding box center [1134, 434] width 2 height 11
click at [1100, 457] on div "Add product to kit" at bounding box center [1092, 465] width 92 height 17
click at [1070, 505] on div "Product catalogue" at bounding box center [1092, 513] width 92 height 17
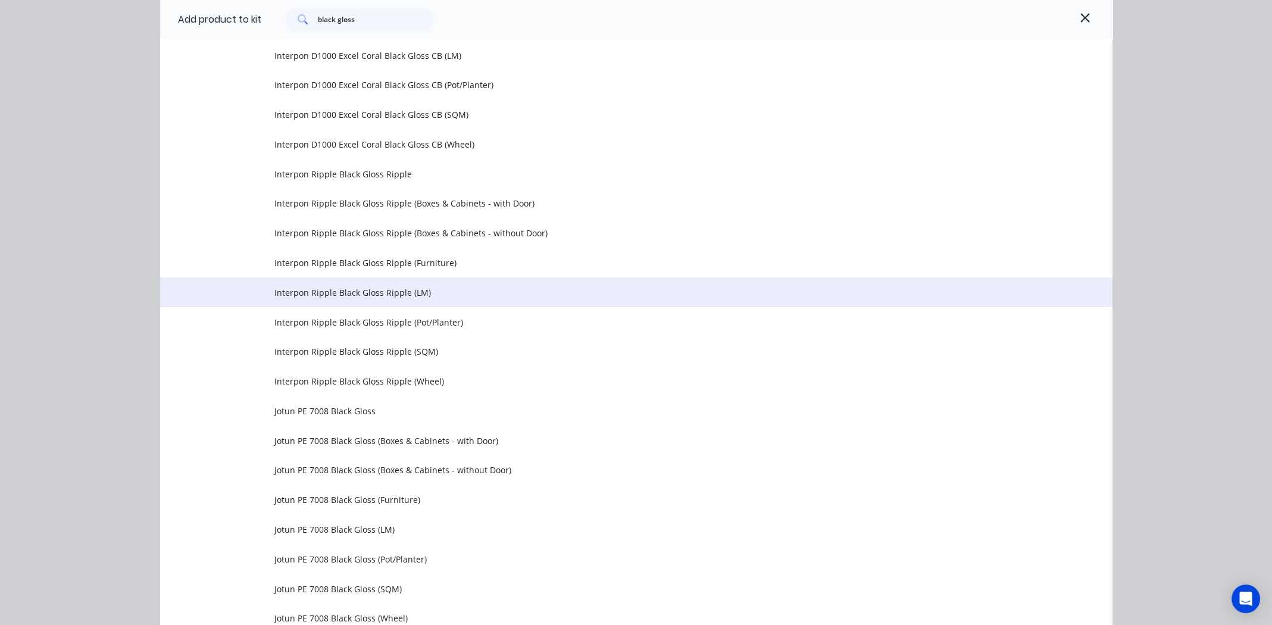
scroll to position [1190, 0]
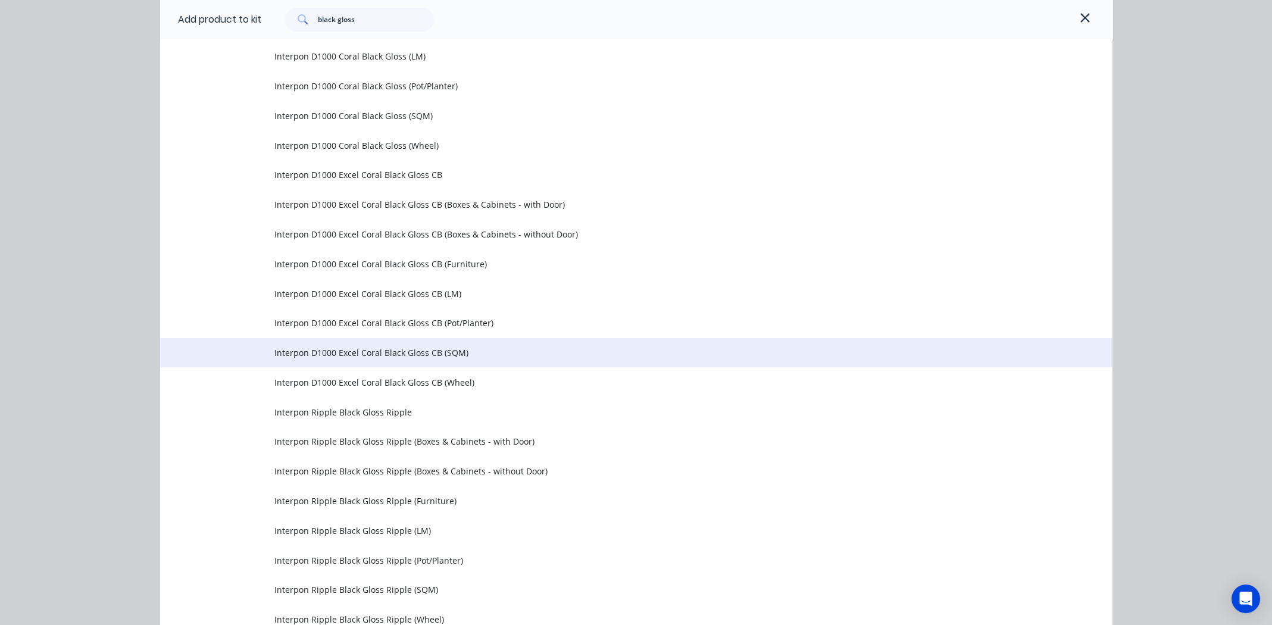
click at [358, 351] on span "Interpon D1000 Excel Coral Black Gloss CB (SQM)" at bounding box center [609, 352] width 670 height 12
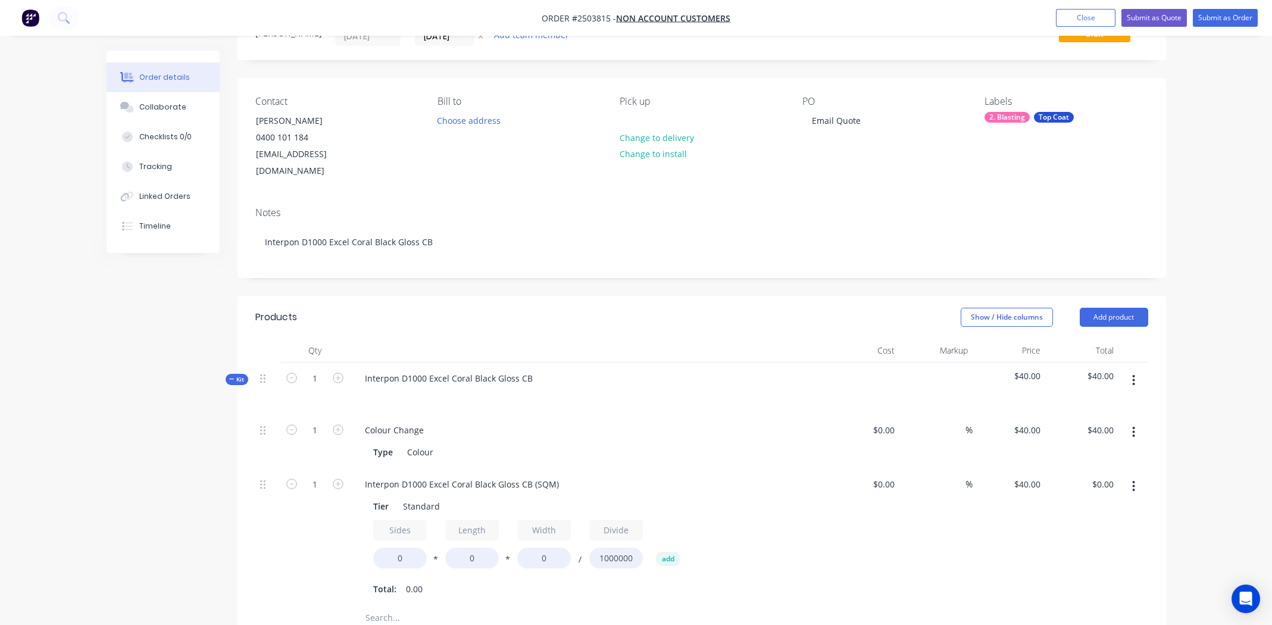
scroll to position [118, 0]
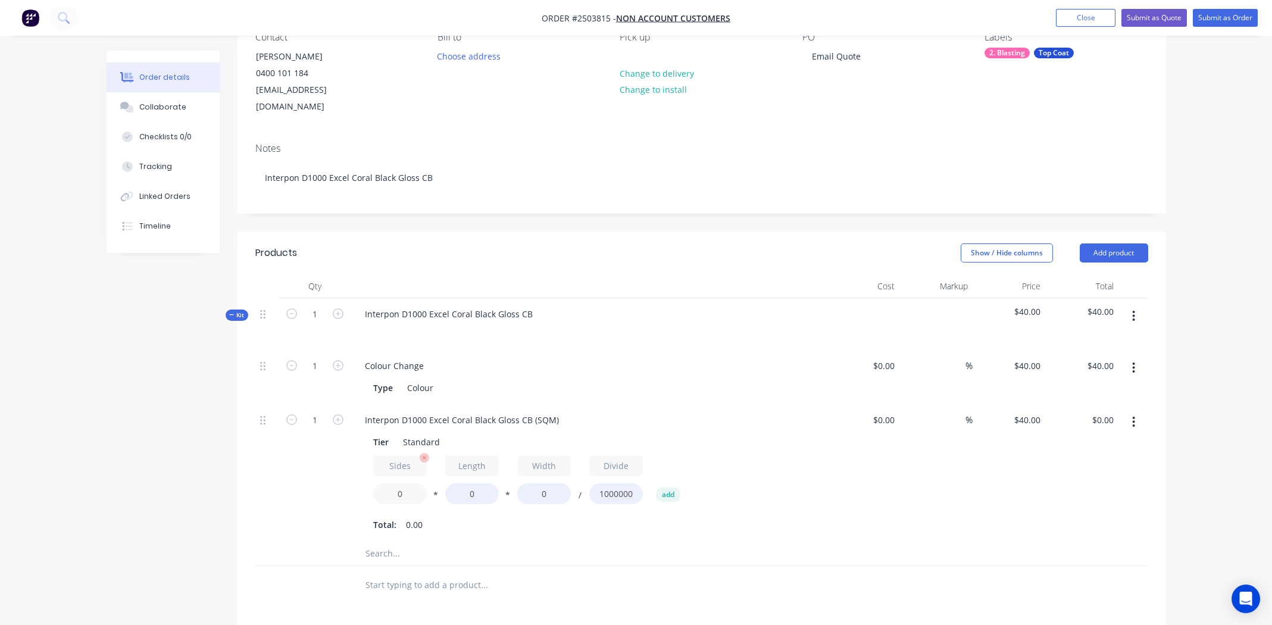
click at [400, 484] on input "0" at bounding box center [400, 493] width 54 height 21
type input "1.5"
type input "1580"
type input "1350"
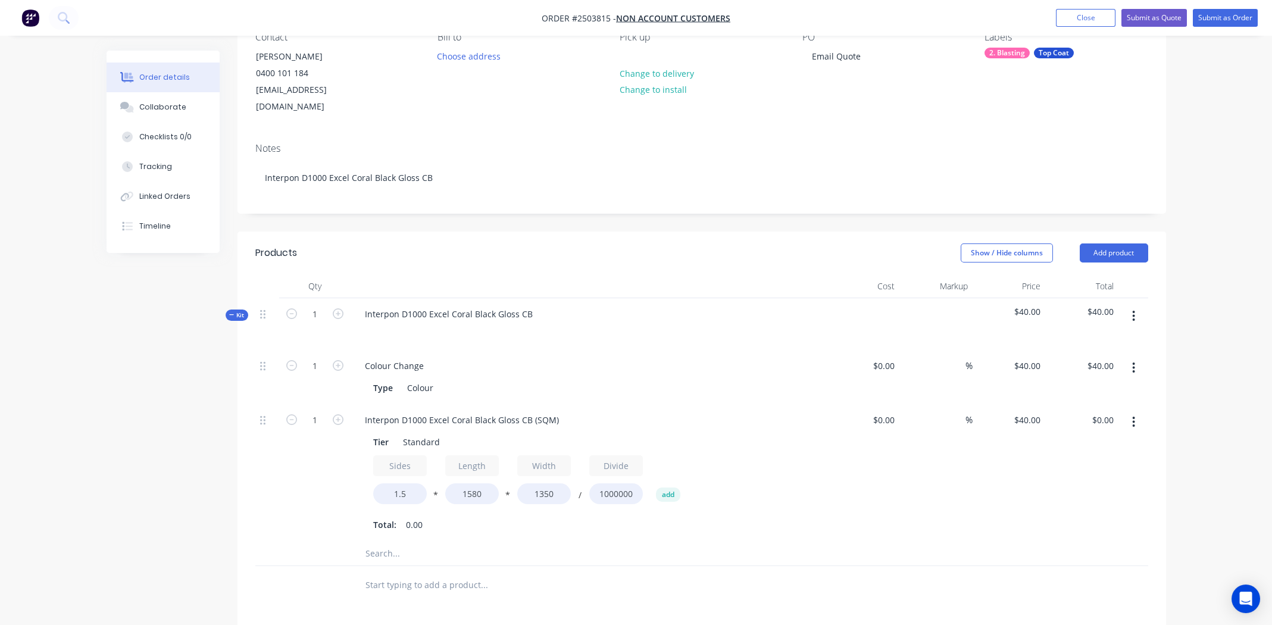
type input "$127.98"
click at [822, 506] on div "Interpon D1000 Excel Coral Black Gloss CB (SQM) Tier Standard Sides 1.5 * Lengt…" at bounding box center [589, 472] width 476 height 137
click at [1133, 417] on icon "button" at bounding box center [1134, 422] width 2 height 11
click at [1114, 445] on div "Duplicate" at bounding box center [1092, 453] width 92 height 17
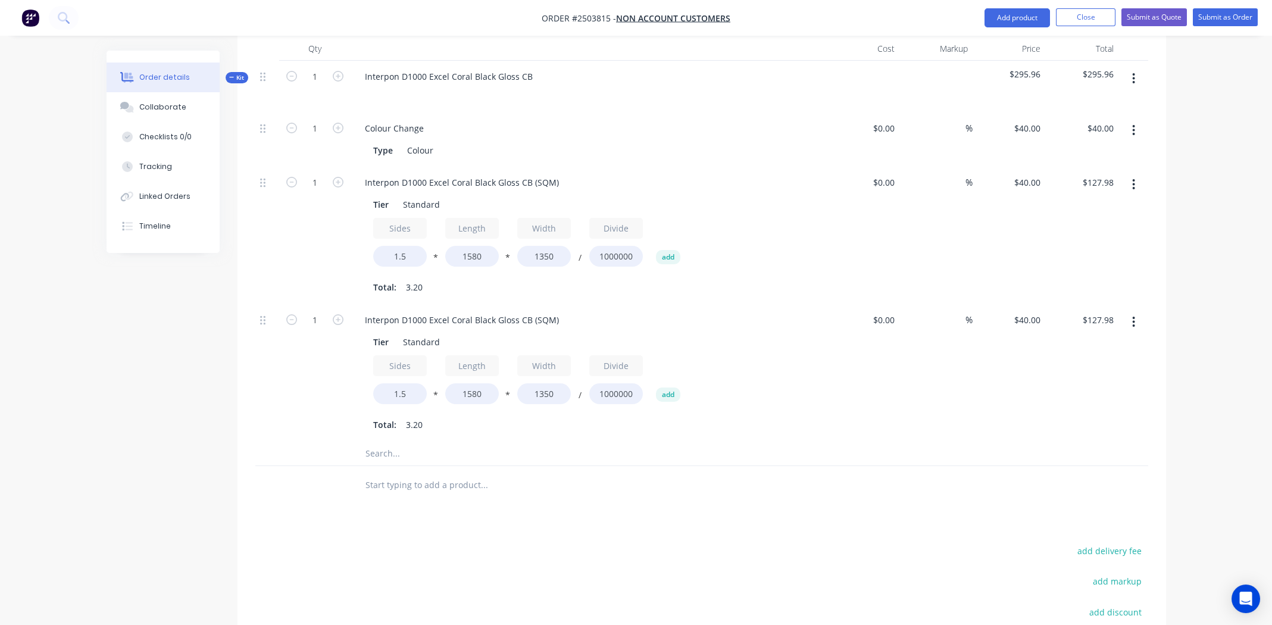
scroll to position [416, 0]
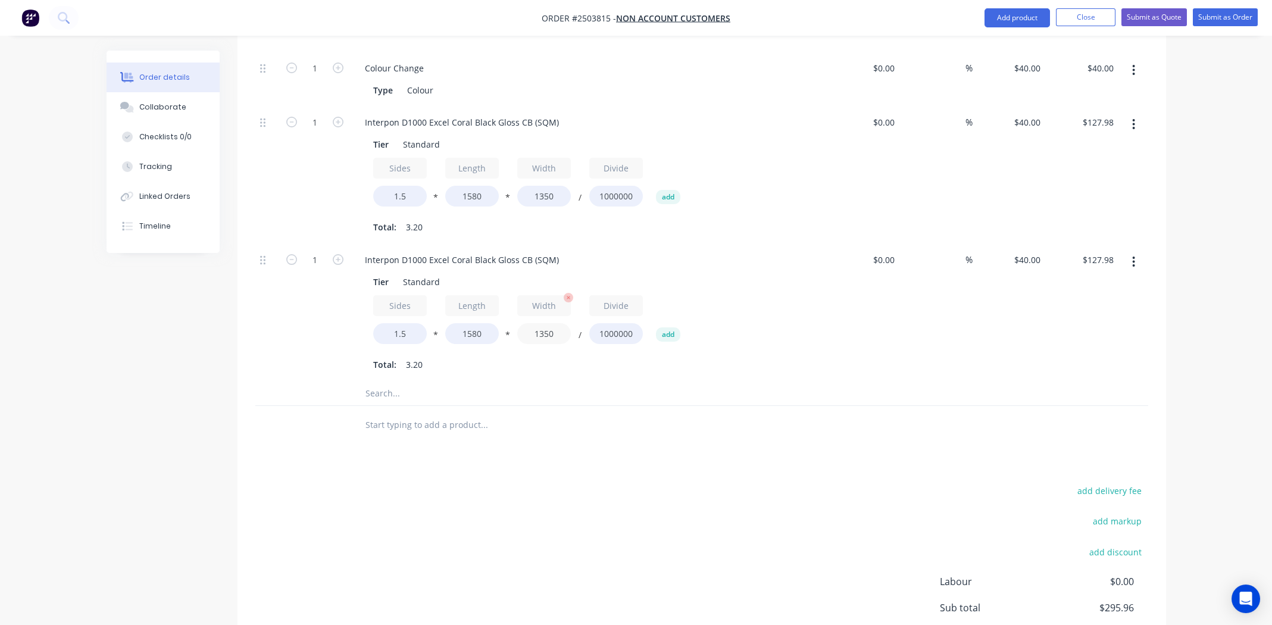
click at [547, 323] on input "1350" at bounding box center [544, 333] width 54 height 21
type input "1230"
type input "$116.60"
click at [720, 382] on div at bounding box center [565, 394] width 429 height 24
click at [470, 114] on div "Interpon D1000 Excel Coral Black Gloss CB (SQM)" at bounding box center [461, 122] width 213 height 17
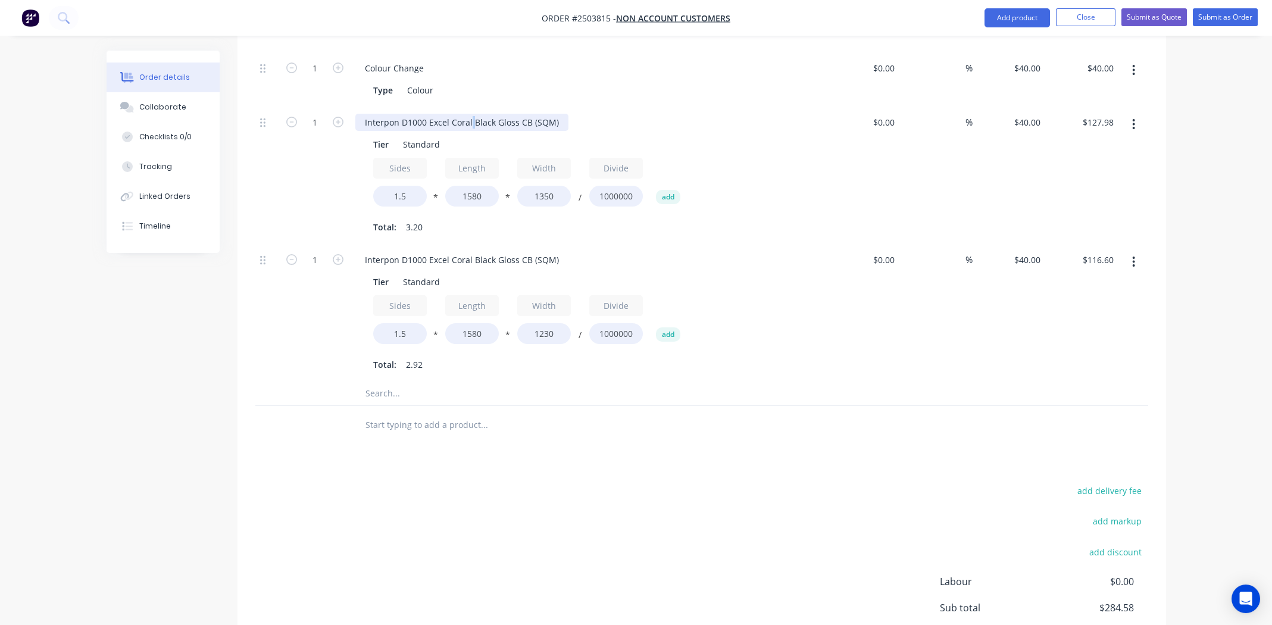
click at [470, 114] on div "Interpon D1000 Excel Coral Black Gloss CB (SQM)" at bounding box center [461, 122] width 213 height 17
click at [511, 251] on div "Interpon D1000 Excel Coral Black Gloss CB (SQM)" at bounding box center [461, 259] width 213 height 17
click at [510, 251] on div "Interpon D1000 Excel Coral Black Gloss CB (SQM)" at bounding box center [461, 259] width 213 height 17
click at [511, 251] on div "Interpon D1000 Excel Coral Black Gloss CB (SQM)" at bounding box center [461, 259] width 213 height 17
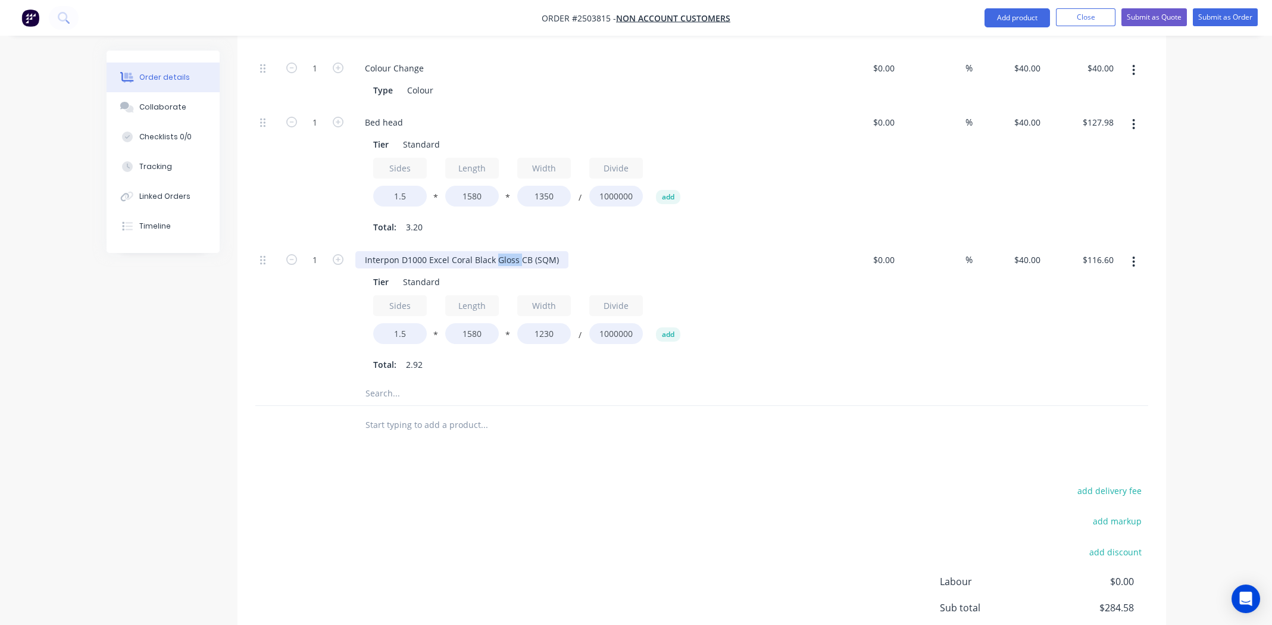
click at [511, 251] on div "Interpon D1000 Excel Coral Black Gloss CB (SQM)" at bounding box center [461, 259] width 213 height 17
click at [512, 251] on div "Interpon D1000 Excel Coral Black Gloss CB (SQM)" at bounding box center [461, 259] width 213 height 17
click at [367, 251] on div "bed end" at bounding box center [381, 259] width 52 height 17
click at [725, 360] on div "Bed end Tier Standard Sides 1.5 * Length 1580 * Width 1230 / Divide 1000000 add…" at bounding box center [589, 312] width 476 height 137
click at [1134, 255] on icon "button" at bounding box center [1133, 261] width 3 height 13
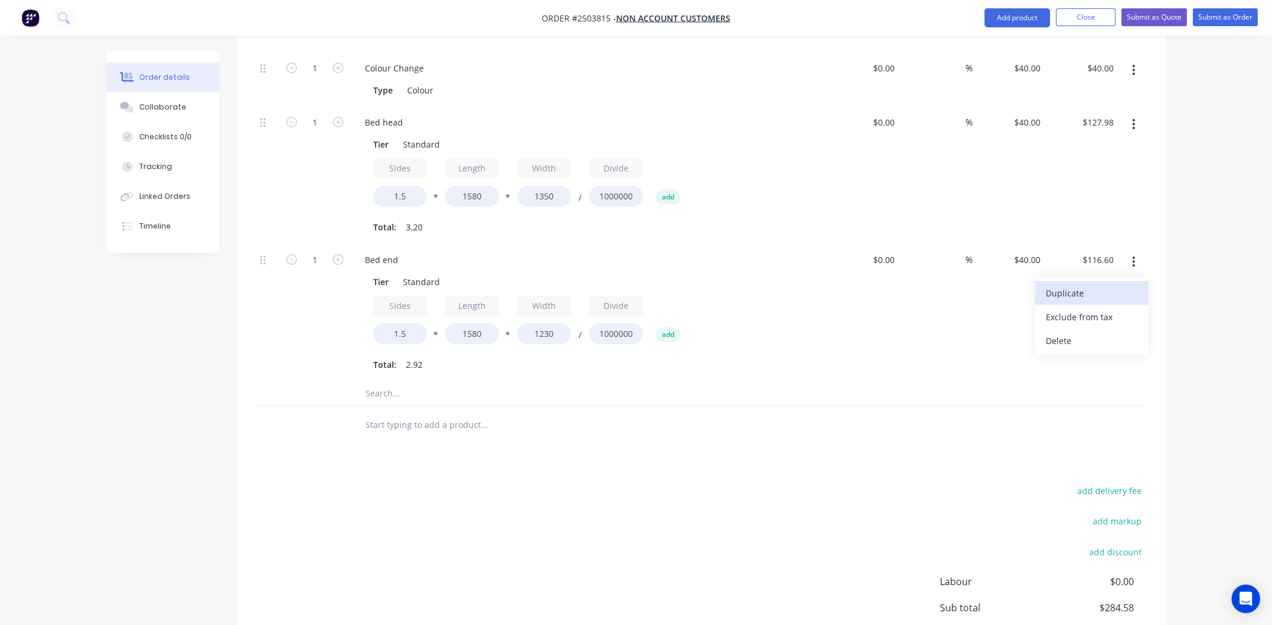
click at [1085, 285] on div "Duplicate" at bounding box center [1092, 293] width 92 height 17
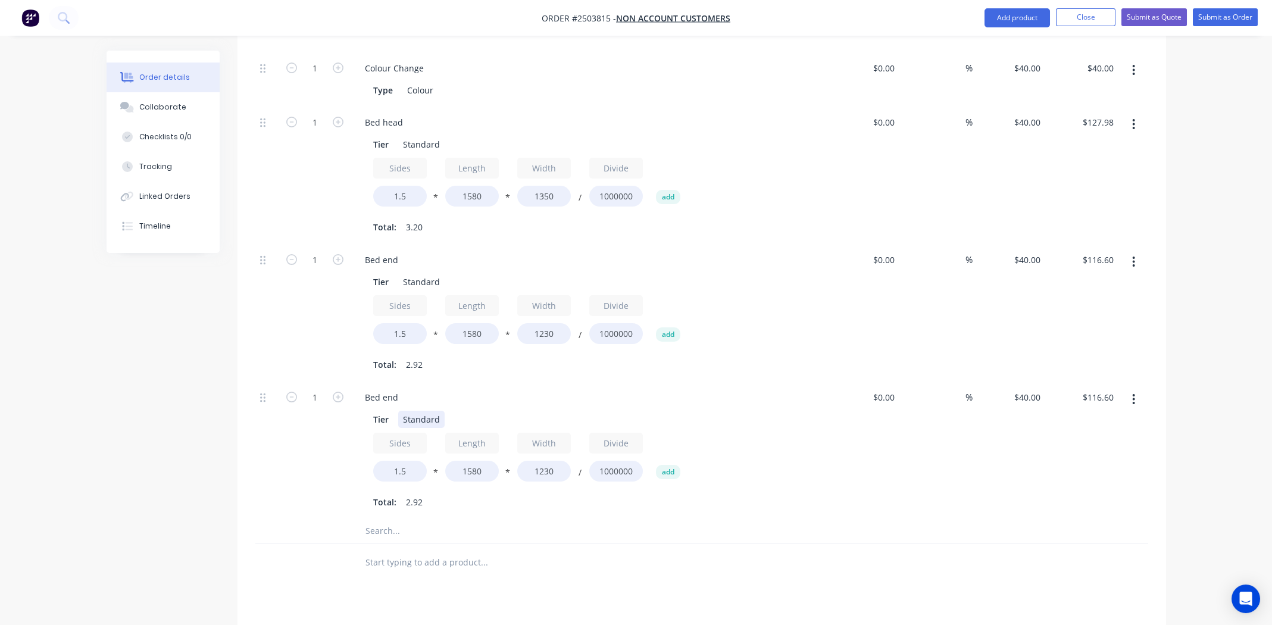
click at [427, 411] on div "Standard" at bounding box center [421, 419] width 46 height 17
click at [380, 389] on div "Bed end" at bounding box center [381, 397] width 52 height 17
click at [375, 389] on div "Bed end" at bounding box center [381, 397] width 52 height 17
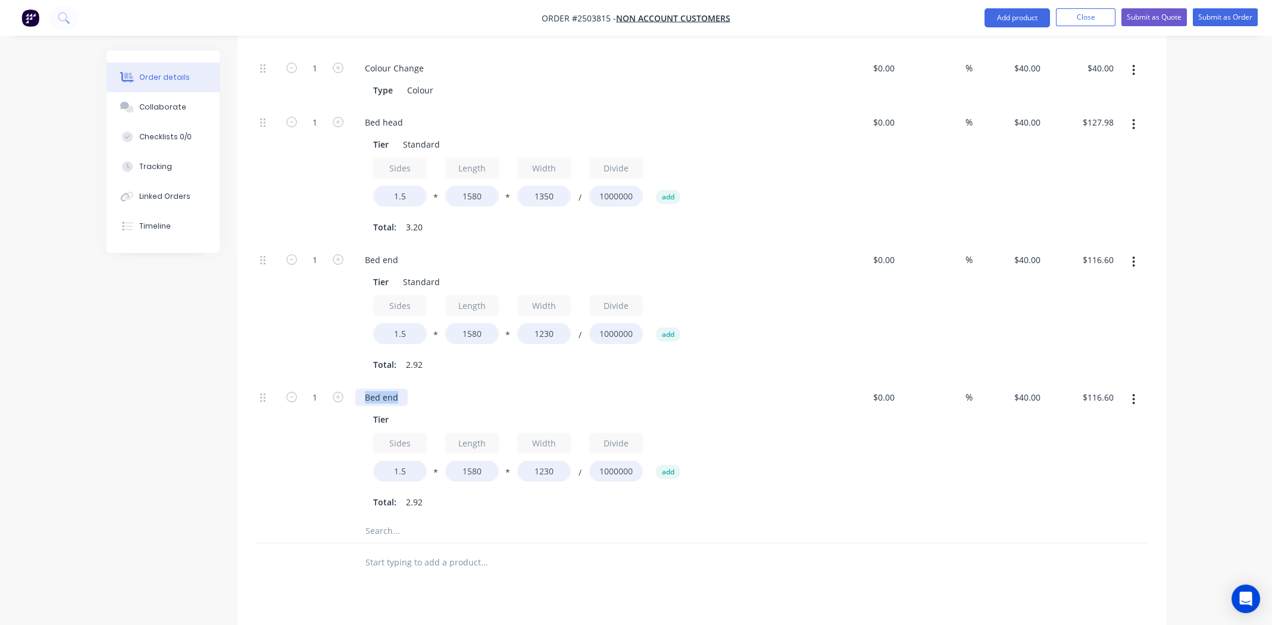
click at [375, 389] on div "Bed end" at bounding box center [381, 397] width 52 height 17
click at [473, 461] on input "1580" at bounding box center [472, 471] width 54 height 21
type input "2030"
type input "$149.82"
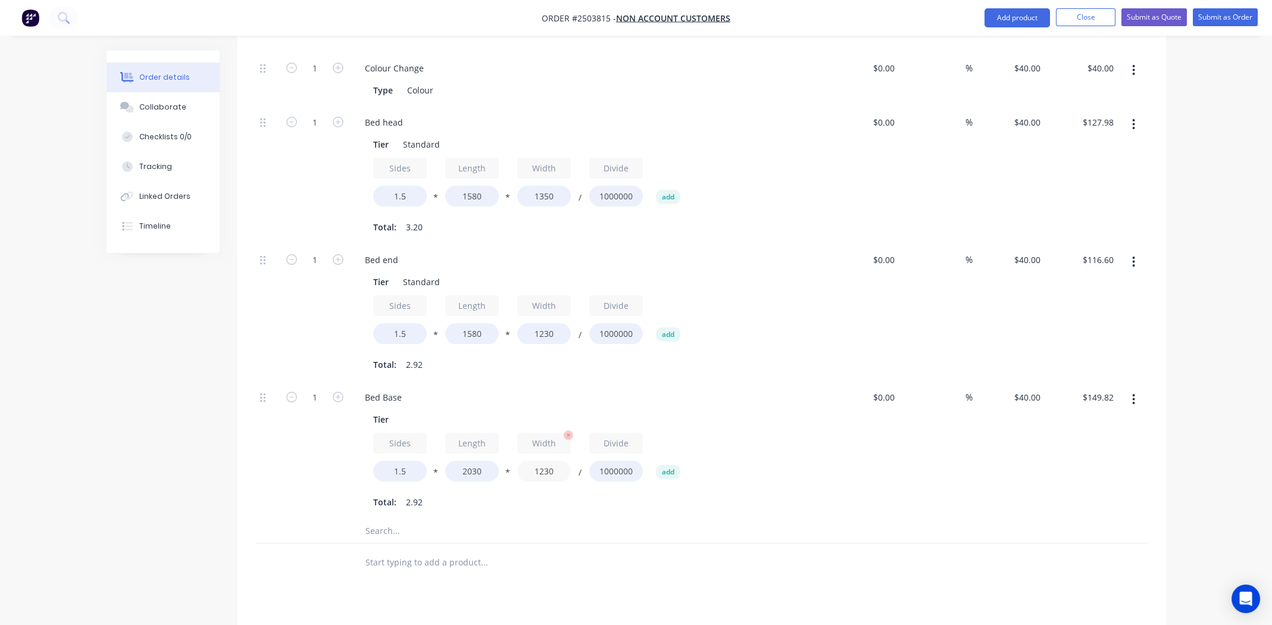
click at [540, 461] on input "1230" at bounding box center [544, 471] width 54 height 21
click at [542, 461] on input "1230" at bounding box center [544, 471] width 54 height 21
type input "1530"
type input "$186.36"
click at [777, 451] on div "Sides 1.5 * Length 2030 * Width 1530 / Divide 1000000 add" at bounding box center [588, 460] width 431 height 54
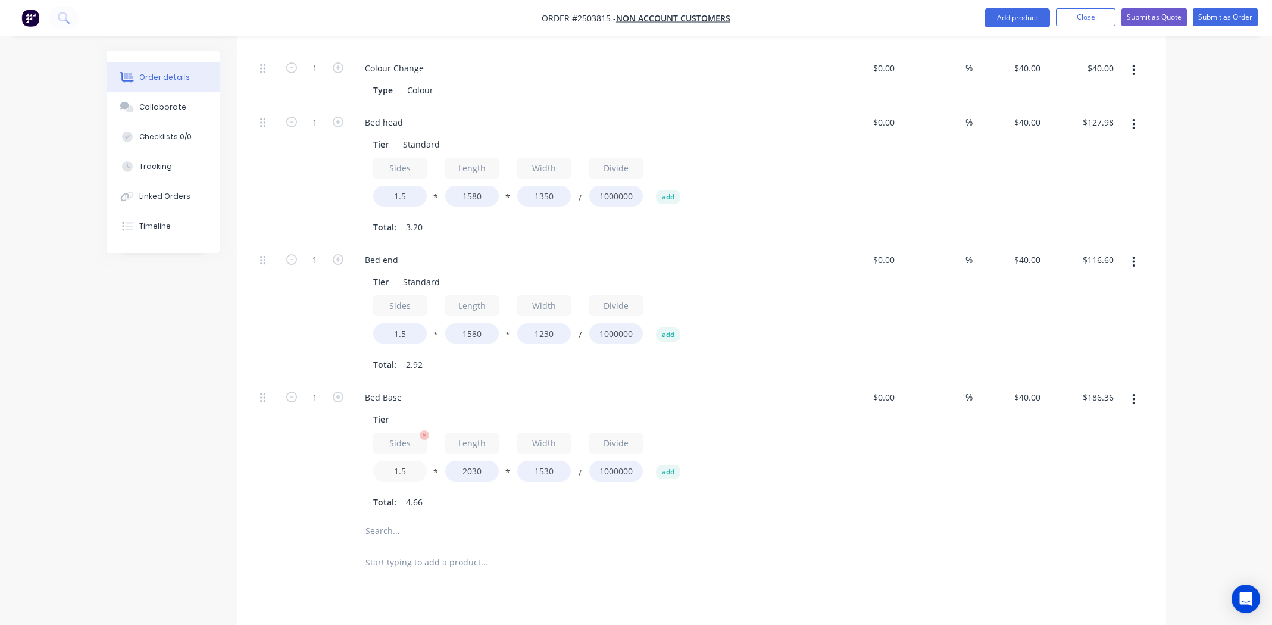
click at [407, 461] on input "1.5" at bounding box center [400, 471] width 54 height 21
type input "1.3"
type input "$161.51"
click at [923, 457] on div "%" at bounding box center [935, 450] width 73 height 137
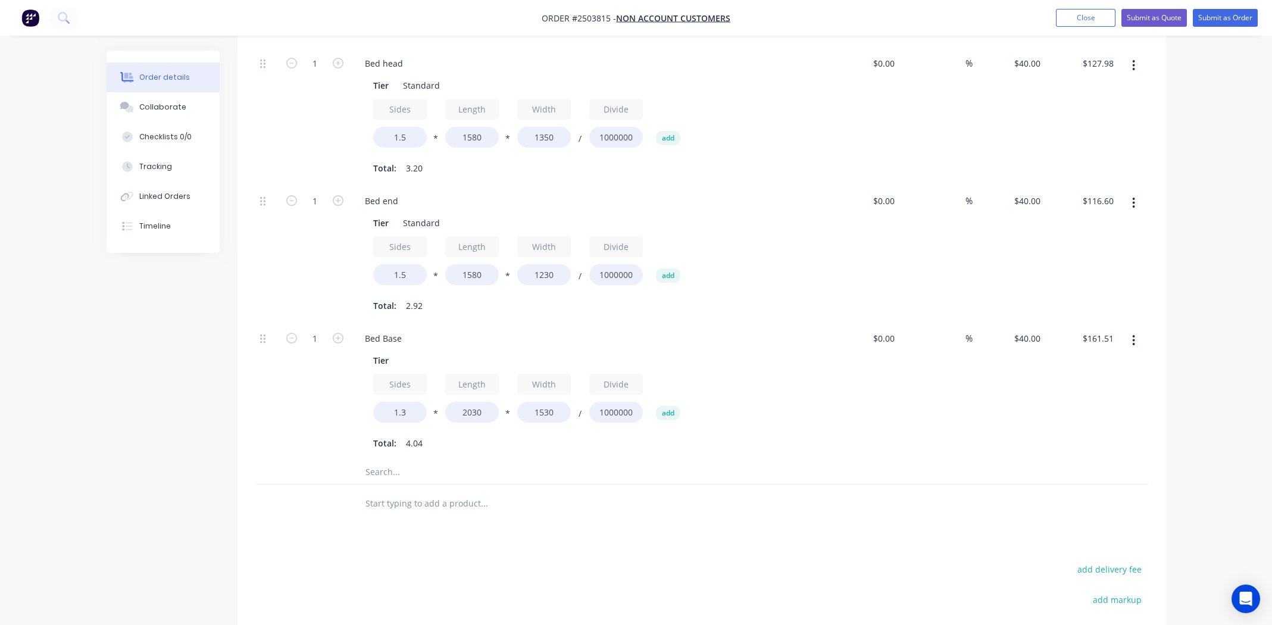
scroll to position [301, 0]
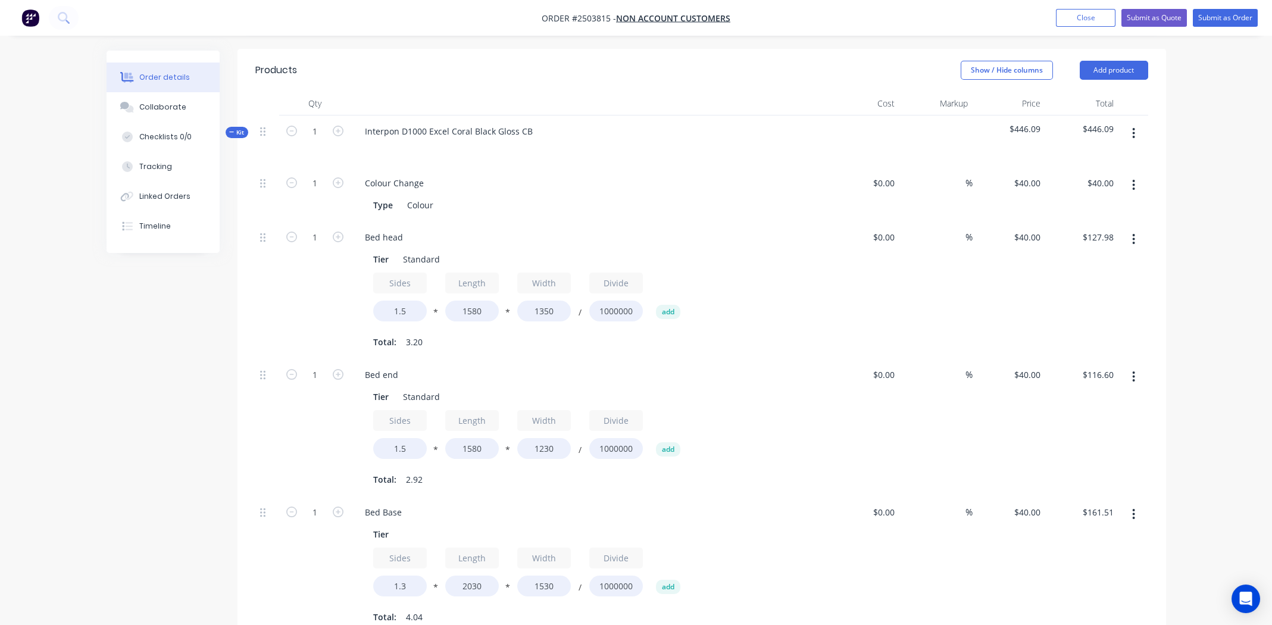
click at [1134, 128] on icon "button" at bounding box center [1134, 133] width 2 height 11
click at [1080, 156] on div "Add product to kit" at bounding box center [1092, 164] width 92 height 17
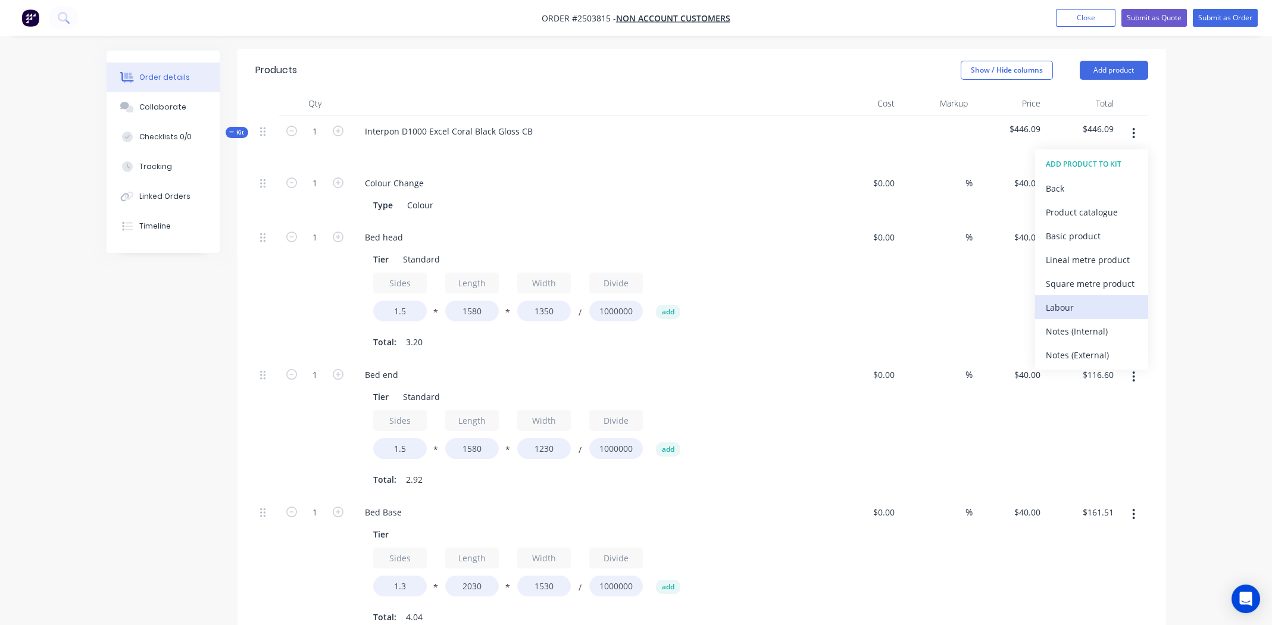
click at [1068, 299] on div "Labour" at bounding box center [1092, 307] width 92 height 17
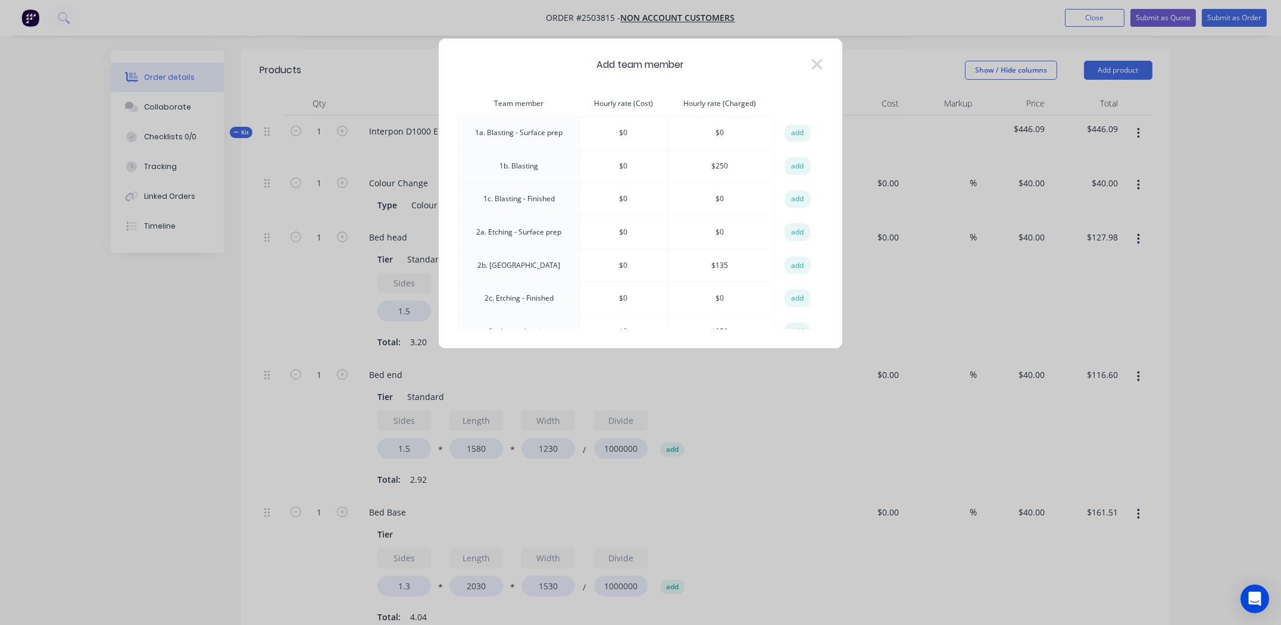
click at [811, 165] on td "add" at bounding box center [798, 165] width 50 height 33
click at [797, 165] on button "add" at bounding box center [797, 166] width 26 height 18
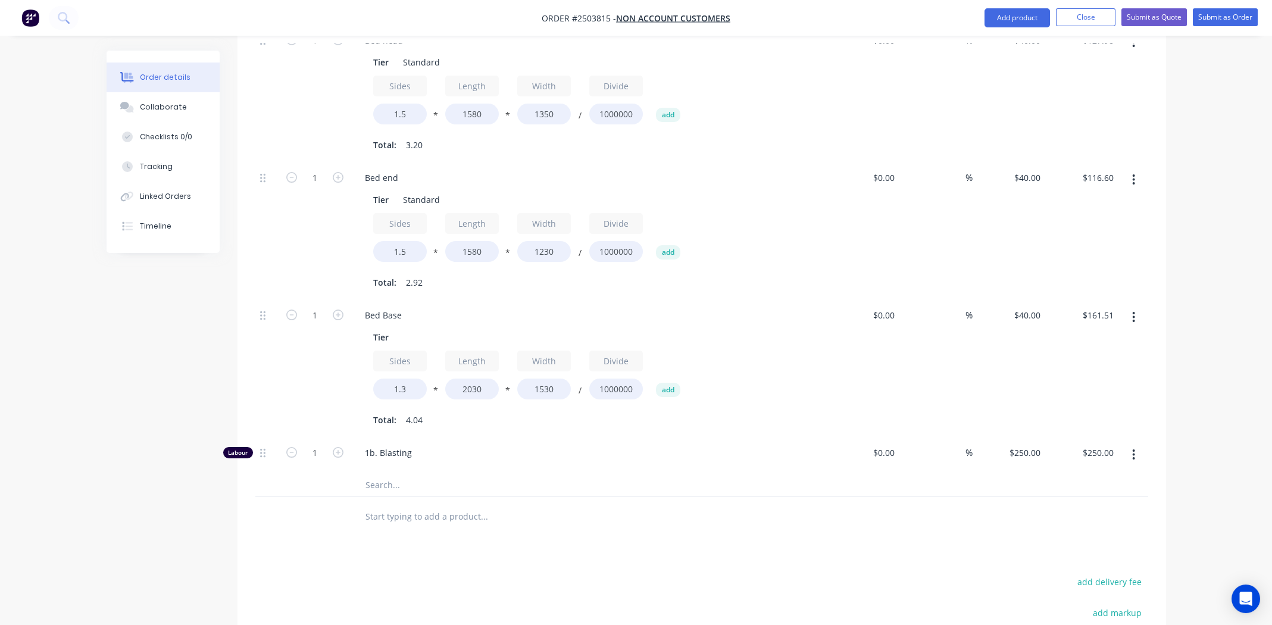
scroll to position [694, 0]
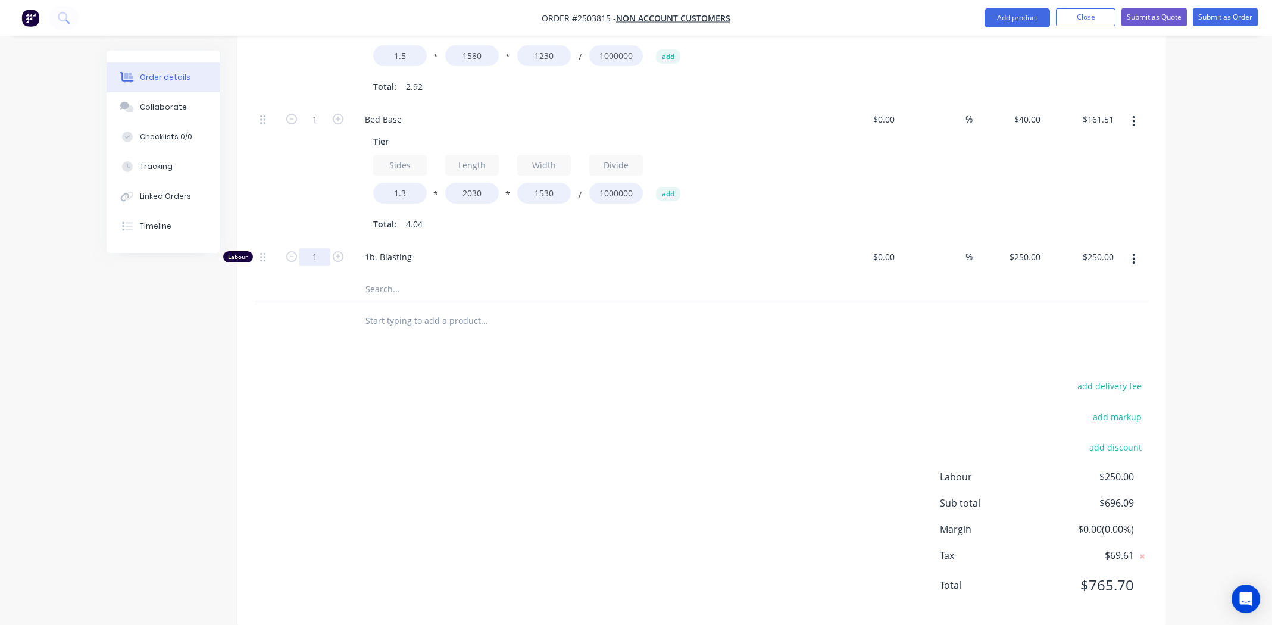
type input "0.75"
type input "$187.50"
click at [465, 388] on div "add delivery fee add markup add discount Labour $250.00 Sub total $696.09 Margi…" at bounding box center [701, 493] width 893 height 230
click at [564, 410] on div "add delivery fee add markup add discount Labour $187.50 Sub total $633.59 Margi…" at bounding box center [701, 493] width 893 height 230
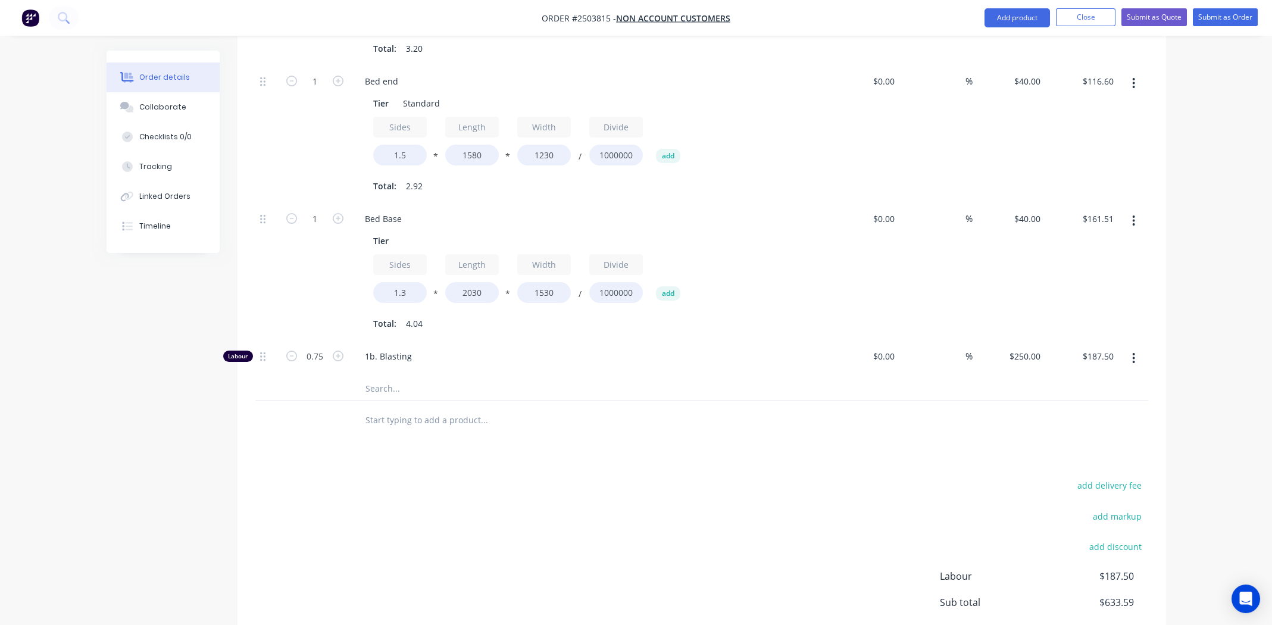
scroll to position [515, 0]
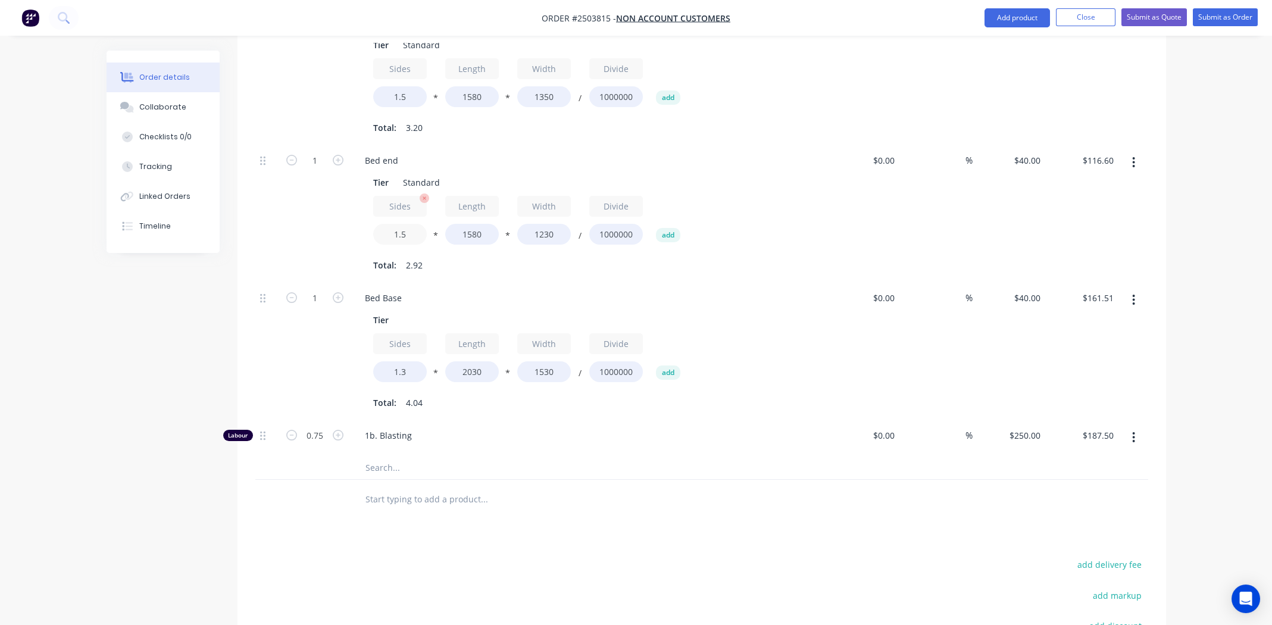
click at [402, 224] on input "1.5" at bounding box center [400, 234] width 54 height 21
type input "1.4"
type input "$108.83"
click at [414, 86] on input "1.5" at bounding box center [400, 96] width 54 height 21
type input "1.4"
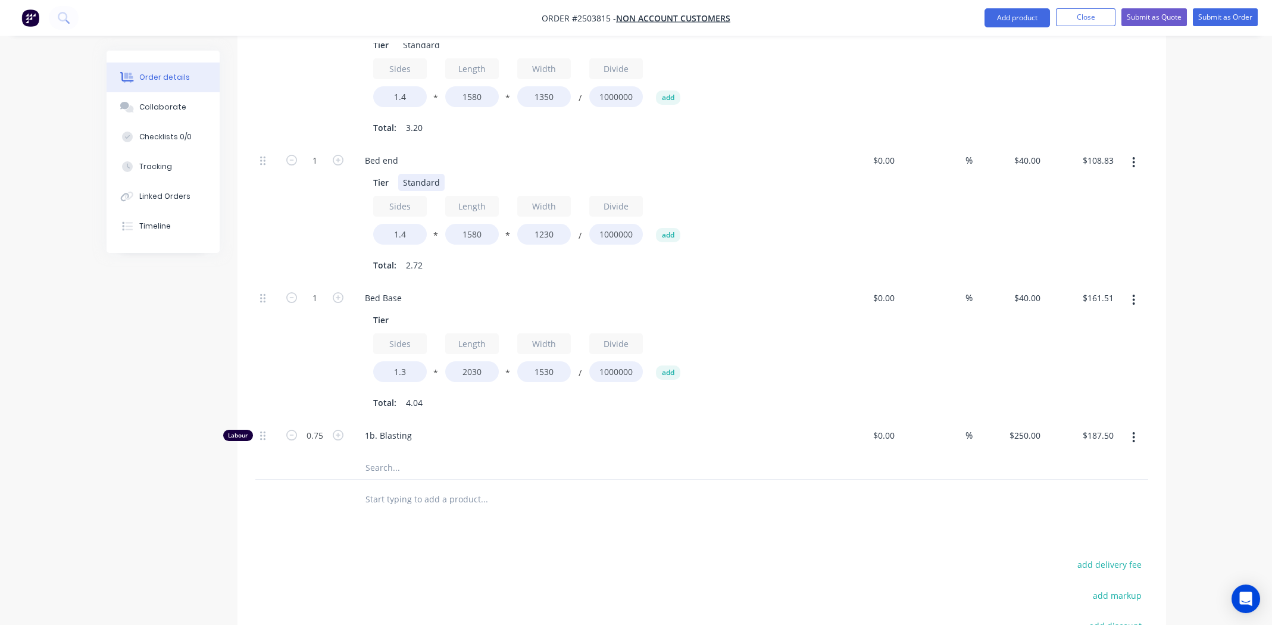
type input "$119.45"
click at [747, 174] on div "Tier Standard" at bounding box center [586, 182] width 436 height 17
click at [408, 86] on input "1.4" at bounding box center [400, 96] width 54 height 21
type input "1.3"
type input "$110.92"
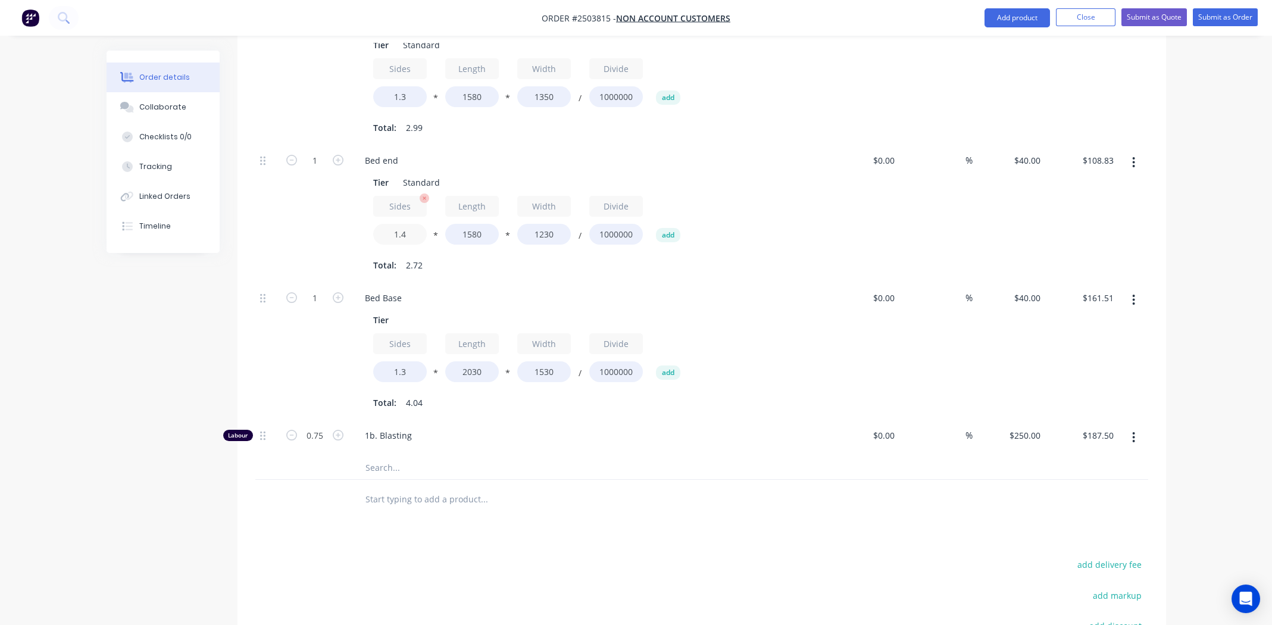
click at [412, 224] on input "1.4" at bounding box center [400, 234] width 54 height 21
type input "1.3"
type input "$101.06"
click at [407, 361] on input "1.3" at bounding box center [400, 371] width 54 height 21
type input "1.2"
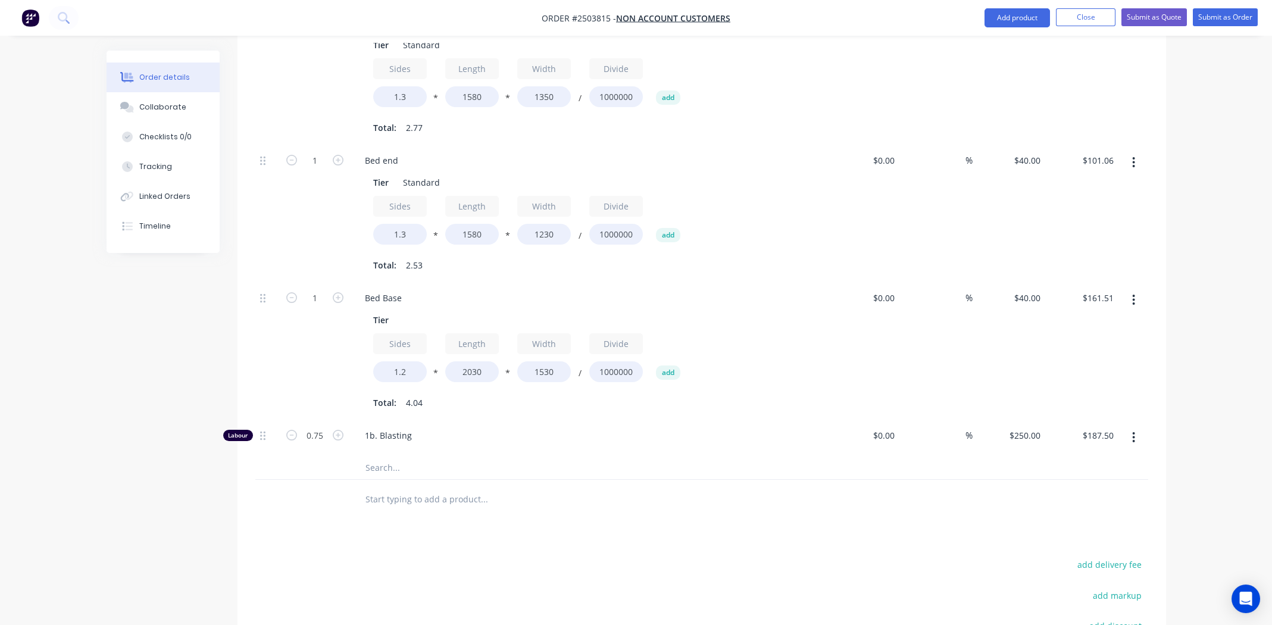
type input "$149.08"
drag, startPoint x: 573, startPoint y: 414, endPoint x: 580, endPoint y: 411, distance: 7.7
click at [573, 429] on span "1b. Blasting" at bounding box center [593, 435] width 457 height 12
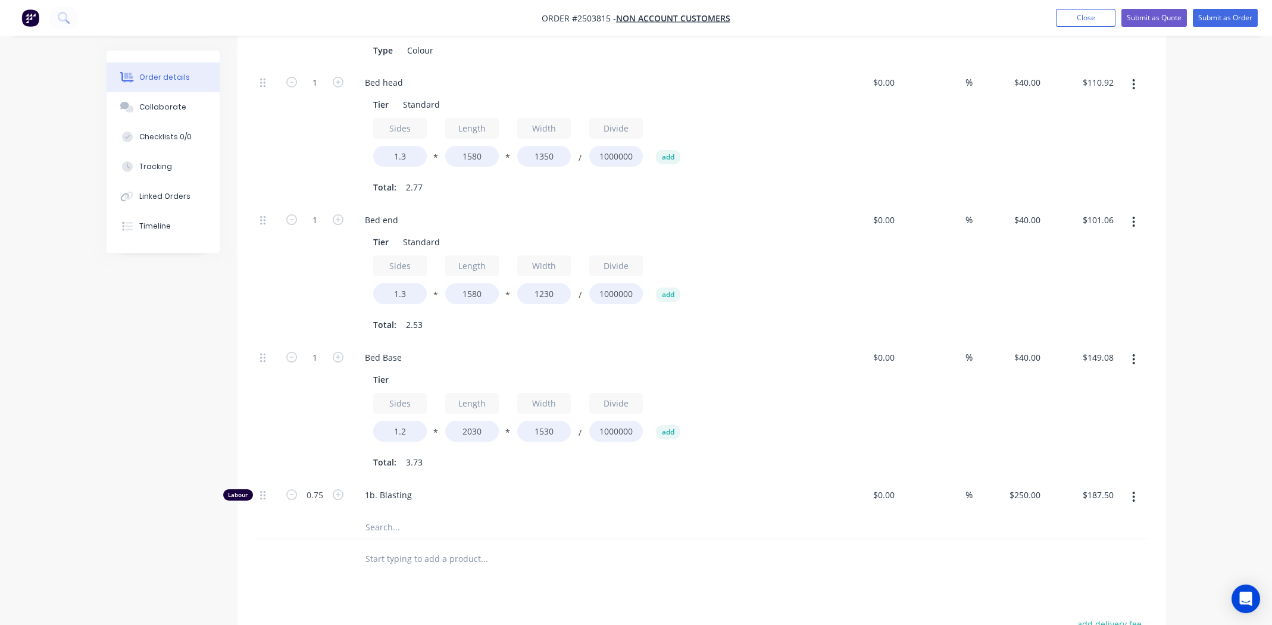
scroll to position [158, 0]
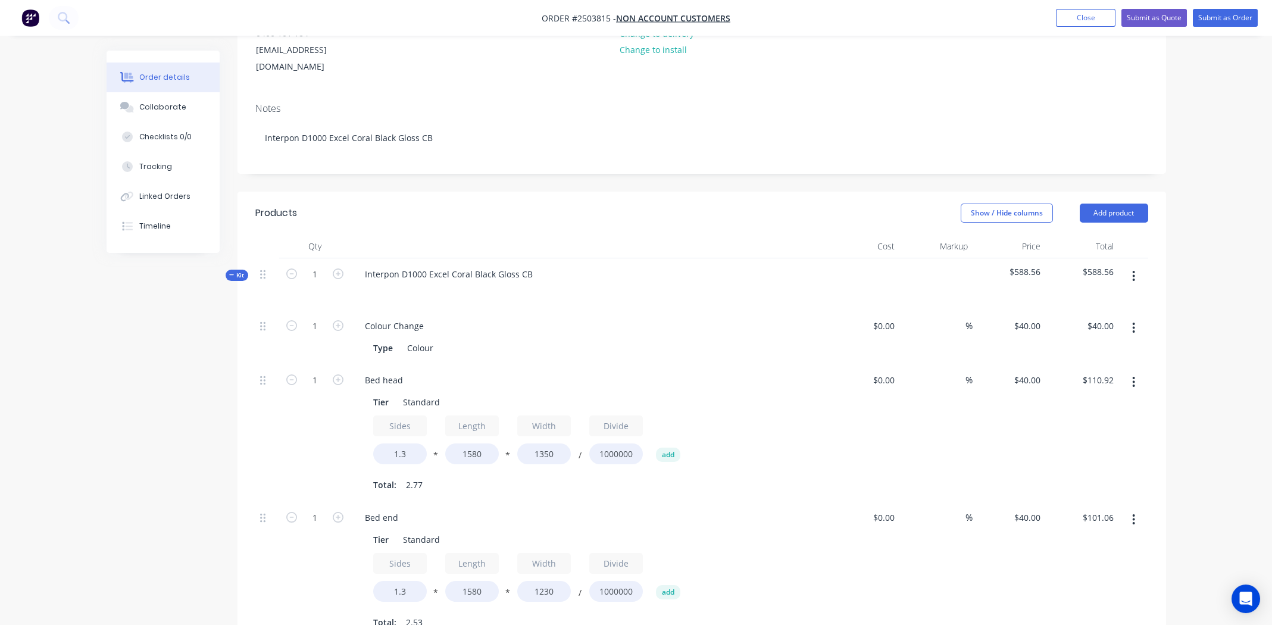
drag, startPoint x: 630, startPoint y: 292, endPoint x: 649, endPoint y: 288, distance: 19.4
click at [630, 310] on div "Colour Change Type Colour" at bounding box center [589, 337] width 476 height 54
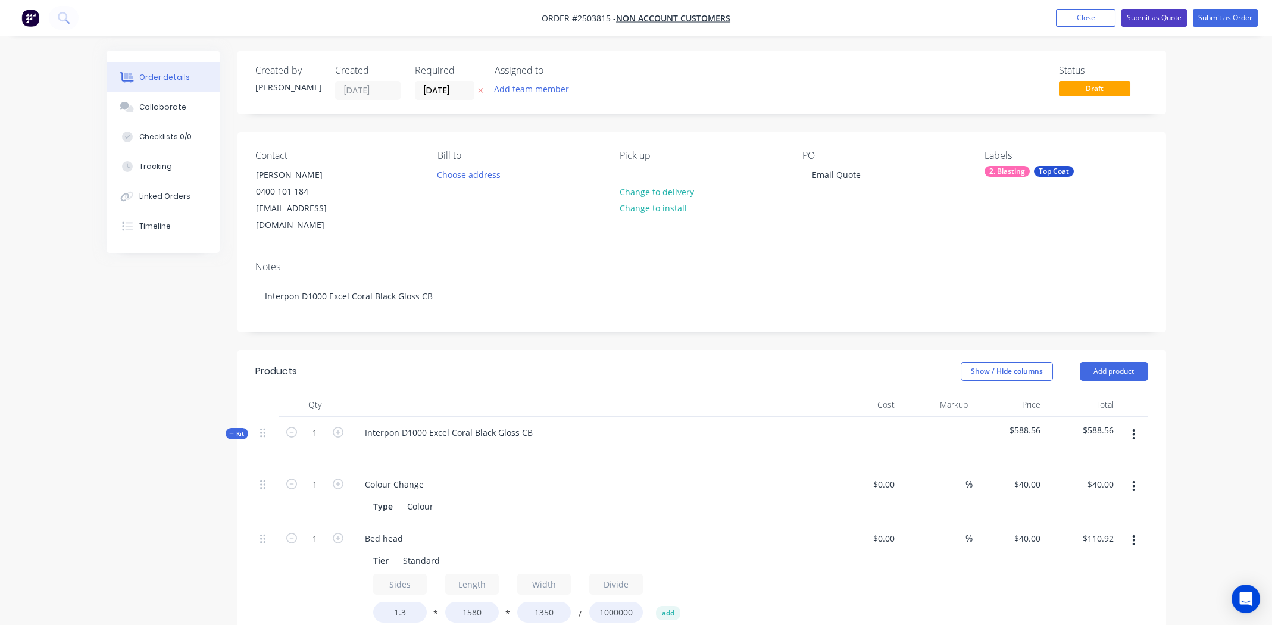
click at [1158, 15] on button "Submit as Quote" at bounding box center [1153, 18] width 65 height 18
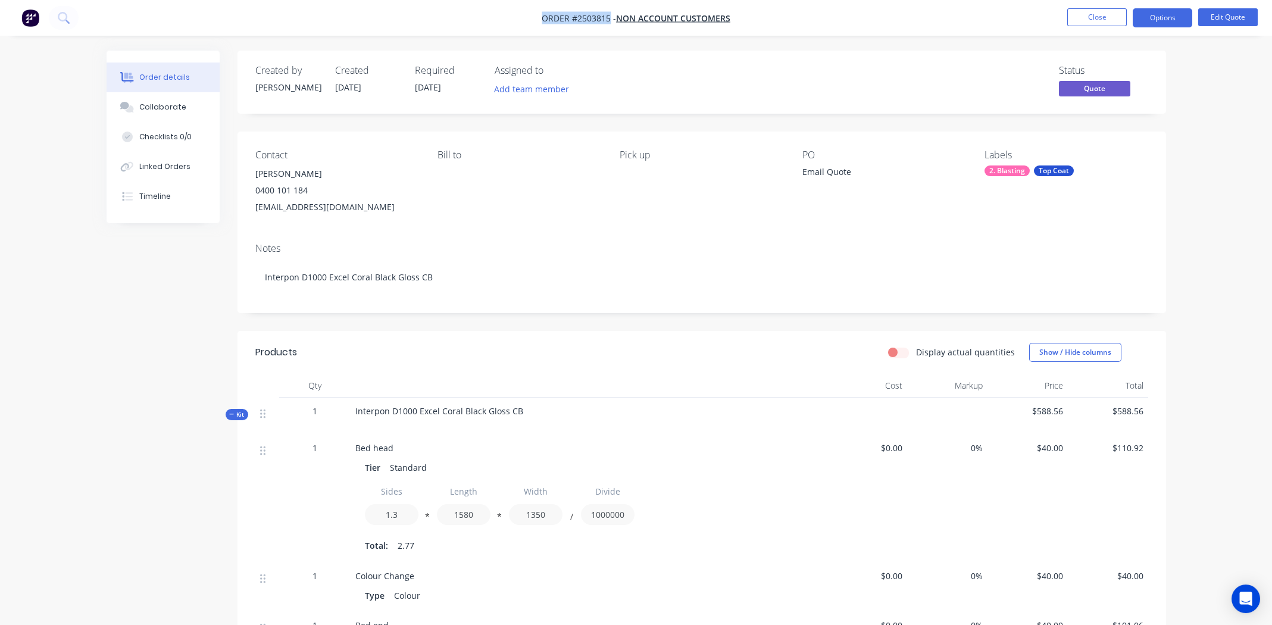
drag, startPoint x: 542, startPoint y: 15, endPoint x: 609, endPoint y: 18, distance: 67.9
click at [609, 18] on span "Order #2503815 -" at bounding box center [579, 17] width 74 height 11
copy span "Order #2503815"
click at [134, 311] on div "Created by Michael Created 13/08/25 Required 13/08/25 Assigned to Add team memb…" at bounding box center [636, 581] width 1059 height 1060
click at [194, 283] on div "Created by Michael Created 13/08/25 Required 13/08/25 Assigned to Add team memb…" at bounding box center [636, 581] width 1059 height 1060
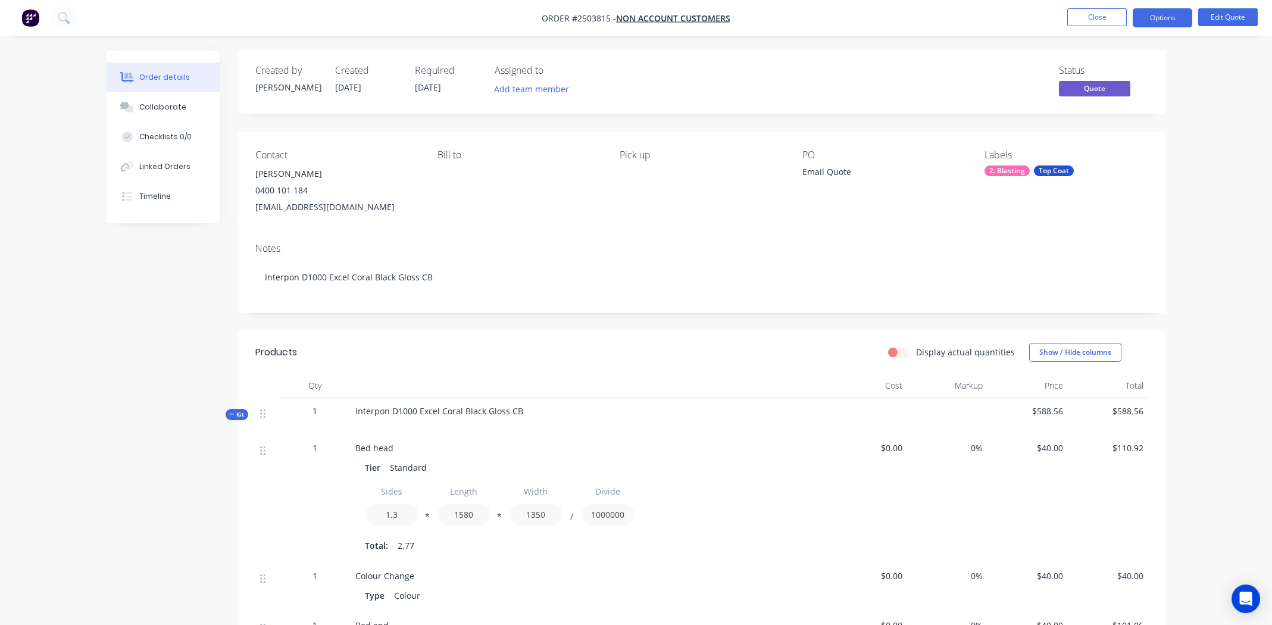
click at [125, 272] on div "Created by Michael Created 13/08/25 Required 13/08/25 Assigned to Add team memb…" at bounding box center [636, 581] width 1059 height 1060
click at [568, 228] on div "Contact Karen Coyle 0400 101 184 coylekaren2@gmail.com Bill to Pick up PO Email…" at bounding box center [701, 183] width 928 height 102
click at [1087, 16] on button "Close" at bounding box center [1097, 17] width 60 height 18
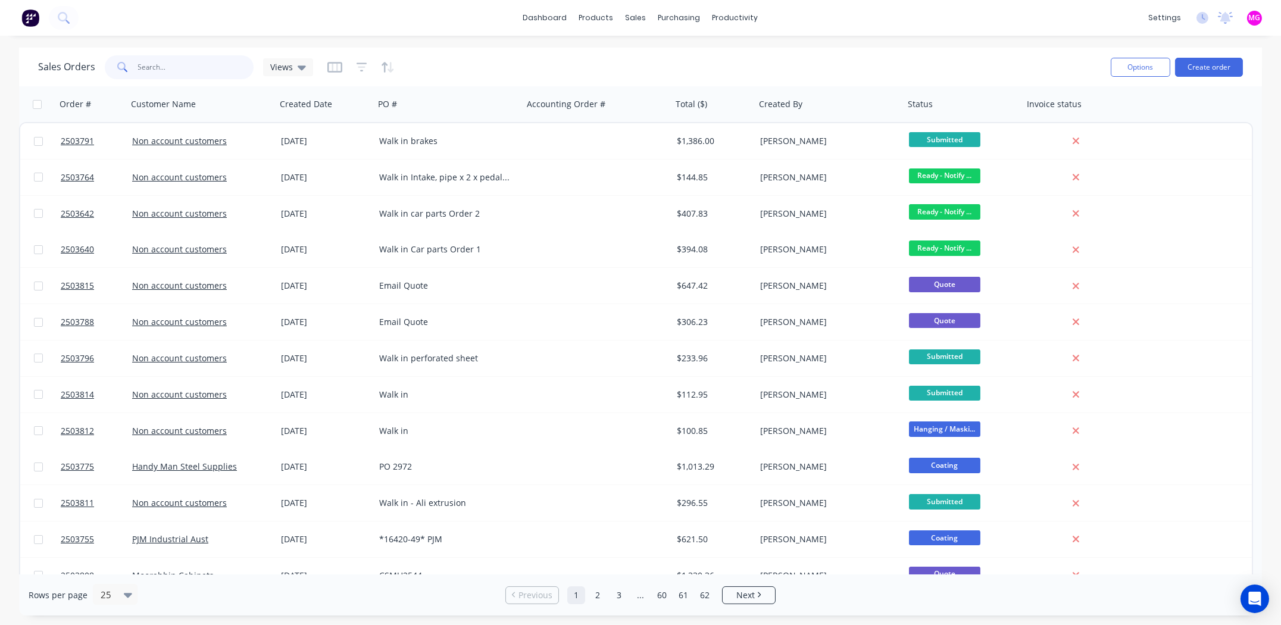
paste input "CSMU2542"
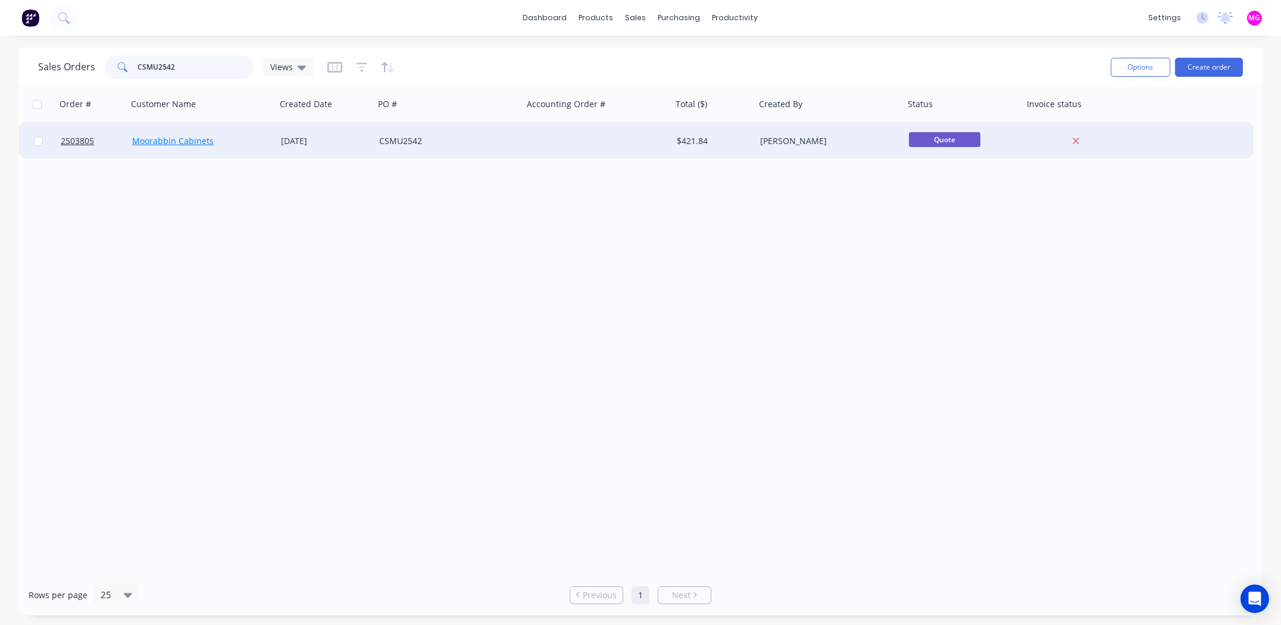
type input "CSMU2542"
click at [157, 141] on link "Moorabbin Cabinets" at bounding box center [173, 140] width 82 height 11
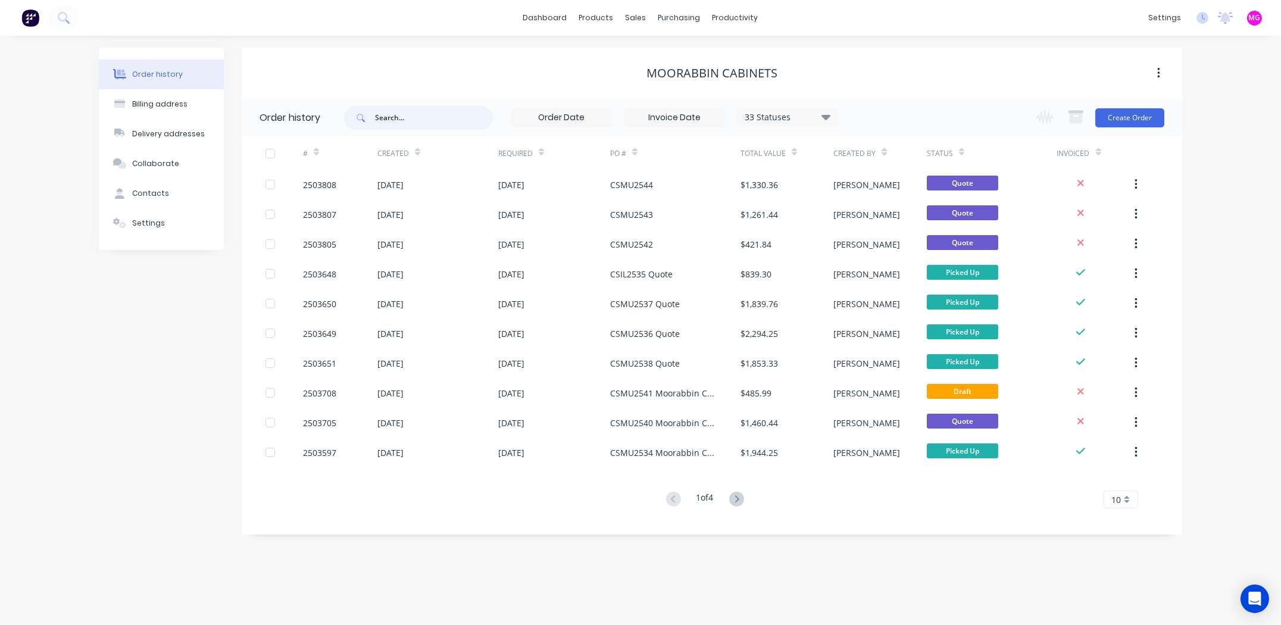
paste input "CSMU2542"
type input "CSMU2542"
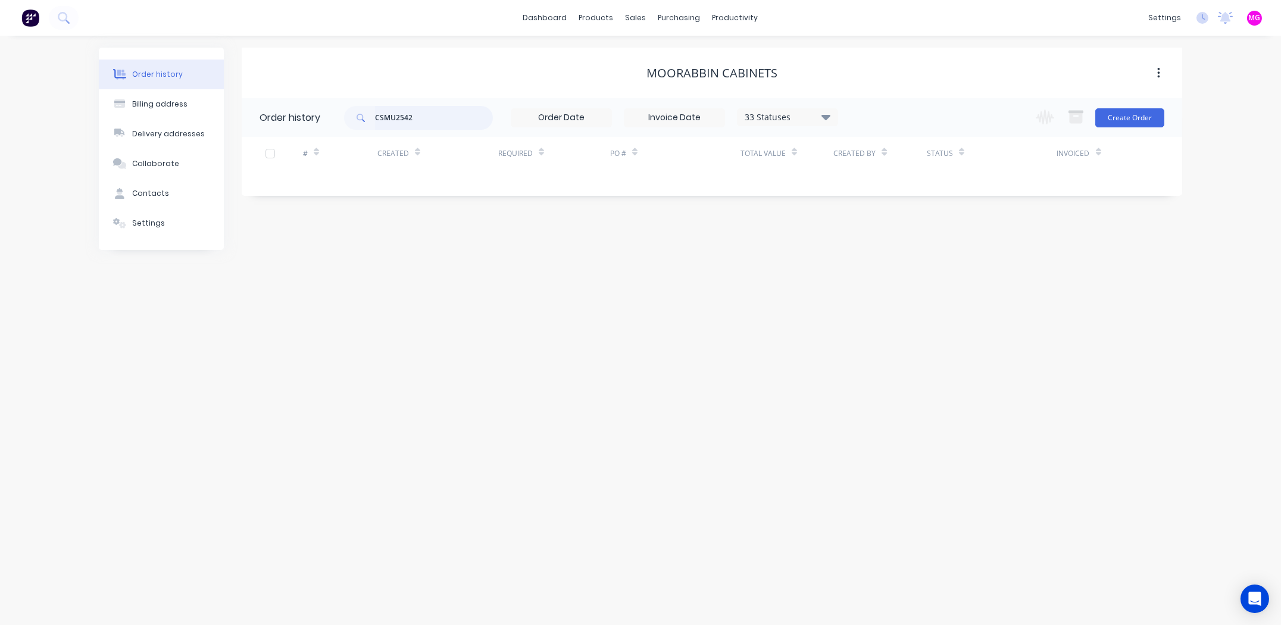
click at [437, 116] on input "CSMU2542" at bounding box center [434, 118] width 118 height 24
type input "CSMU2542"
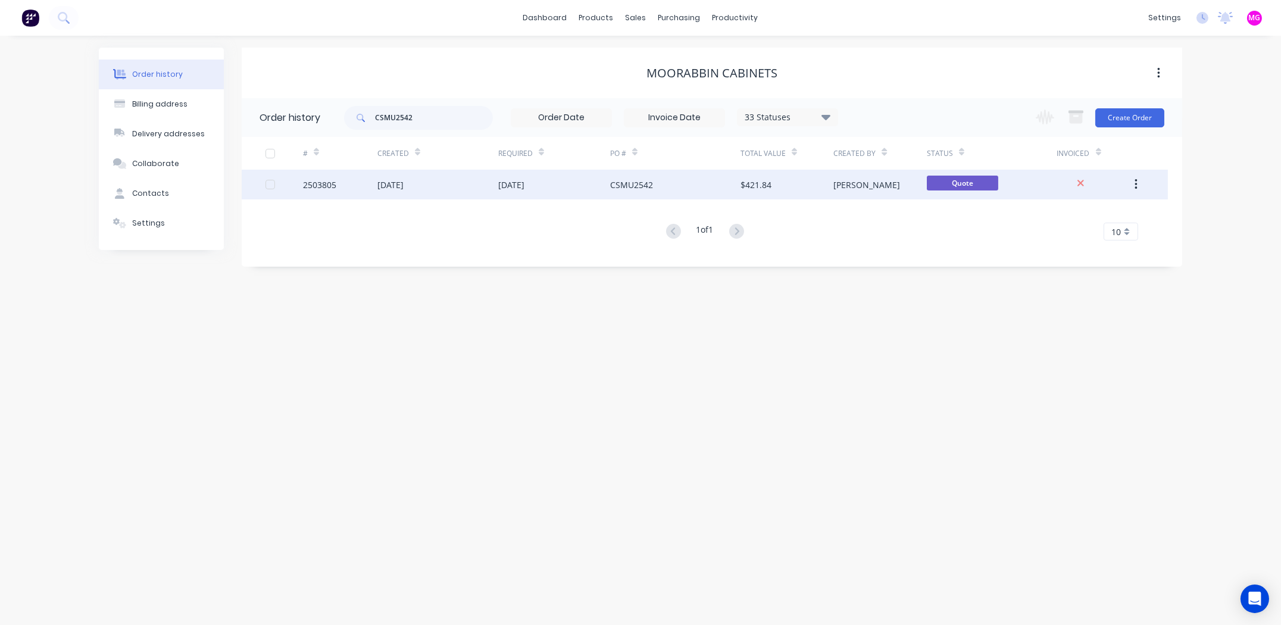
click at [319, 185] on div "2503805" at bounding box center [319, 185] width 33 height 12
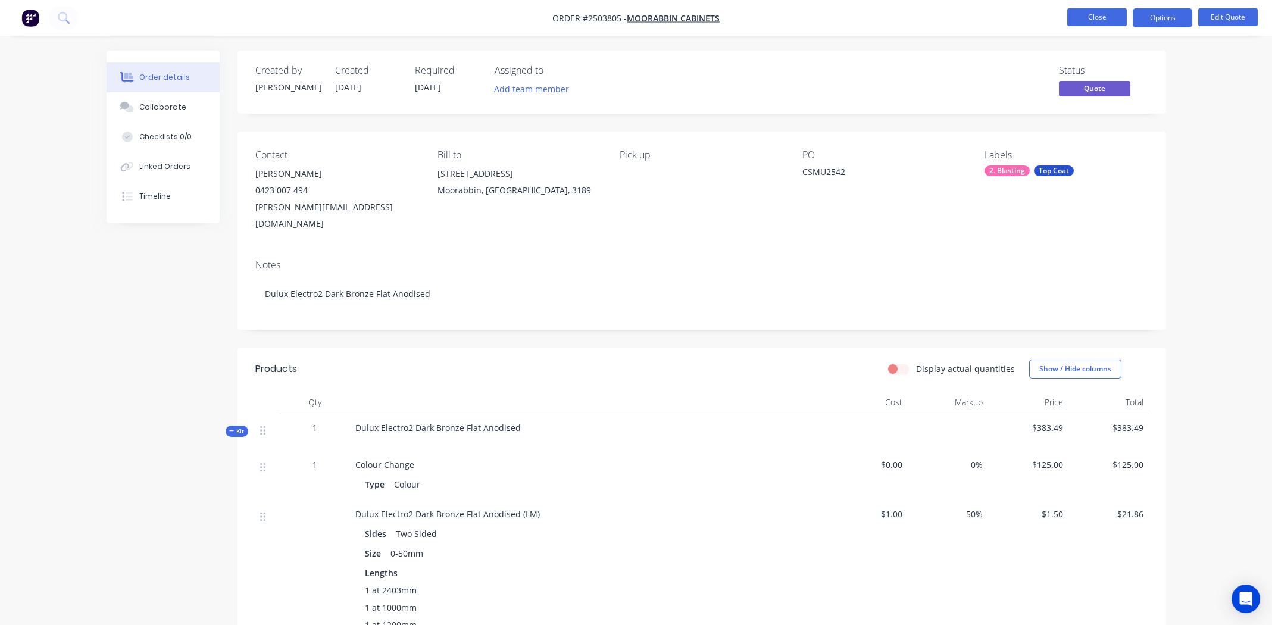
click at [1096, 15] on button "Close" at bounding box center [1097, 17] width 60 height 18
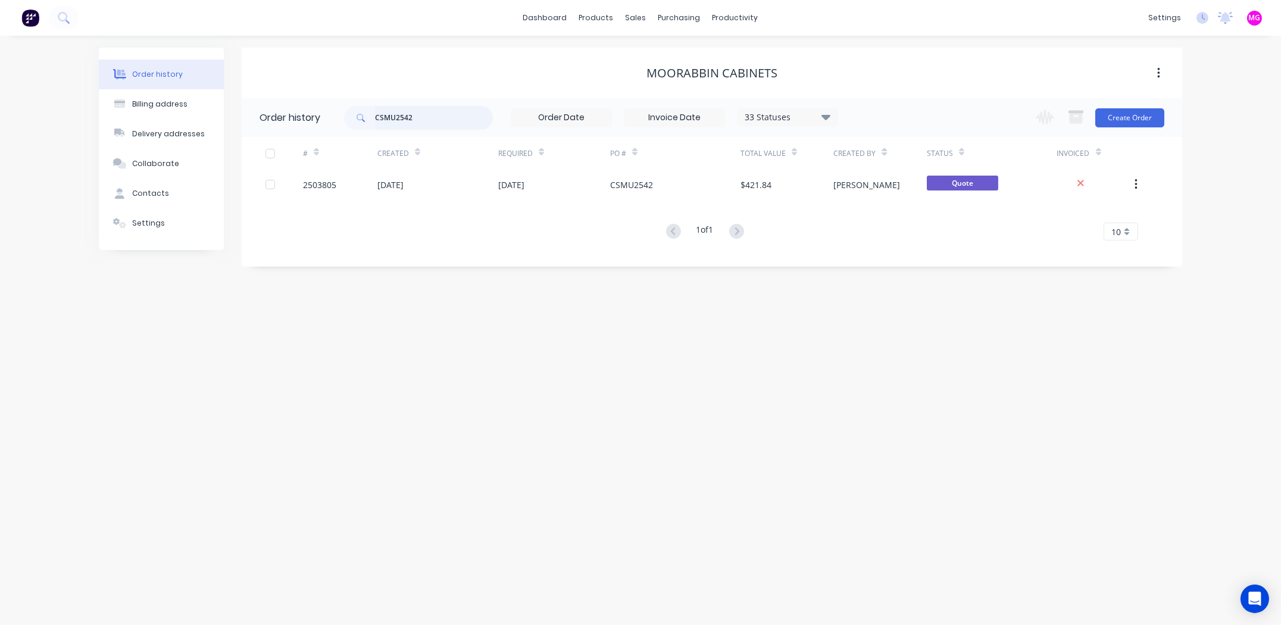
click at [428, 121] on input "CSMU2542" at bounding box center [434, 118] width 118 height 24
type input "moorabbin cab"
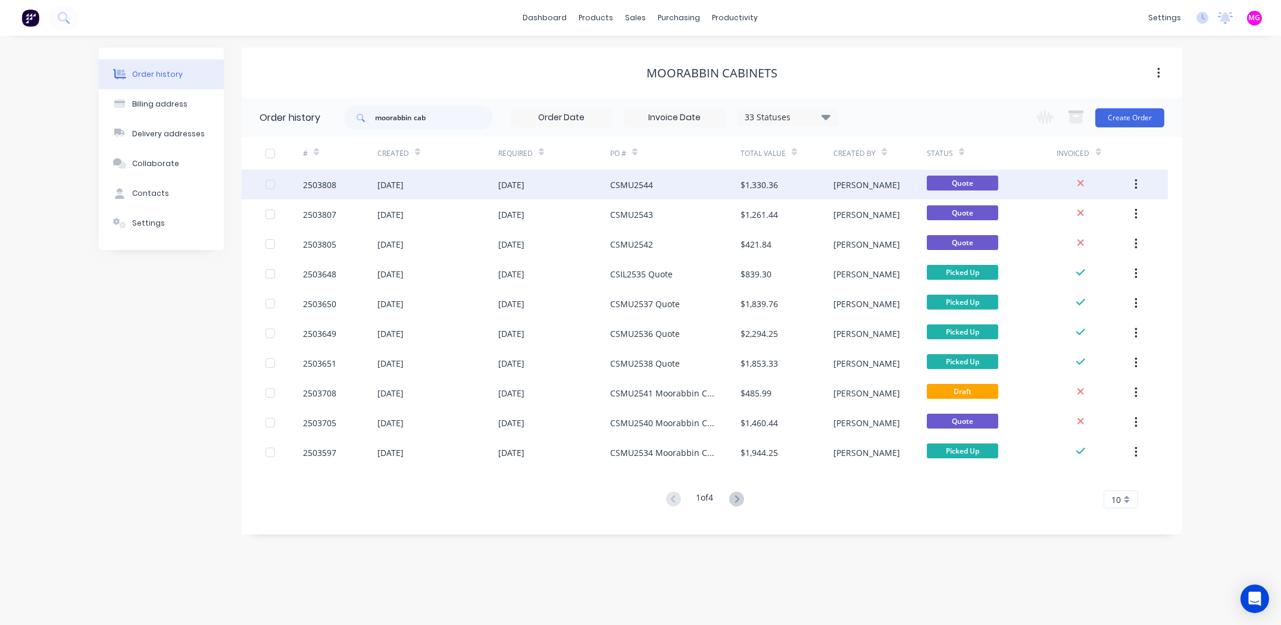
click at [319, 181] on div "2503808" at bounding box center [319, 185] width 33 height 12
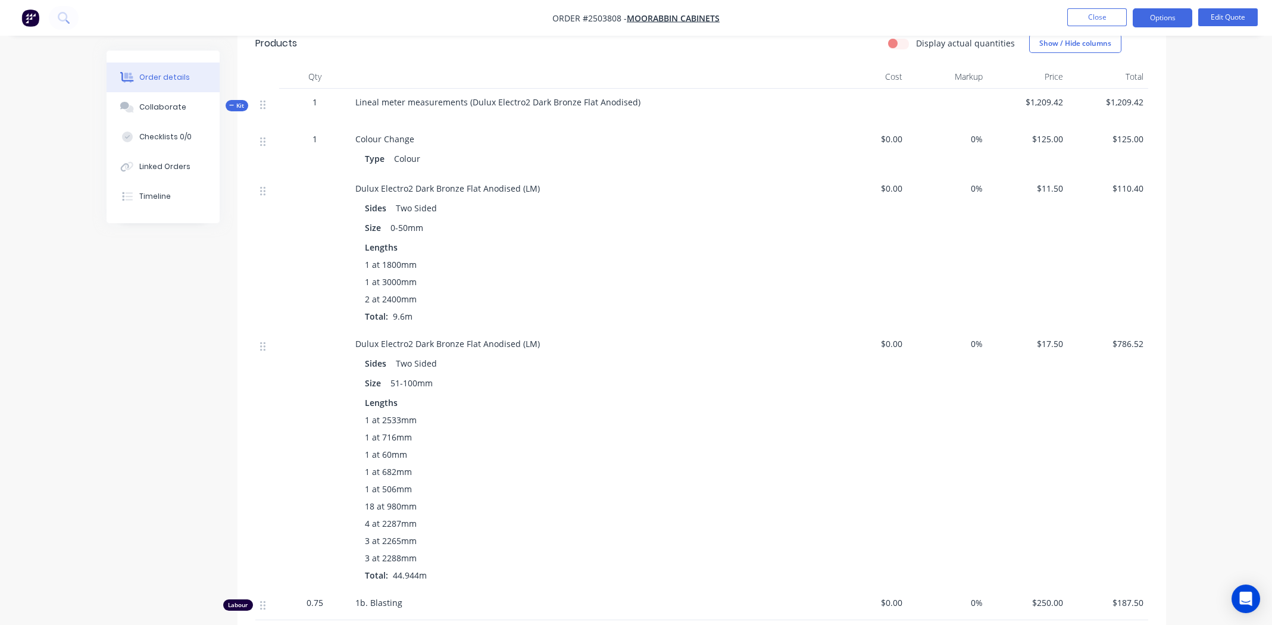
scroll to position [297, 0]
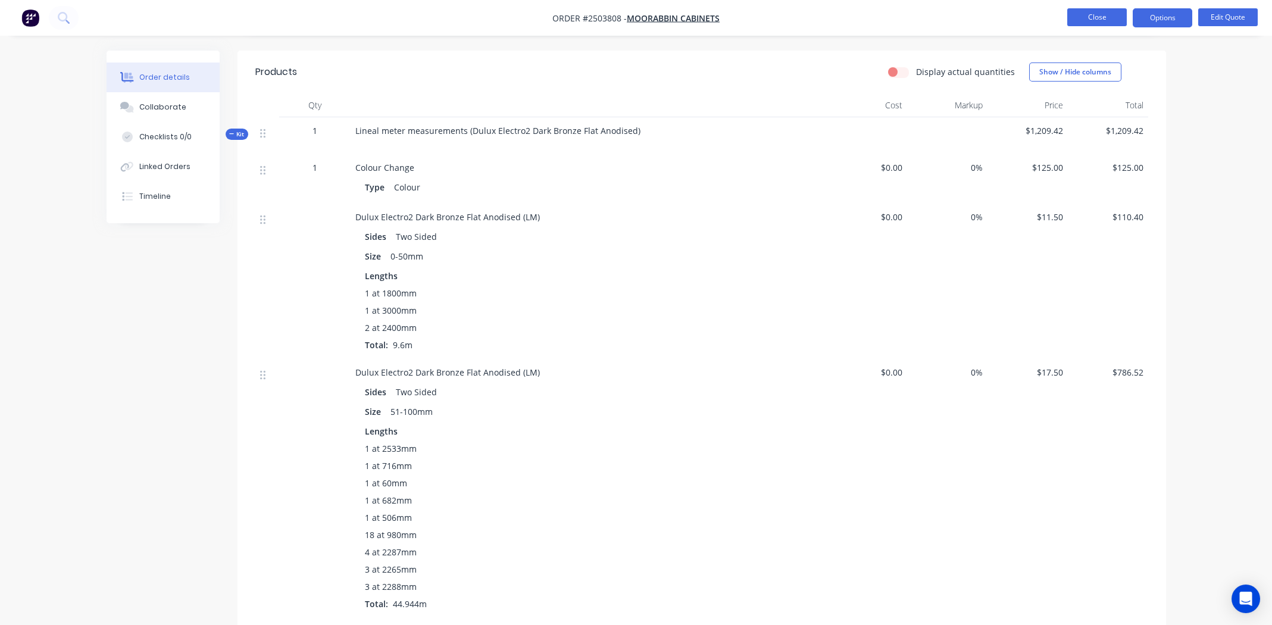
click at [1092, 17] on button "Close" at bounding box center [1097, 17] width 60 height 18
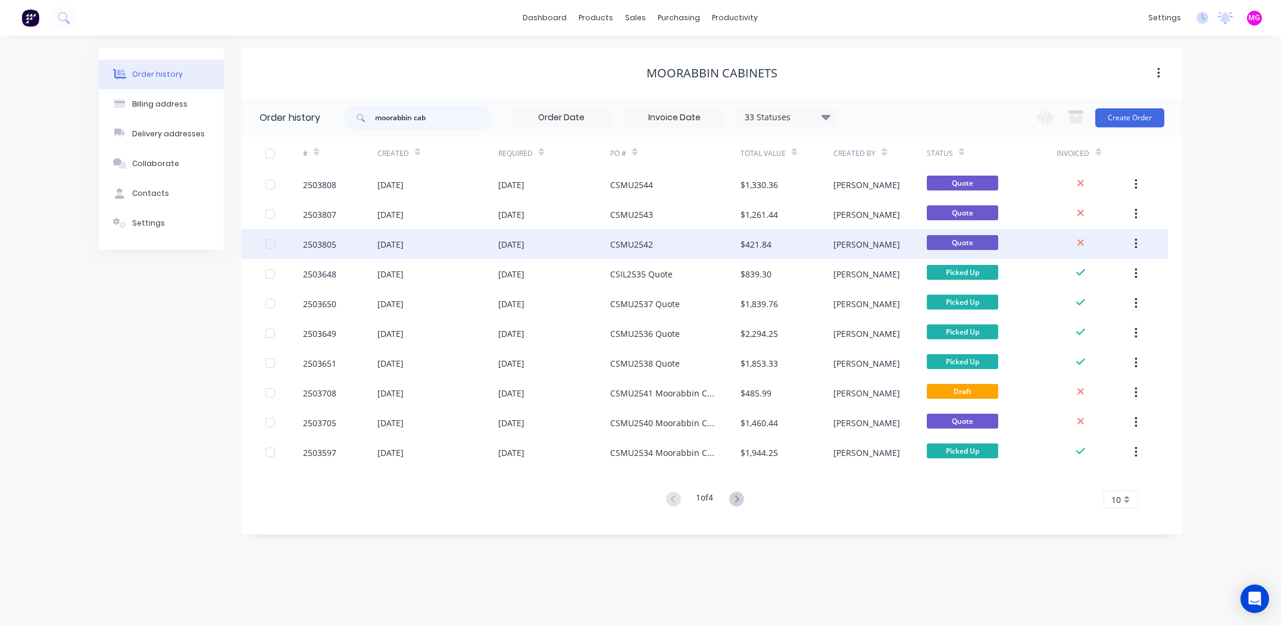
click at [326, 245] on div "2503805" at bounding box center [319, 244] width 33 height 12
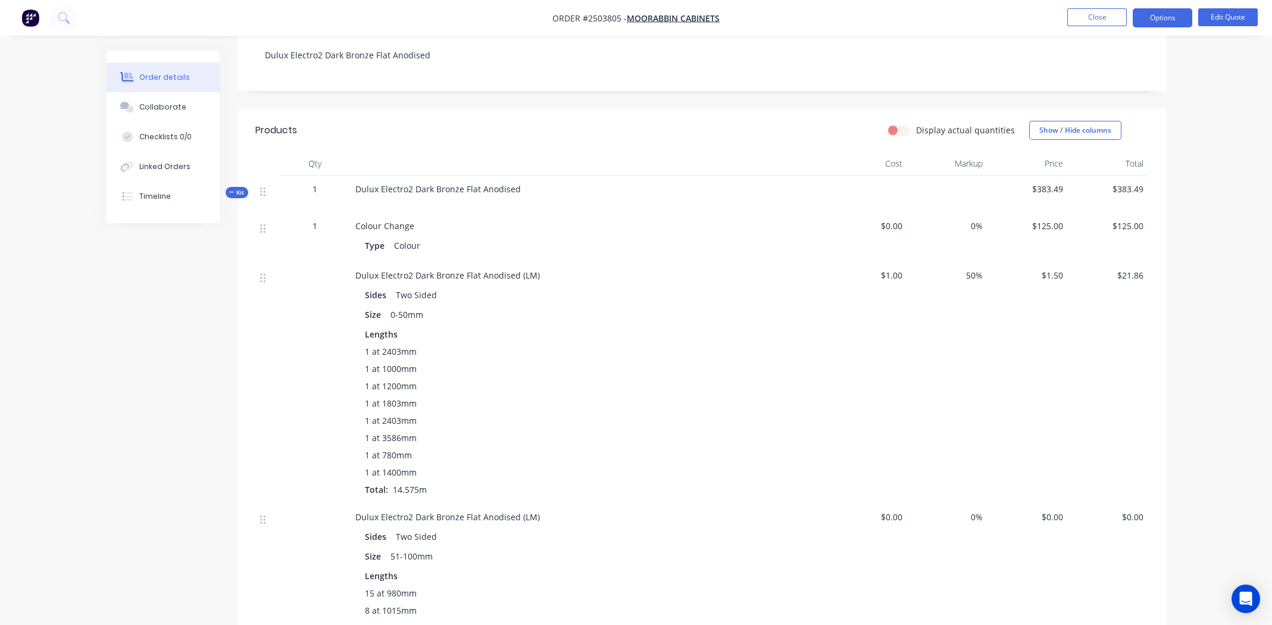
scroll to position [297, 0]
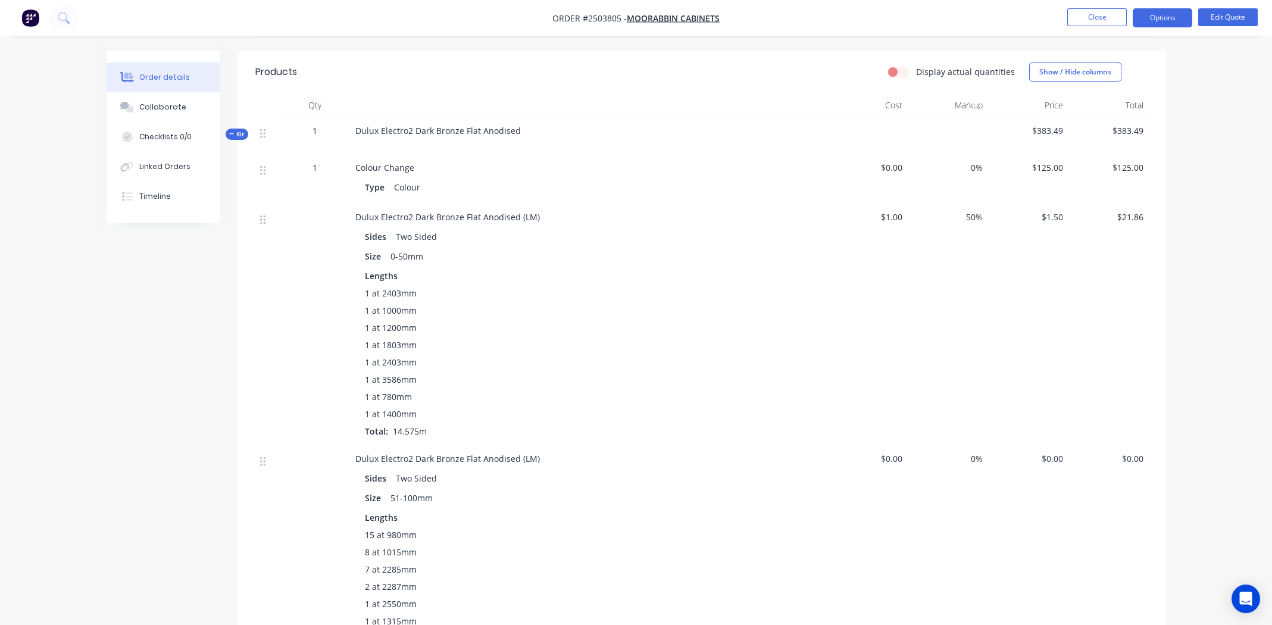
click at [1053, 211] on span "$1.50" at bounding box center [1027, 217] width 71 height 12
click at [1223, 17] on button "Edit Quote" at bounding box center [1228, 17] width 60 height 18
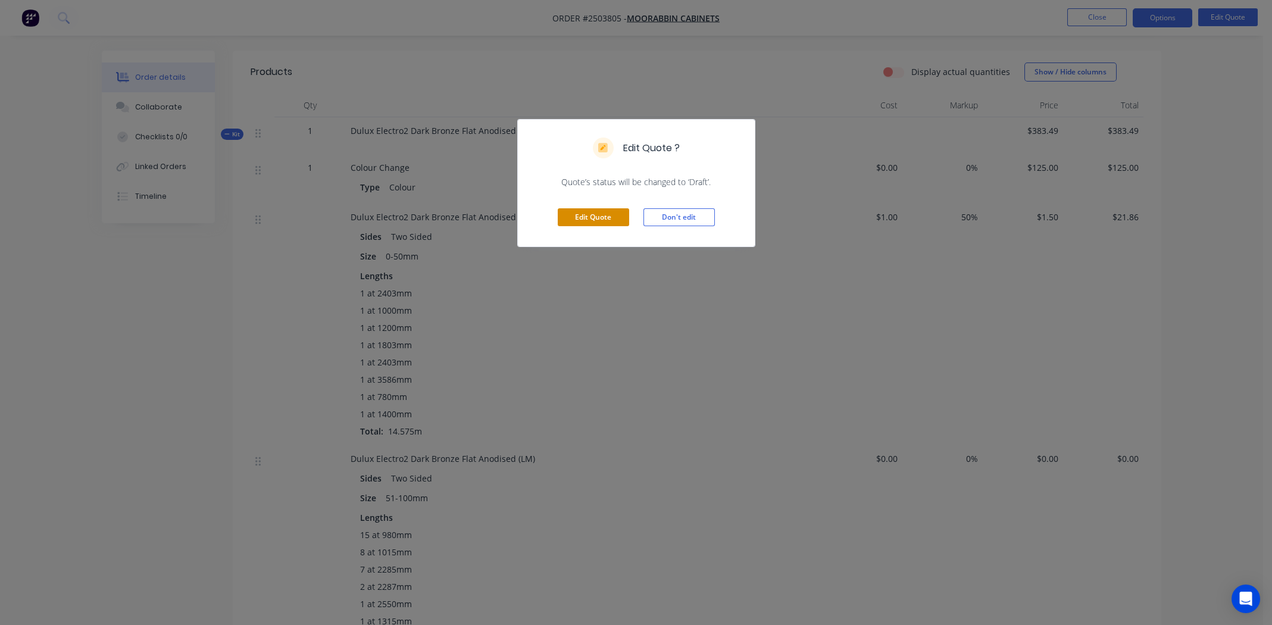
click at [590, 218] on button "Edit Quote" at bounding box center [593, 217] width 71 height 18
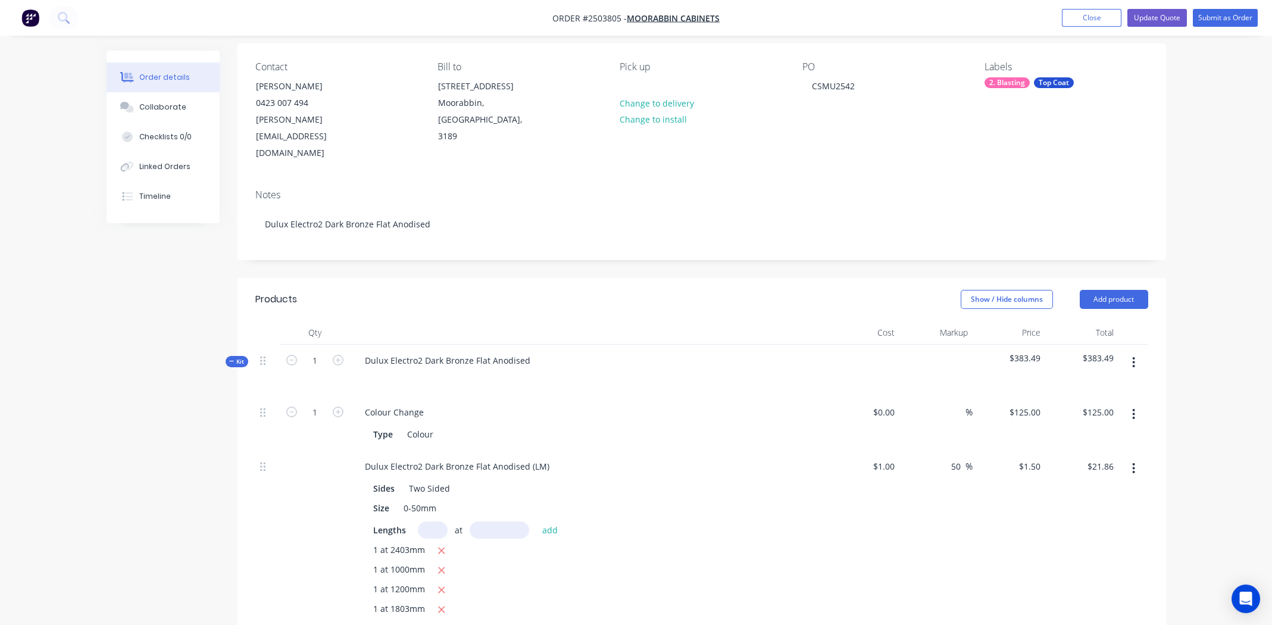
scroll to position [237, 0]
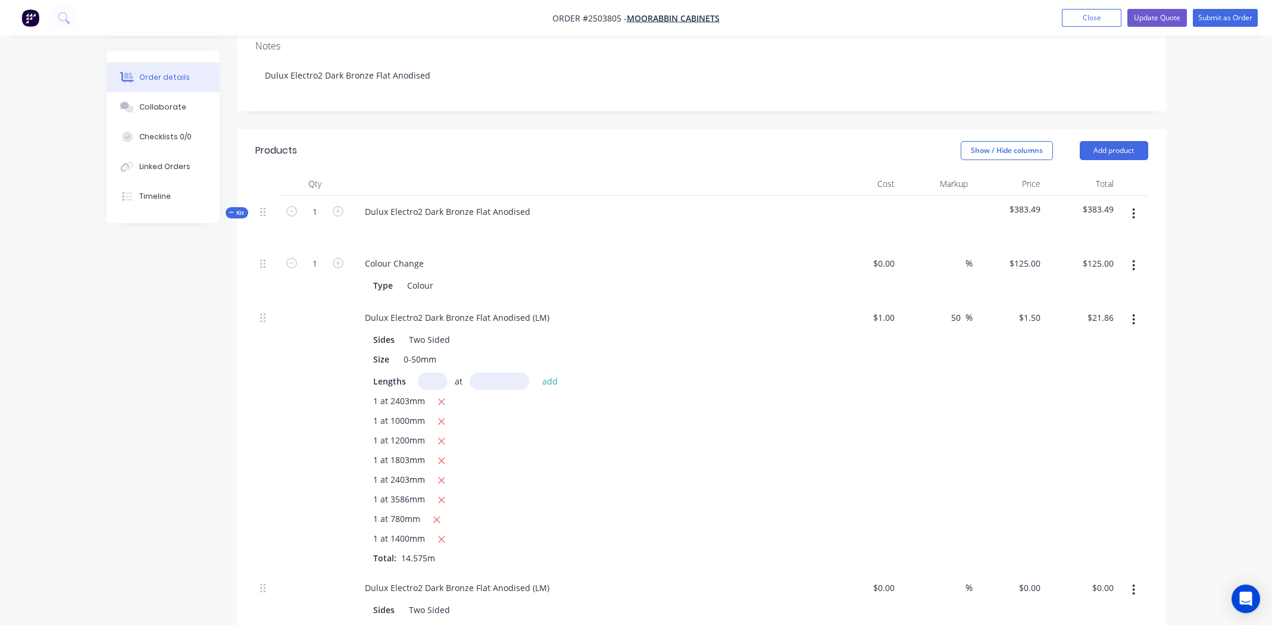
click at [1130, 203] on button "button" at bounding box center [1134, 213] width 28 height 21
click at [1074, 236] on div "Add product to kit" at bounding box center [1092, 244] width 92 height 17
click at [1063, 284] on div "Product catalogue" at bounding box center [1092, 292] width 92 height 17
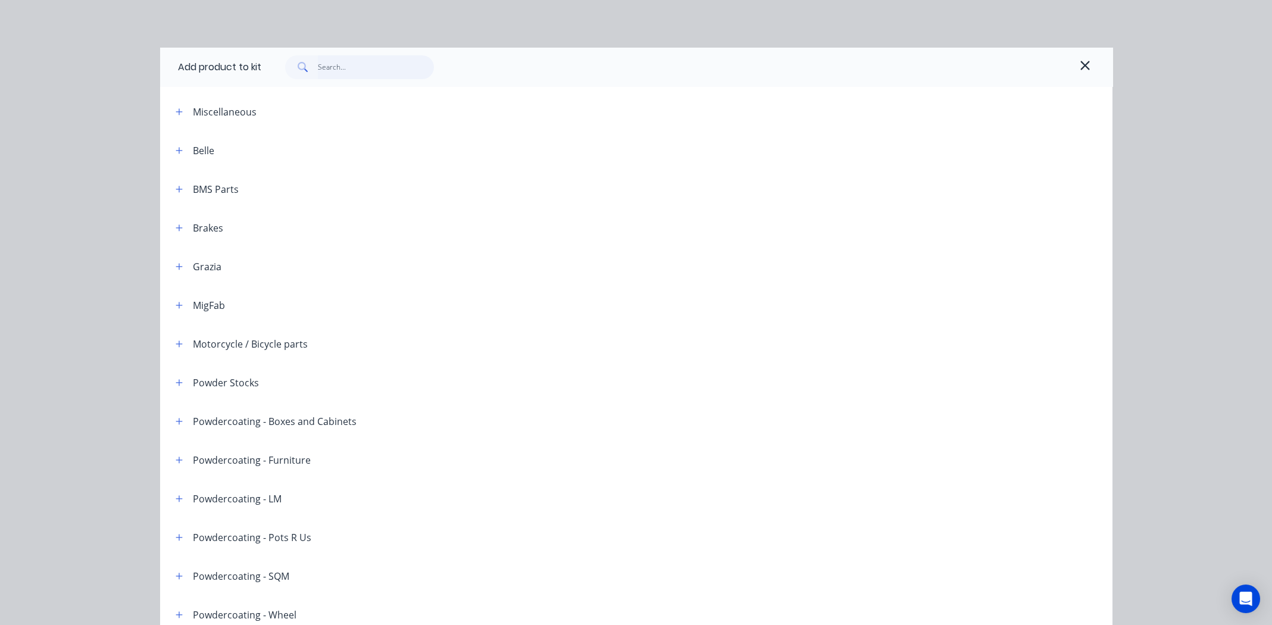
click at [357, 58] on input "text" at bounding box center [376, 67] width 116 height 24
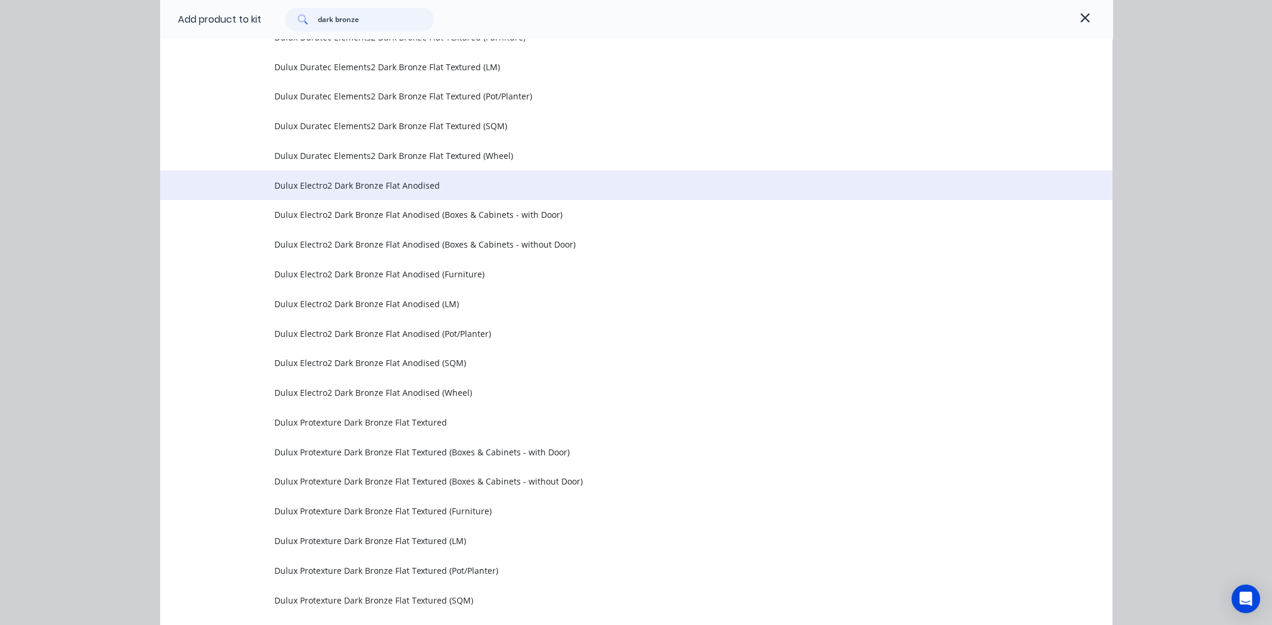
scroll to position [476, 0]
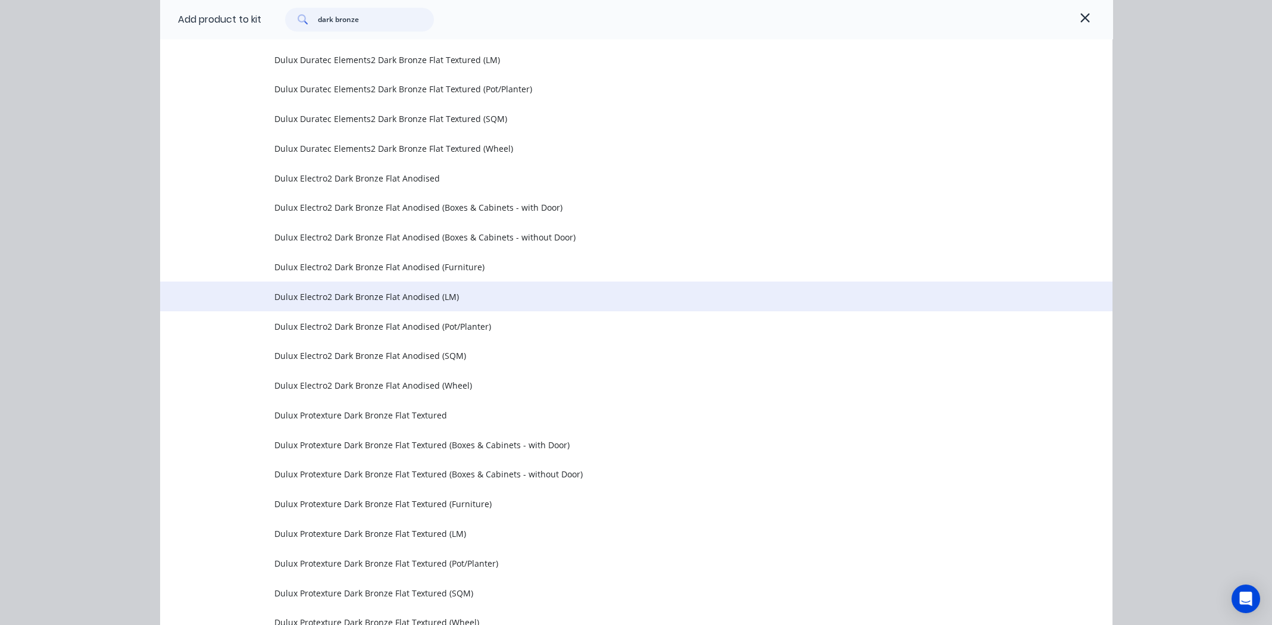
type input "dark bronze"
click at [370, 296] on span "Dulux Electro2 Dark Bronze Flat Anodised (LM)" at bounding box center [609, 296] width 670 height 12
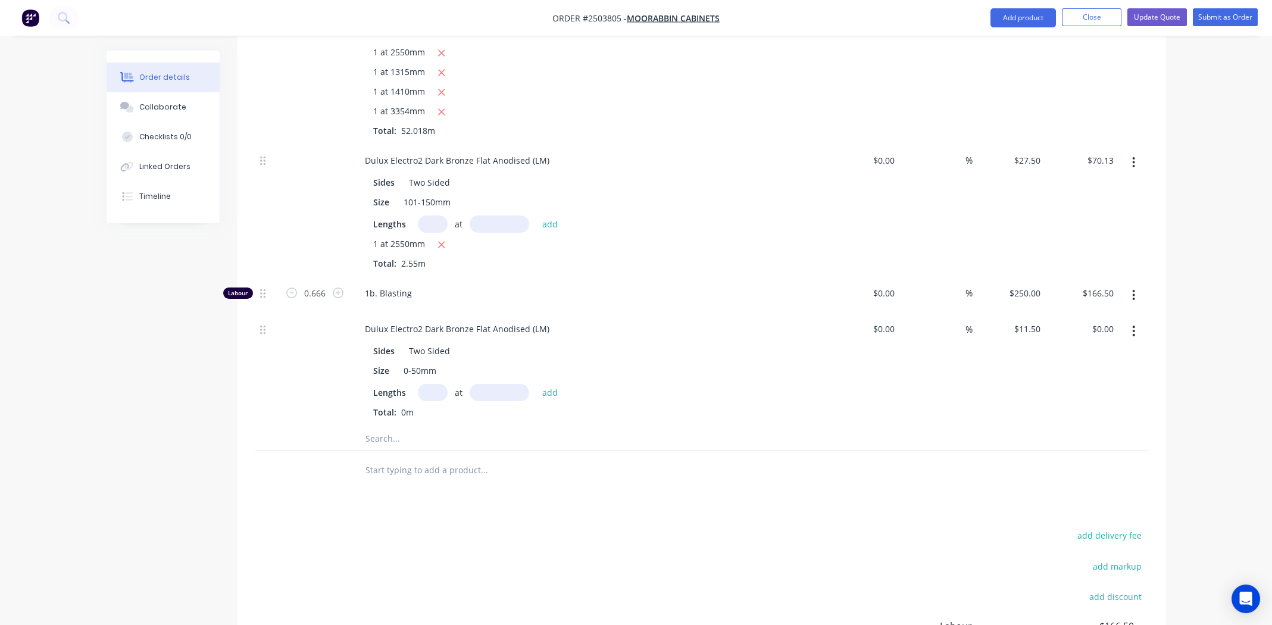
scroll to position [952, 0]
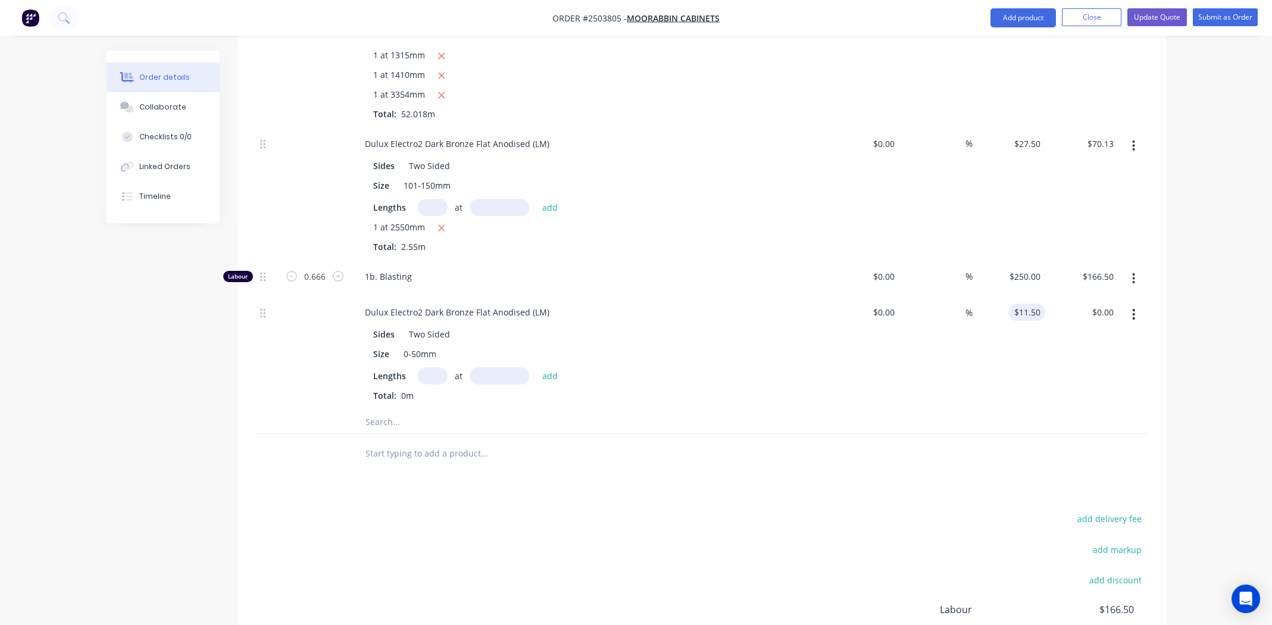
type input "11.5"
click at [1028, 304] on input "11.5" at bounding box center [1029, 312] width 32 height 17
click at [1028, 304] on input "11.5" at bounding box center [1034, 312] width 23 height 17
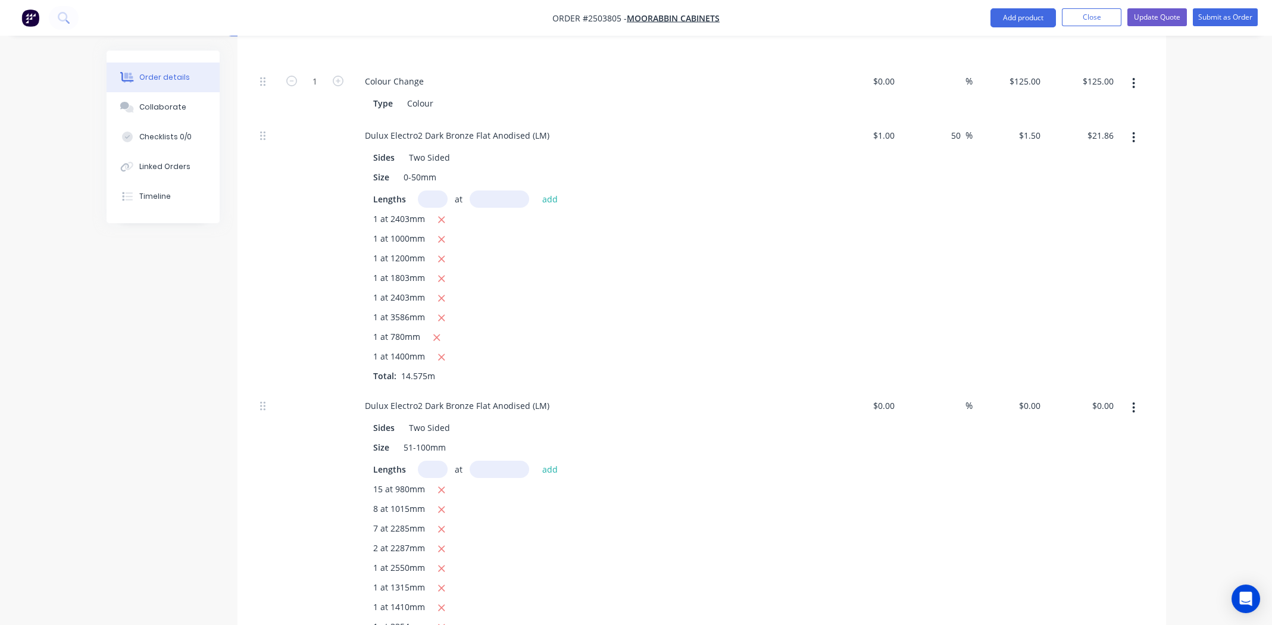
scroll to position [416, 0]
type input "1.5"
type input "$11.50"
click at [1015, 123] on div "1.5 $1.50" at bounding box center [1009, 258] width 73 height 270
type input "11.50"
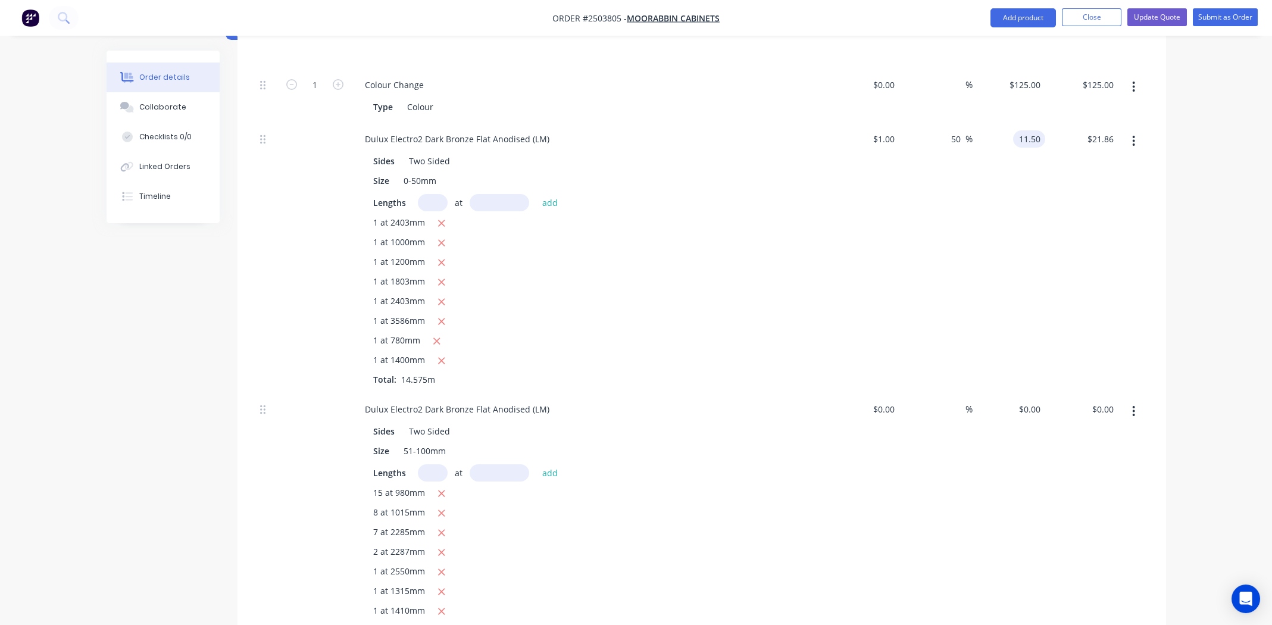
type input "1050"
type input "$11.50"
type input "$167.61"
click at [818, 211] on div "Sides Two Sided Size 0-50mm Lengths at add 1 at 2403mm 1 at 1000mm 1 at 1200mm …" at bounding box center [588, 268] width 467 height 236
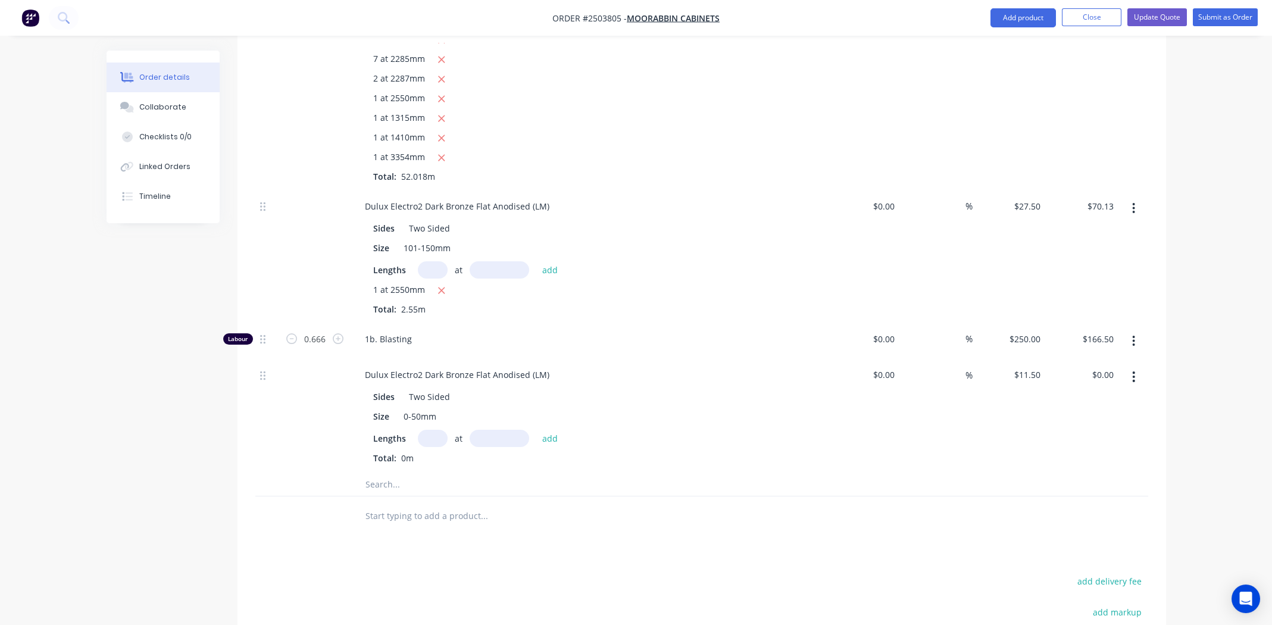
scroll to position [892, 0]
click at [1134, 368] on icon "button" at bounding box center [1134, 373] width 2 height 11
click at [1102, 444] on div "Delete" at bounding box center [1092, 452] width 92 height 17
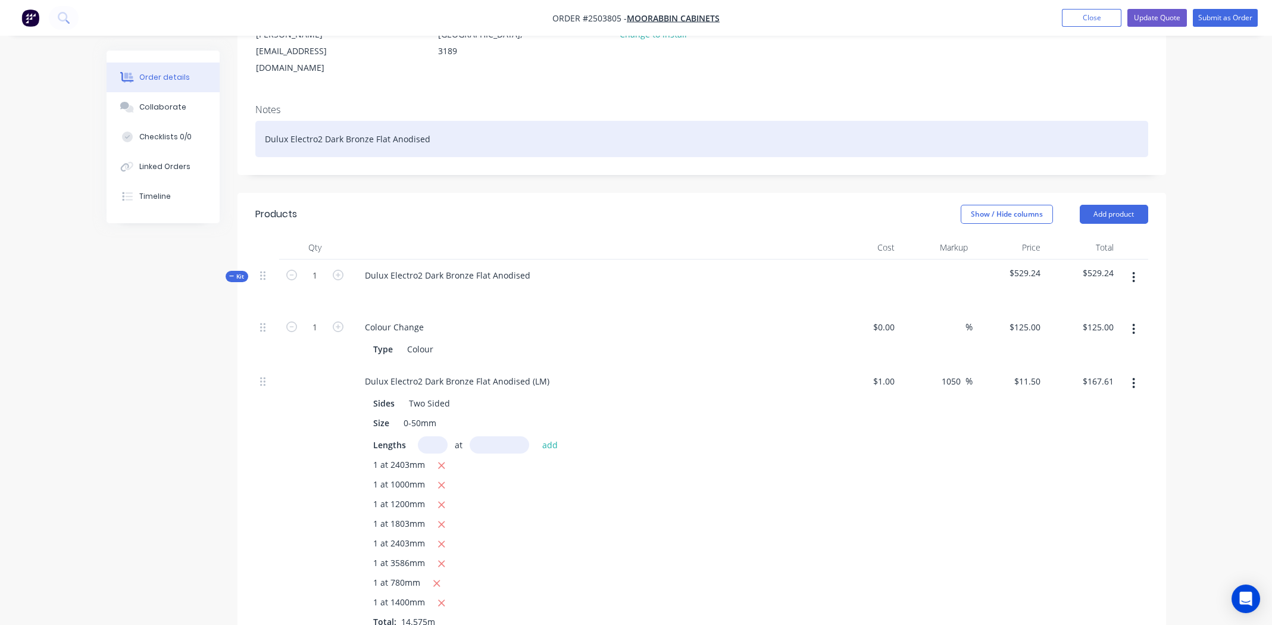
scroll to position [118, 0]
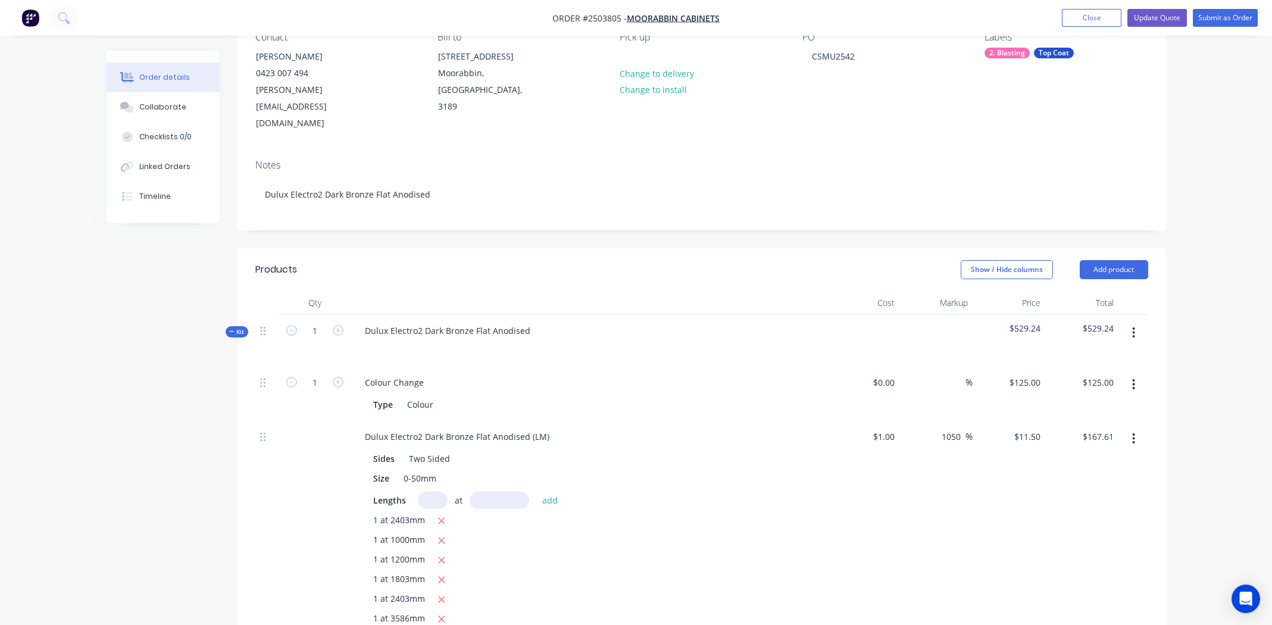
click at [1132, 326] on icon "button" at bounding box center [1133, 332] width 3 height 13
click at [1080, 355] on div "Add product to kit" at bounding box center [1092, 363] width 92 height 17
click at [1087, 403] on div "Product catalogue" at bounding box center [1092, 411] width 92 height 17
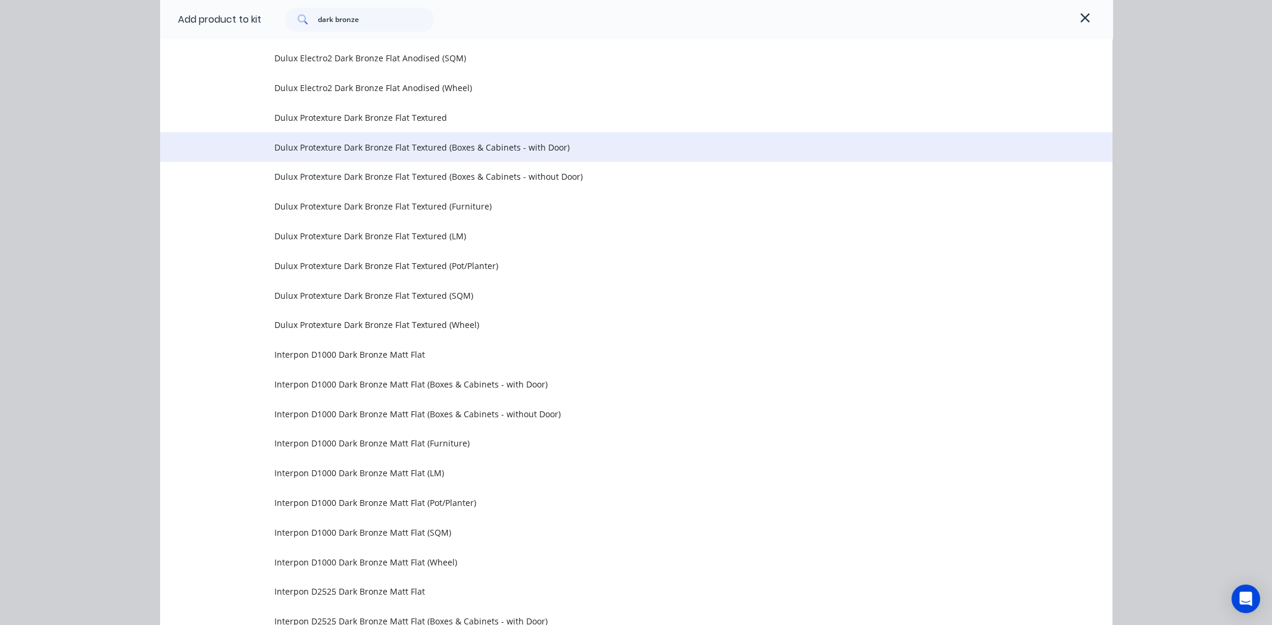
scroll to position [655, 0]
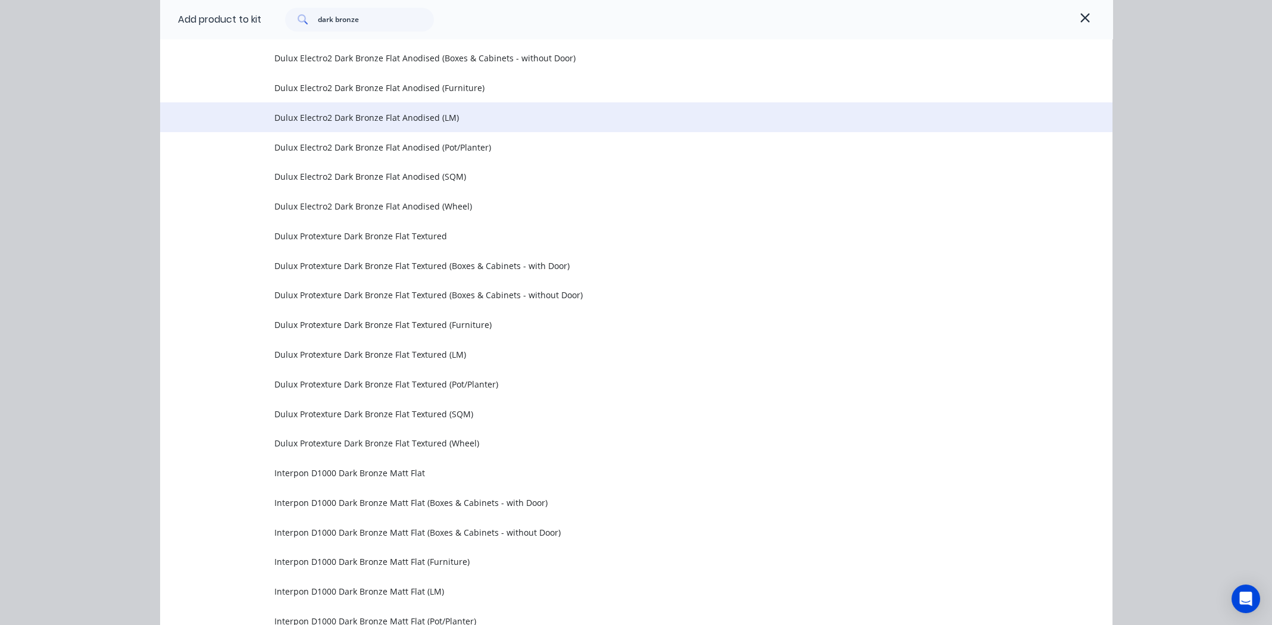
click at [370, 114] on span "Dulux Electro2 Dark Bronze Flat Anodised (LM)" at bounding box center [609, 117] width 670 height 12
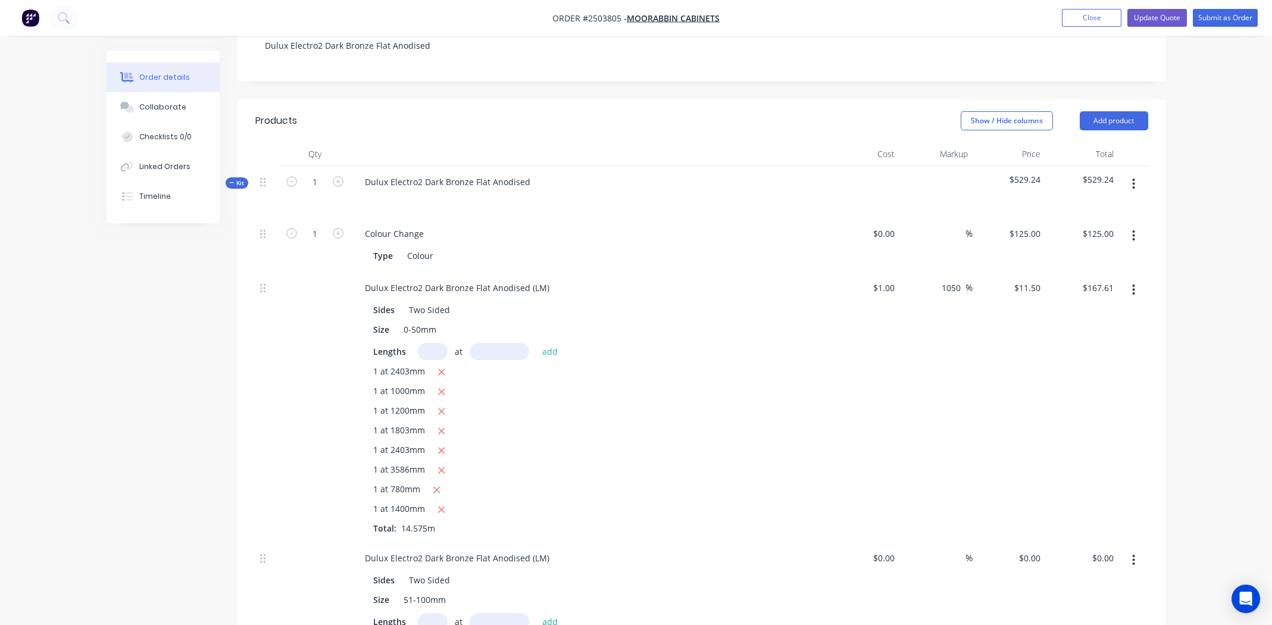
scroll to position [595, 0]
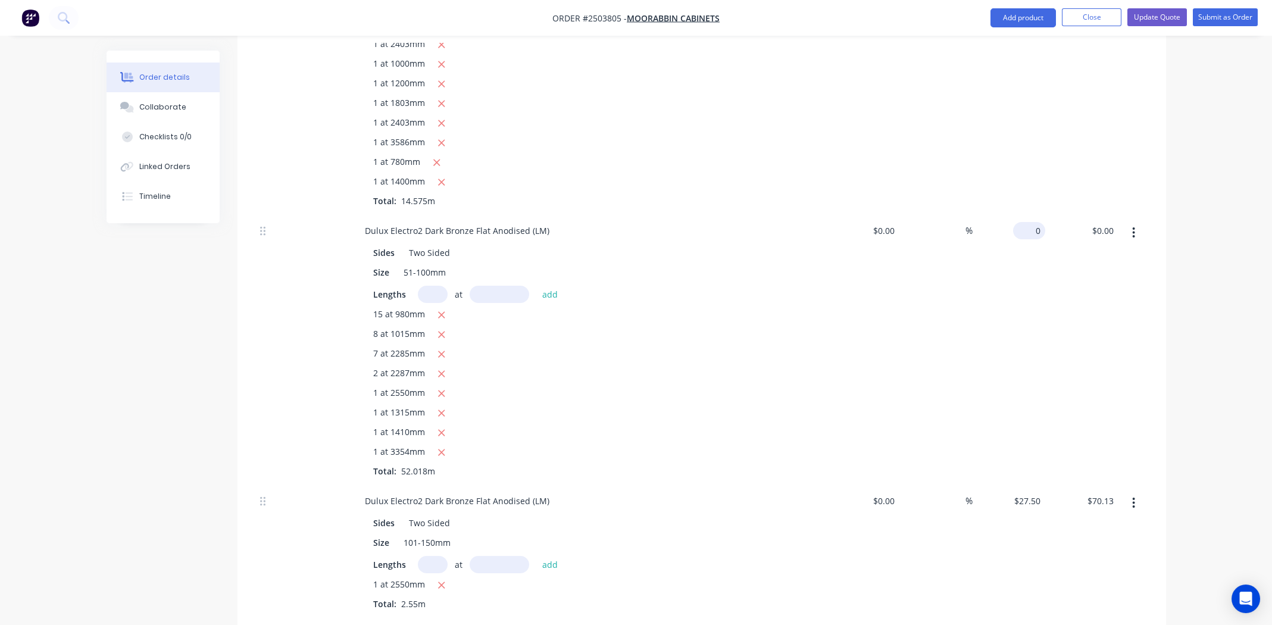
click at [1025, 215] on div "0 $0.00" at bounding box center [1009, 350] width 73 height 270
type input "$17.50"
type input "$910.32"
click at [861, 299] on div "$0.00 $0.00" at bounding box center [863, 350] width 73 height 270
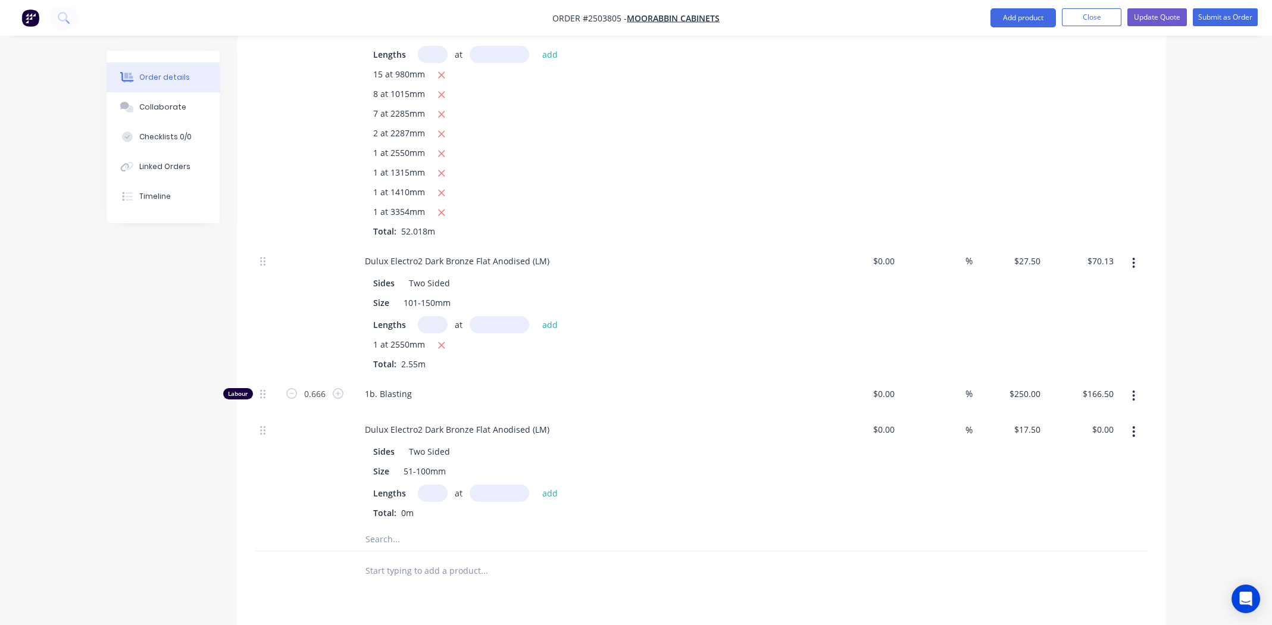
scroll to position [892, 0]
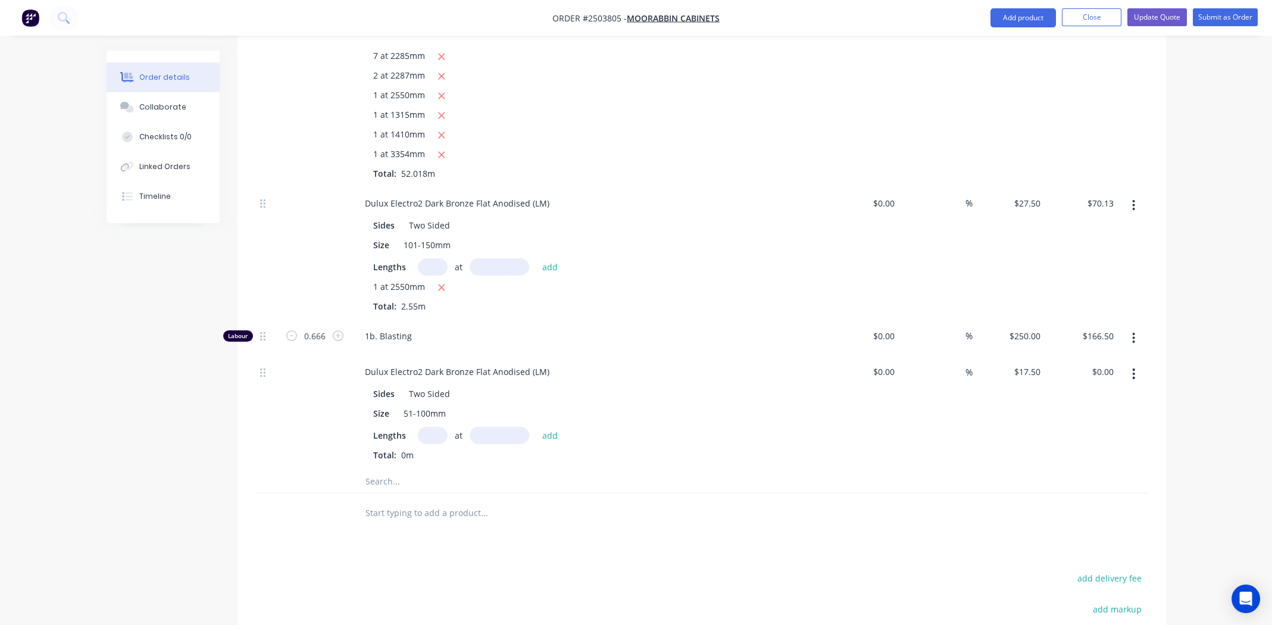
click at [1132, 367] on icon "button" at bounding box center [1133, 373] width 3 height 13
click at [1089, 444] on div "Delete" at bounding box center [1092, 452] width 92 height 17
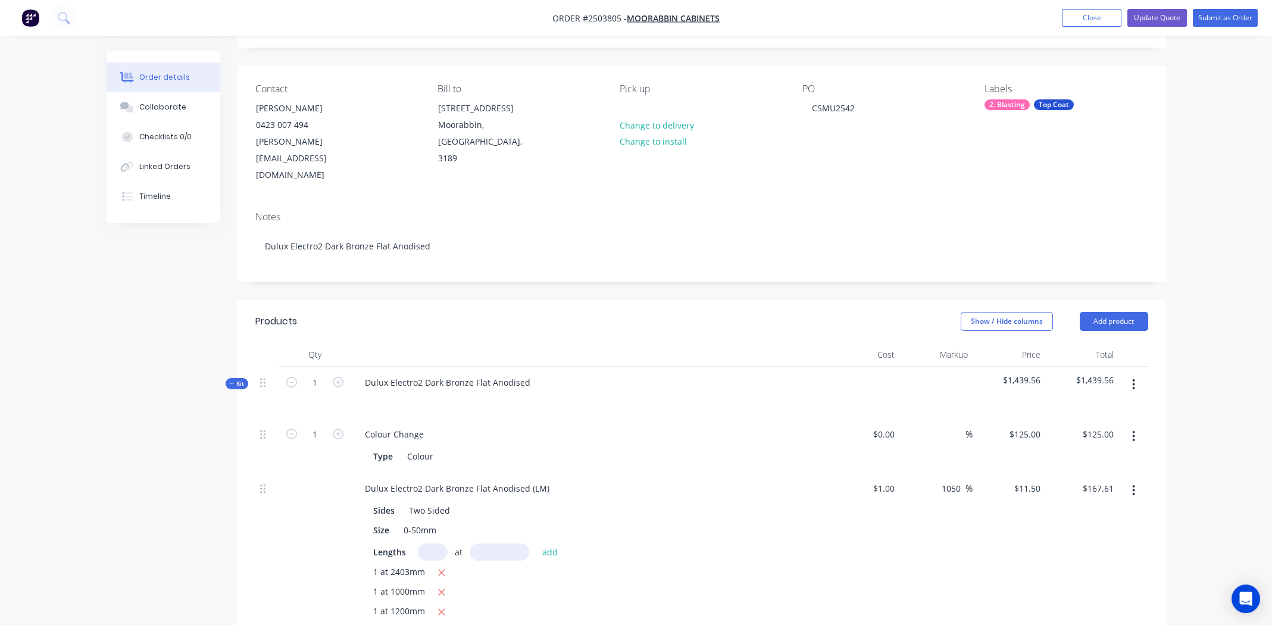
scroll to position [118, 0]
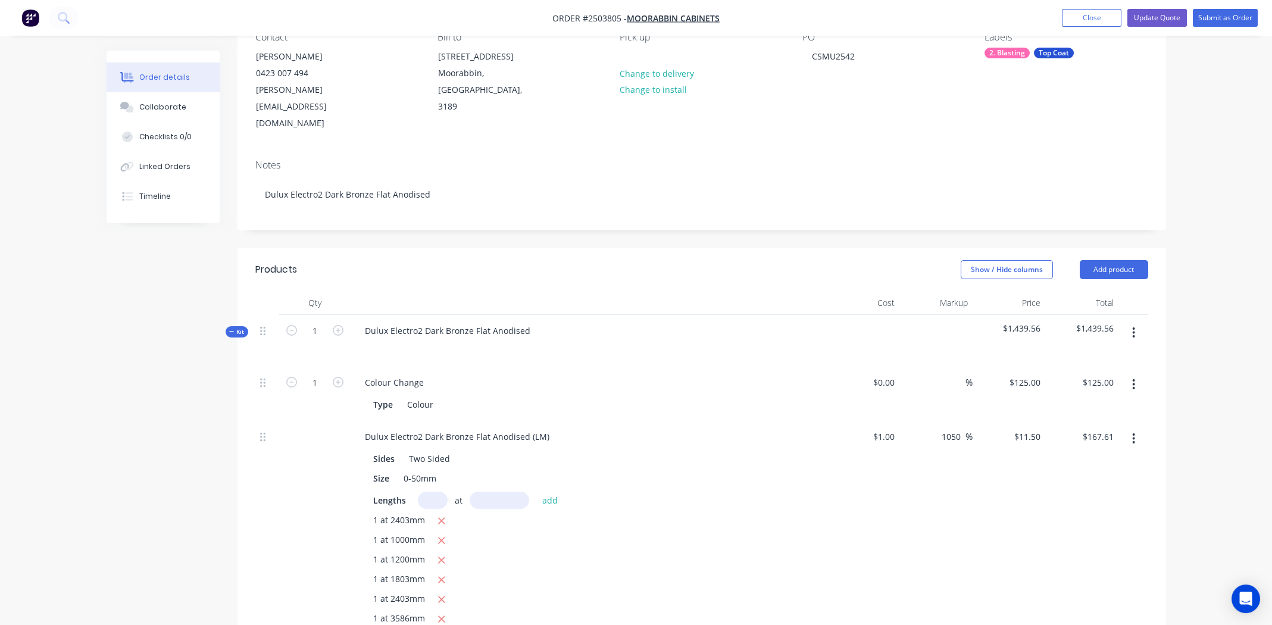
click at [1133, 326] on icon "button" at bounding box center [1133, 332] width 3 height 13
click at [1095, 355] on div "Add product to kit" at bounding box center [1092, 363] width 92 height 17
click at [1092, 403] on div "Product catalogue" at bounding box center [1092, 411] width 92 height 17
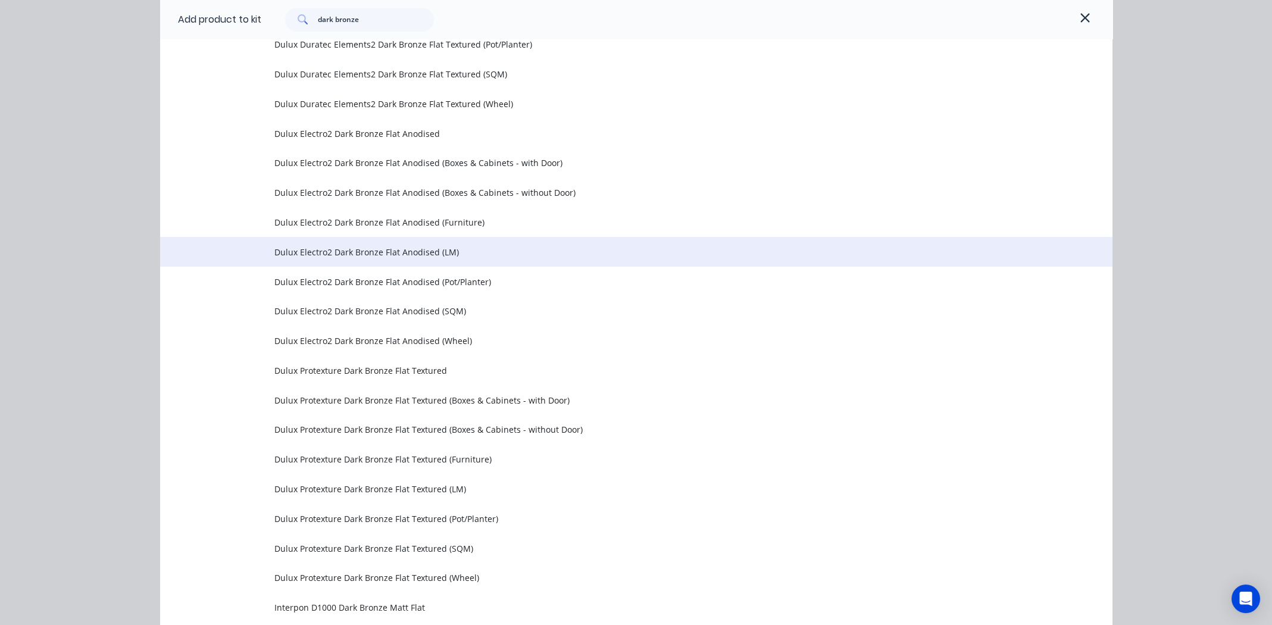
scroll to position [535, 0]
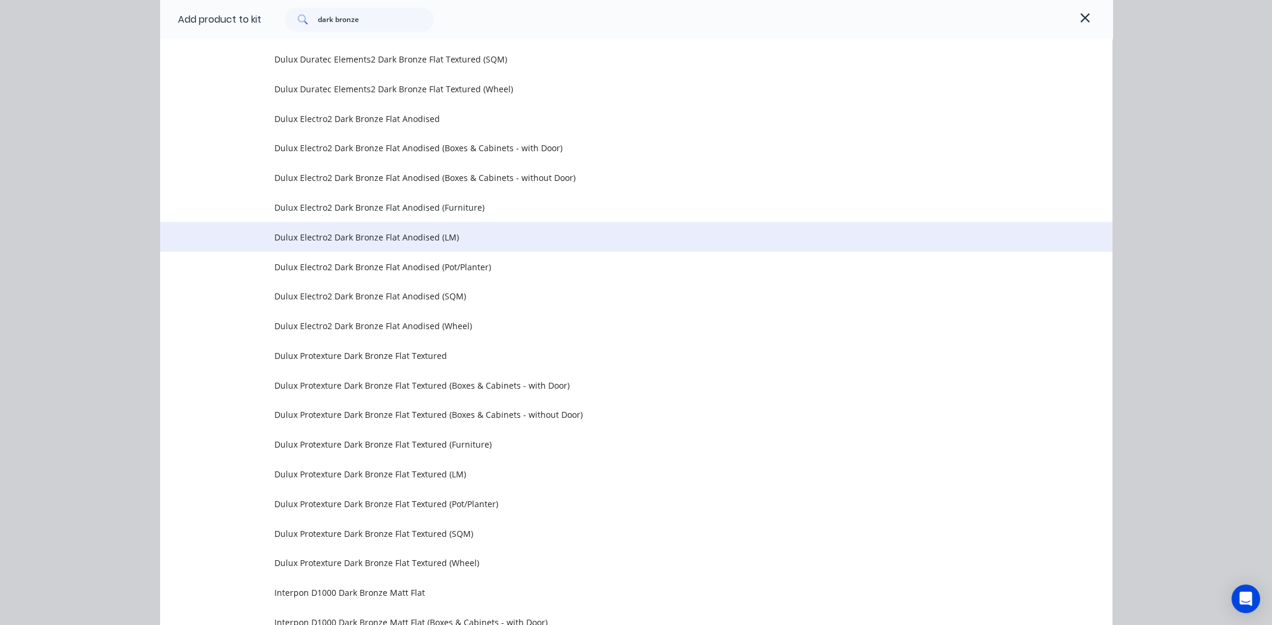
click at [414, 237] on span "Dulux Electro2 Dark Bronze Flat Anodised (LM)" at bounding box center [609, 237] width 670 height 12
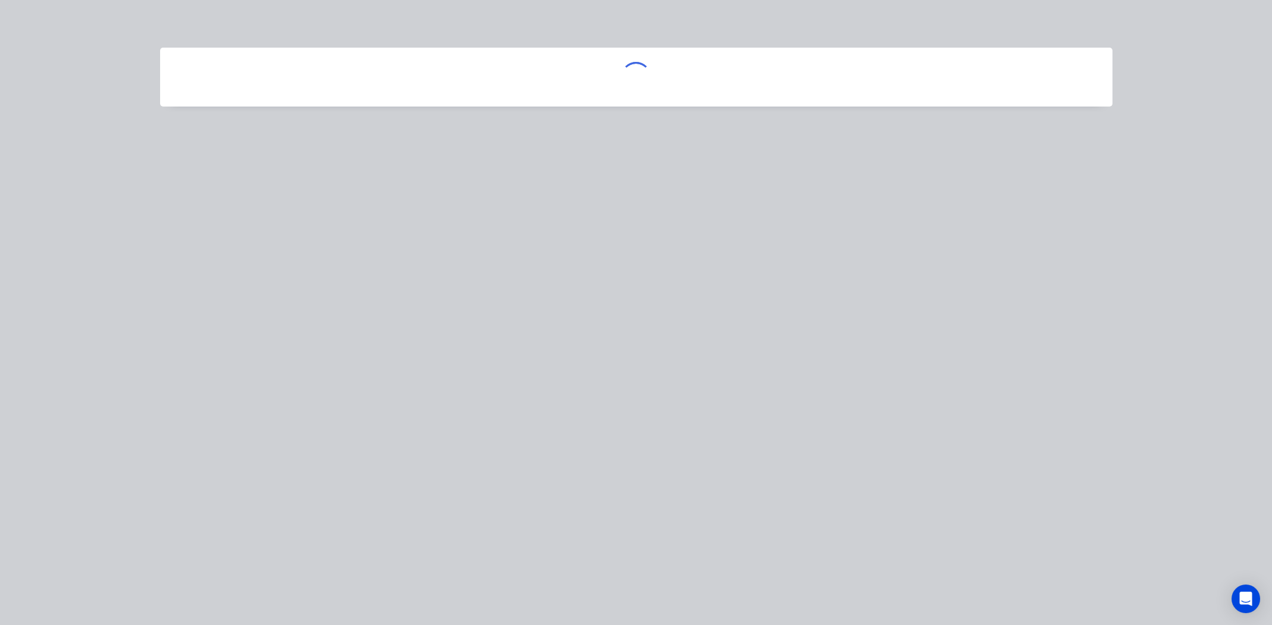
scroll to position [0, 0]
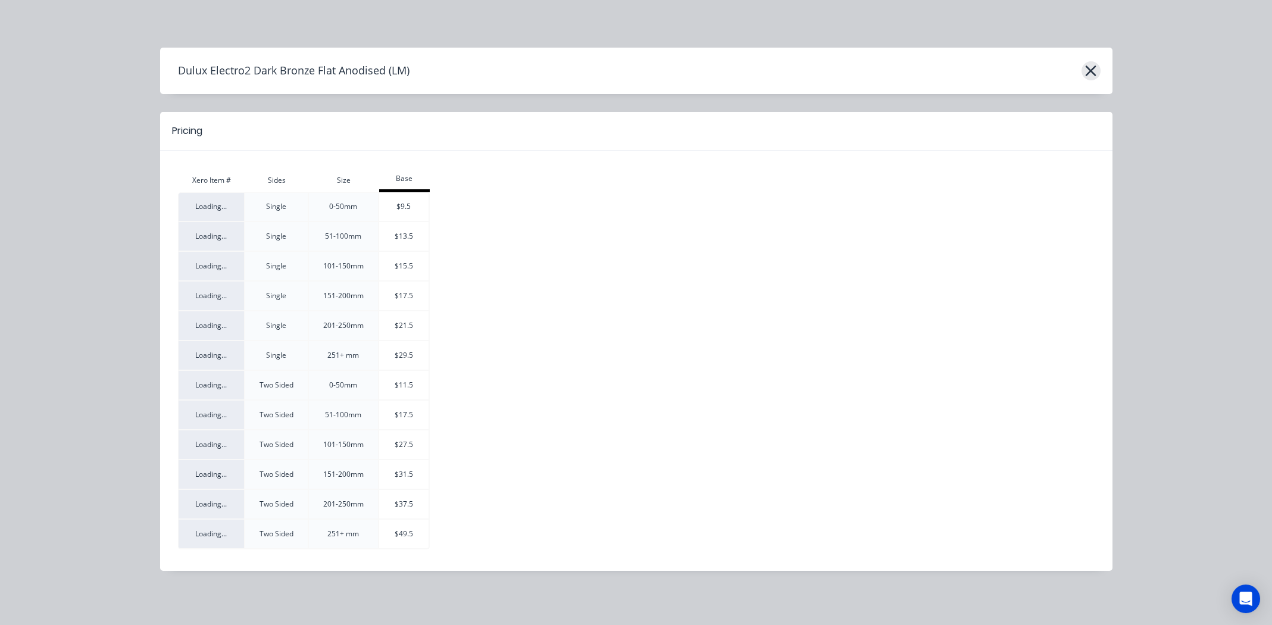
click at [1088, 67] on icon "button" at bounding box center [1090, 70] width 12 height 17
click at [1090, 70] on icon "button" at bounding box center [1091, 70] width 11 height 11
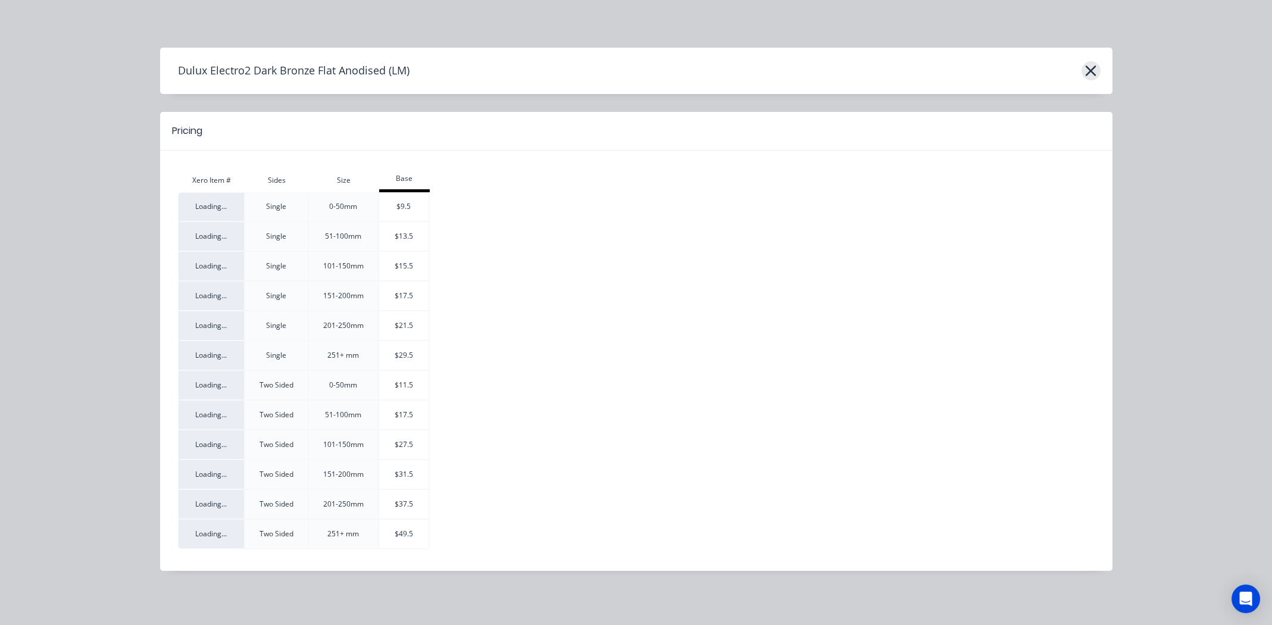
click at [1092, 70] on icon "button" at bounding box center [1091, 70] width 11 height 11
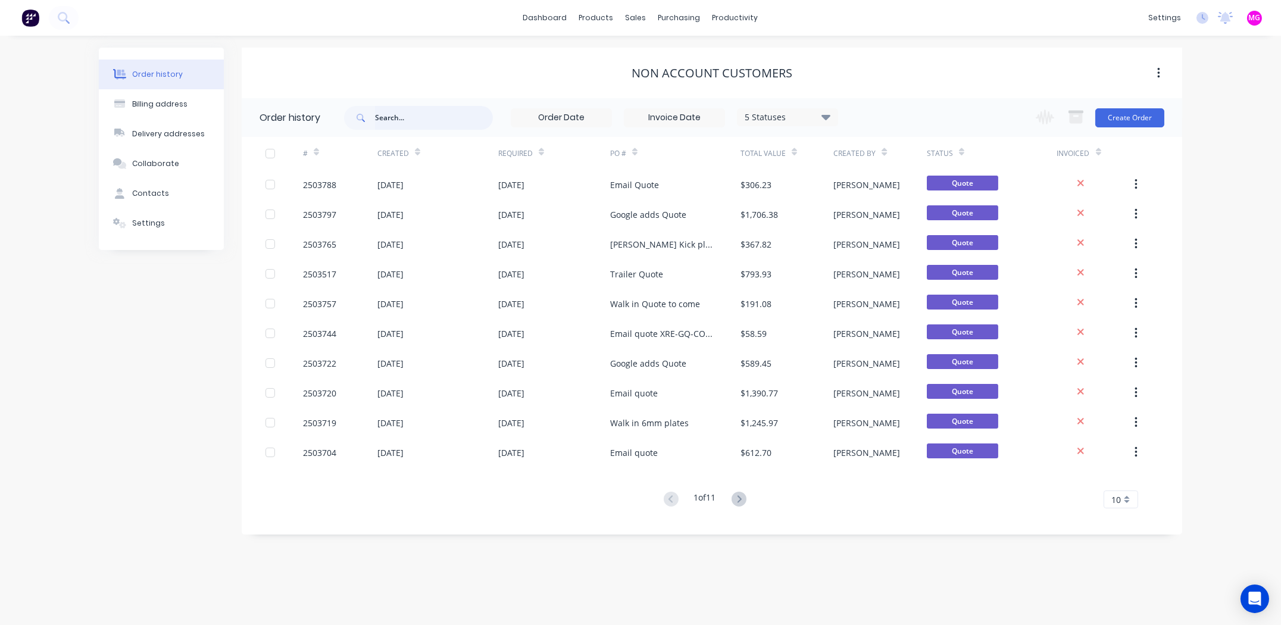
click at [404, 117] on input "text" at bounding box center [434, 118] width 118 height 24
type input "spring"
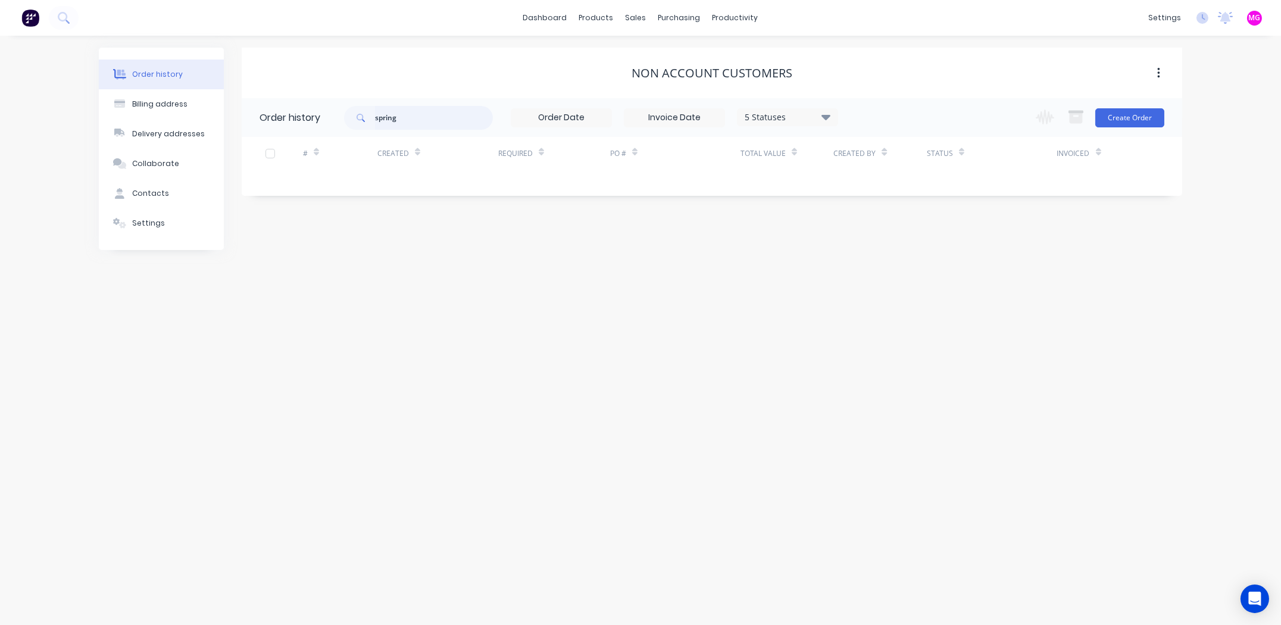
click at [423, 114] on input "spring" at bounding box center [434, 118] width 118 height 24
type input "yellow"
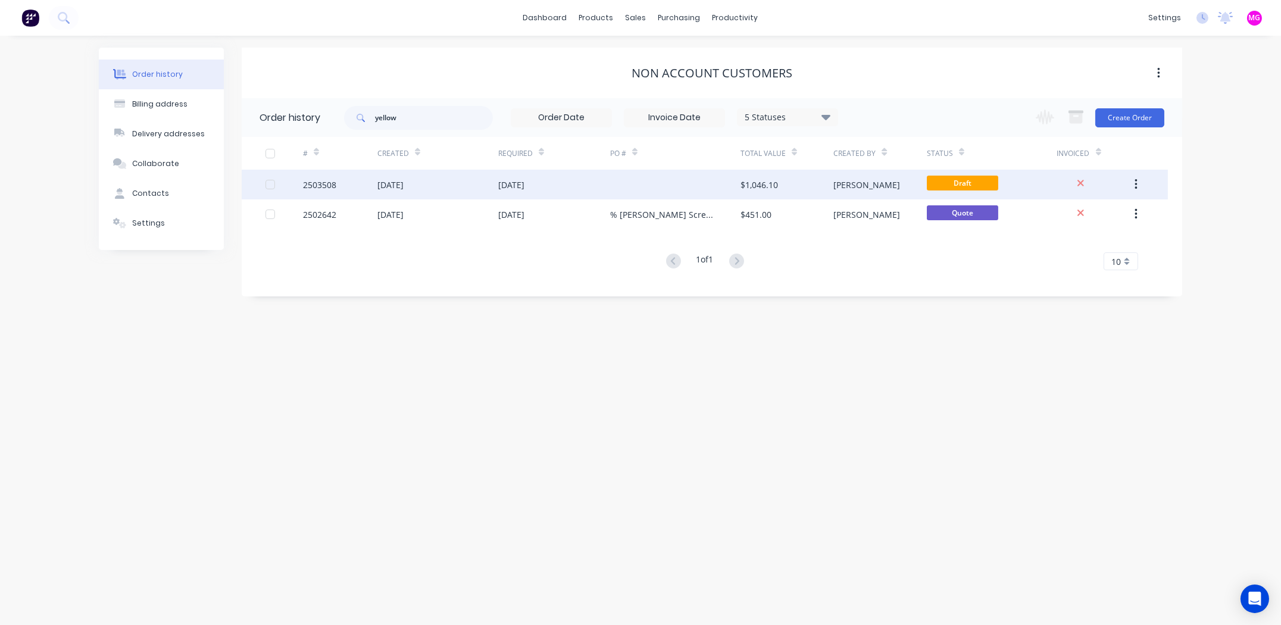
click at [310, 181] on div "2503508" at bounding box center [319, 185] width 33 height 12
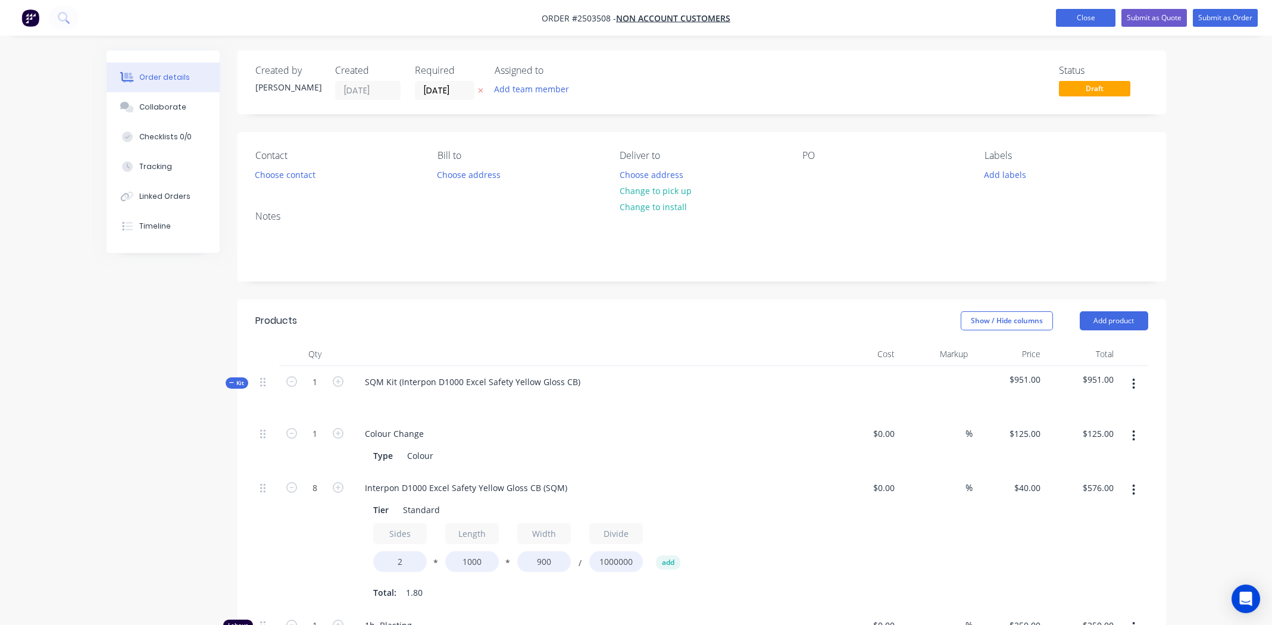
click at [1078, 21] on button "Close" at bounding box center [1086, 18] width 60 height 18
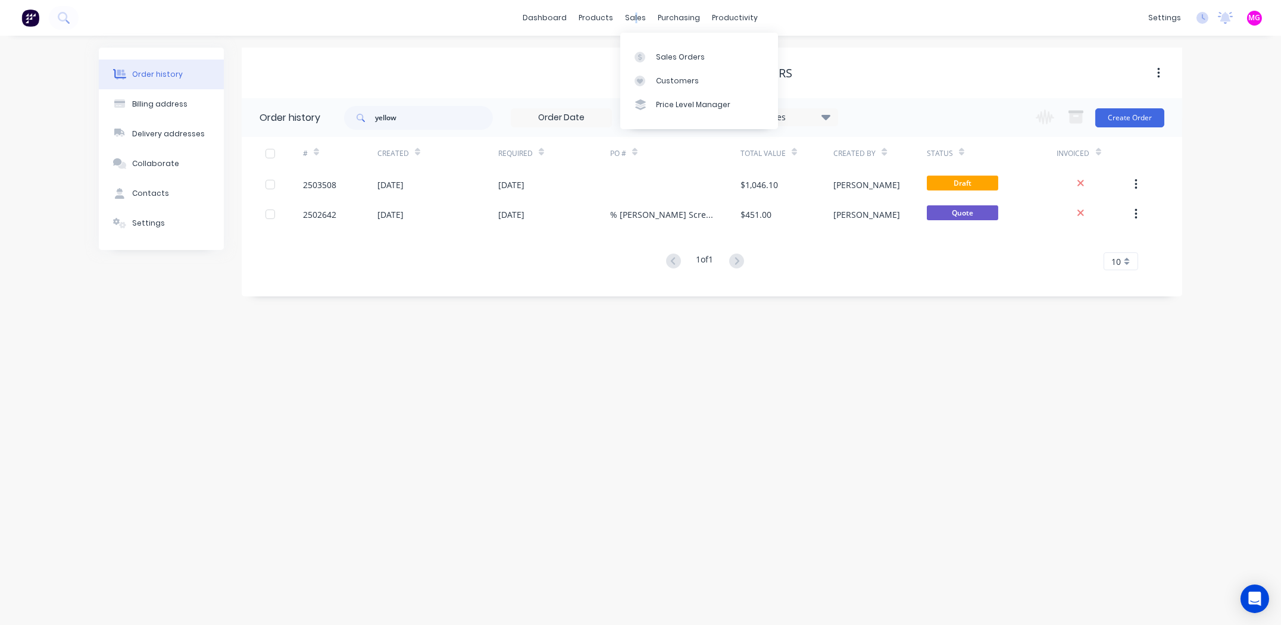
click at [636, 18] on div "sales" at bounding box center [636, 18] width 33 height 18
click at [671, 58] on div "Sales Orders" at bounding box center [680, 57] width 49 height 11
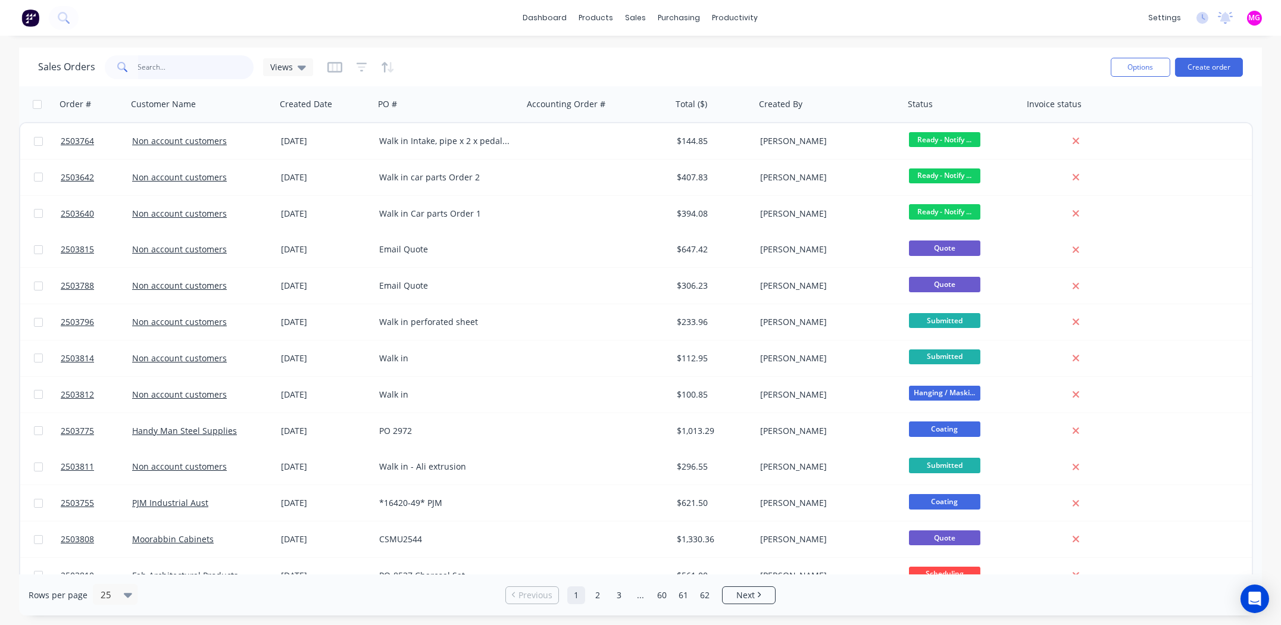
click at [182, 70] on input "text" at bounding box center [196, 67] width 116 height 24
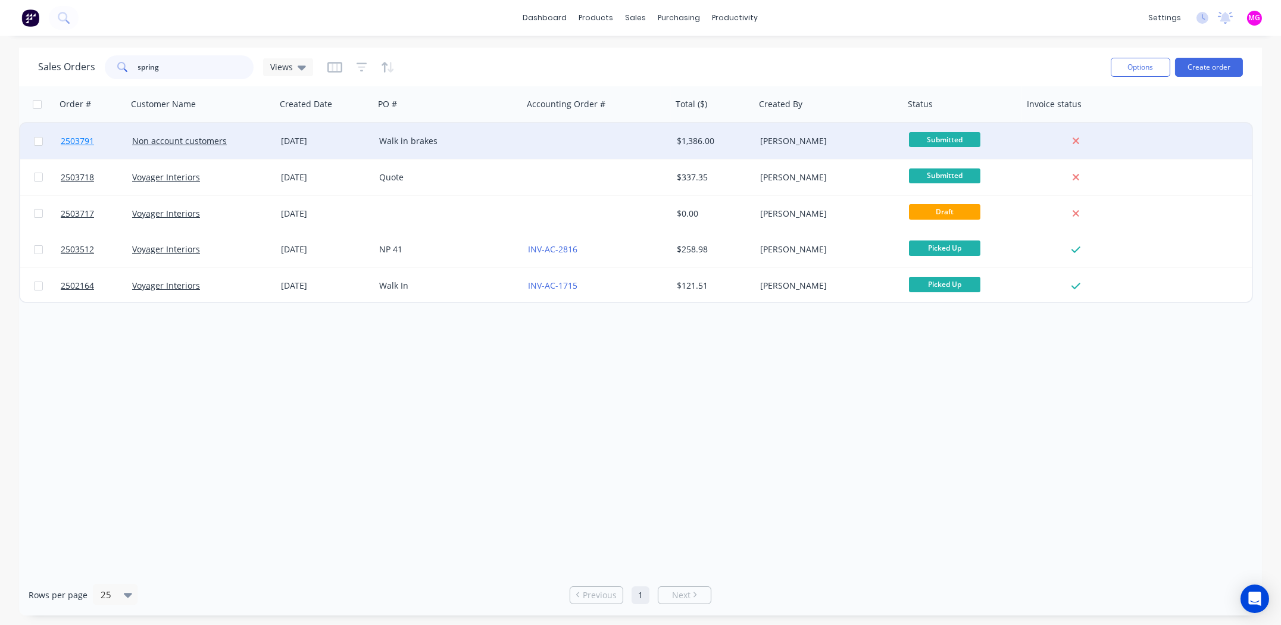
type input "spring"
click at [69, 138] on span "2503791" at bounding box center [77, 141] width 33 height 12
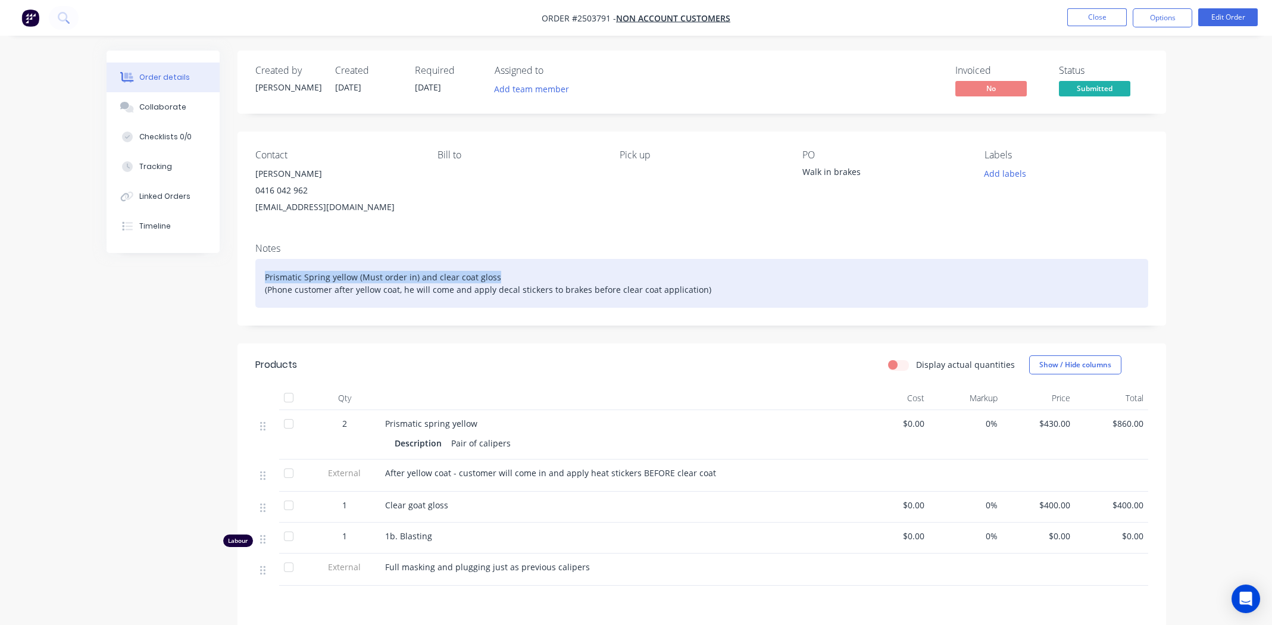
drag, startPoint x: 264, startPoint y: 277, endPoint x: 519, endPoint y: 268, distance: 254.9
click at [519, 268] on div "Prismatic Spring yellow (Must order in) and clear coat gloss (Phone customer af…" at bounding box center [701, 283] width 893 height 49
copy div "Prismatic Spring yellow (Must order in) and clear coat gloss"
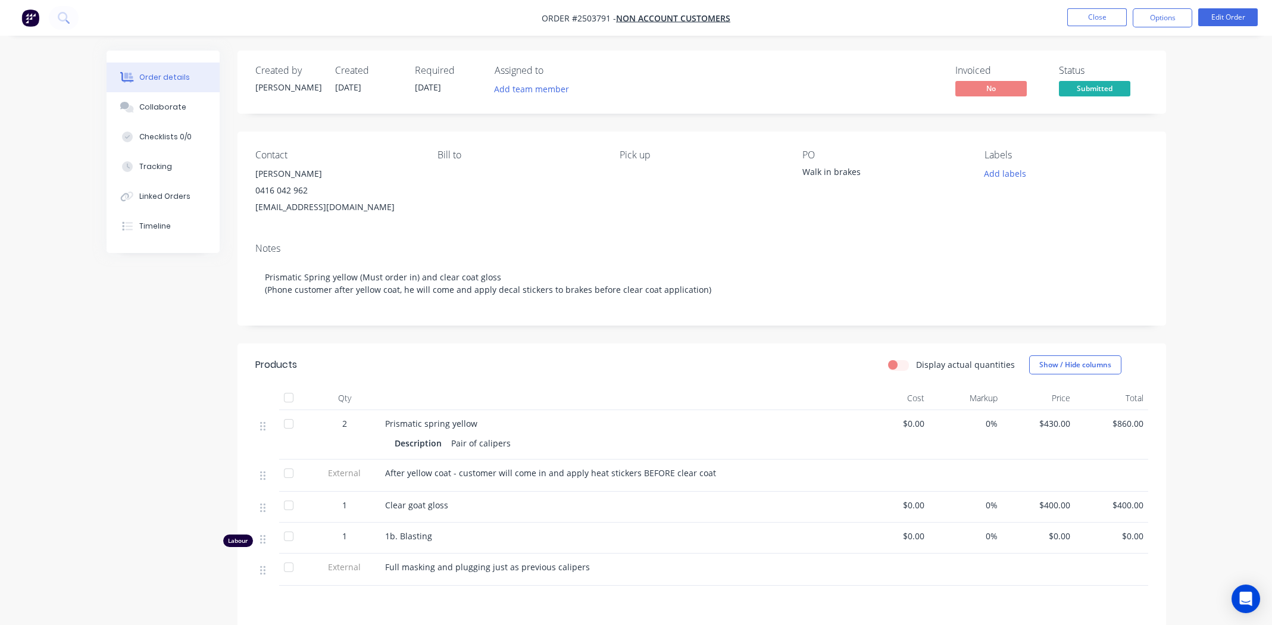
click at [496, 229] on div "Contact Alex Byrne 0416 042 962 xrprodigy351@icloud.com Bill to Pick up PO Walk…" at bounding box center [701, 183] width 928 height 102
click at [576, 16] on span "Order #2503791 -" at bounding box center [579, 17] width 74 height 11
copy span "2503791"
click at [177, 110] on div "Collaborate" at bounding box center [162, 107] width 47 height 11
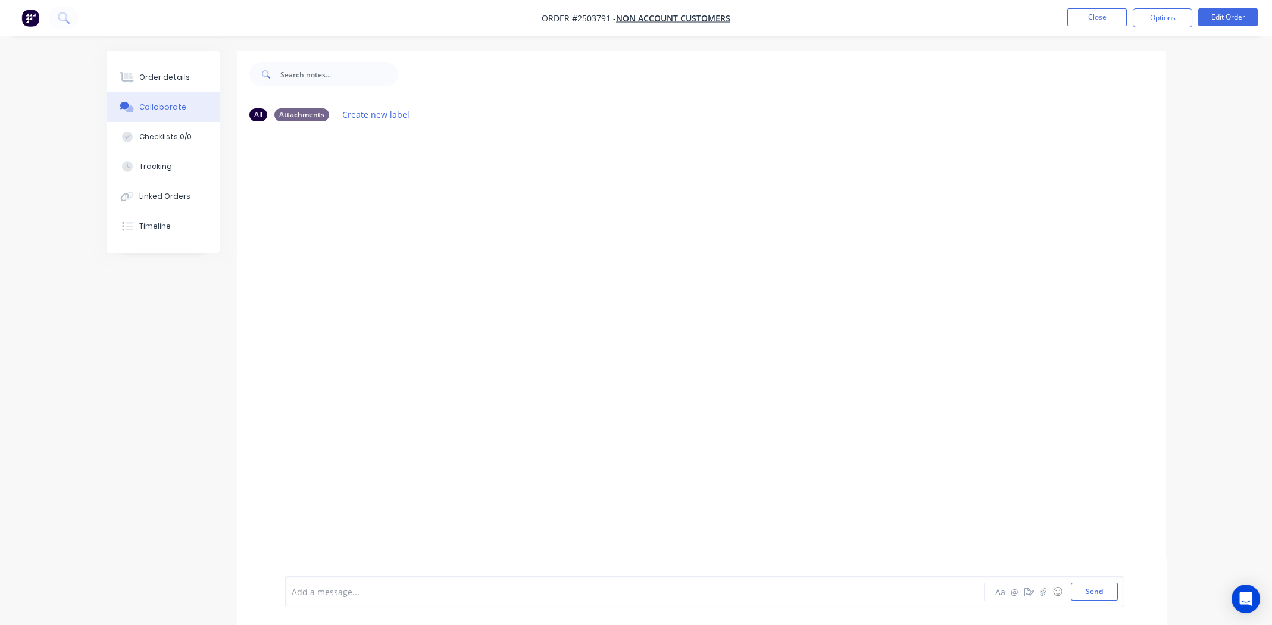
drag, startPoint x: 379, startPoint y: 582, endPoint x: 384, endPoint y: 579, distance: 6.4
click at [384, 579] on div "Add a message... Aa @ ☺ Send" at bounding box center [704, 591] width 839 height 31
click at [387, 587] on div at bounding box center [601, 592] width 619 height 12
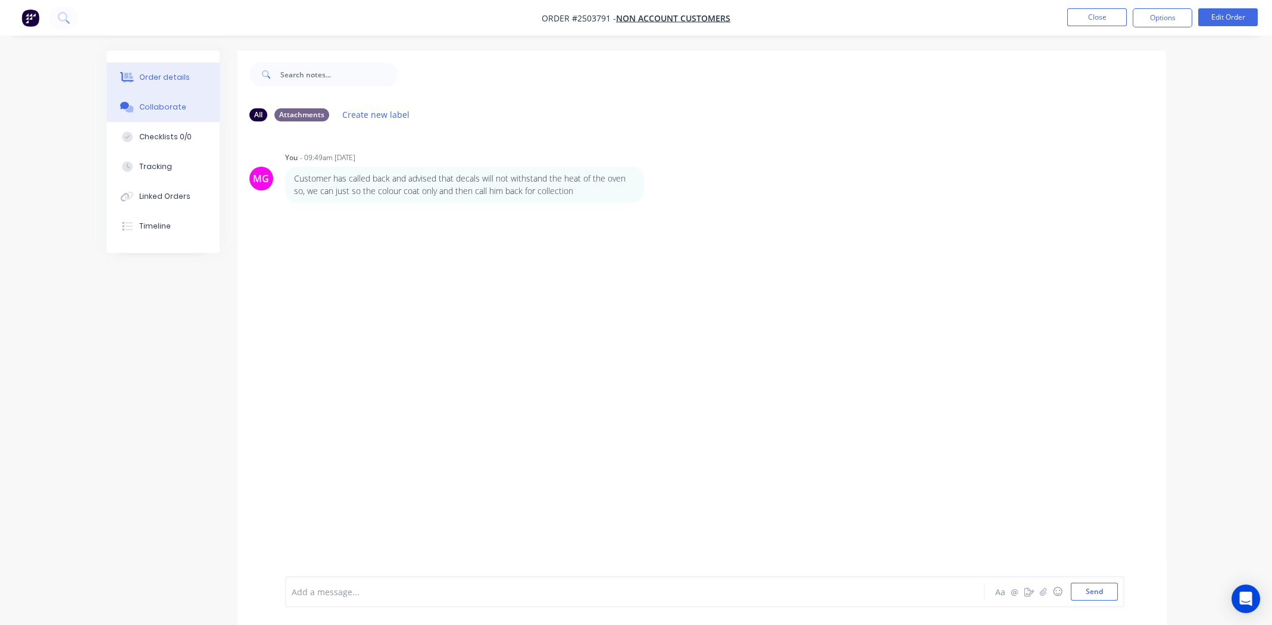
click at [165, 80] on div "Order details" at bounding box center [164, 77] width 51 height 11
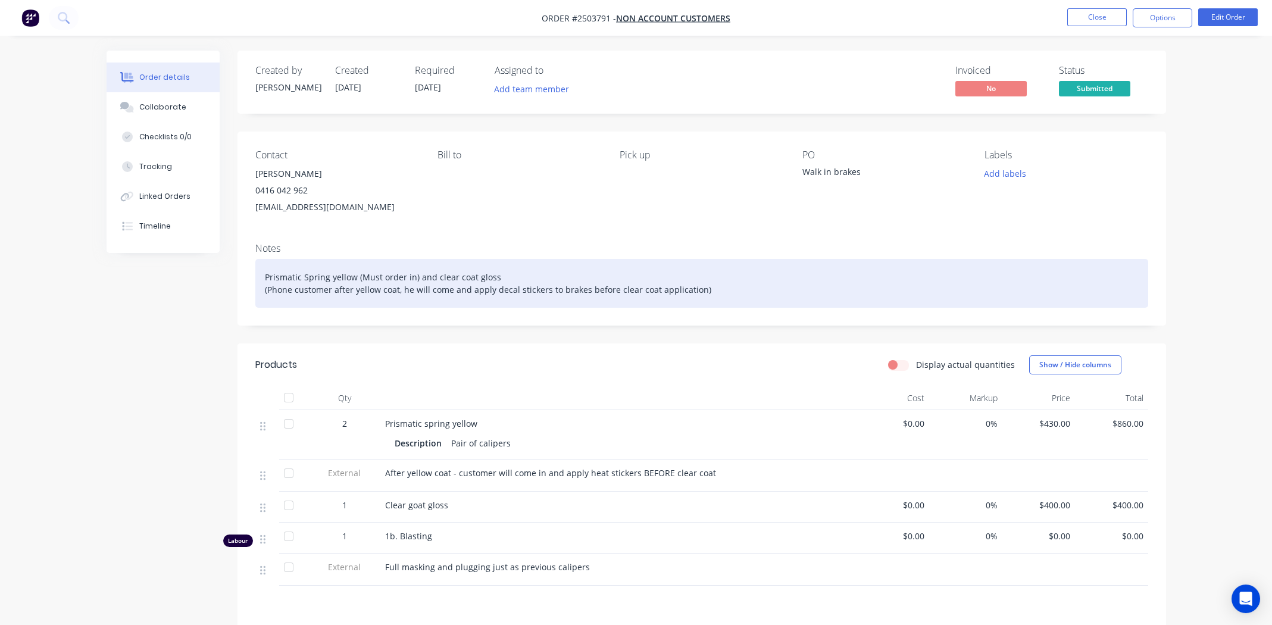
click at [827, 291] on div "Prismatic Spring yellow (Must order in) and clear coat gloss (Phone customer af…" at bounding box center [701, 283] width 893 height 49
drag, startPoint x: 704, startPoint y: 290, endPoint x: 263, endPoint y: 298, distance: 440.5
click at [263, 298] on div "Prismatic Spring yellow (Must order in) and clear coat gloss (Phone customer af…" at bounding box center [701, 283] width 893 height 49
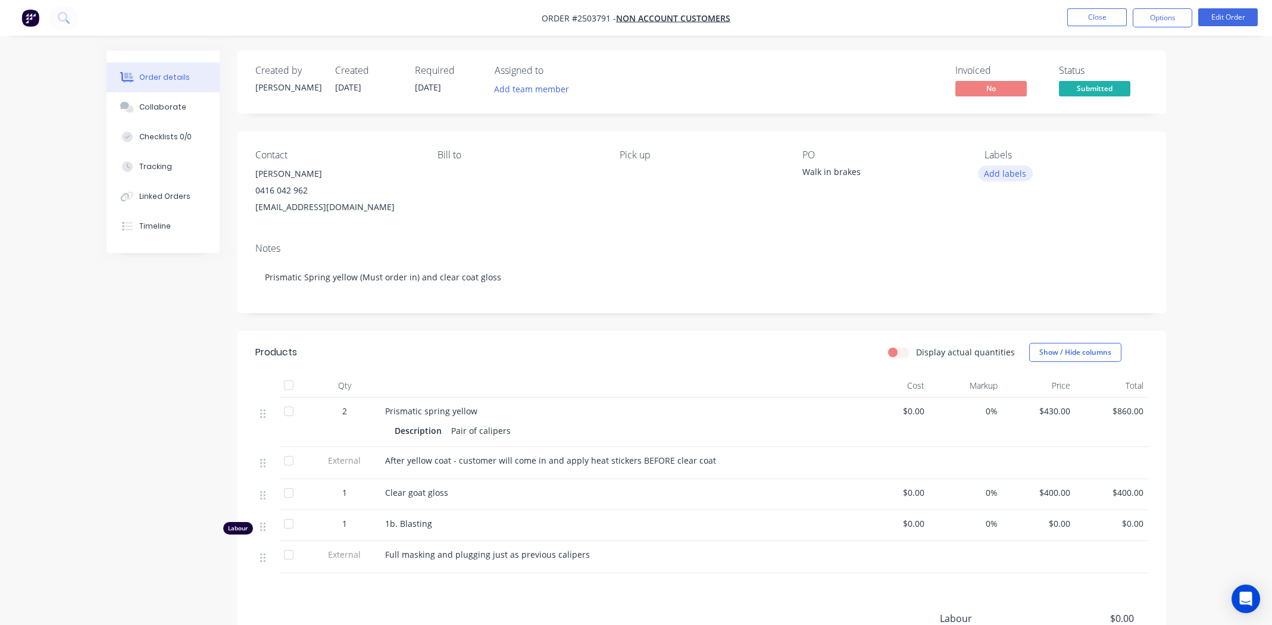
click at [1001, 172] on button "Add labels" at bounding box center [1005, 173] width 55 height 16
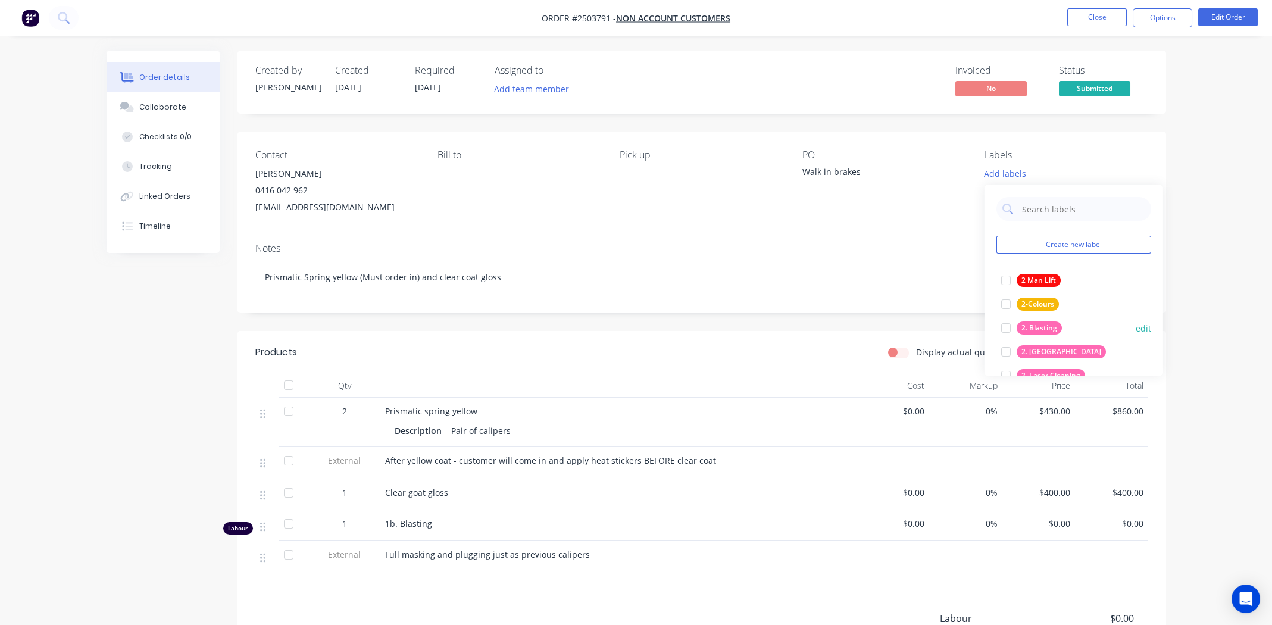
click at [1007, 325] on div at bounding box center [1006, 328] width 24 height 24
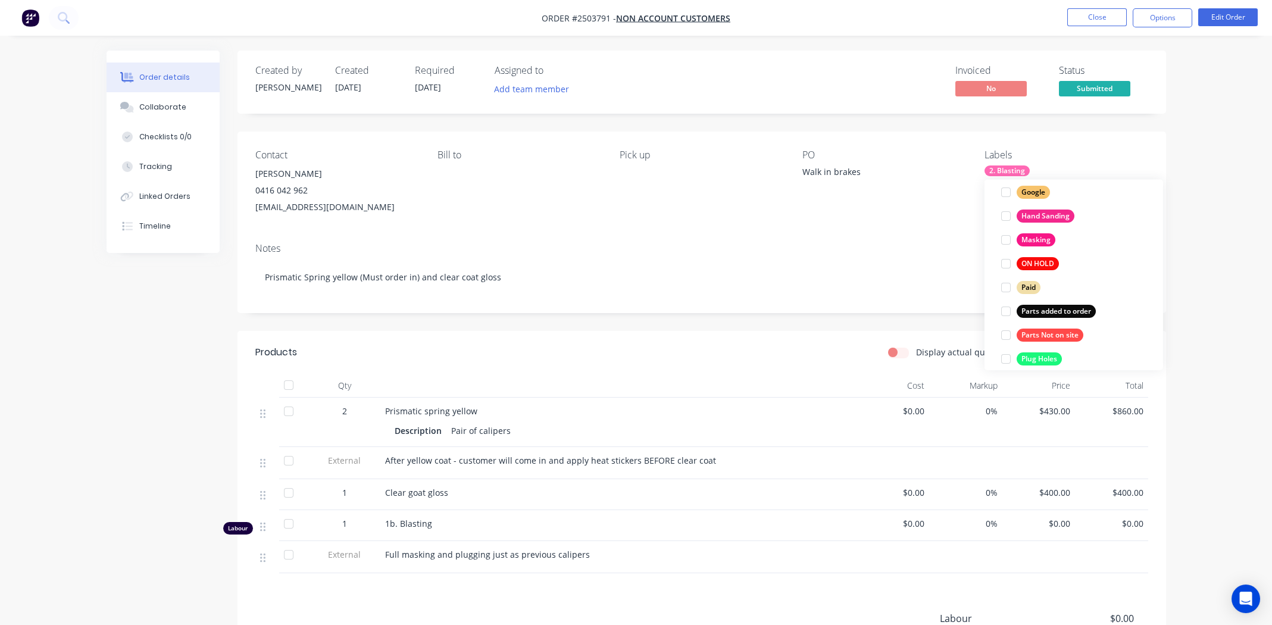
scroll to position [785, 0]
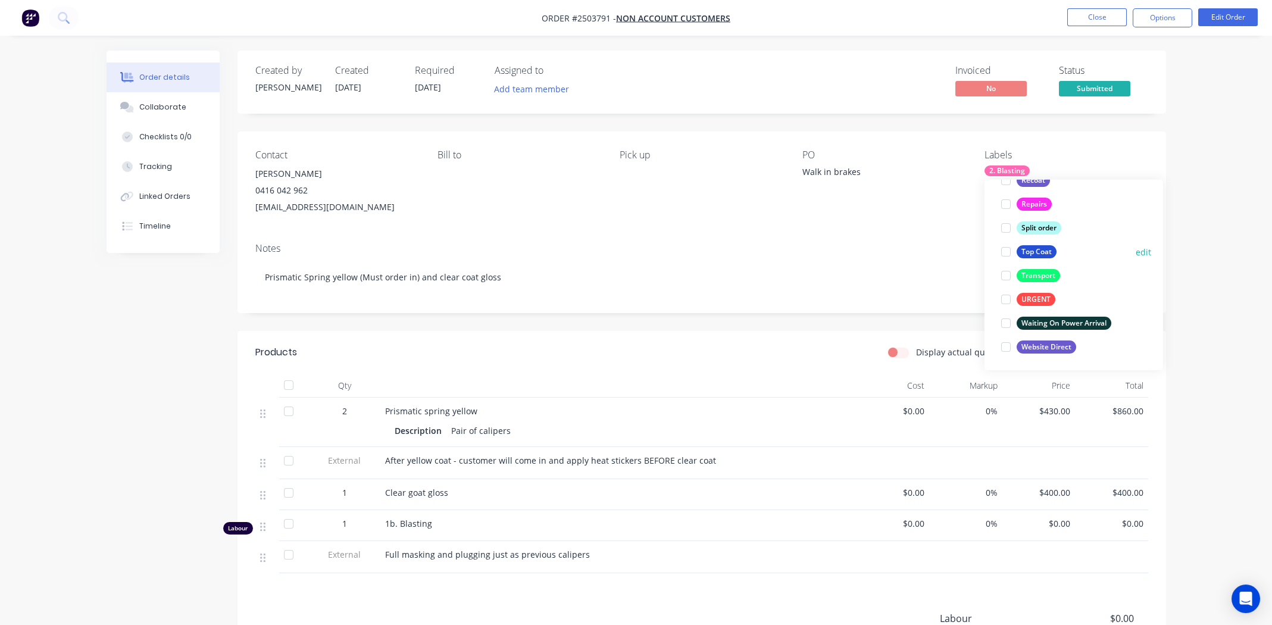
click at [1002, 249] on div at bounding box center [1006, 252] width 24 height 24
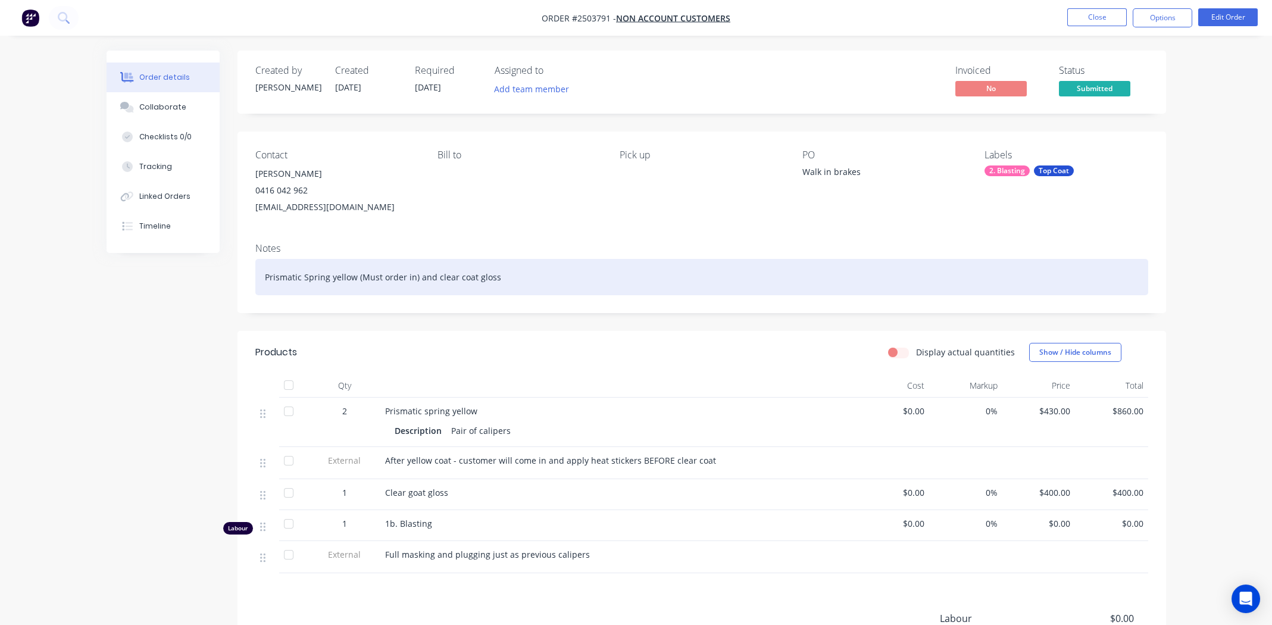
drag, startPoint x: 802, startPoint y: 259, endPoint x: 812, endPoint y: 250, distance: 13.9
click at [806, 254] on div "Notes Prismatic Spring yellow (Must order in) and clear coat gloss" at bounding box center [701, 273] width 928 height 80
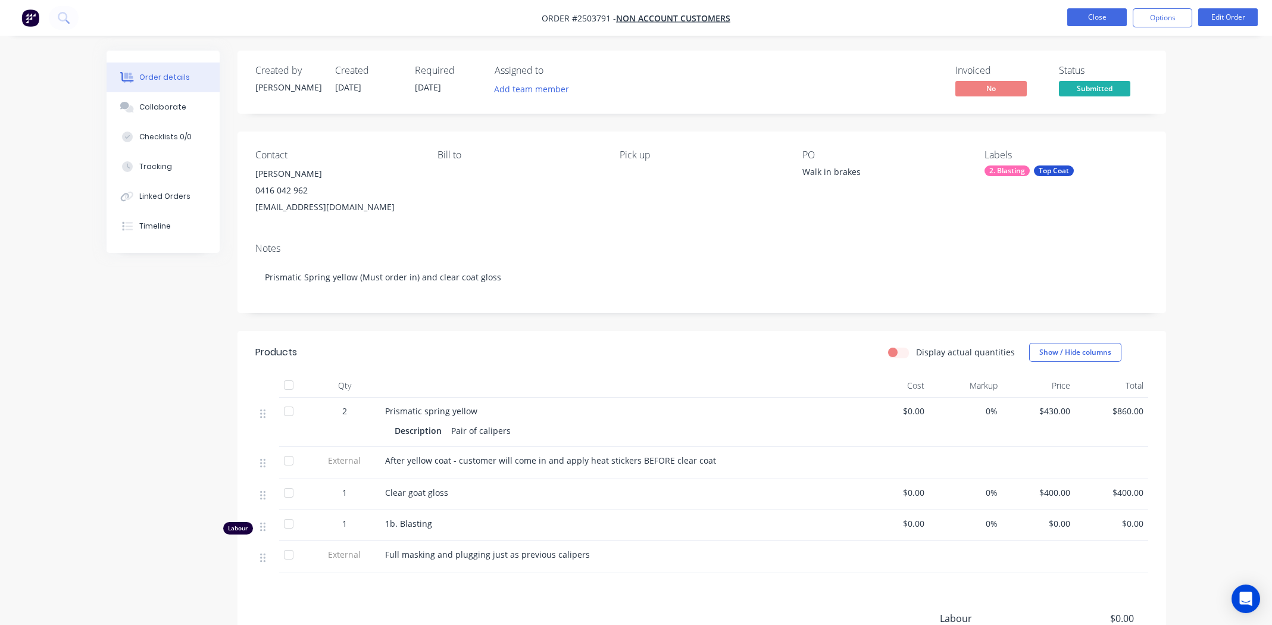
click at [1105, 15] on button "Close" at bounding box center [1097, 17] width 60 height 18
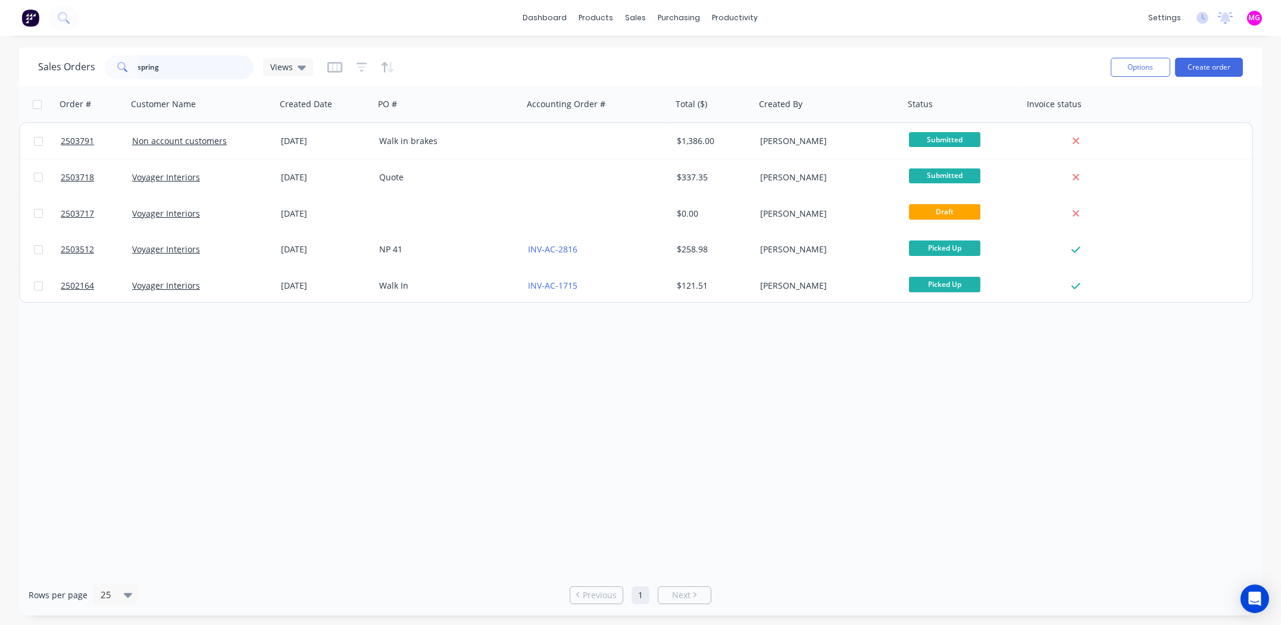
click at [171, 68] on input "spring" at bounding box center [196, 67] width 116 height 24
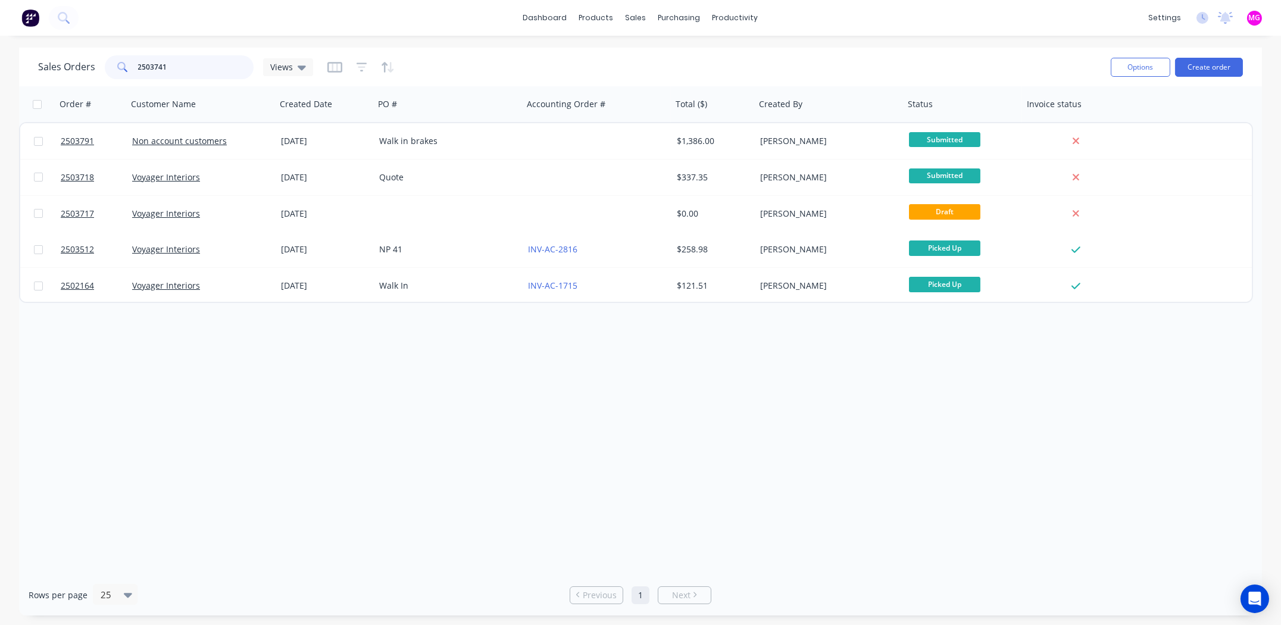
type input "2503741"
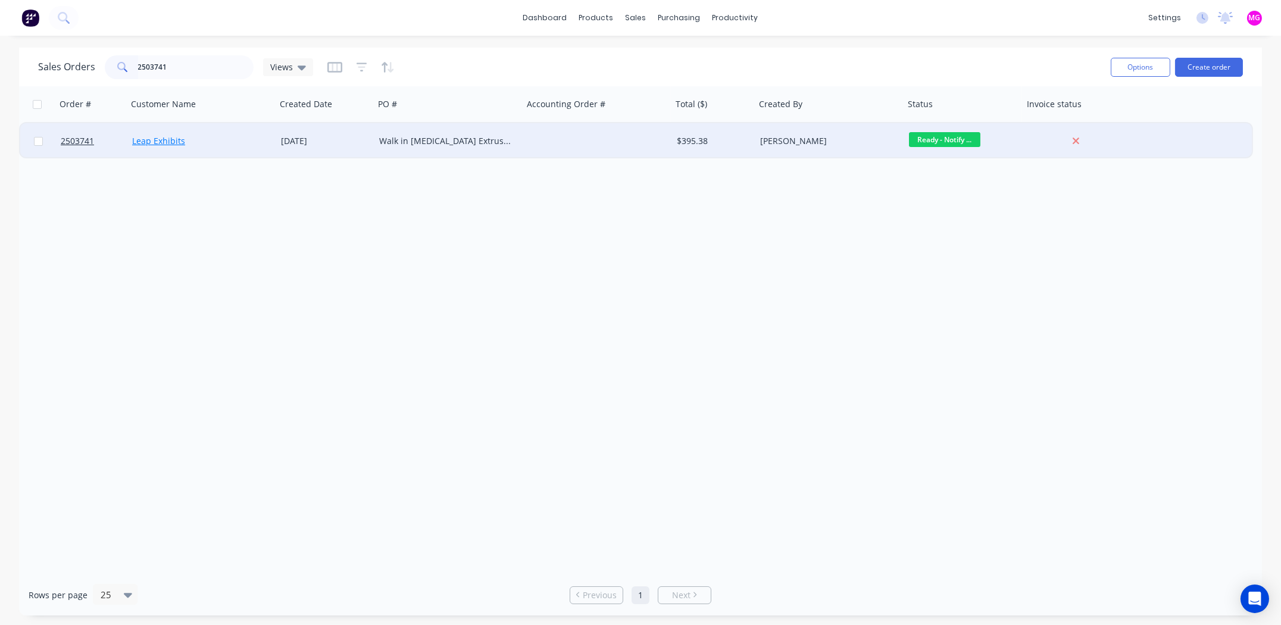
click at [150, 140] on link "Leap Exhibits" at bounding box center [158, 140] width 53 height 11
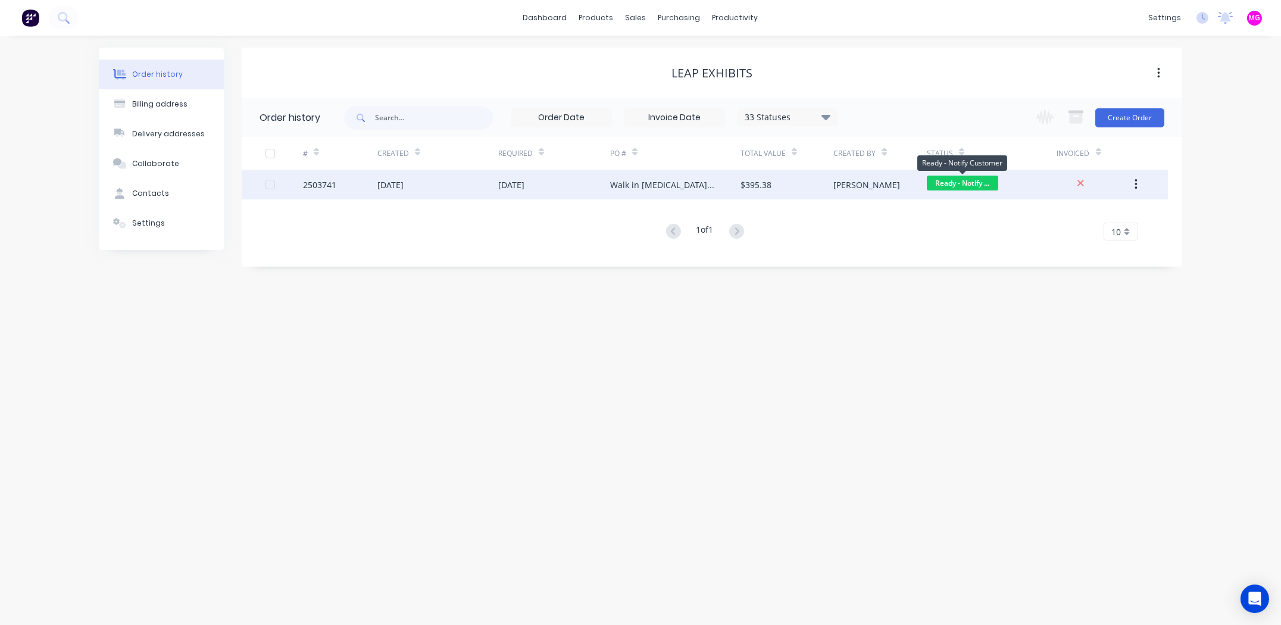
click at [971, 183] on span "Ready - Notify ..." at bounding box center [962, 183] width 71 height 15
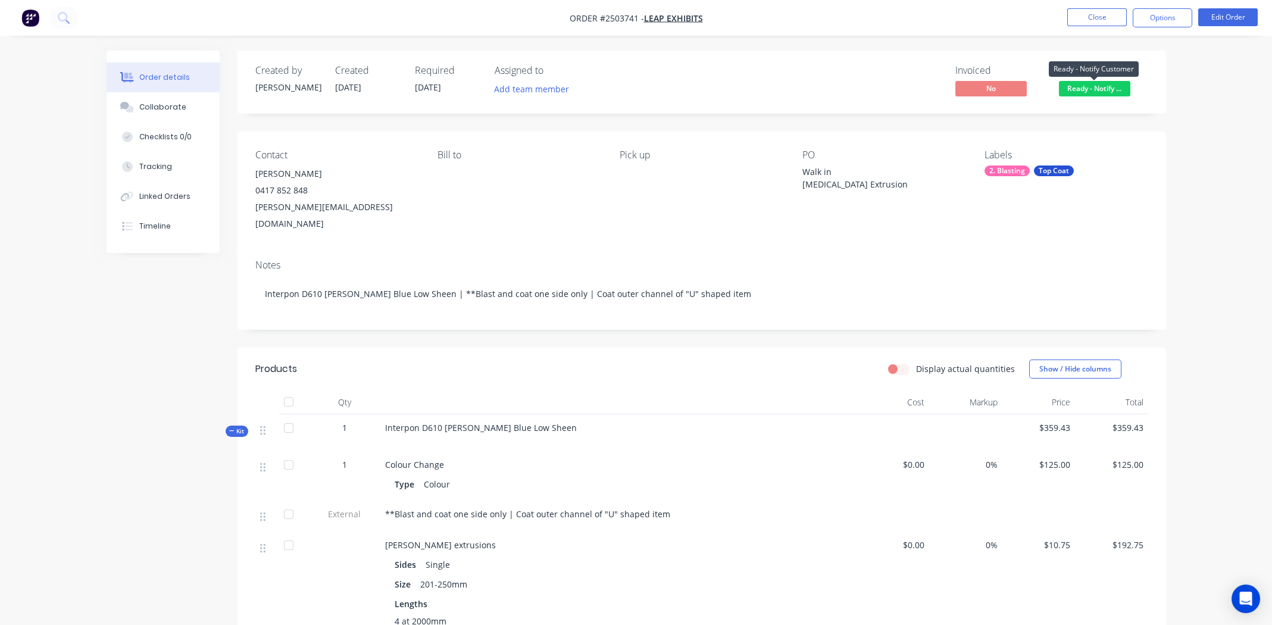
click at [1102, 82] on span "Ready - Notify ..." at bounding box center [1094, 88] width 71 height 15
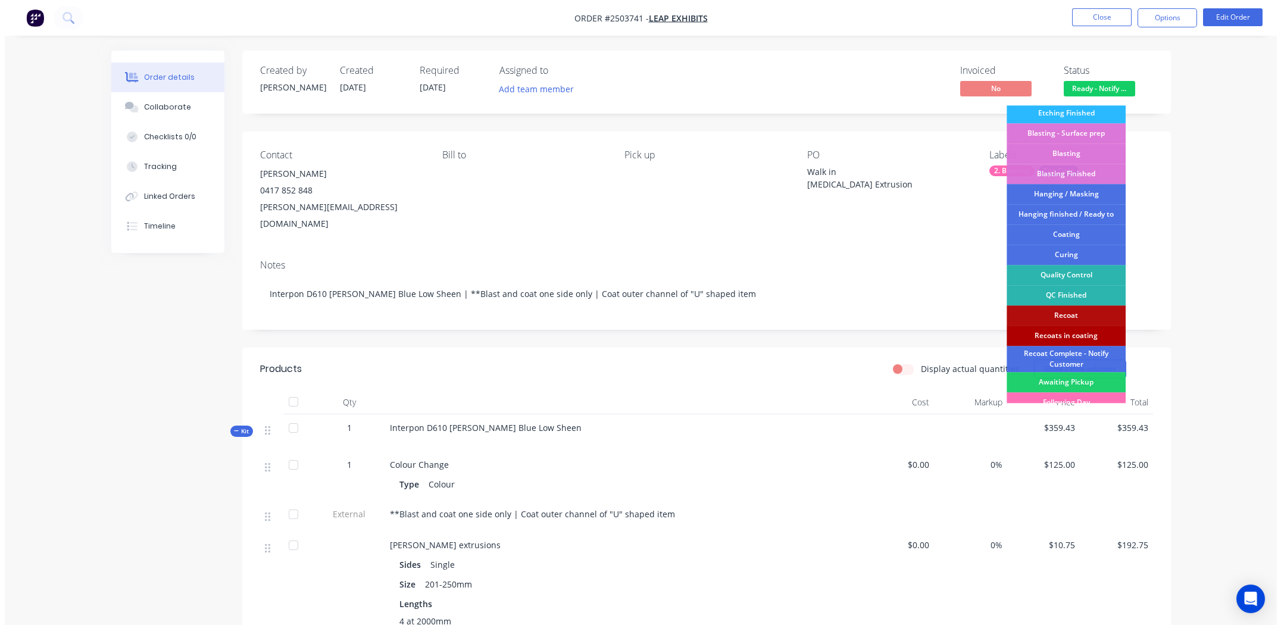
scroll to position [254, 0]
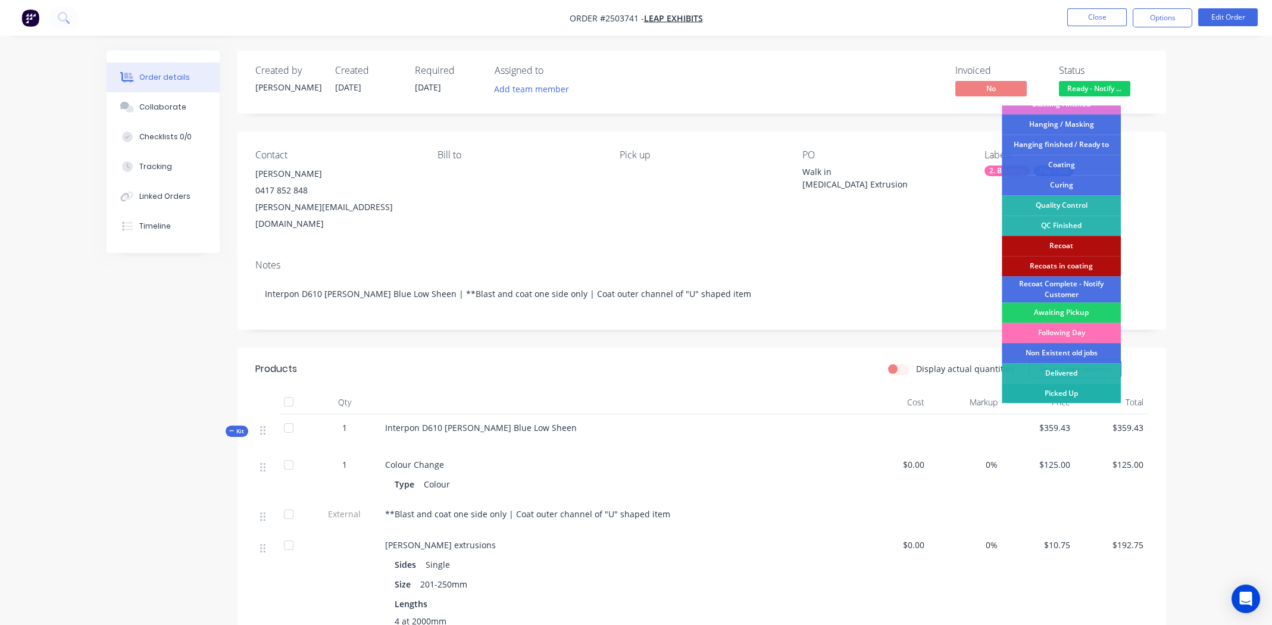
click at [1067, 389] on div "Picked Up" at bounding box center [1061, 393] width 119 height 20
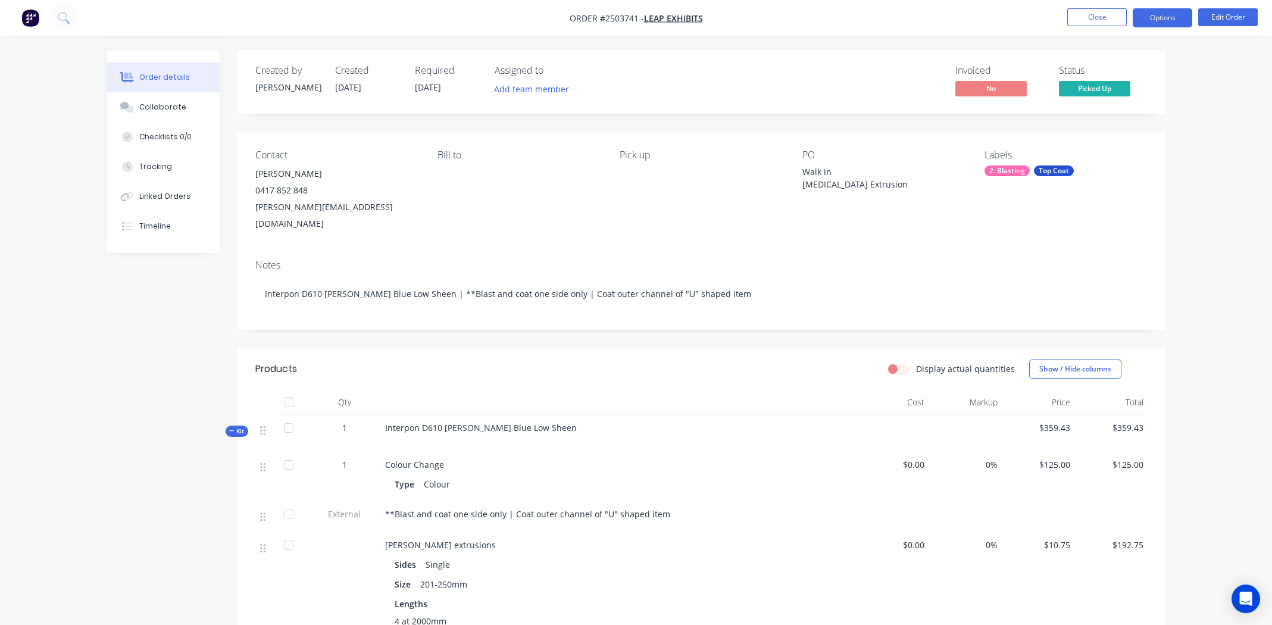
click at [1174, 17] on button "Options" at bounding box center [1163, 17] width 60 height 19
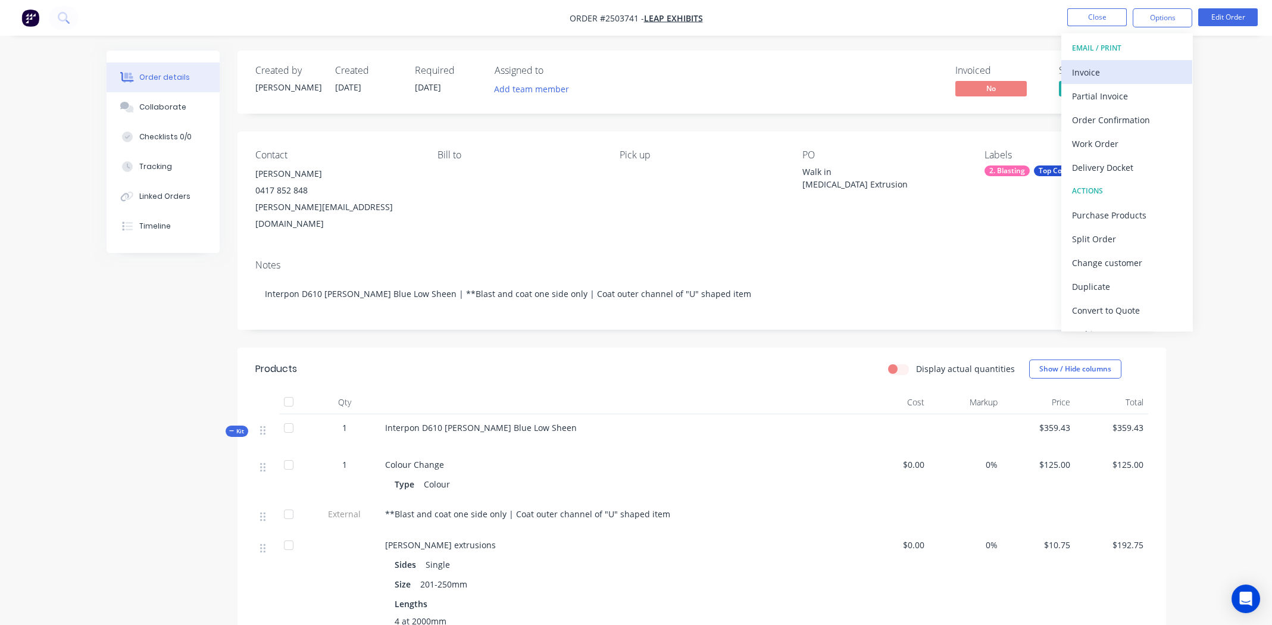
click at [1130, 68] on div "Invoice" at bounding box center [1127, 72] width 110 height 17
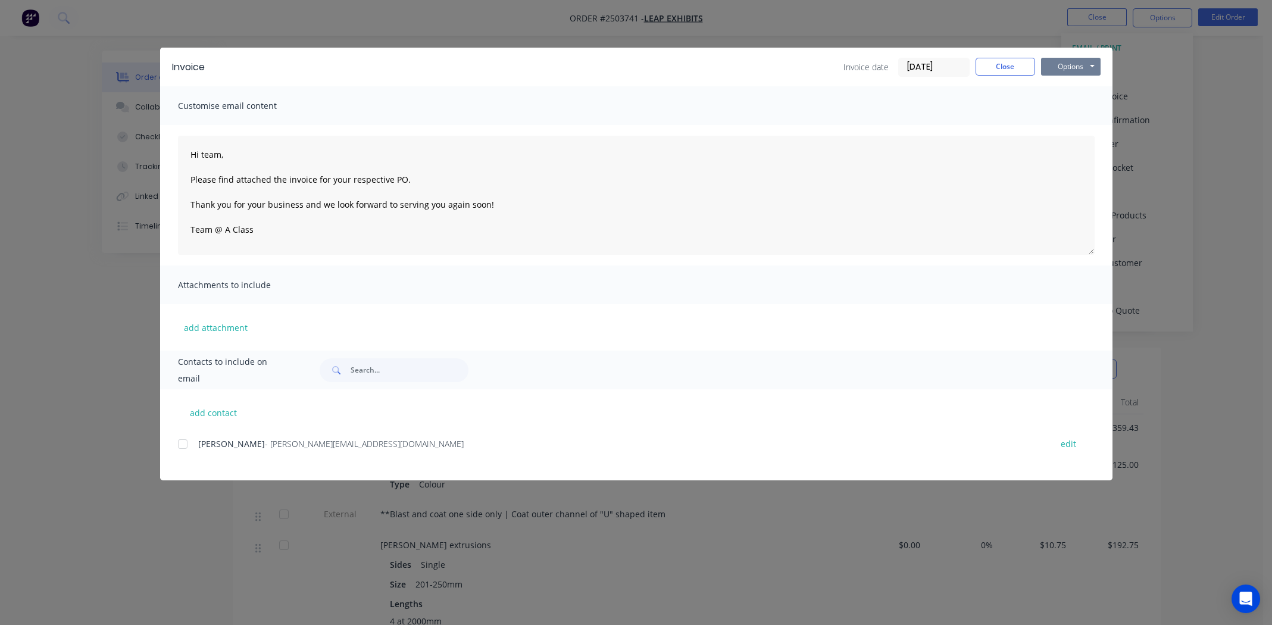
click at [1066, 68] on button "Options" at bounding box center [1071, 67] width 60 height 18
click at [1071, 105] on button "Print" at bounding box center [1079, 108] width 76 height 20
click at [983, 67] on button "Close" at bounding box center [1006, 67] width 60 height 18
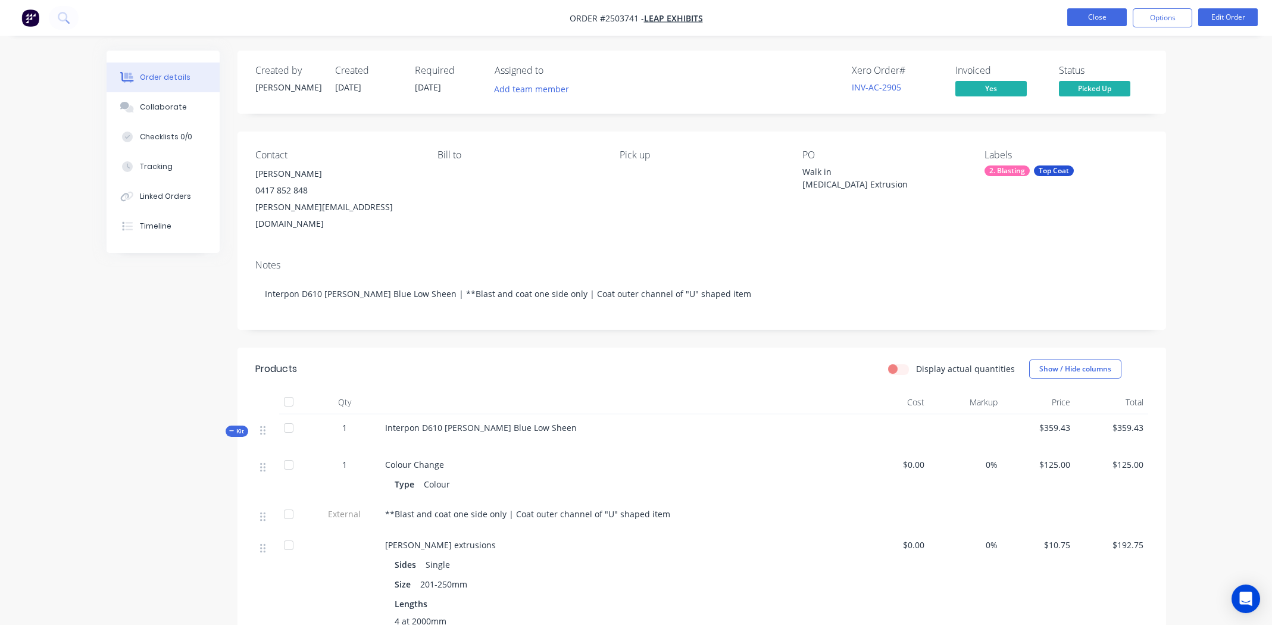
click at [1106, 17] on button "Close" at bounding box center [1097, 17] width 60 height 18
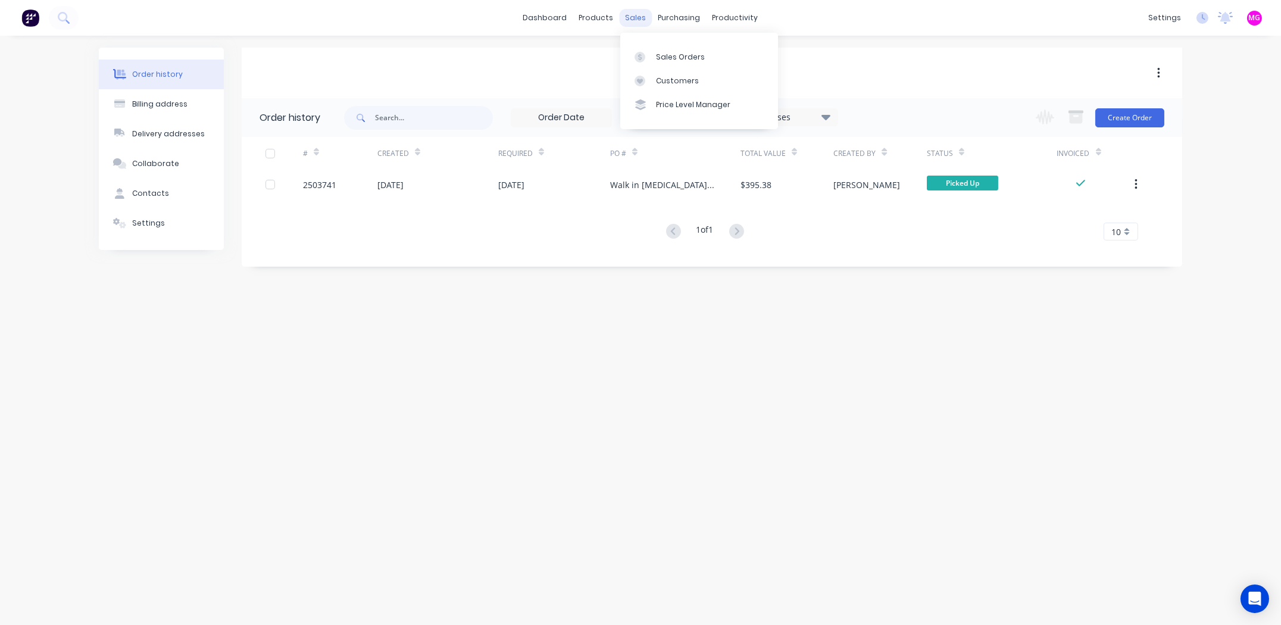
click at [640, 15] on div "sales" at bounding box center [636, 18] width 33 height 18
click at [701, 60] on link "Sales Orders" at bounding box center [699, 57] width 158 height 24
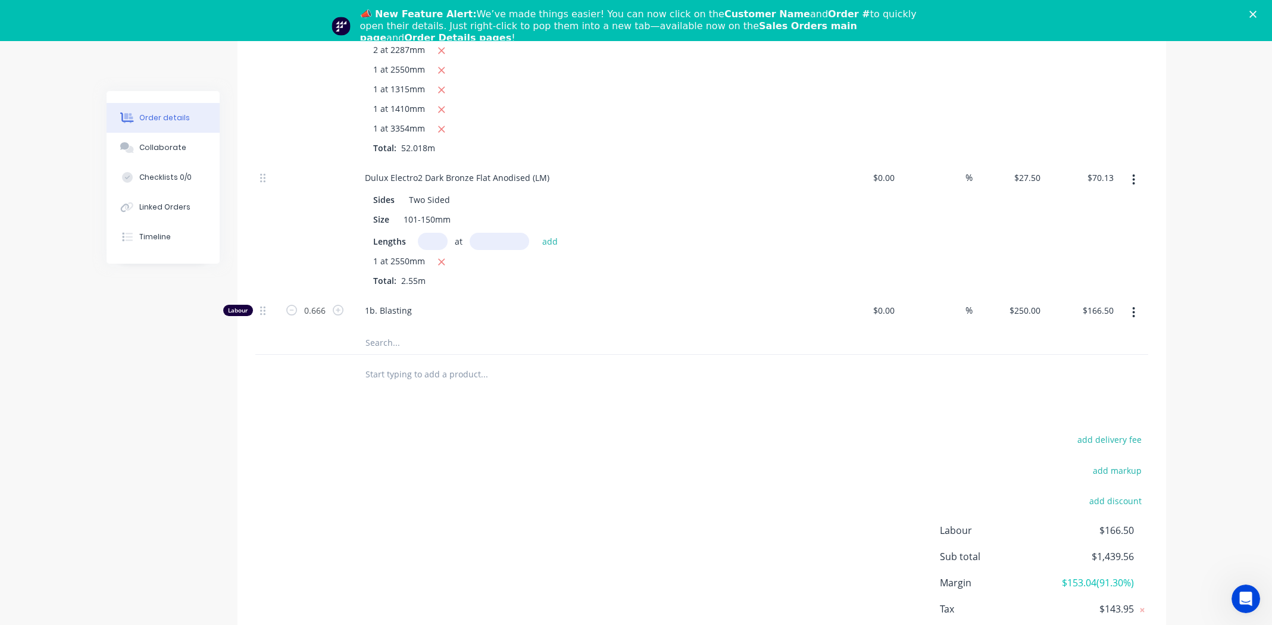
scroll to position [995, 0]
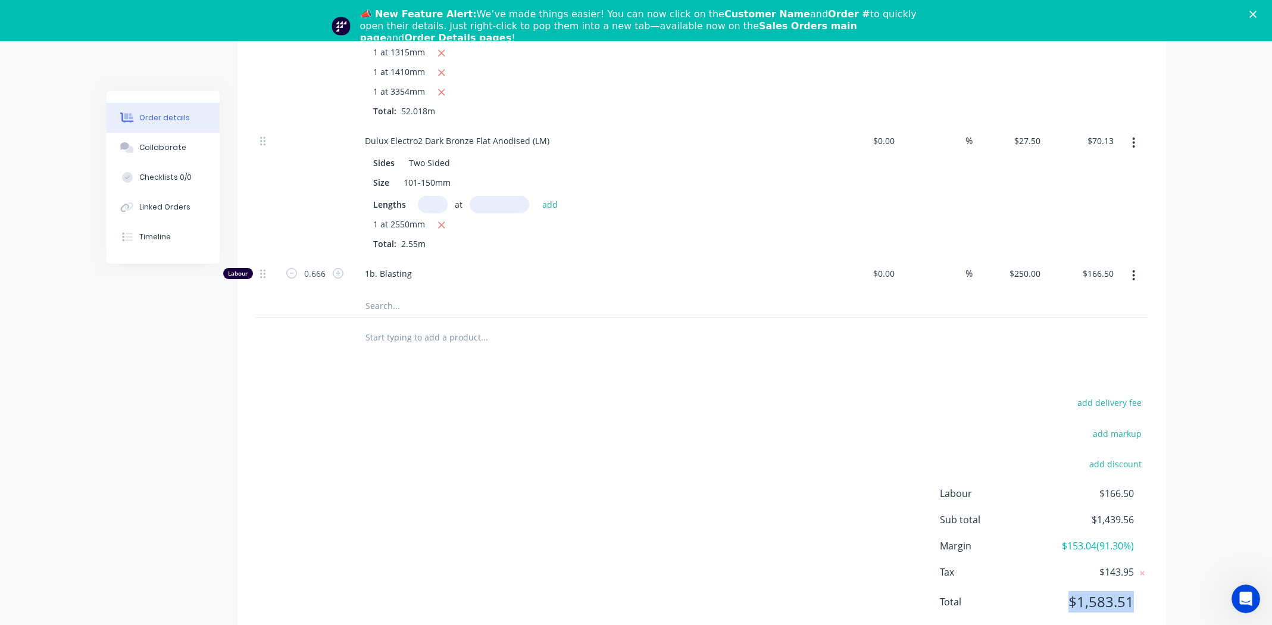
drag, startPoint x: 1131, startPoint y: 567, endPoint x: 1067, endPoint y: 569, distance: 64.3
click at [1067, 591] on span "$1,583.51" at bounding box center [1089, 601] width 88 height 21
copy span "$1,583.51"
click at [673, 337] on div "Products Show / Hide columns Add product Qty Cost Markup Price Total Kit 1 Dulu…" at bounding box center [701, 27] width 928 height 1231
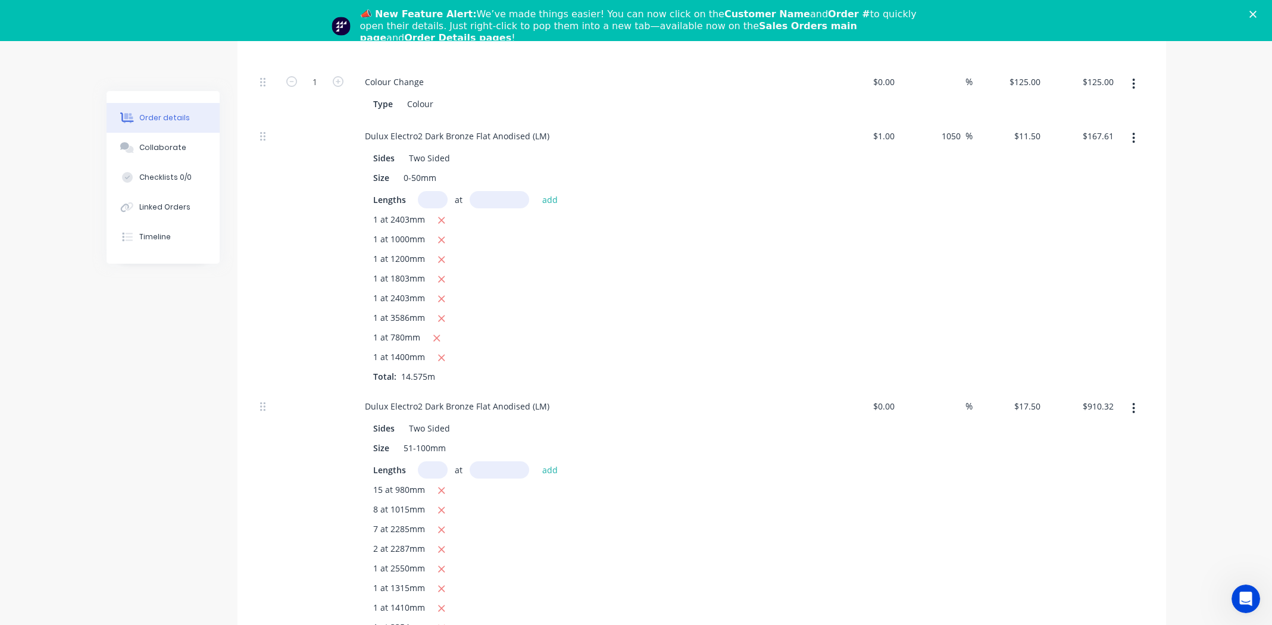
scroll to position [0, 0]
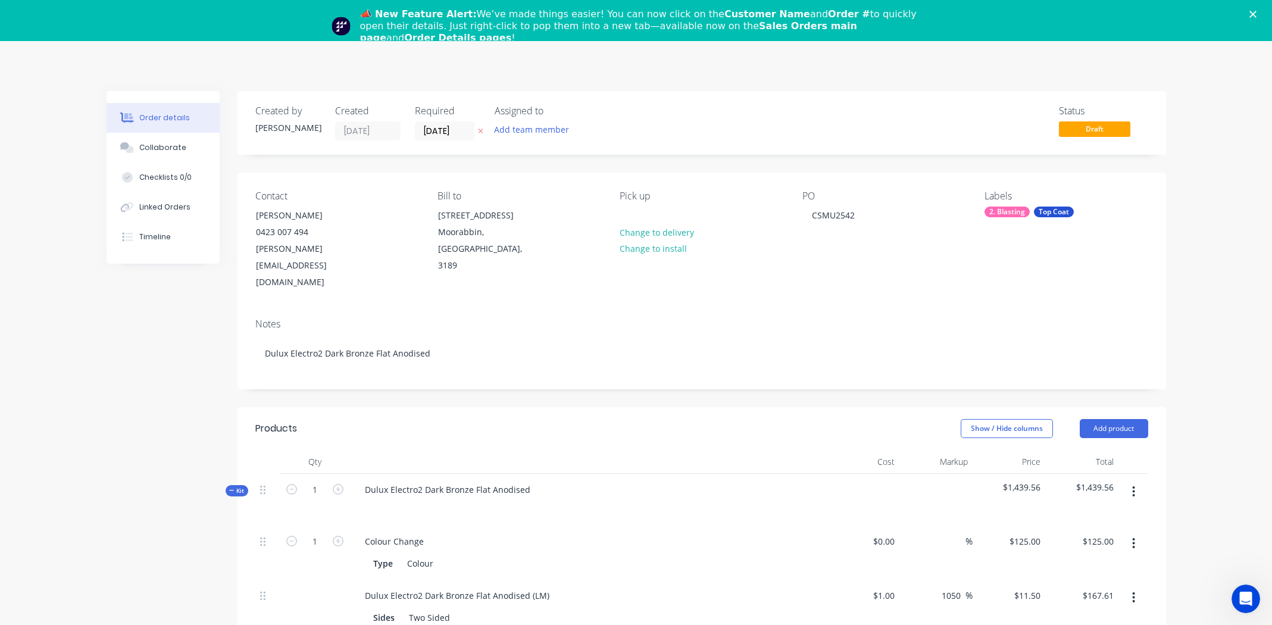
click at [1256, 12] on icon "Close" at bounding box center [1252, 14] width 7 height 7
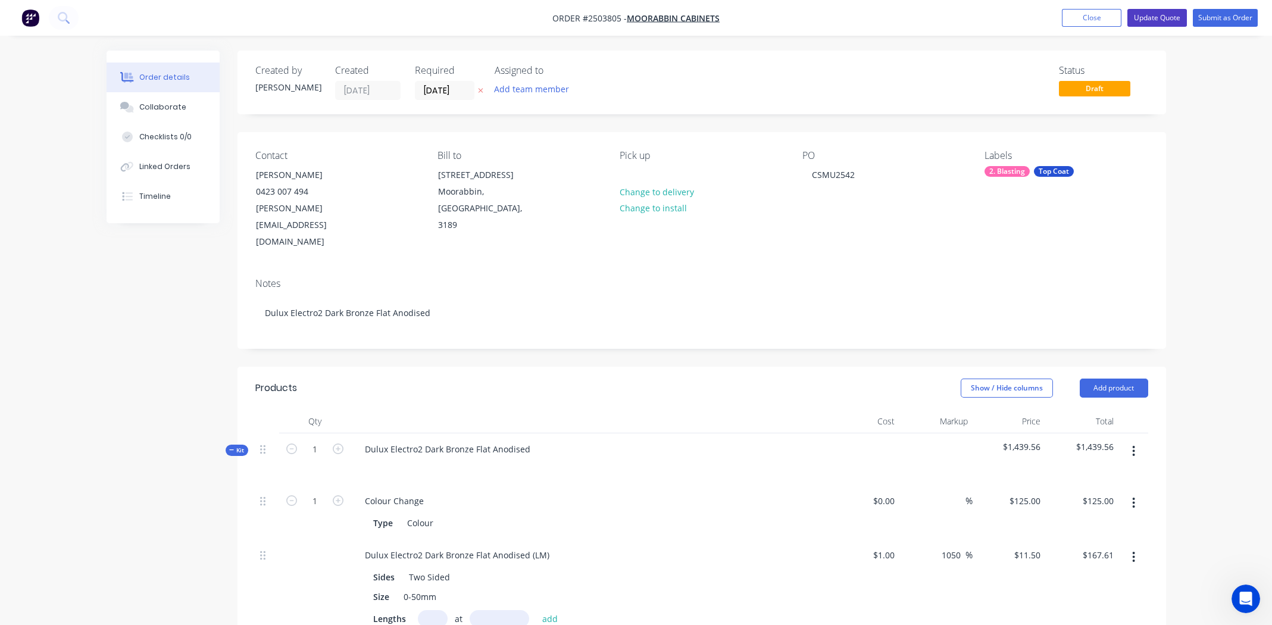
click at [1152, 15] on button "Update Quote" at bounding box center [1157, 18] width 60 height 18
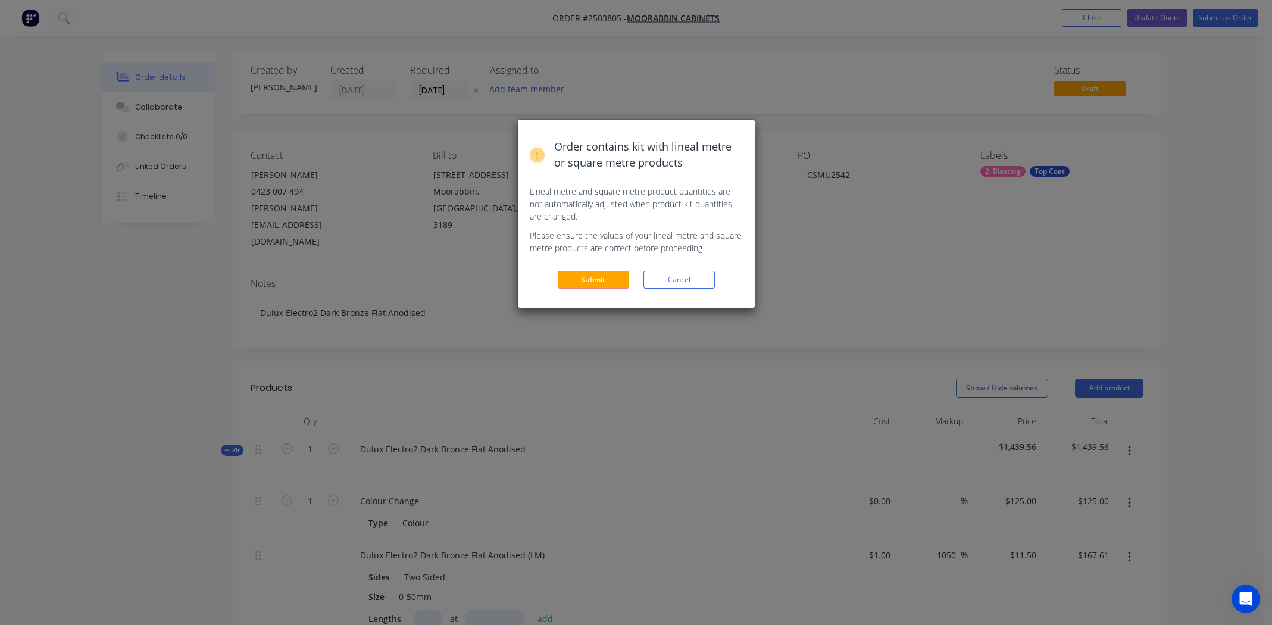
drag, startPoint x: 592, startPoint y: 282, endPoint x: 600, endPoint y: 277, distance: 9.1
click at [592, 282] on button "Submit" at bounding box center [593, 280] width 71 height 18
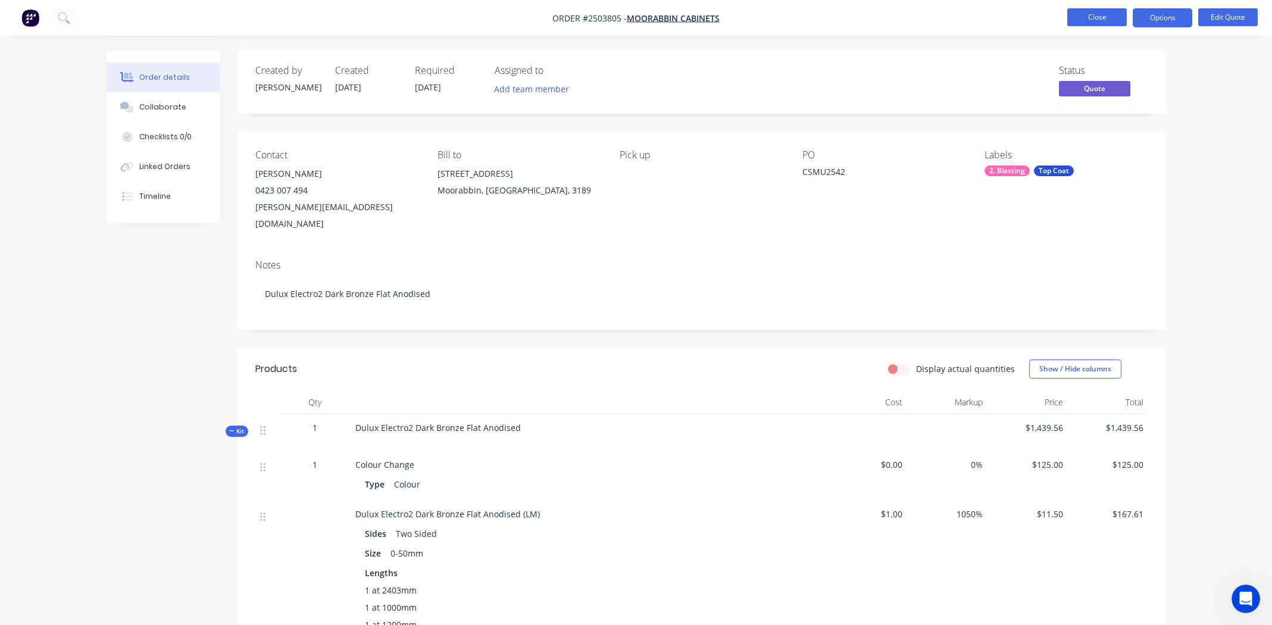
click at [1091, 21] on button "Close" at bounding box center [1097, 17] width 60 height 18
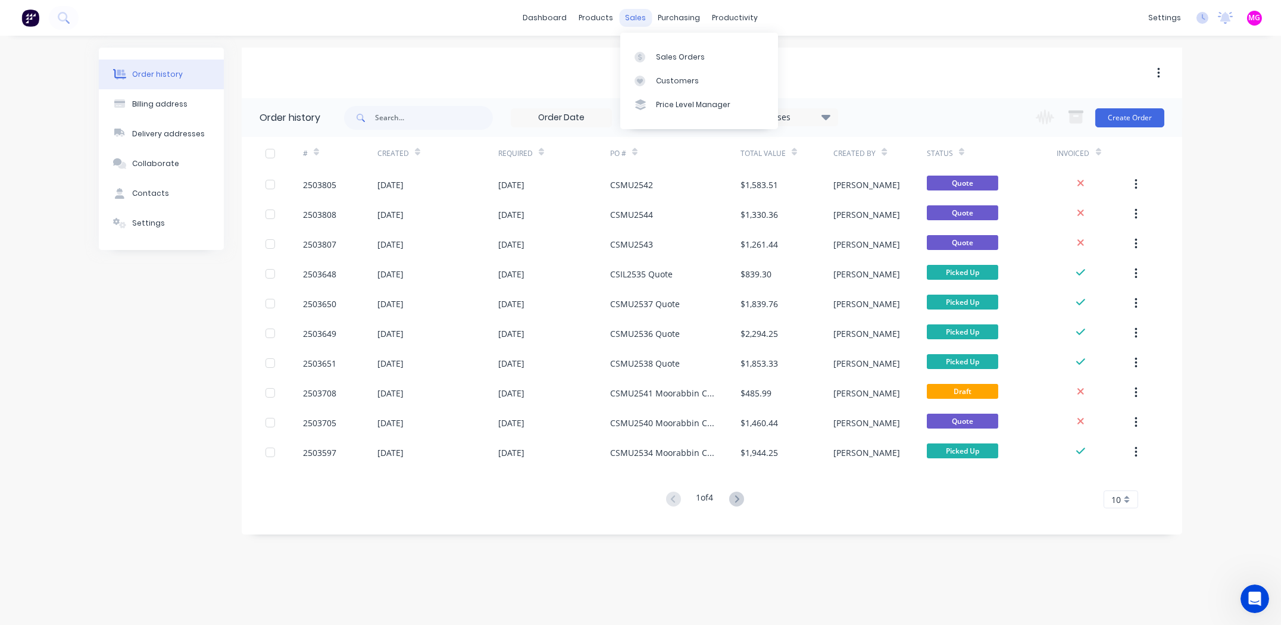
click at [640, 18] on div "sales" at bounding box center [636, 18] width 33 height 18
click at [659, 52] on div "Sales Orders" at bounding box center [680, 57] width 49 height 11
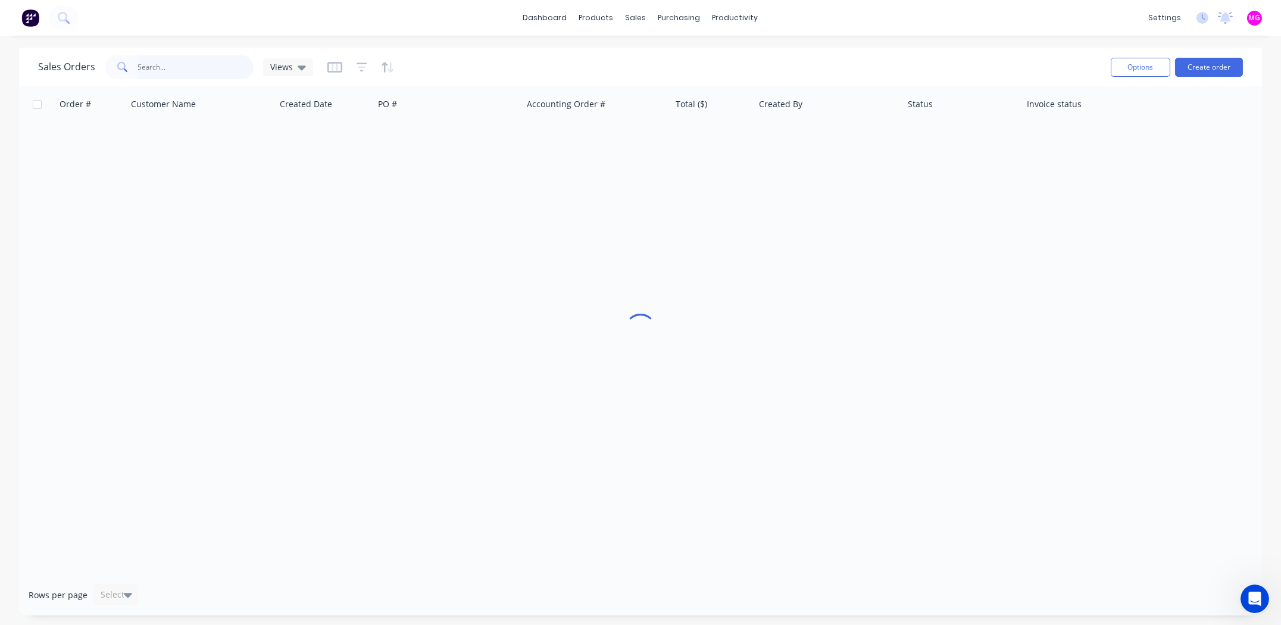
click at [205, 74] on input "text" at bounding box center [196, 67] width 116 height 24
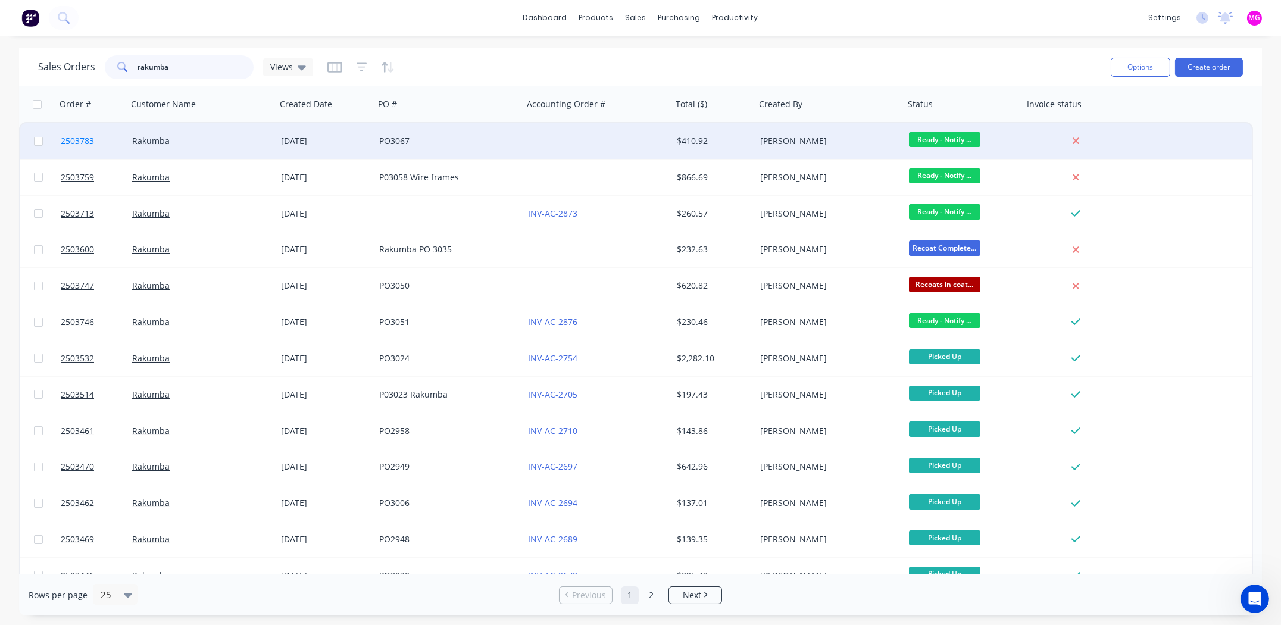
type input "rakumba"
click at [78, 140] on span "2503783" at bounding box center [77, 141] width 33 height 12
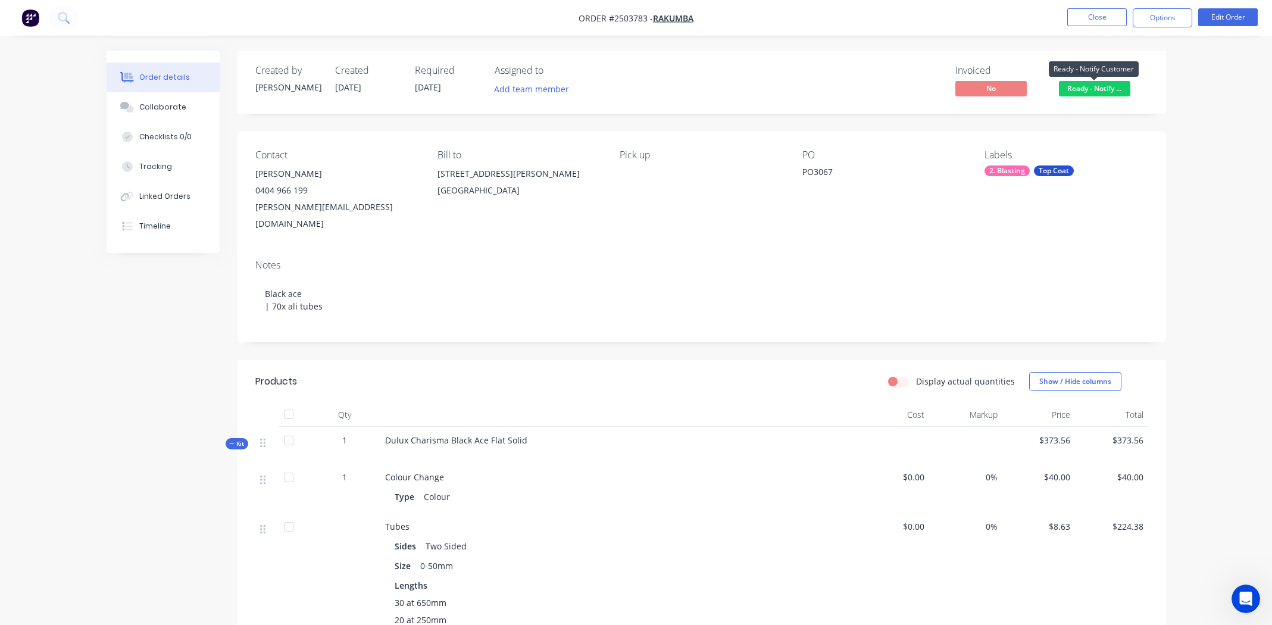
click at [1109, 87] on span "Ready - Notify ..." at bounding box center [1094, 88] width 71 height 15
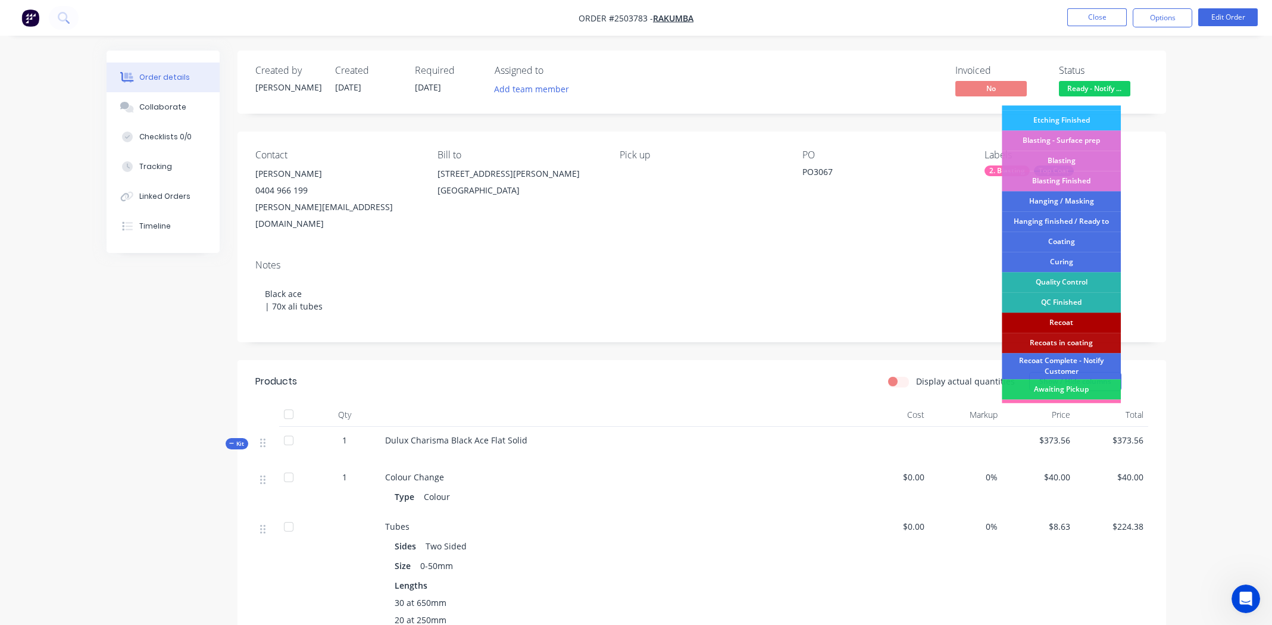
scroll to position [254, 0]
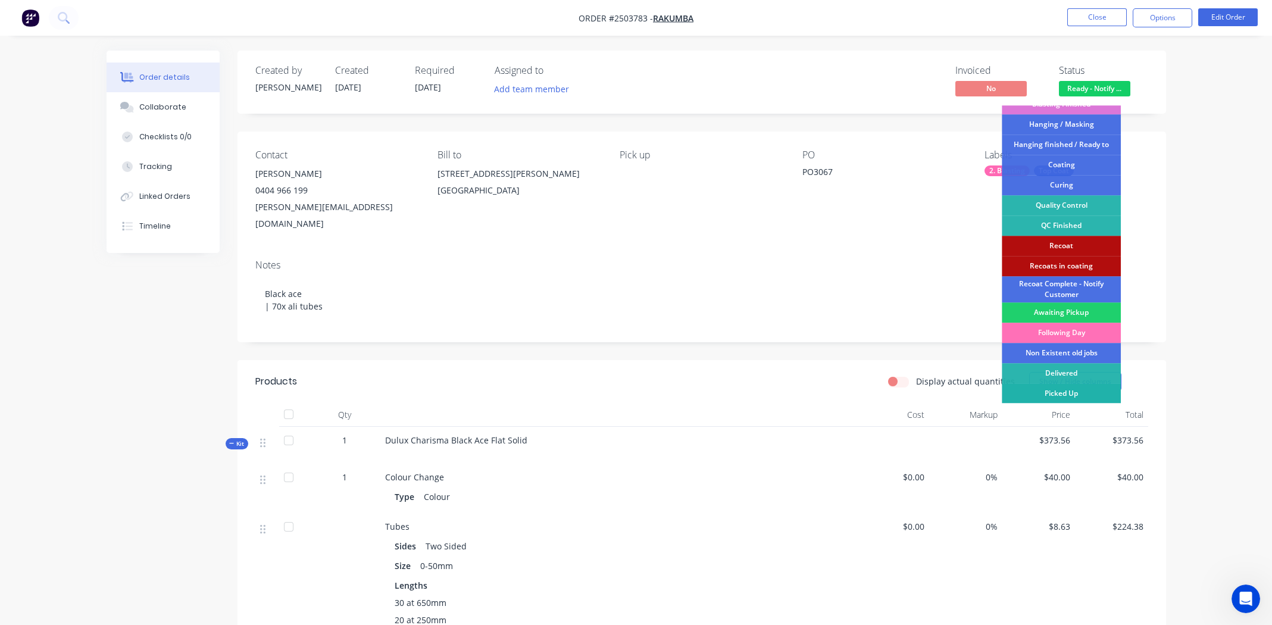
click at [1072, 390] on div "Picked Up" at bounding box center [1061, 393] width 119 height 20
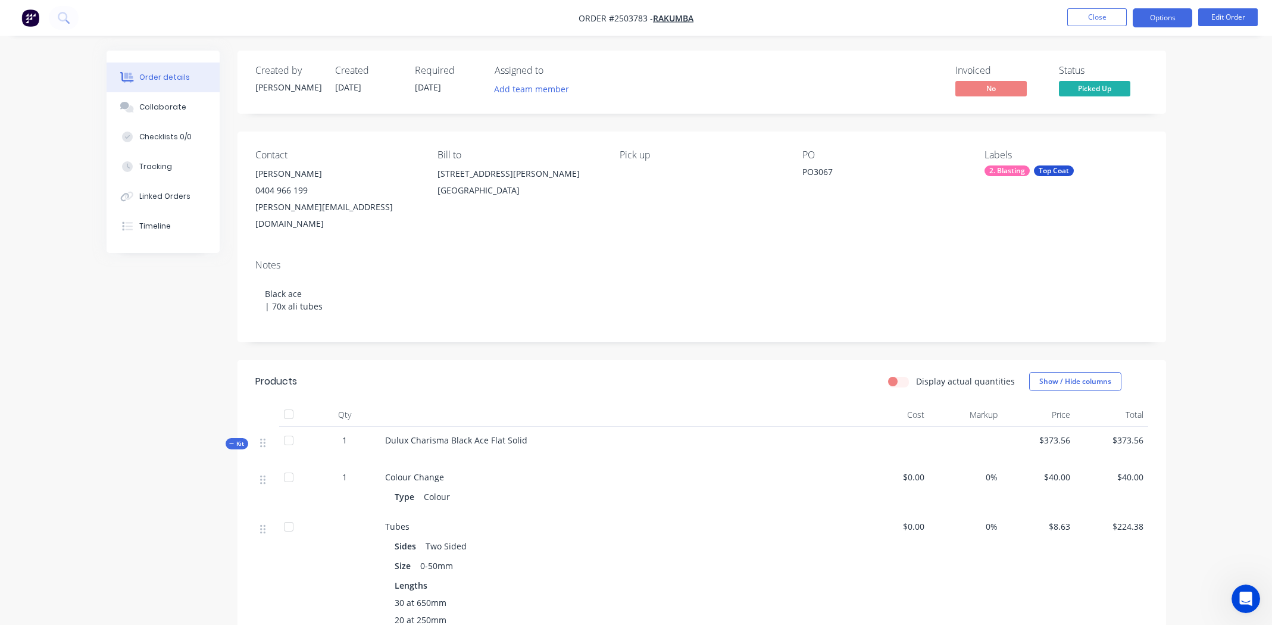
click at [1169, 15] on button "Options" at bounding box center [1163, 17] width 60 height 19
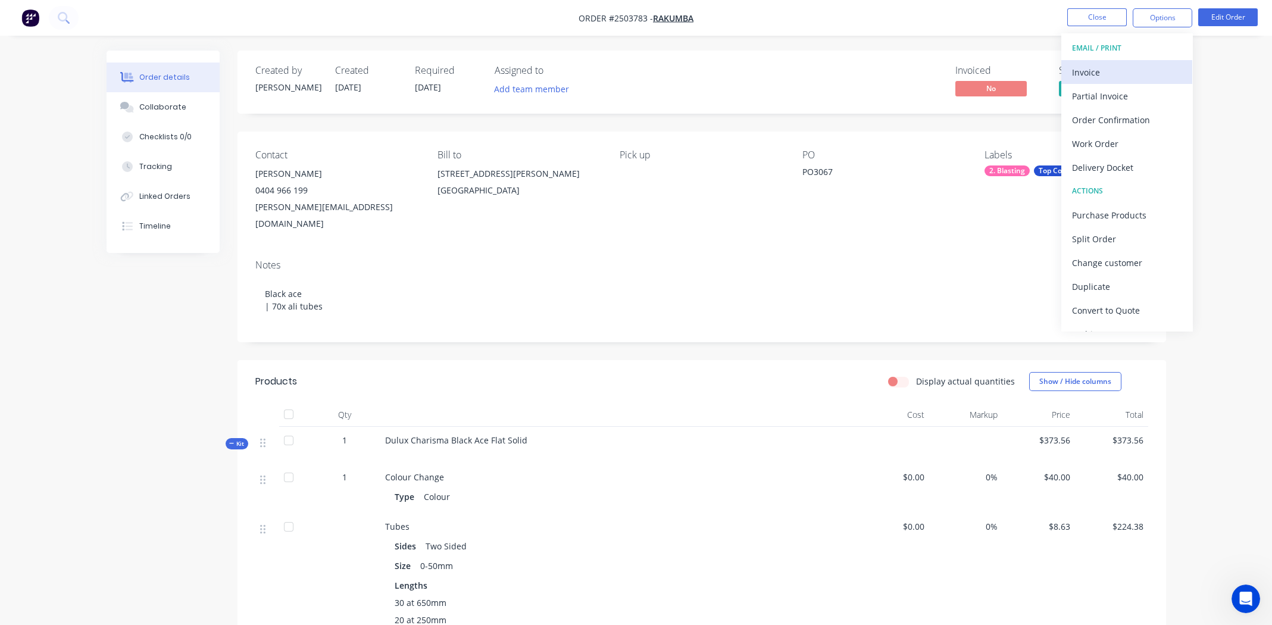
click at [1114, 70] on div "Invoice" at bounding box center [1127, 72] width 110 height 17
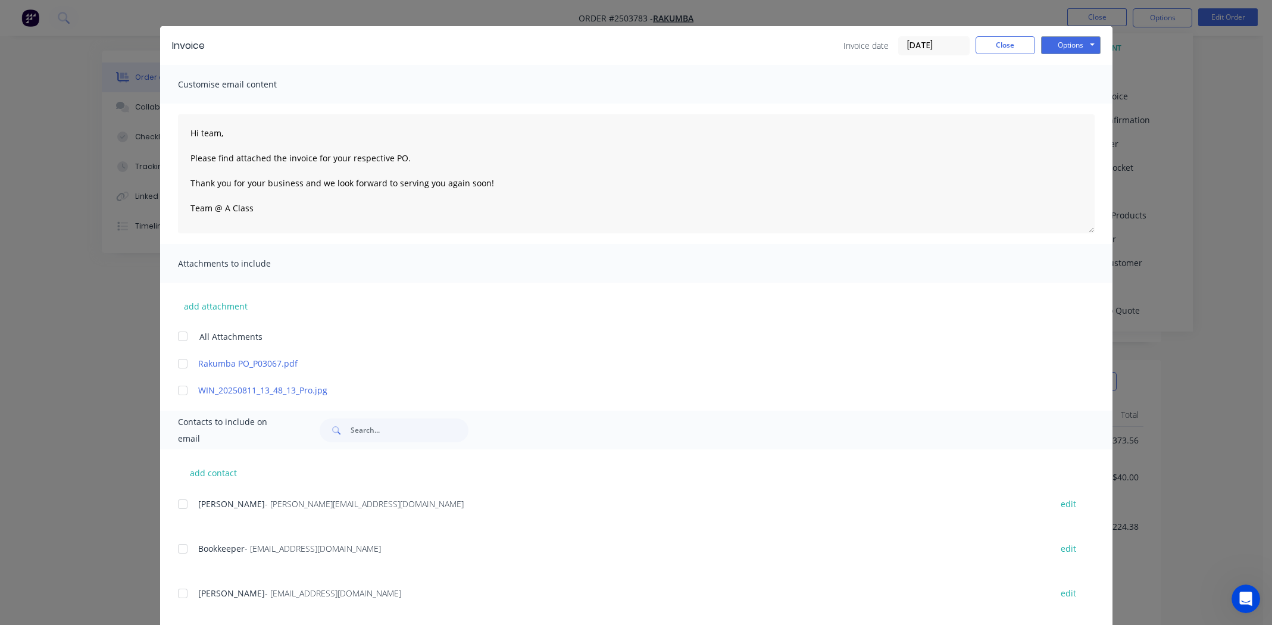
scroll to position [43, 0]
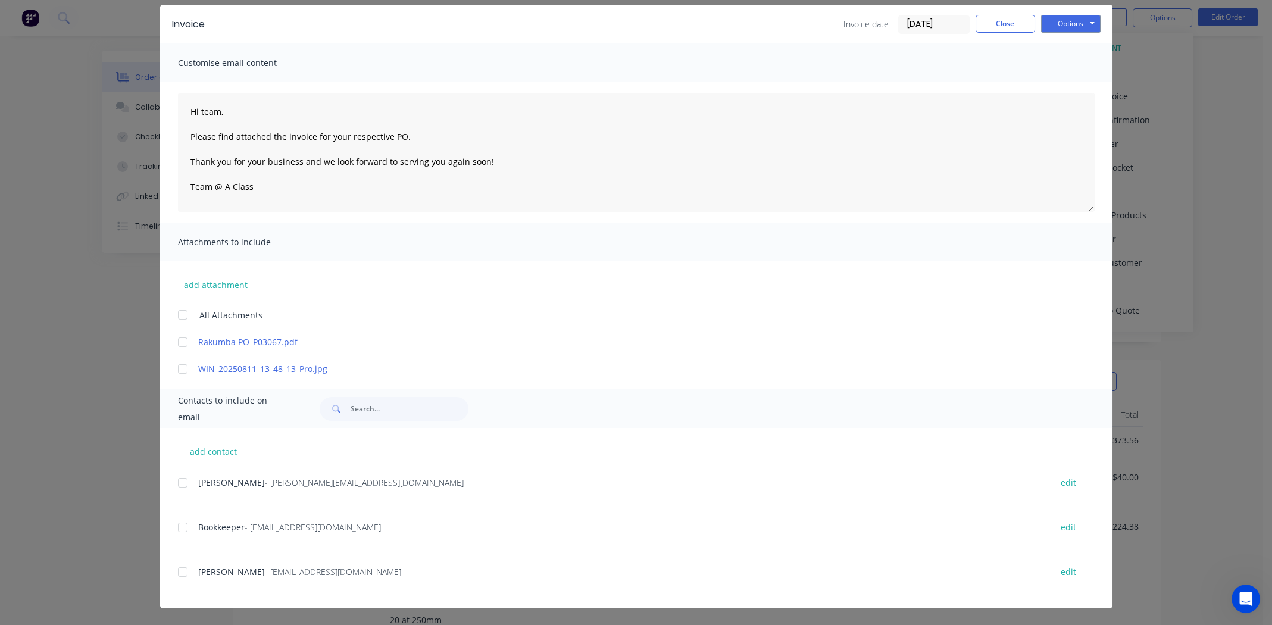
click at [176, 527] on div at bounding box center [183, 527] width 24 height 24
click at [180, 341] on div at bounding box center [183, 342] width 24 height 24
click at [175, 374] on div at bounding box center [183, 369] width 24 height 24
click at [1060, 24] on button "Options" at bounding box center [1071, 24] width 60 height 18
click at [1068, 82] on button "Email" at bounding box center [1079, 84] width 76 height 20
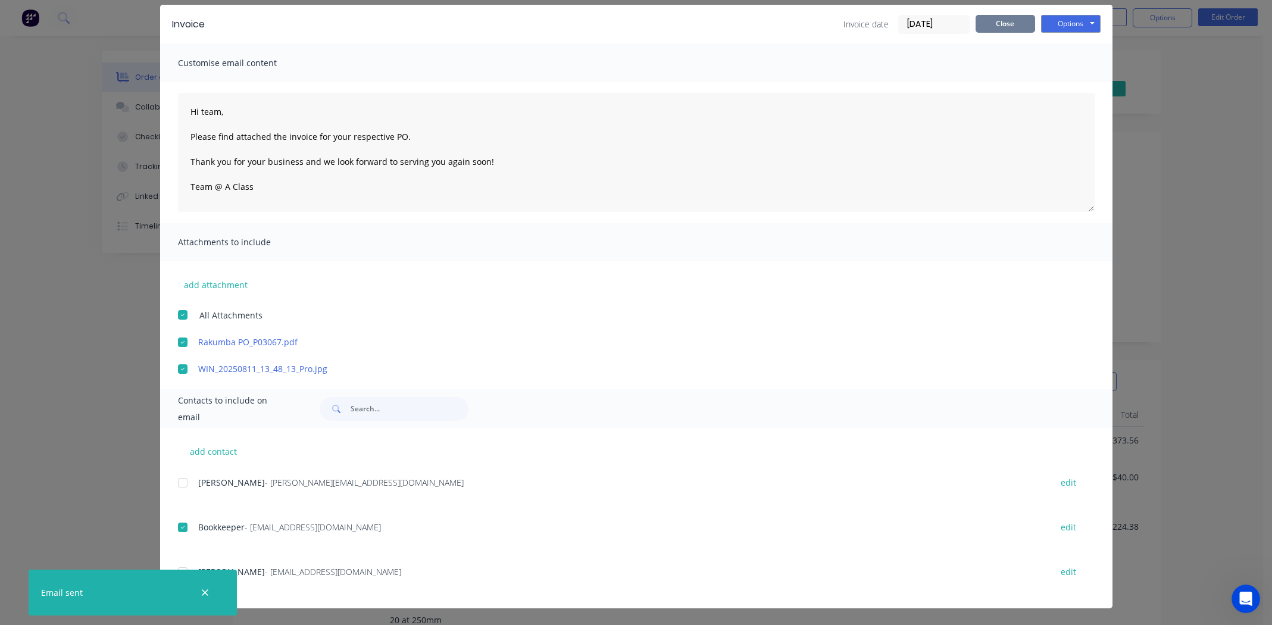
click at [996, 23] on button "Close" at bounding box center [1006, 24] width 60 height 18
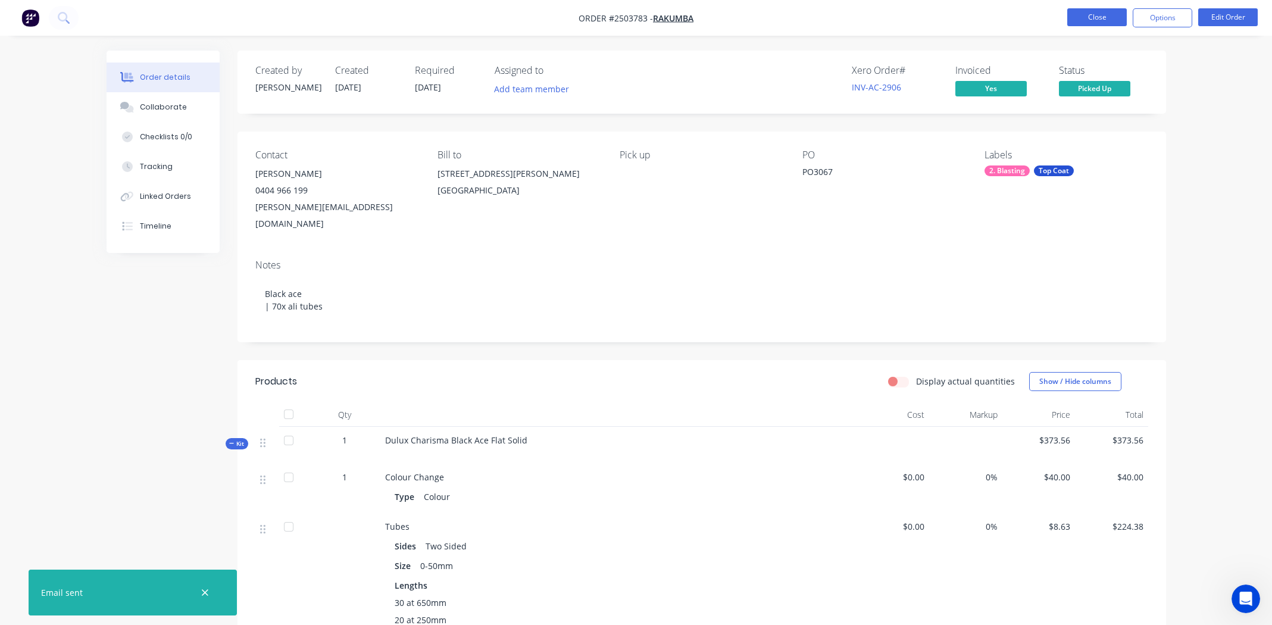
click at [1100, 20] on button "Close" at bounding box center [1097, 17] width 60 height 18
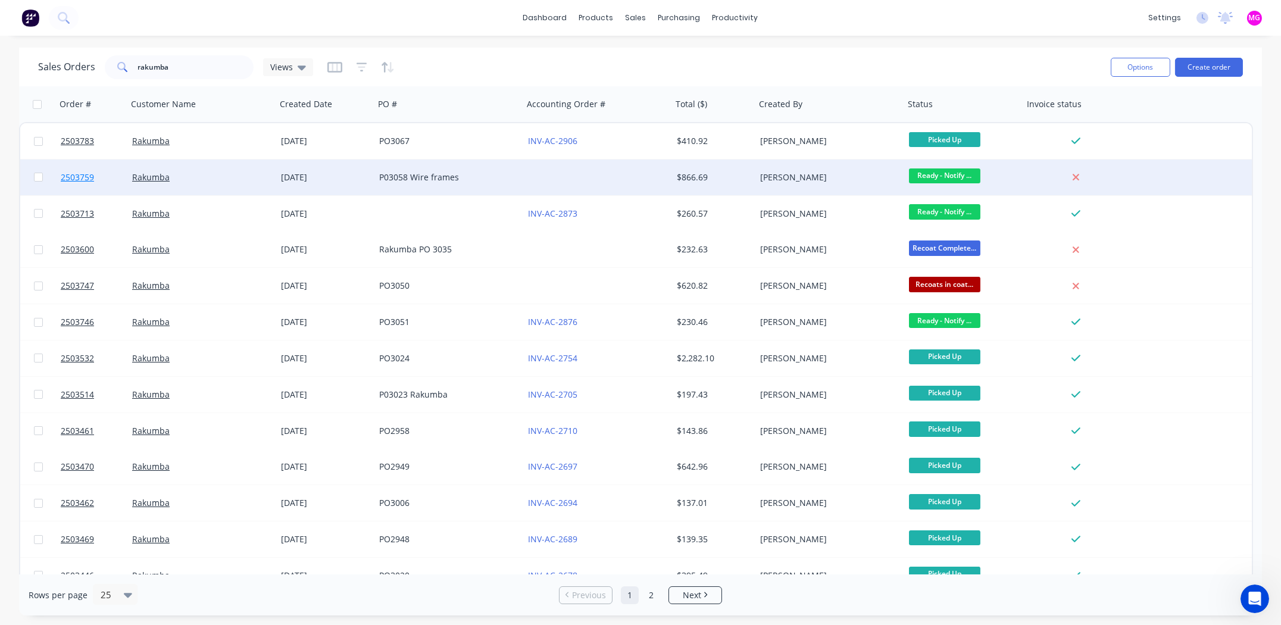
click at [78, 179] on span "2503759" at bounding box center [77, 177] width 33 height 12
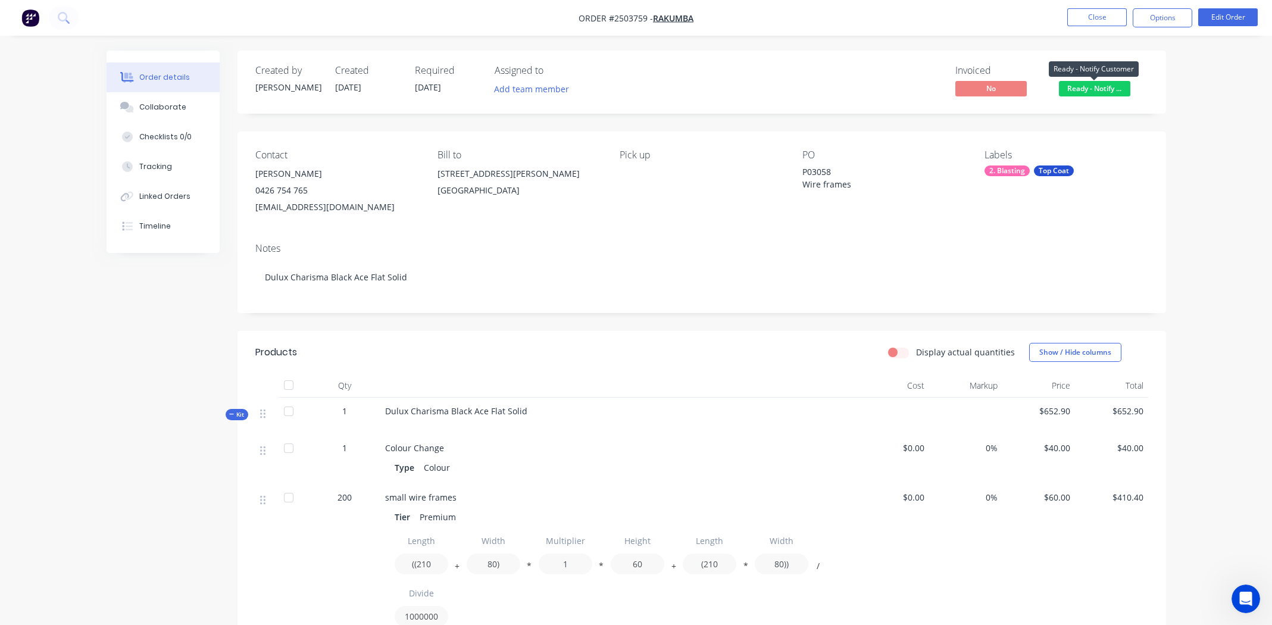
click at [1094, 87] on span "Ready - Notify ..." at bounding box center [1094, 88] width 71 height 15
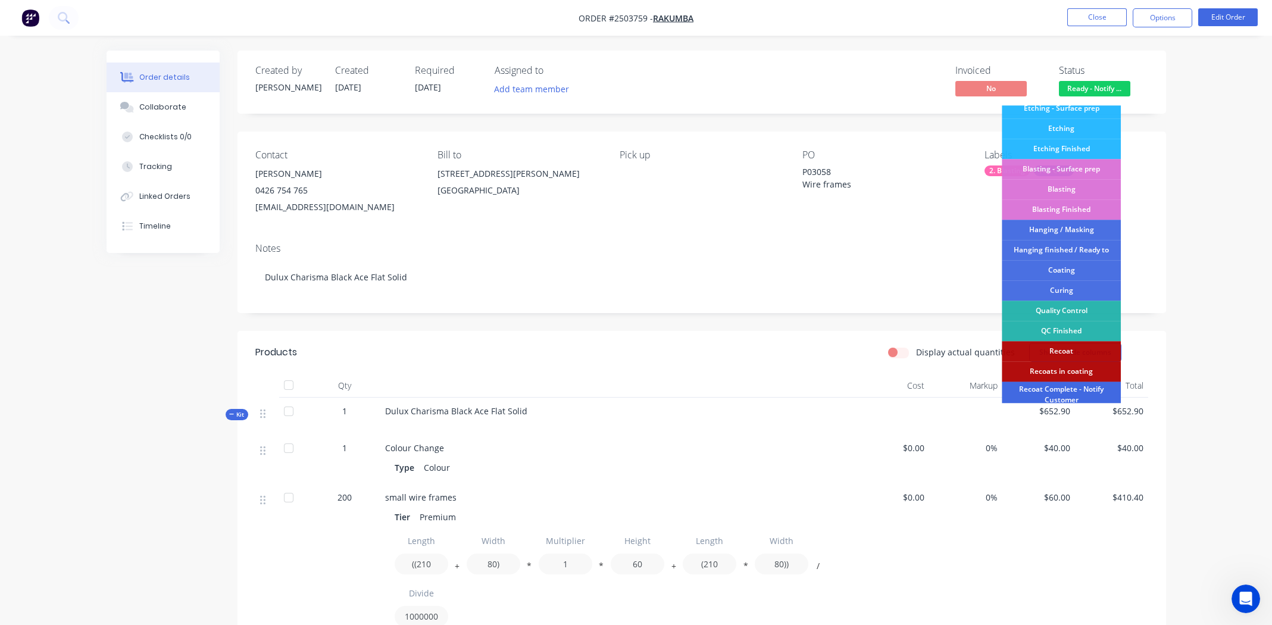
scroll to position [254, 0]
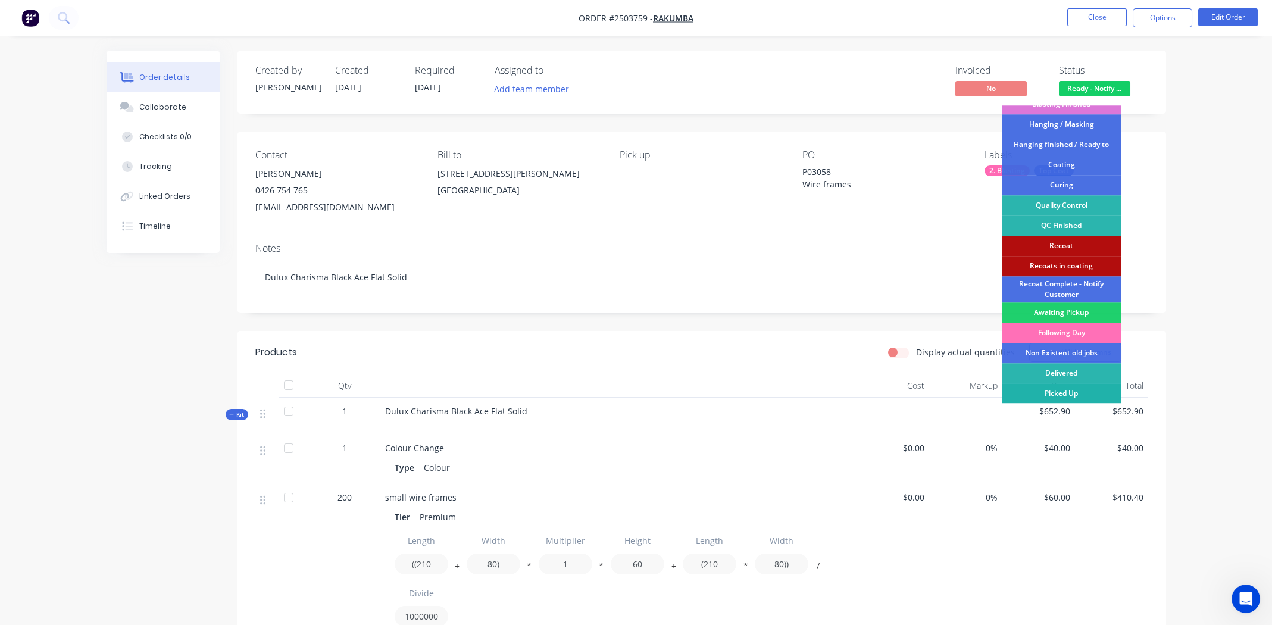
click at [1065, 392] on div "Picked Up" at bounding box center [1061, 393] width 119 height 20
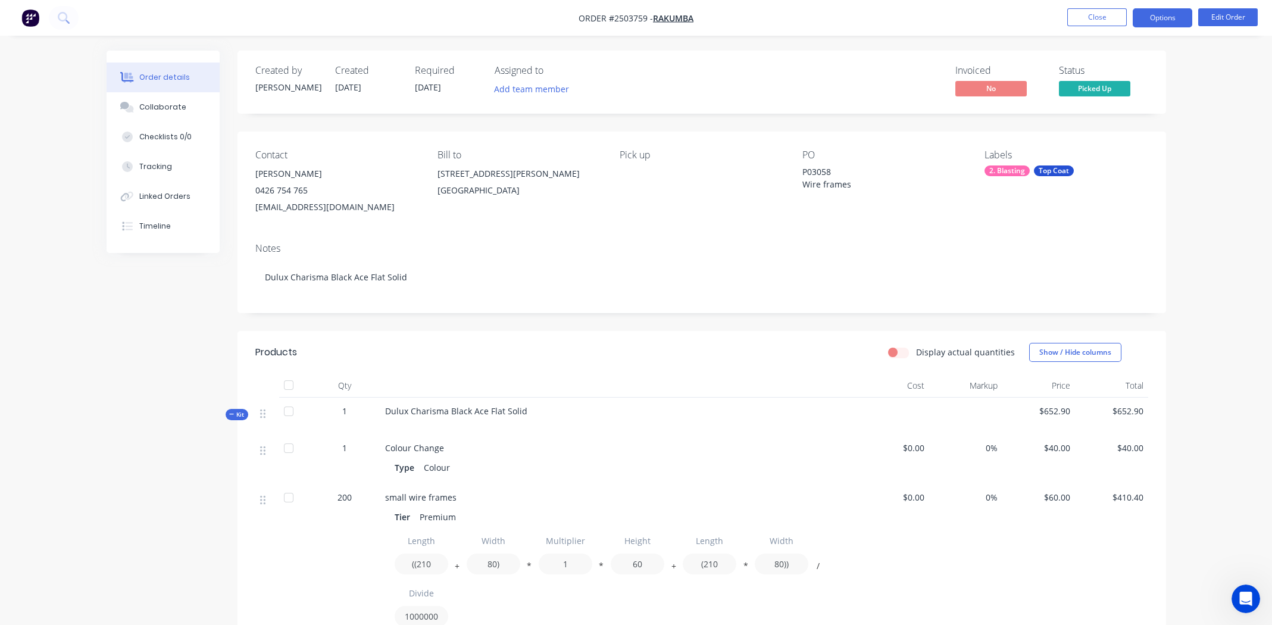
click at [1151, 15] on button "Options" at bounding box center [1163, 17] width 60 height 19
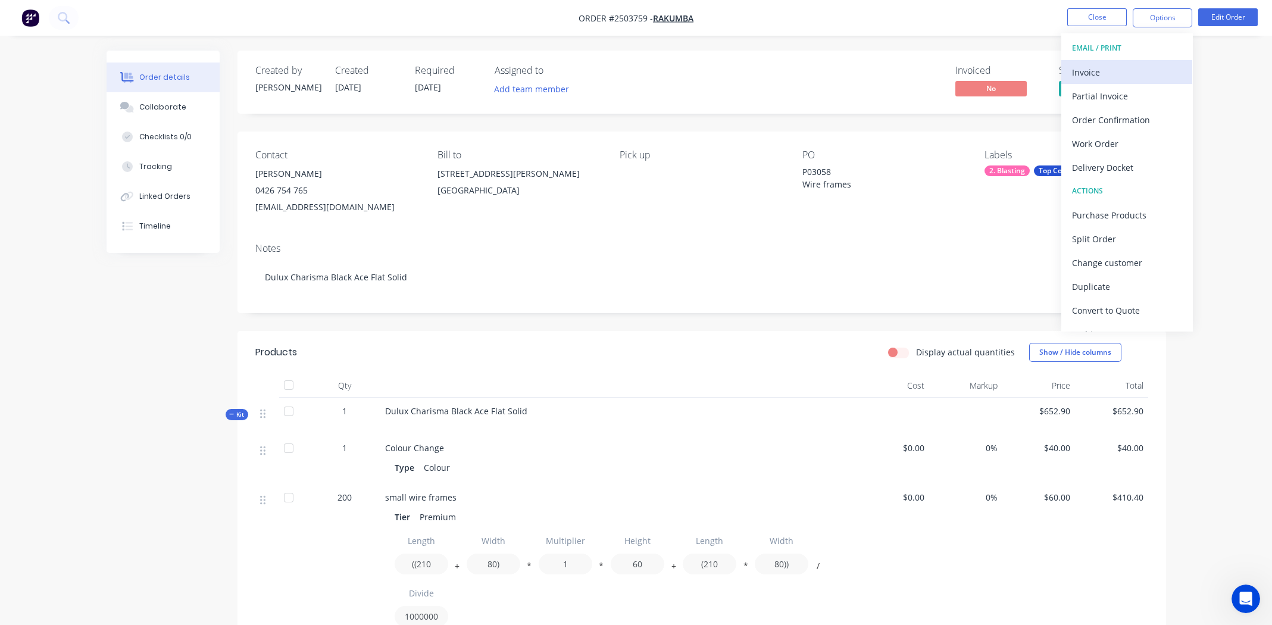
click at [1114, 73] on div "Invoice" at bounding box center [1127, 72] width 110 height 17
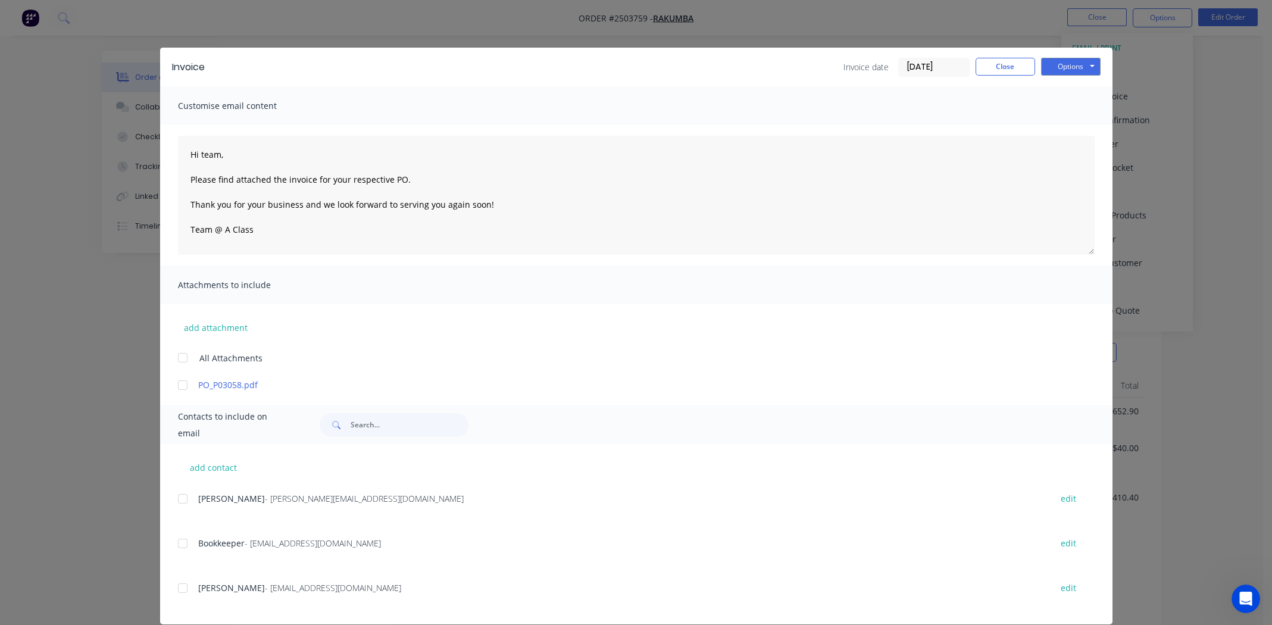
click at [180, 543] on div at bounding box center [183, 544] width 24 height 24
click at [174, 385] on div at bounding box center [183, 385] width 24 height 24
click at [1061, 64] on button "Options" at bounding box center [1071, 67] width 60 height 18
click at [1066, 126] on button "Email" at bounding box center [1079, 127] width 76 height 20
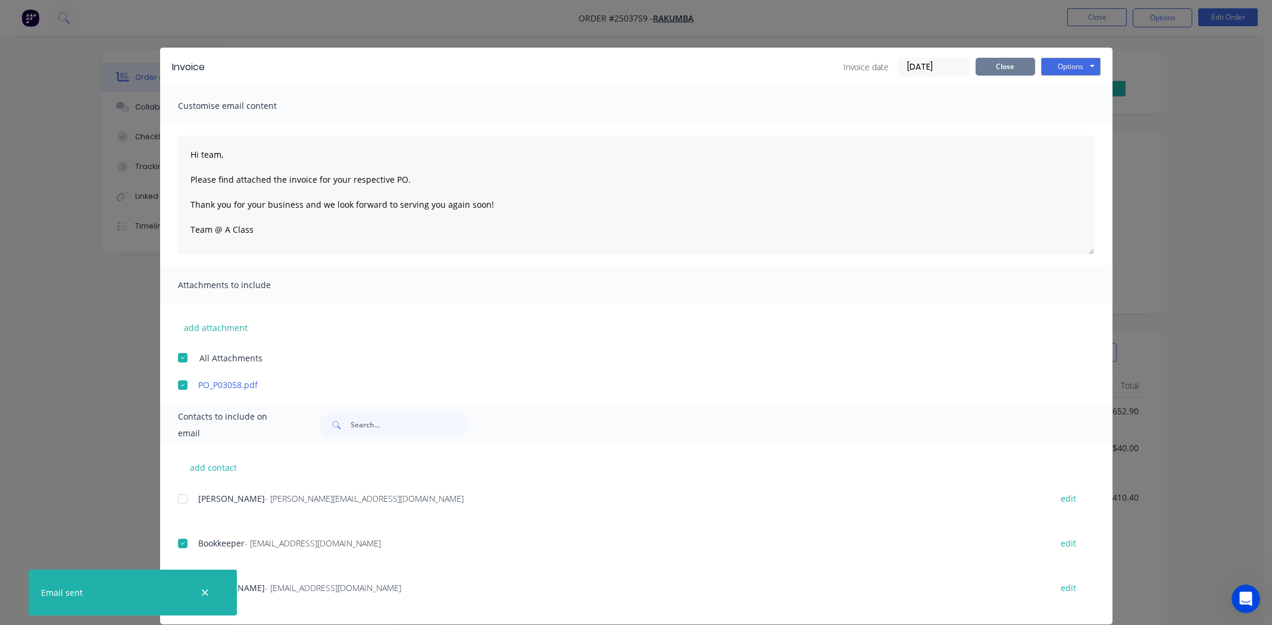
click at [988, 67] on button "Close" at bounding box center [1006, 67] width 60 height 18
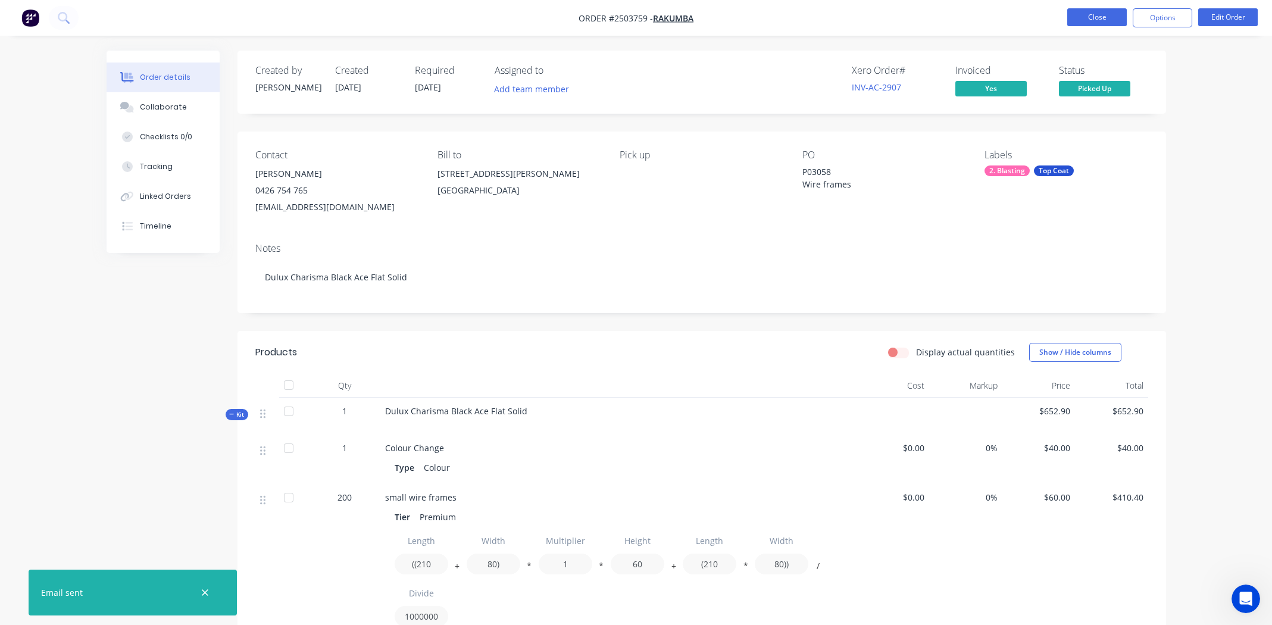
click at [1089, 19] on button "Close" at bounding box center [1097, 17] width 60 height 18
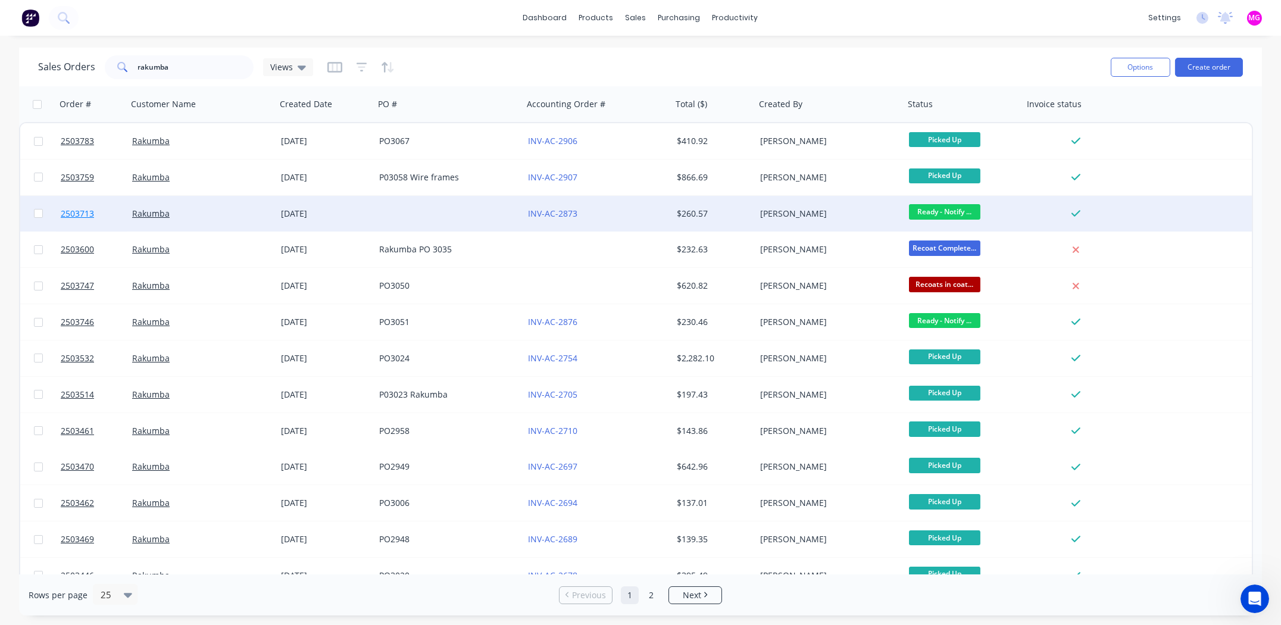
click at [74, 212] on span "2503713" at bounding box center [77, 214] width 33 height 12
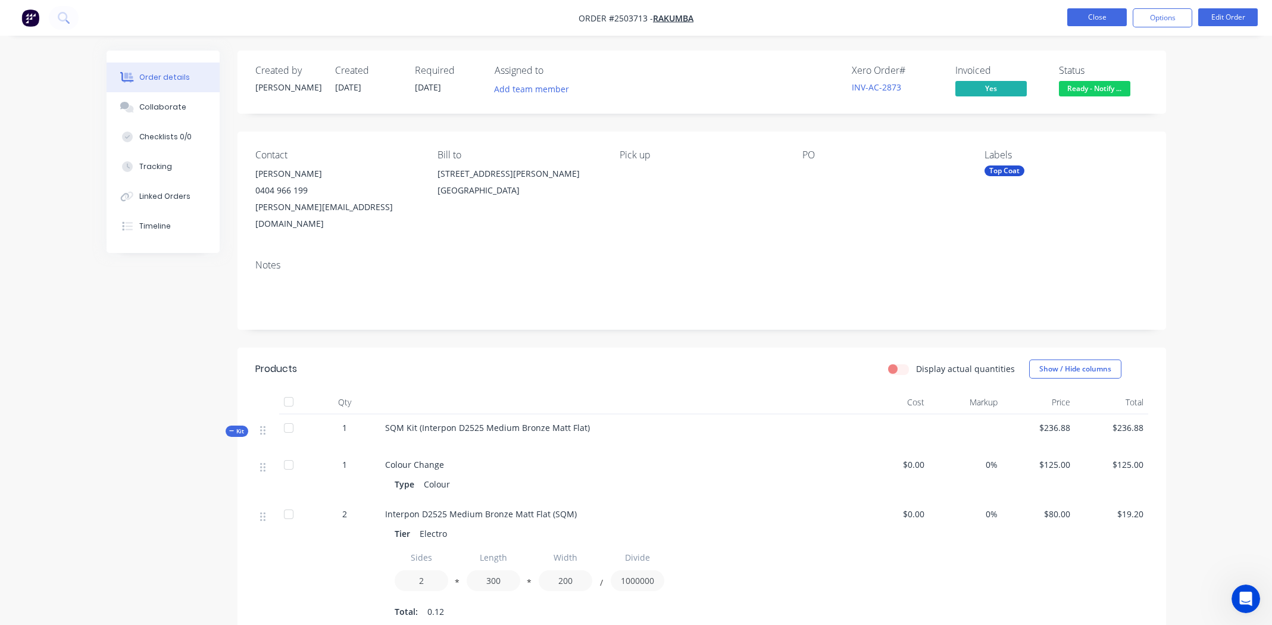
click at [1095, 17] on button "Close" at bounding box center [1097, 17] width 60 height 18
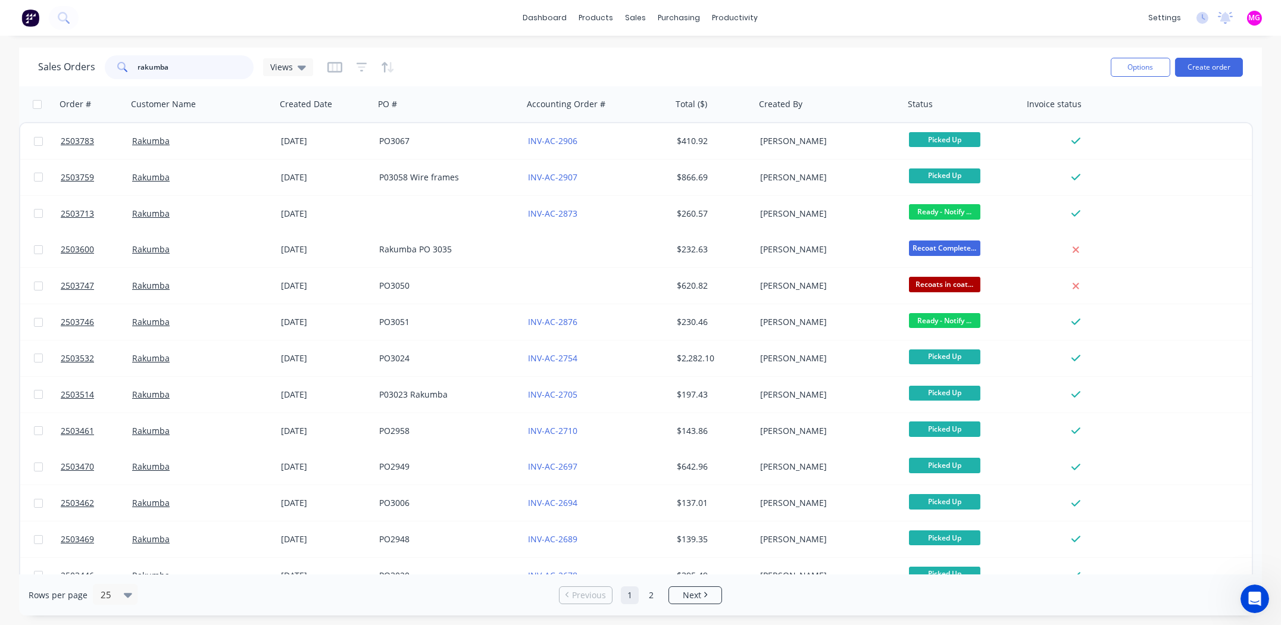
drag, startPoint x: 174, startPoint y: 66, endPoint x: 92, endPoint y: 72, distance: 82.4
click at [92, 72] on div "Sales Orders rakumba Views" at bounding box center [175, 67] width 275 height 24
type input "swift"
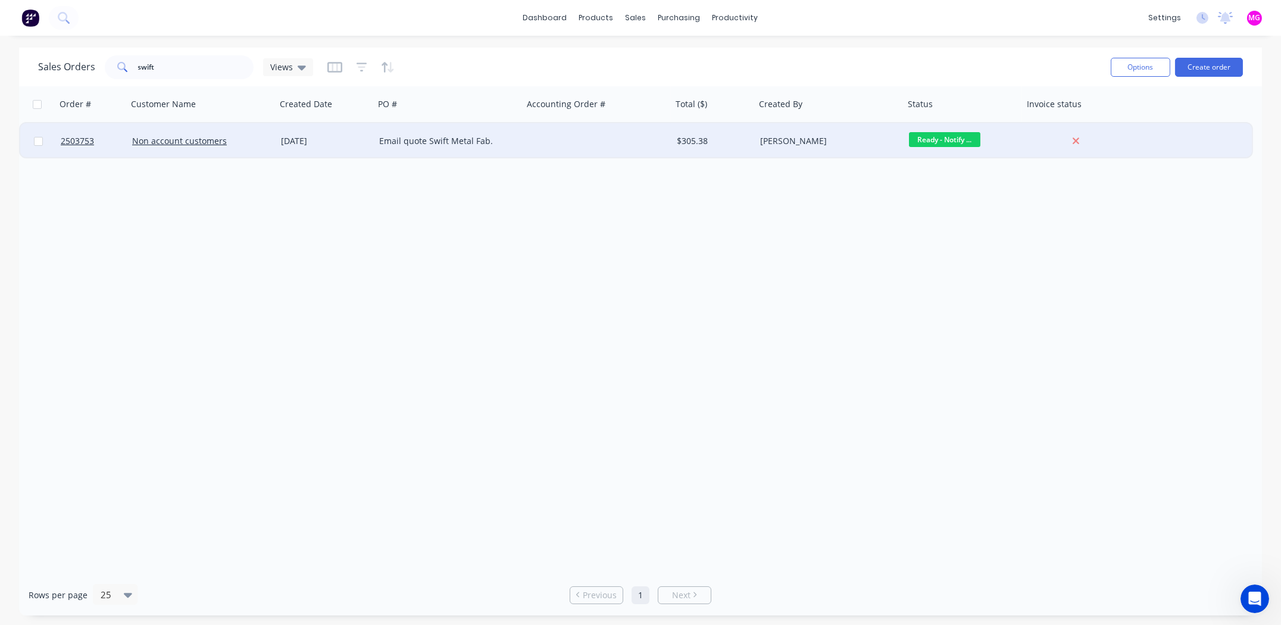
click at [558, 151] on div at bounding box center [597, 141] width 149 height 36
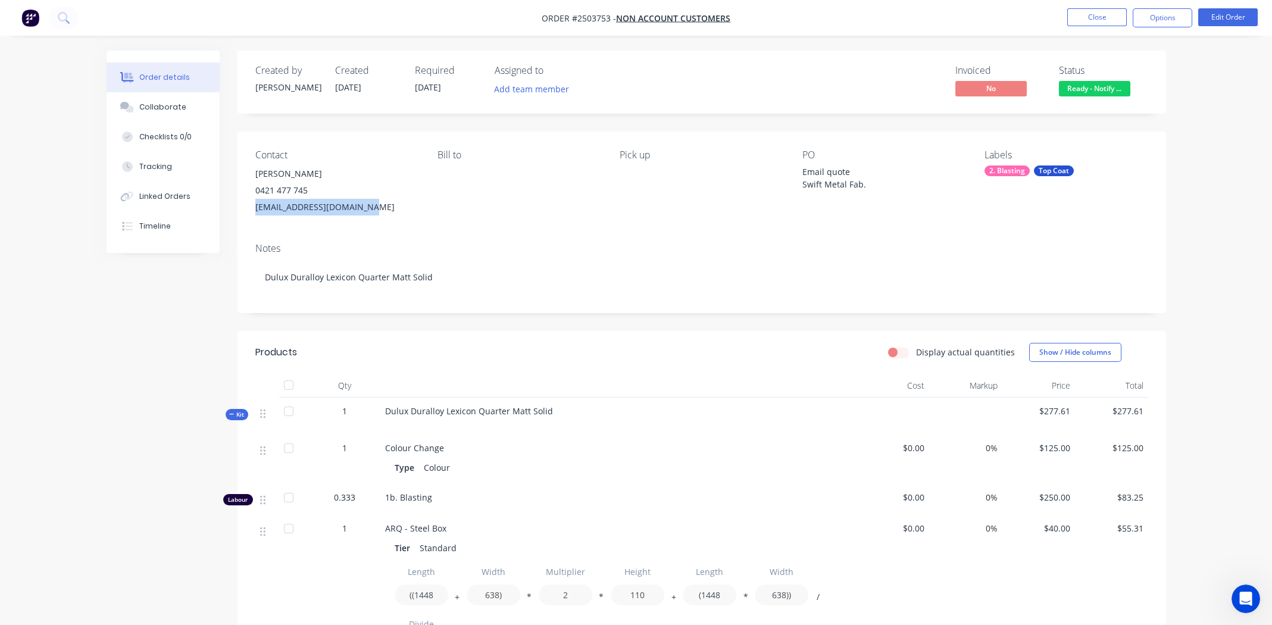
drag, startPoint x: 369, startPoint y: 205, endPoint x: 251, endPoint y: 215, distance: 118.9
click at [251, 215] on div "Contact [PERSON_NAME] [PHONE_NUMBER] [EMAIL_ADDRESS][DOMAIN_NAME] Bill to Pick …" at bounding box center [701, 183] width 928 height 102
copy div "[EMAIL_ADDRESS][DOMAIN_NAME]"
click at [1168, 12] on button "Options" at bounding box center [1163, 17] width 60 height 19
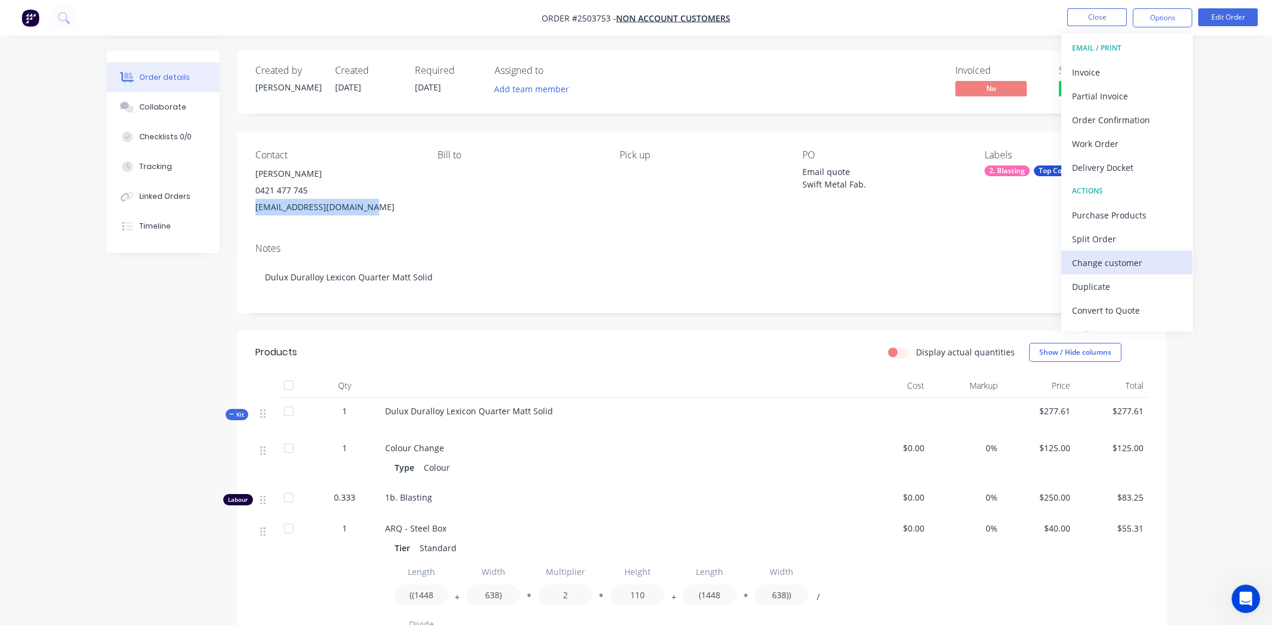
click at [1134, 265] on div "Change customer" at bounding box center [1127, 262] width 110 height 17
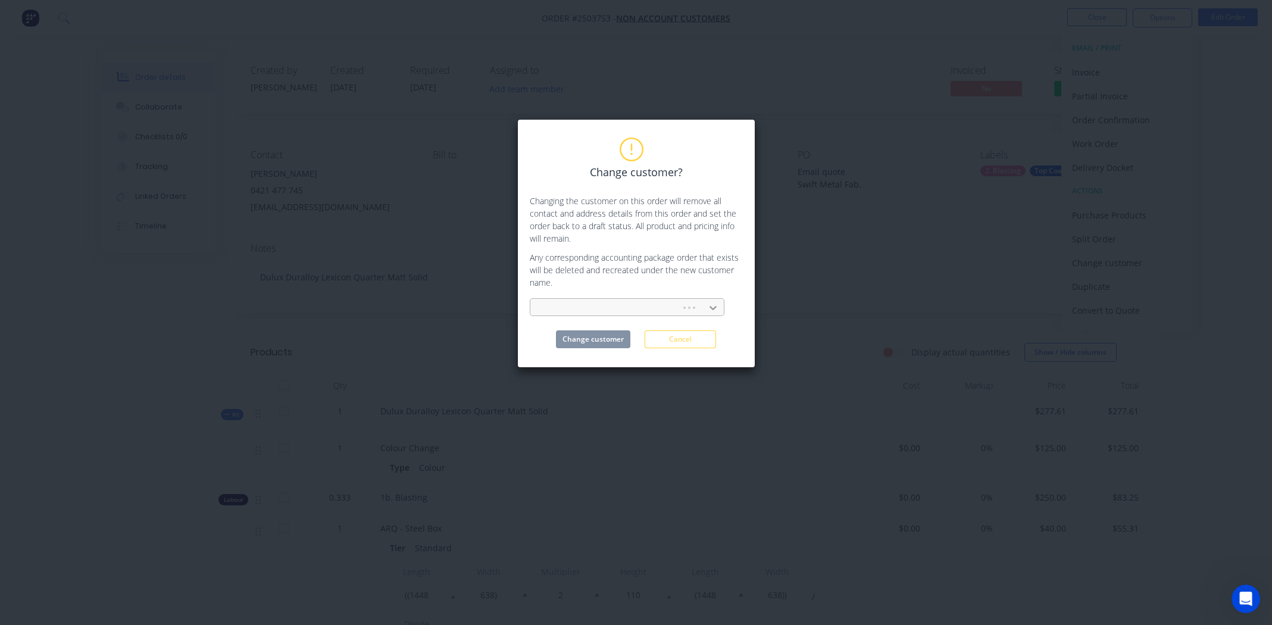
click at [714, 305] on icon at bounding box center [713, 308] width 12 height 12
type input "e"
type input "swi"
click at [551, 337] on div "Swift Metals" at bounding box center [627, 334] width 195 height 22
click at [587, 344] on button "Change customer" at bounding box center [593, 339] width 74 height 18
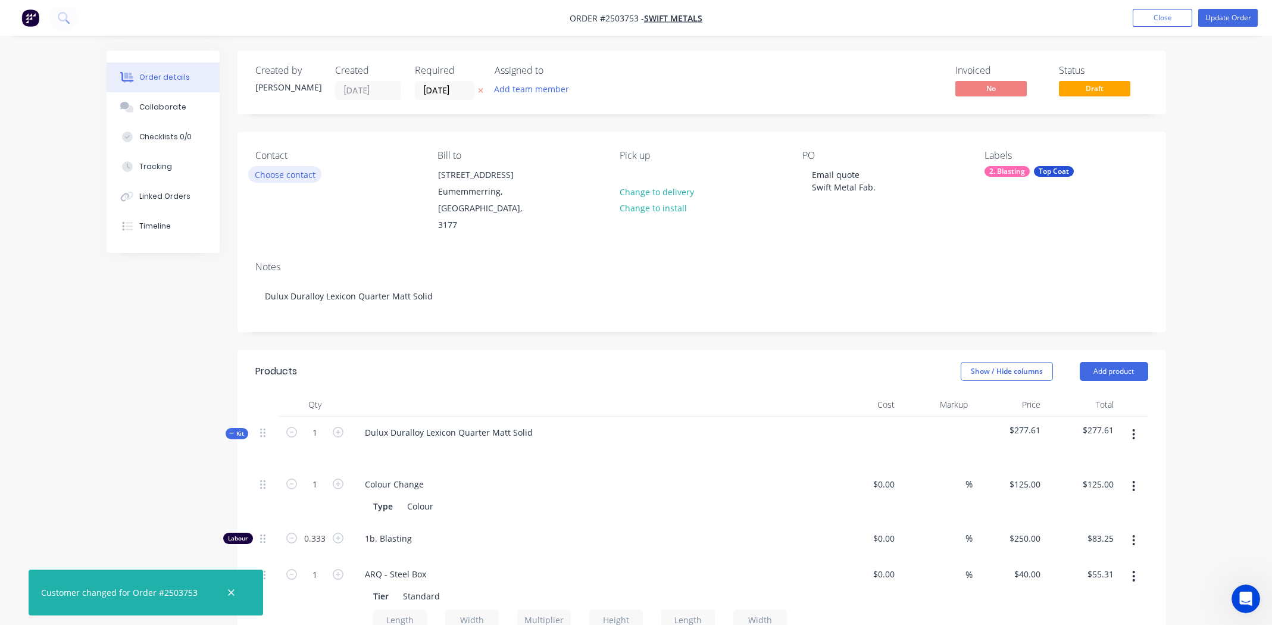
click at [295, 176] on button "Choose contact" at bounding box center [284, 174] width 73 height 16
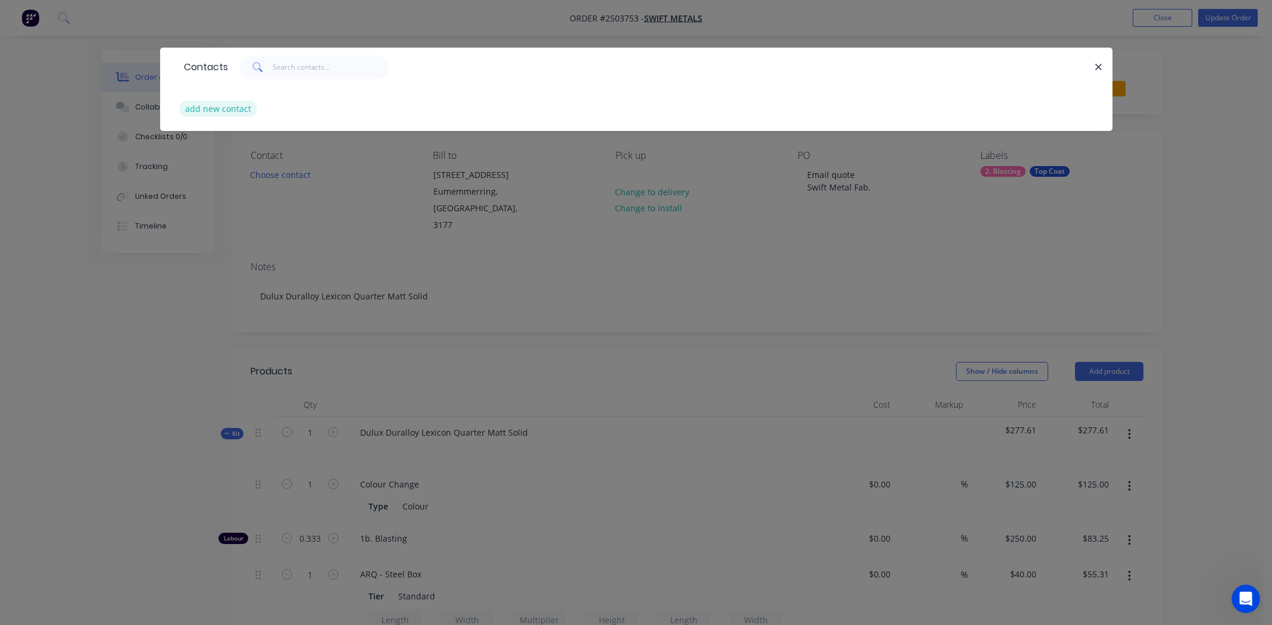
click at [212, 110] on button "add new contact" at bounding box center [218, 109] width 79 height 16
select select "AU"
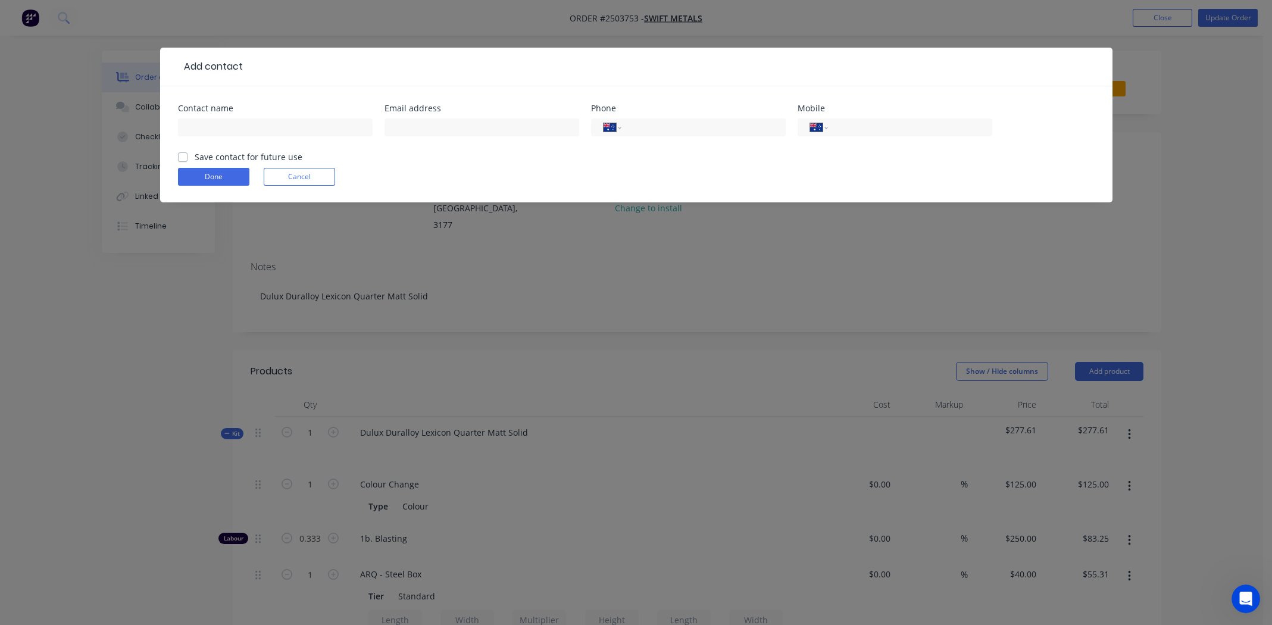
click at [239, 114] on div "Contact name" at bounding box center [275, 127] width 195 height 46
click at [243, 124] on input "text" at bounding box center [275, 127] width 195 height 18
type input "[PERSON_NAME]"
click at [464, 132] on input "text" at bounding box center [481, 127] width 195 height 18
type input "[EMAIL_ADDRESS][DOMAIN_NAME]"
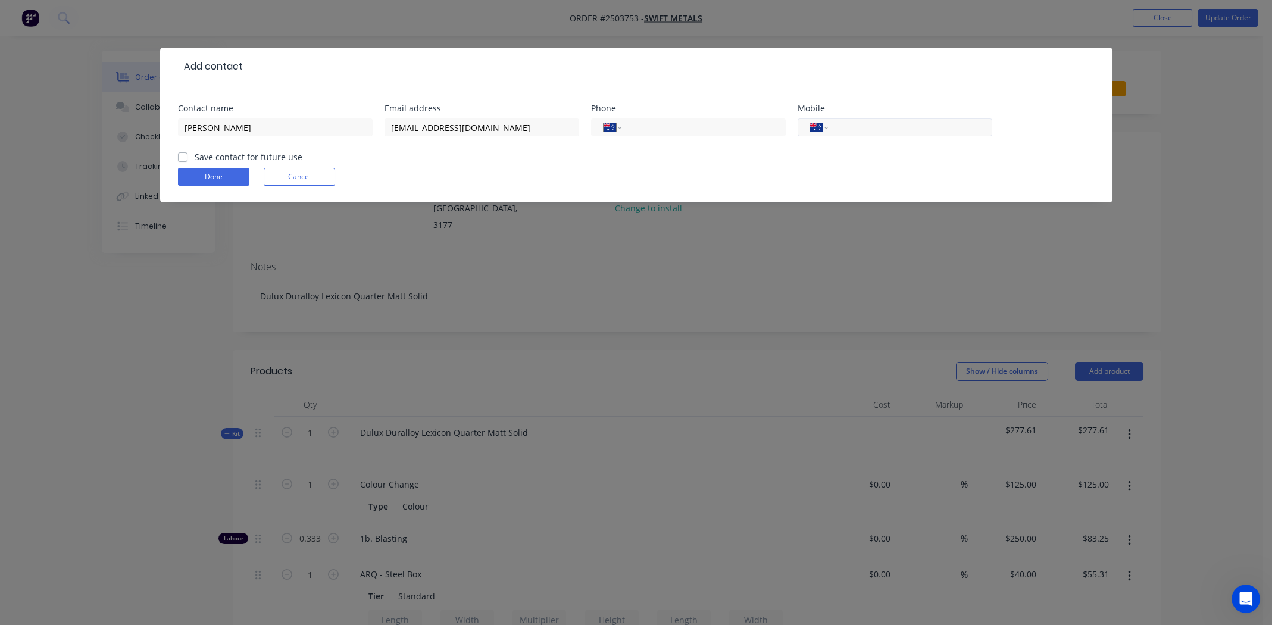
click at [887, 126] on input "tel" at bounding box center [907, 128] width 143 height 14
type input "0421 477 745"
click at [195, 158] on label "Save contact for future use" at bounding box center [249, 157] width 108 height 12
click at [185, 158] on input "Save contact for future use" at bounding box center [183, 156] width 10 height 11
checkbox input "true"
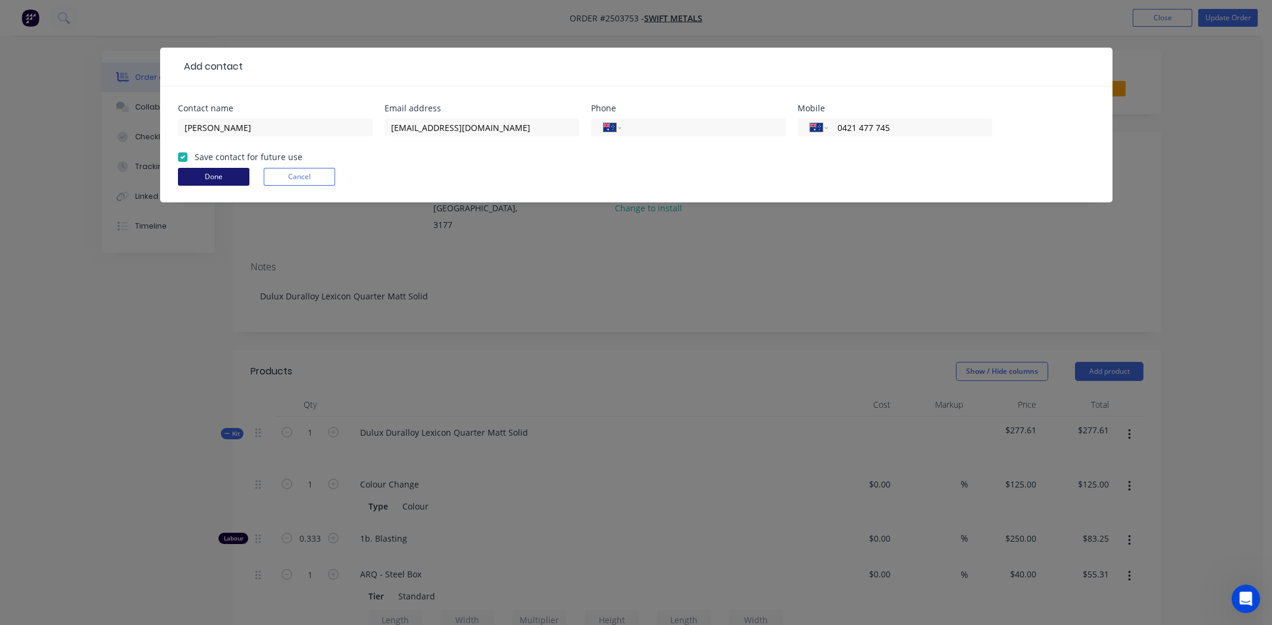
click at [199, 173] on button "Done" at bounding box center [213, 177] width 71 height 18
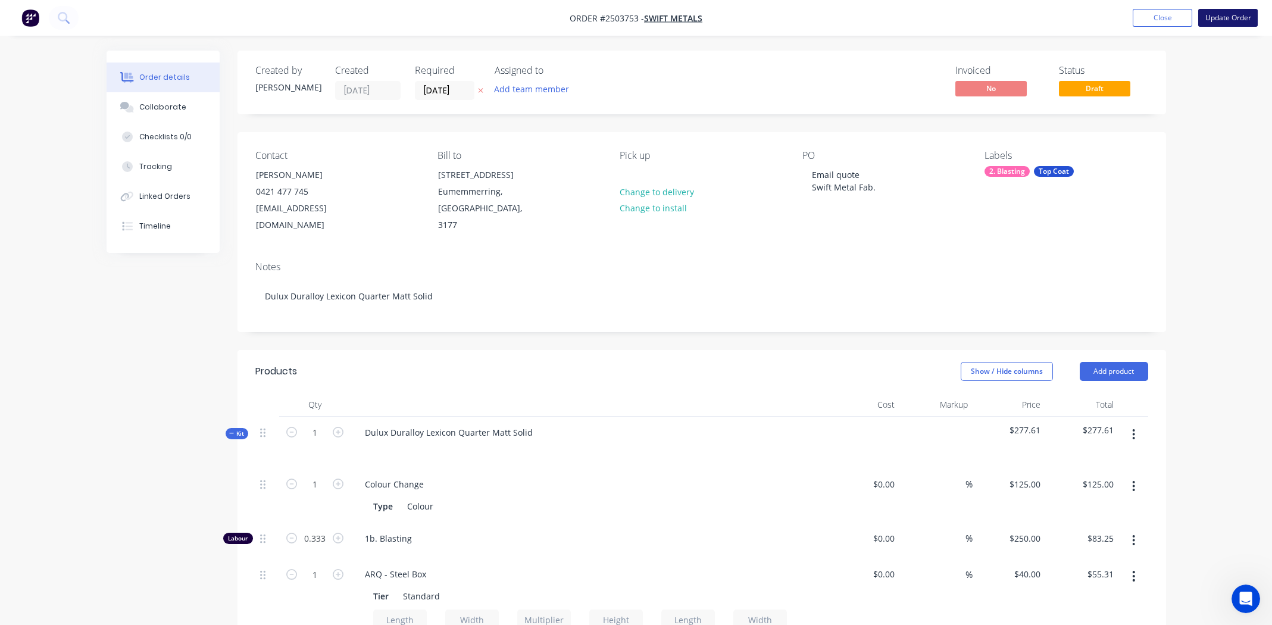
click at [1215, 18] on button "Update Order" at bounding box center [1228, 18] width 60 height 18
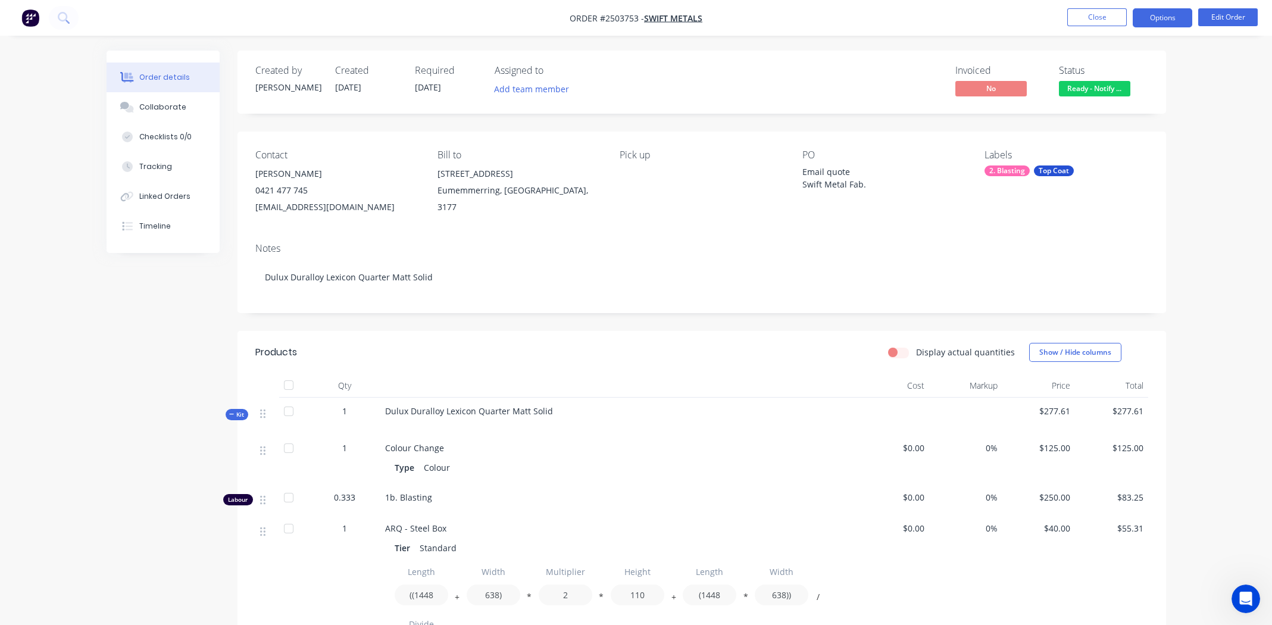
click at [1164, 14] on button "Options" at bounding box center [1163, 17] width 60 height 19
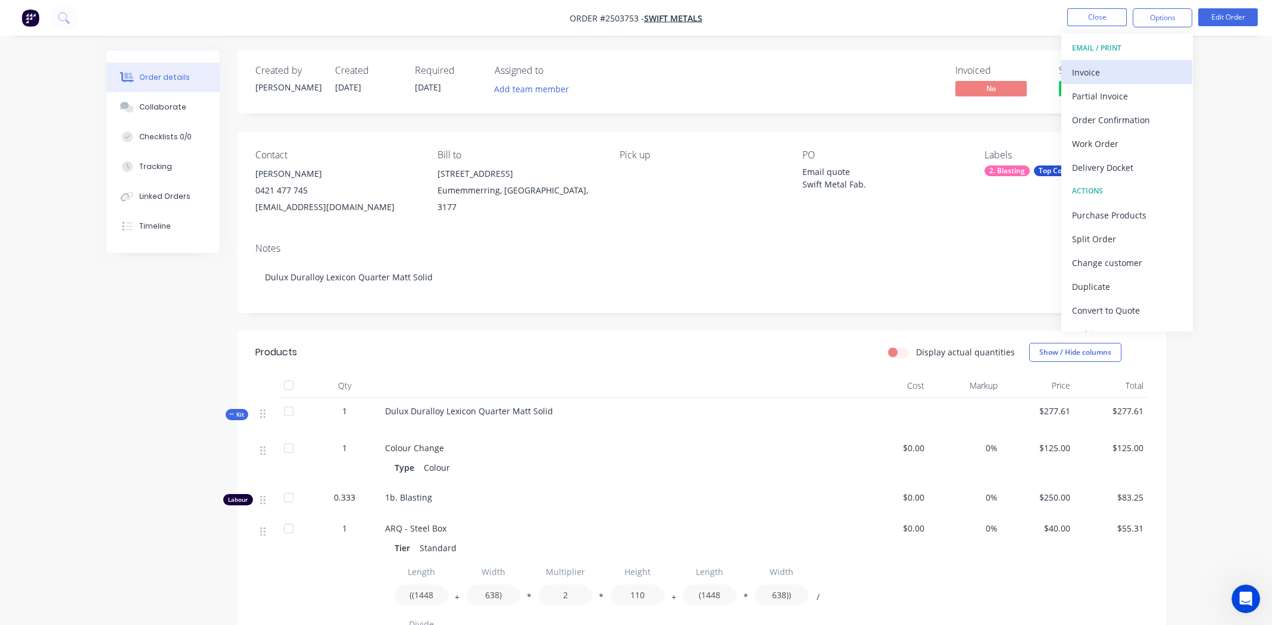
click at [1111, 64] on div "Invoice" at bounding box center [1127, 72] width 110 height 17
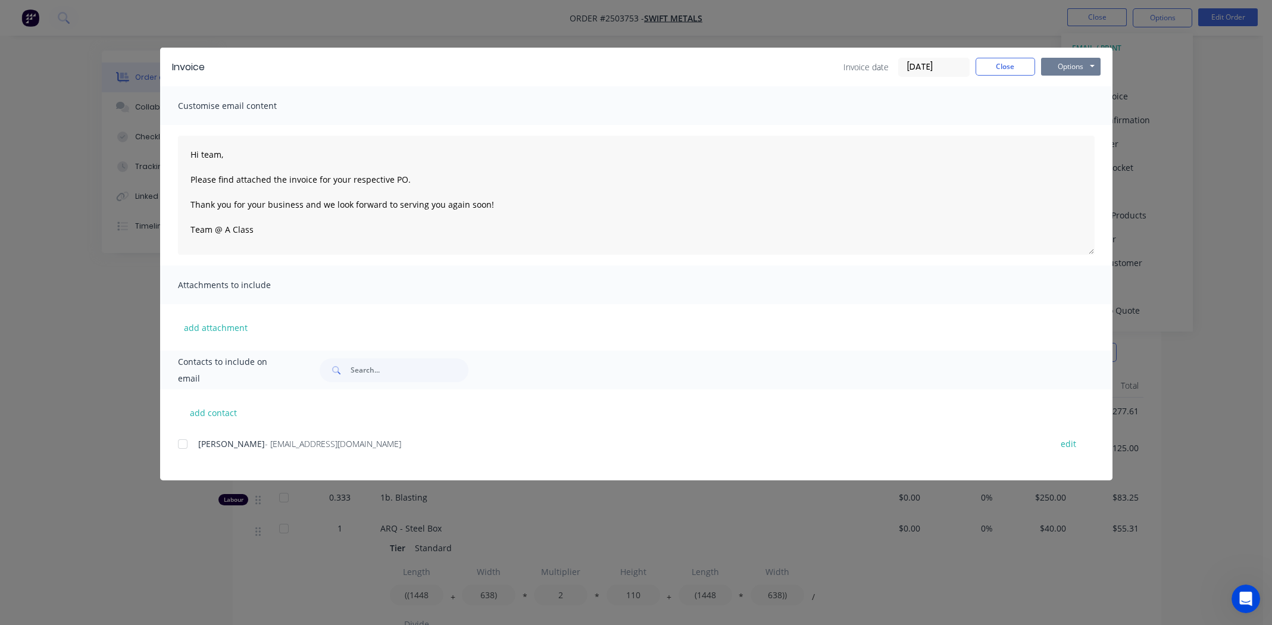
click at [1083, 58] on button "Options" at bounding box center [1071, 67] width 60 height 18
click at [1077, 108] on button "Print" at bounding box center [1079, 108] width 76 height 20
click at [997, 71] on button "Close" at bounding box center [1006, 67] width 60 height 18
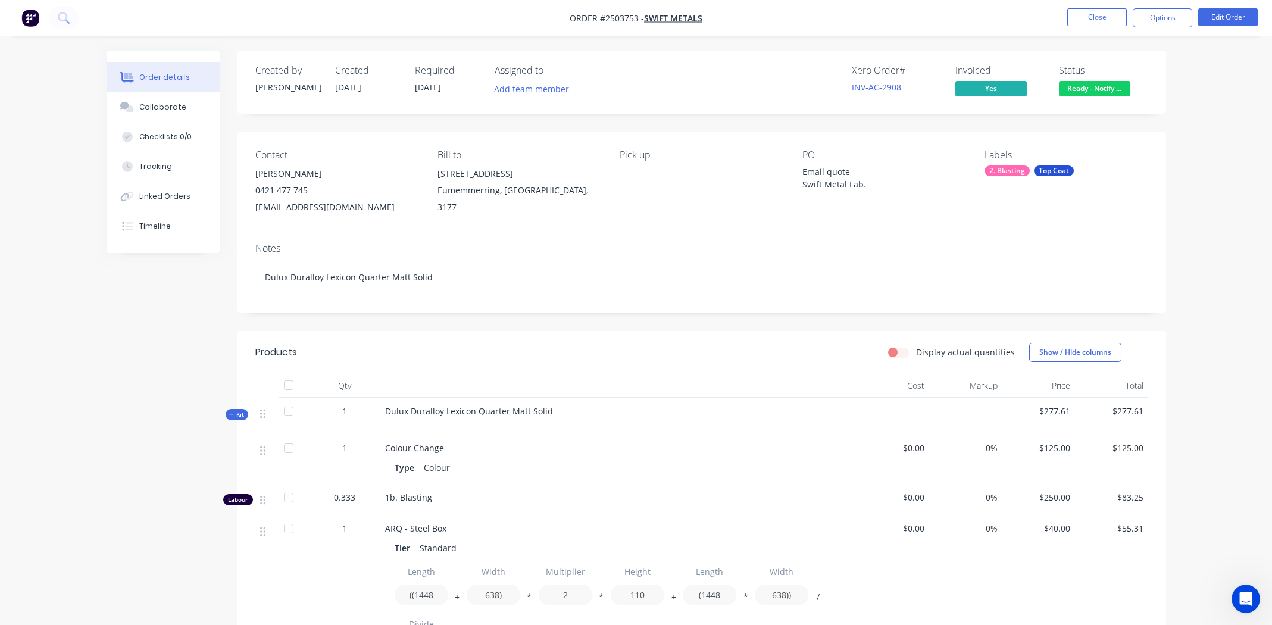
drag, startPoint x: 705, startPoint y: 73, endPoint x: 947, endPoint y: 45, distance: 243.2
click at [705, 73] on div "Xero Order # INV-AC-2908 Invoiced Yes Status Ready - Notify ..." at bounding box center [881, 82] width 534 height 35
click at [715, 236] on div "Notes Dulux Duralloy Lexicon Quarter Matt Solid" at bounding box center [701, 273] width 928 height 80
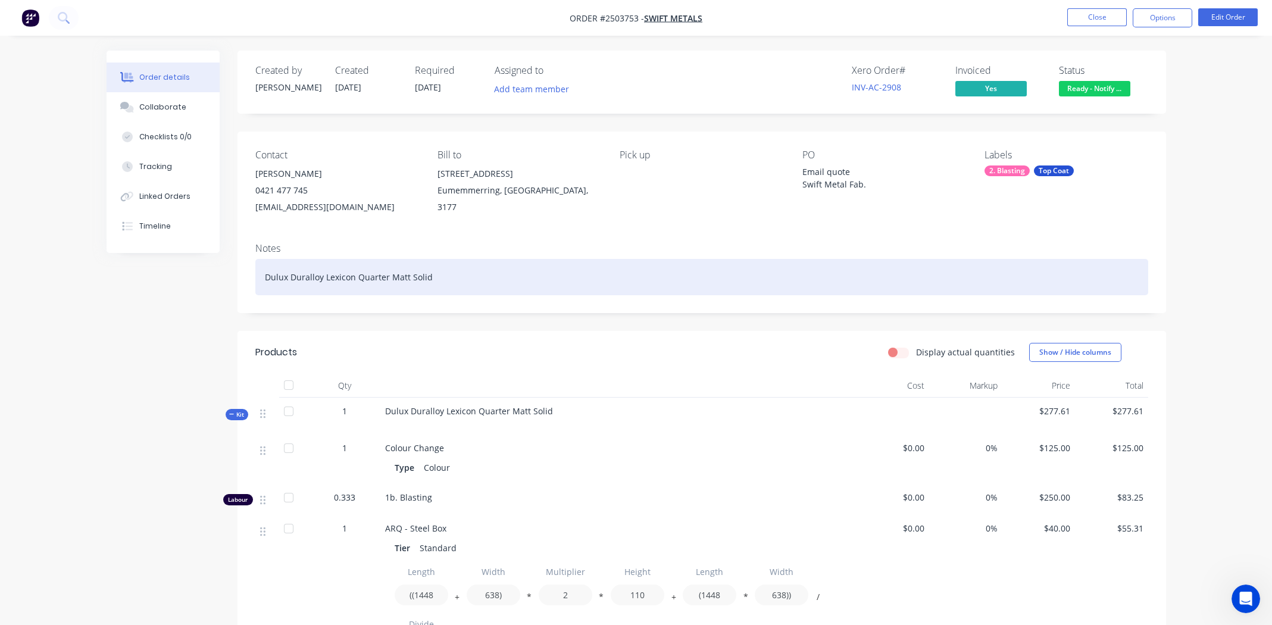
click at [460, 276] on div "Dulux Duralloy Lexicon Quarter Matt Solid" at bounding box center [701, 277] width 893 height 36
